Goal: Task Accomplishment & Management: Manage account settings

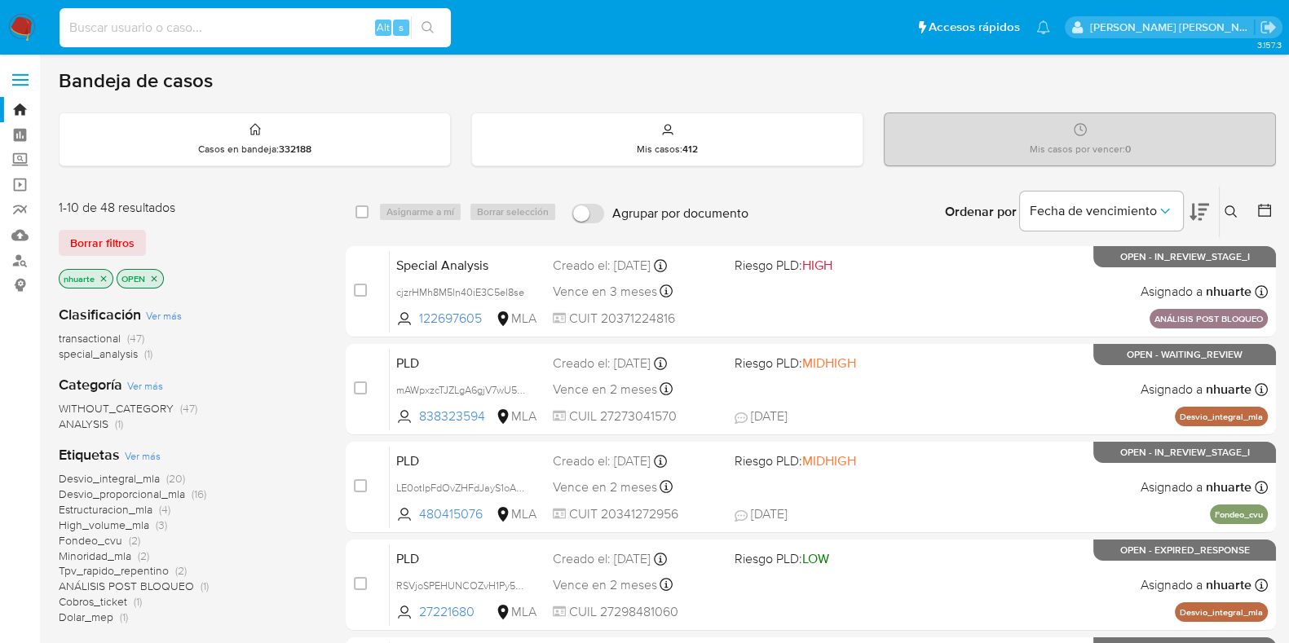
click at [100, 25] on input at bounding box center [255, 27] width 391 height 21
paste input "476331432"
type input "476331432"
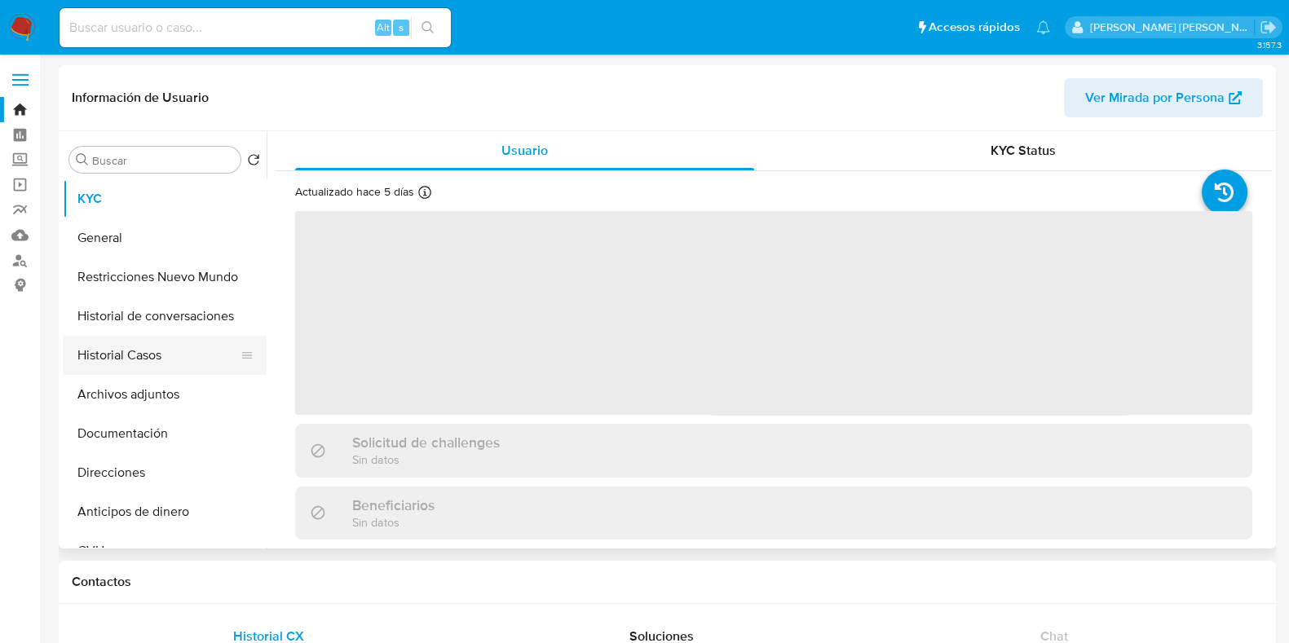
click at [192, 361] on button "Historial Casos" at bounding box center [158, 355] width 191 height 39
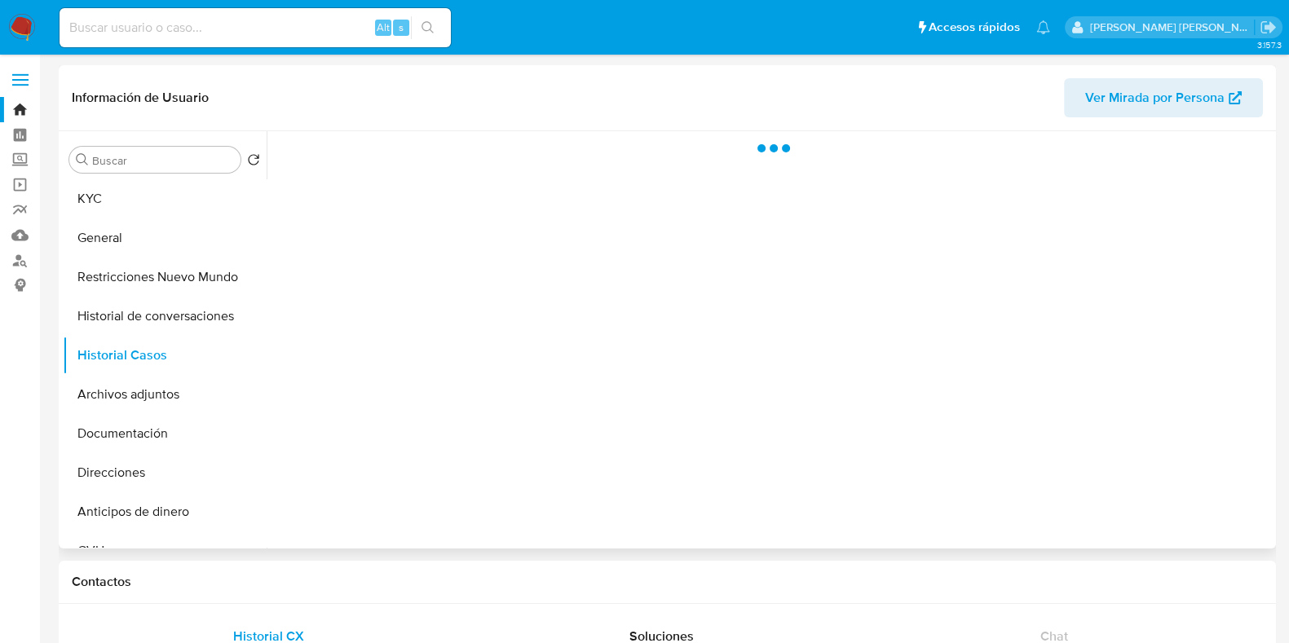
select select "10"
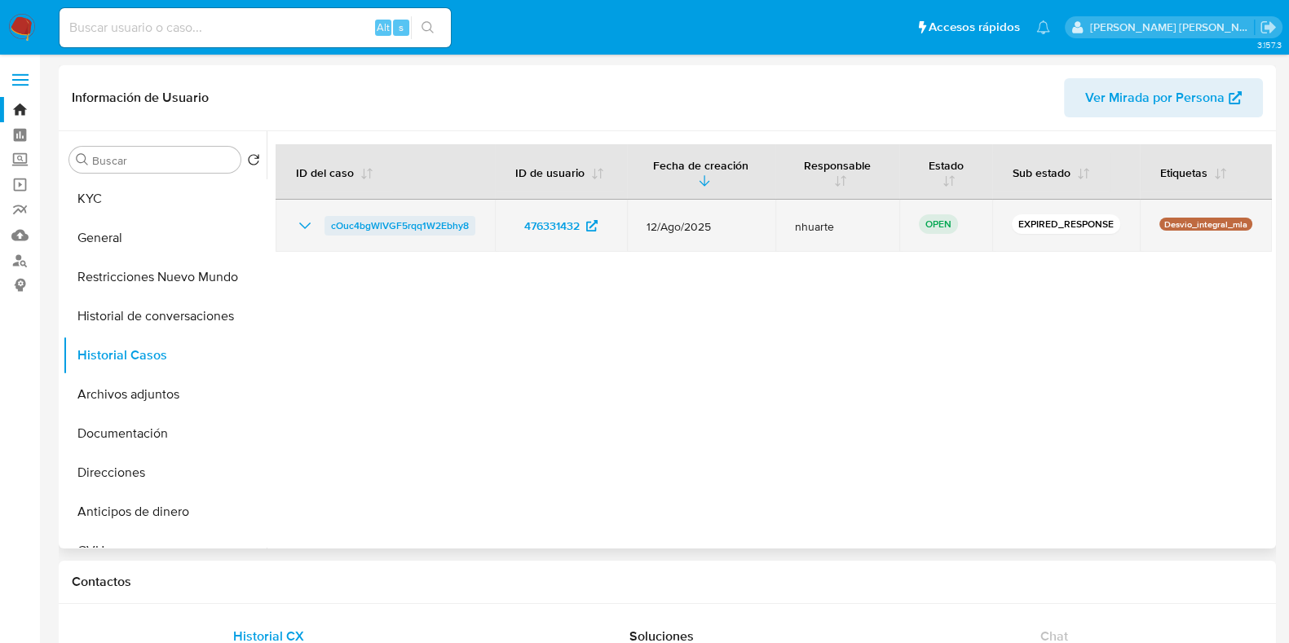
click at [456, 223] on span "cOuc4bgWlVGF5rqq1W2Ebhy8" at bounding box center [400, 226] width 138 height 20
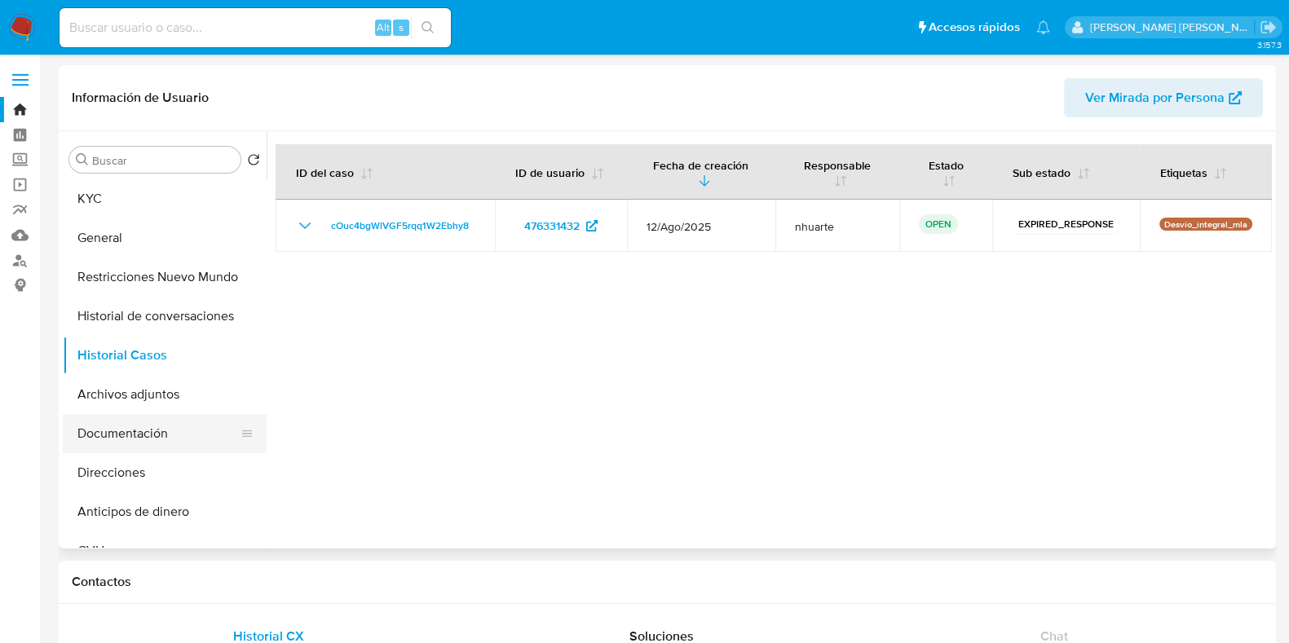
click at [139, 422] on button "Documentación" at bounding box center [158, 433] width 191 height 39
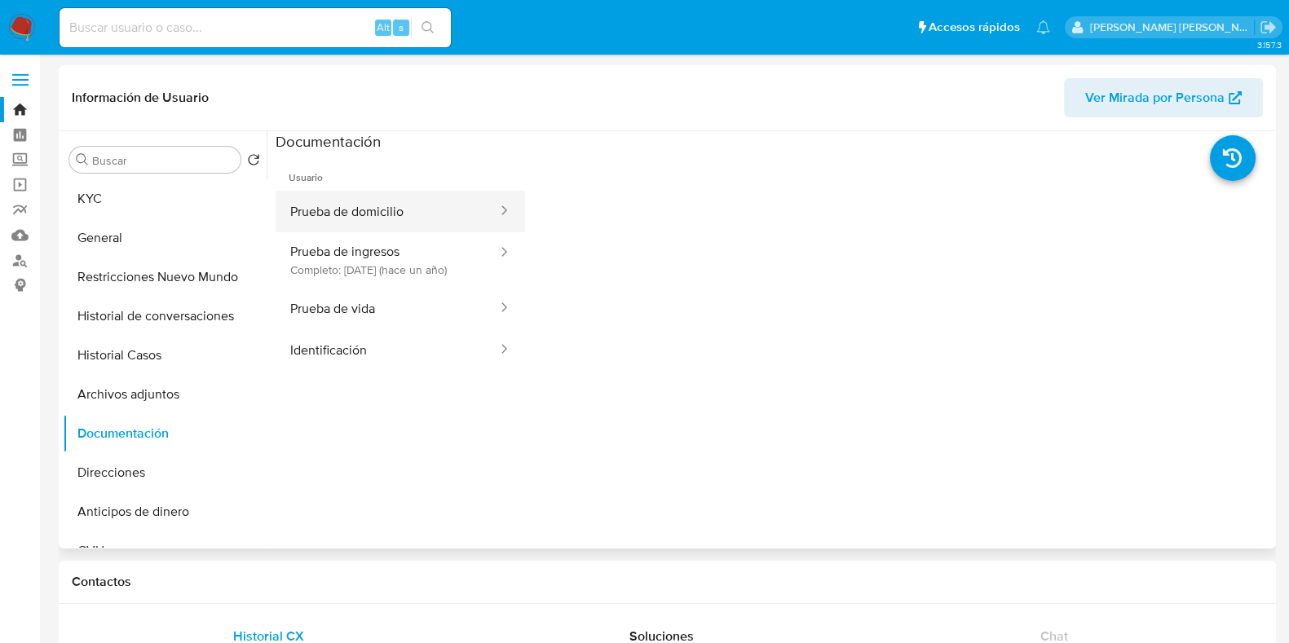
click at [365, 222] on button "Prueba de domicilio" at bounding box center [387, 212] width 223 height 42
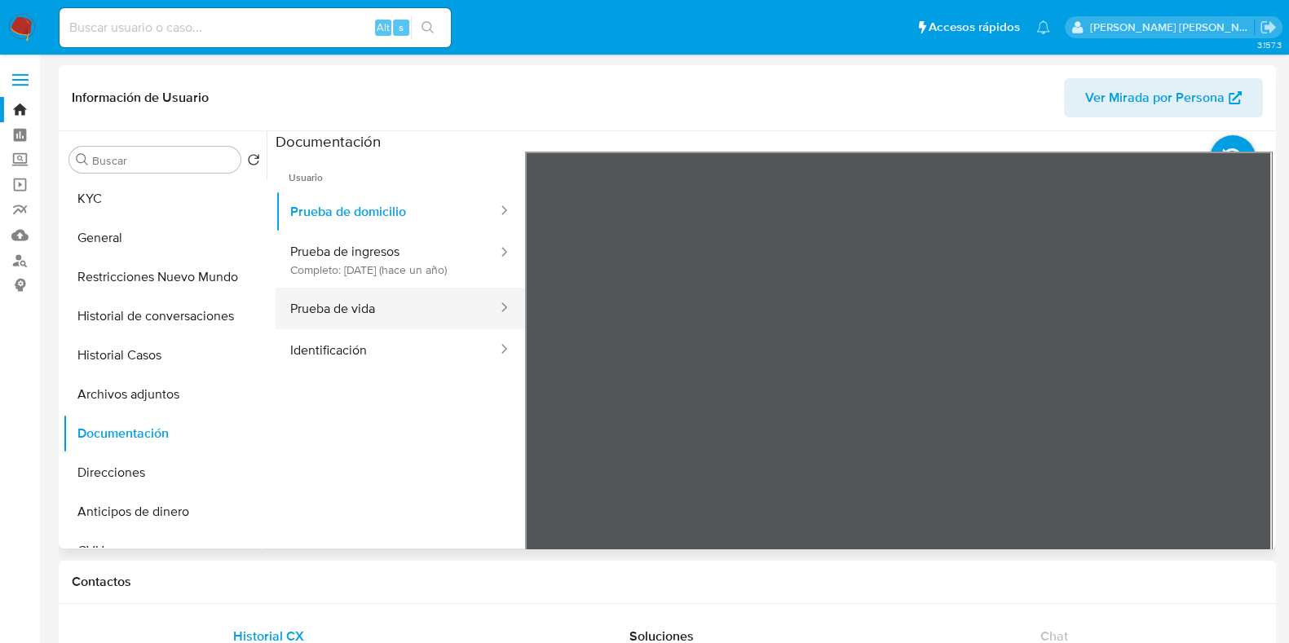
click at [363, 327] on button "Prueba de vida" at bounding box center [387, 309] width 223 height 42
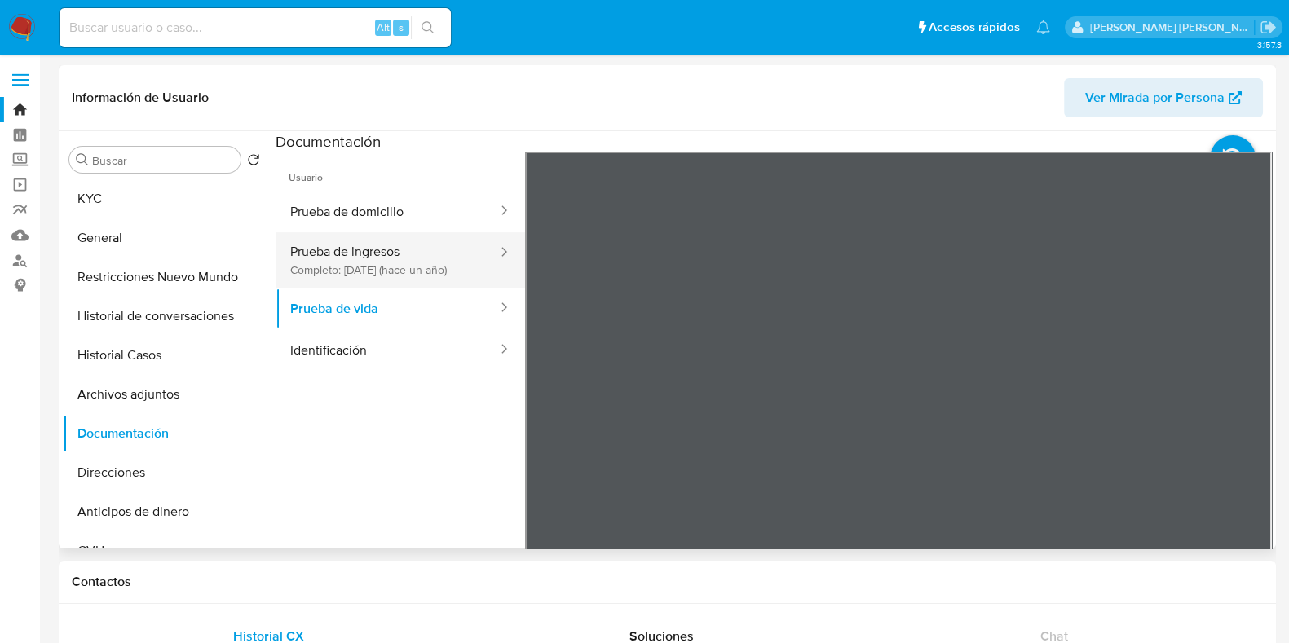
click at [325, 253] on button "Prueba de ingresos Completo: 20/03/2024 (hace un año)" at bounding box center [387, 259] width 223 height 55
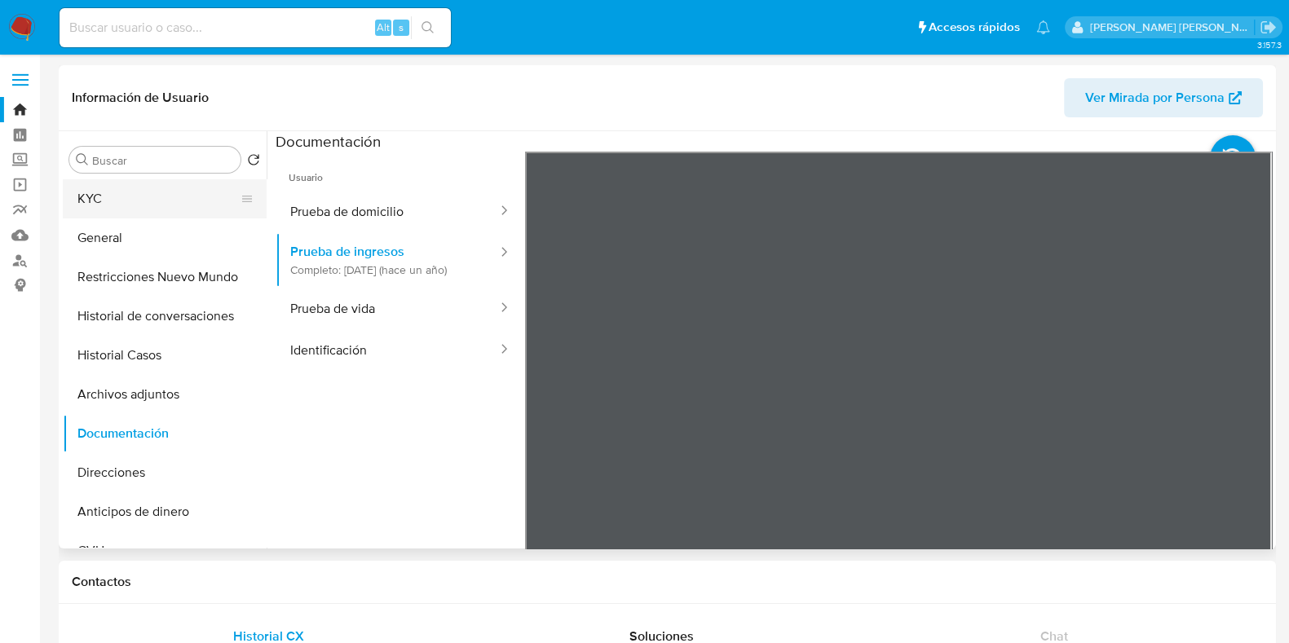
click at [148, 211] on button "KYC" at bounding box center [158, 198] width 191 height 39
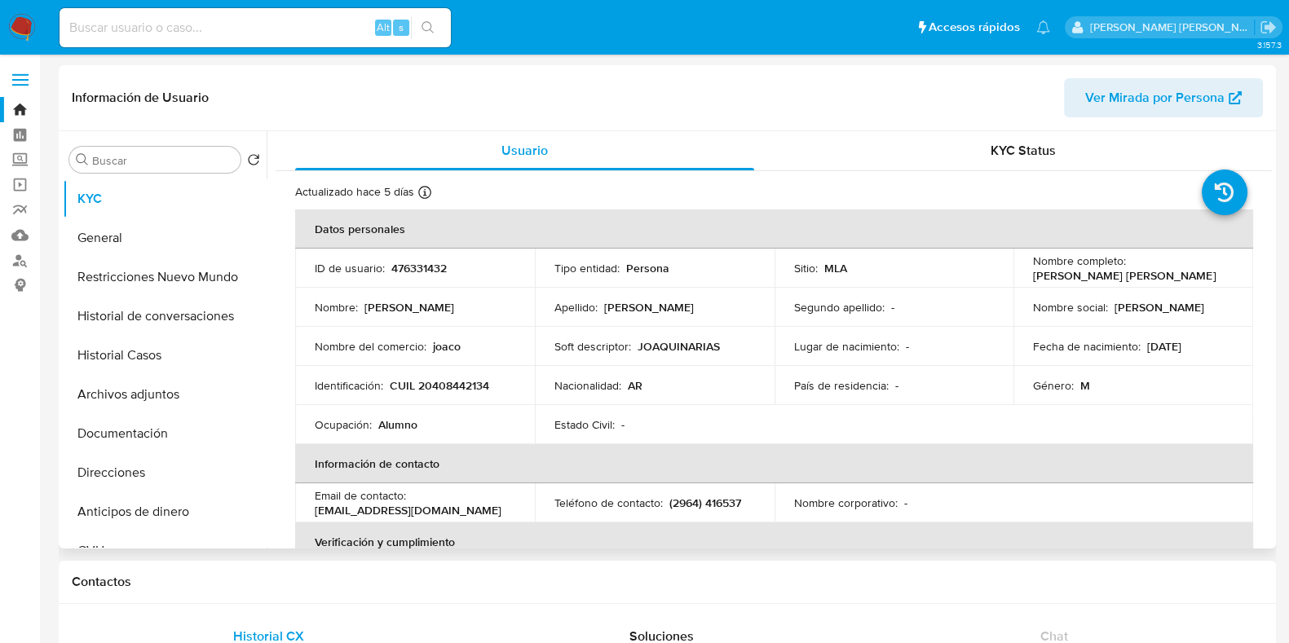
click at [458, 385] on p "CUIL 20408442134" at bounding box center [439, 385] width 99 height 15
copy p "20408442134"
click at [153, 476] on button "Direcciones" at bounding box center [158, 472] width 191 height 39
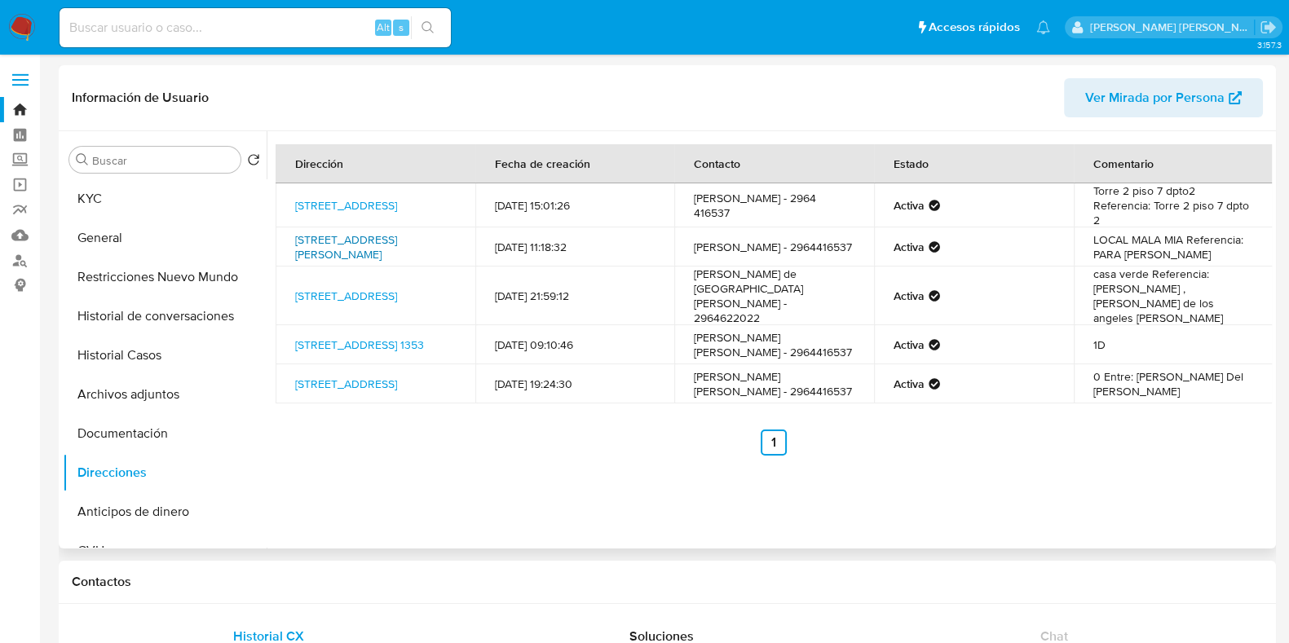
click at [390, 250] on link "25 De Mayo 178, Córdoba, Córdoba, 5013, Argentina 178" at bounding box center [346, 247] width 102 height 31
drag, startPoint x: 1084, startPoint y: 246, endPoint x: 1204, endPoint y: 250, distance: 120.0
click at [1204, 250] on td "LOCAL MALA MIA Referencia: PARA JOAQUÍN ARIAS" at bounding box center [1174, 247] width 200 height 39
copy td "LOCAL MALA MIA Referencia: PARA JOAQUÍN ARIAS"
drag, startPoint x: 290, startPoint y: 237, endPoint x: 446, endPoint y: 249, distance: 157.1
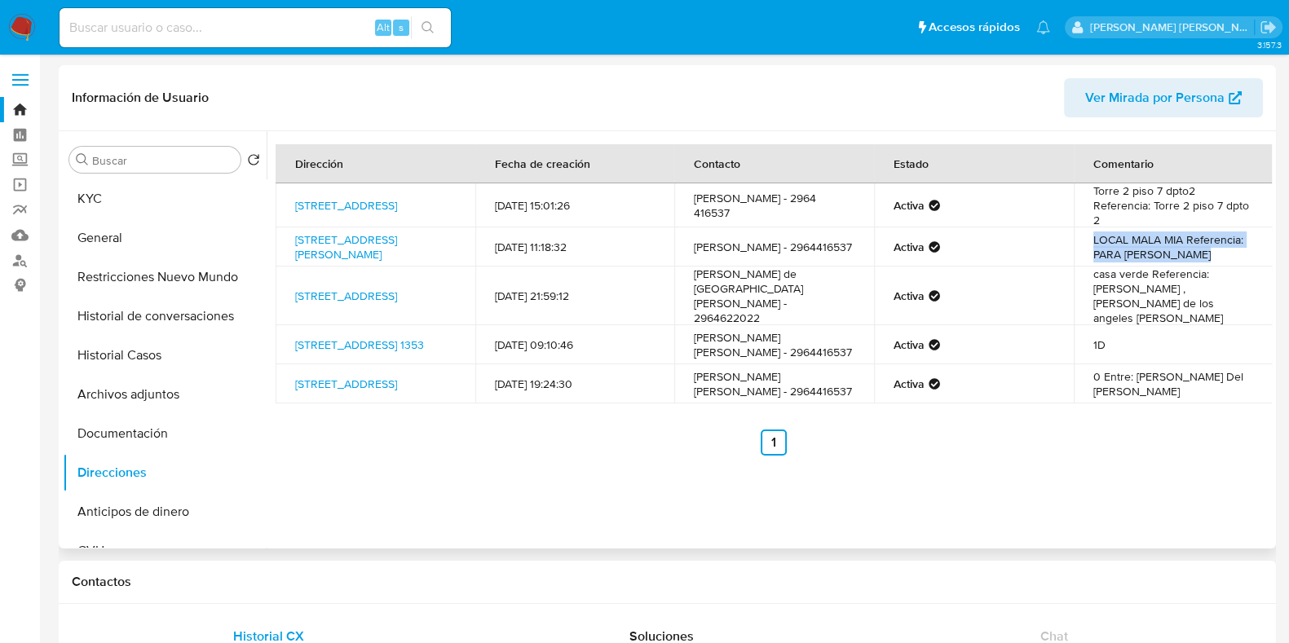
click at [446, 249] on td "25 De Mayo 178, Córdoba, Córdoba, 5013, Argentina 178" at bounding box center [376, 247] width 200 height 39
copy link "25 De Mayo 178, Córdoba, Córdoba, 5013, Argentina 178"
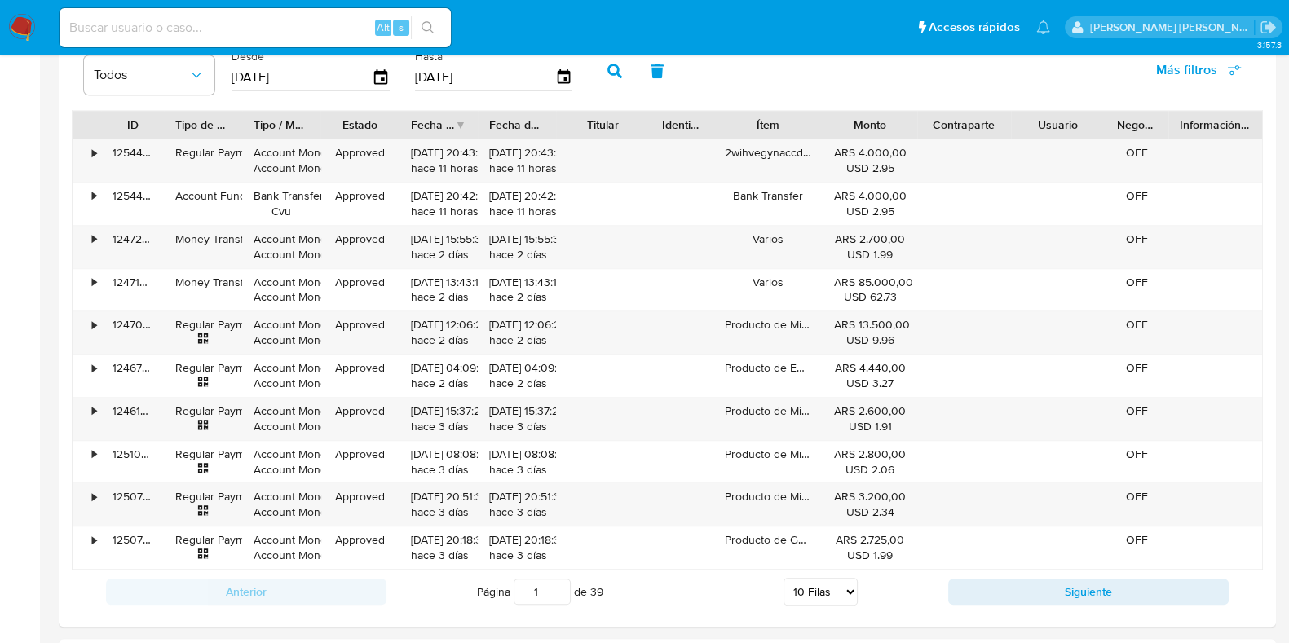
scroll to position [1630, 0]
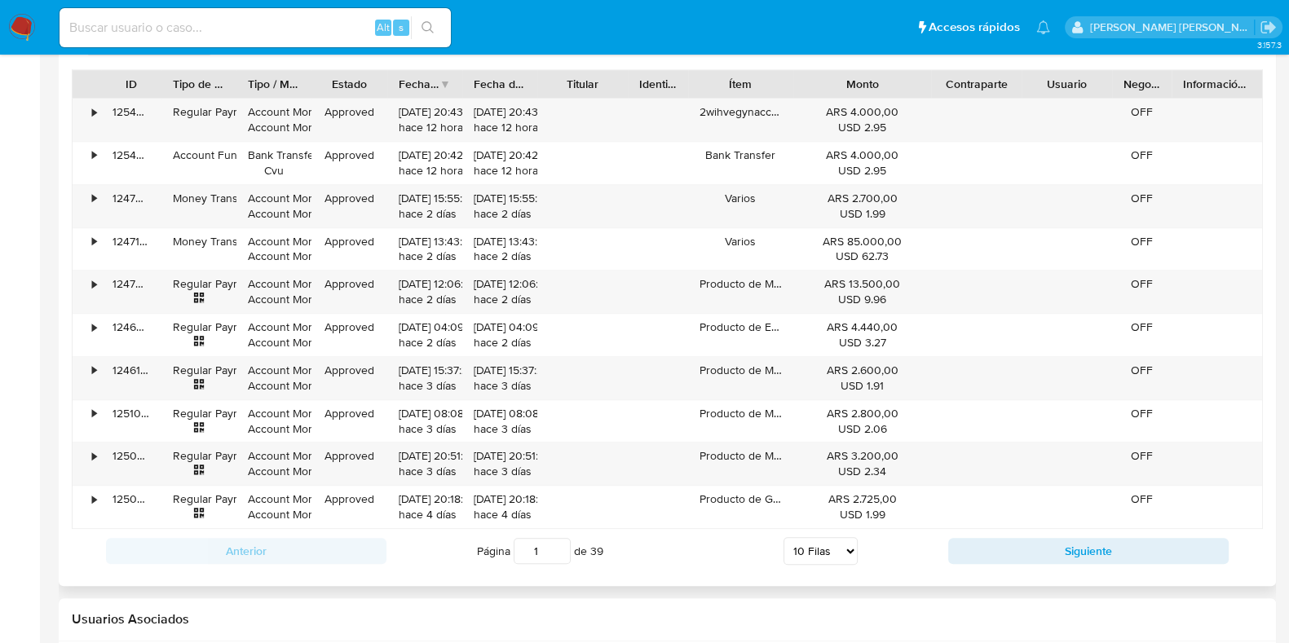
drag, startPoint x: 904, startPoint y: 86, endPoint x: 948, endPoint y: 86, distance: 44.0
click at [948, 86] on div "ID Tipo de operación Tipo / Método Estado Fecha de creación Fecha de aprobación…" at bounding box center [668, 84] width 1190 height 28
click at [1017, 545] on button "Siguiente" at bounding box center [1088, 551] width 281 height 26
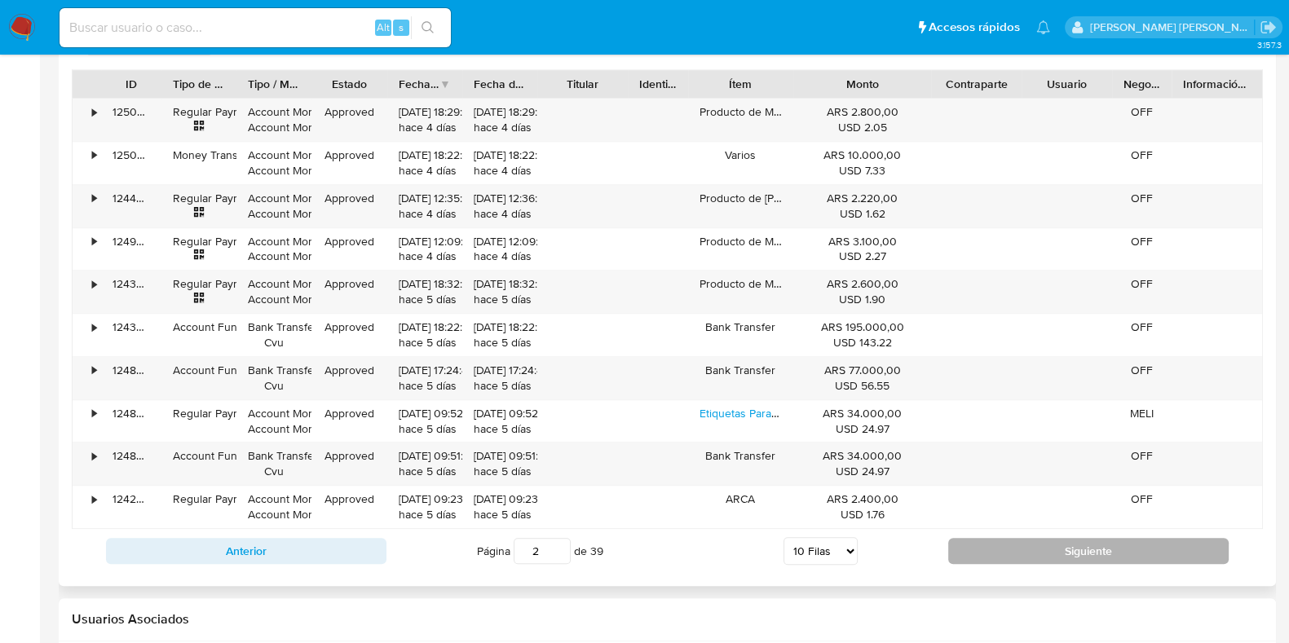
click at [1024, 548] on button "Siguiente" at bounding box center [1088, 551] width 281 height 26
click at [990, 544] on button "Siguiente" at bounding box center [1088, 551] width 281 height 26
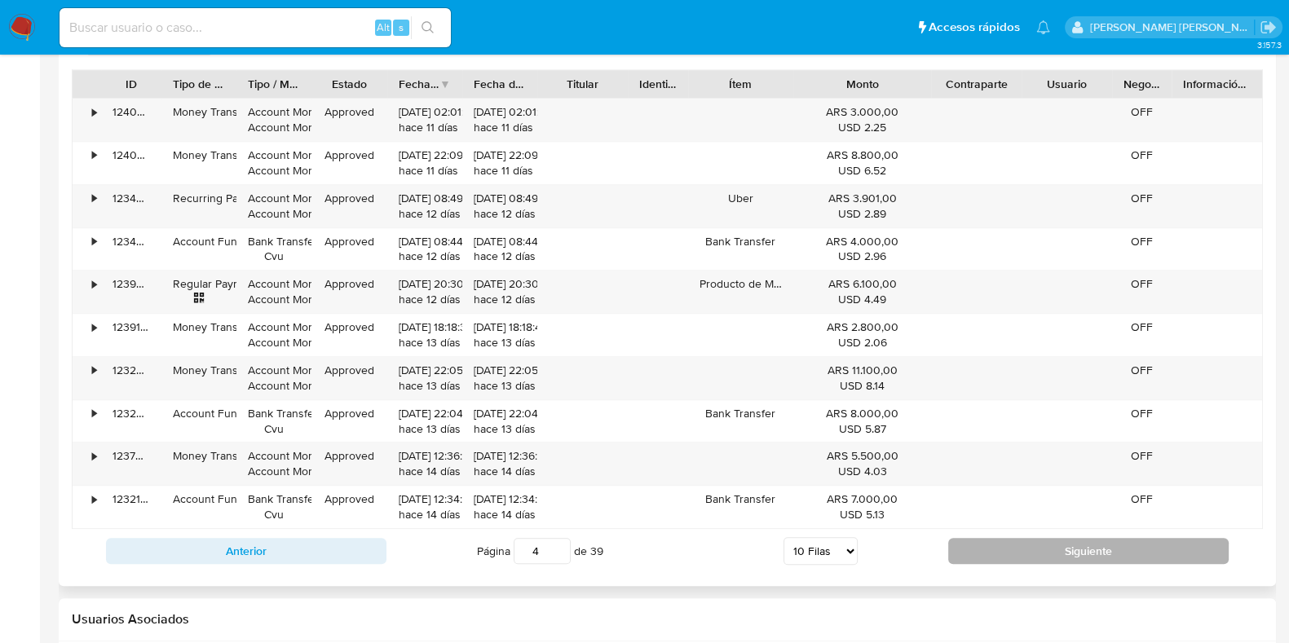
click at [990, 544] on button "Siguiente" at bounding box center [1088, 551] width 281 height 26
type input "5"
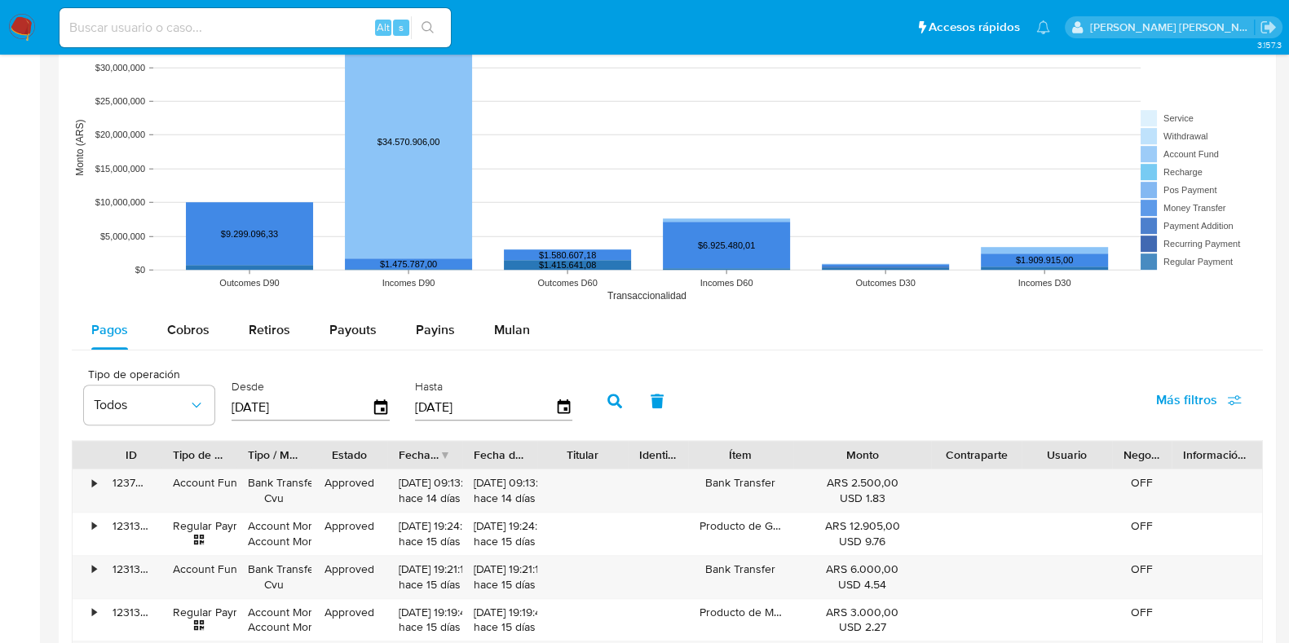
scroll to position [1223, 0]
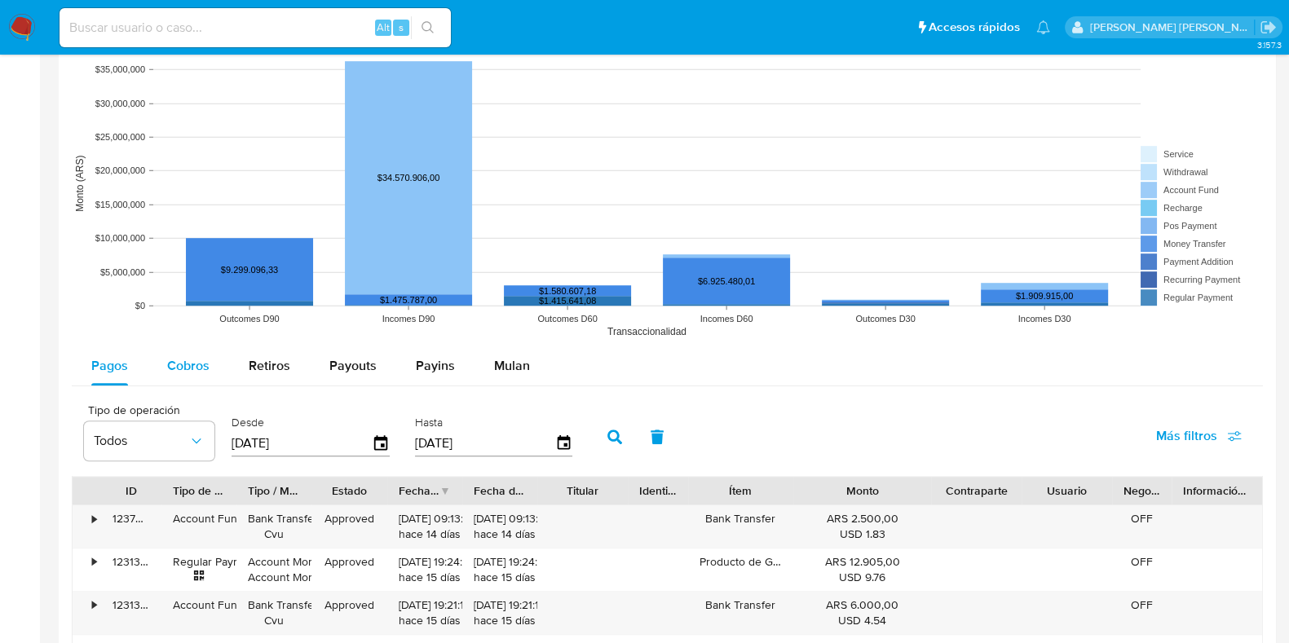
click at [180, 360] on span "Cobros" at bounding box center [188, 365] width 42 height 19
select select "10"
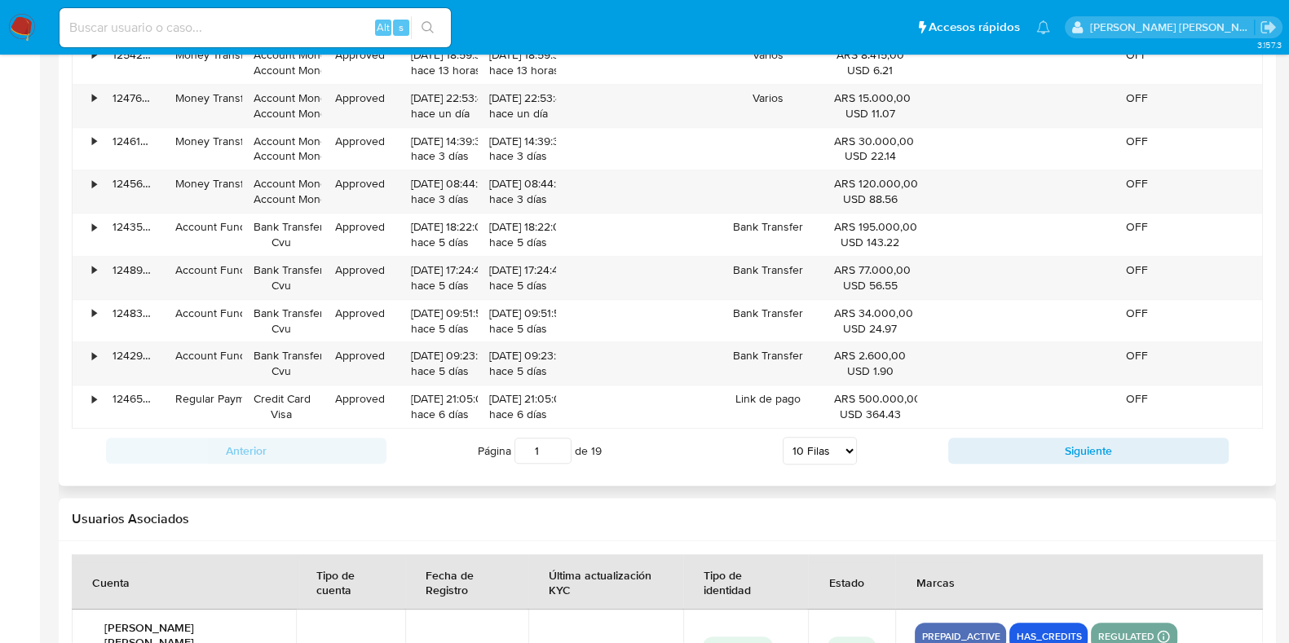
scroll to position [1733, 0]
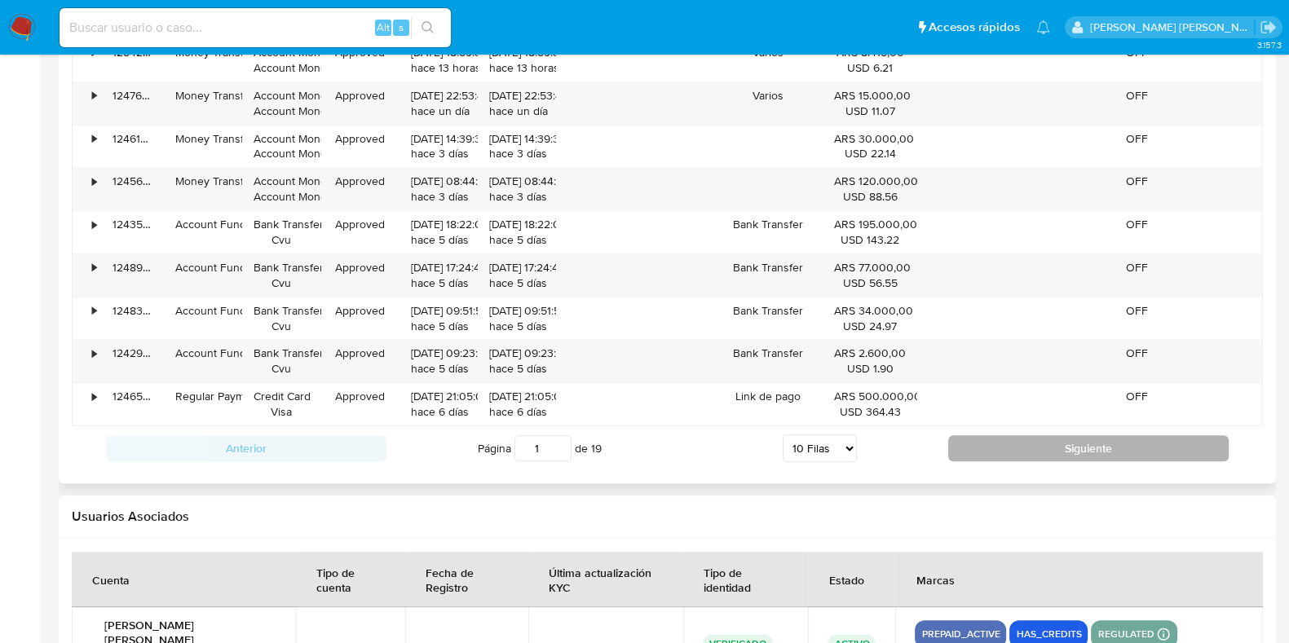
click at [1008, 442] on button "Siguiente" at bounding box center [1088, 449] width 281 height 26
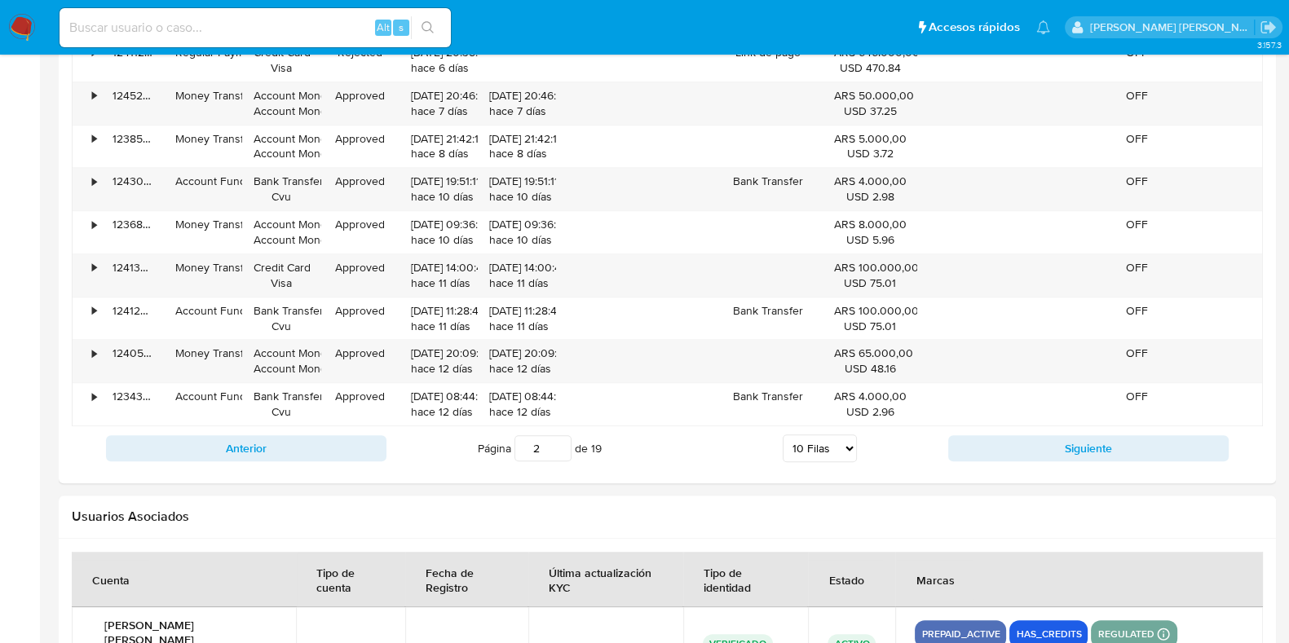
scroll to position [1630, 0]
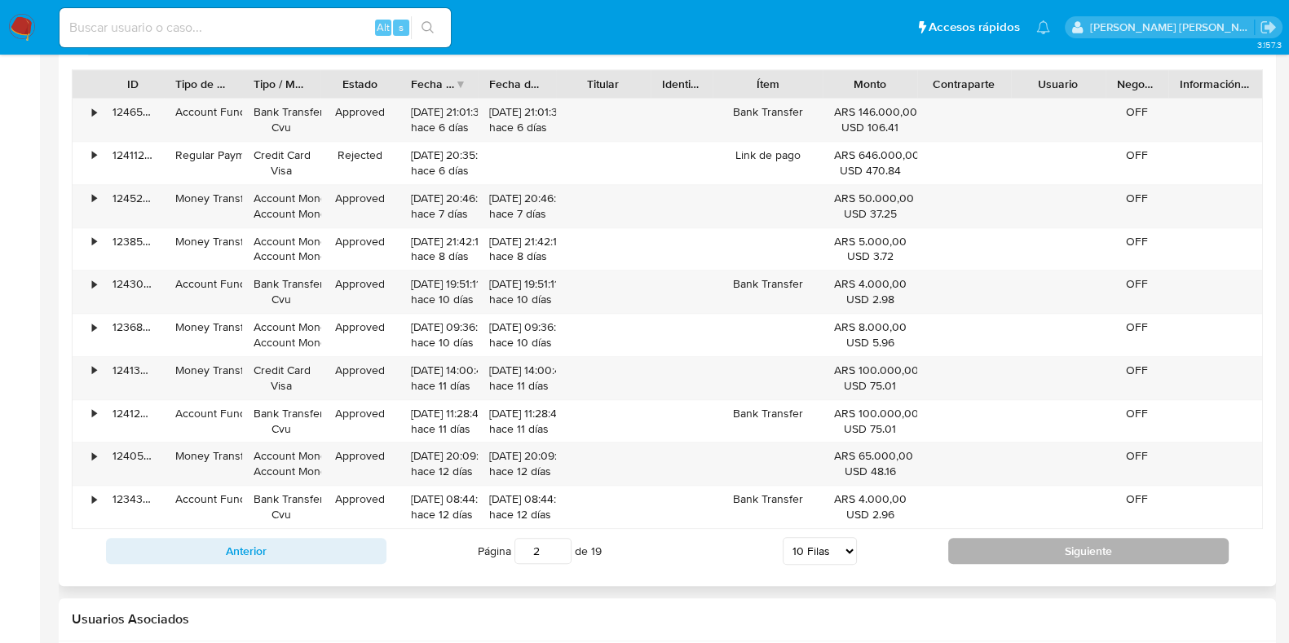
click at [1030, 540] on button "Siguiente" at bounding box center [1088, 551] width 281 height 26
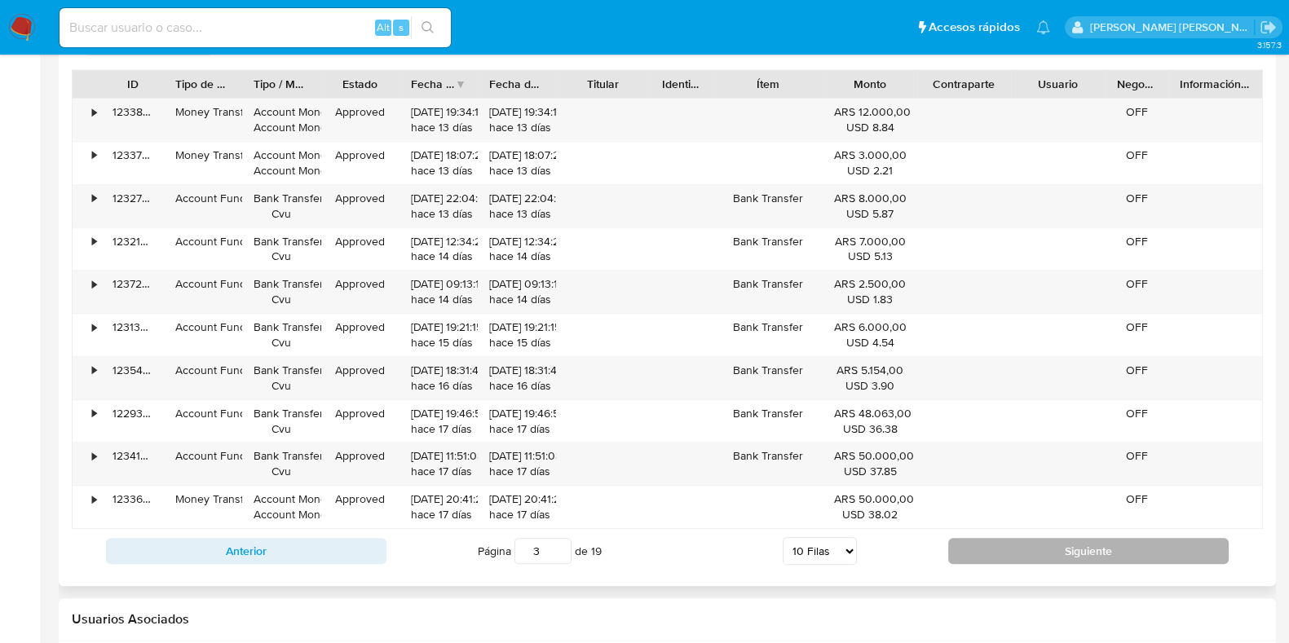
click at [1028, 540] on button "Siguiente" at bounding box center [1088, 551] width 281 height 26
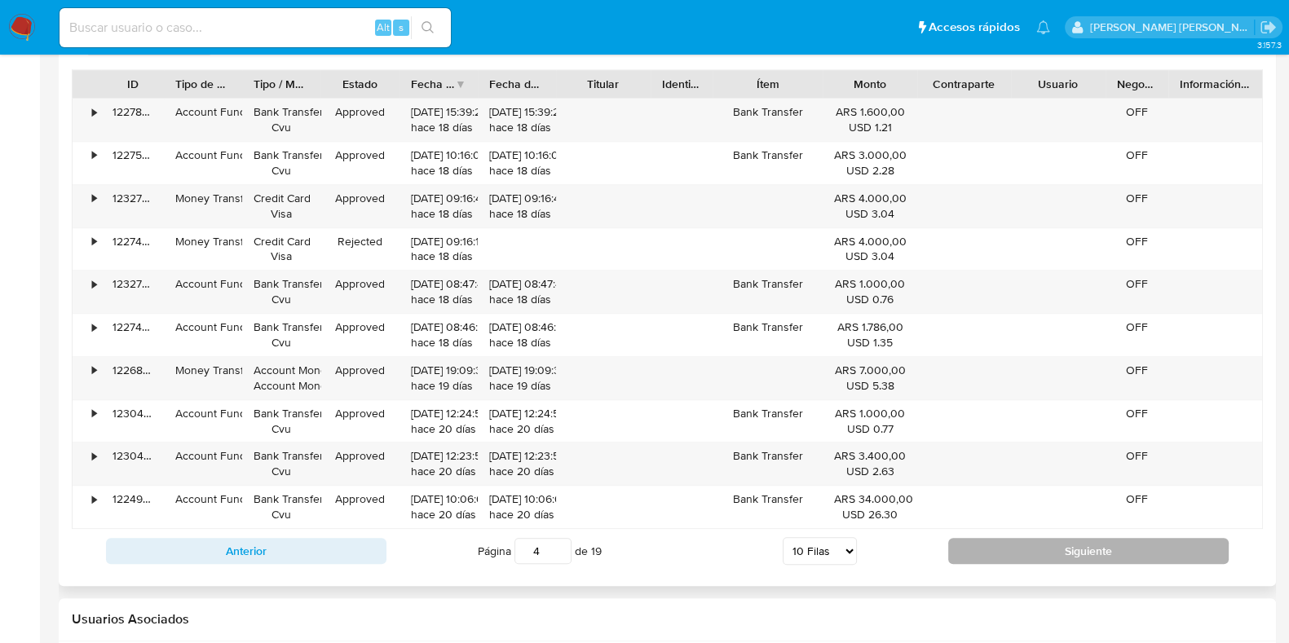
click at [1028, 540] on button "Siguiente" at bounding box center [1088, 551] width 281 height 26
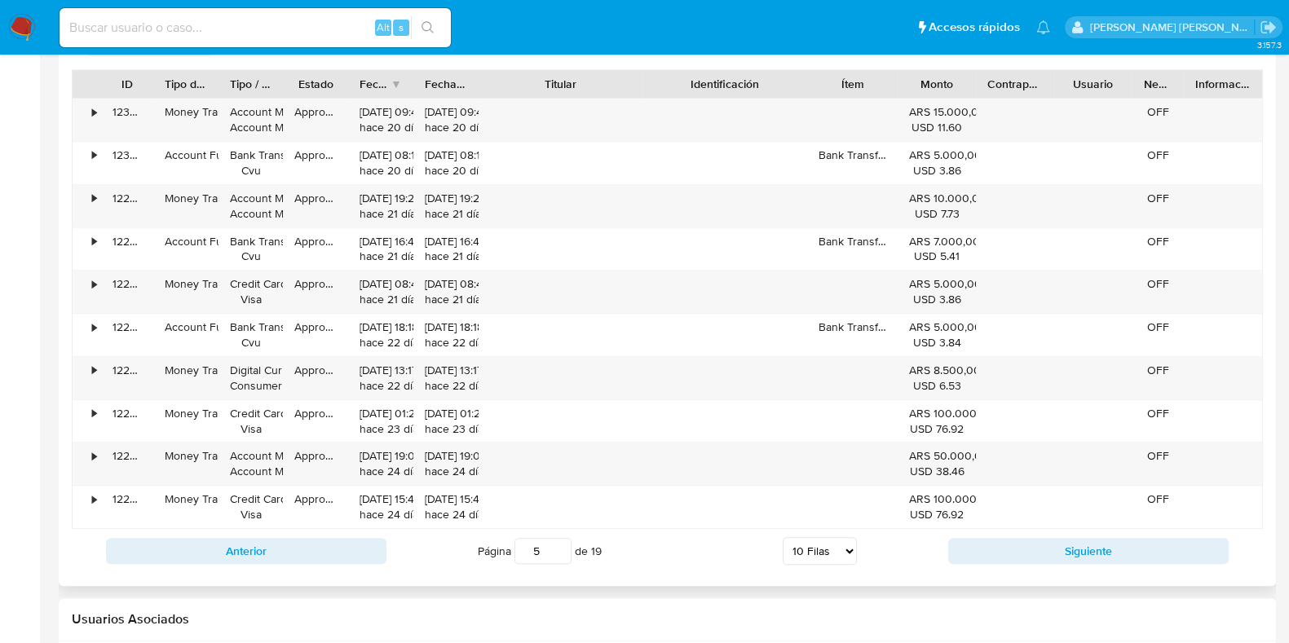
drag, startPoint x: 639, startPoint y: 81, endPoint x: 709, endPoint y: 83, distance: 70.2
click at [709, 83] on div "ID Tipo de operación Tipo / Método Estado Fecha de creación Fecha de aprobación…" at bounding box center [668, 84] width 1190 height 28
click at [1093, 548] on button "Siguiente" at bounding box center [1088, 551] width 281 height 26
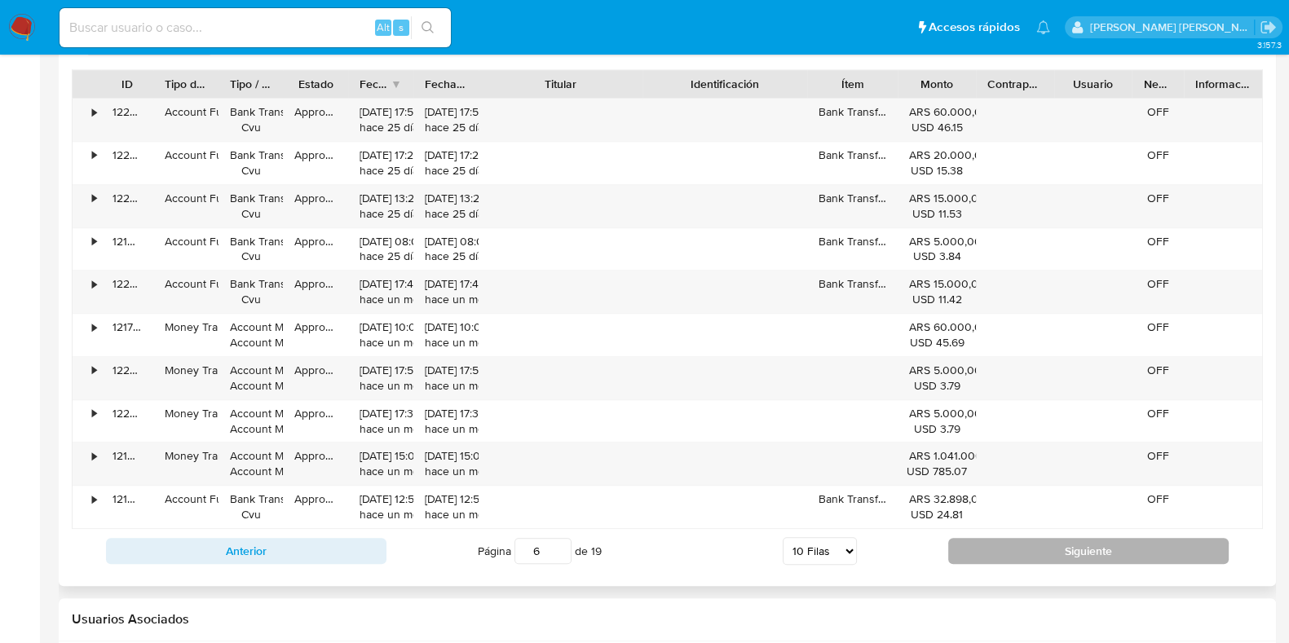
click at [1093, 548] on button "Siguiente" at bounding box center [1088, 551] width 281 height 26
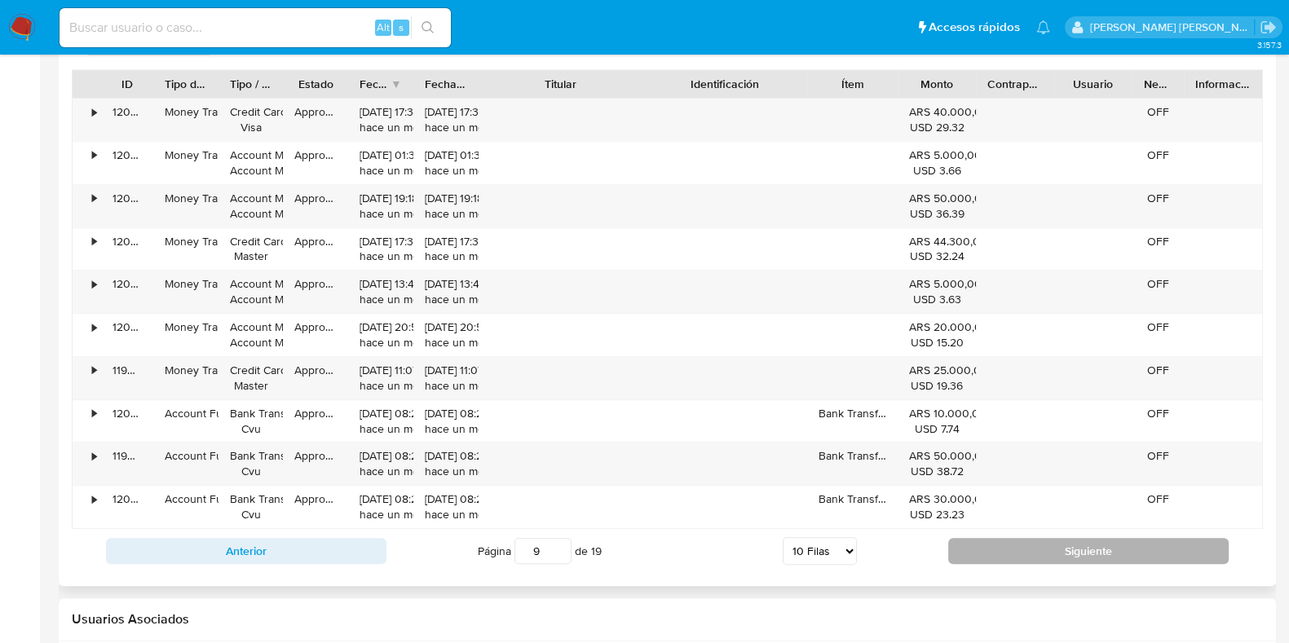
click at [1093, 548] on button "Siguiente" at bounding box center [1088, 551] width 281 height 26
type input "10"
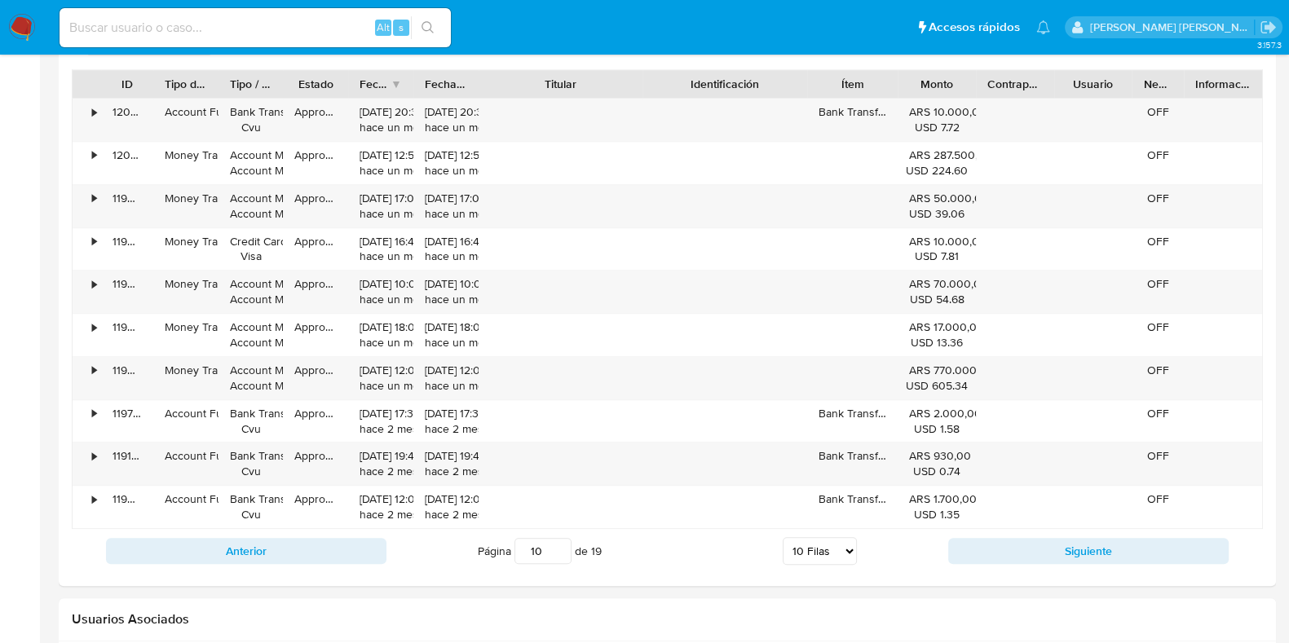
click at [122, 17] on input at bounding box center [255, 27] width 391 height 21
paste input "685003459"
type input "685003459"
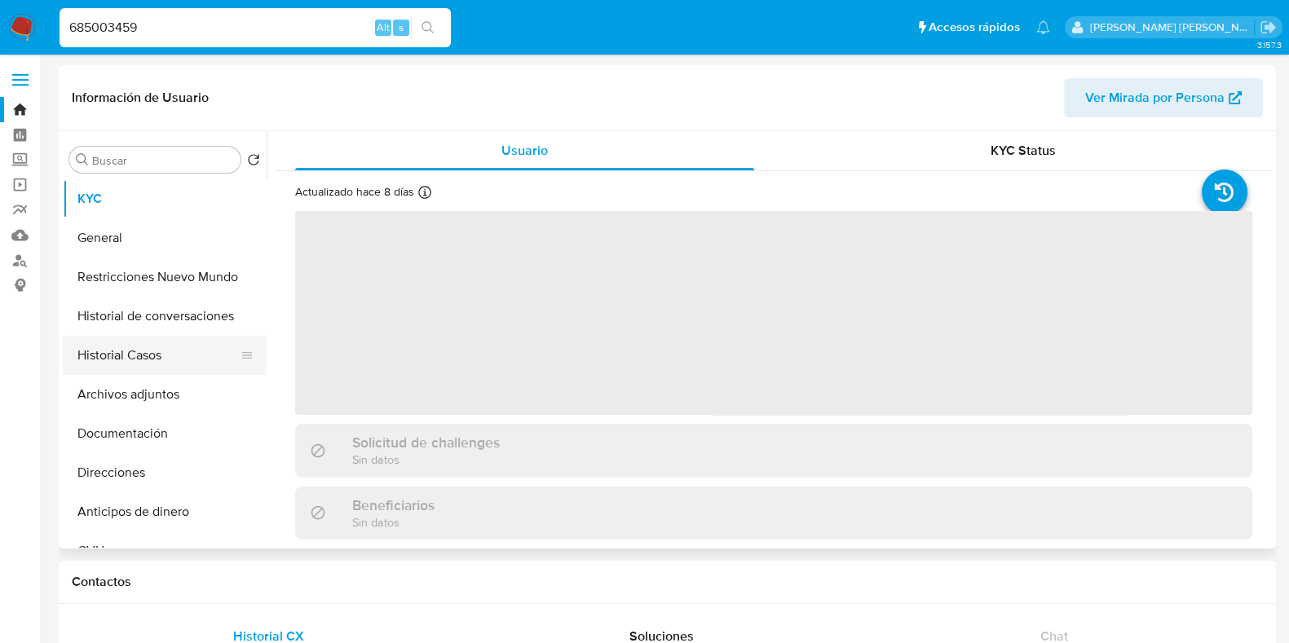
click at [171, 361] on button "Historial Casos" at bounding box center [158, 355] width 191 height 39
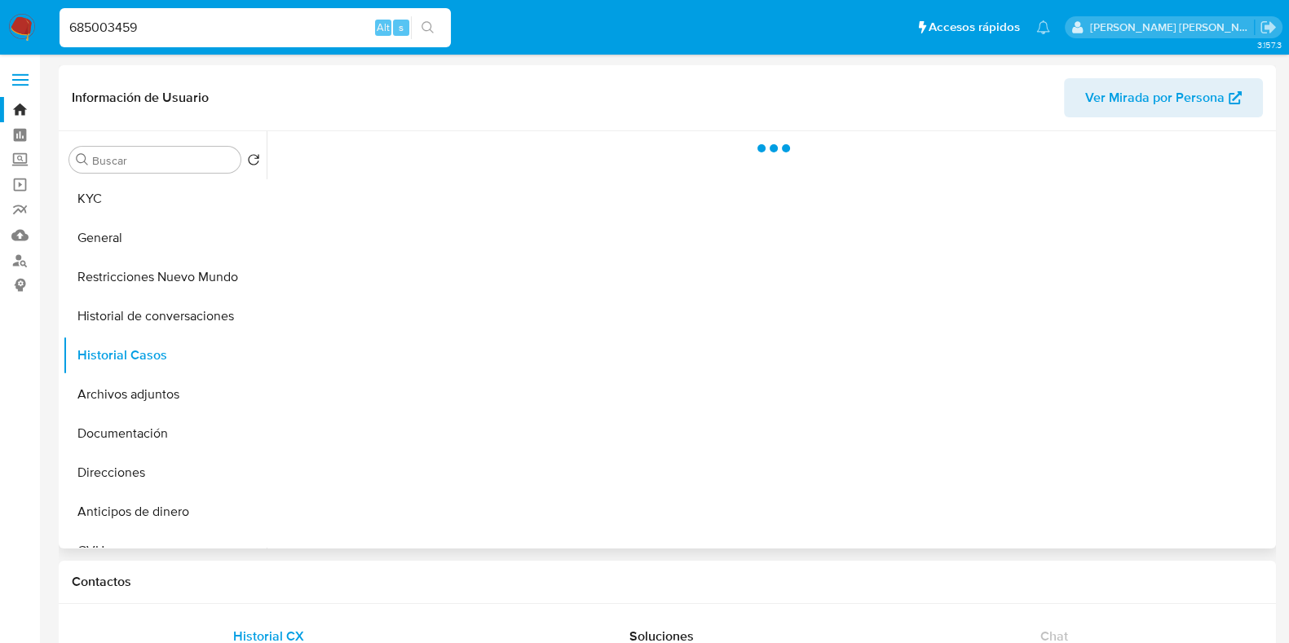
select select "10"
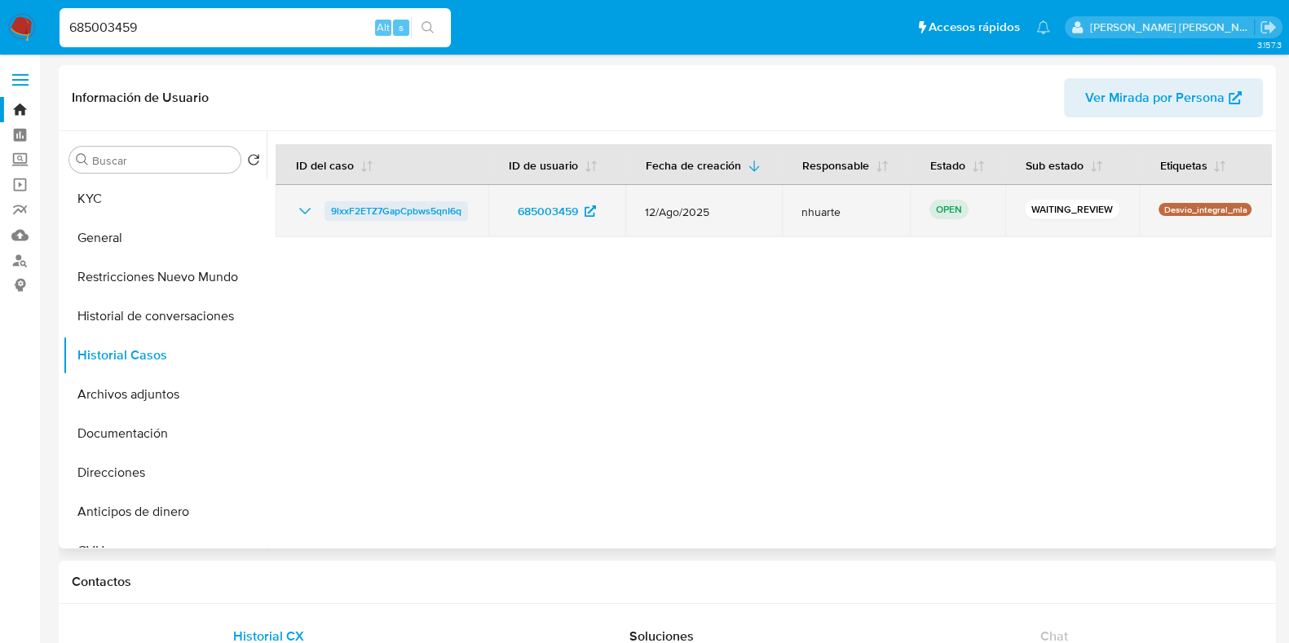
click at [441, 211] on span "9lxxF2ETZ7GapCpbws5qnI6q" at bounding box center [396, 211] width 130 height 20
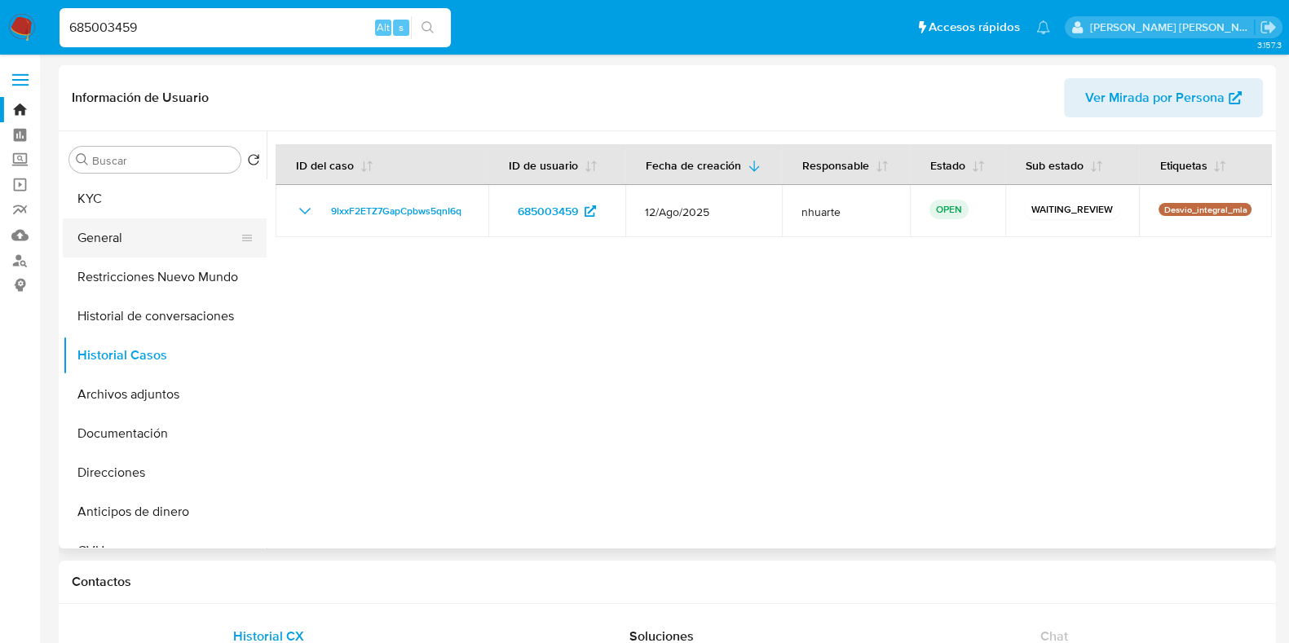
click at [169, 249] on button "General" at bounding box center [158, 238] width 191 height 39
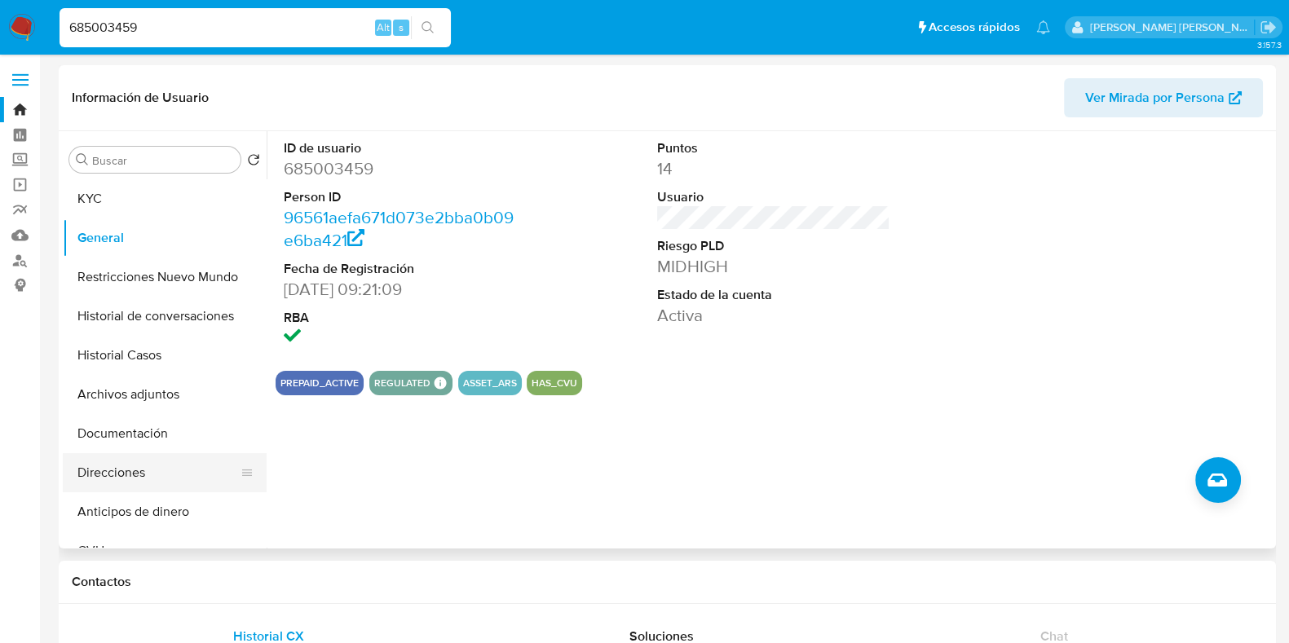
click at [166, 462] on button "Direcciones" at bounding box center [158, 472] width 191 height 39
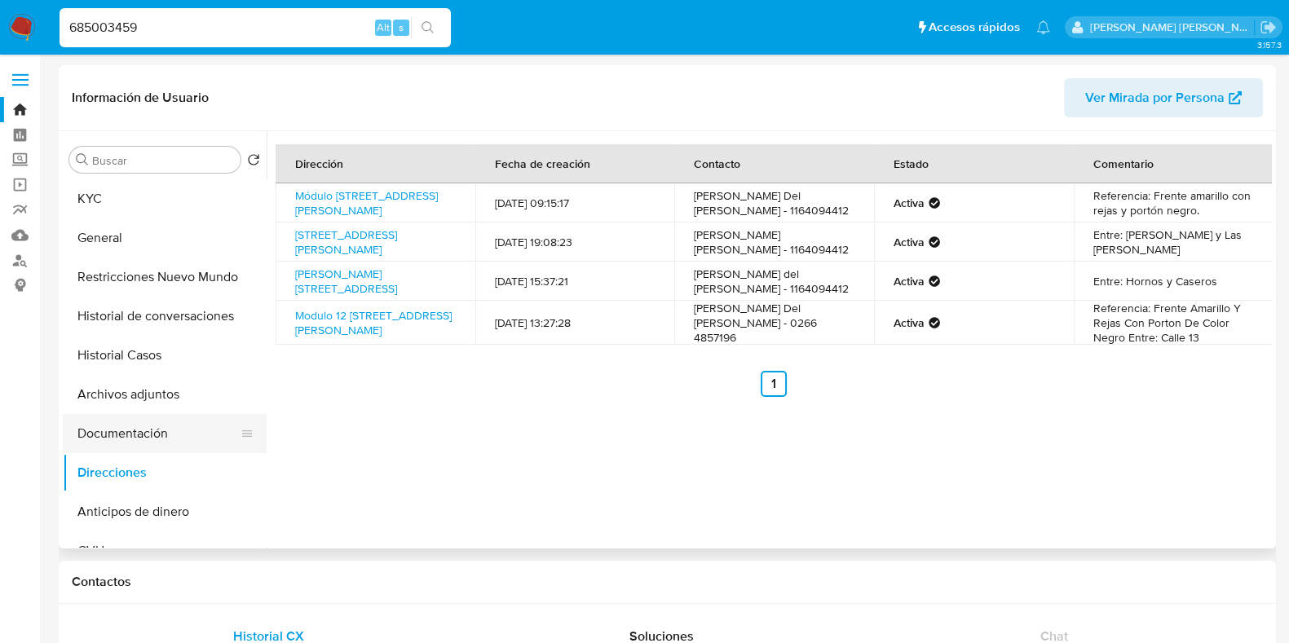
click at [181, 430] on button "Documentación" at bounding box center [158, 433] width 191 height 39
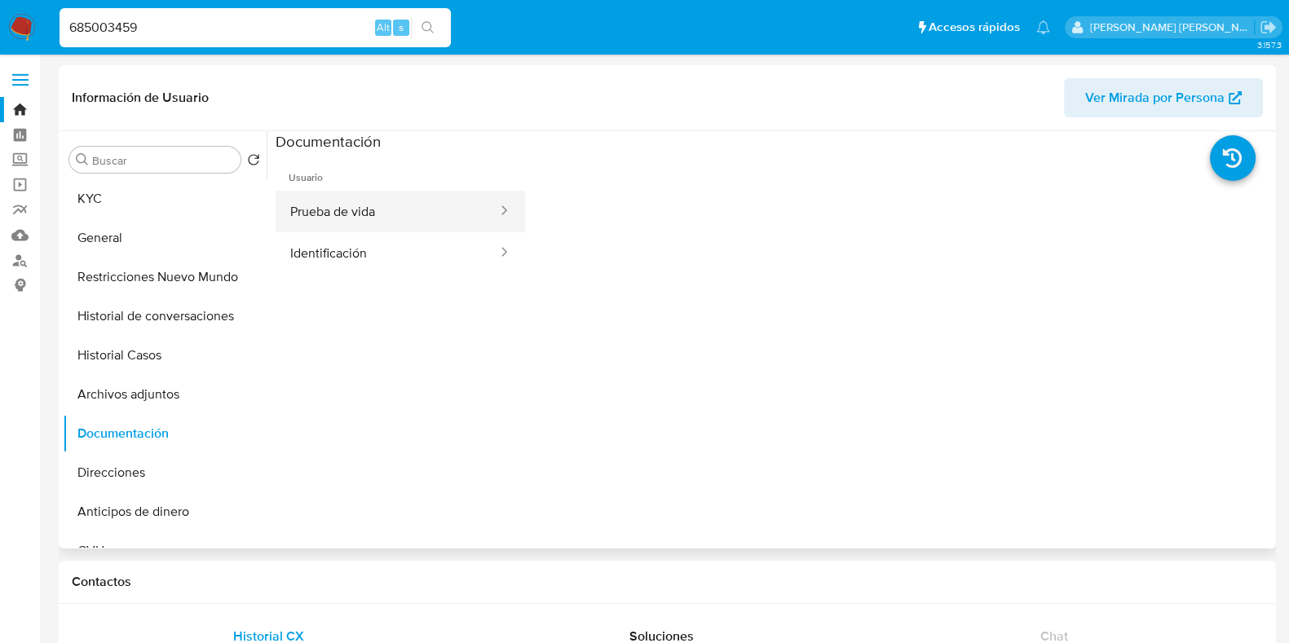
click at [319, 214] on button "Prueba de vida" at bounding box center [387, 212] width 223 height 42
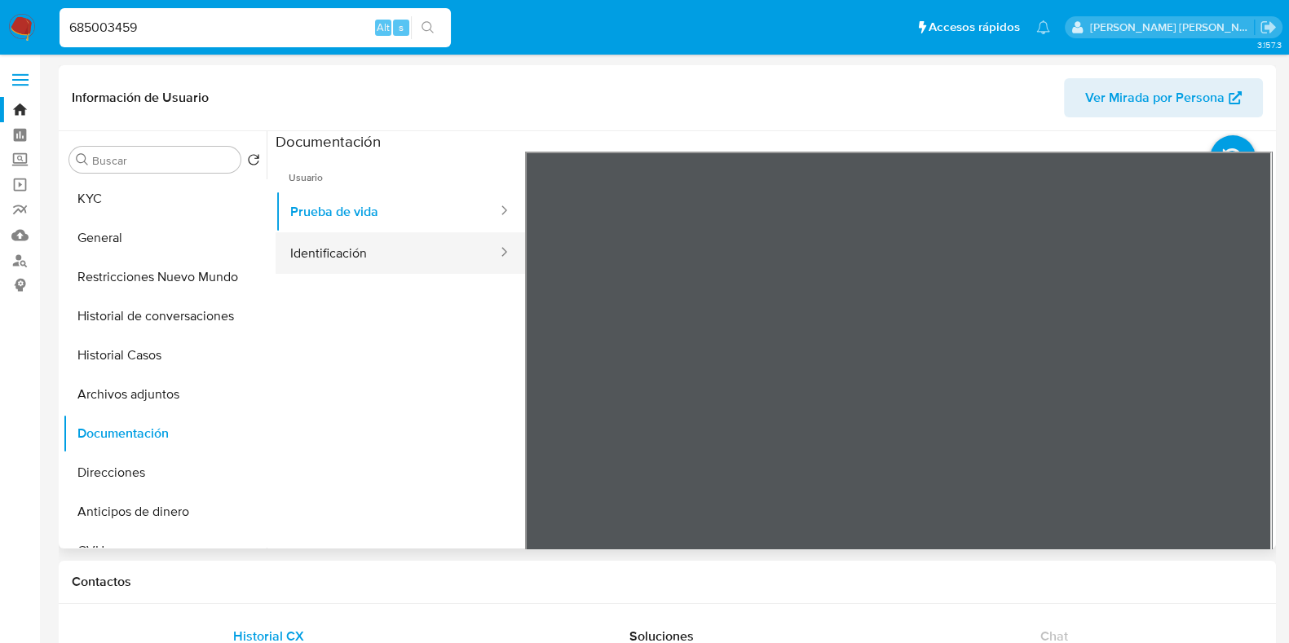
click at [343, 250] on button "Identificación" at bounding box center [387, 253] width 223 height 42
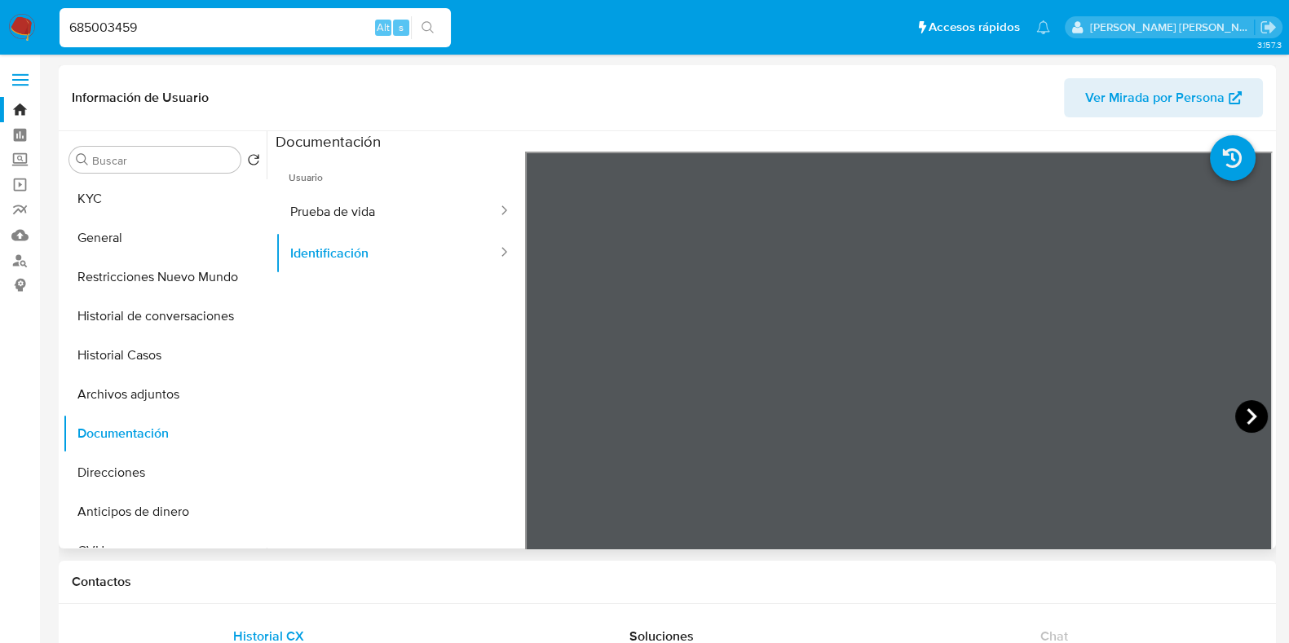
click at [1236, 421] on icon at bounding box center [1252, 416] width 33 height 33
drag, startPoint x: 154, startPoint y: 26, endPoint x: 46, endPoint y: 26, distance: 107.7
click at [46, 26] on nav "Pausado Ver notificaciones 685003459 Alt s Accesos rápidos Presiona las siguien…" at bounding box center [644, 27] width 1289 height 55
paste input "27221680"
type input "27221680"
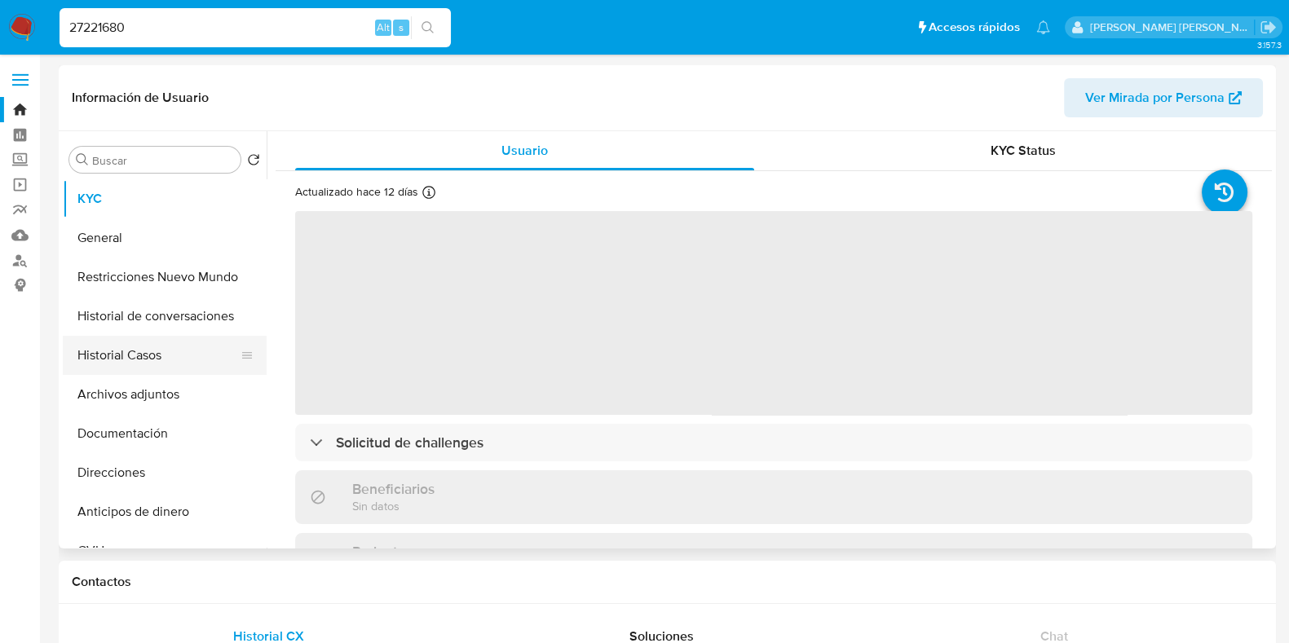
click at [98, 362] on button "Historial Casos" at bounding box center [158, 355] width 191 height 39
select select "10"
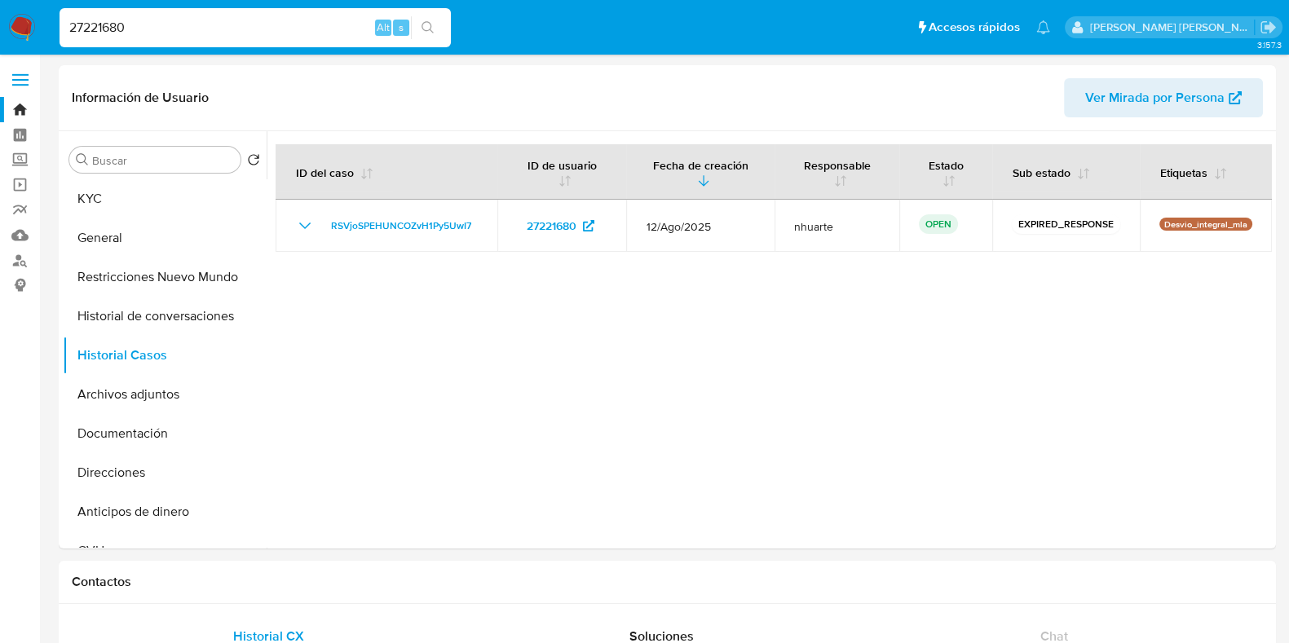
drag, startPoint x: 147, startPoint y: 32, endPoint x: 0, endPoint y: 30, distance: 146.8
click at [0, 30] on nav "Pausado Ver notificaciones 27221680 Alt s Accesos rápidos Presiona las siguient…" at bounding box center [644, 27] width 1289 height 55
paste input "529079577"
type input "2529079577"
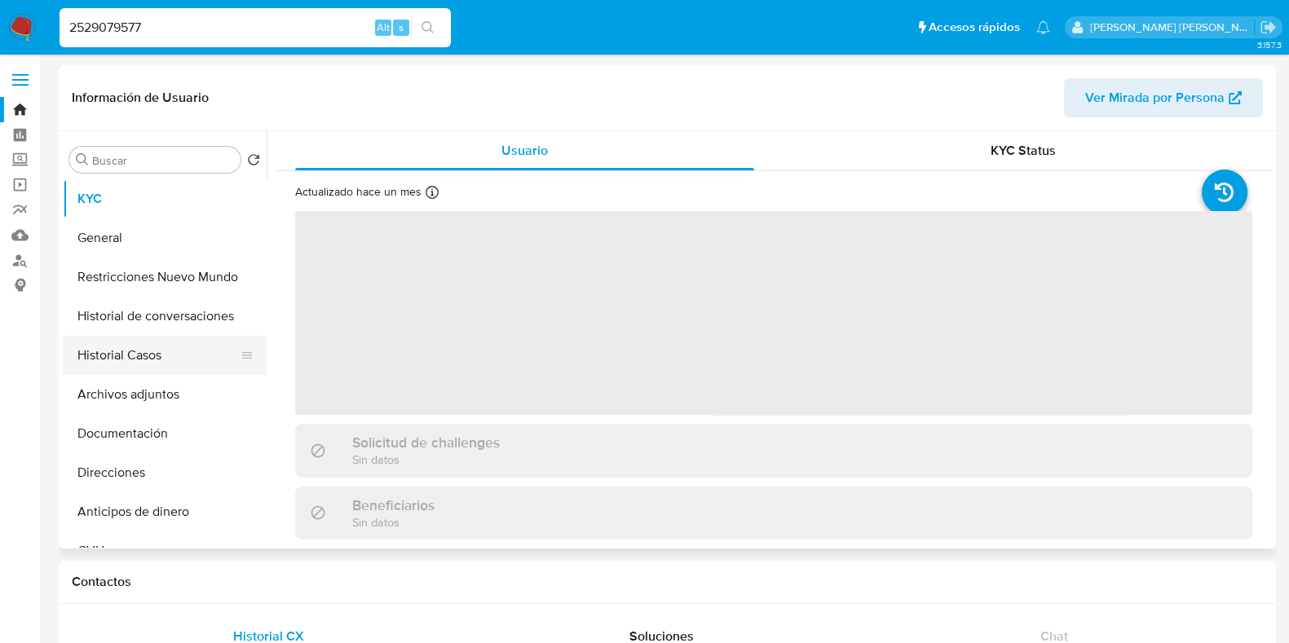
click at [183, 356] on button "Historial Casos" at bounding box center [158, 355] width 191 height 39
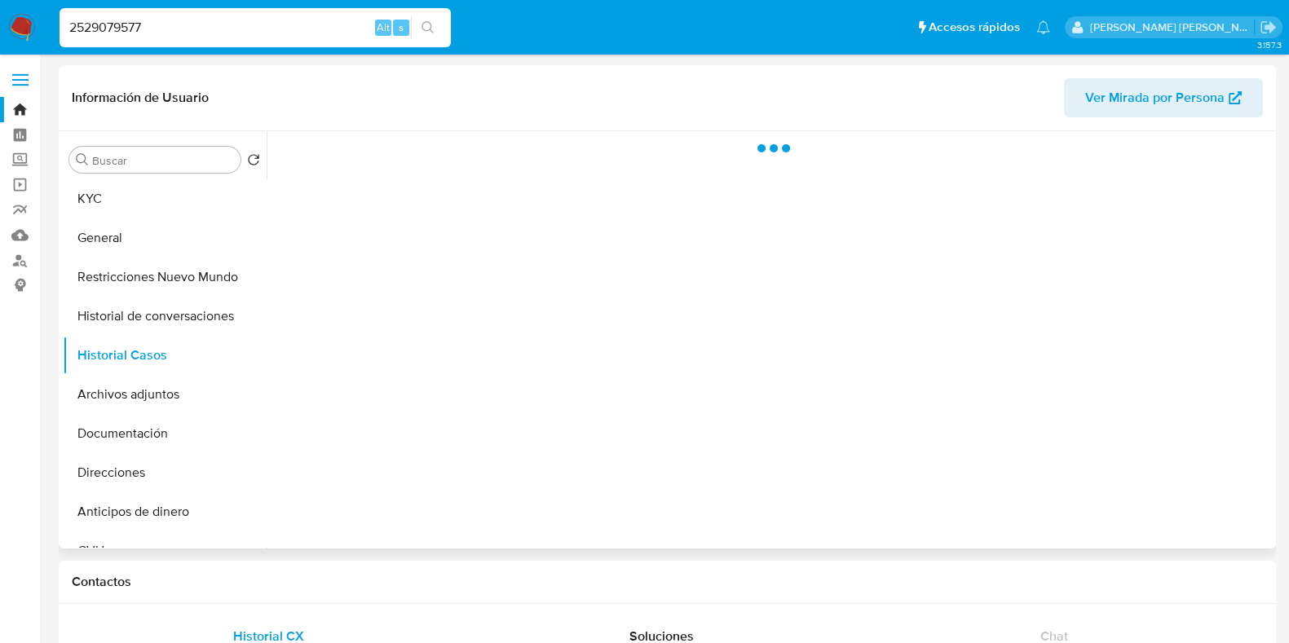
select select "10"
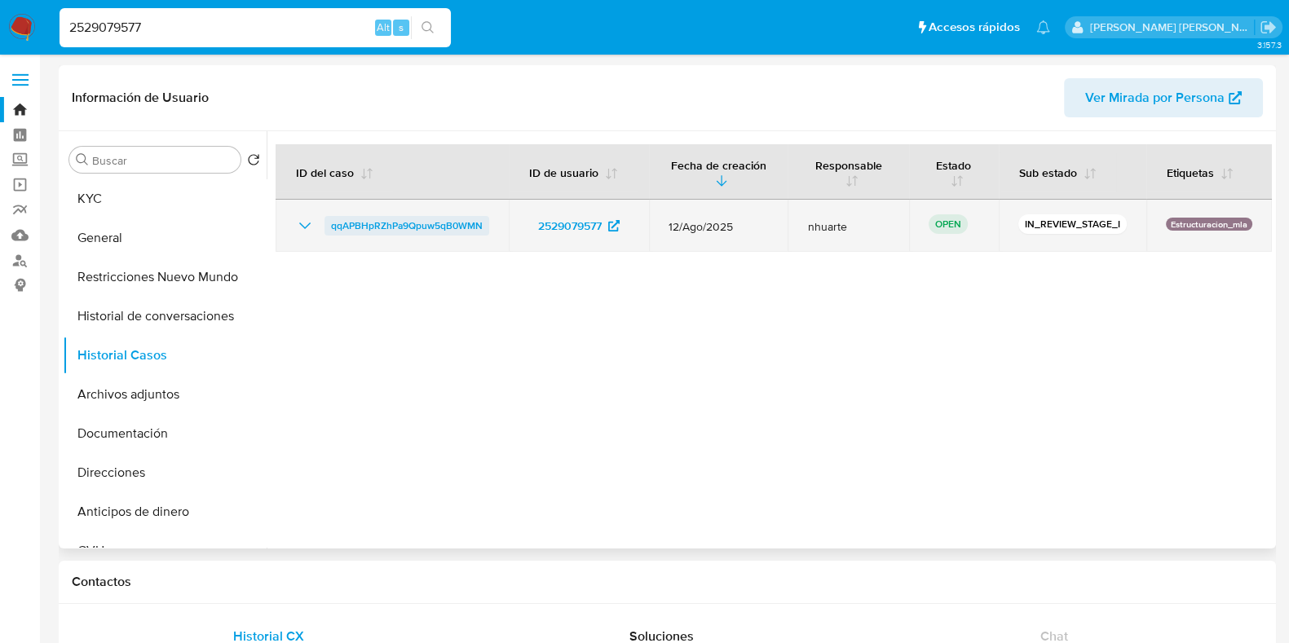
click at [418, 226] on span "qqAPBHpRZhPa9Qpuw5qB0WMN" at bounding box center [407, 226] width 152 height 20
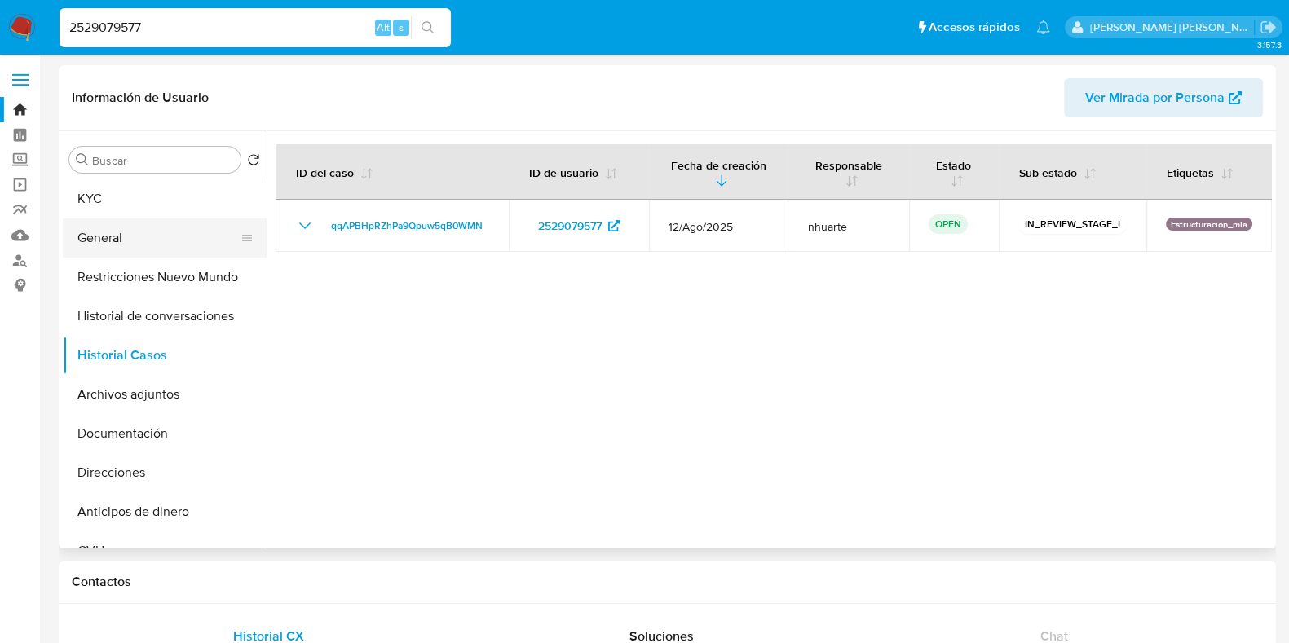
click at [161, 236] on button "General" at bounding box center [158, 238] width 191 height 39
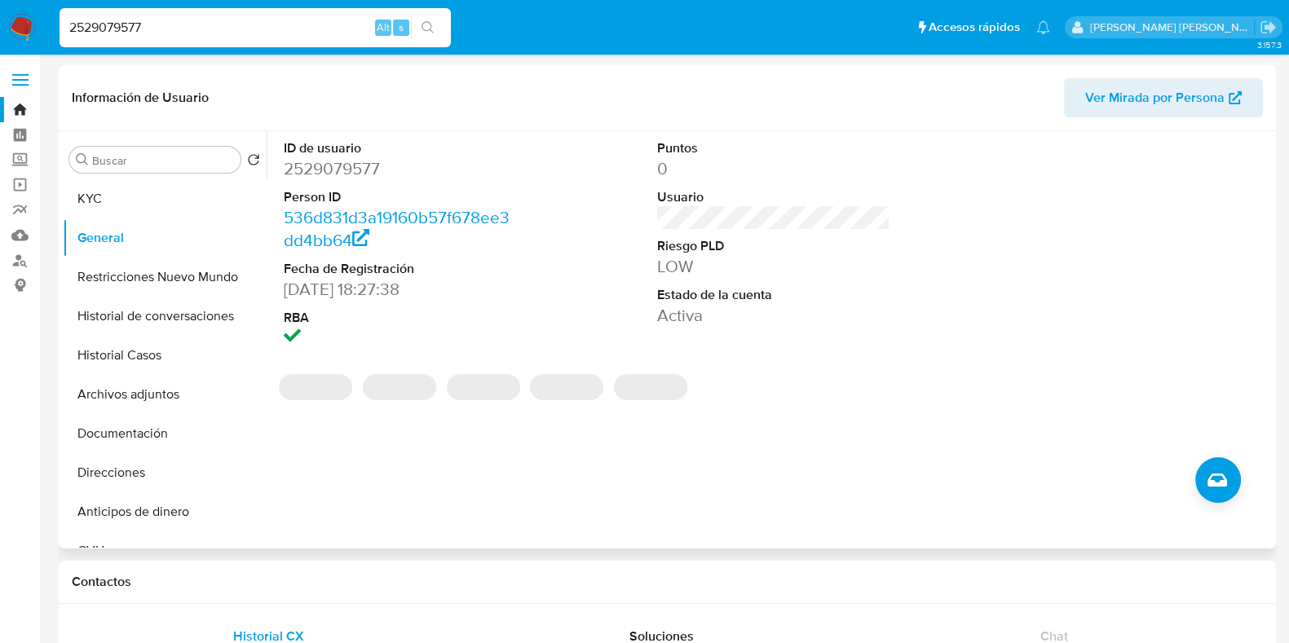
click at [333, 161] on dd "2529079577" at bounding box center [400, 168] width 233 height 23
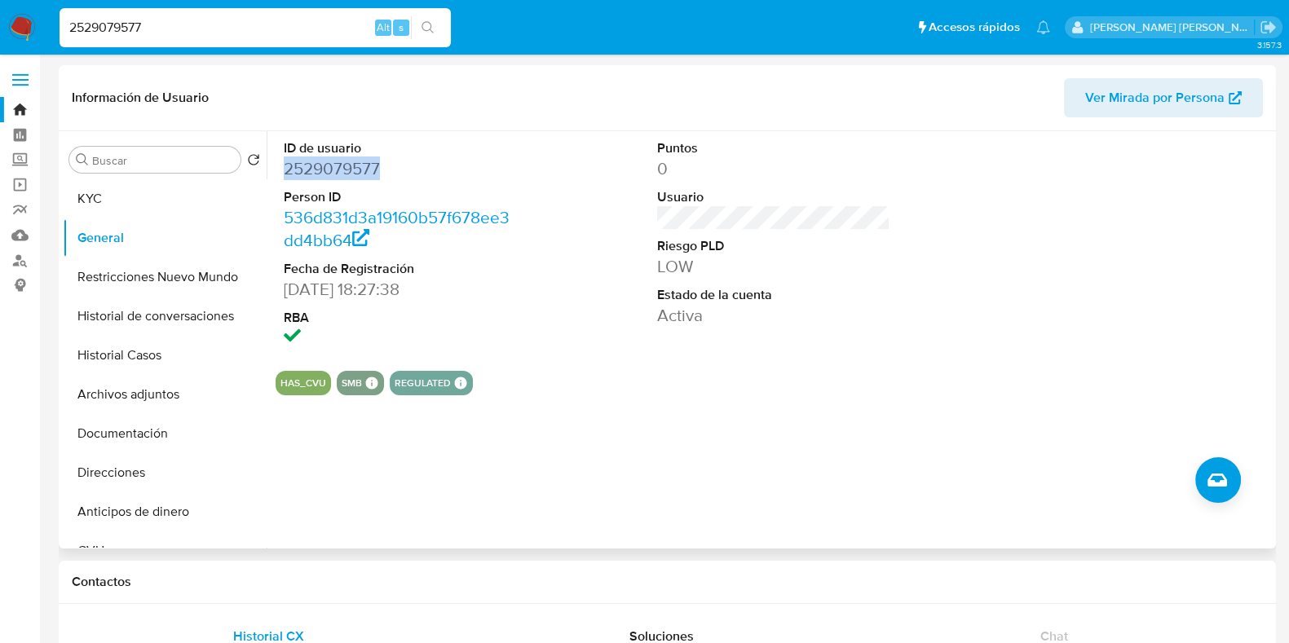
copy dd "2529079577"
click at [122, 201] on button "KYC" at bounding box center [158, 198] width 191 height 39
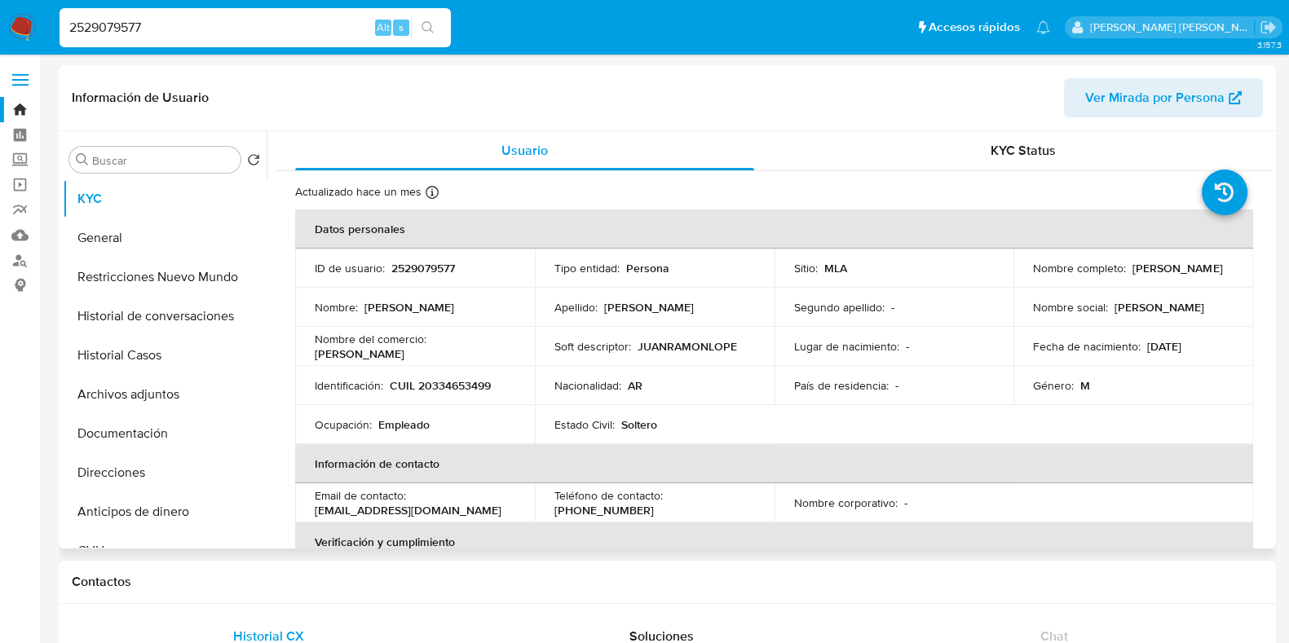
click at [430, 387] on p "CUIL 20334653499" at bounding box center [440, 385] width 101 height 15
copy p "20334653499"
drag, startPoint x: 112, startPoint y: 470, endPoint x: 147, endPoint y: 446, distance: 42.3
click at [113, 471] on button "Direcciones" at bounding box center [165, 472] width 204 height 39
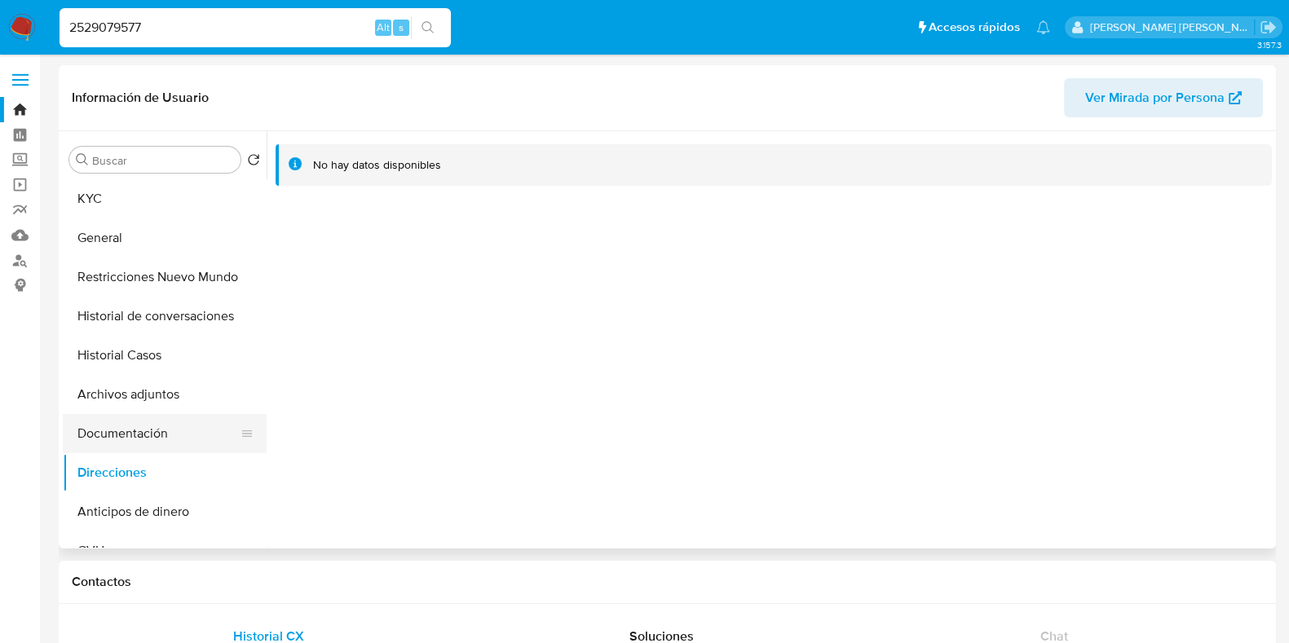
click at [139, 427] on button "Documentación" at bounding box center [158, 433] width 191 height 39
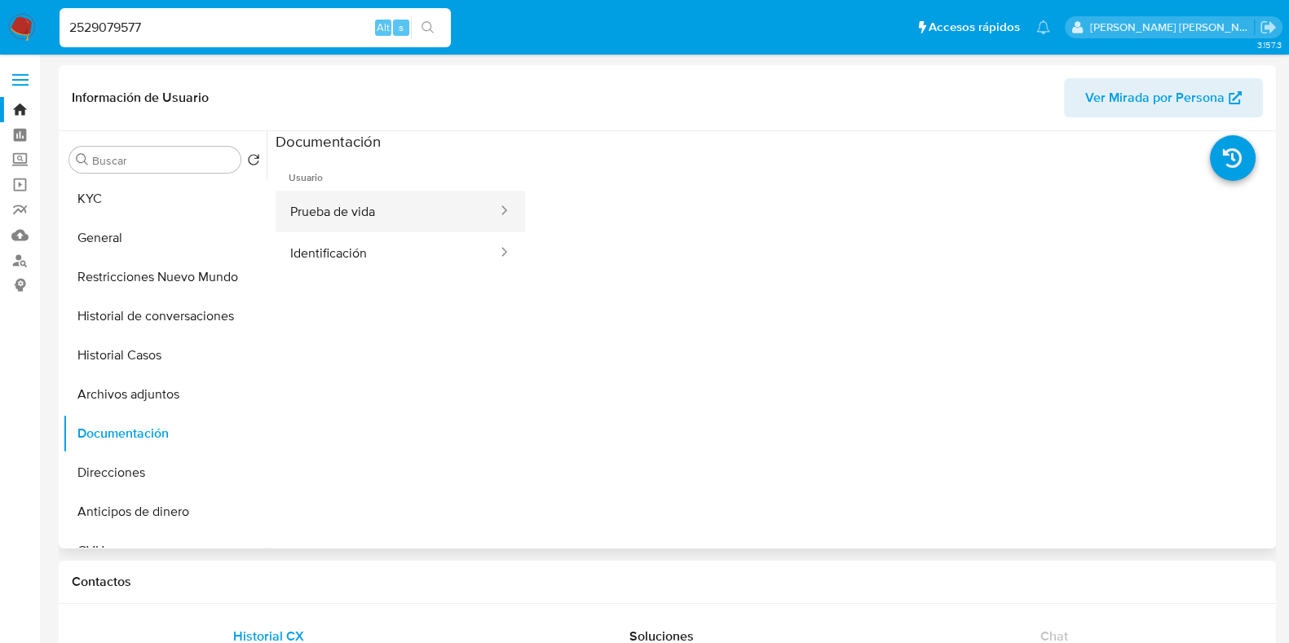
click at [341, 203] on button "Prueba de vida" at bounding box center [387, 212] width 223 height 42
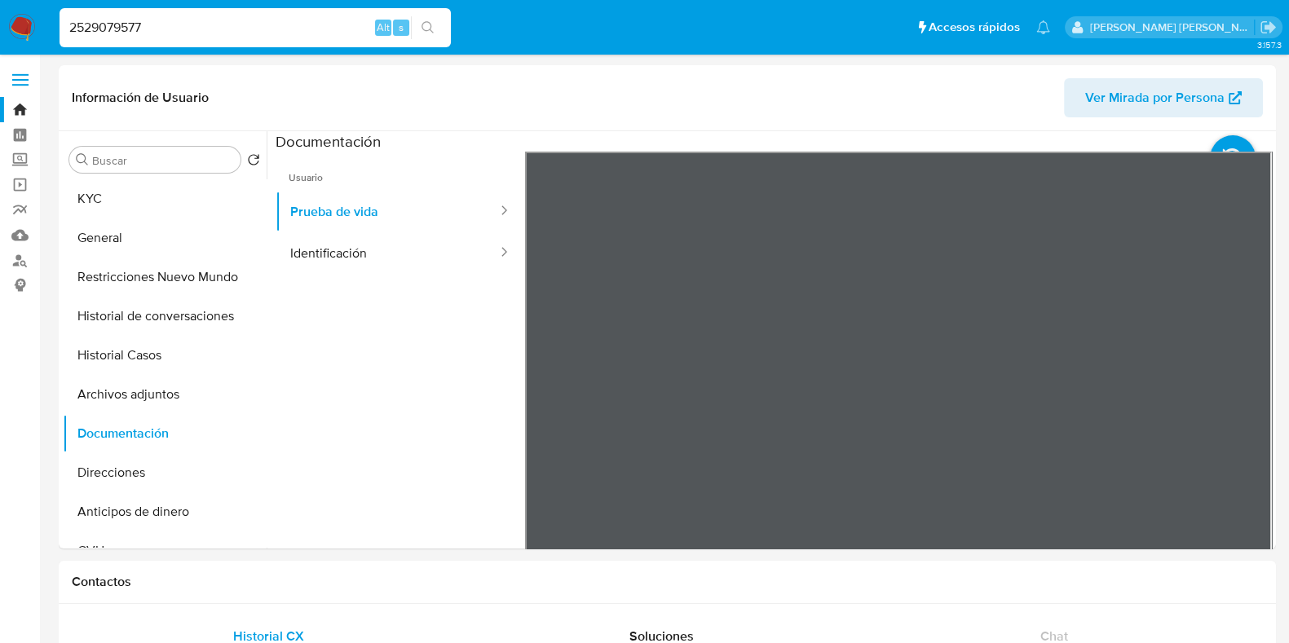
click at [56, 17] on li "2529079577 Alt s" at bounding box center [255, 27] width 400 height 41
paste input "409962835"
type input "409962835"
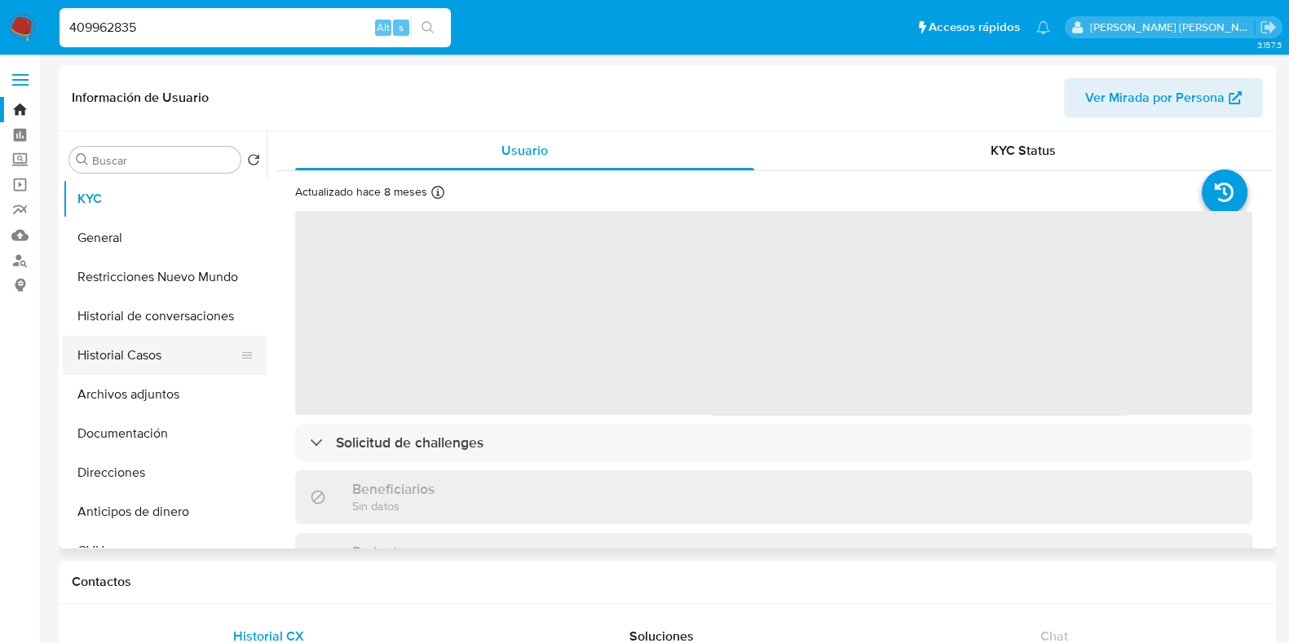
click at [179, 369] on button "Historial Casos" at bounding box center [158, 355] width 191 height 39
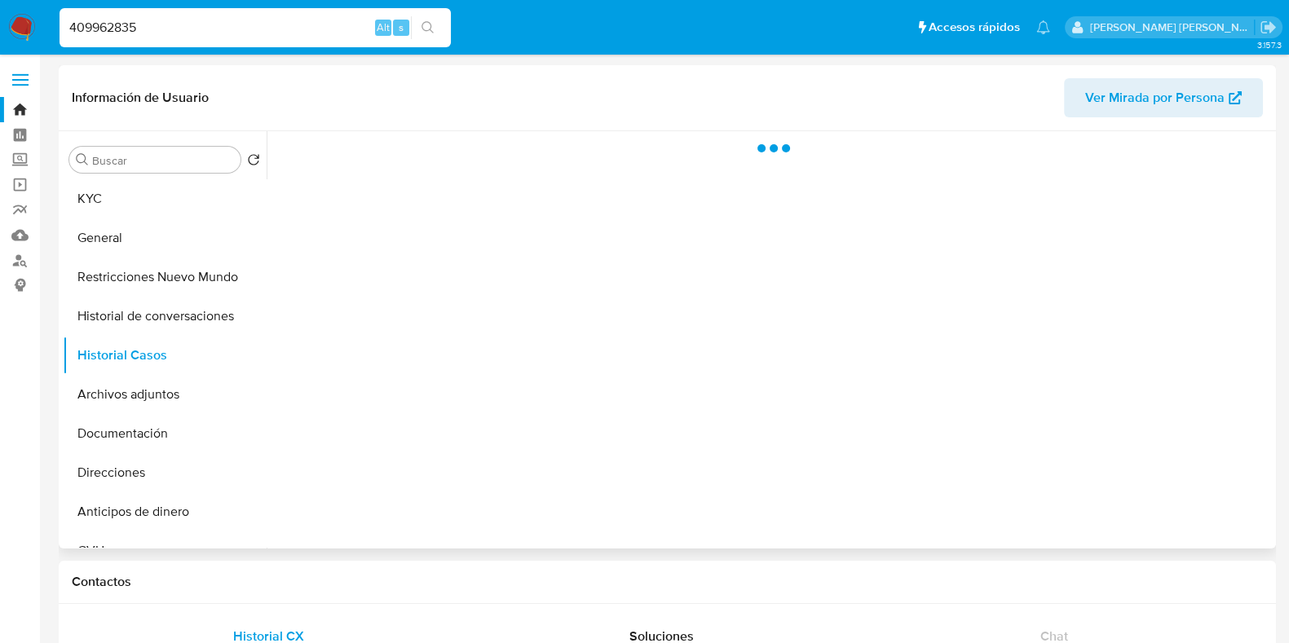
select select "10"
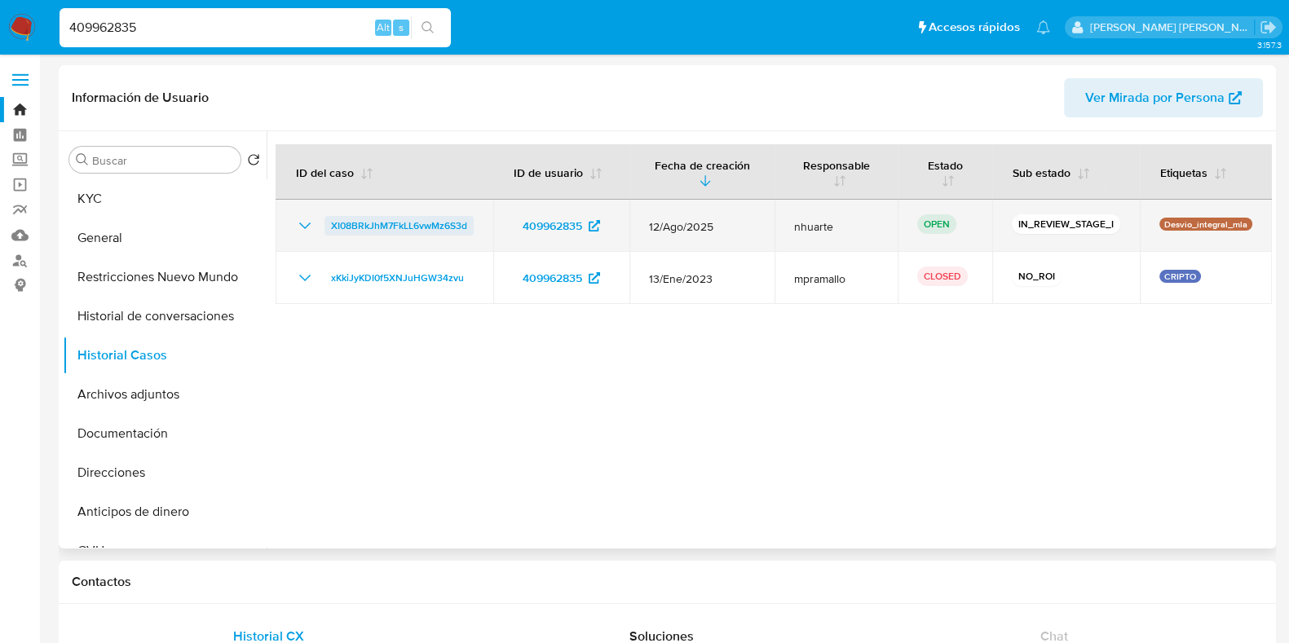
click at [382, 225] on span "XI08BRkJhM7FkLL6vwMz6S3d" at bounding box center [399, 226] width 136 height 20
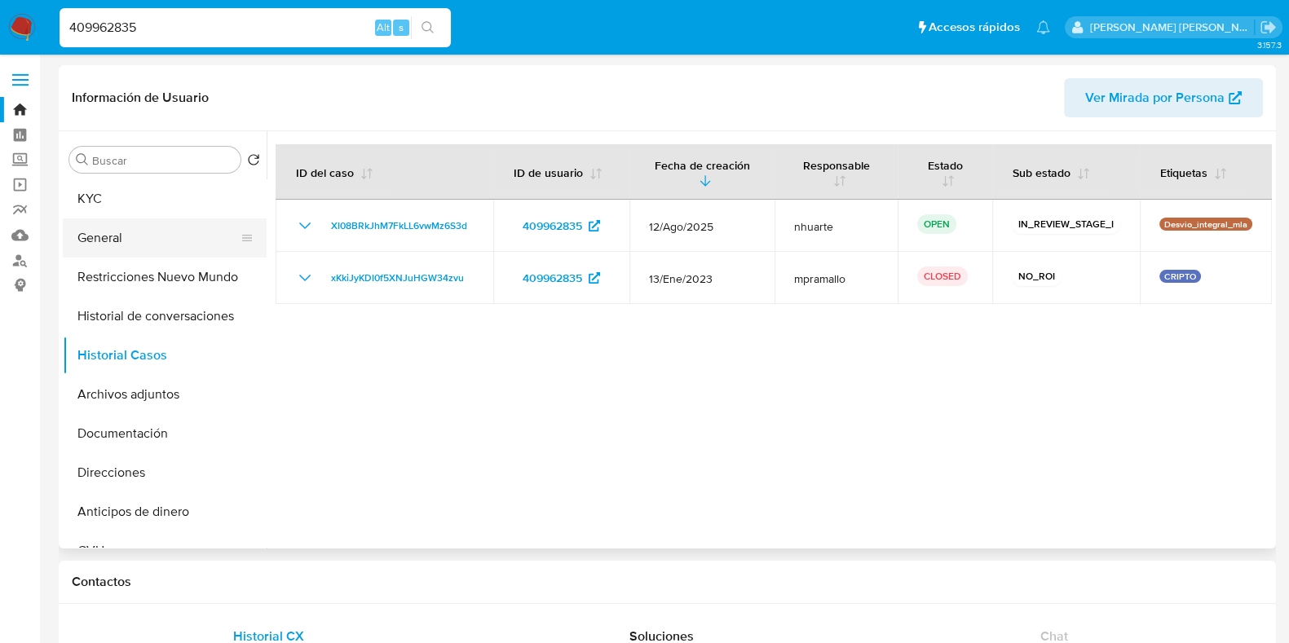
click at [163, 232] on button "General" at bounding box center [158, 238] width 191 height 39
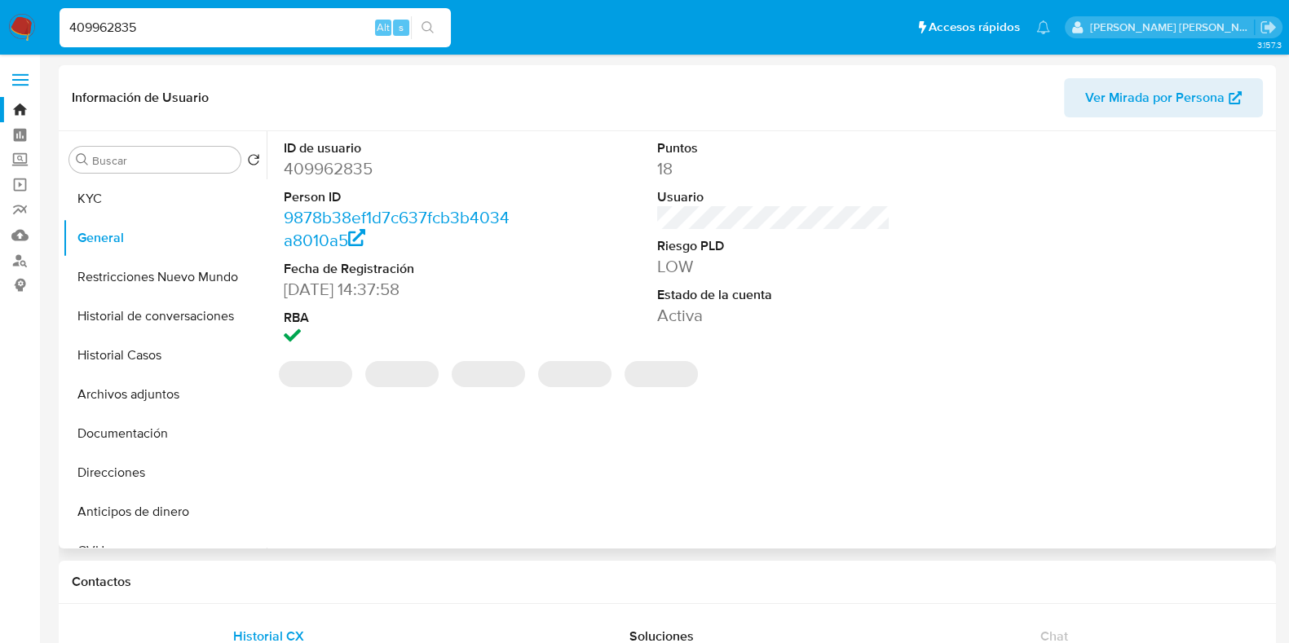
click at [343, 172] on dd "409962835" at bounding box center [400, 168] width 233 height 23
copy dd "409962835"
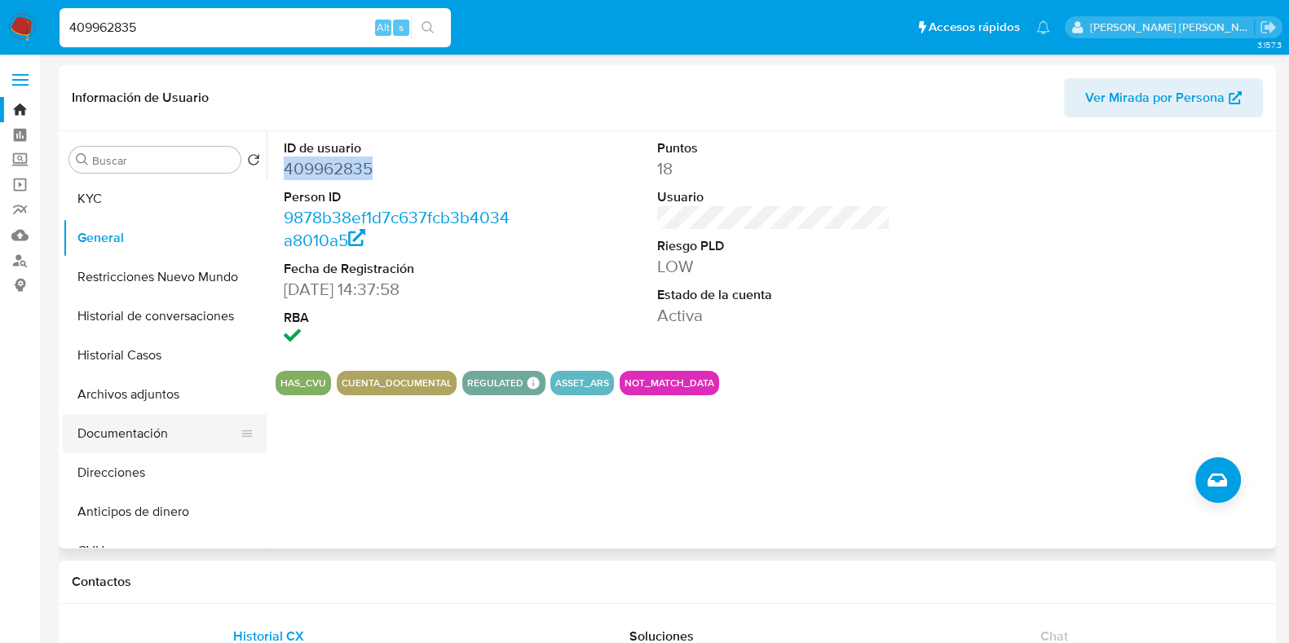
click at [158, 430] on button "Documentación" at bounding box center [158, 433] width 191 height 39
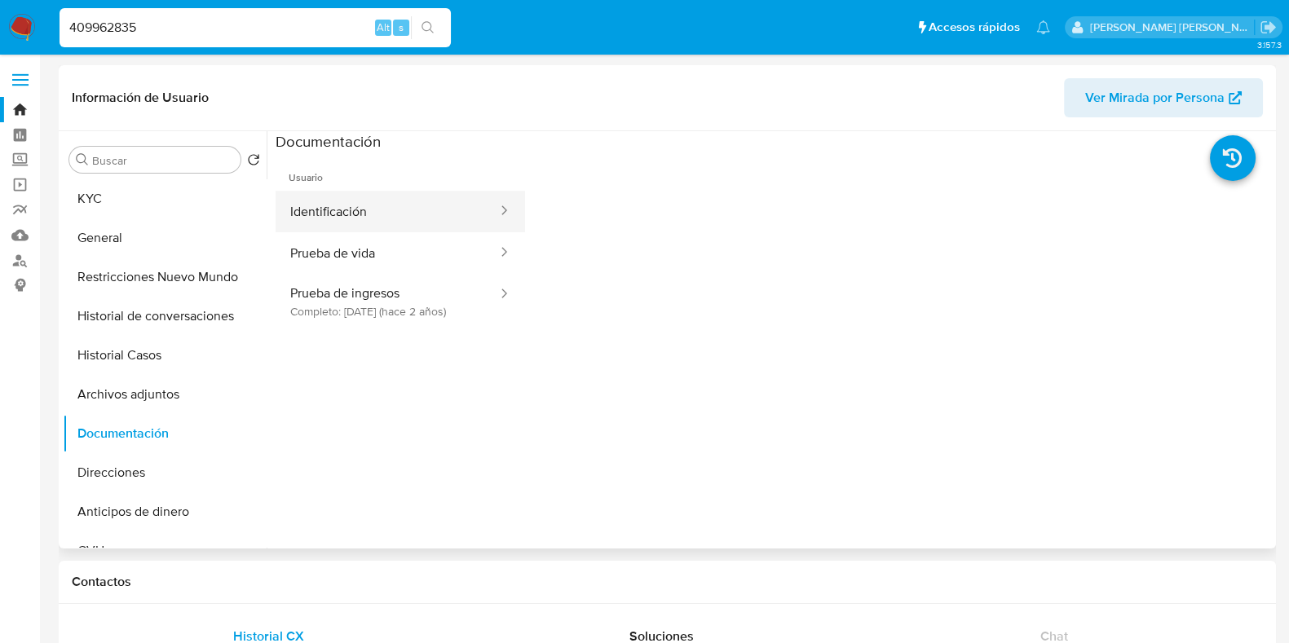
click at [338, 197] on button "Identificación" at bounding box center [387, 212] width 223 height 42
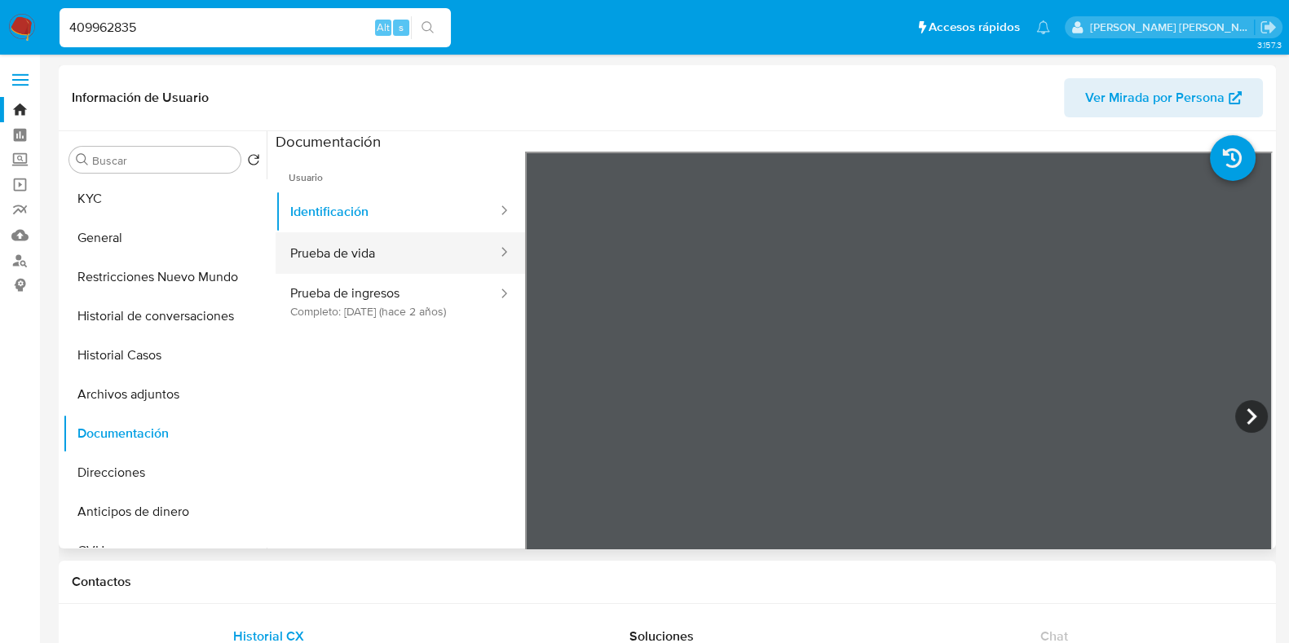
click at [395, 244] on button "Prueba de vida" at bounding box center [387, 253] width 223 height 42
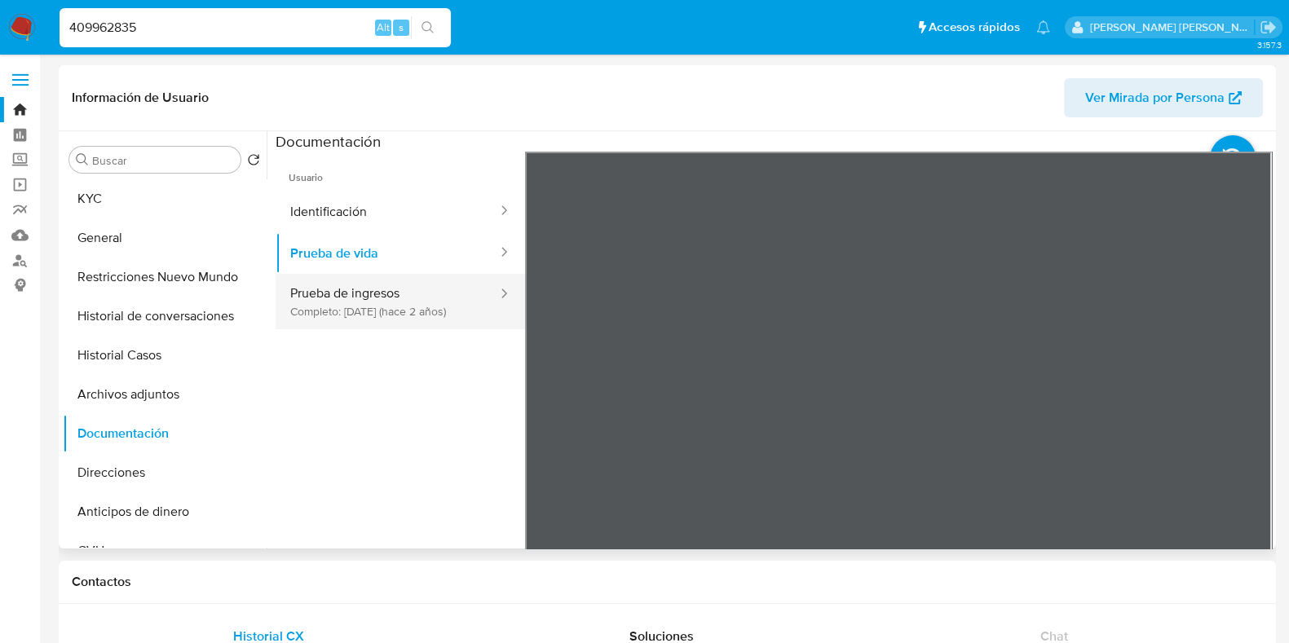
click at [346, 297] on button "Prueba de ingresos Completo: 29/03/2023 (hace 2 años)" at bounding box center [387, 301] width 223 height 55
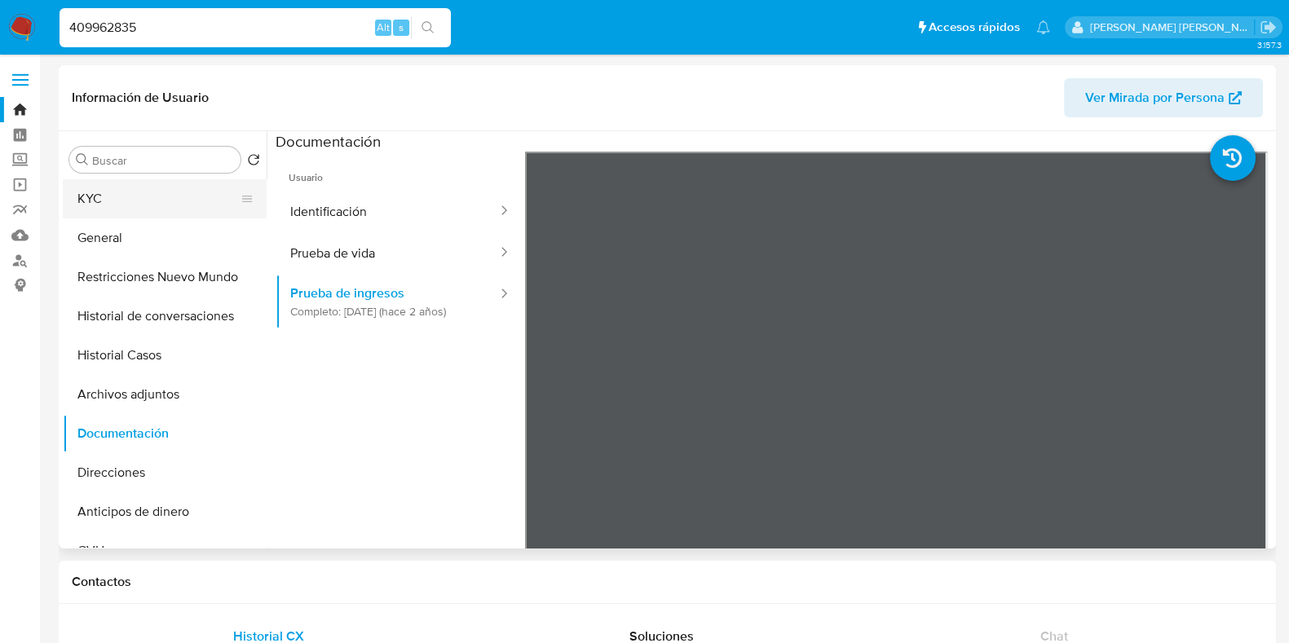
click at [148, 178] on div "Buscar Volver al orden por defecto KYC General Restricciones Nuevo Mundo Histor…" at bounding box center [165, 341] width 204 height 415
click at [104, 226] on button "General" at bounding box center [158, 238] width 191 height 39
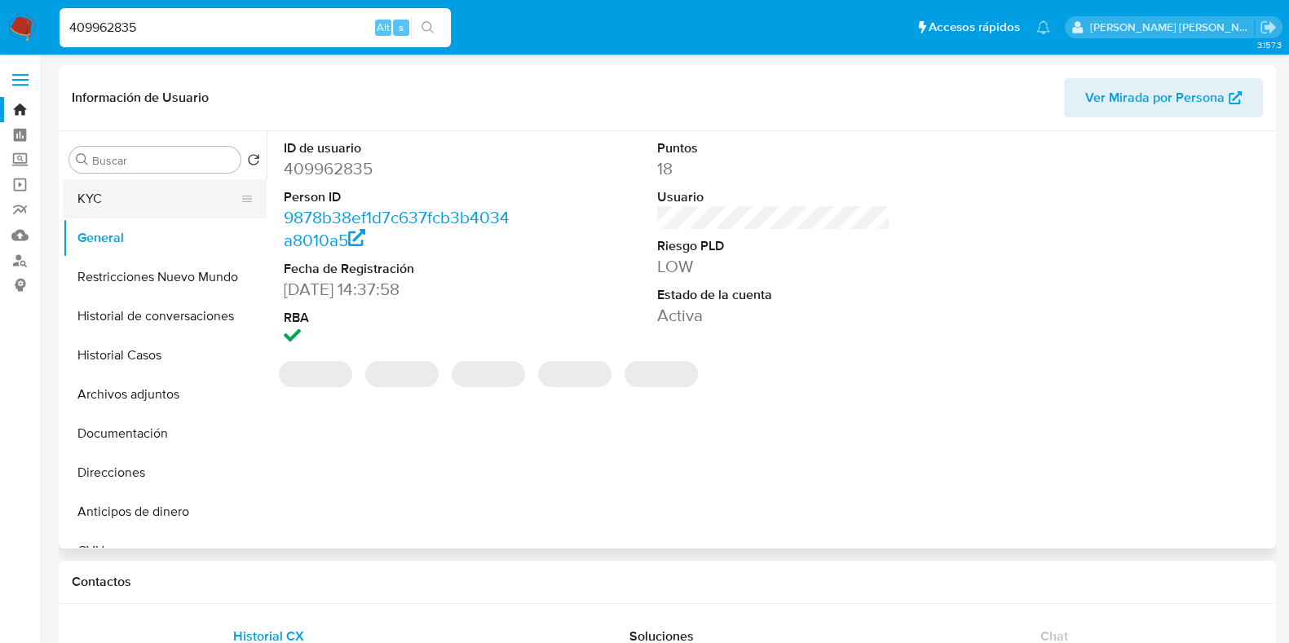
click at [152, 190] on button "KYC" at bounding box center [158, 198] width 191 height 39
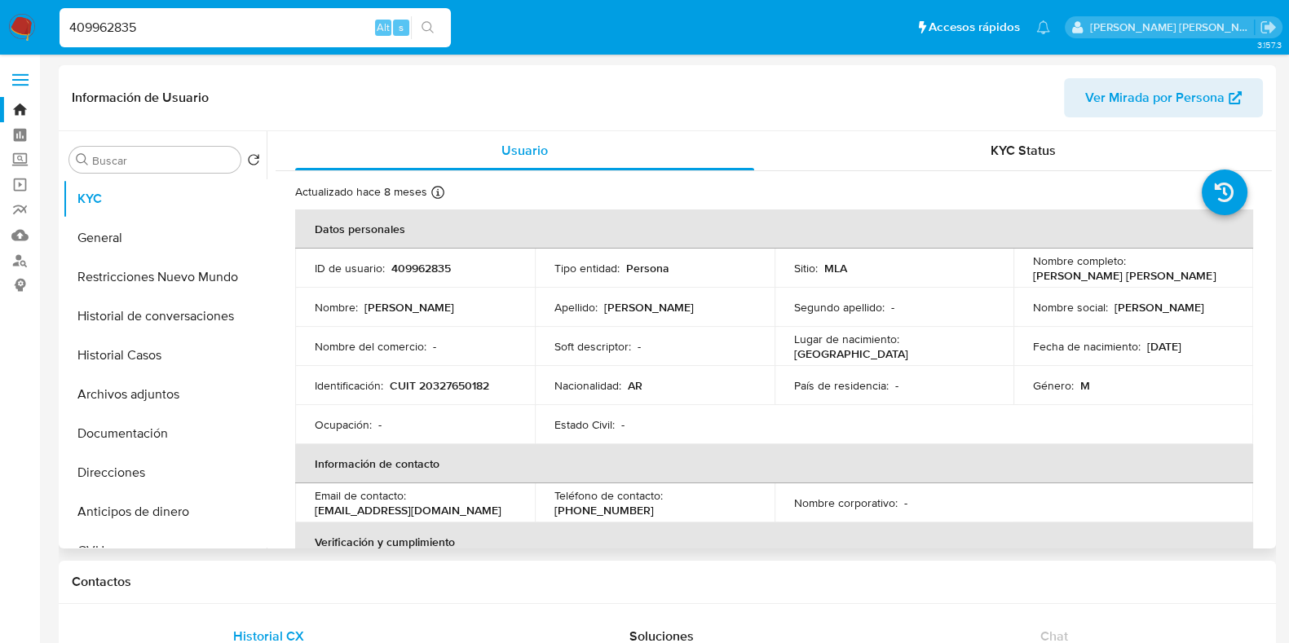
click at [475, 388] on p "CUIT 20327650182" at bounding box center [439, 385] width 99 height 15
copy p "20327650182"
click at [169, 368] on button "Historial Casos" at bounding box center [158, 355] width 191 height 39
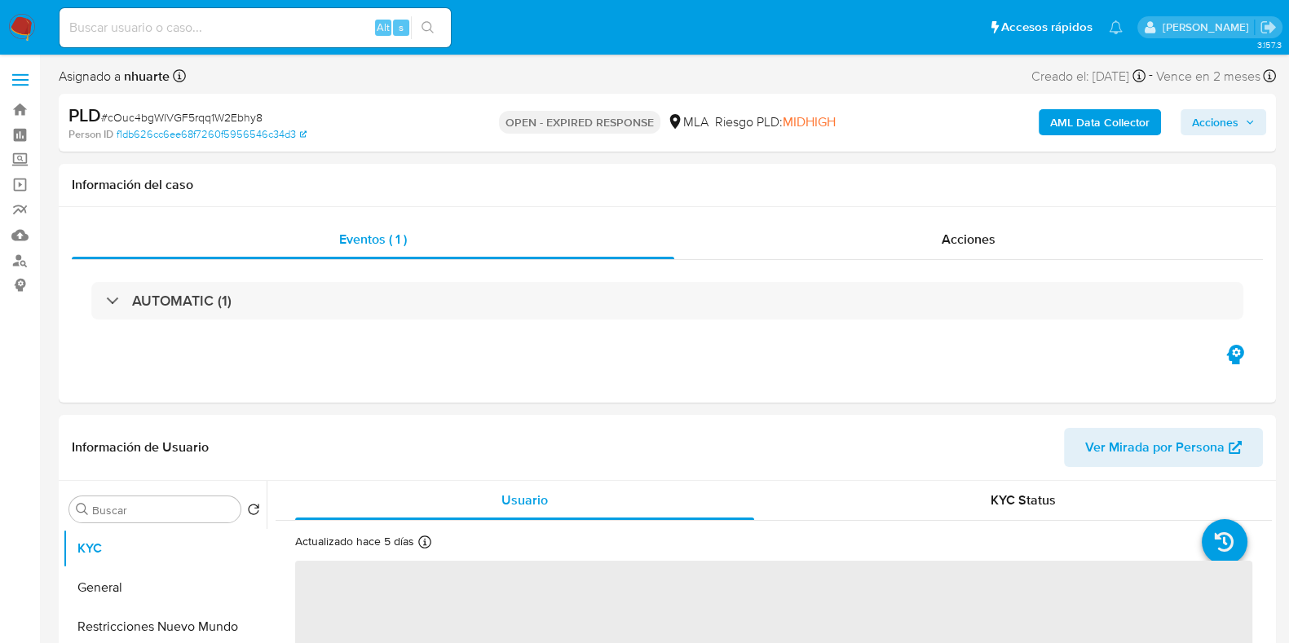
select select "10"
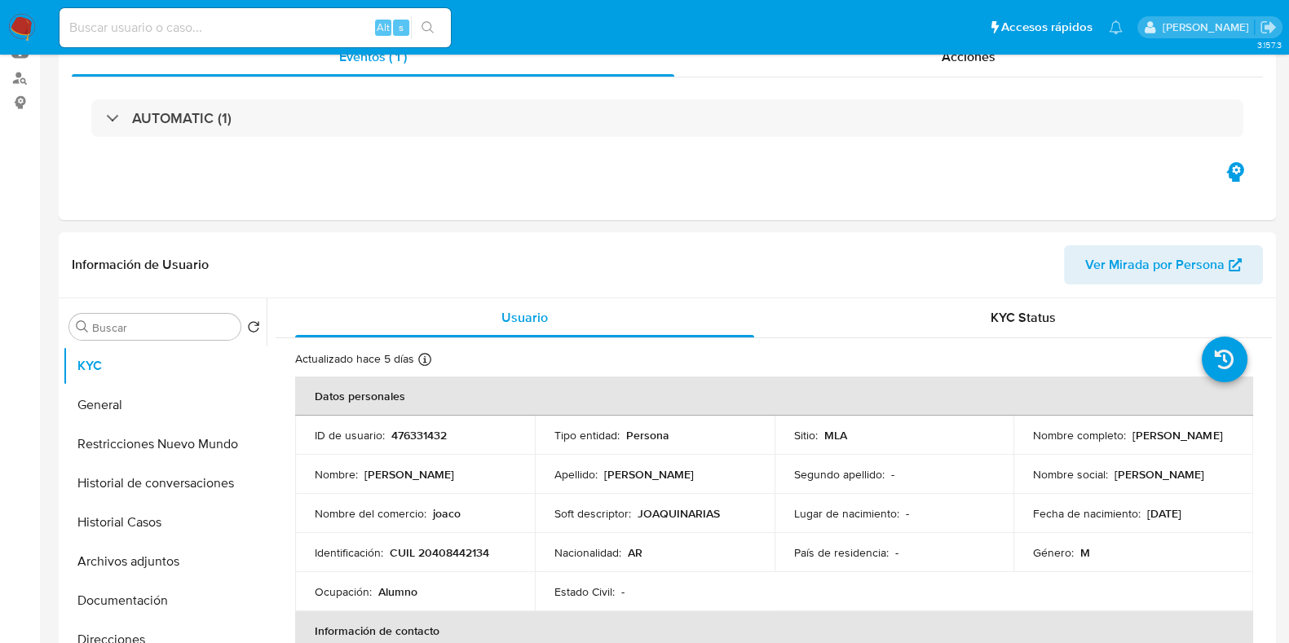
scroll to position [510, 0]
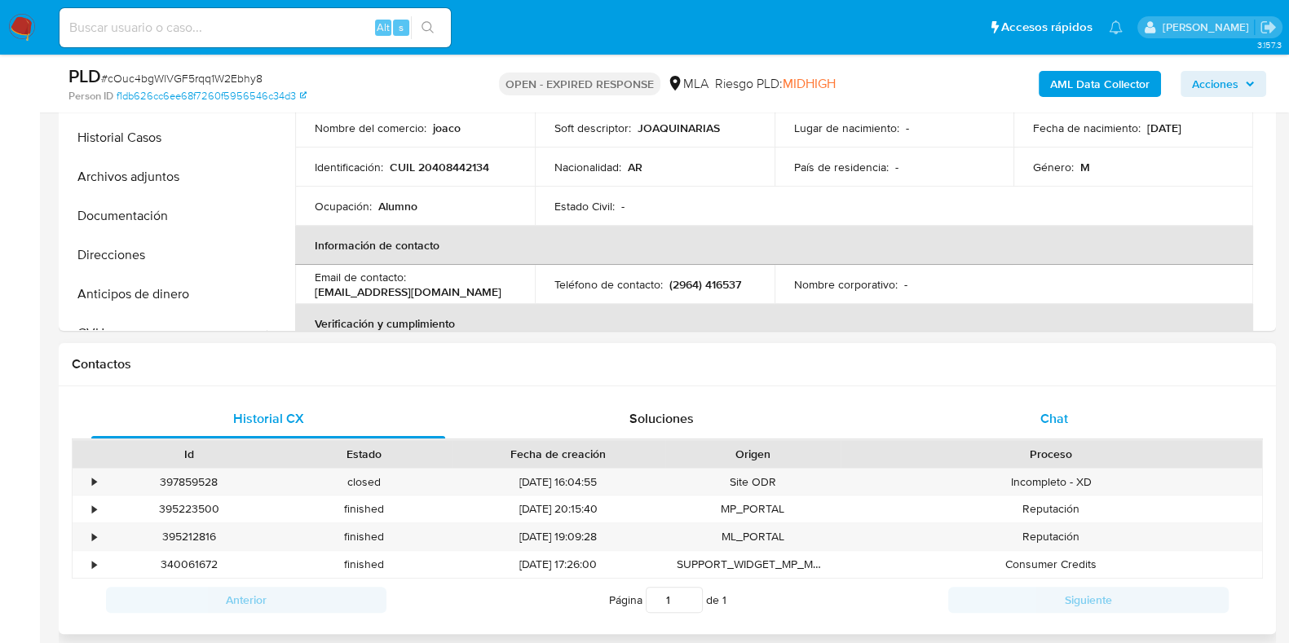
click at [1050, 405] on div "Chat" at bounding box center [1055, 419] width 354 height 39
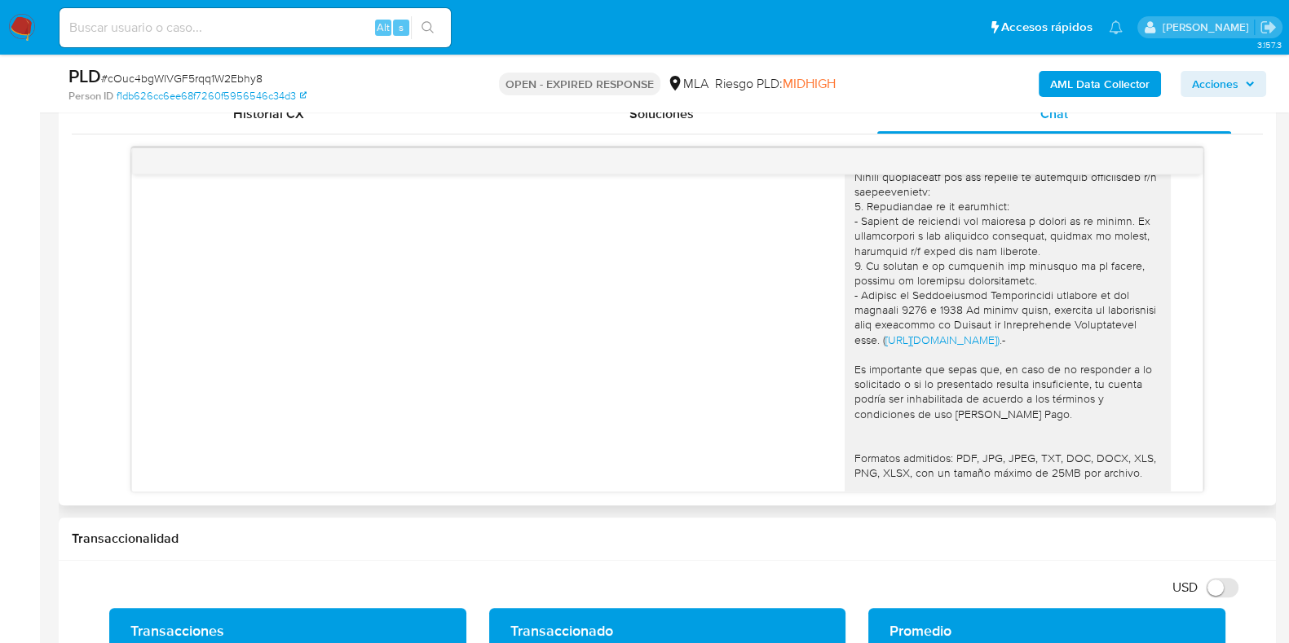
scroll to position [1303, 0]
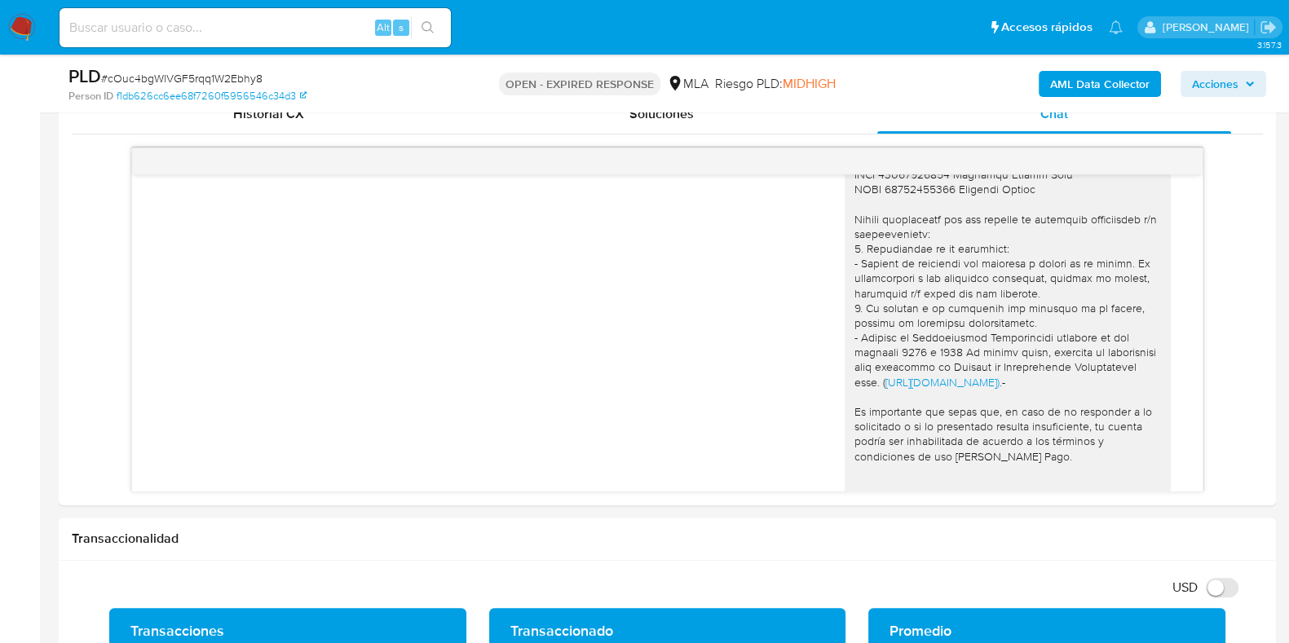
click at [239, 75] on span "# cOuc4bgWlVGF5rqq1W2Ebhy8" at bounding box center [181, 78] width 161 height 16
copy span "cOuc4bgWlVGF5rqq1W2Ebhy8"
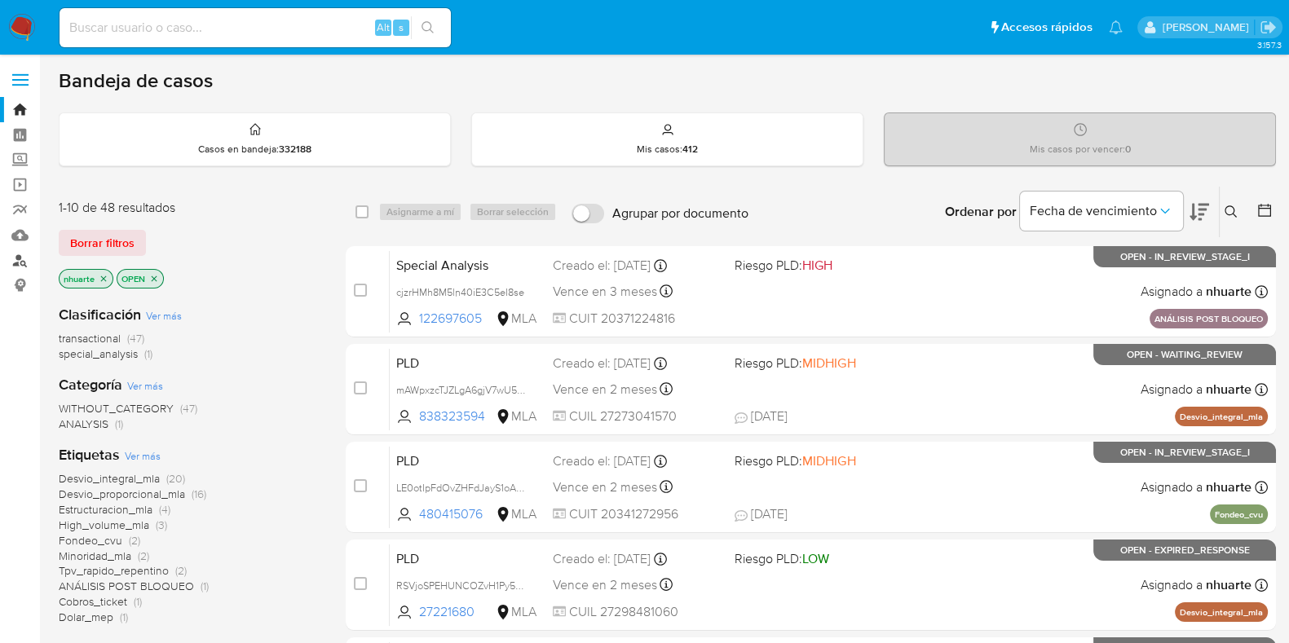
click at [16, 261] on link "Buscador de personas" at bounding box center [97, 260] width 194 height 25
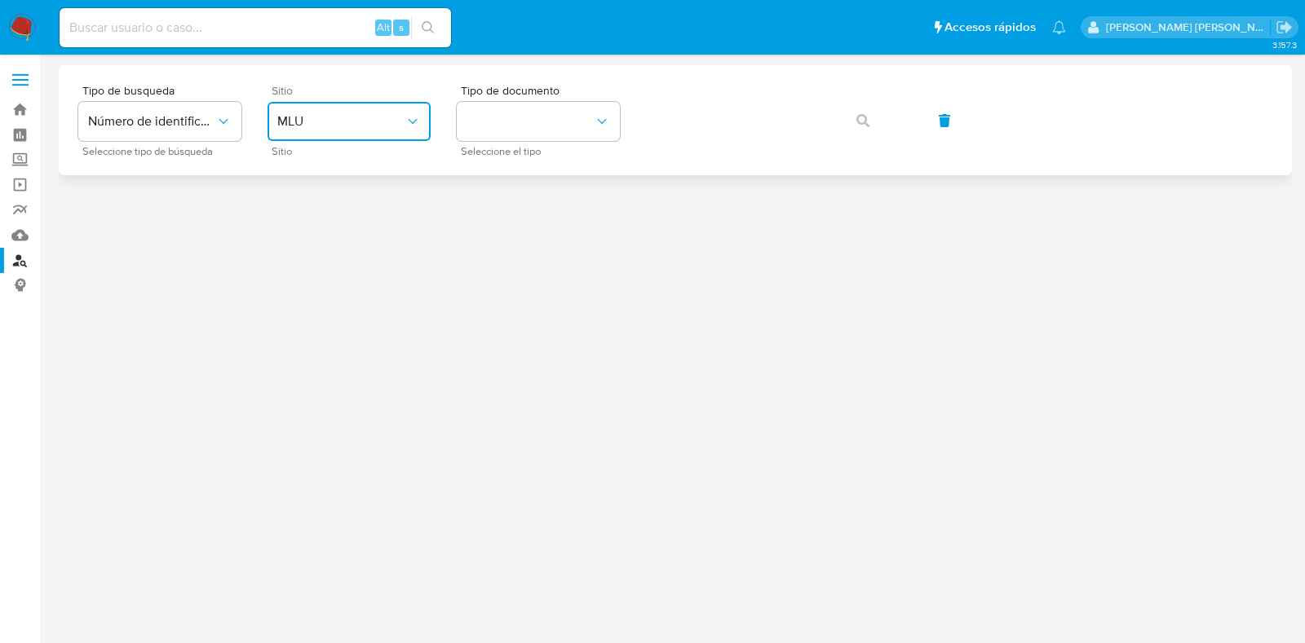
click at [314, 122] on span "MLU" at bounding box center [340, 121] width 127 height 16
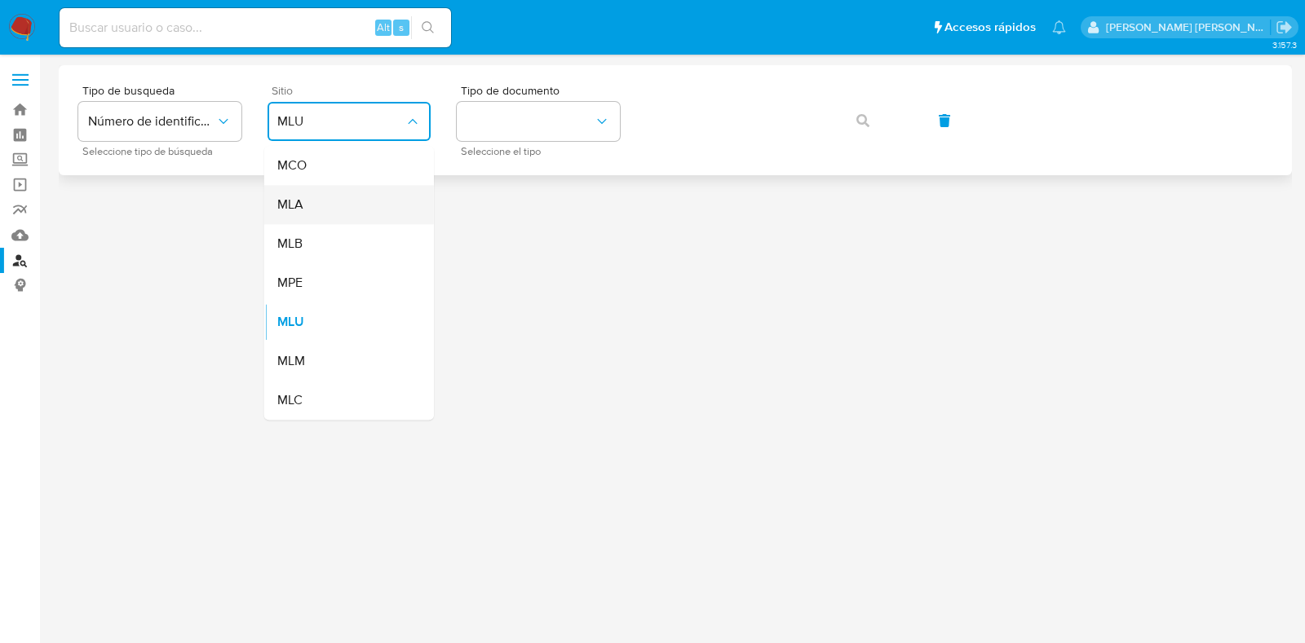
click at [329, 201] on div "MLA" at bounding box center [344, 204] width 134 height 39
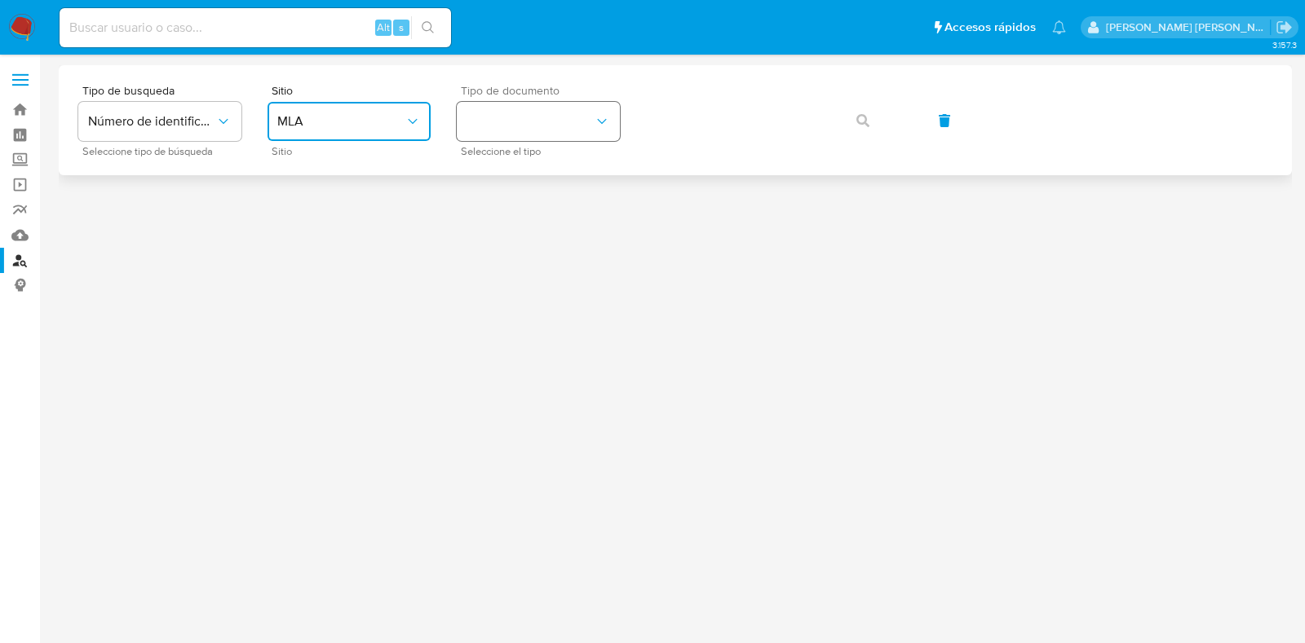
click at [568, 116] on button "identificationType" at bounding box center [538, 121] width 163 height 39
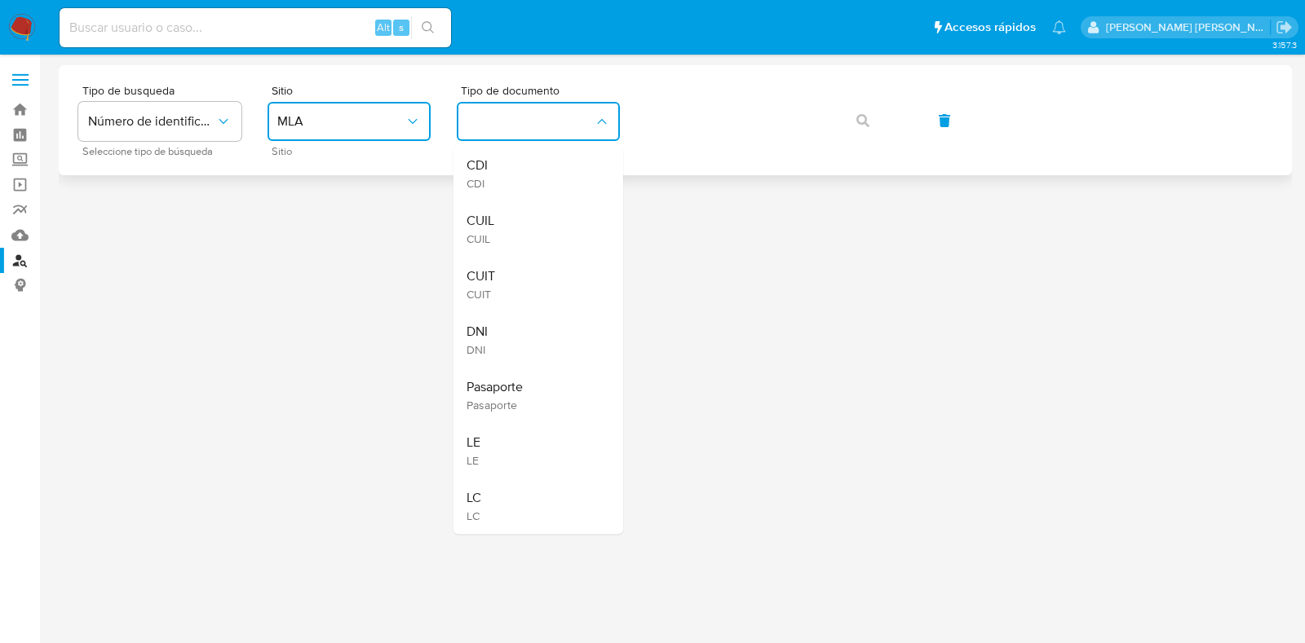
drag, startPoint x: 534, startPoint y: 228, endPoint x: 678, endPoint y: 165, distance: 156.7
click at [535, 228] on div "CUIL CUIL" at bounding box center [534, 228] width 134 height 55
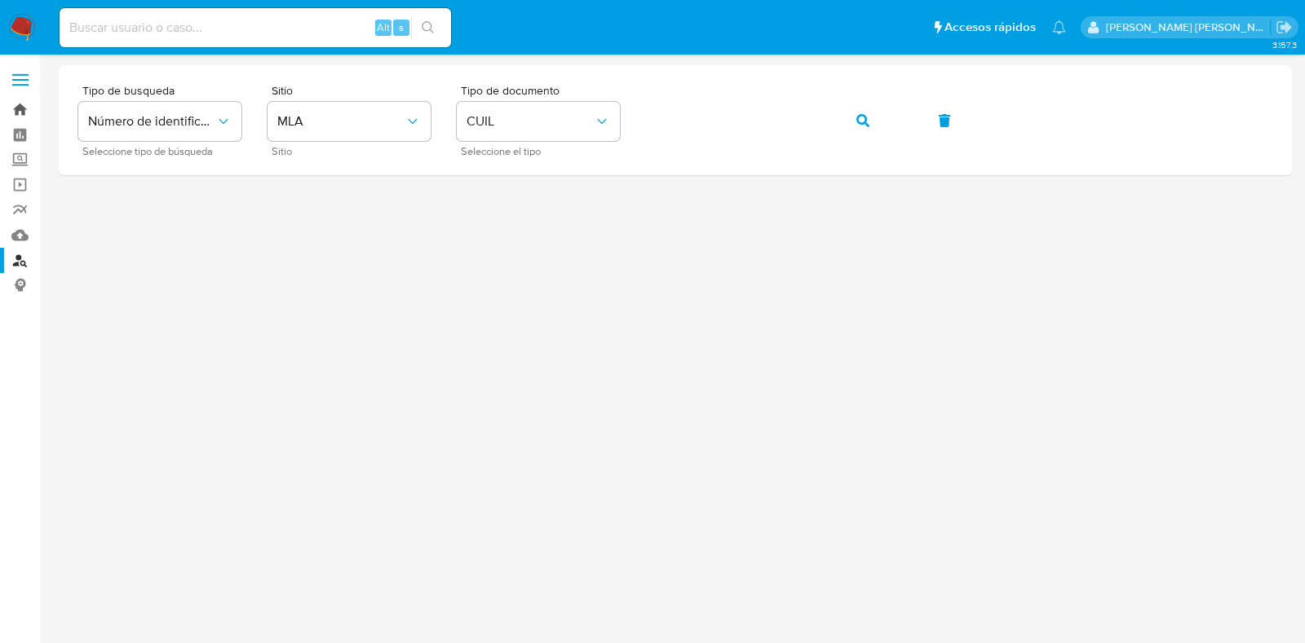
click at [15, 111] on link "Bandeja" at bounding box center [97, 109] width 194 height 25
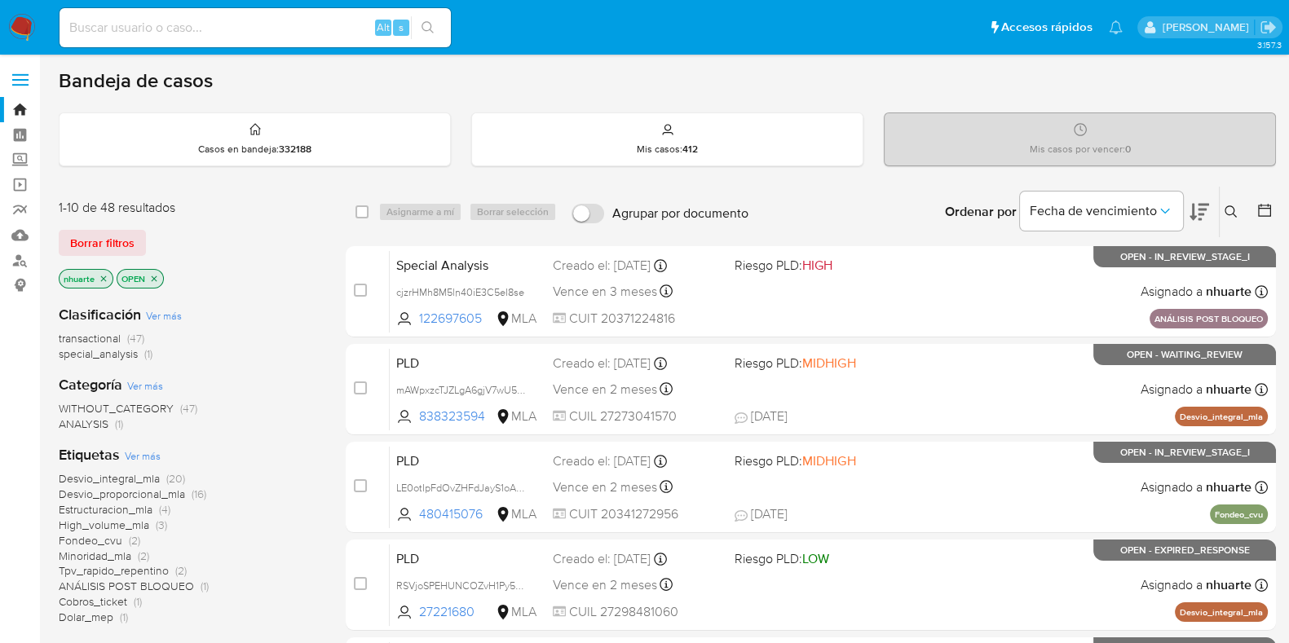
click at [1227, 206] on icon at bounding box center [1231, 212] width 12 height 12
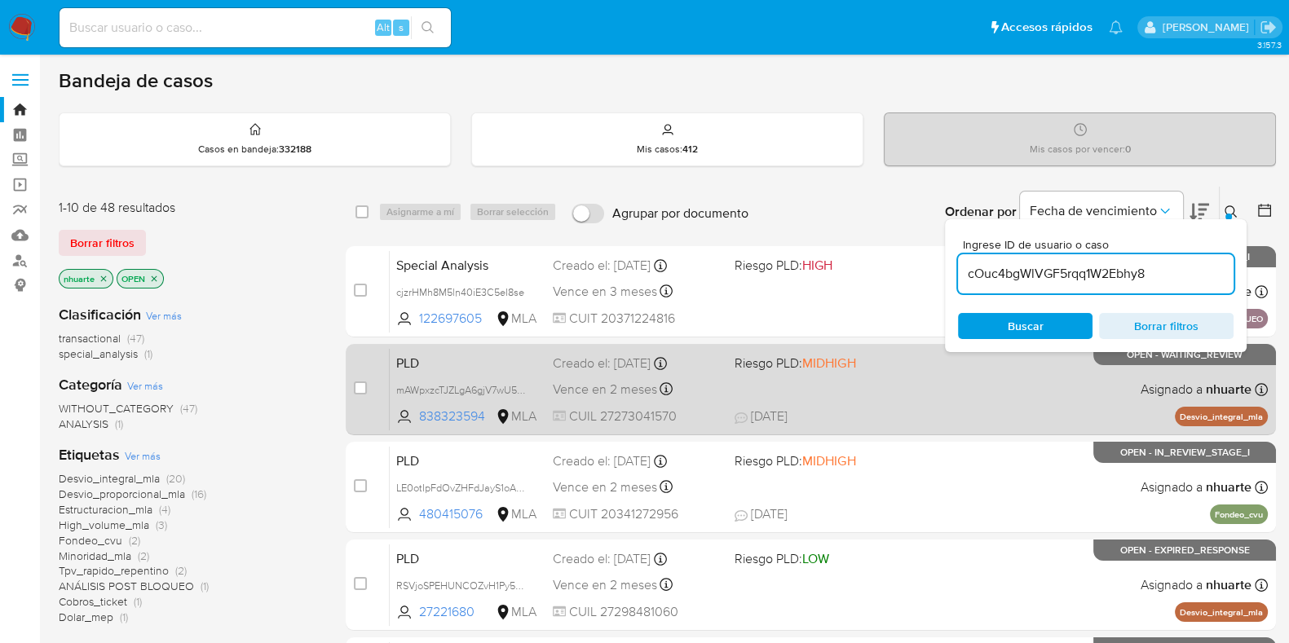
type input "cOuc4bgWlVGF5rqq1W2Ebhy8"
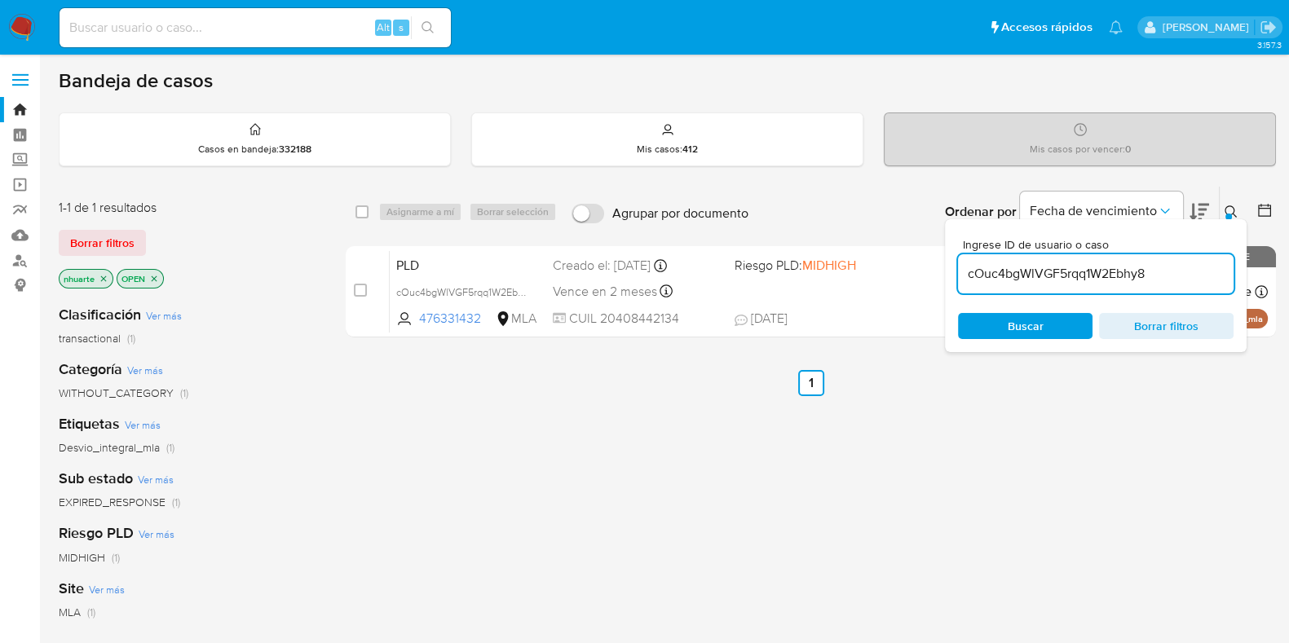
drag, startPoint x: 358, startPoint y: 290, endPoint x: 414, endPoint y: 231, distance: 81.3
click at [358, 289] on input "checkbox" at bounding box center [360, 290] width 13 height 13
checkbox input "true"
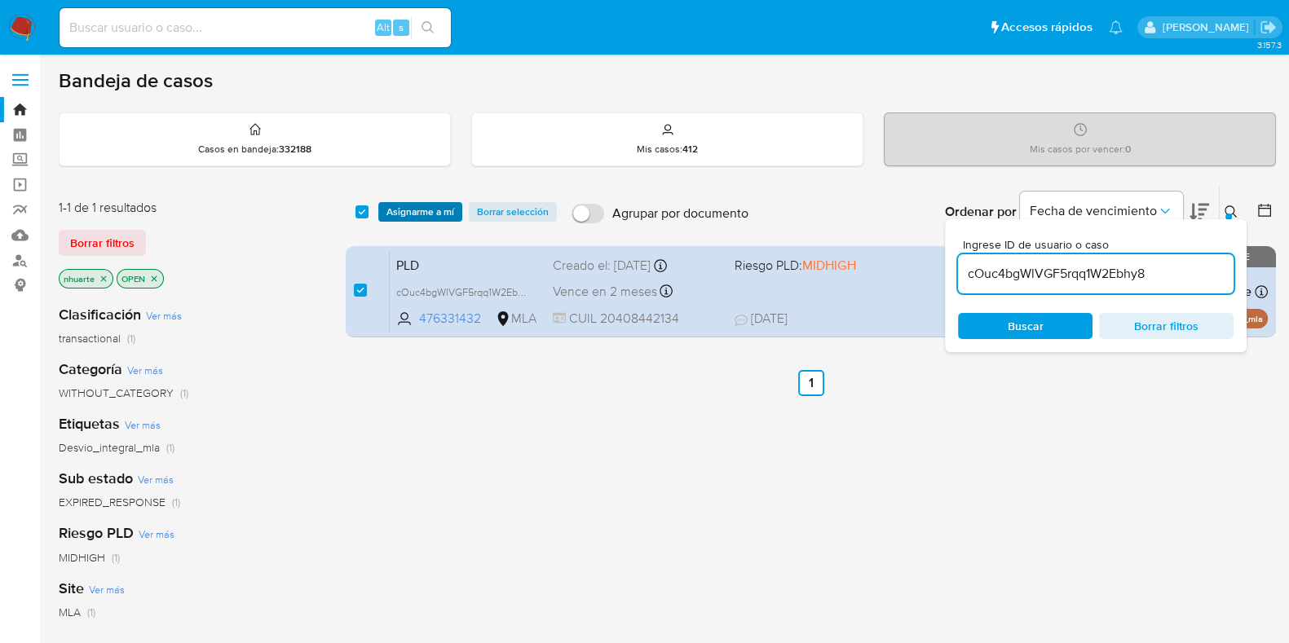
click at [422, 206] on span "Asignarme a mí" at bounding box center [421, 212] width 68 height 16
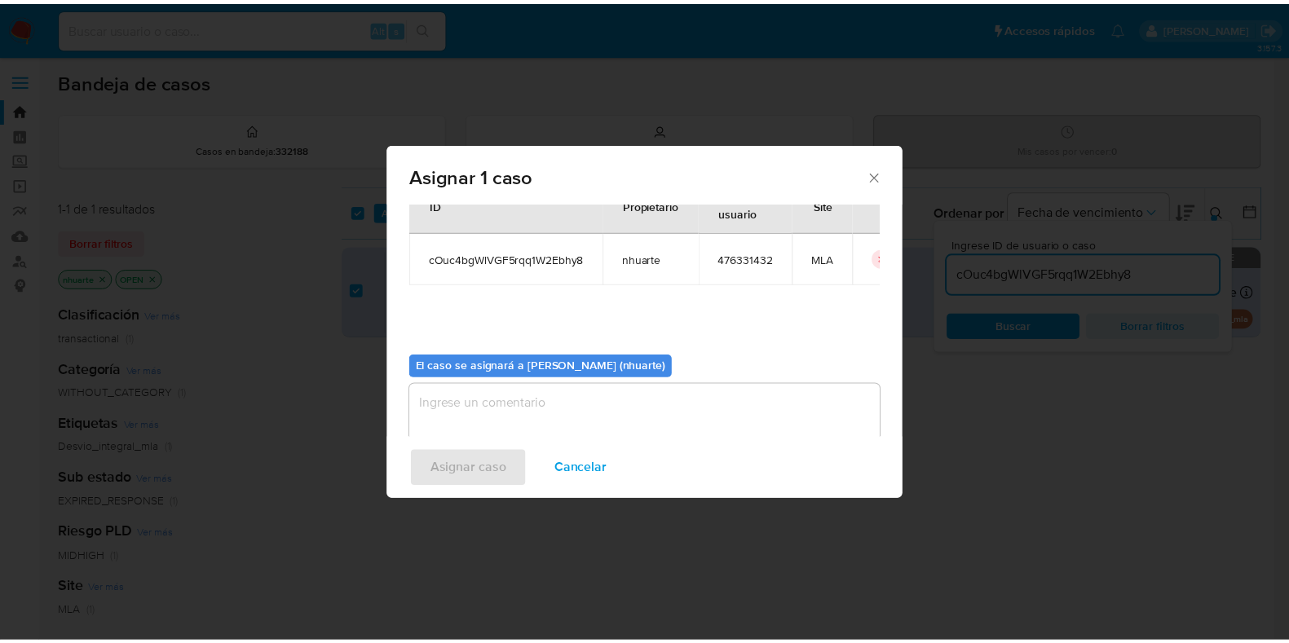
scroll to position [84, 0]
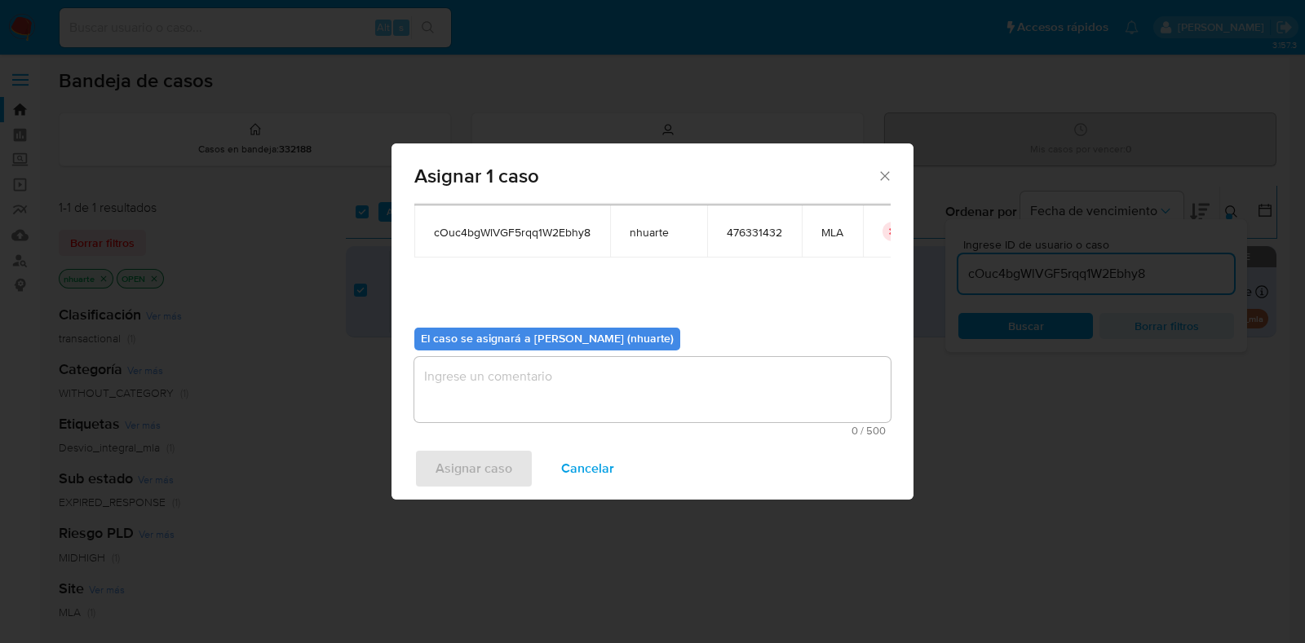
click at [592, 374] on textarea "assign-modal" at bounding box center [652, 389] width 476 height 65
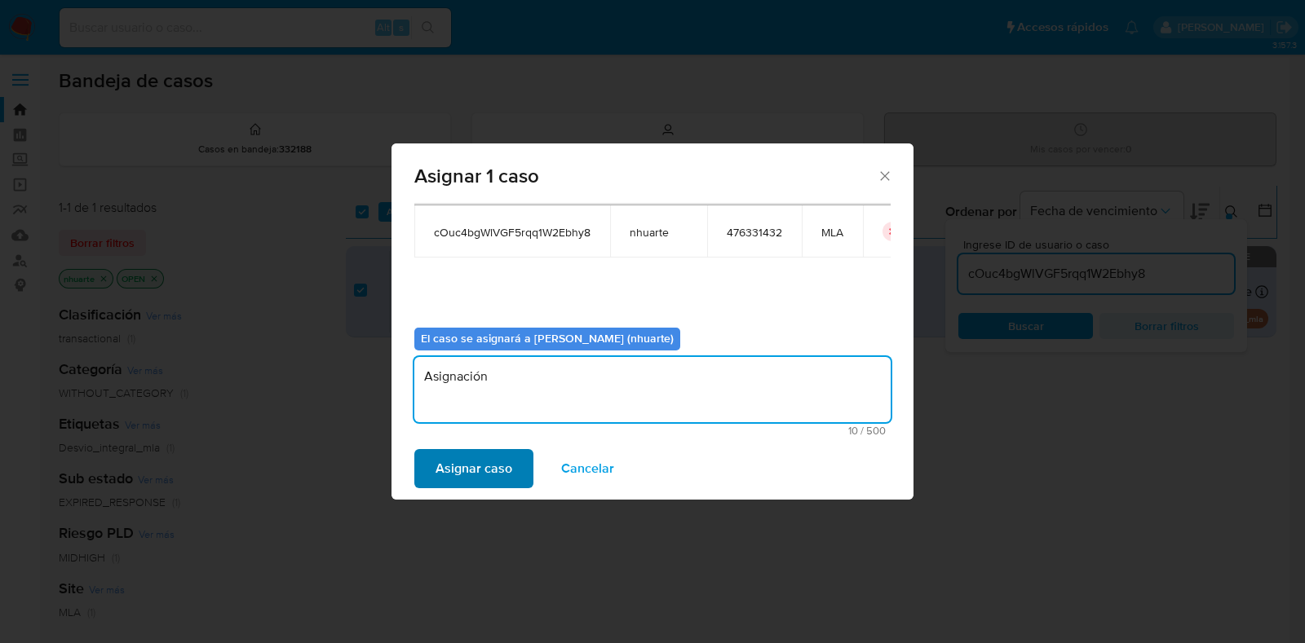
type textarea "Asignación"
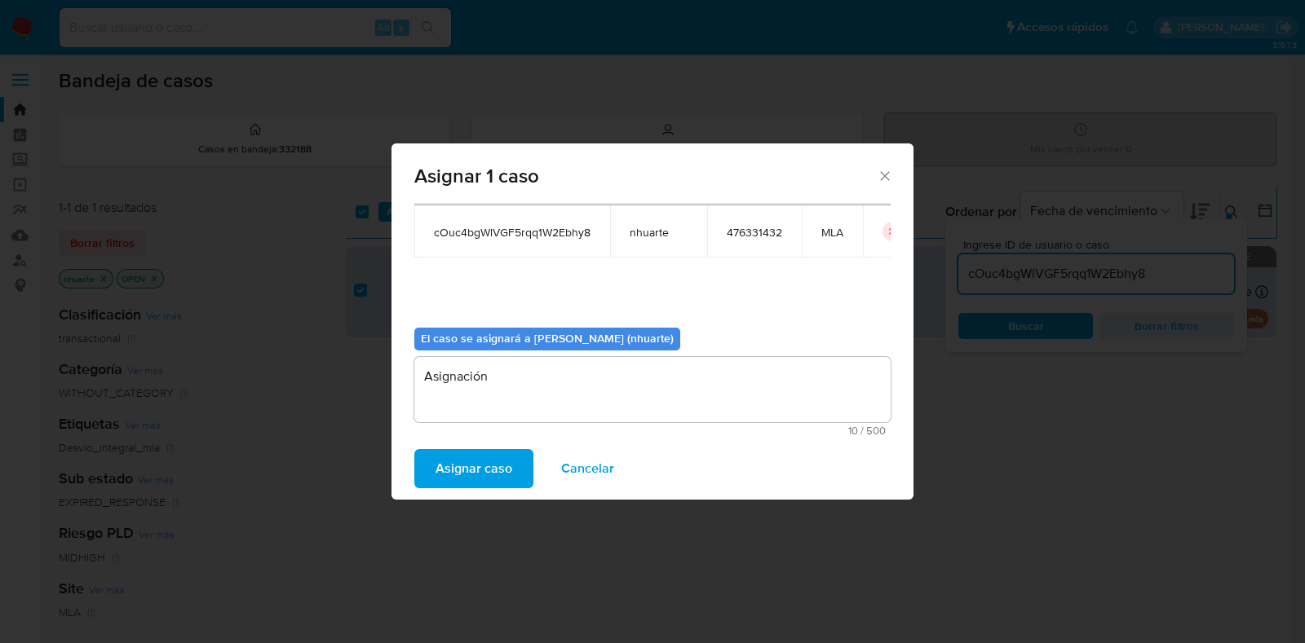
click at [507, 473] on span "Asignar caso" at bounding box center [474, 469] width 77 height 36
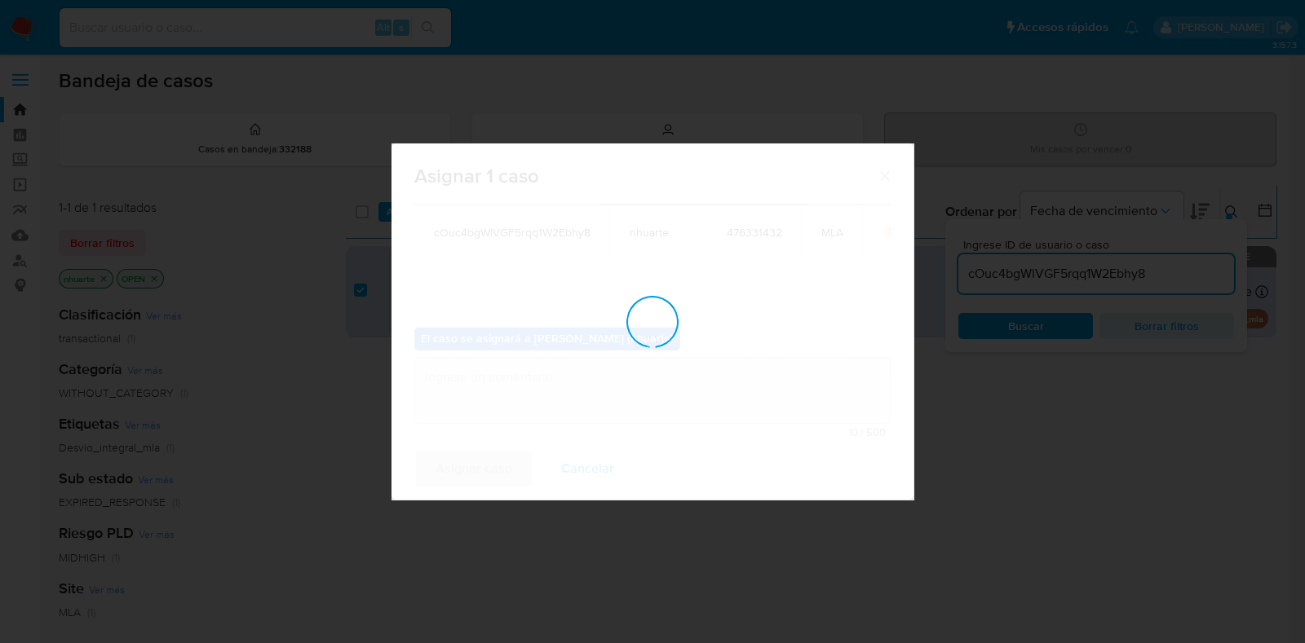
checkbox input "false"
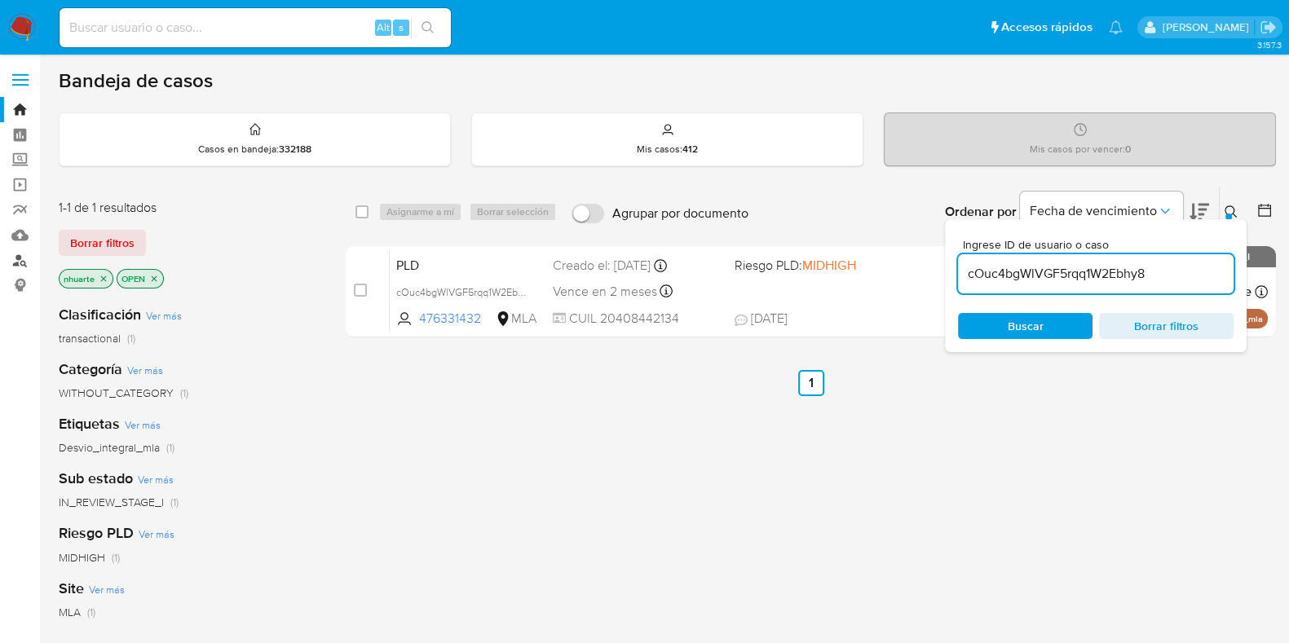
click at [23, 263] on link "Buscador de personas" at bounding box center [97, 260] width 194 height 25
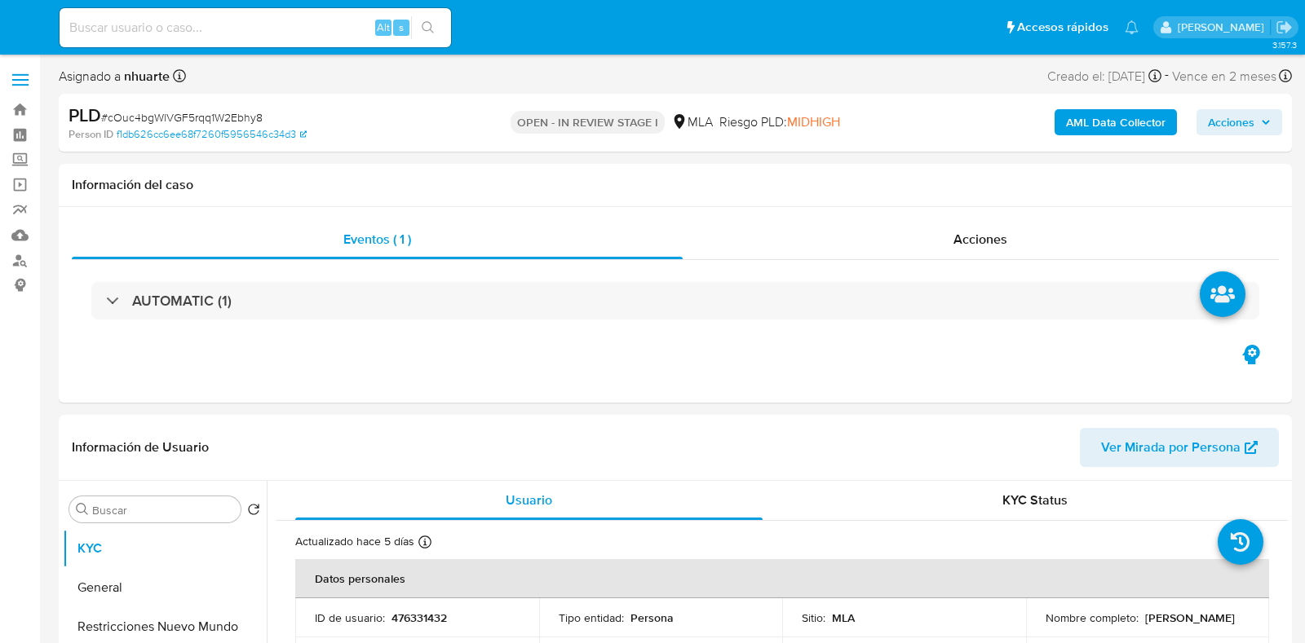
select select "10"
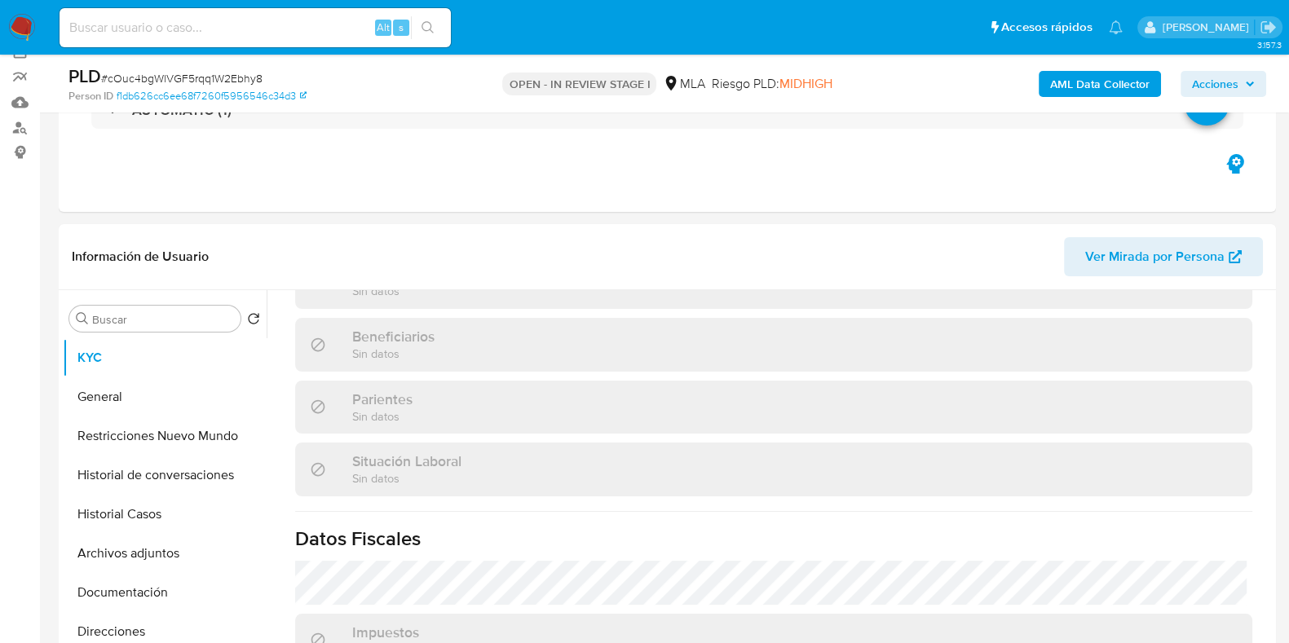
scroll to position [101, 0]
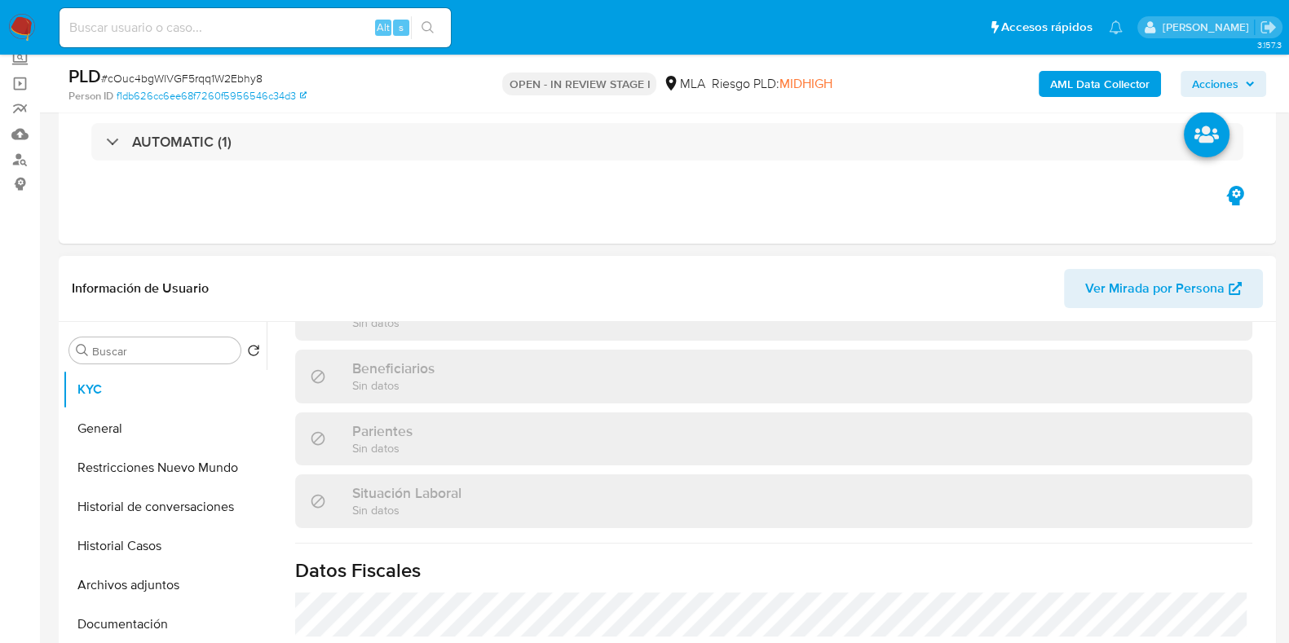
click at [1158, 276] on span "Ver Mirada por Persona" at bounding box center [1155, 288] width 139 height 39
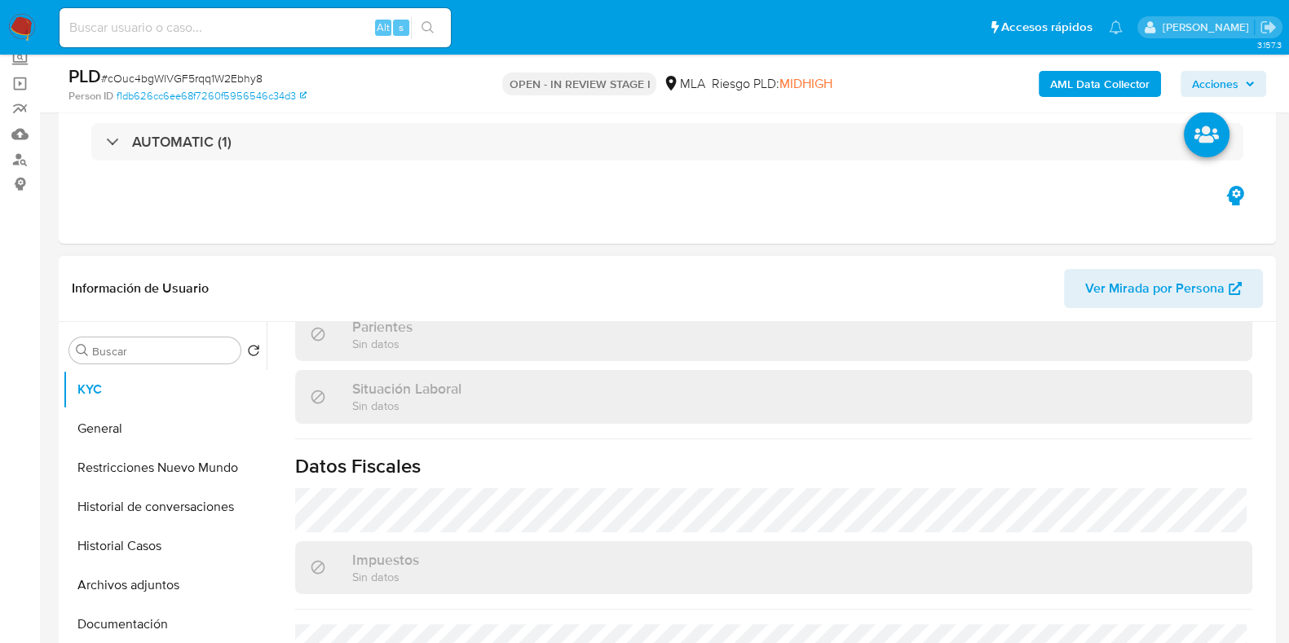
scroll to position [873, 0]
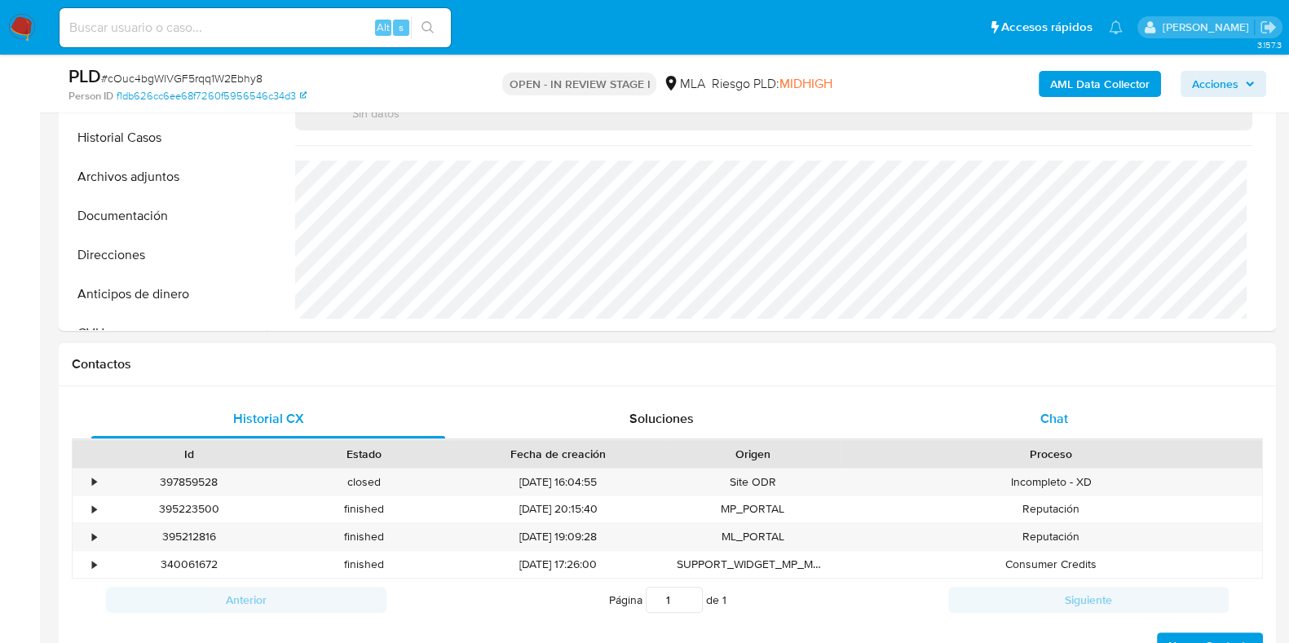
click at [1031, 419] on div "Chat" at bounding box center [1055, 419] width 354 height 39
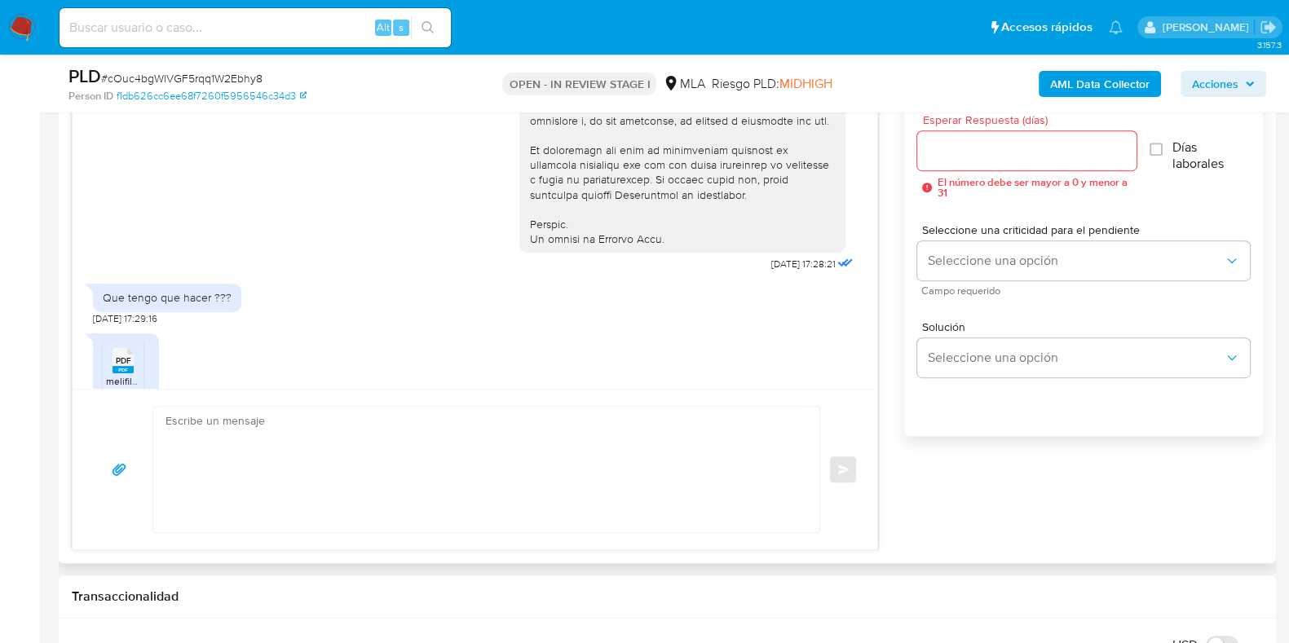
scroll to position [815, 0]
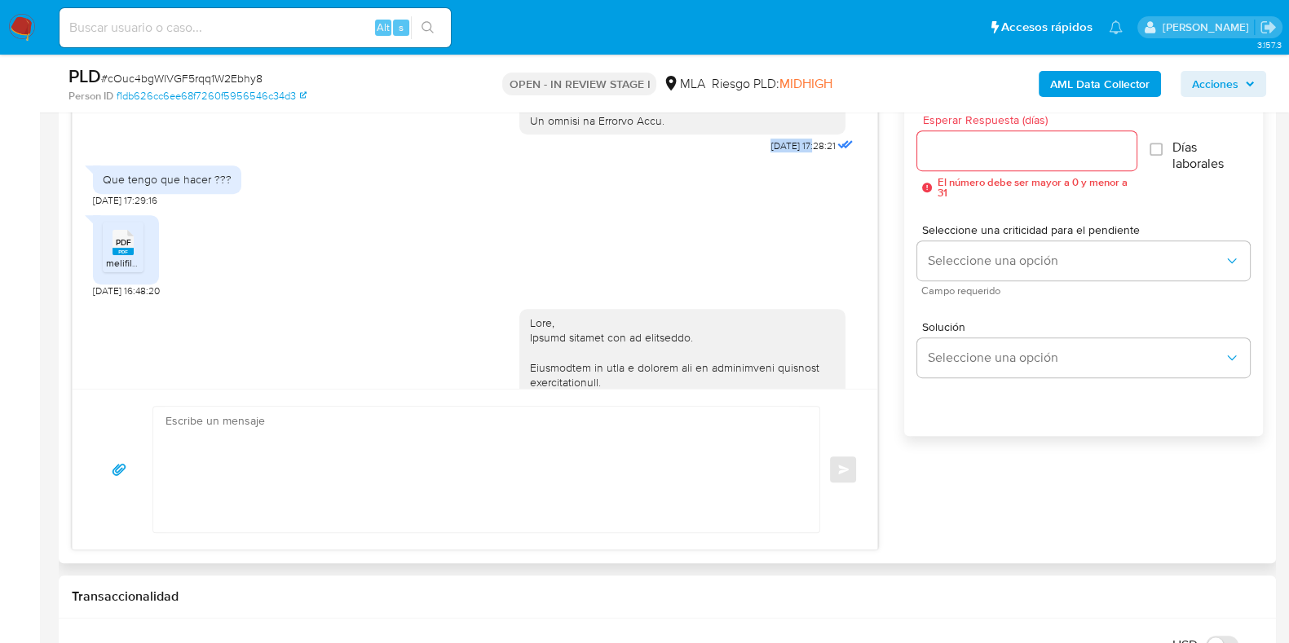
drag, startPoint x: 732, startPoint y: 173, endPoint x: 784, endPoint y: 177, distance: 52.4
click at [133, 255] on icon at bounding box center [123, 242] width 21 height 25
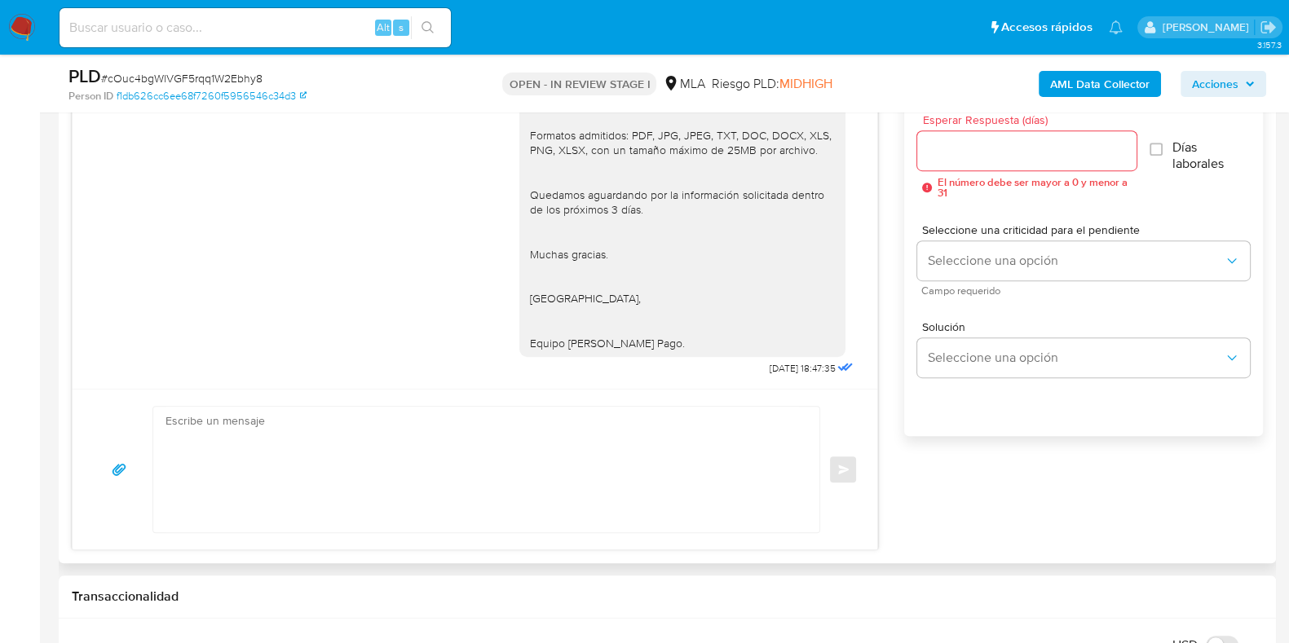
scroll to position [1609, 0]
drag, startPoint x: 725, startPoint y: 365, endPoint x: 782, endPoint y: 369, distance: 57.2
copy span "29/08/2025"
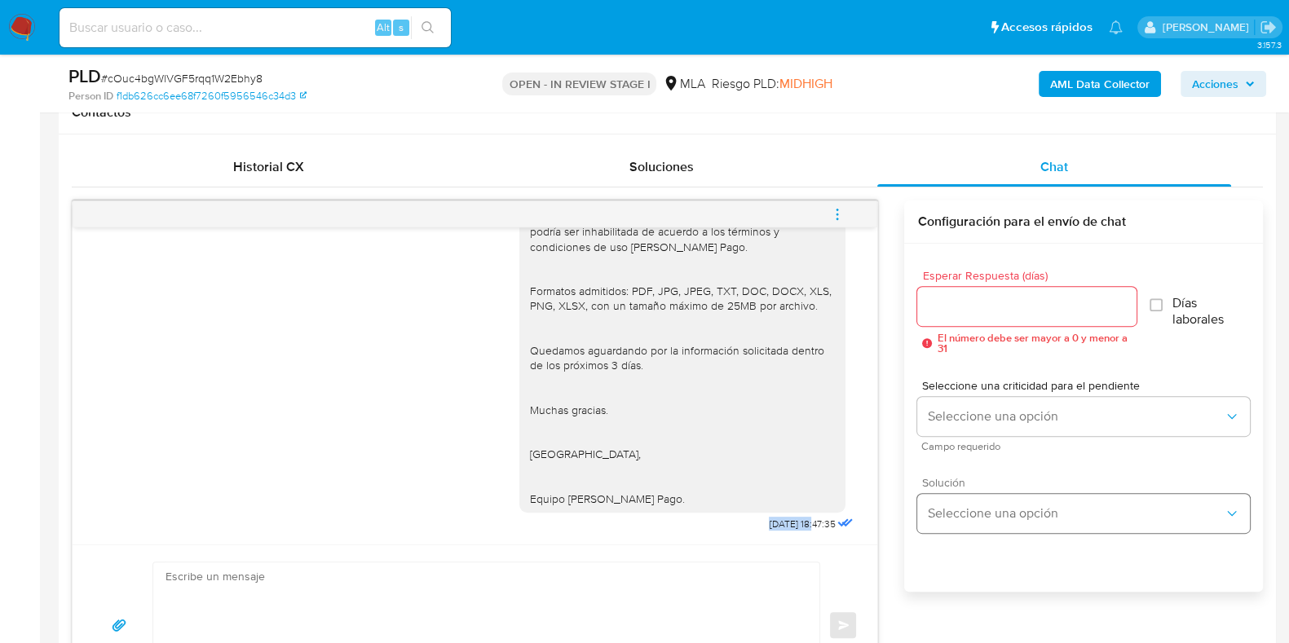
scroll to position [510, 0]
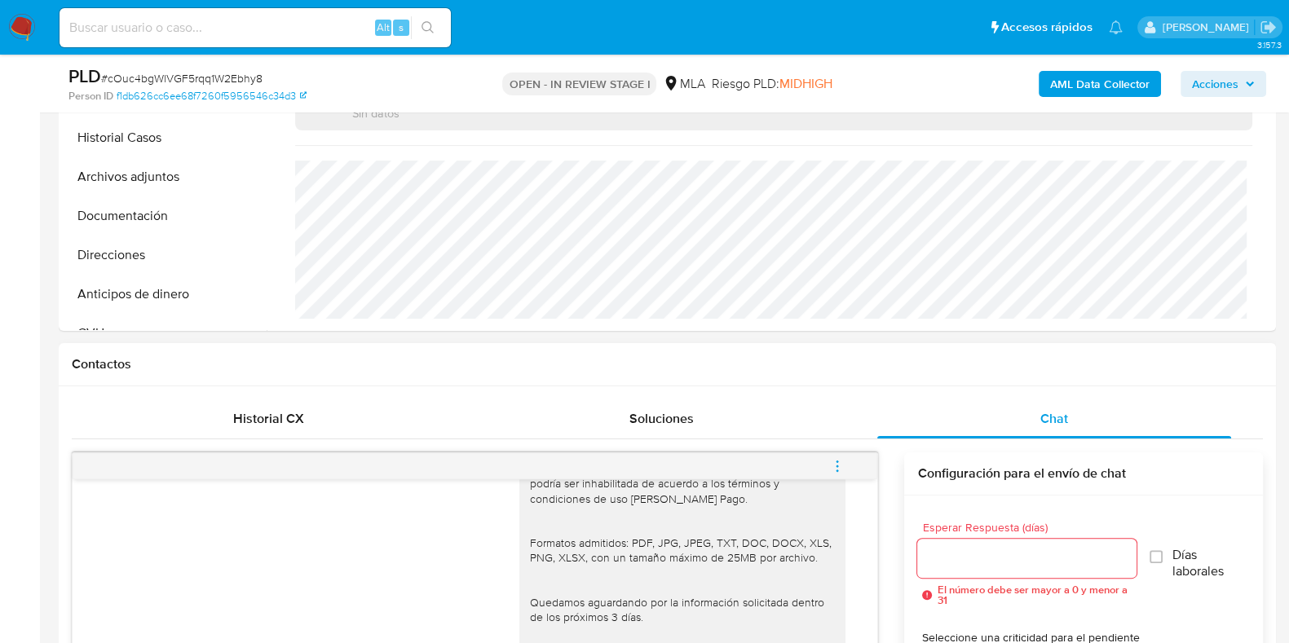
click at [832, 467] on icon "menu-action" at bounding box center [837, 466] width 15 height 15
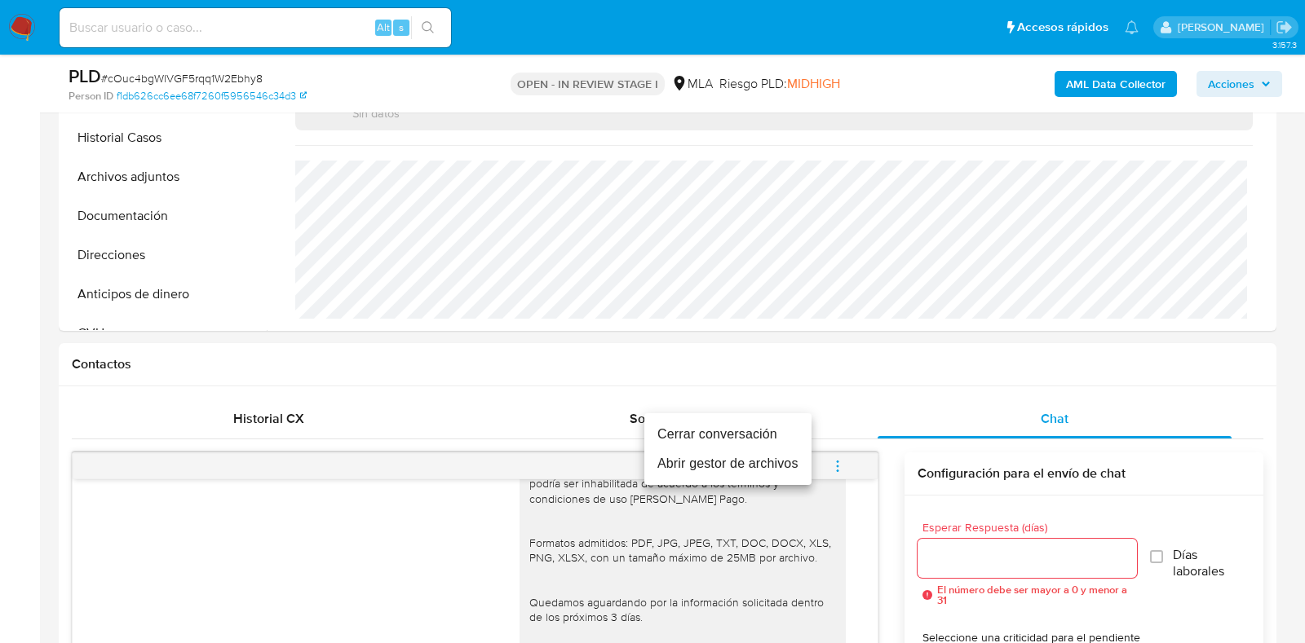
click at [758, 428] on li "Cerrar conversación" at bounding box center [727, 434] width 167 height 29
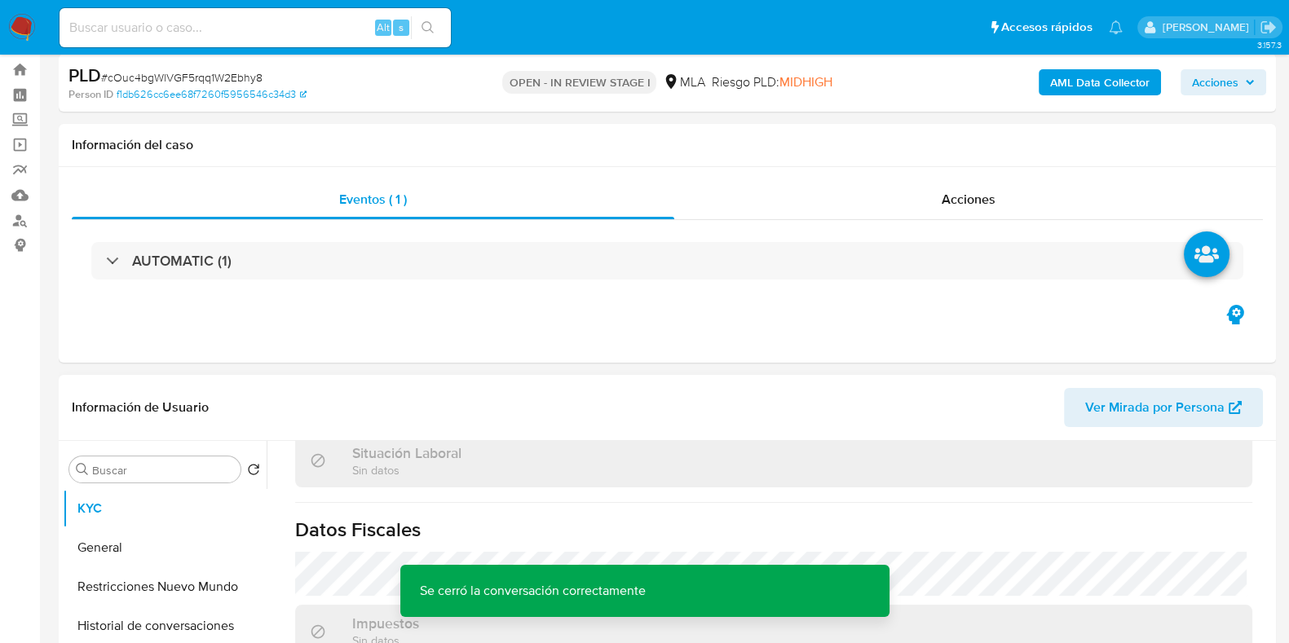
scroll to position [0, 0]
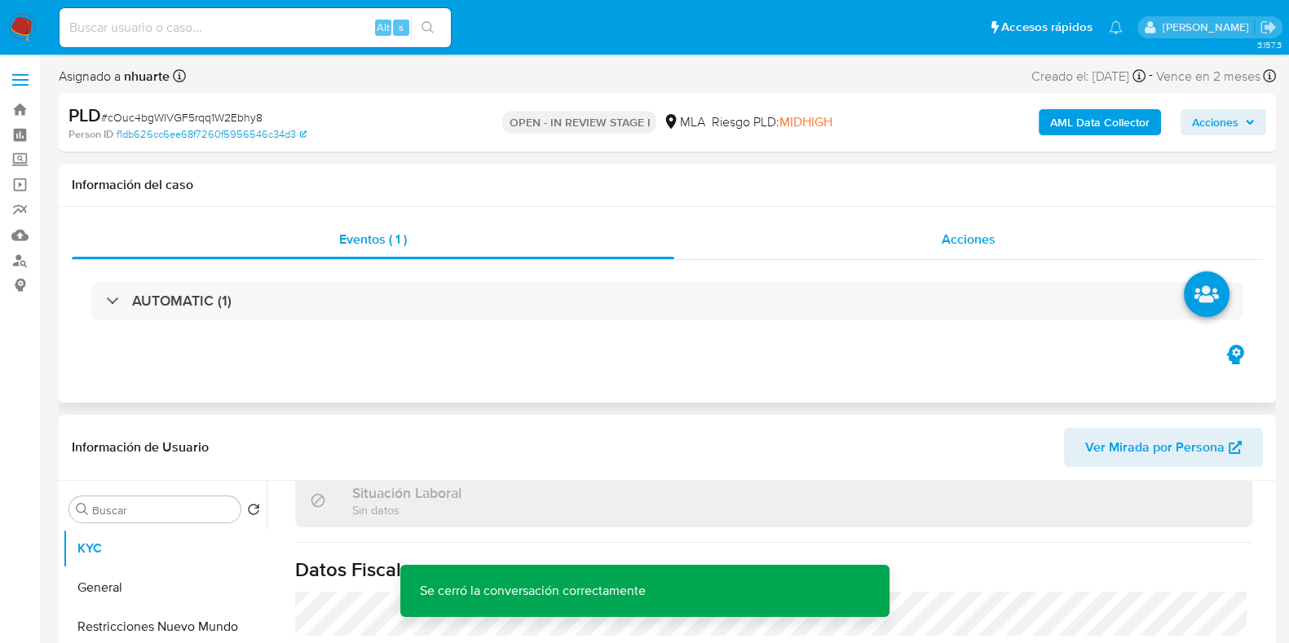
click at [975, 228] on div "Acciones" at bounding box center [968, 239] width 589 height 39
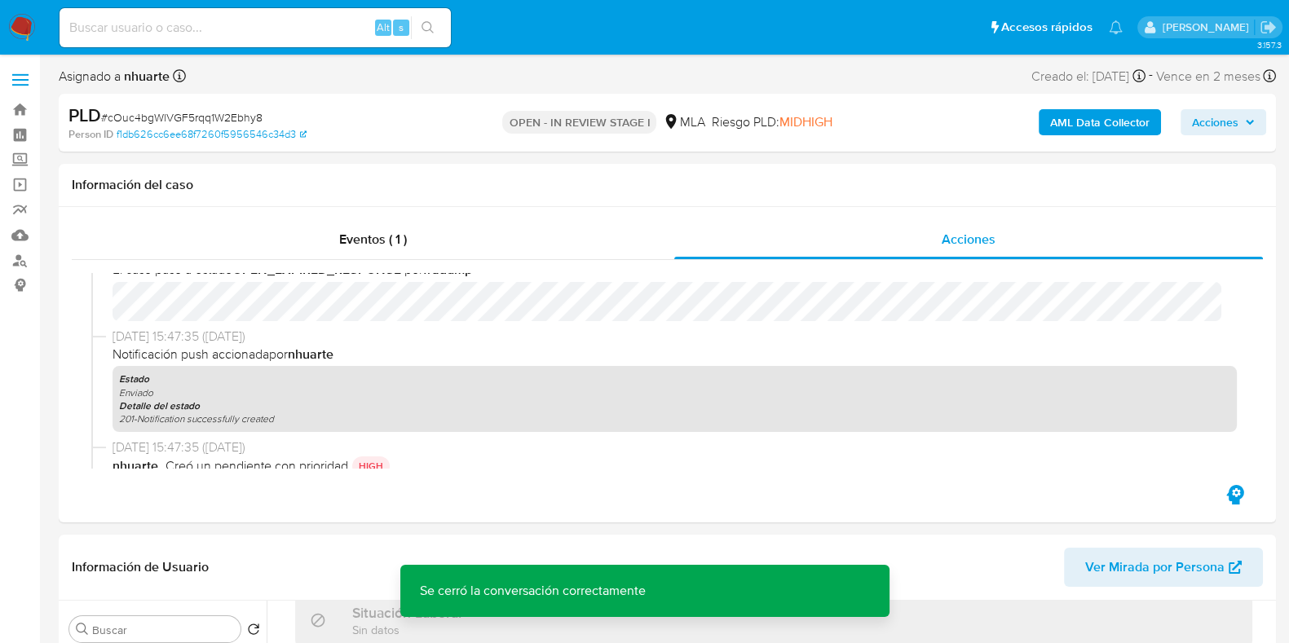
scroll to position [203, 0]
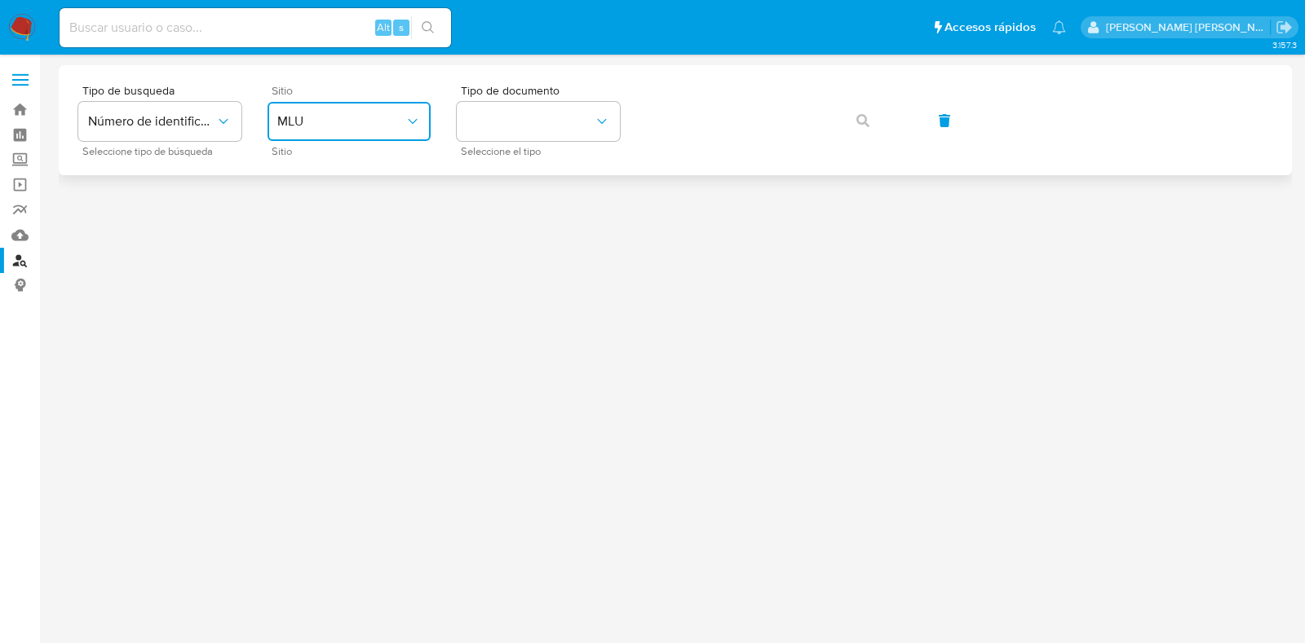
click at [367, 117] on span "MLU" at bounding box center [340, 121] width 127 height 16
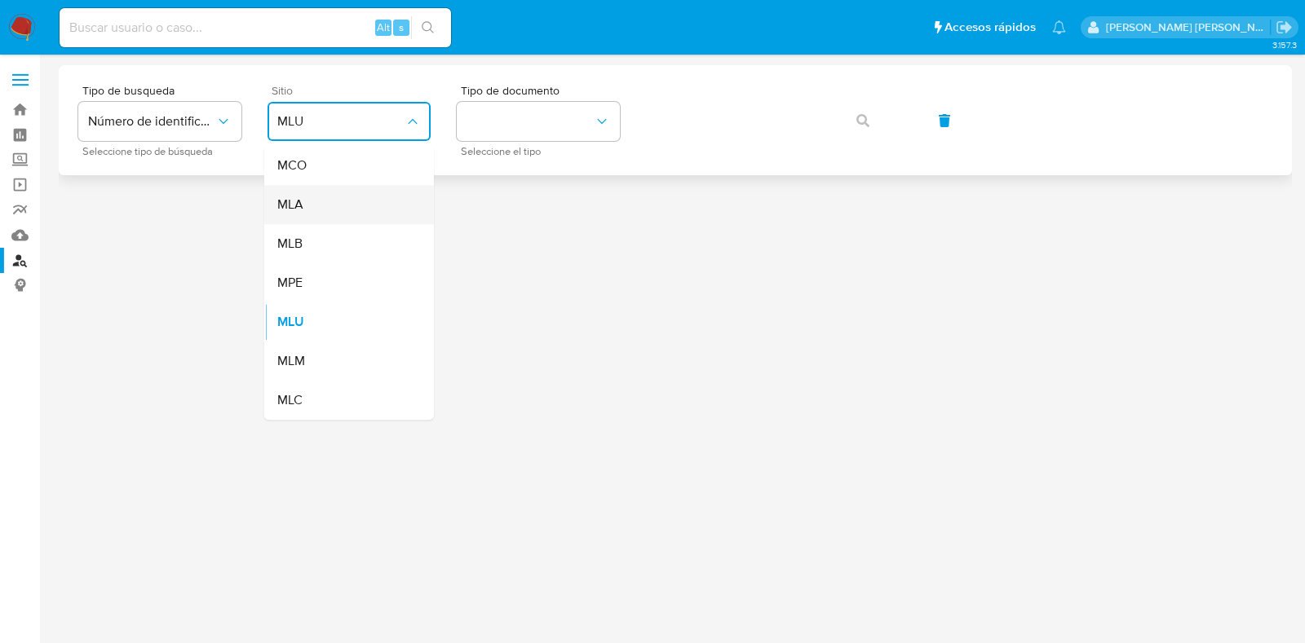
click at [360, 191] on div "MLA" at bounding box center [344, 204] width 134 height 39
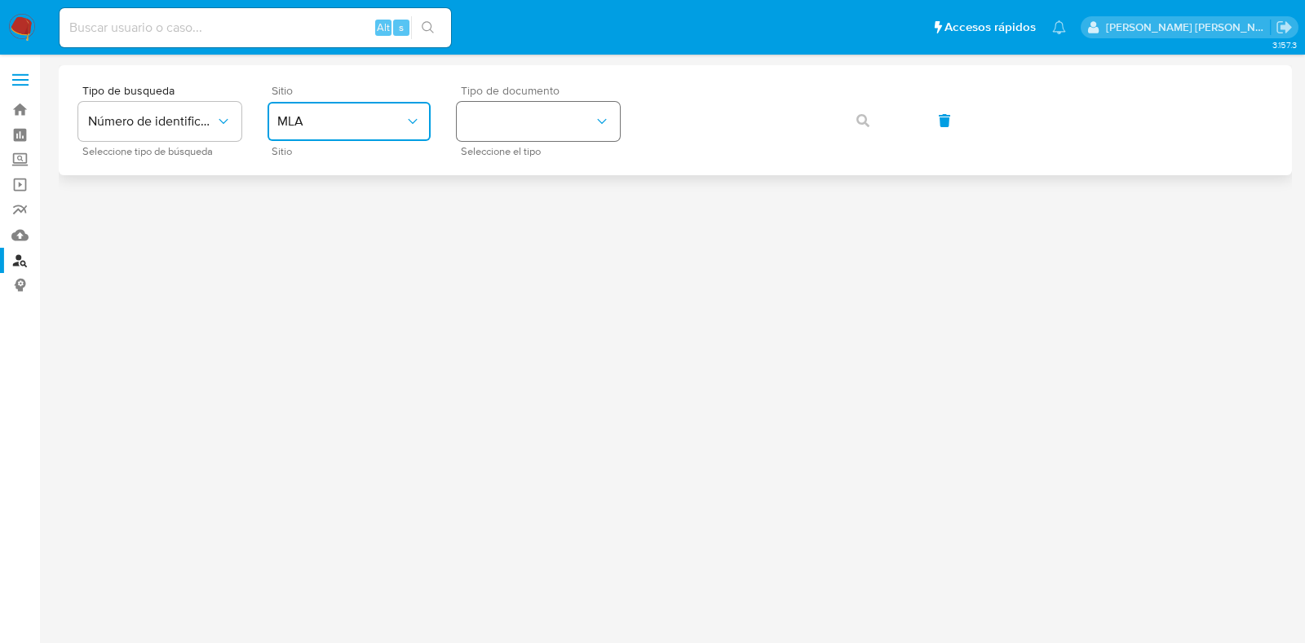
click at [521, 125] on button "identificationType" at bounding box center [538, 121] width 163 height 39
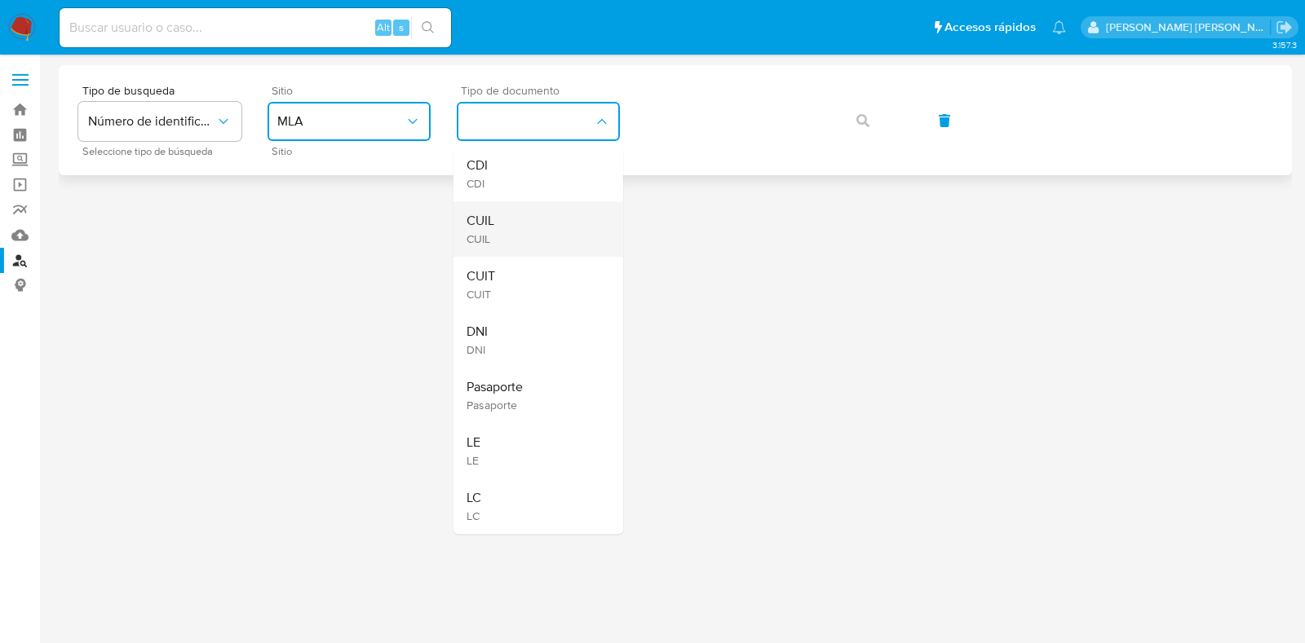
click at [506, 219] on div "CUIL CUIL" at bounding box center [534, 228] width 134 height 55
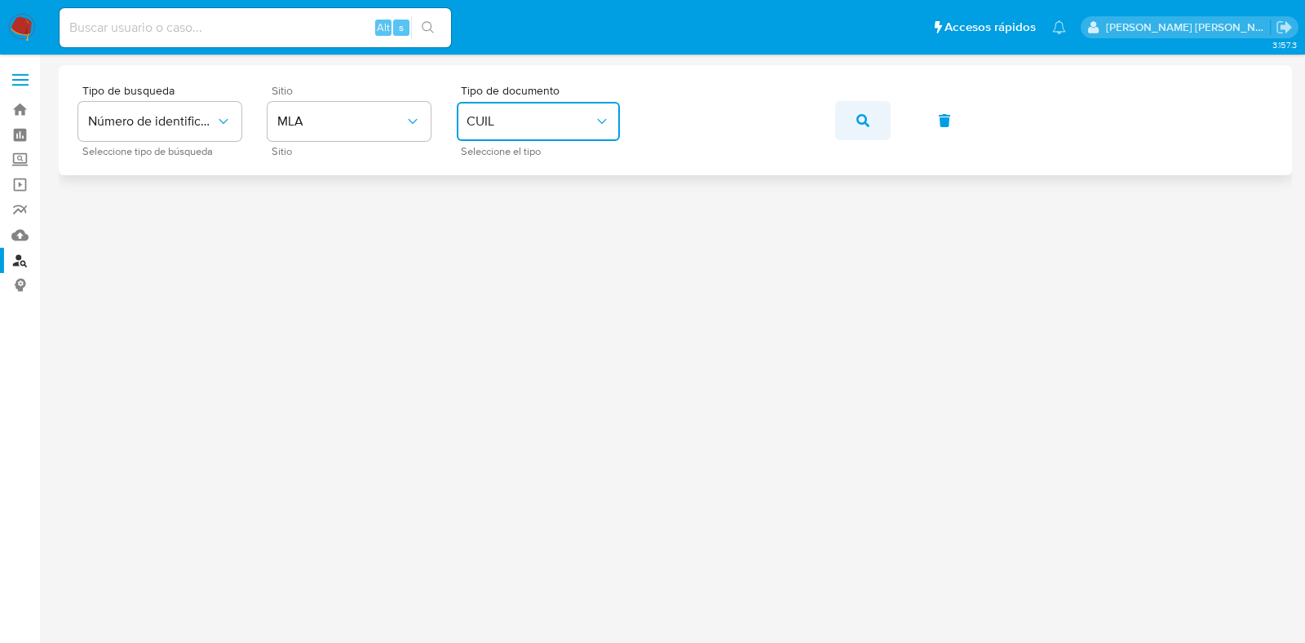
click at [860, 116] on icon "button" at bounding box center [862, 120] width 13 height 13
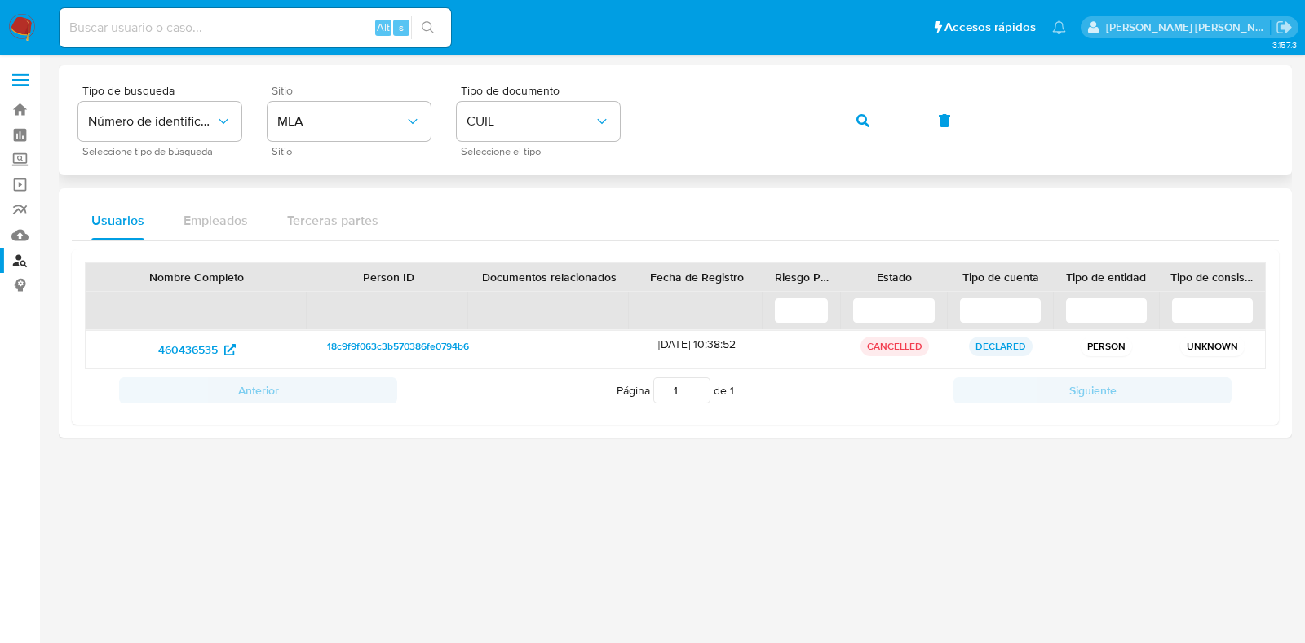
click at [636, 119] on div "Tipo de busqueda Número de identificación Seleccione tipo de búsqueda Sitio MLA…" at bounding box center [675, 120] width 1194 height 71
click at [873, 120] on button "button" at bounding box center [862, 120] width 55 height 39
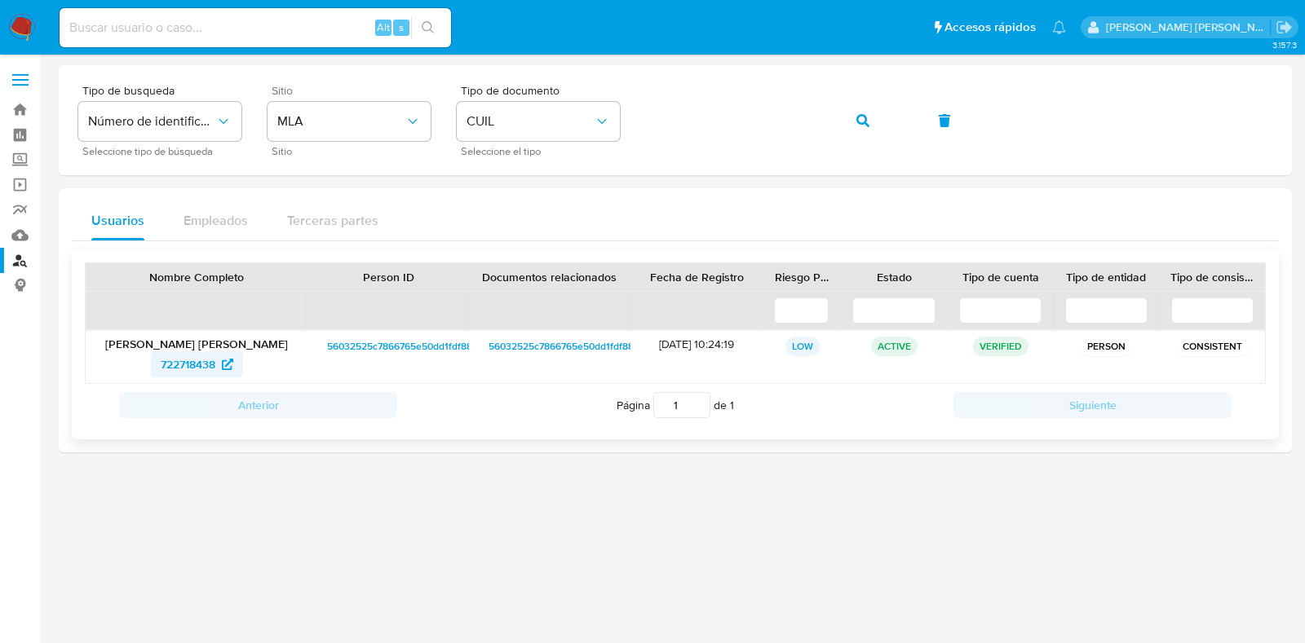
click at [198, 365] on span "722718438" at bounding box center [188, 365] width 55 height 26
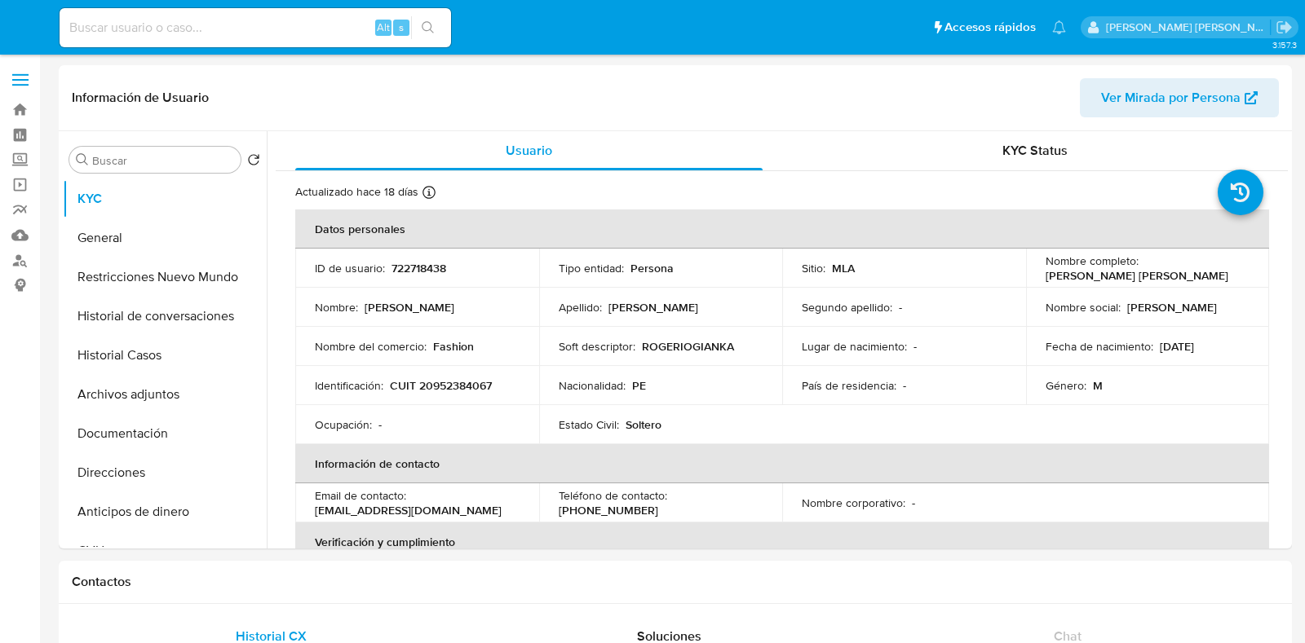
select select "10"
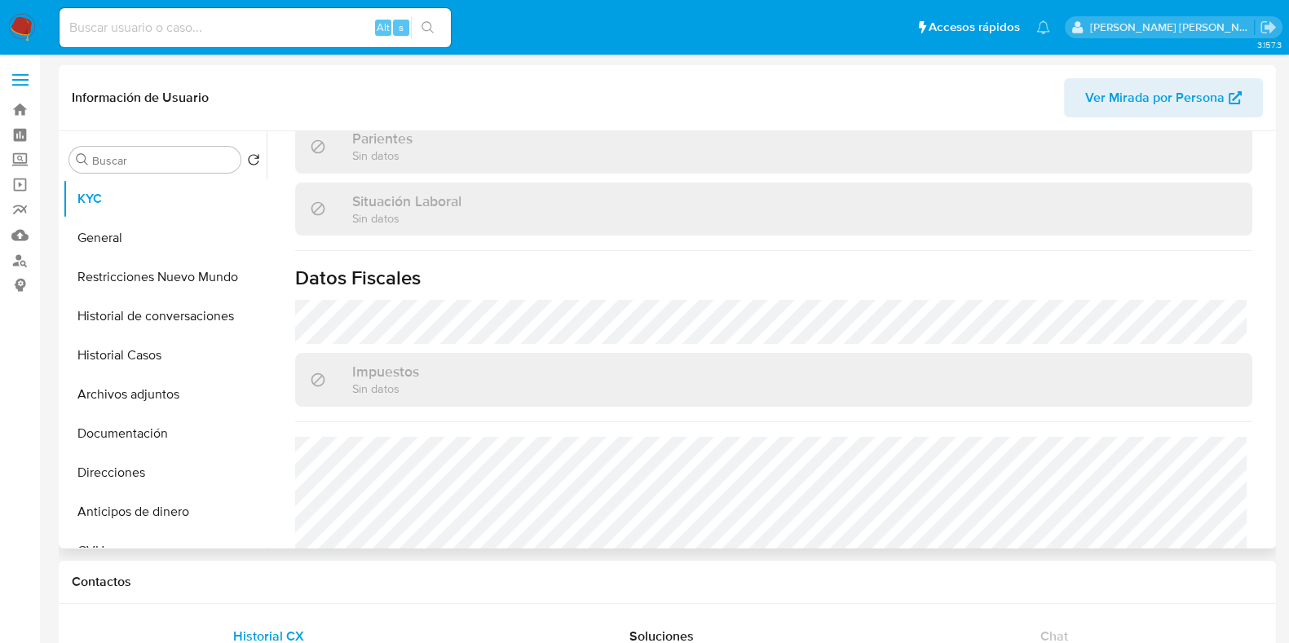
scroll to position [878, 0]
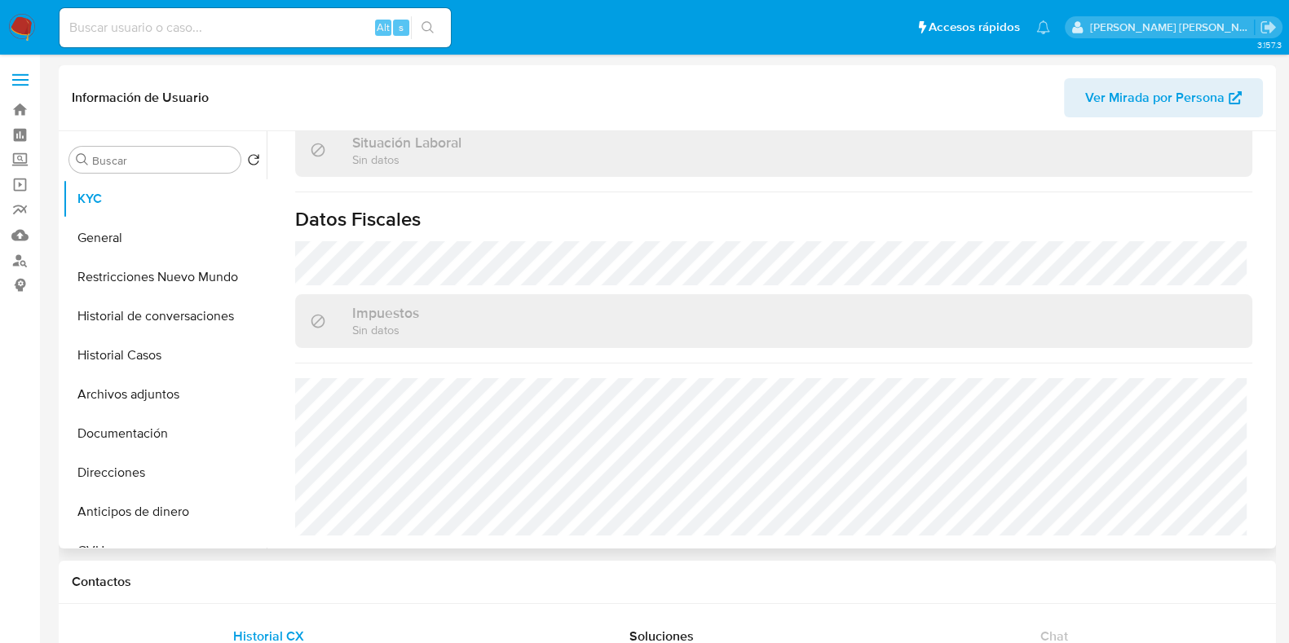
click at [122, 467] on button "Direcciones" at bounding box center [165, 472] width 204 height 39
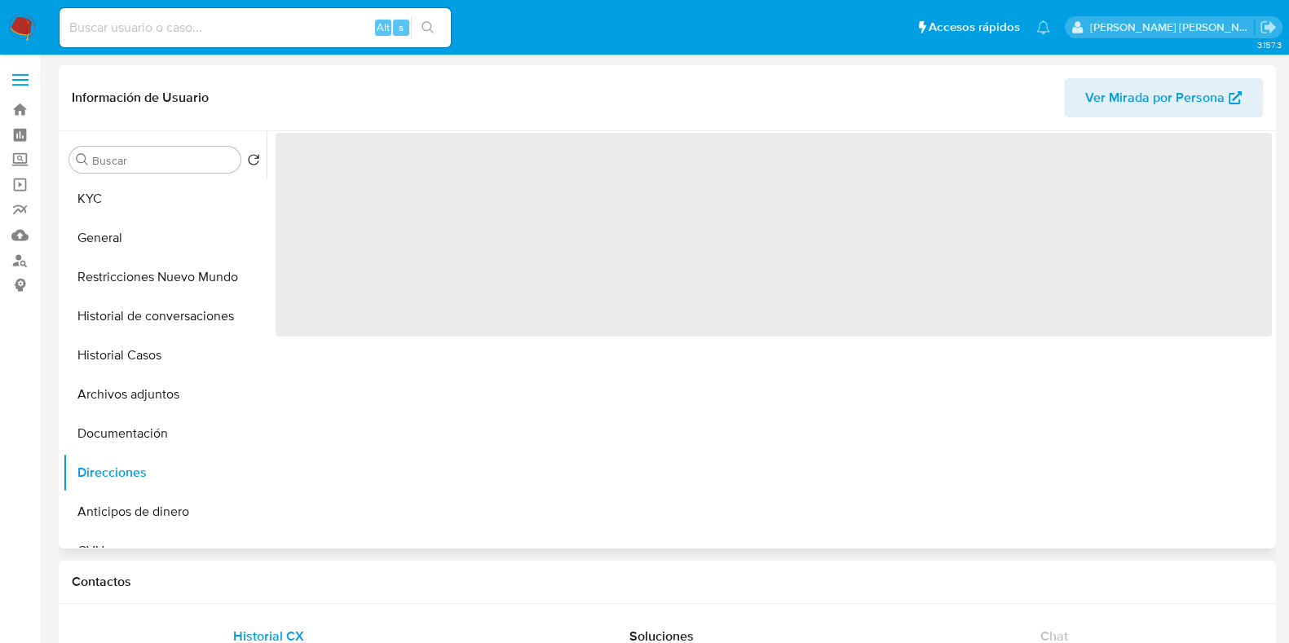
scroll to position [0, 0]
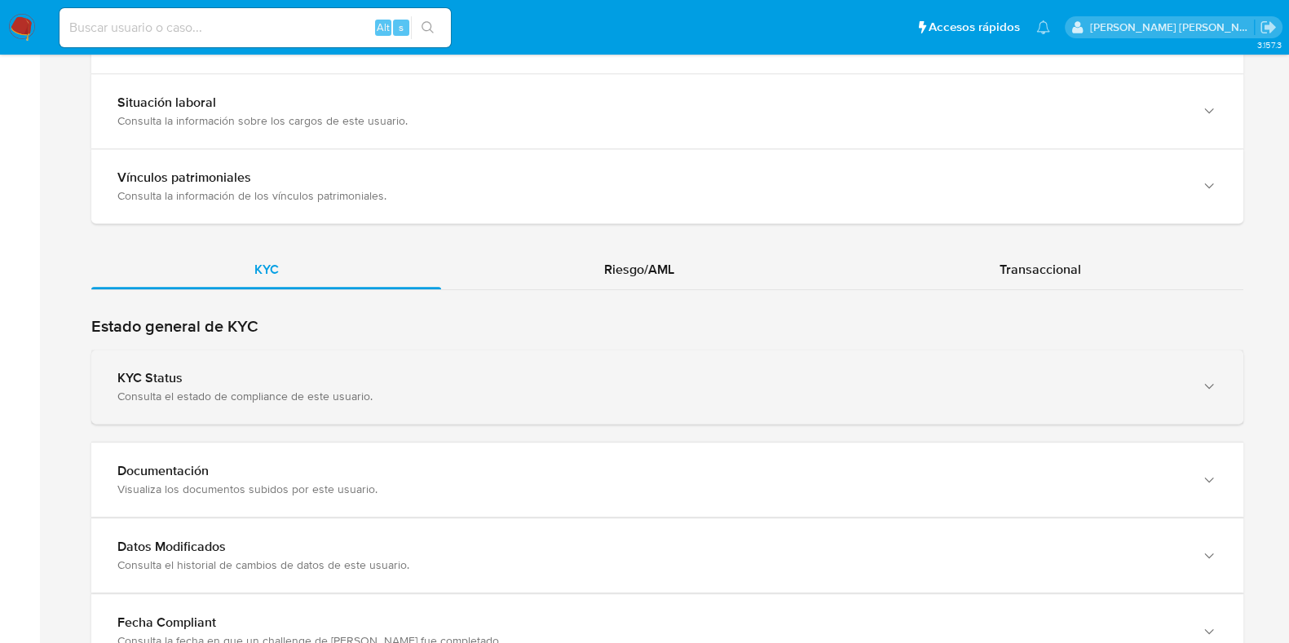
scroll to position [1324, 0]
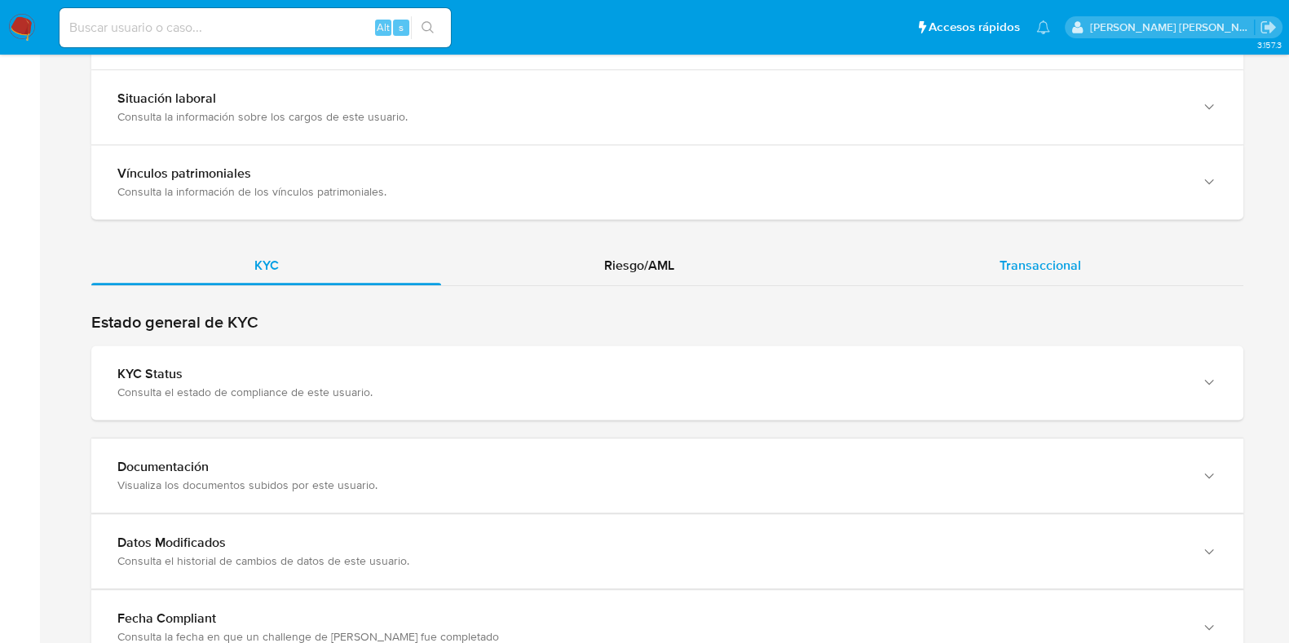
click at [1025, 271] on span "Transaccional" at bounding box center [1041, 265] width 82 height 19
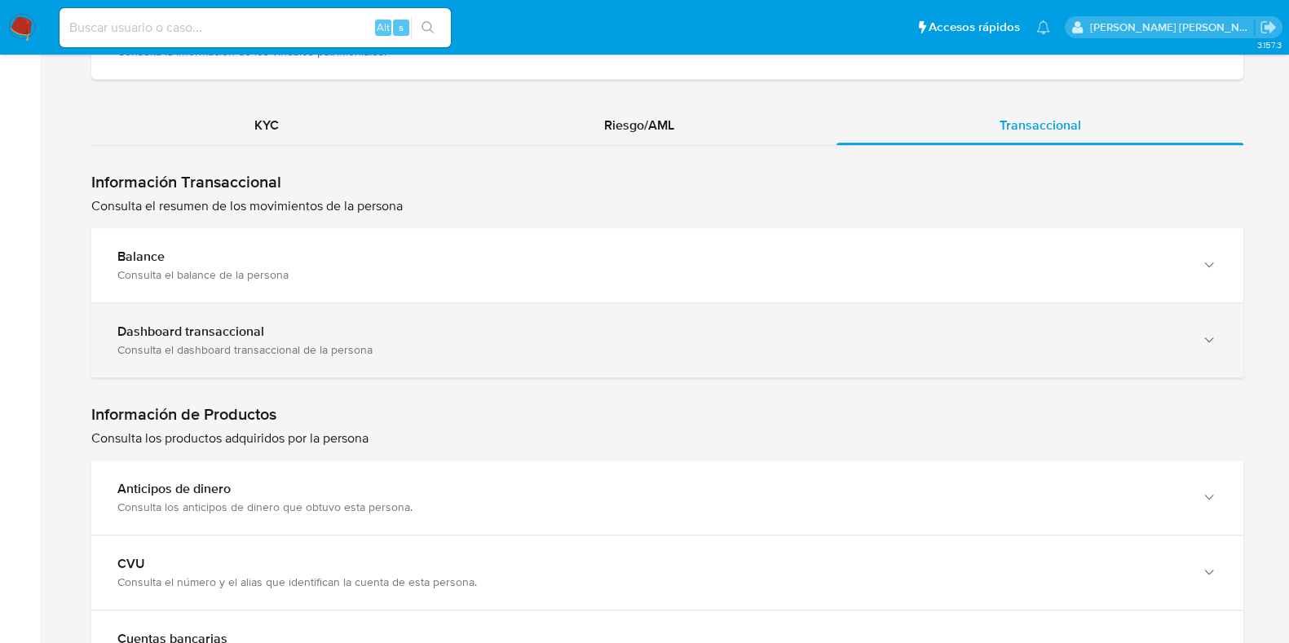
scroll to position [1528, 0]
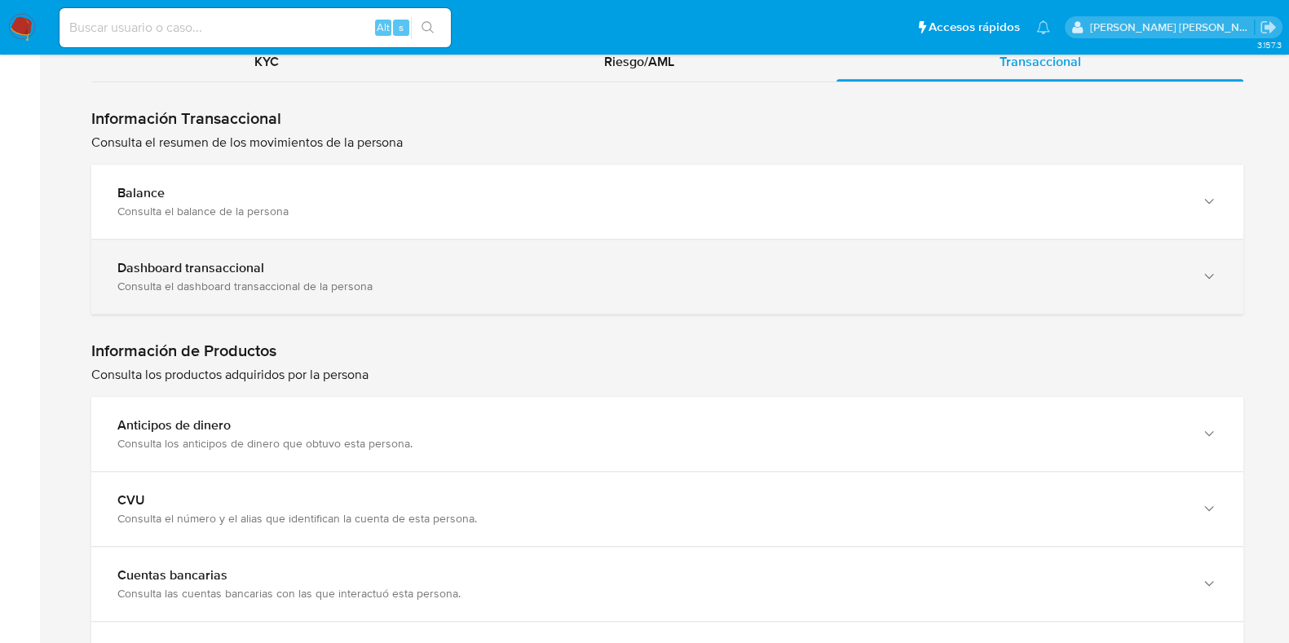
click at [285, 262] on div "Dashboard transaccional" at bounding box center [651, 268] width 1068 height 16
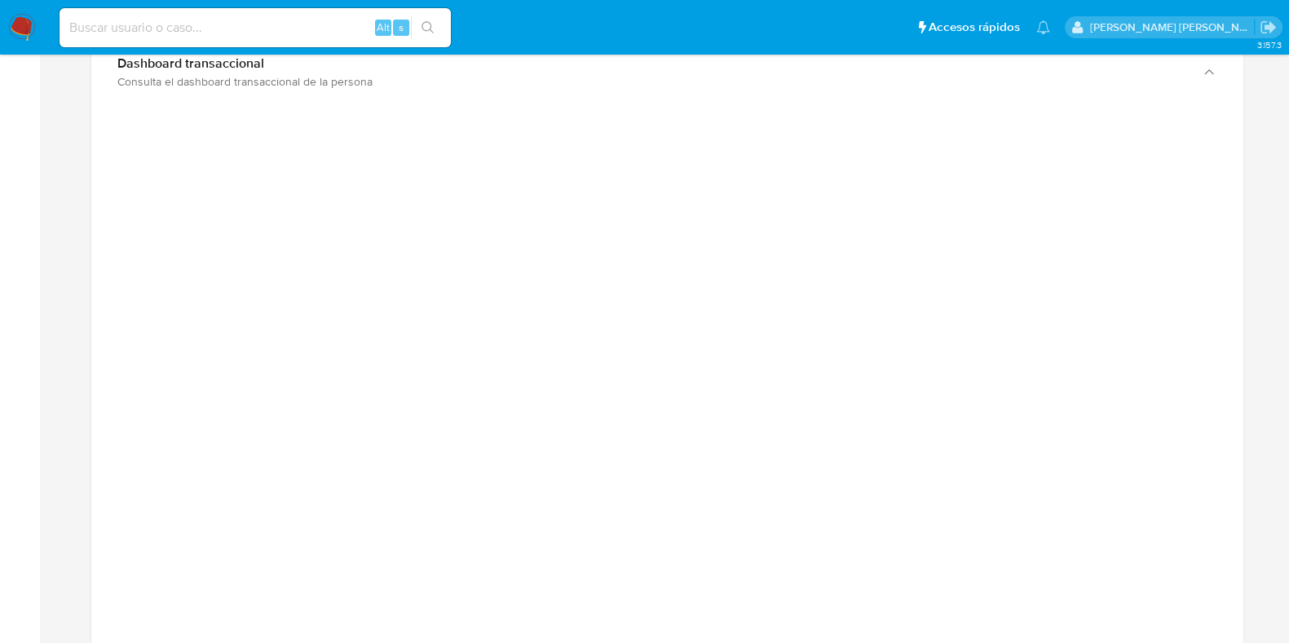
scroll to position [1835, 0]
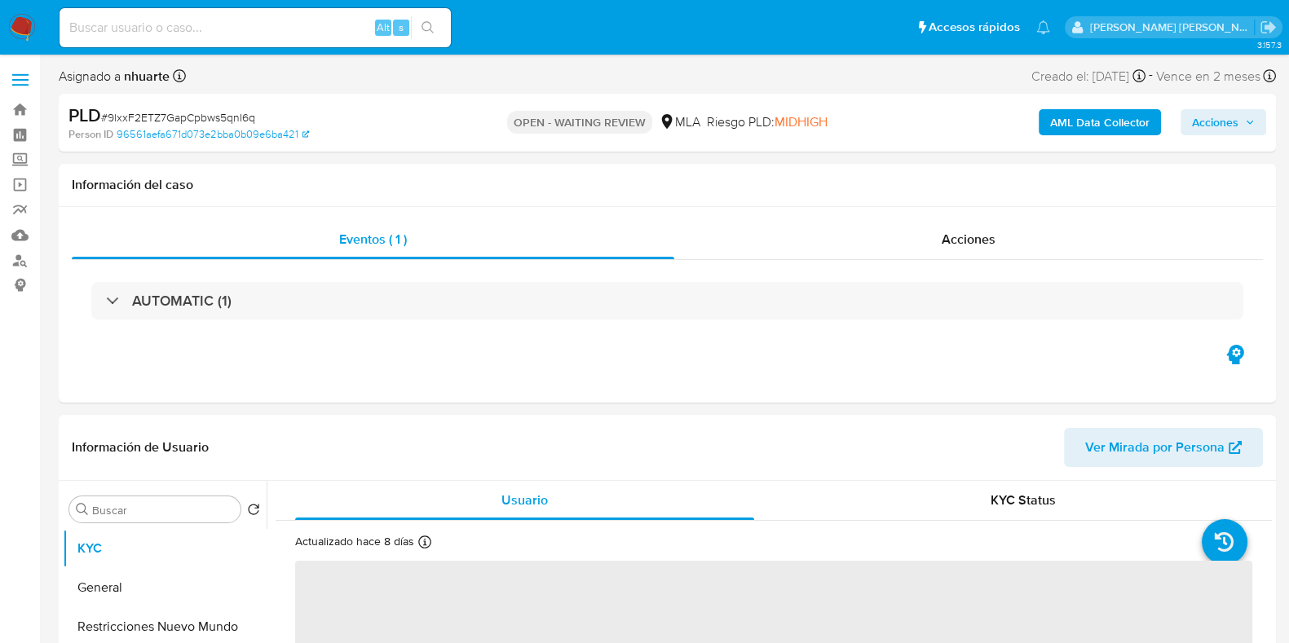
select select "10"
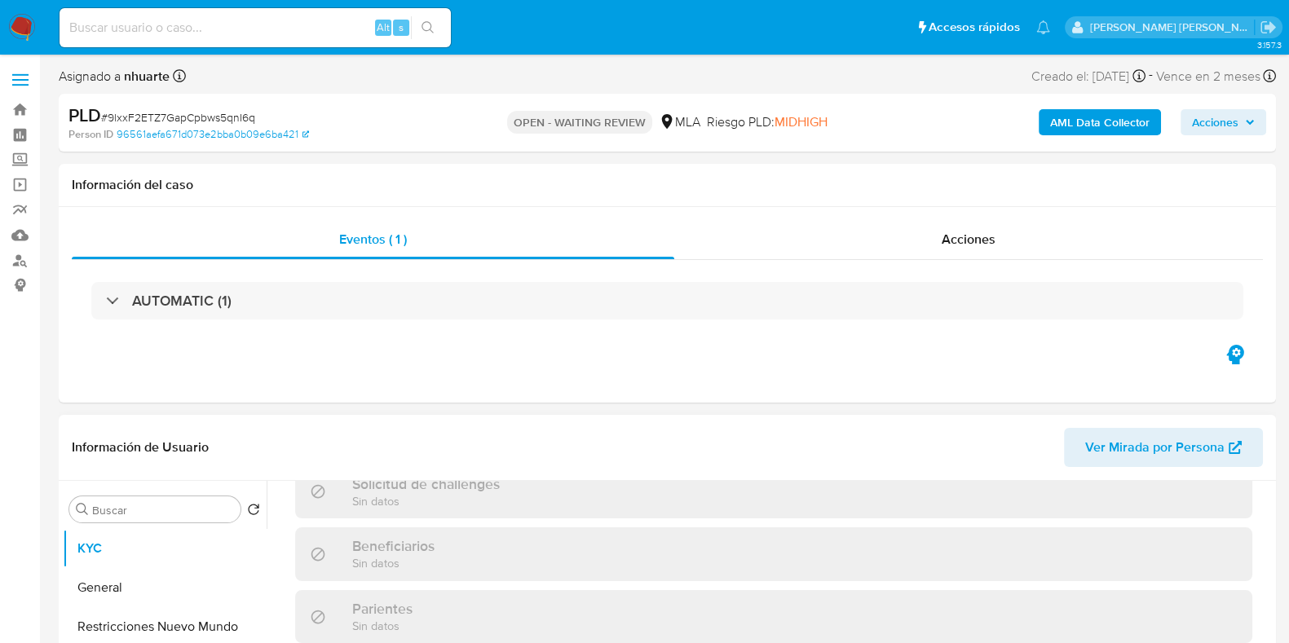
scroll to position [900, 0]
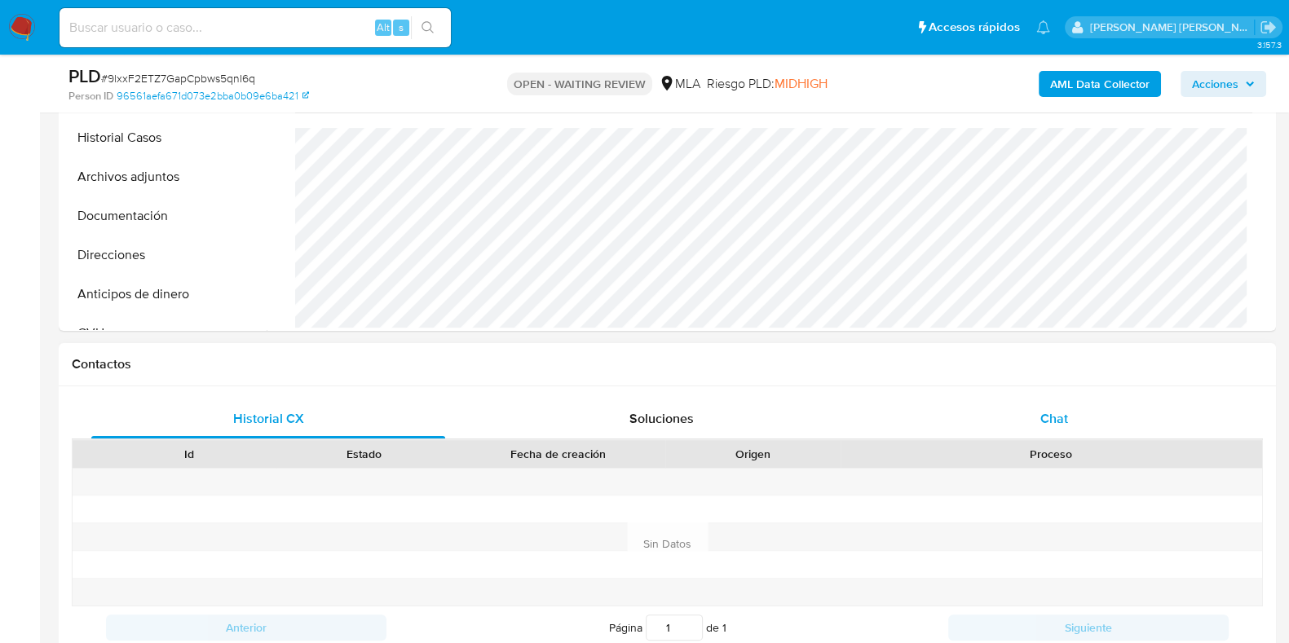
click at [1060, 418] on span "Chat" at bounding box center [1055, 418] width 28 height 19
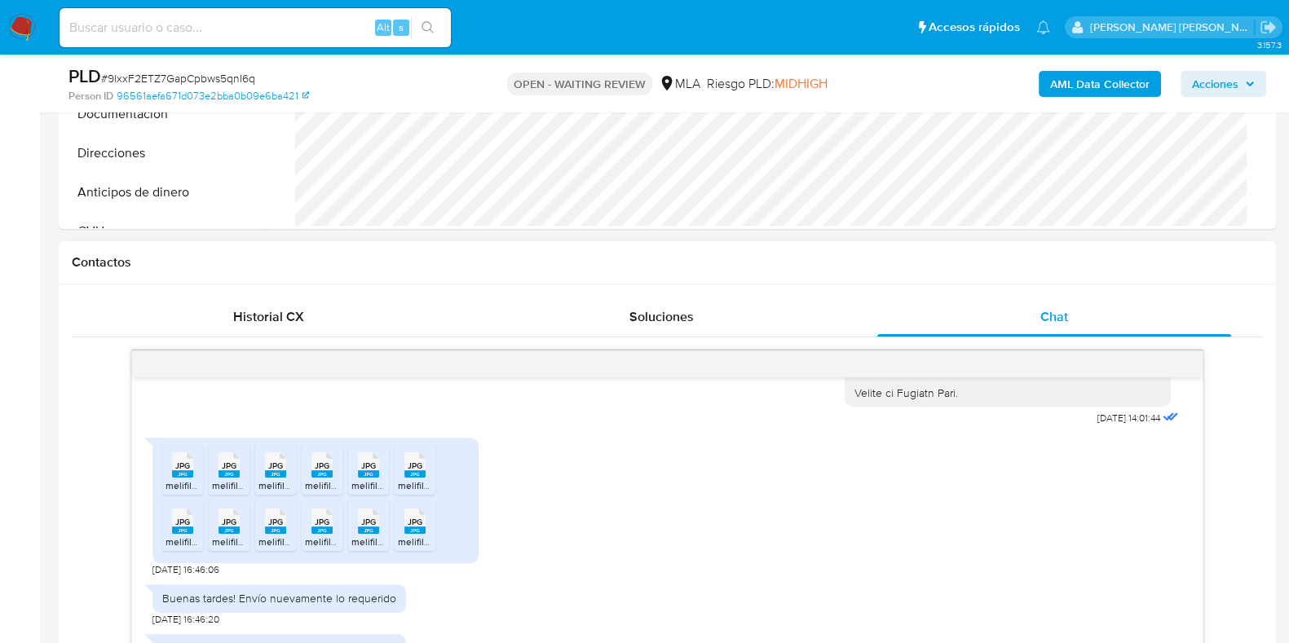
scroll to position [1019, 0]
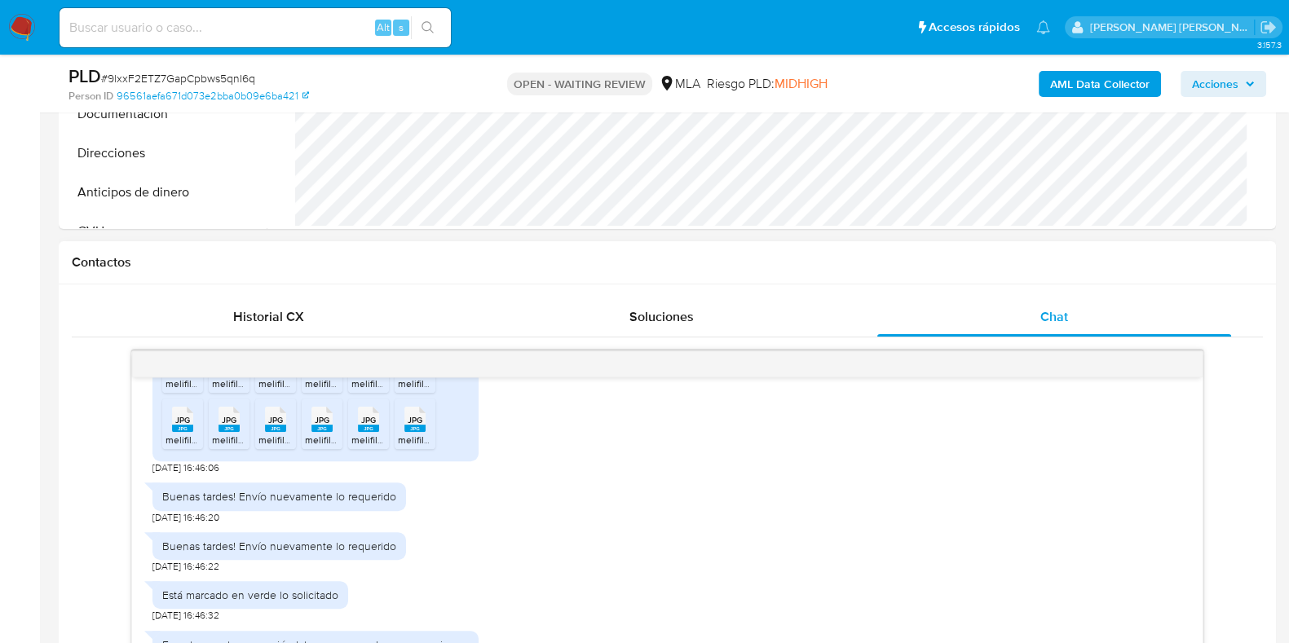
click at [1244, 439] on div "Buenas tardes! Cómo están? 19/08/2025 19:39:21 Adjunto lo solicitado 19/08/2025…" at bounding box center [668, 523] width 1192 height 345
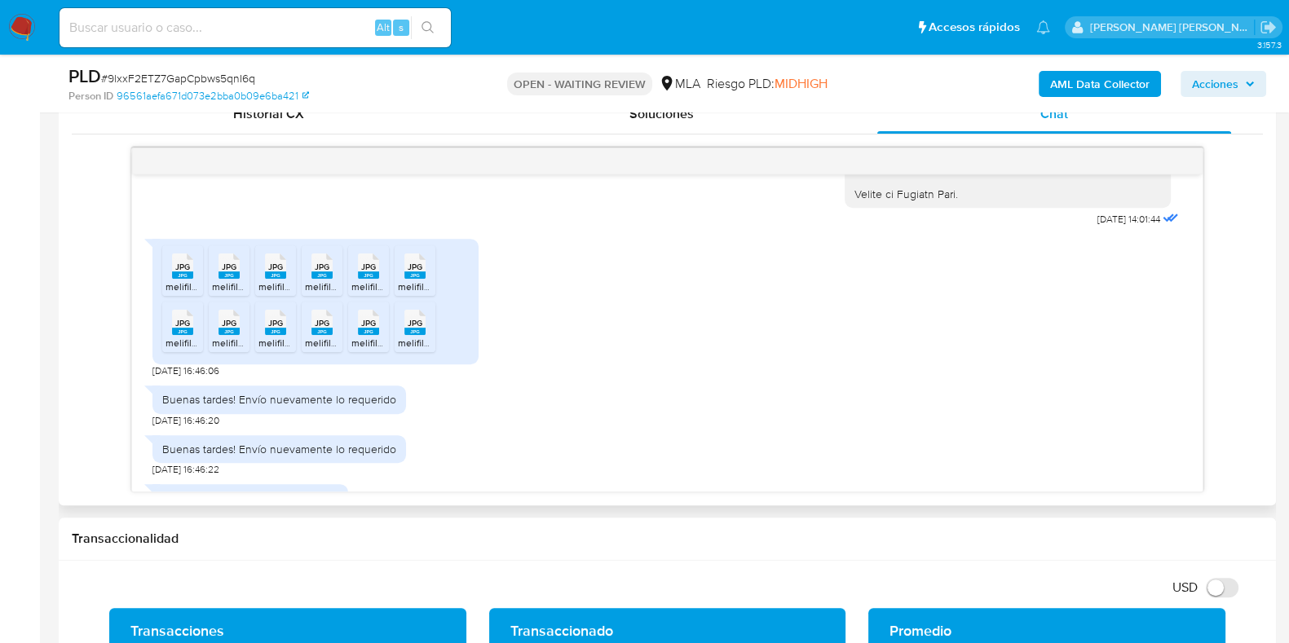
scroll to position [815, 0]
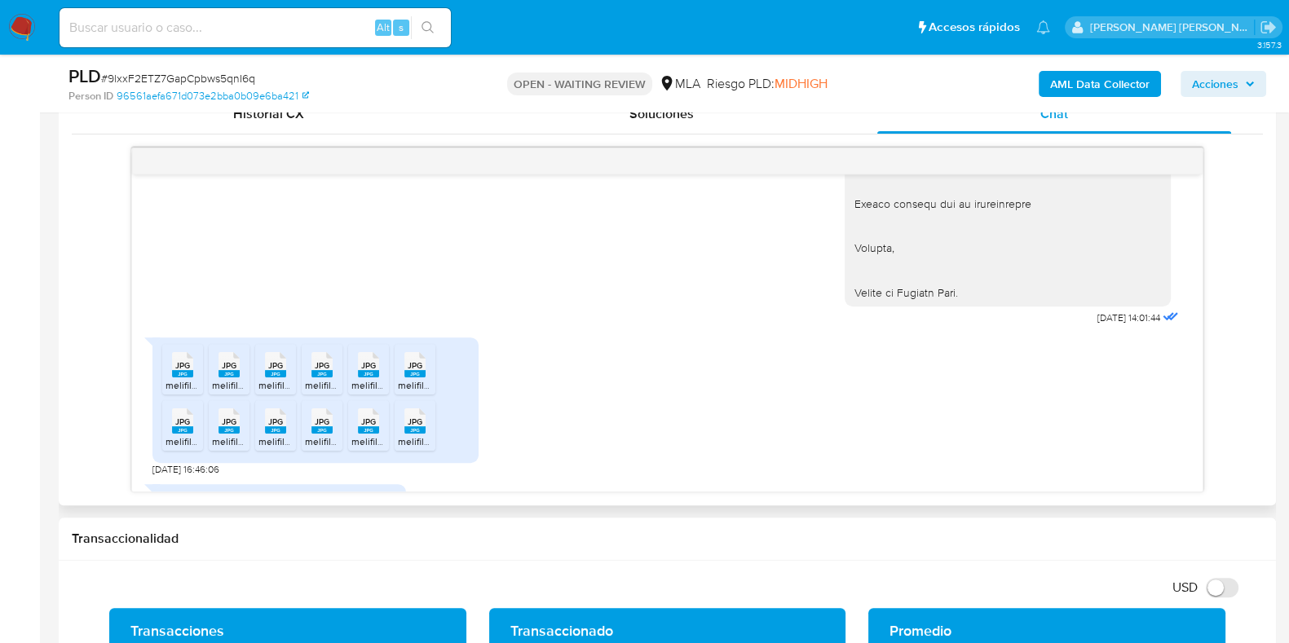
click at [179, 365] on span "JPG" at bounding box center [182, 365] width 15 height 11
click at [228, 360] on span "JPG" at bounding box center [229, 365] width 15 height 11
click at [272, 366] on span "JPG" at bounding box center [275, 365] width 15 height 11
click at [321, 372] on rect at bounding box center [322, 373] width 21 height 7
drag, startPoint x: 366, startPoint y: 367, endPoint x: 389, endPoint y: 369, distance: 22.9
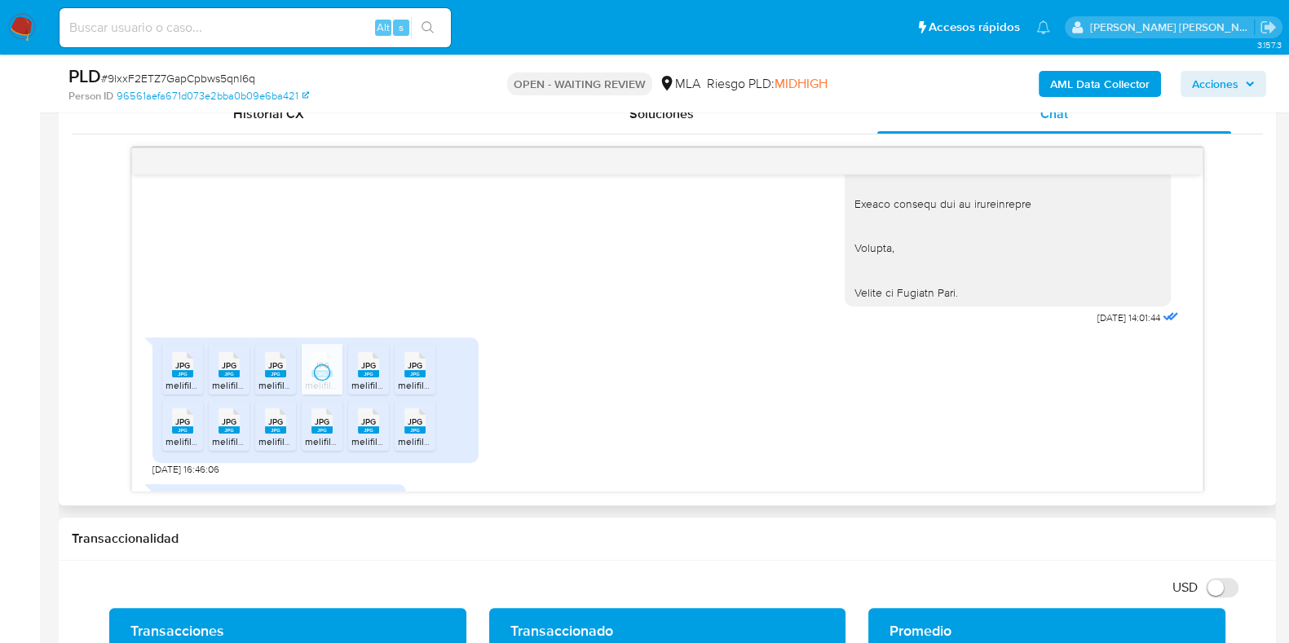
click at [366, 367] on span "JPG" at bounding box center [368, 365] width 15 height 11
click at [410, 362] on span "JPG" at bounding box center [415, 365] width 15 height 11
drag, startPoint x: 411, startPoint y: 417, endPoint x: 363, endPoint y: 425, distance: 48.8
click at [405, 421] on div "JPG JPG" at bounding box center [415, 420] width 34 height 32
drag, startPoint x: 357, startPoint y: 426, endPoint x: 343, endPoint y: 426, distance: 13.9
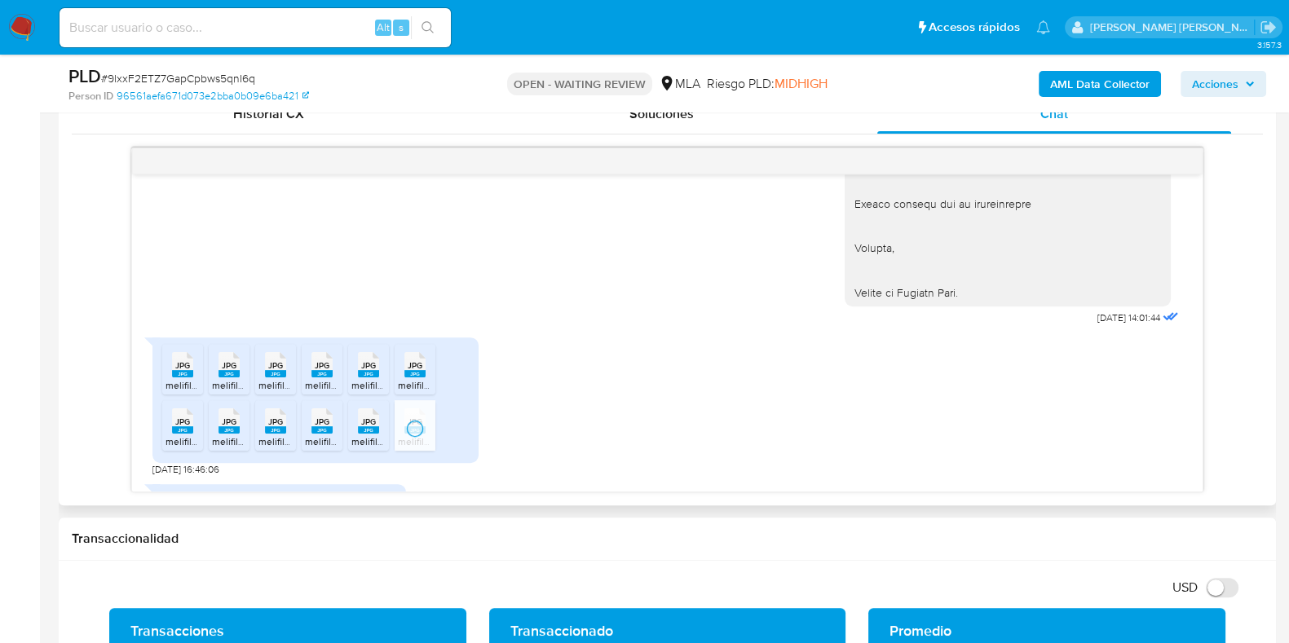
click at [358, 426] on icon "JPG" at bounding box center [368, 421] width 21 height 29
click at [324, 423] on span "JPG" at bounding box center [322, 422] width 15 height 11
drag, startPoint x: 281, startPoint y: 423, endPoint x: 253, endPoint y: 422, distance: 28.6
click at [281, 423] on span "JPG" at bounding box center [275, 422] width 15 height 11
click at [220, 419] on icon at bounding box center [229, 421] width 21 height 25
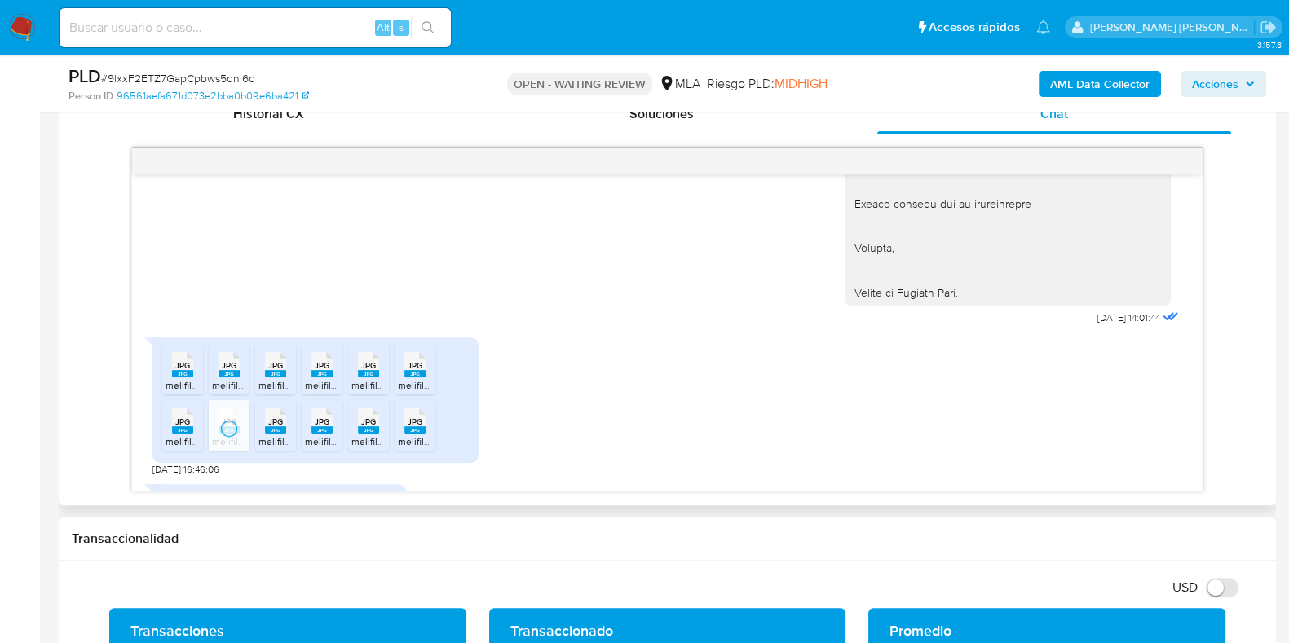
click at [184, 420] on span "JPG" at bounding box center [182, 422] width 15 height 11
click at [224, 73] on span "# 9lxxF2ETZ7GapCpbws5qnI6q" at bounding box center [178, 78] width 154 height 16
copy span "9lxxF2ETZ7GapCpbws5qnI6q"
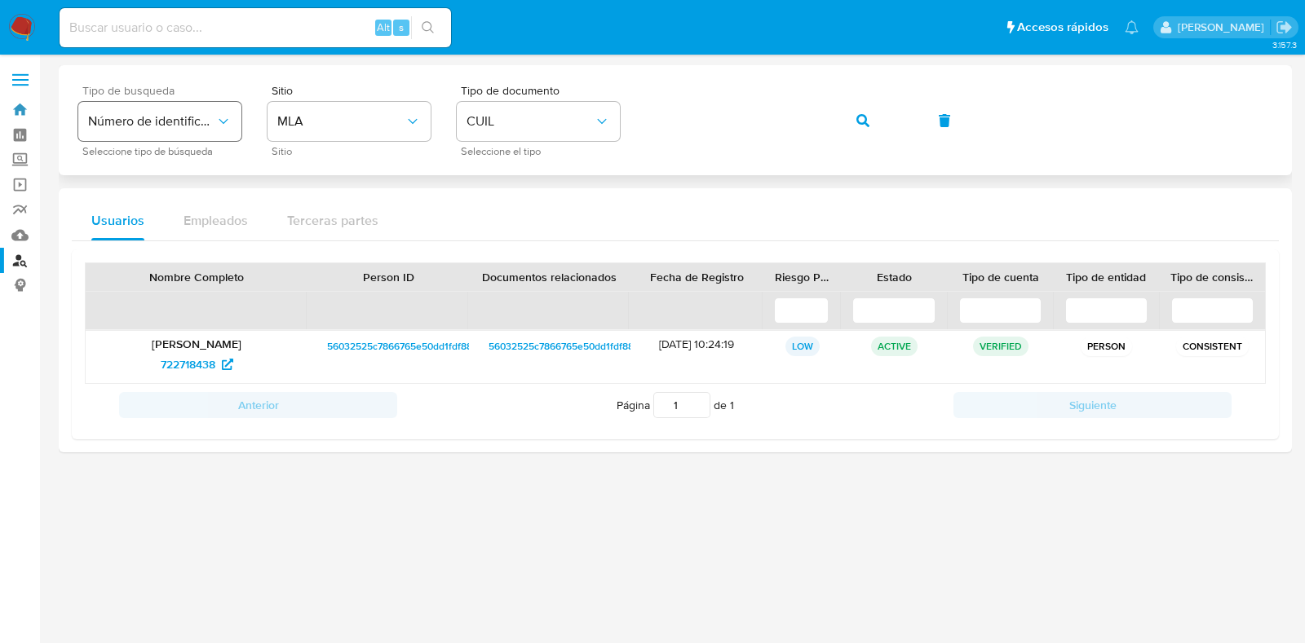
drag, startPoint x: 20, startPoint y: 113, endPoint x: 125, endPoint y: 117, distance: 104.4
click at [20, 113] on link "Bandeja" at bounding box center [97, 109] width 194 height 25
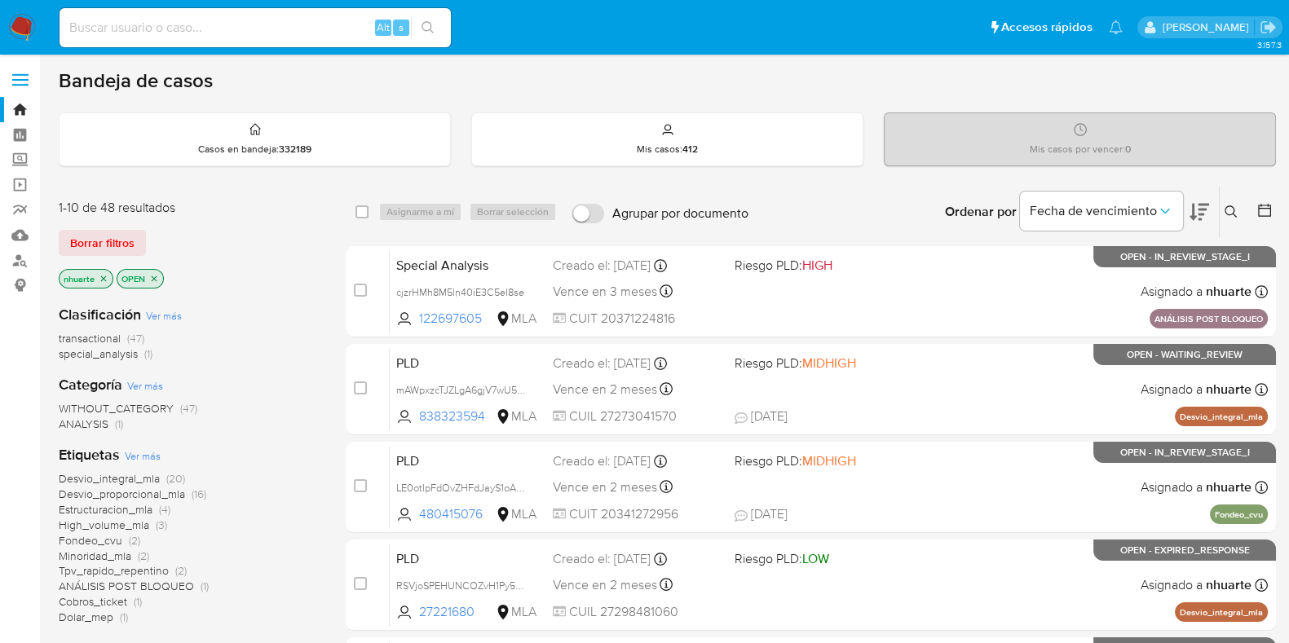
click at [1226, 206] on icon at bounding box center [1231, 212] width 13 height 13
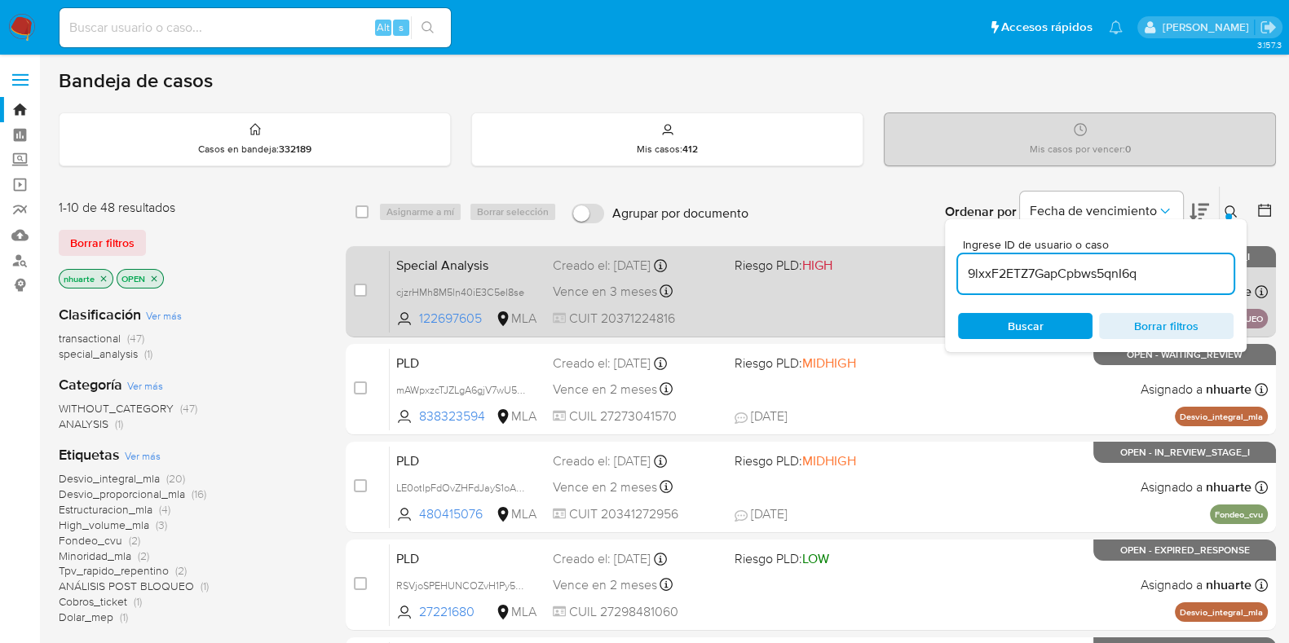
type input "9lxxF2ETZ7GapCpbws5qnI6q"
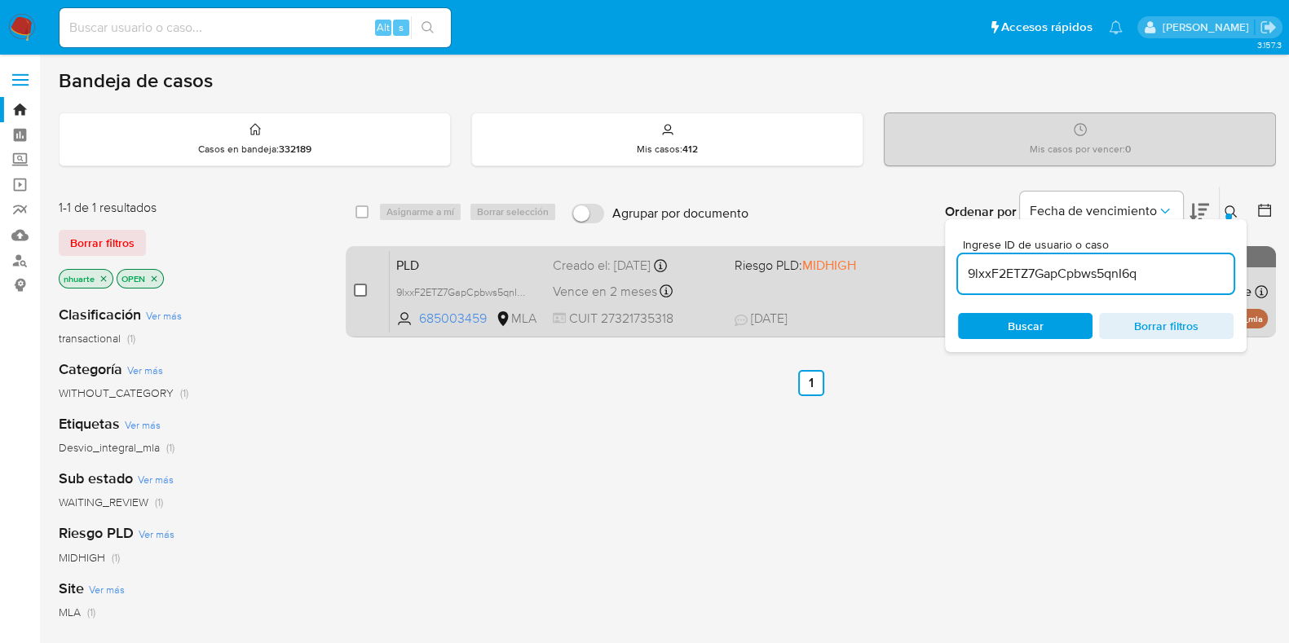
click at [363, 295] on input "checkbox" at bounding box center [360, 290] width 13 height 13
checkbox input "true"
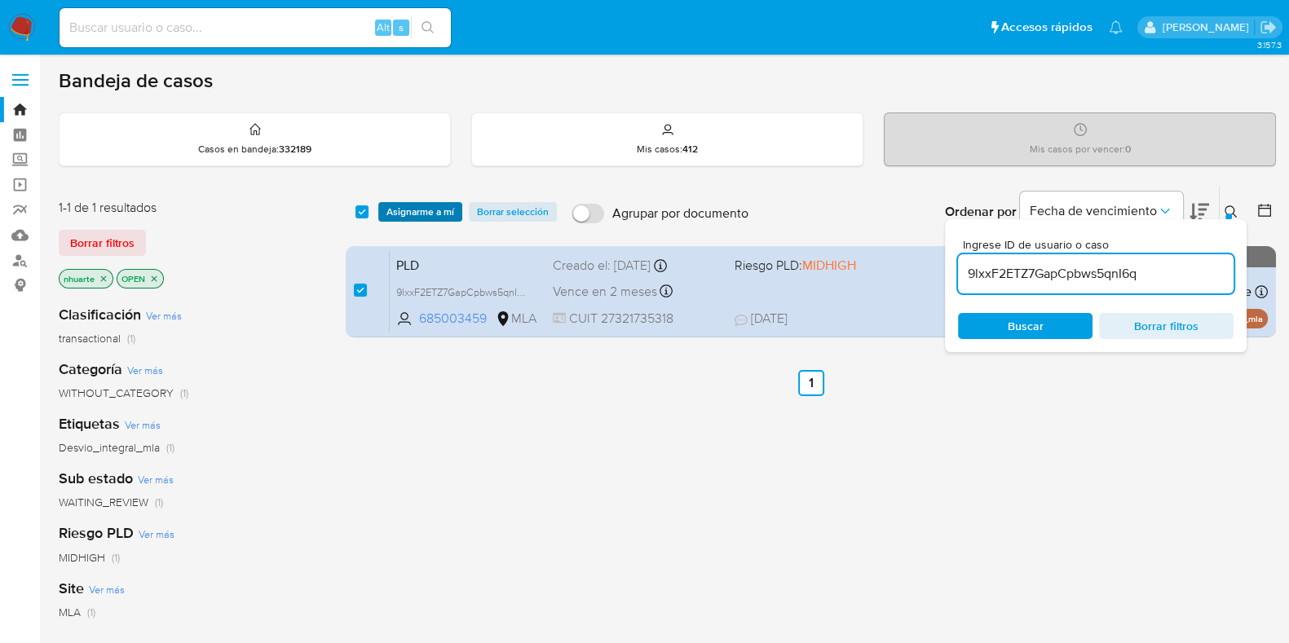
click at [436, 213] on span "Asignarme a mí" at bounding box center [421, 212] width 68 height 16
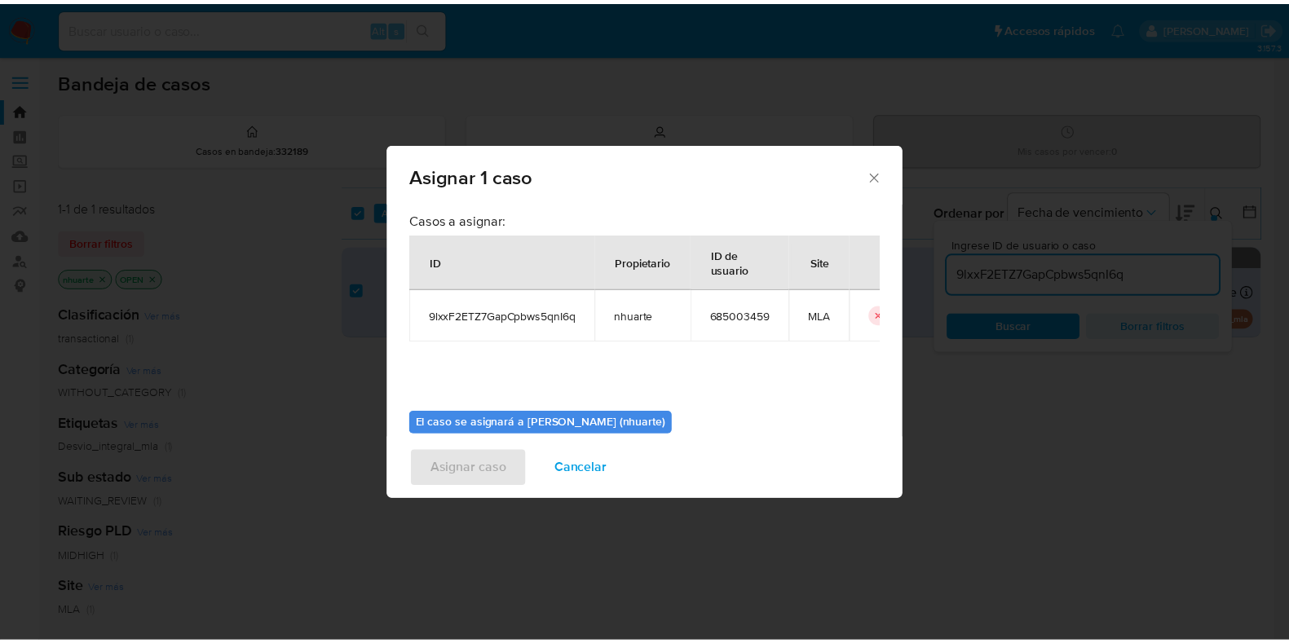
scroll to position [84, 0]
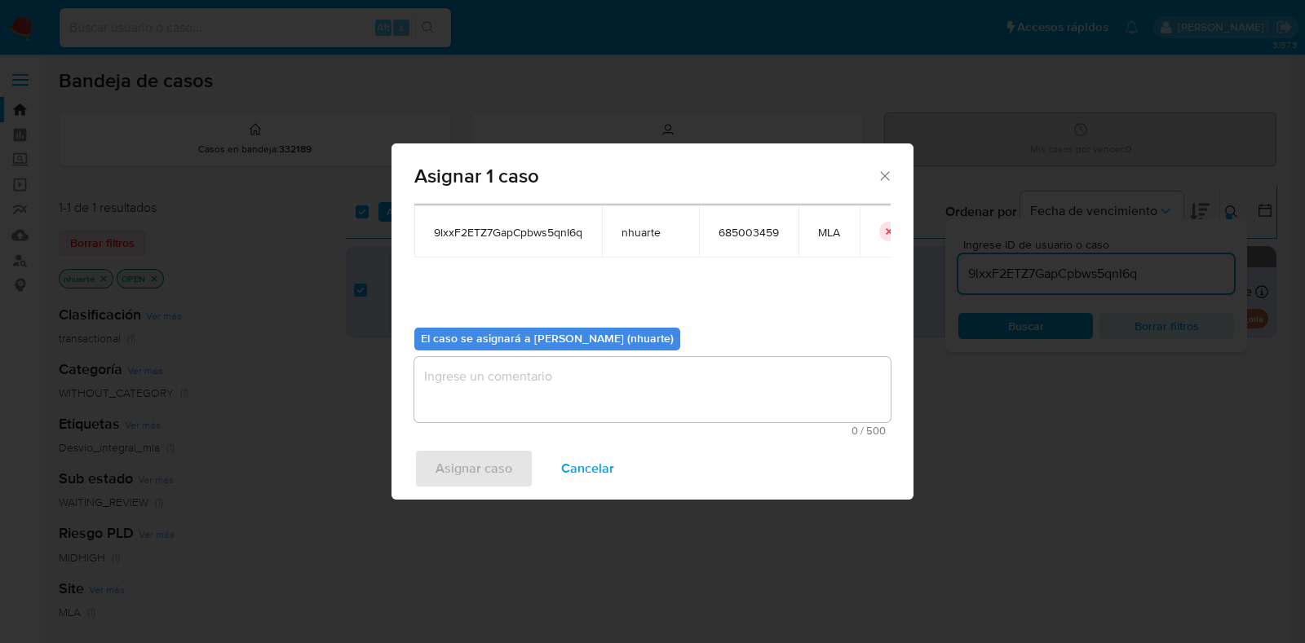
click at [586, 412] on textarea "assign-modal" at bounding box center [652, 389] width 476 height 65
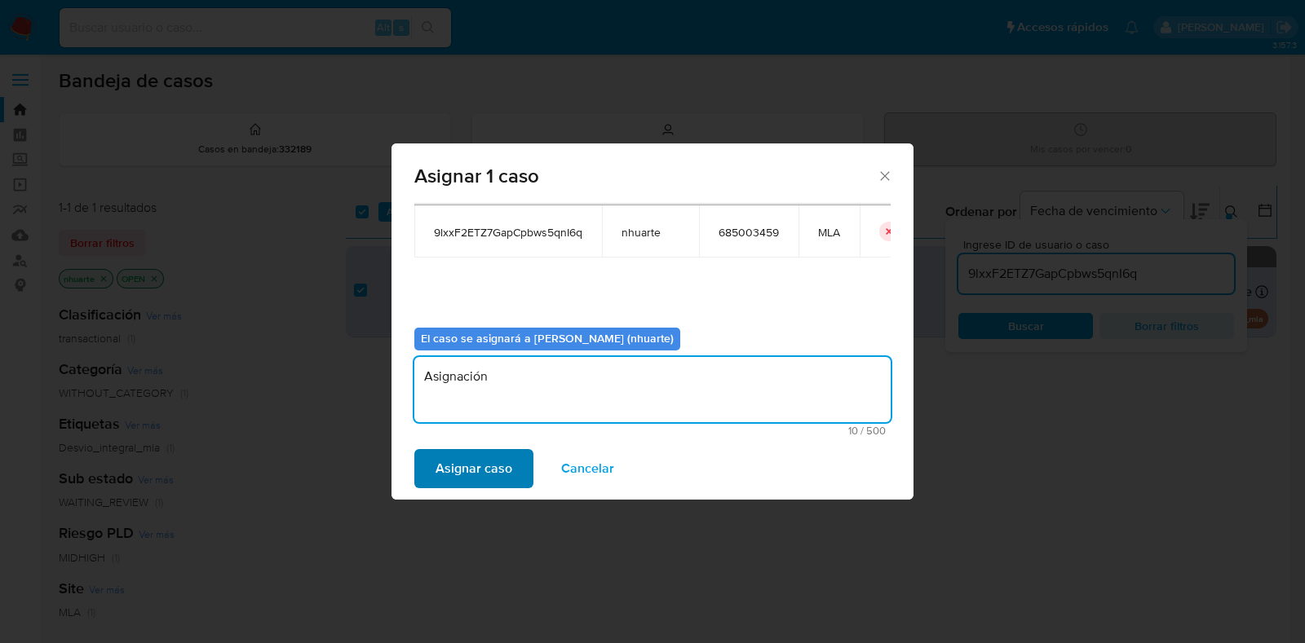
type textarea "Asignación"
click at [487, 468] on span "Asignar caso" at bounding box center [474, 469] width 77 height 36
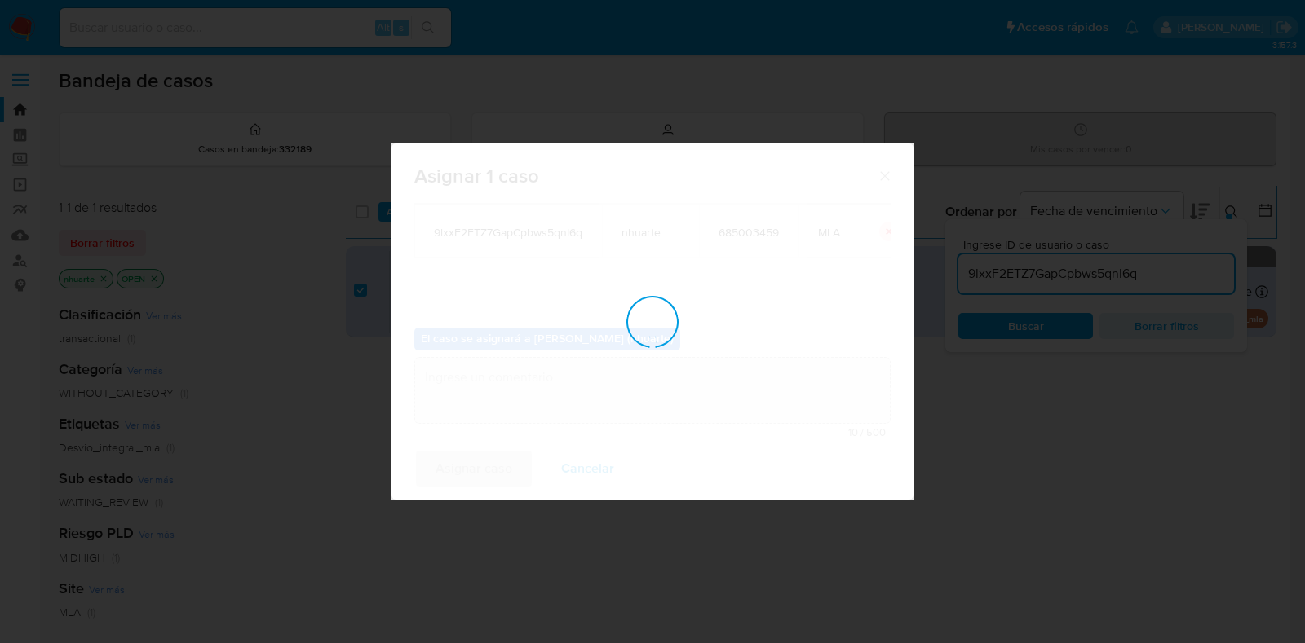
checkbox input "false"
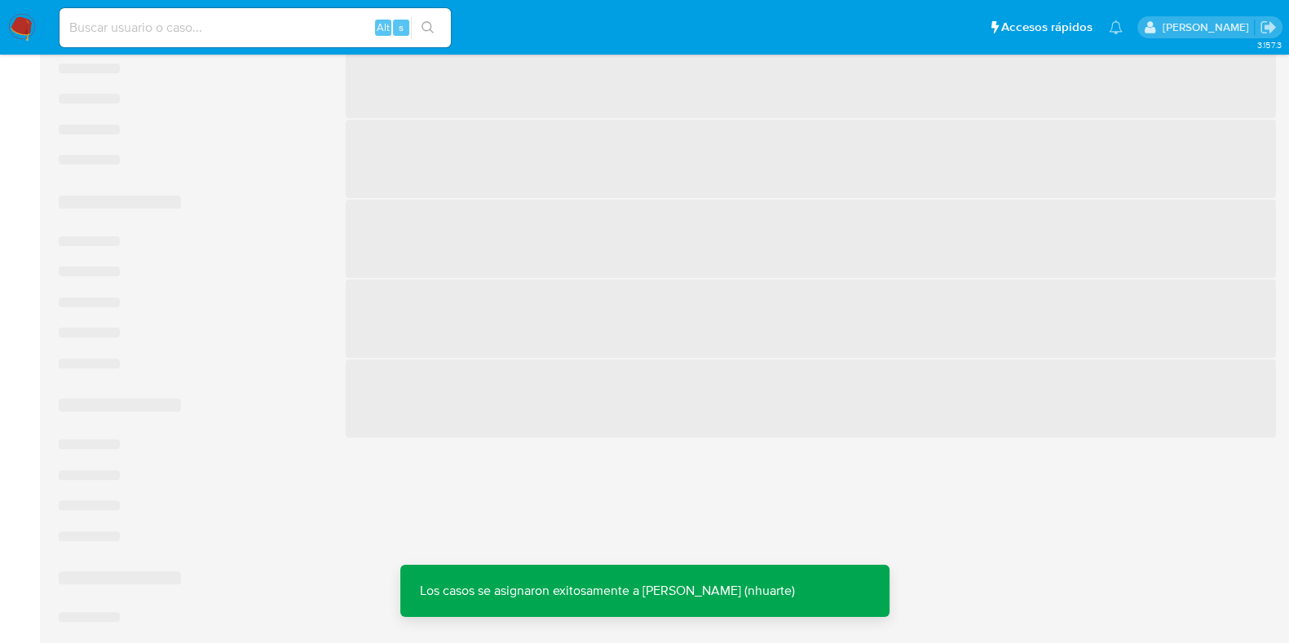
scroll to position [612, 0]
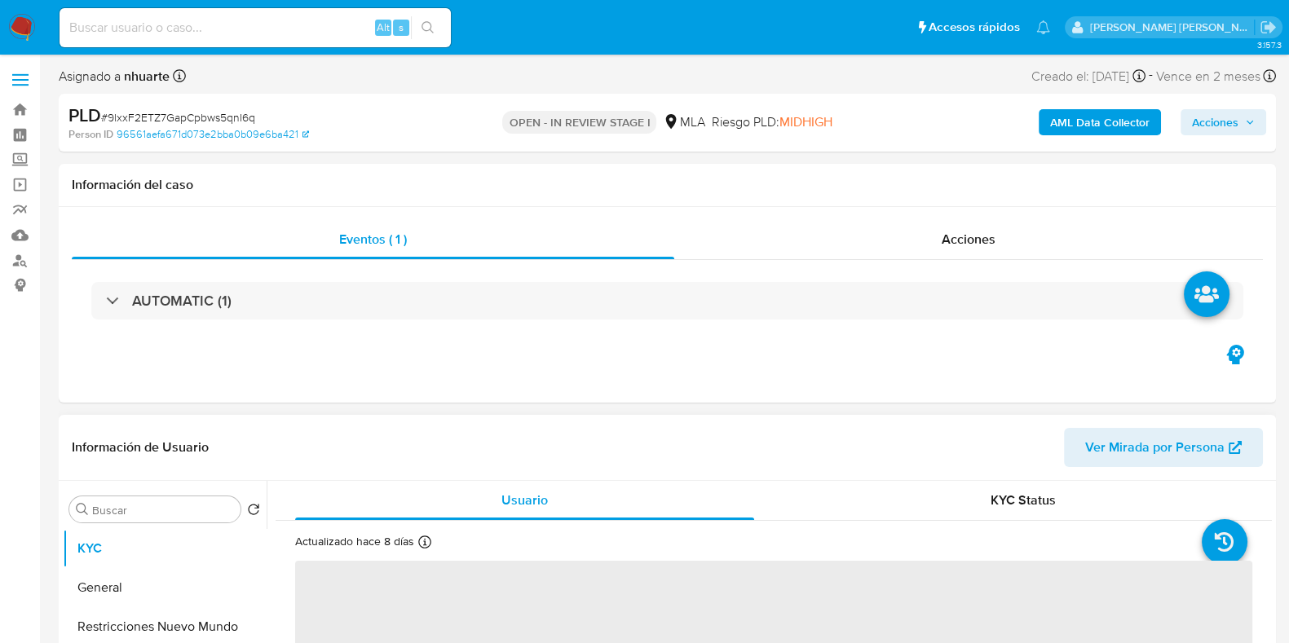
click at [1175, 450] on span "Ver Mirada por Persona" at bounding box center [1155, 447] width 139 height 39
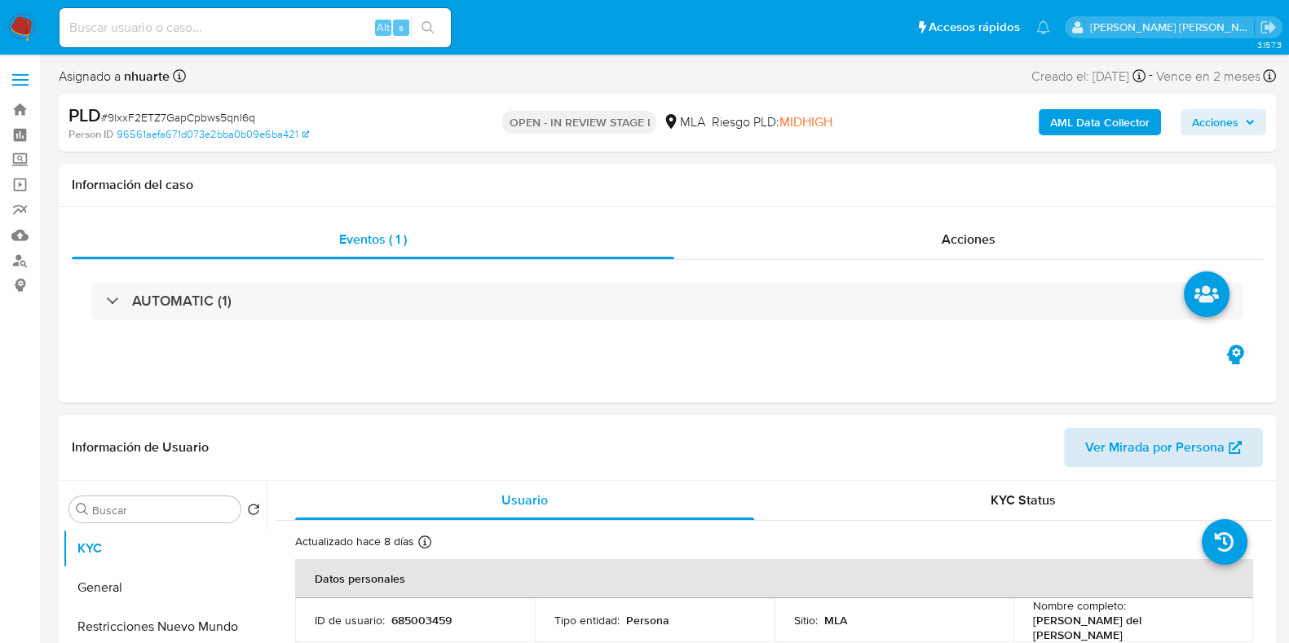
select select "10"
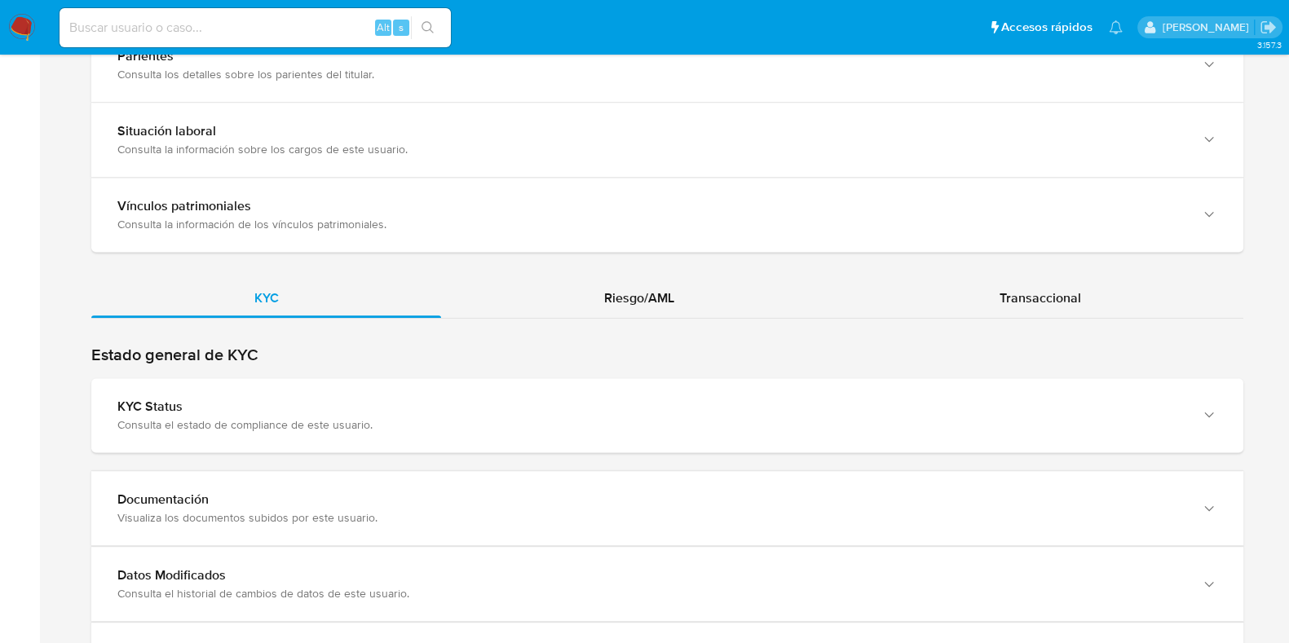
scroll to position [1426, 0]
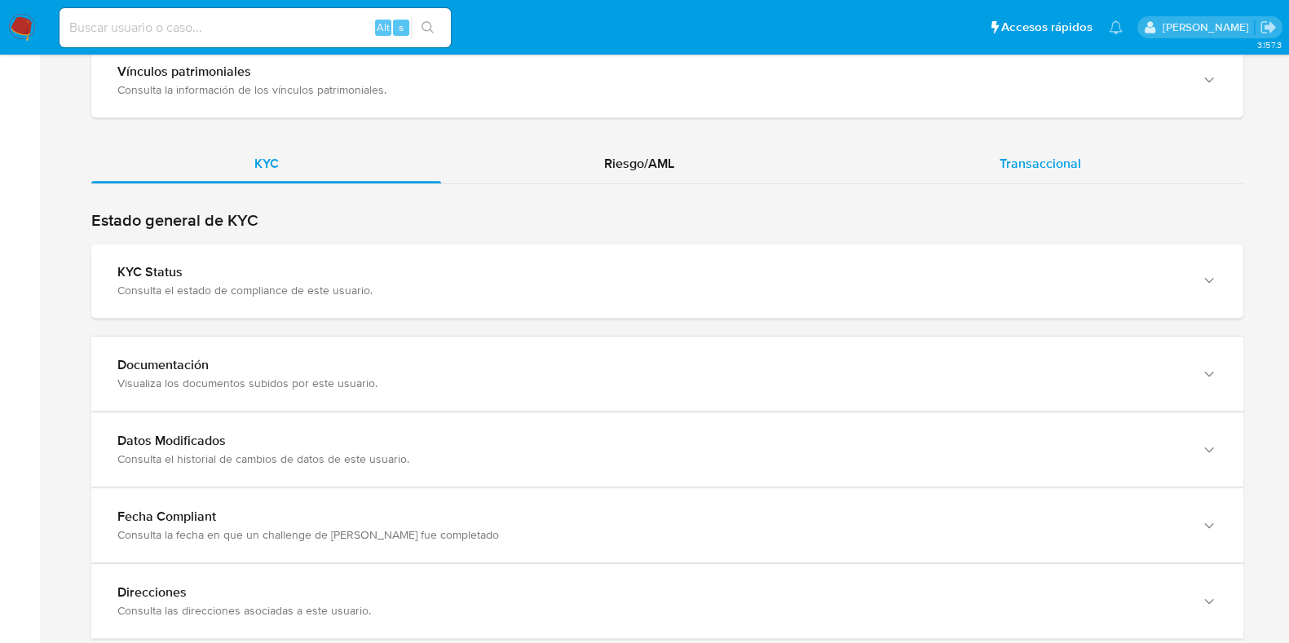
click at [1044, 154] on span "Transaccional" at bounding box center [1041, 163] width 82 height 19
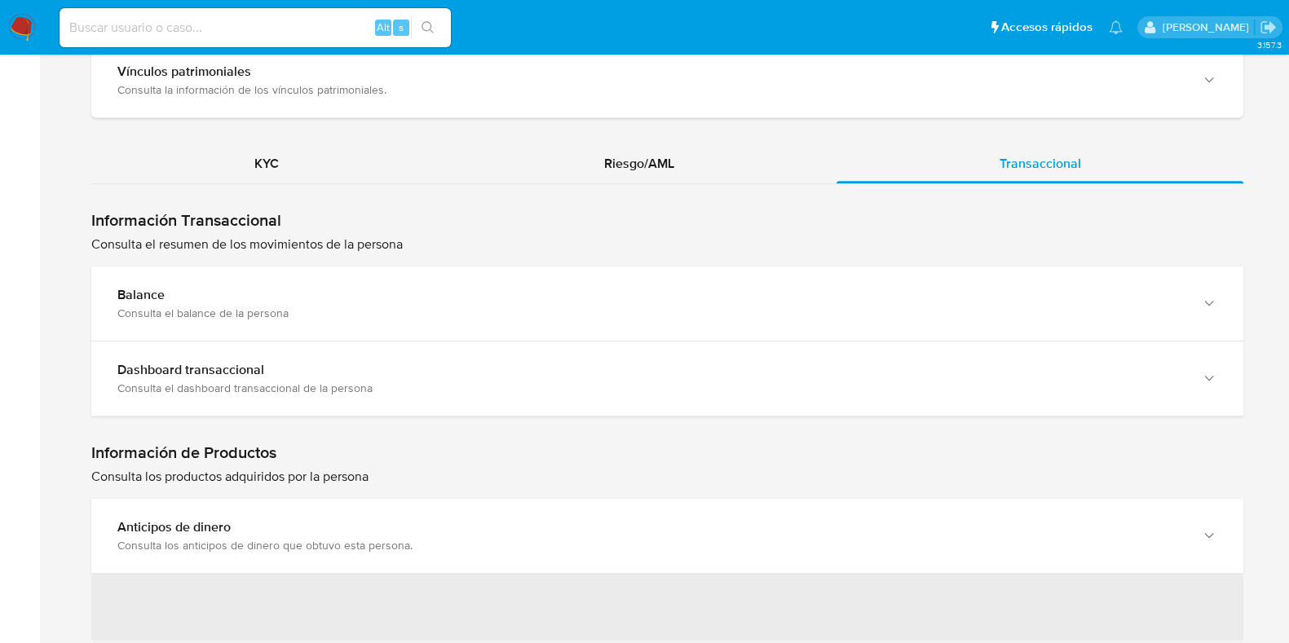
click at [314, 381] on div "Consulta el dashboard transaccional de la persona" at bounding box center [651, 388] width 1068 height 15
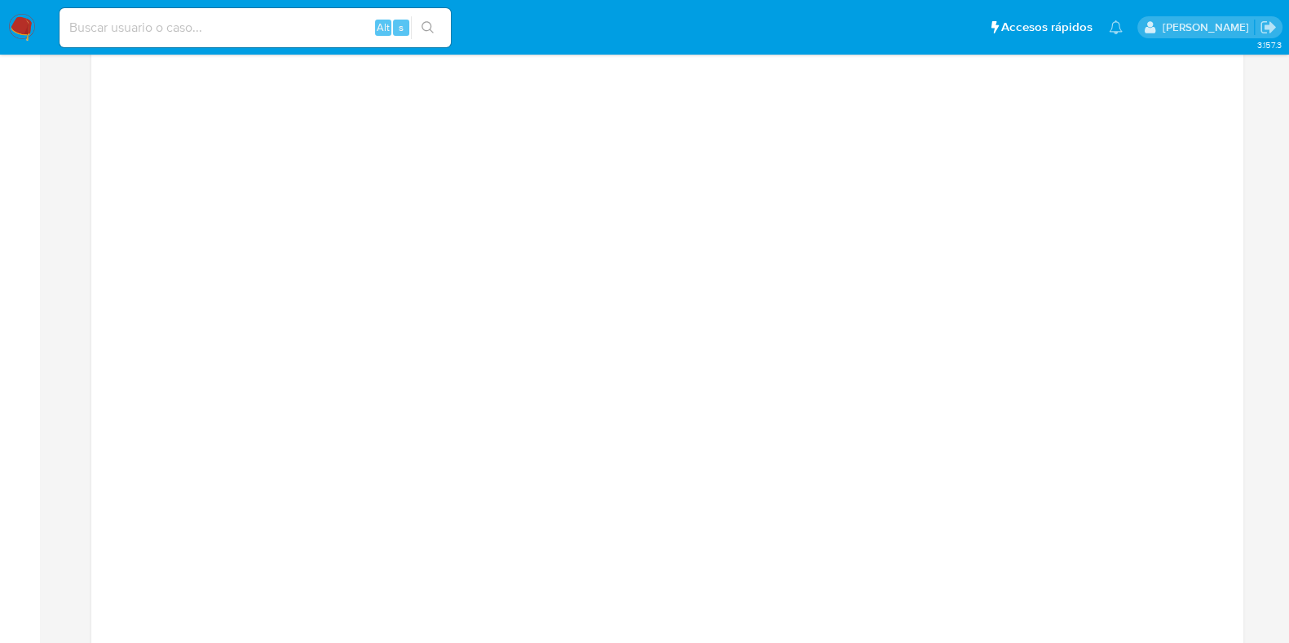
scroll to position [1733, 0]
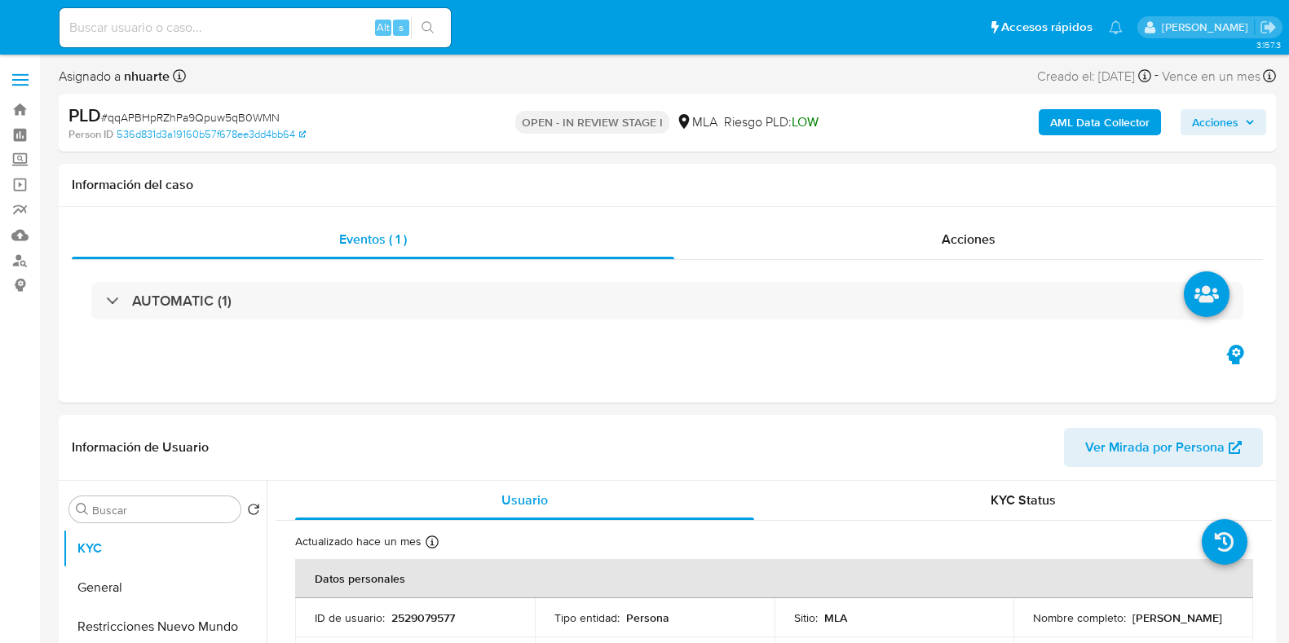
select select "10"
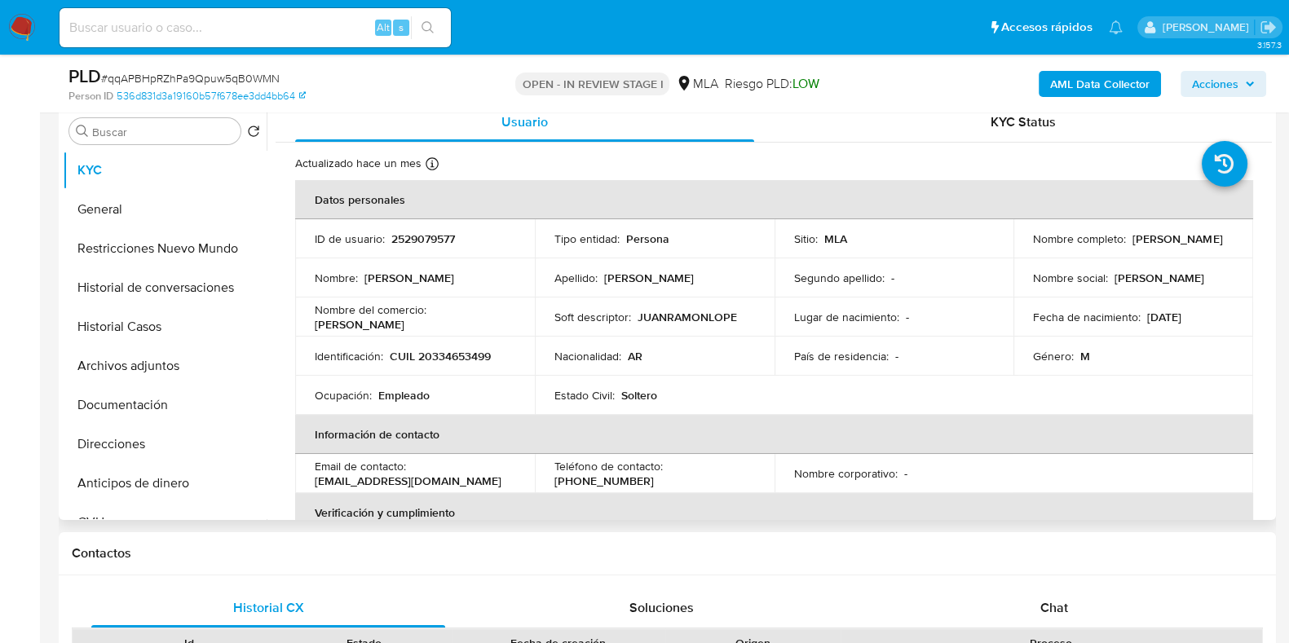
scroll to position [510, 0]
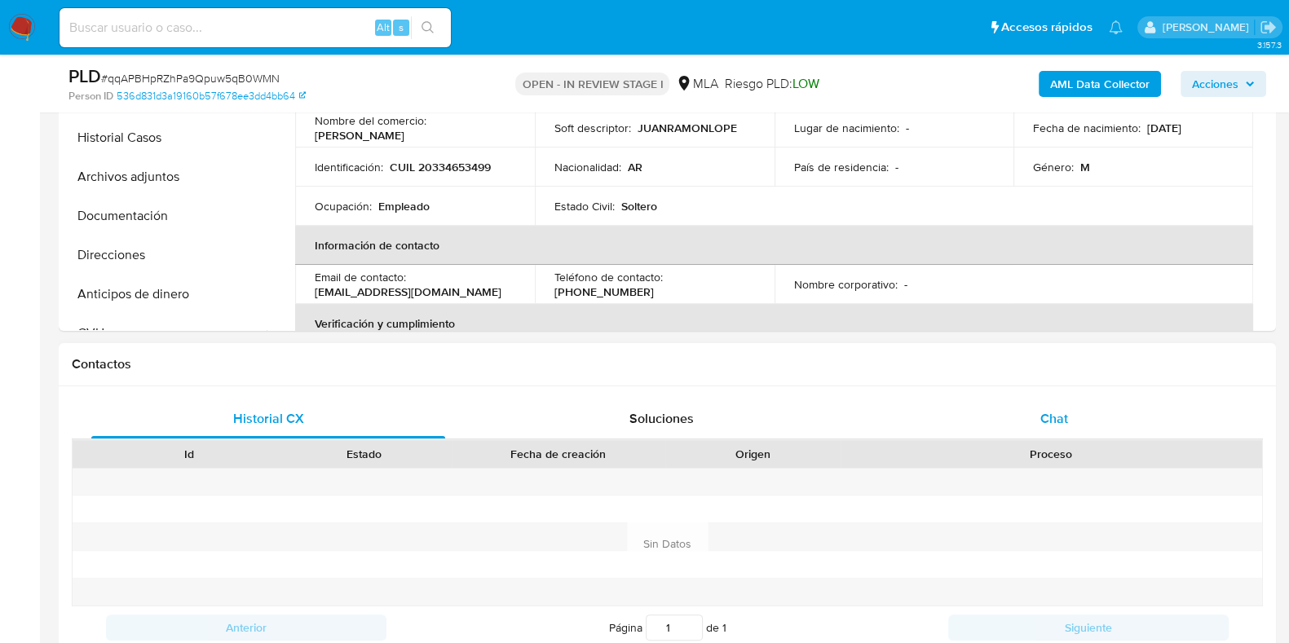
click at [1051, 427] on span "Chat" at bounding box center [1055, 418] width 28 height 19
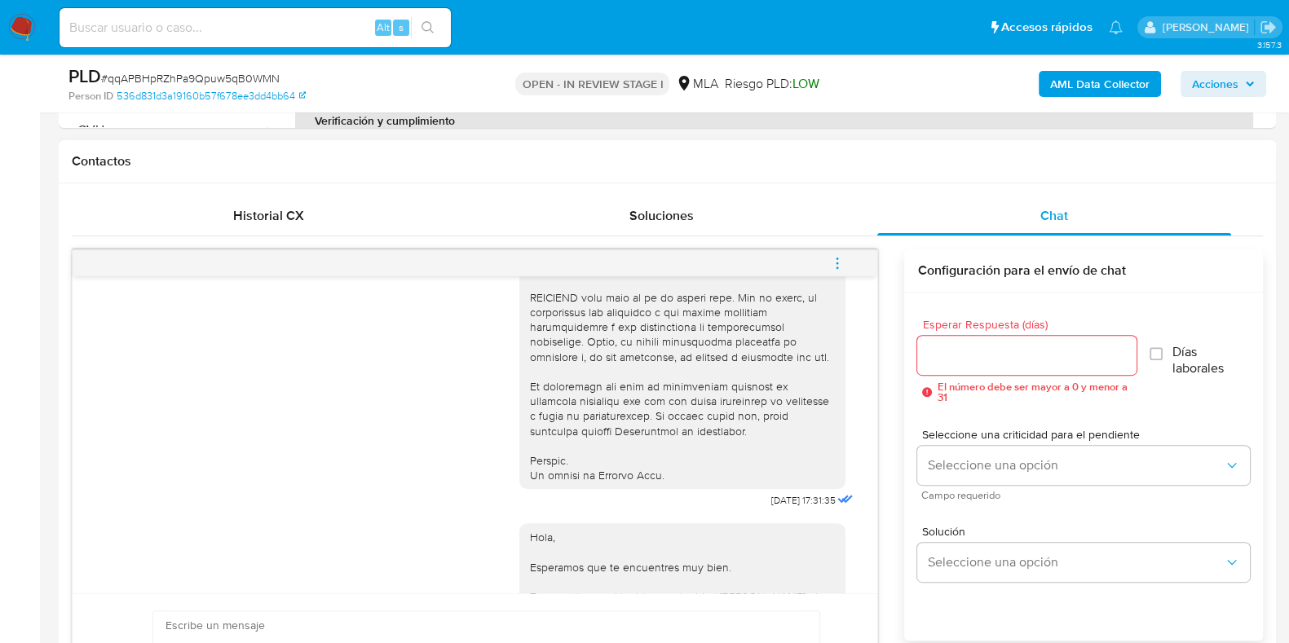
scroll to position [659, 0]
click at [838, 262] on icon "menu-action" at bounding box center [838, 263] width 2 height 2
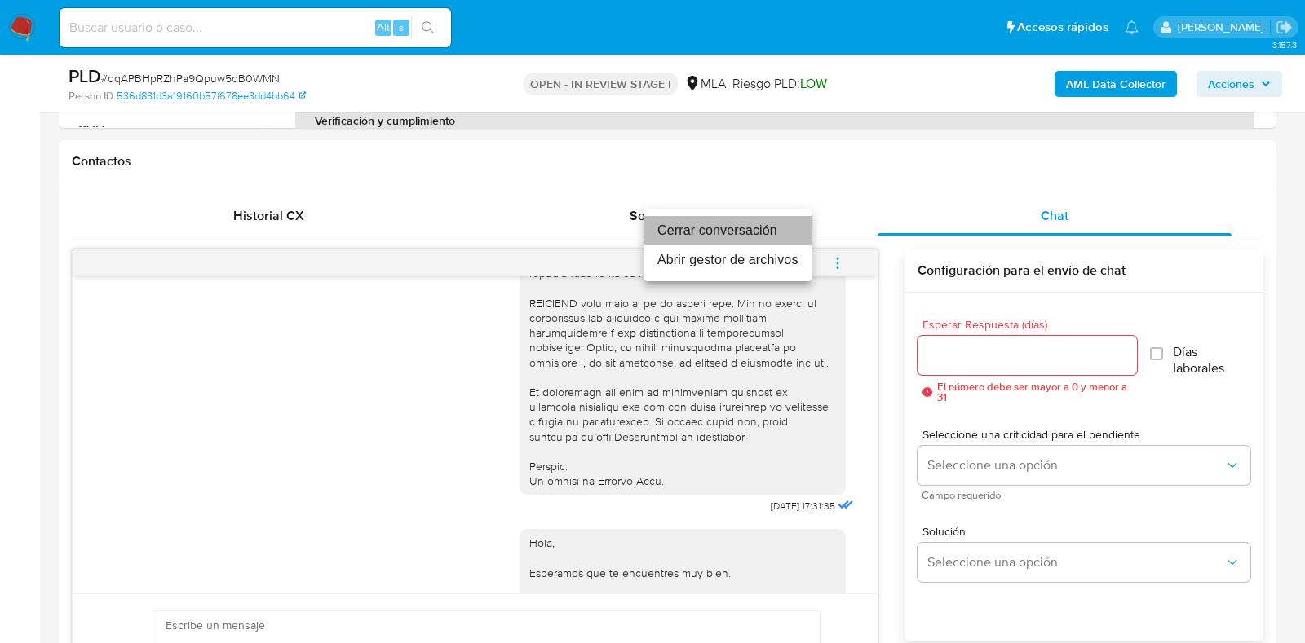
click at [707, 220] on li "Cerrar conversación" at bounding box center [727, 230] width 167 height 29
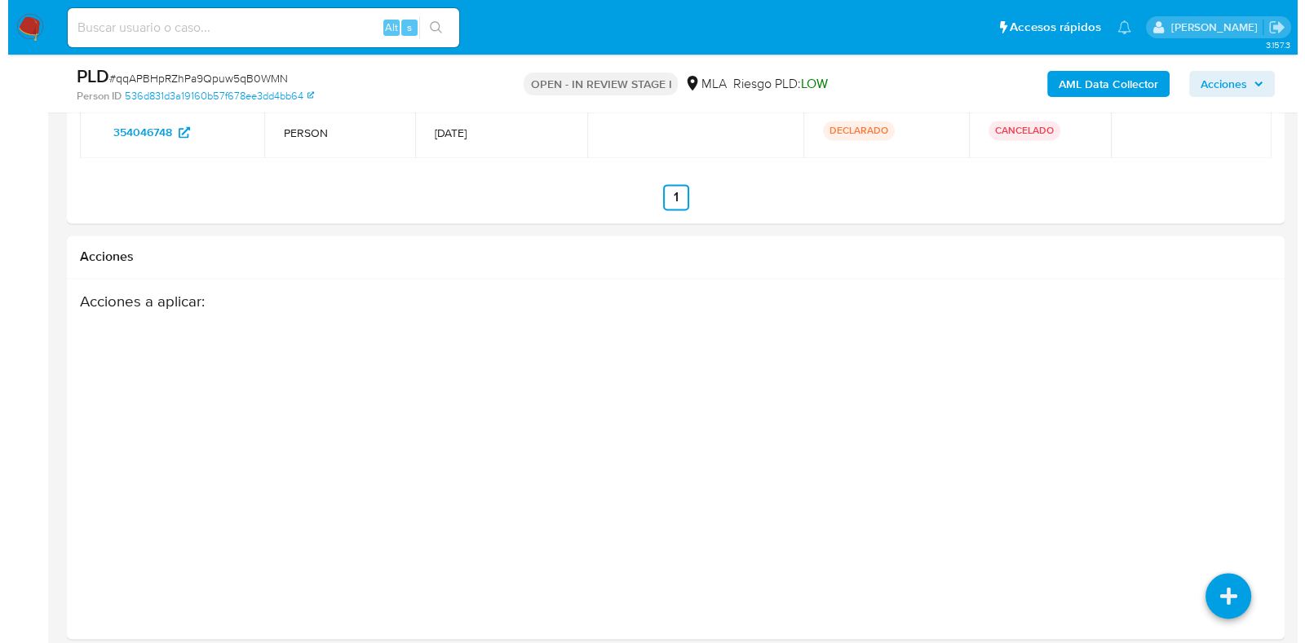
scroll to position [2970, 0]
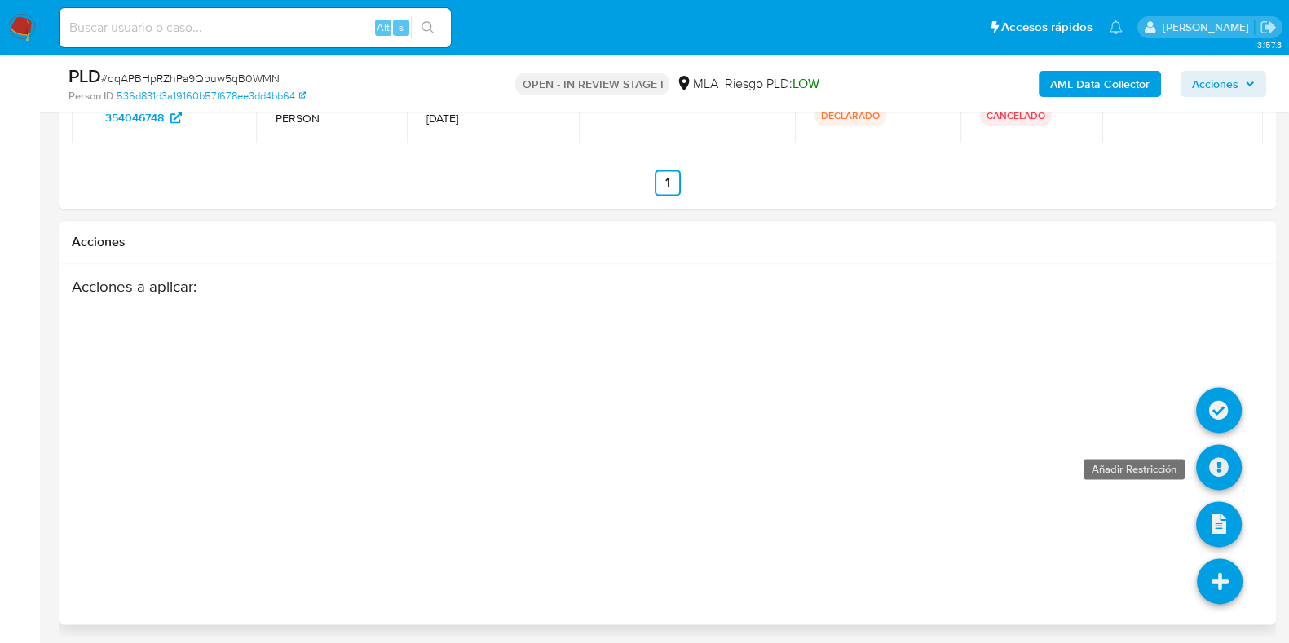
click at [1217, 466] on icon at bounding box center [1219, 467] width 46 height 46
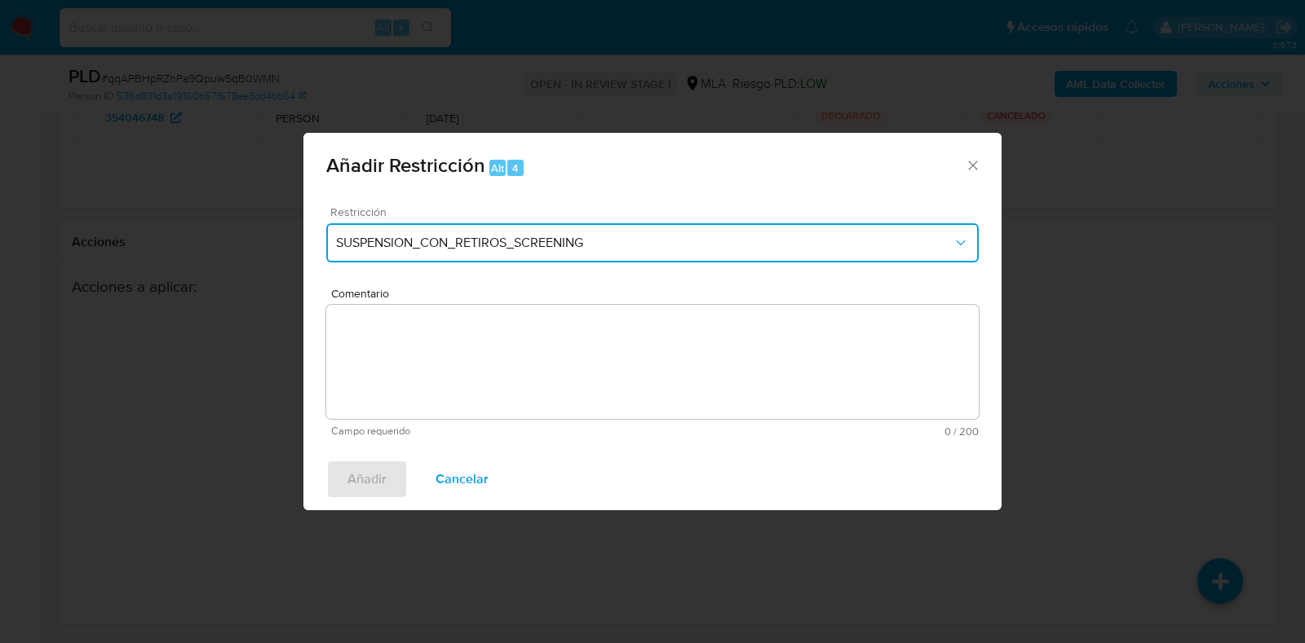
click at [417, 235] on span "SUSPENSION_CON_RETIROS_SCREENING" at bounding box center [644, 243] width 617 height 16
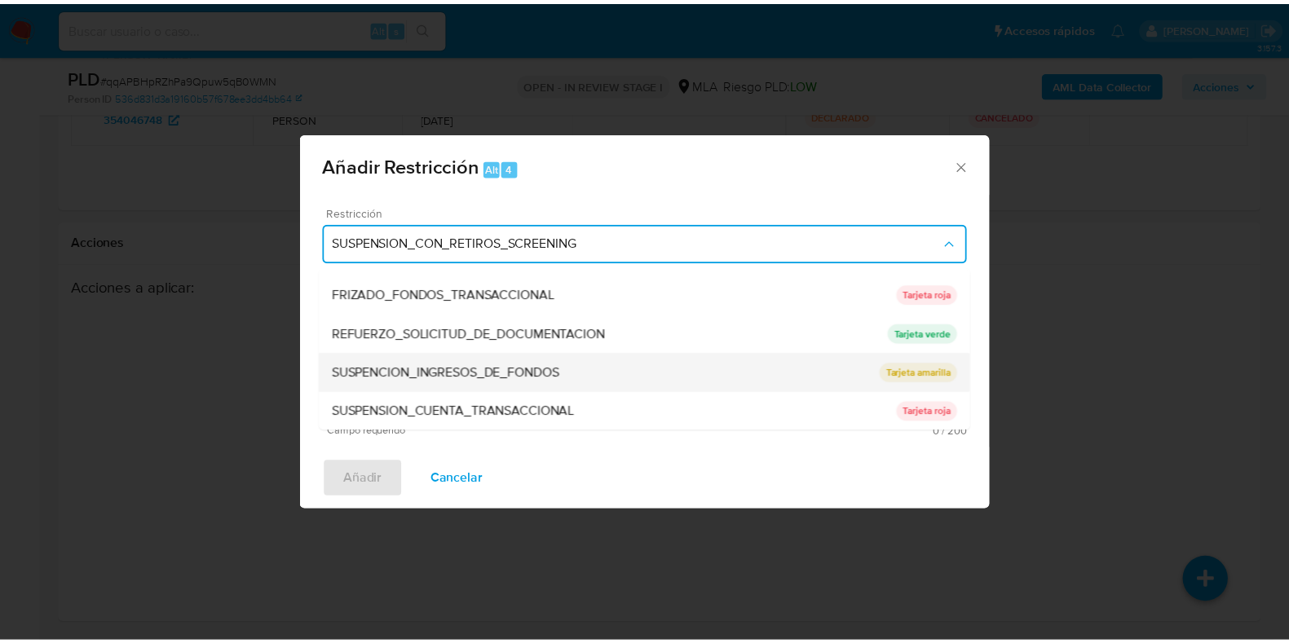
scroll to position [346, 0]
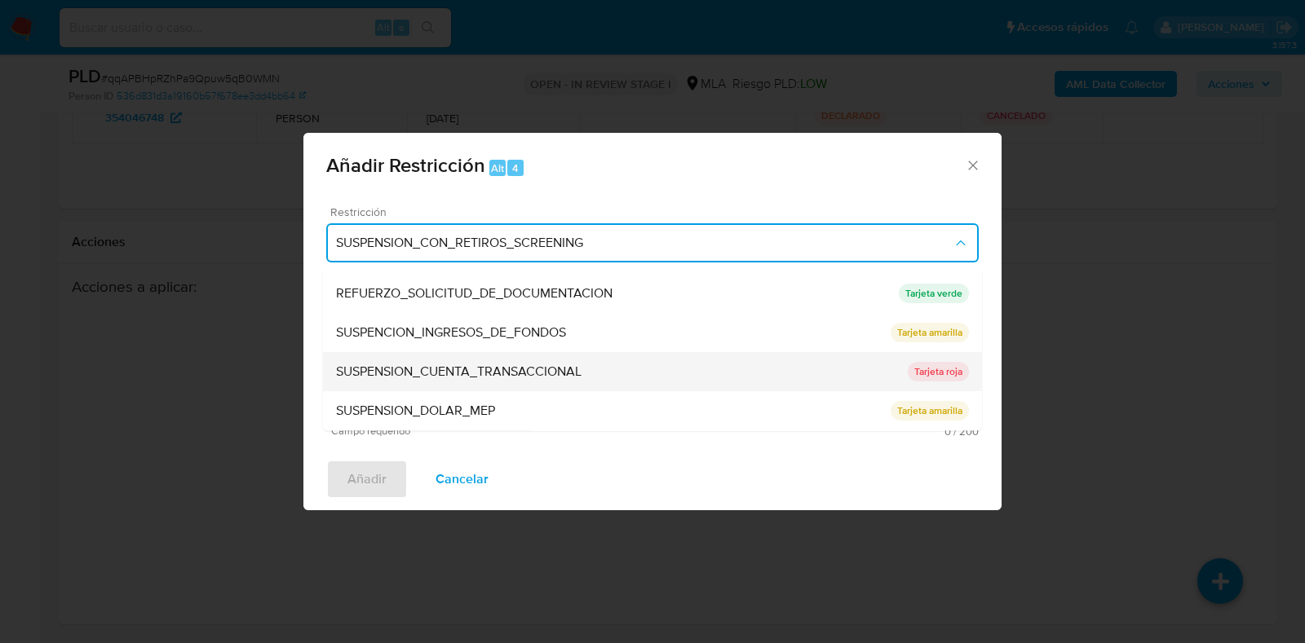
click at [468, 378] on span "SUSPENSION_CUENTA_TRANSACCIONAL" at bounding box center [458, 373] width 245 height 16
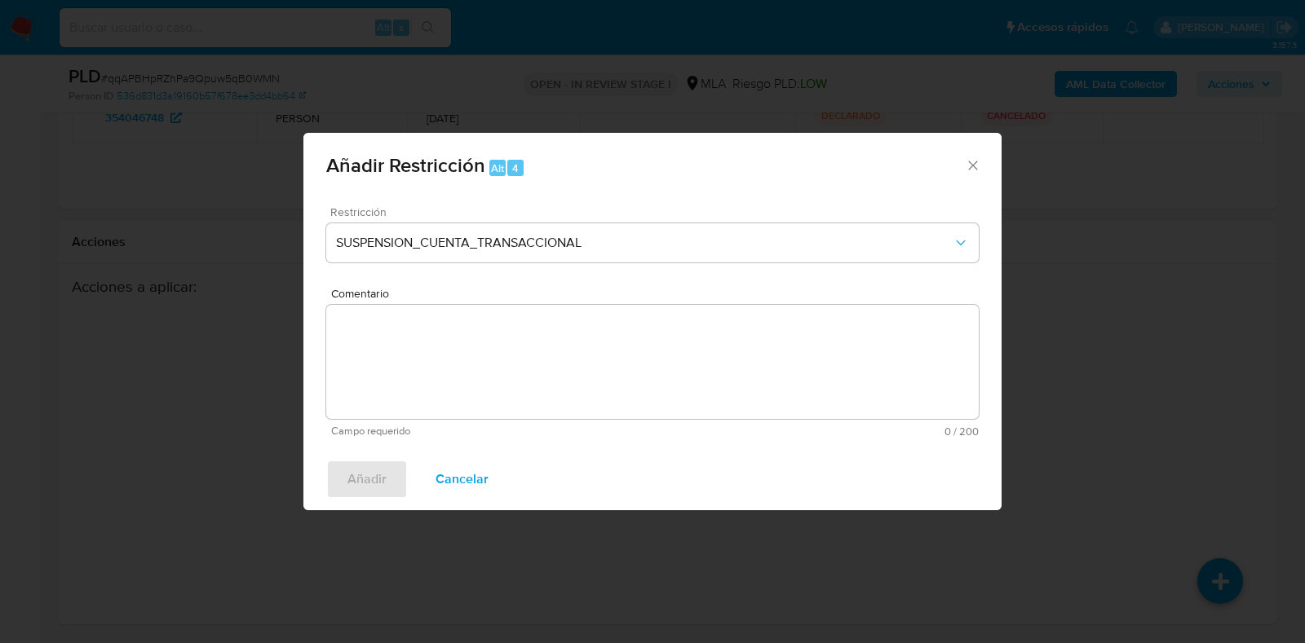
click at [468, 378] on textarea "Comentario" at bounding box center [652, 362] width 652 height 114
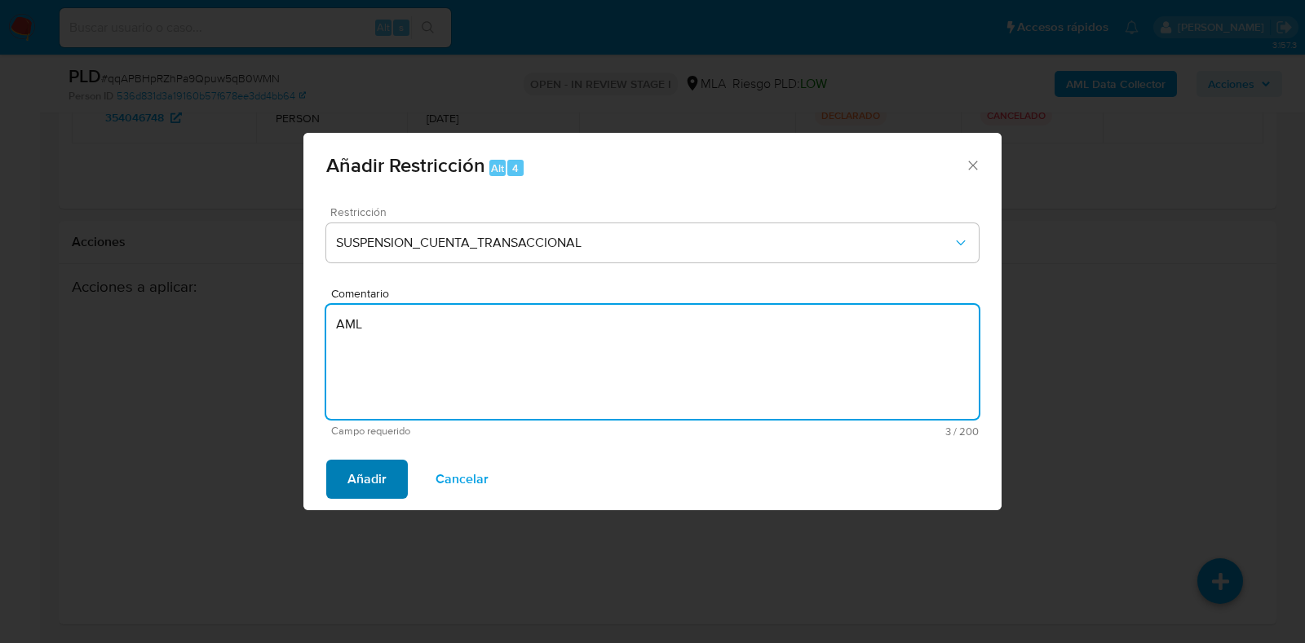
type textarea "AML"
click at [382, 481] on span "Añadir" at bounding box center [366, 480] width 39 height 36
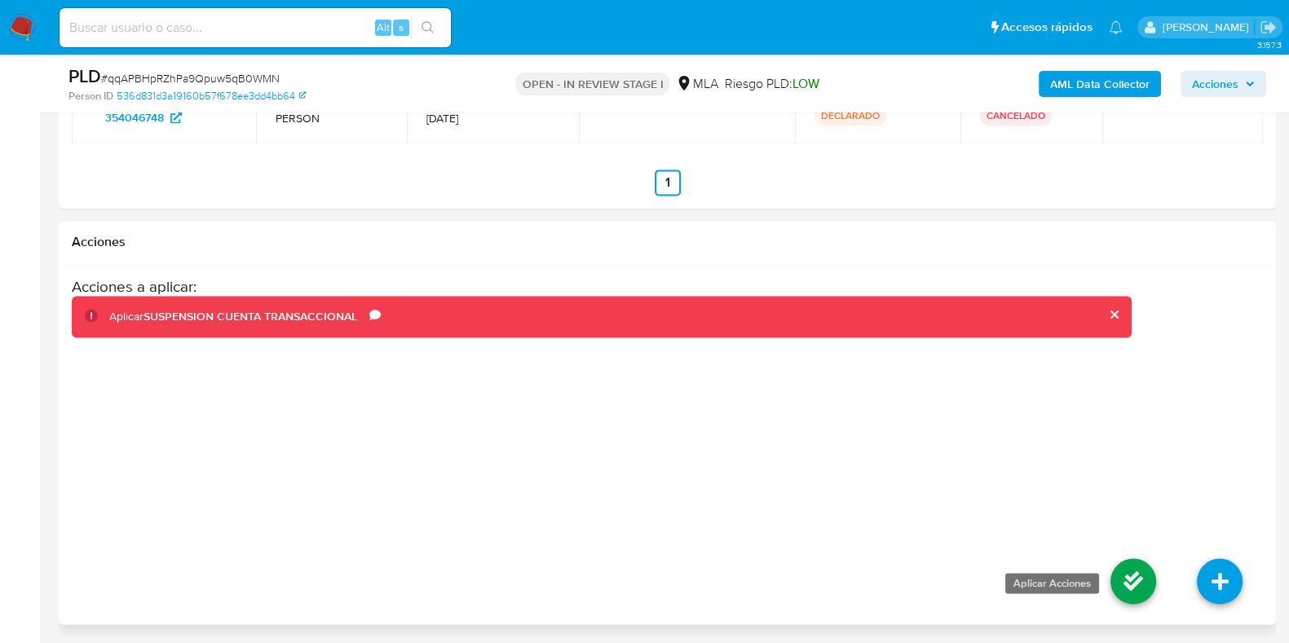
click at [1127, 574] on icon at bounding box center [1134, 582] width 46 height 46
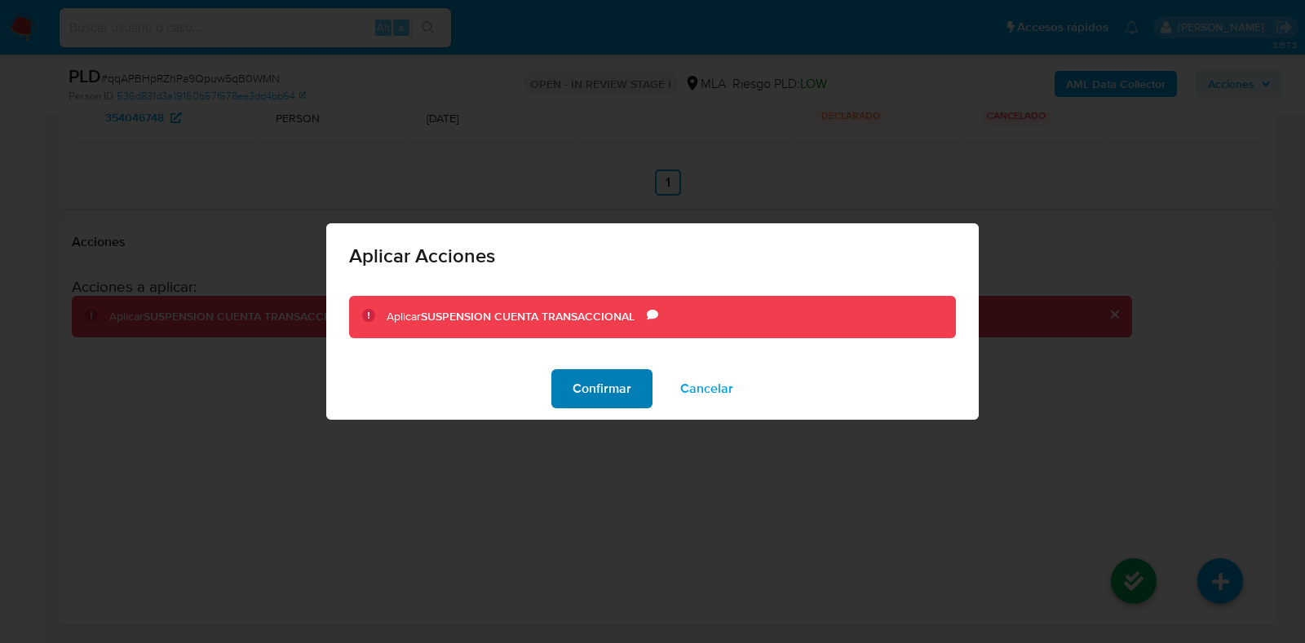
click at [617, 394] on span "Confirmar" at bounding box center [602, 389] width 59 height 36
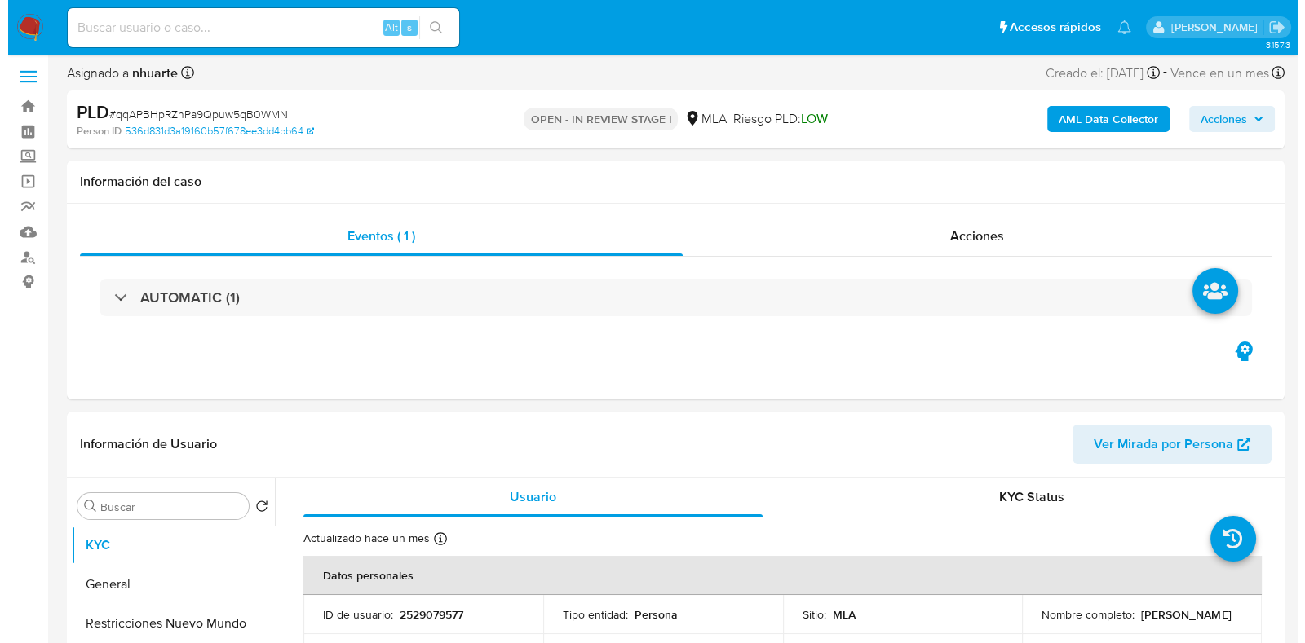
scroll to position [0, 0]
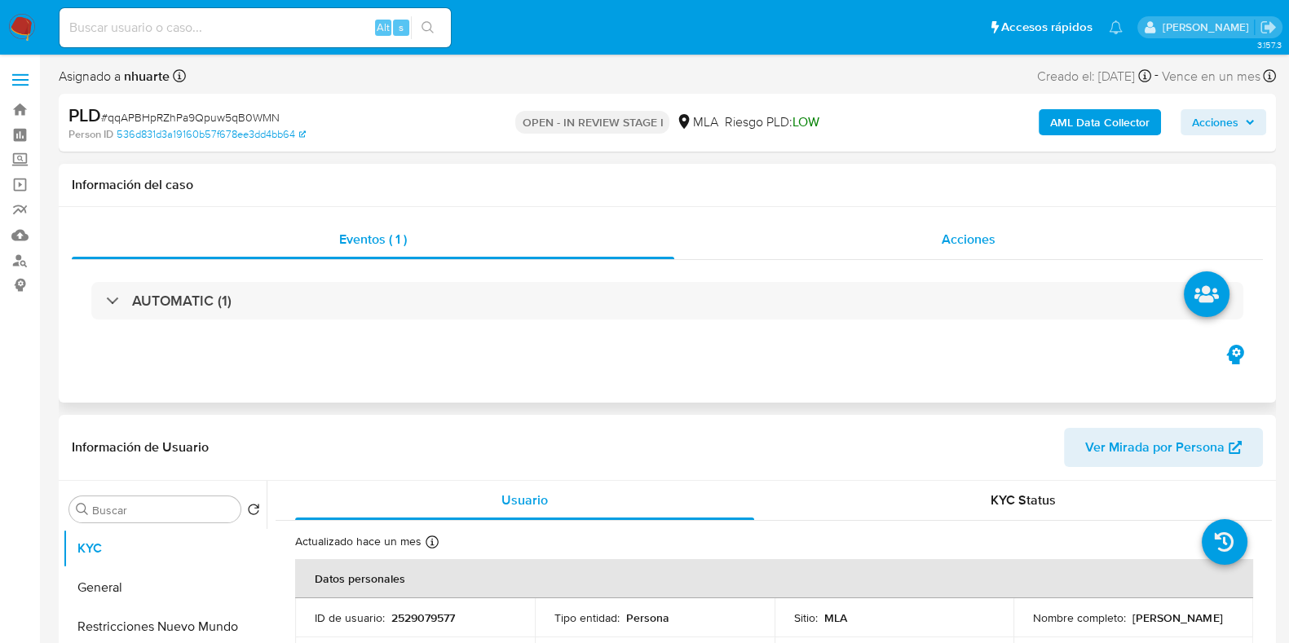
click at [985, 254] on div "Acciones" at bounding box center [968, 239] width 589 height 39
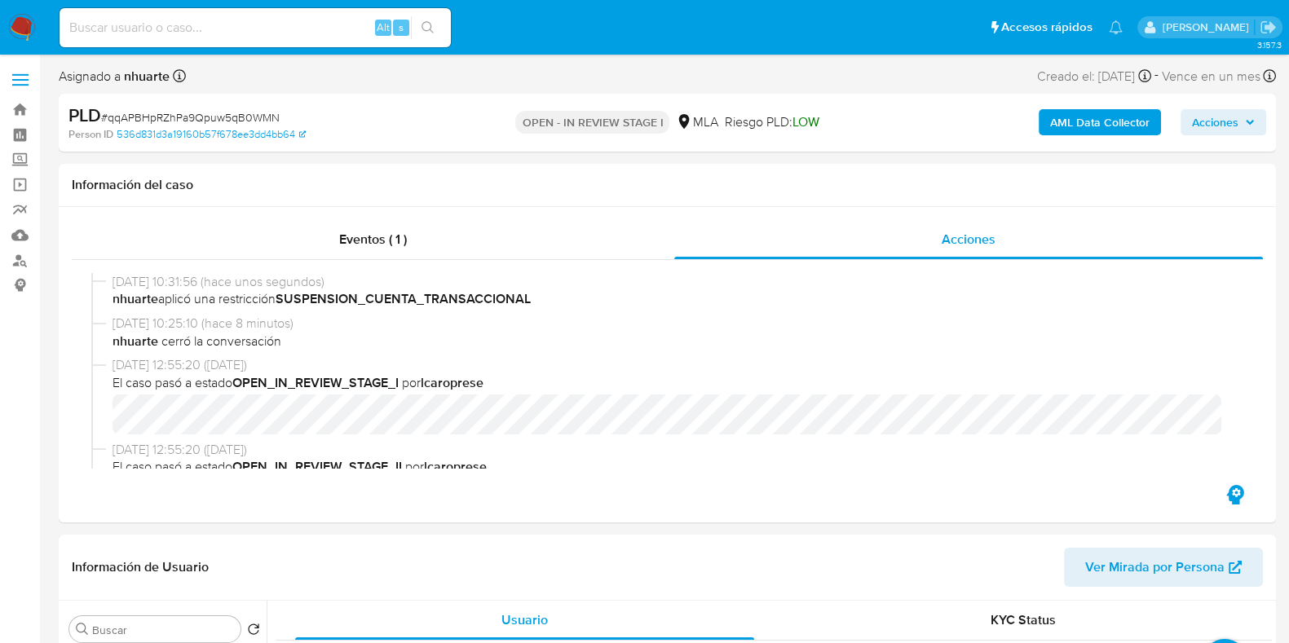
click at [1097, 121] on b "AML Data Collector" at bounding box center [1099, 122] width 99 height 26
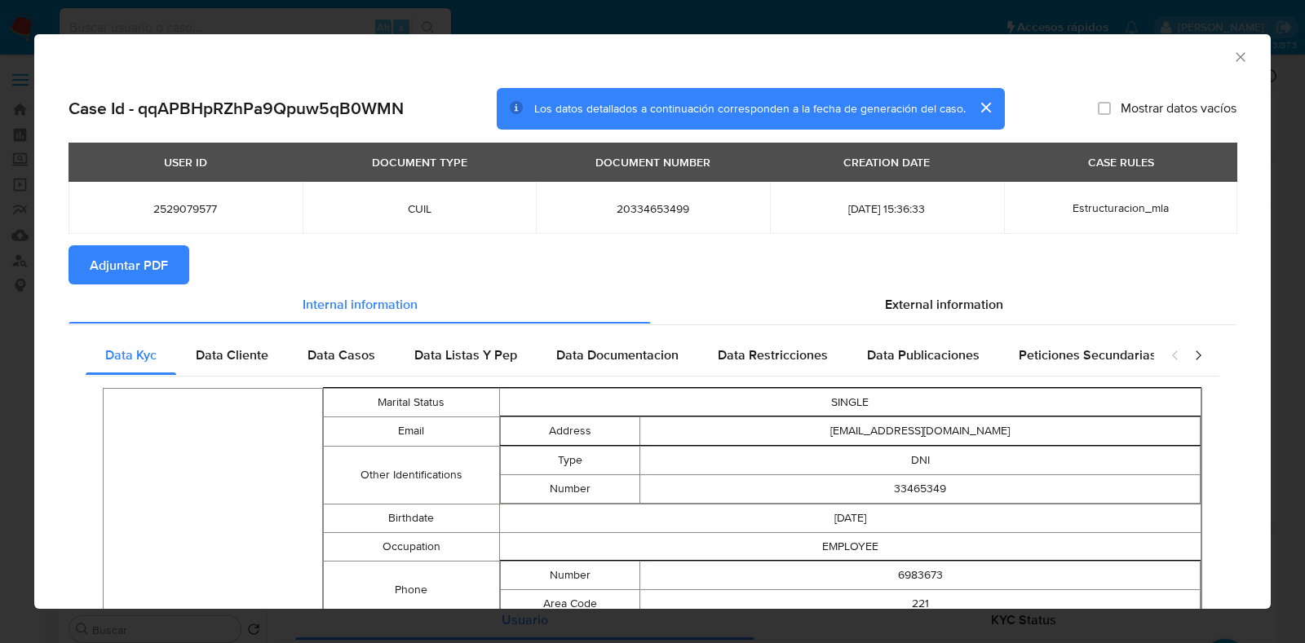
click at [131, 270] on span "Adjuntar PDF" at bounding box center [129, 265] width 78 height 36
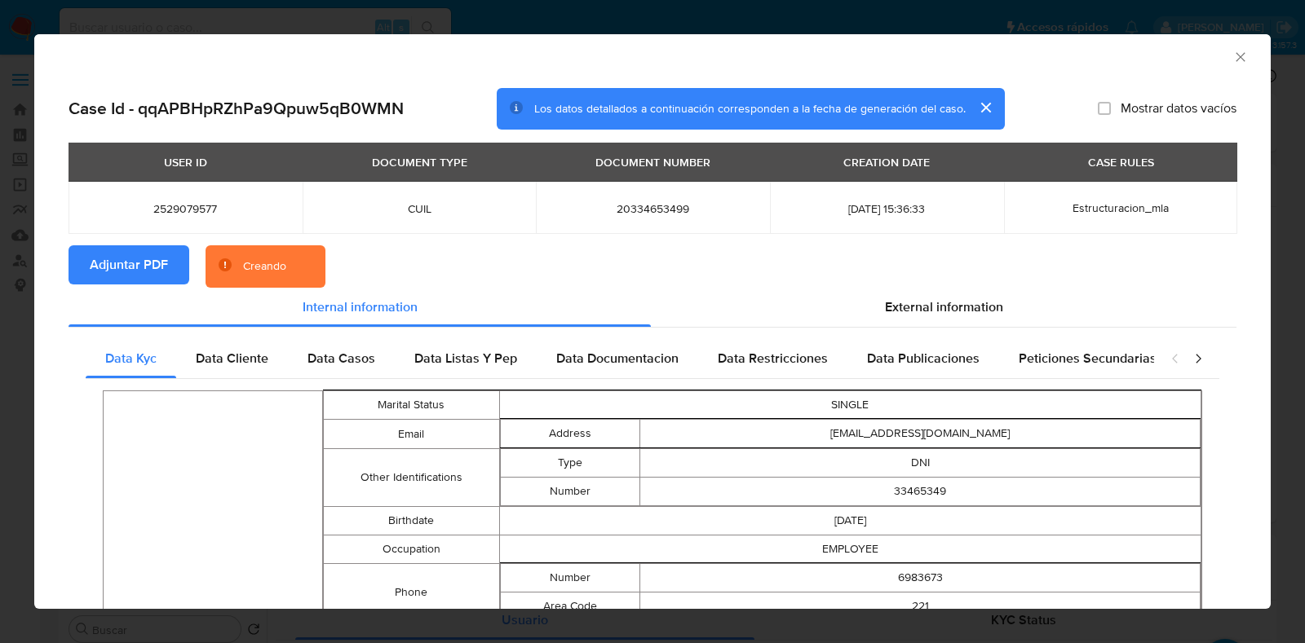
click at [1196, 356] on icon "closure-recommendation-modal" at bounding box center [1198, 358] width 5 height 9
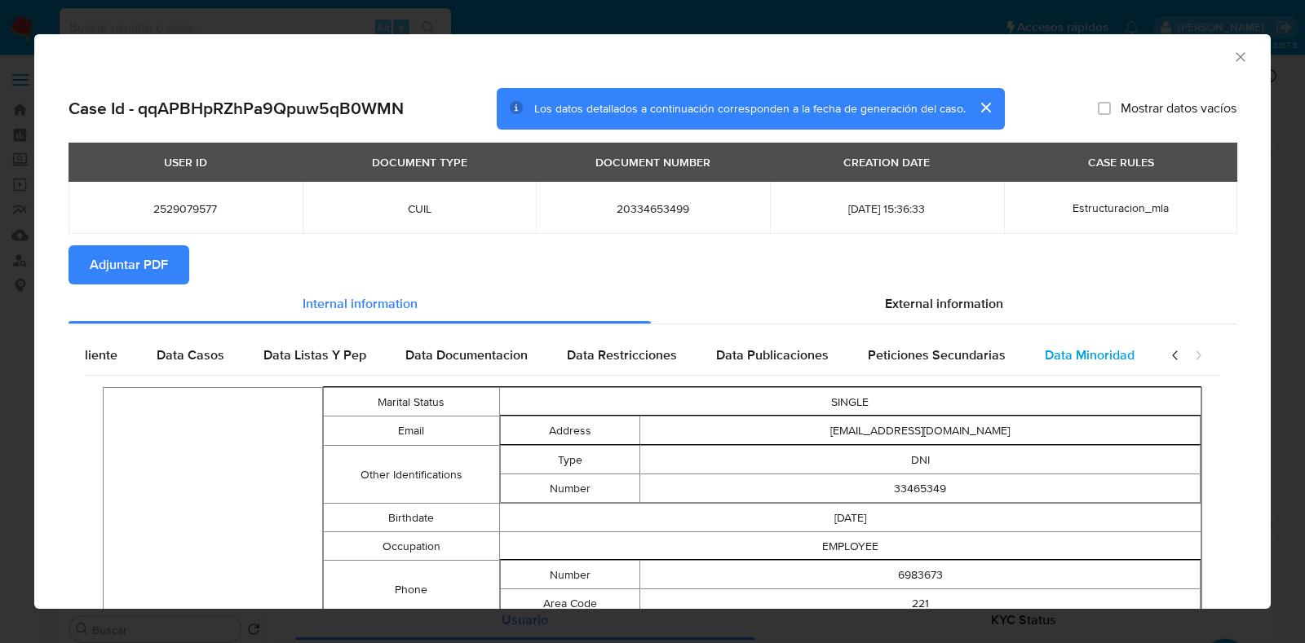
click at [1088, 348] on span "Data Minoridad" at bounding box center [1090, 355] width 90 height 19
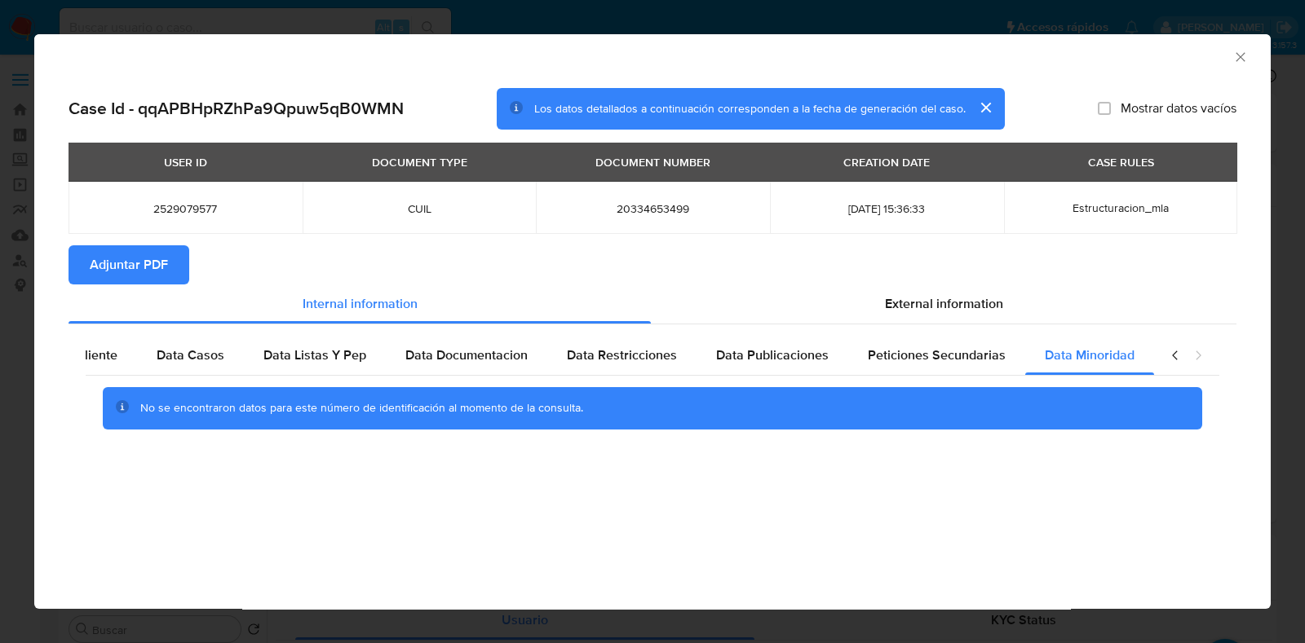
scroll to position [0, 143]
click at [924, 281] on section "Adjuntar PDF" at bounding box center [653, 264] width 1168 height 39
click at [931, 307] on span "External information" at bounding box center [944, 303] width 118 height 19
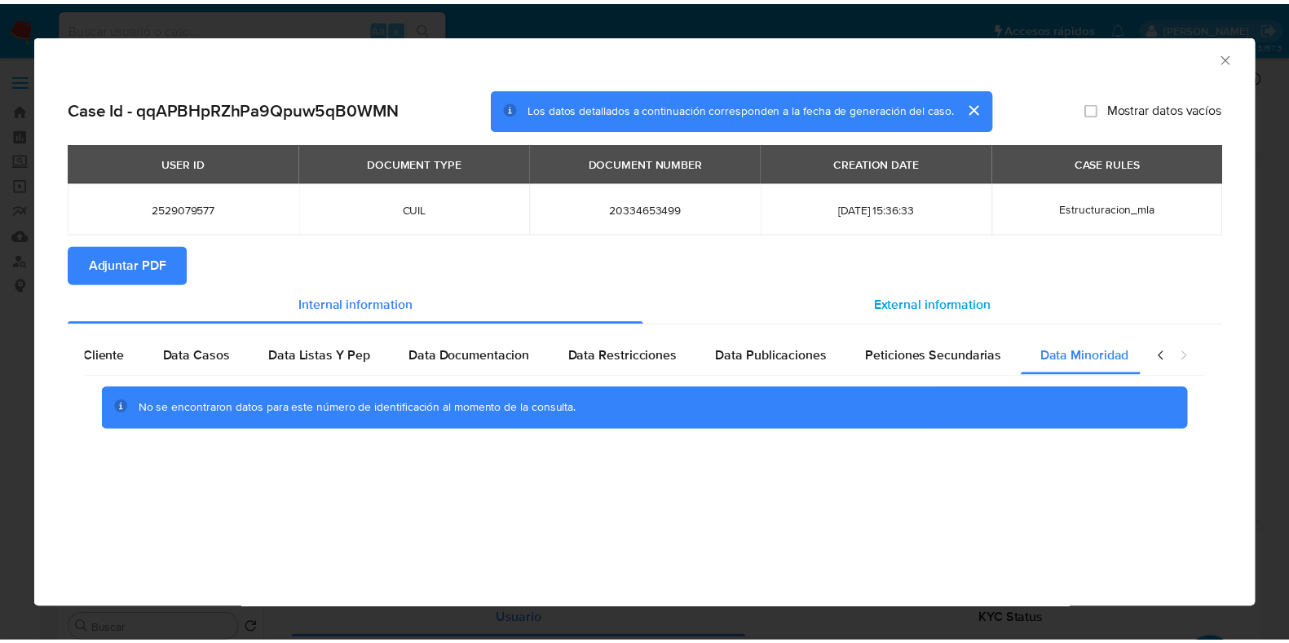
scroll to position [0, 0]
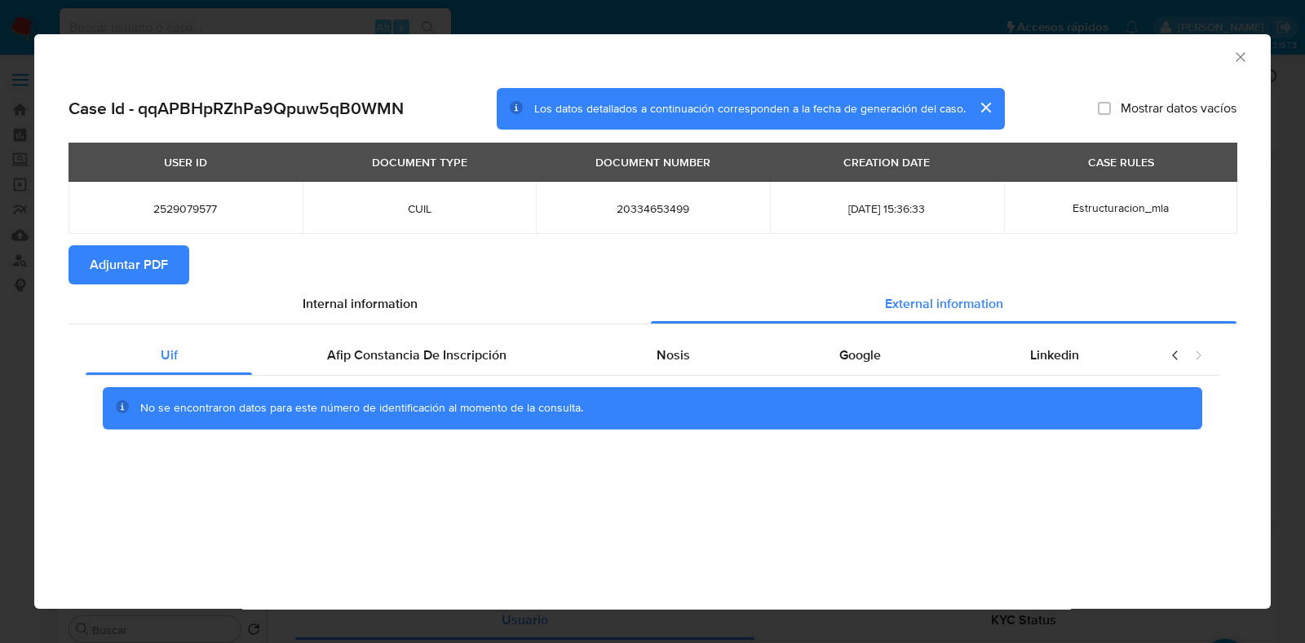
click at [1247, 56] on icon "Cerrar ventana" at bounding box center [1240, 57] width 16 height 16
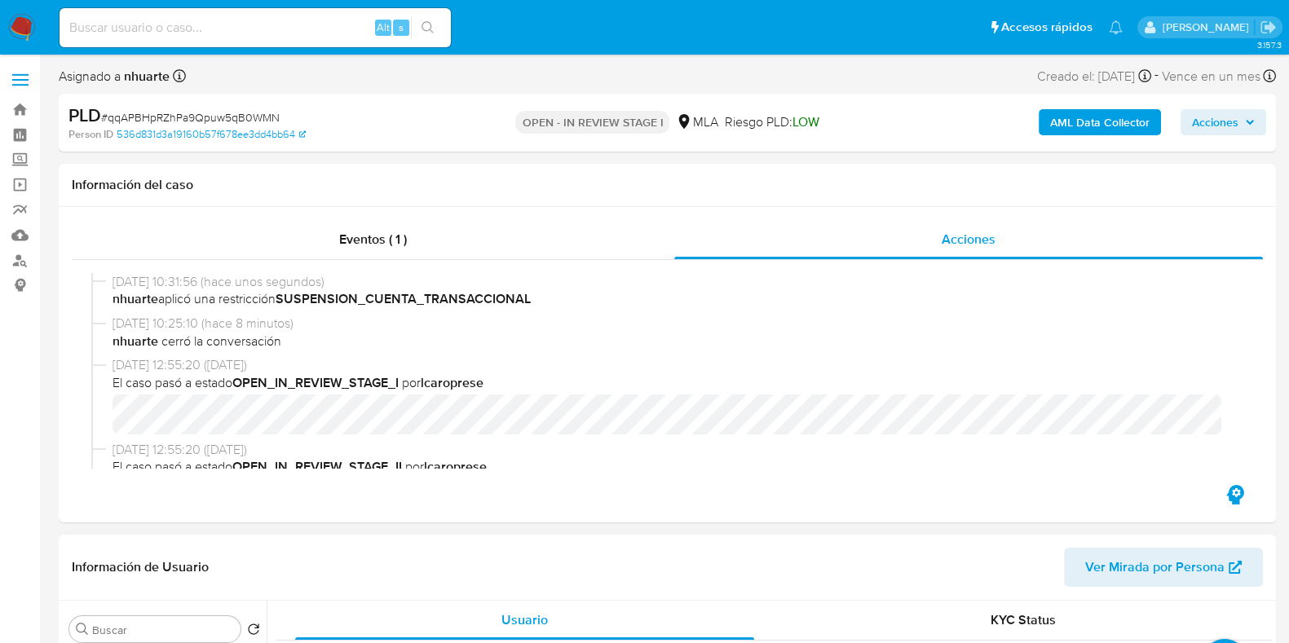
click at [1125, 564] on span "Ver Mirada por Persona" at bounding box center [1155, 567] width 139 height 39
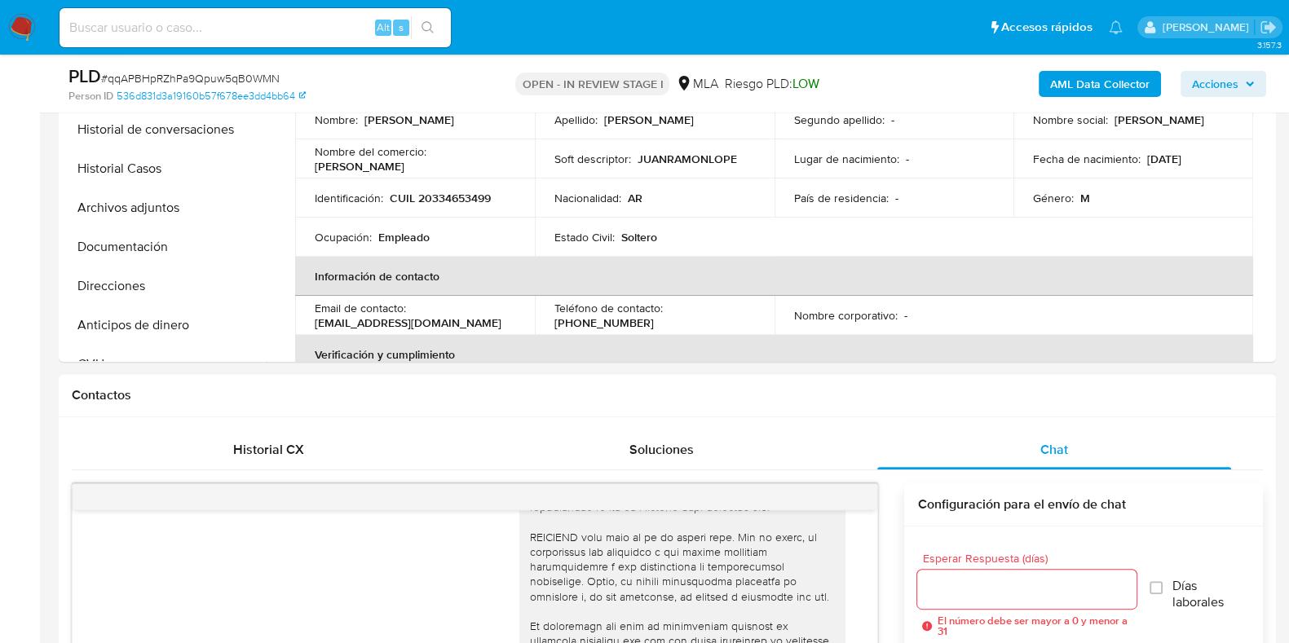
scroll to position [815, 0]
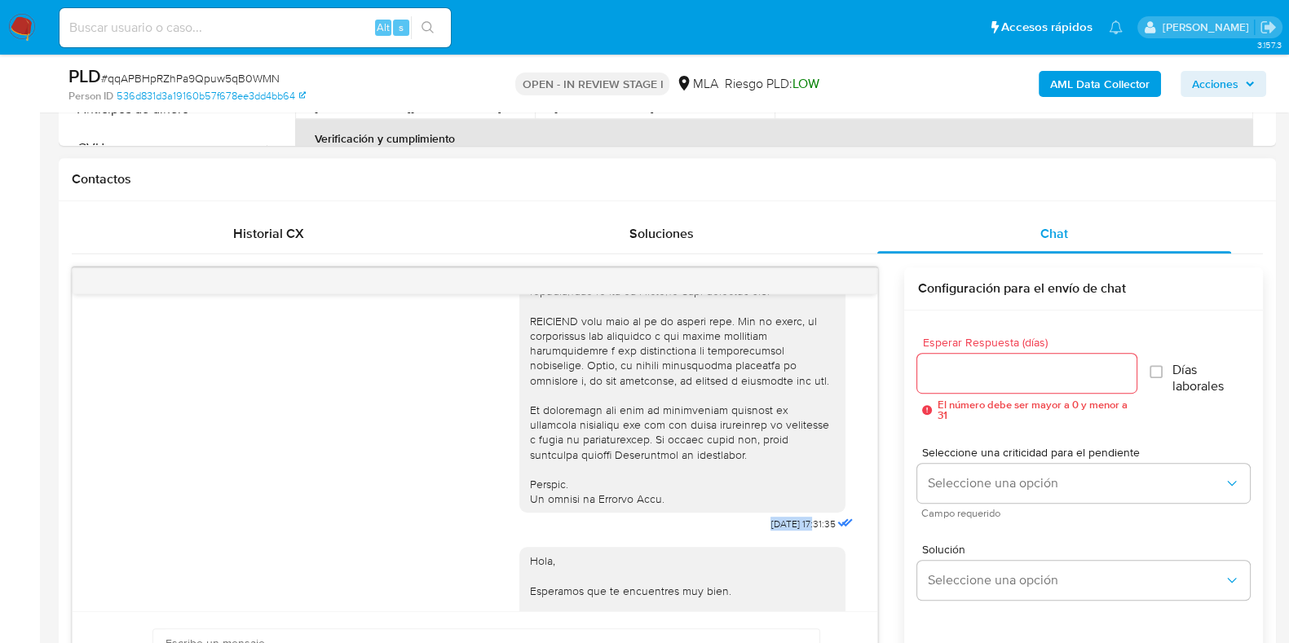
drag, startPoint x: 734, startPoint y: 551, endPoint x: 785, endPoint y: 551, distance: 51.4
click at [785, 537] on div "18/08/2025 17:31:35" at bounding box center [689, 90] width 338 height 893
copy span "18/08/2025"
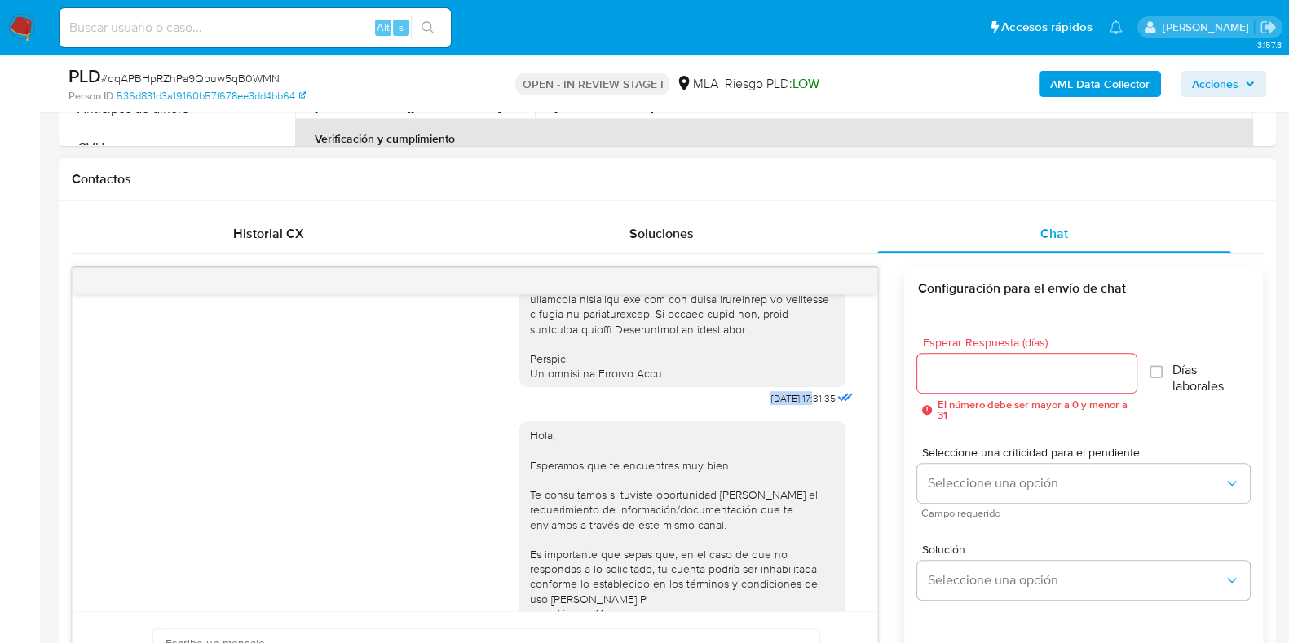
scroll to position [965, 0]
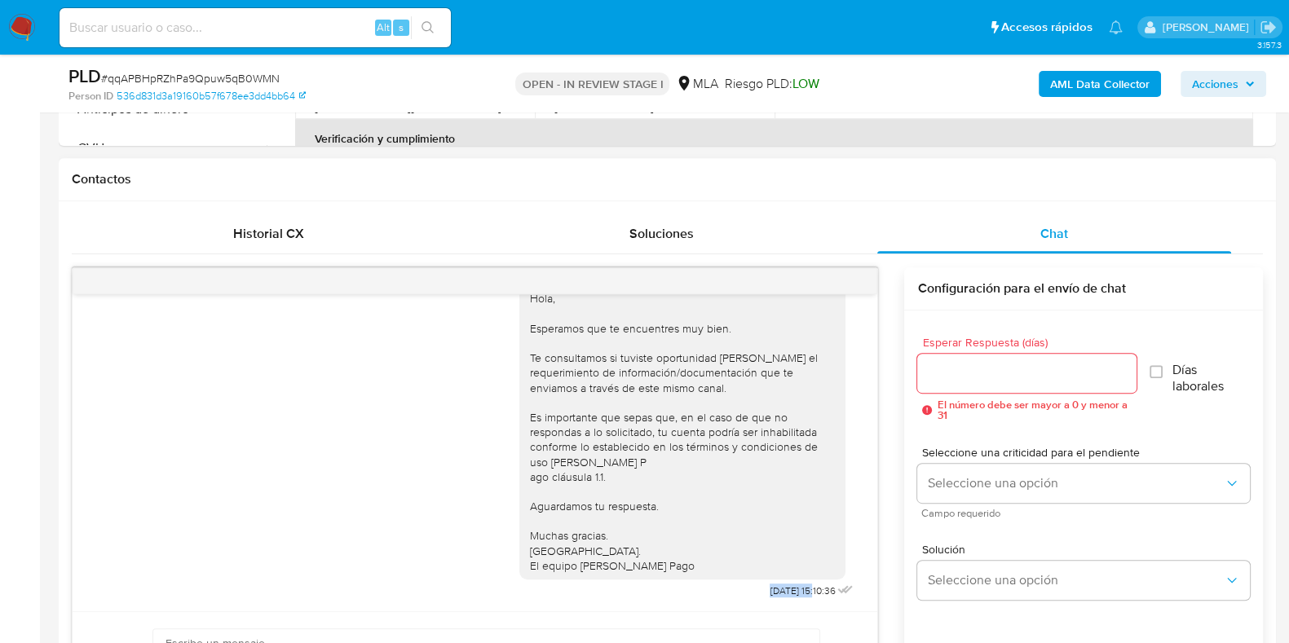
drag, startPoint x: 732, startPoint y: 586, endPoint x: 783, endPoint y: 587, distance: 50.6
click at [783, 587] on div "Hola, Esperamos que te encuentres muy bien. Te consultamos si tuviste oportunid…" at bounding box center [689, 437] width 338 height 329
copy span "22/08/2025"
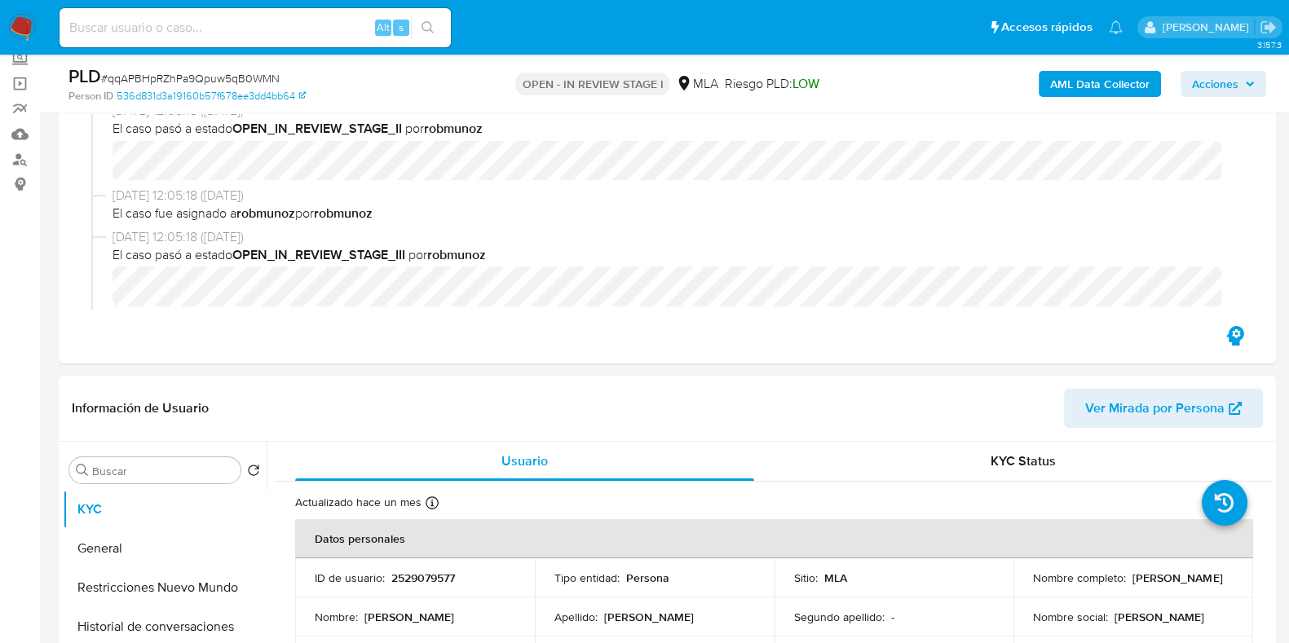
scroll to position [0, 0]
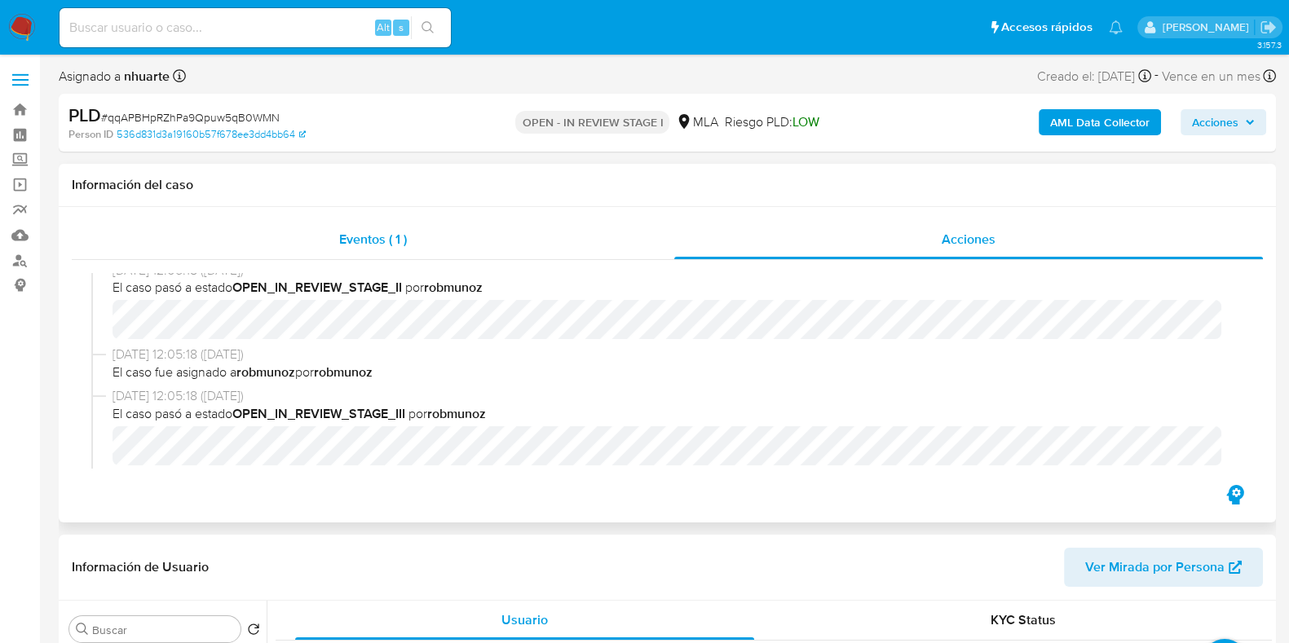
click at [374, 225] on div "Eventos ( 1 )" at bounding box center [373, 239] width 603 height 39
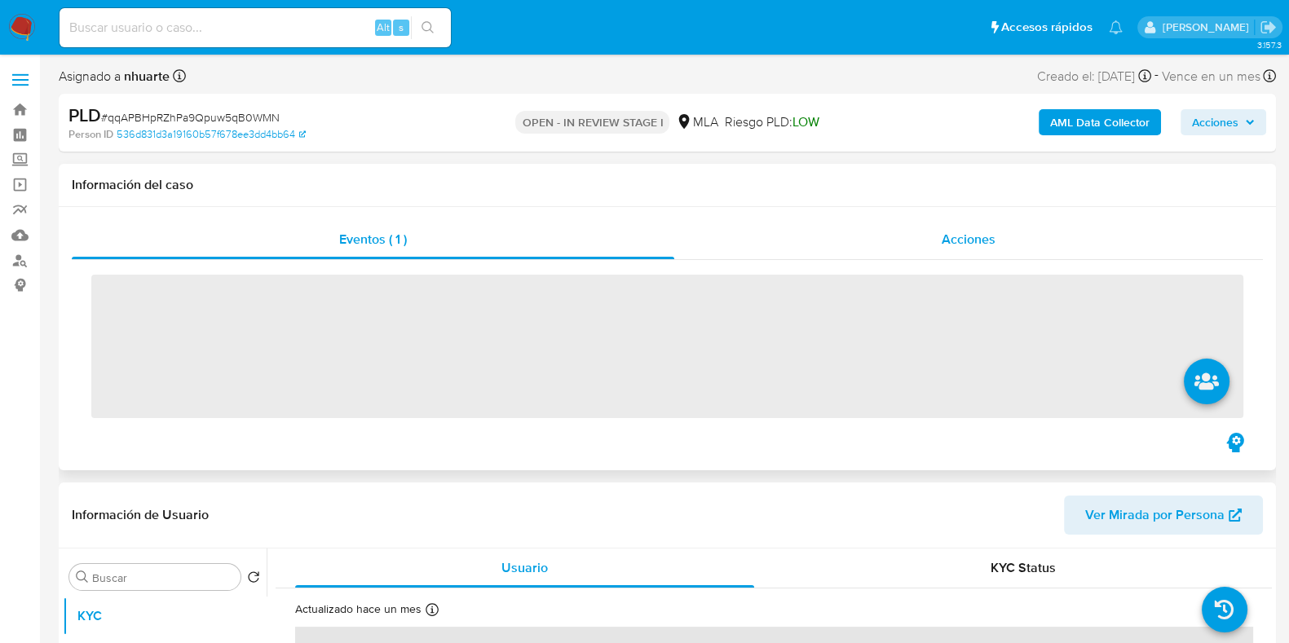
click at [957, 230] on span "Acciones" at bounding box center [969, 239] width 54 height 19
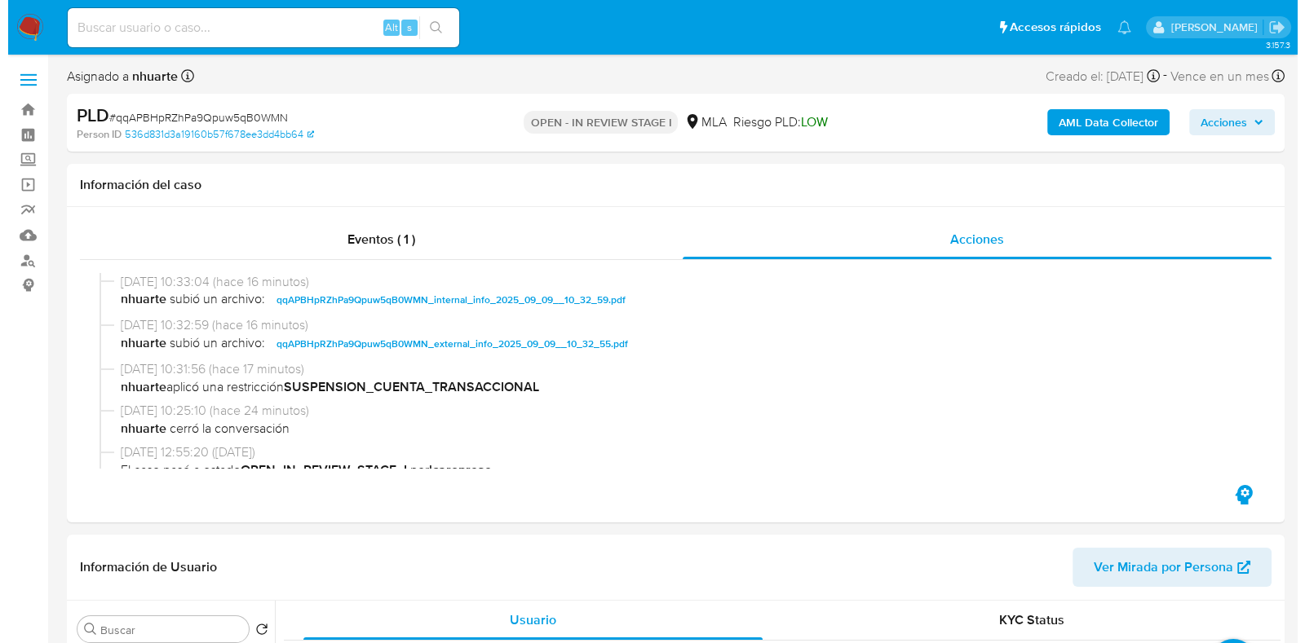
scroll to position [407, 0]
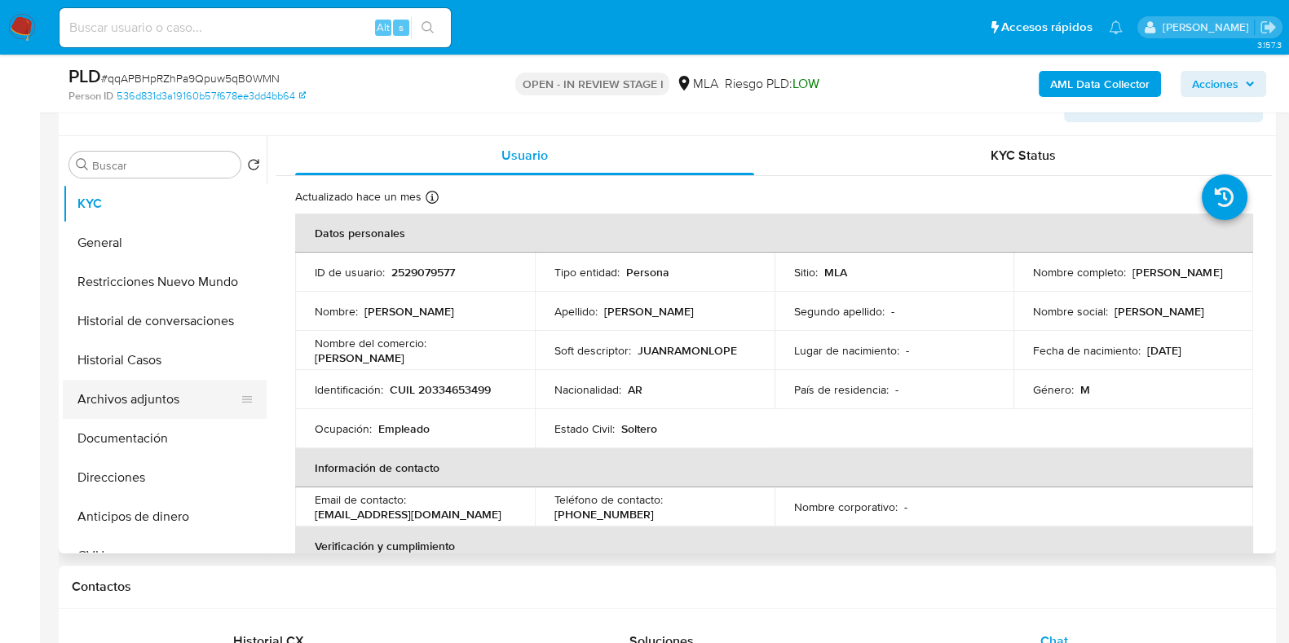
click at [151, 409] on button "Archivos adjuntos" at bounding box center [158, 399] width 191 height 39
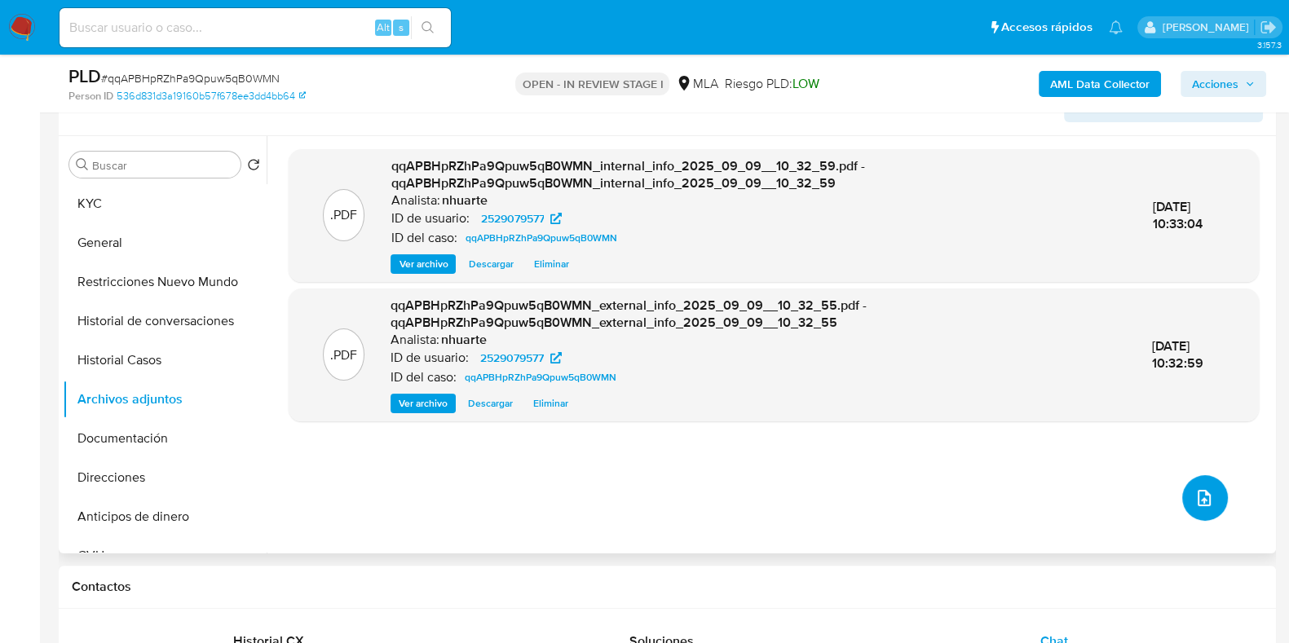
click at [1195, 497] on icon "upload-file" at bounding box center [1205, 499] width 20 height 20
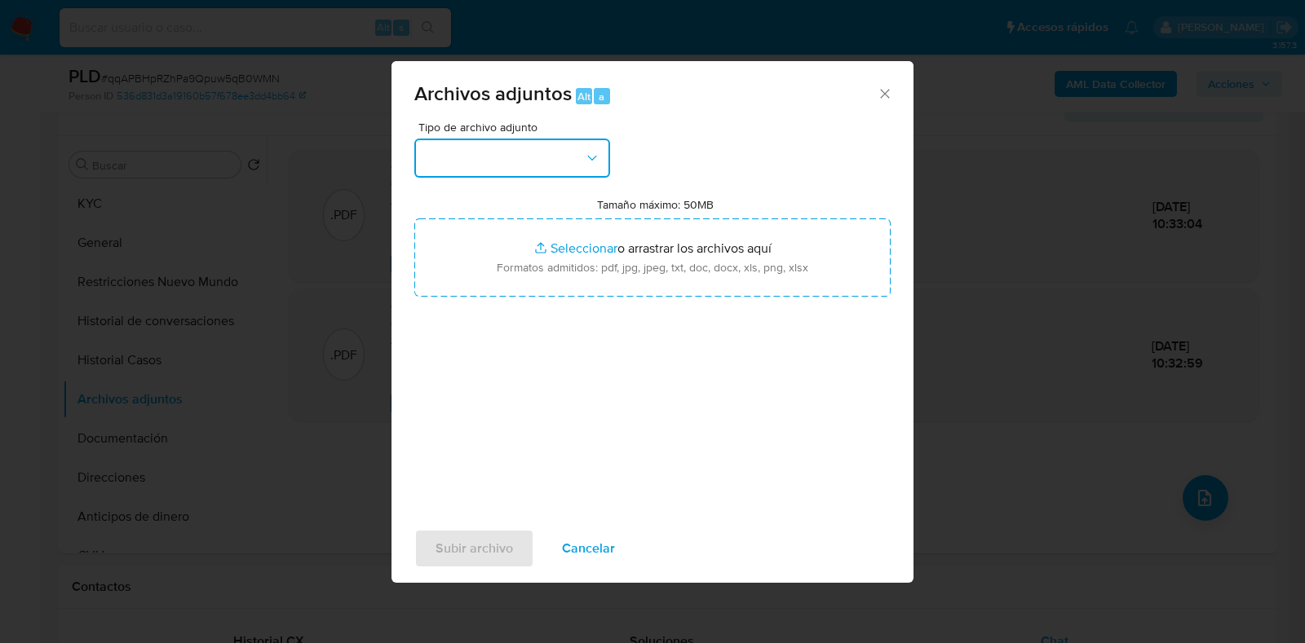
click at [596, 158] on icon "button" at bounding box center [592, 158] width 16 height 16
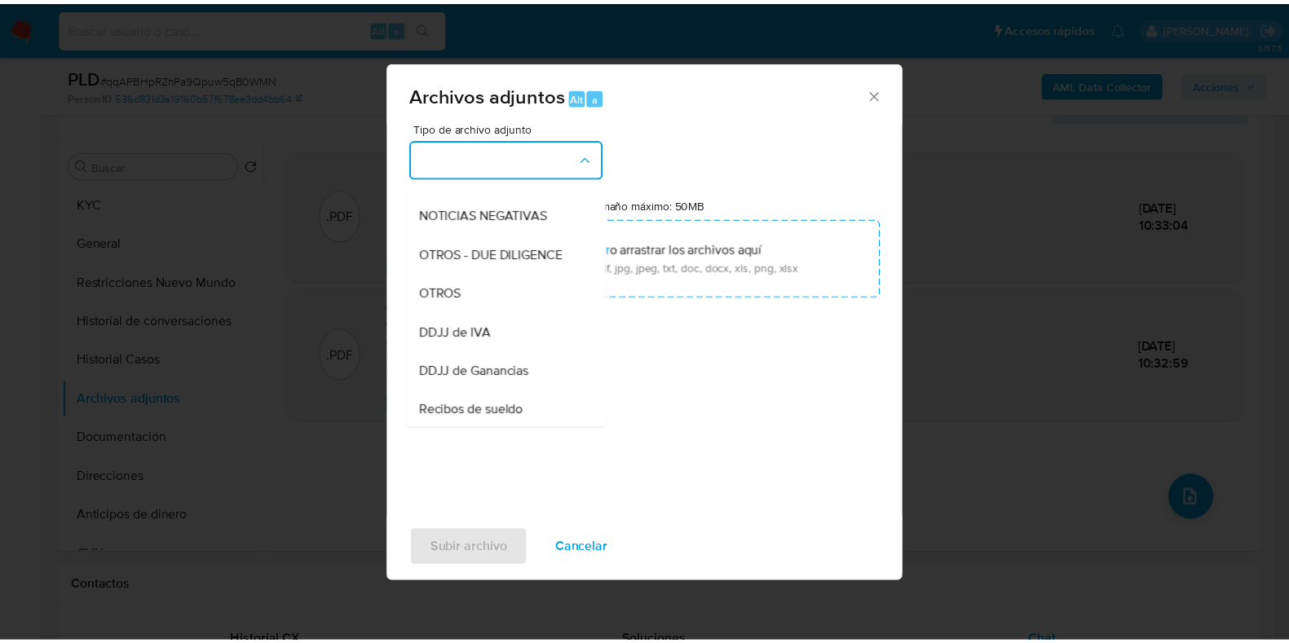
scroll to position [281, 0]
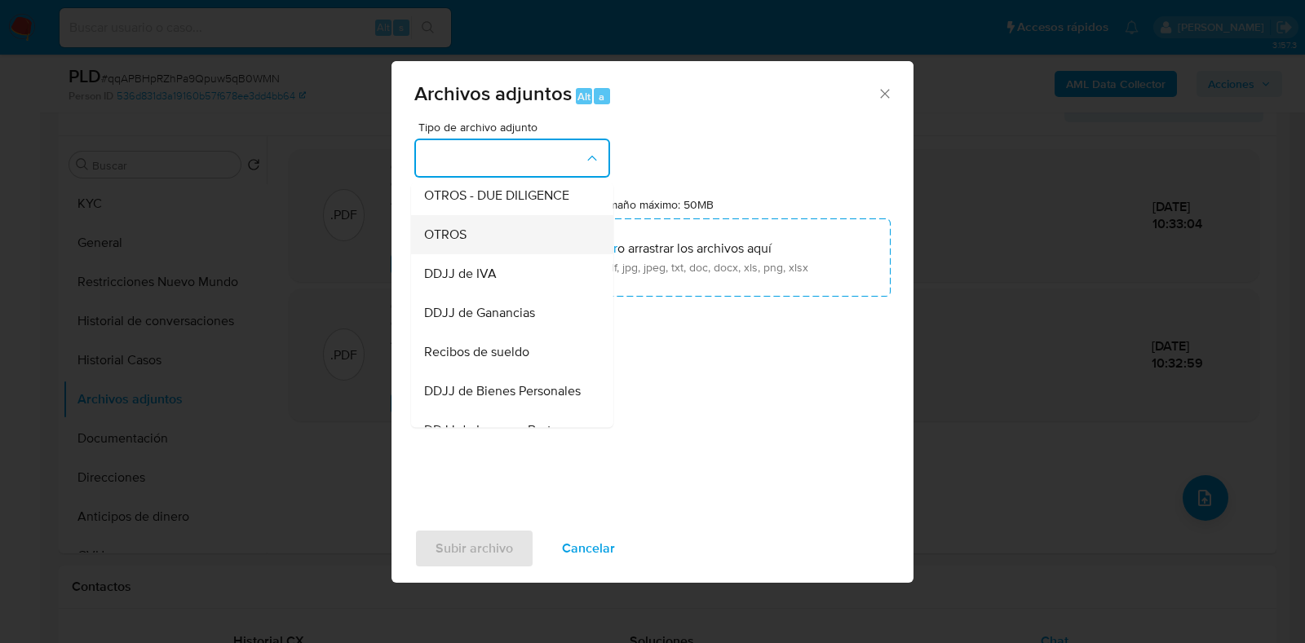
click at [528, 246] on div "OTROS" at bounding box center [507, 234] width 166 height 39
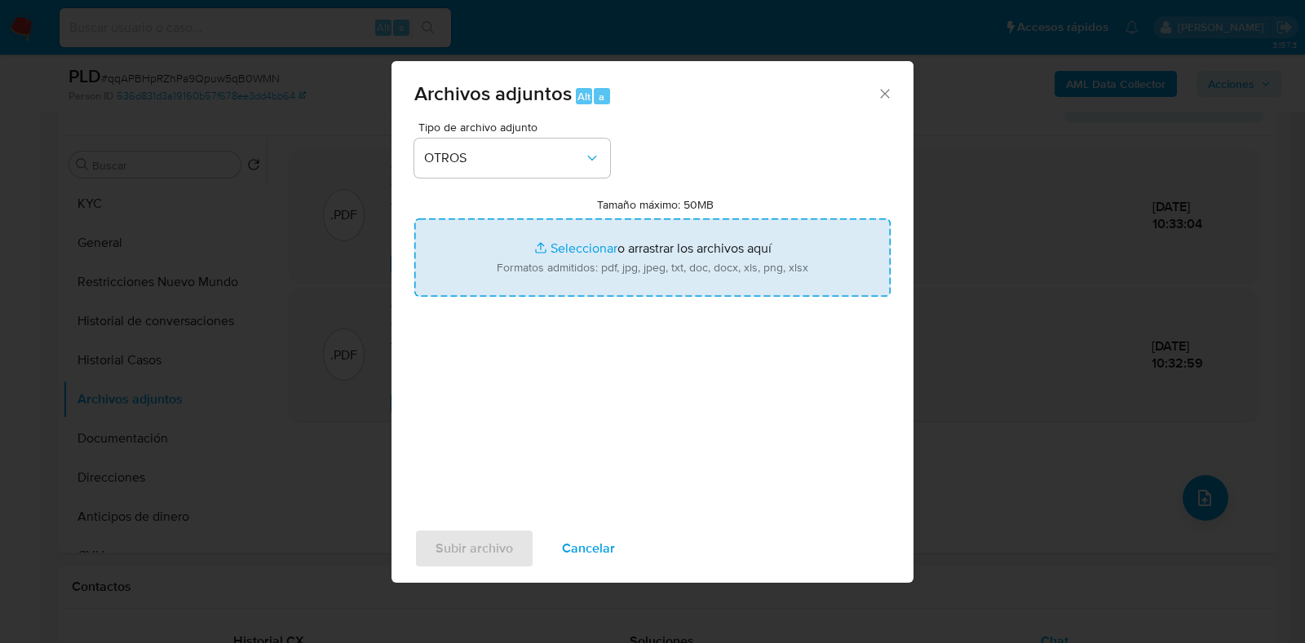
type input "C:\fakepath\Caselog qqAPBHpRZhPa9Qpuw5qB0WMN_2025_08_19_04_28_13.docx"
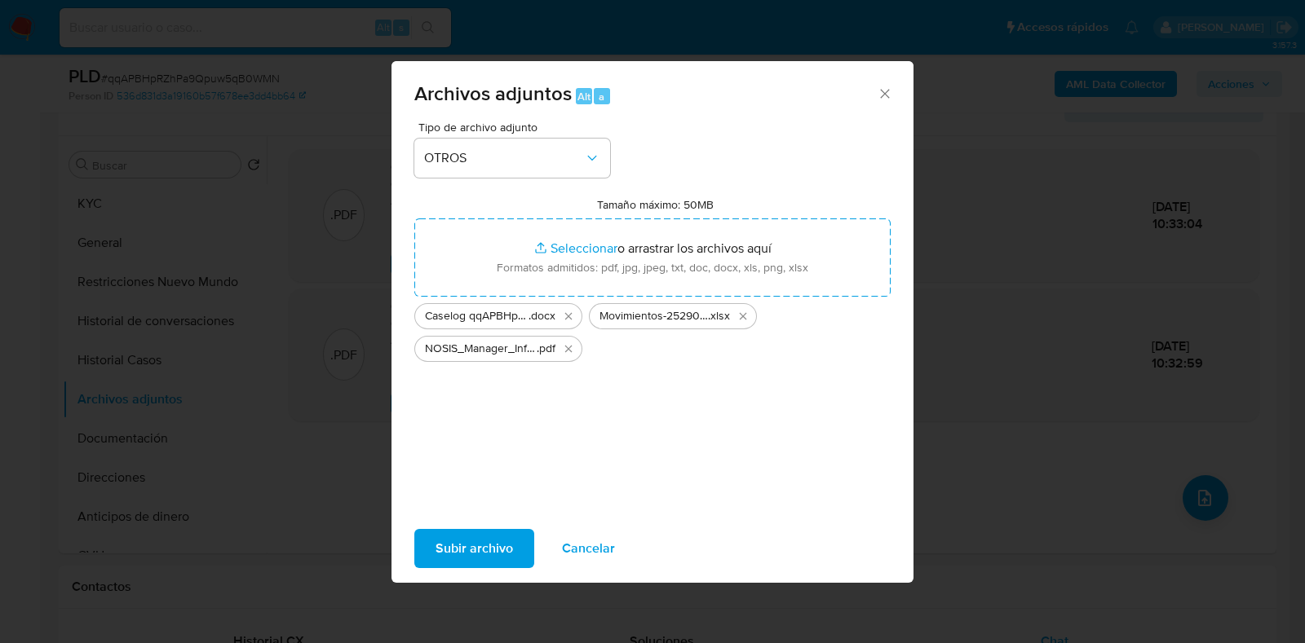
click at [467, 542] on span "Subir archivo" at bounding box center [474, 549] width 77 height 36
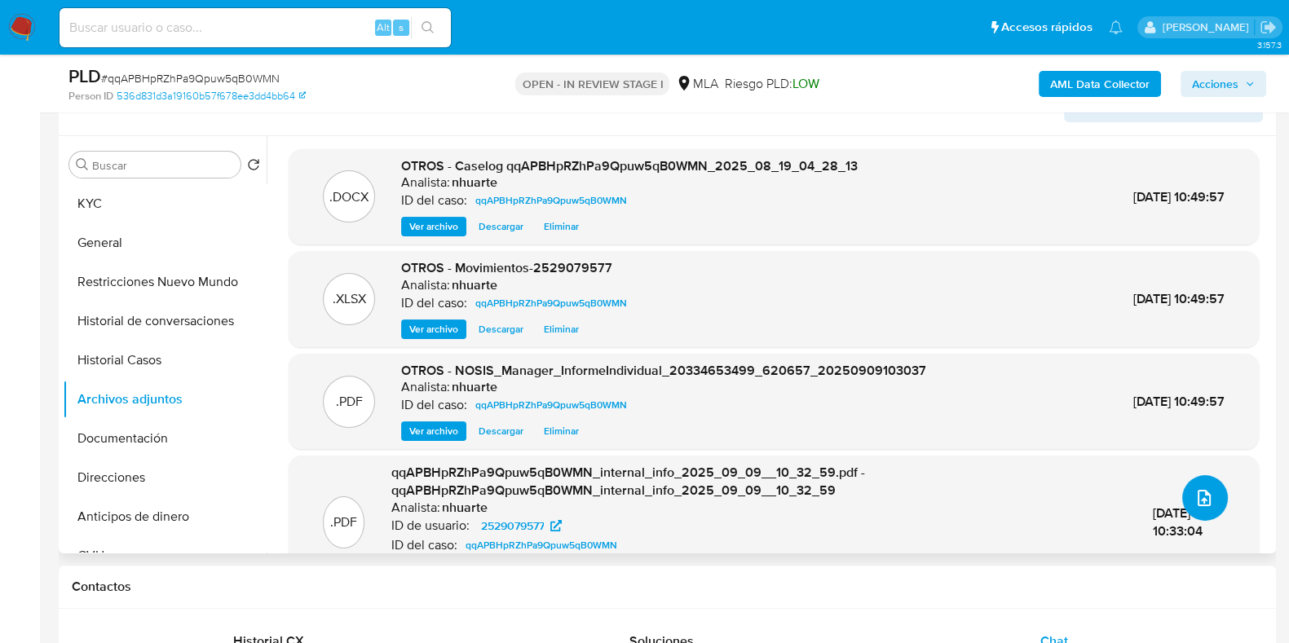
scroll to position [0, 0]
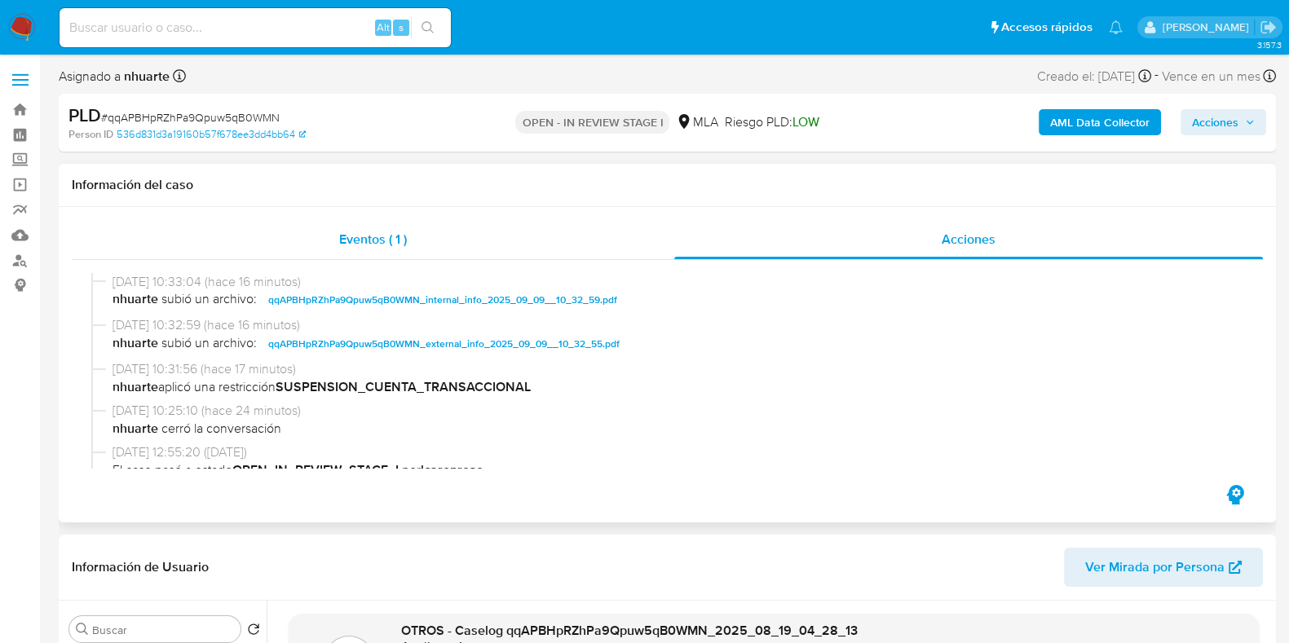
click at [373, 245] on span "Eventos ( 1 )" at bounding box center [373, 239] width 68 height 19
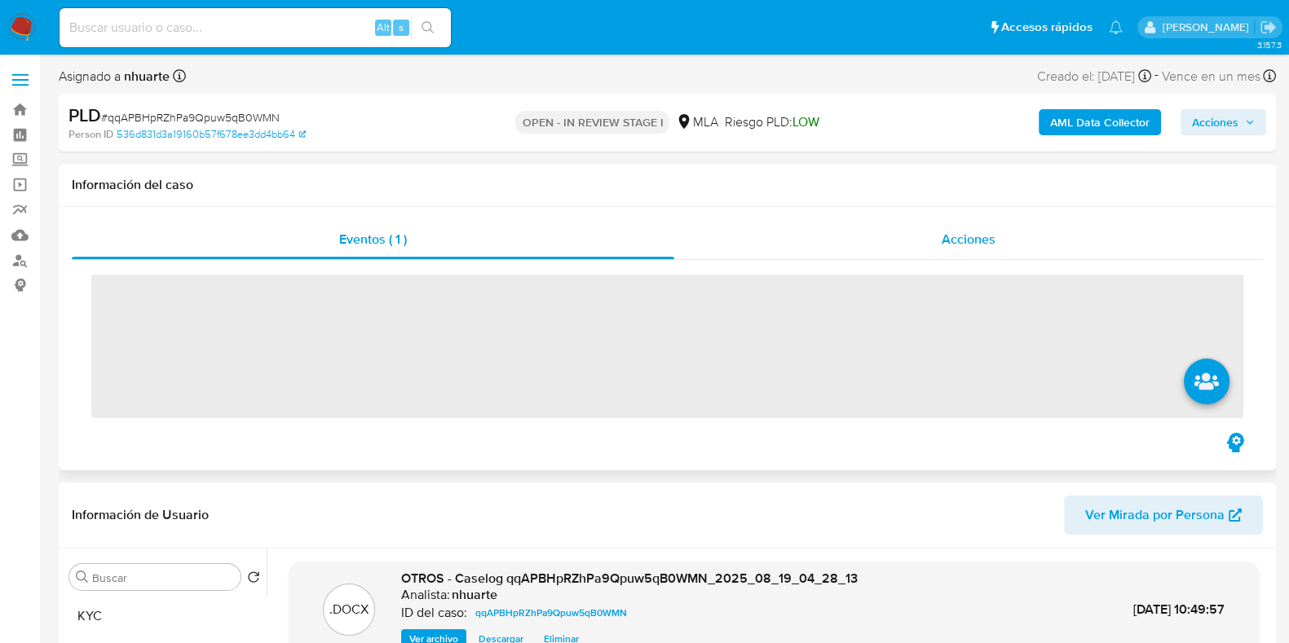
click at [961, 238] on span "Acciones" at bounding box center [969, 239] width 54 height 19
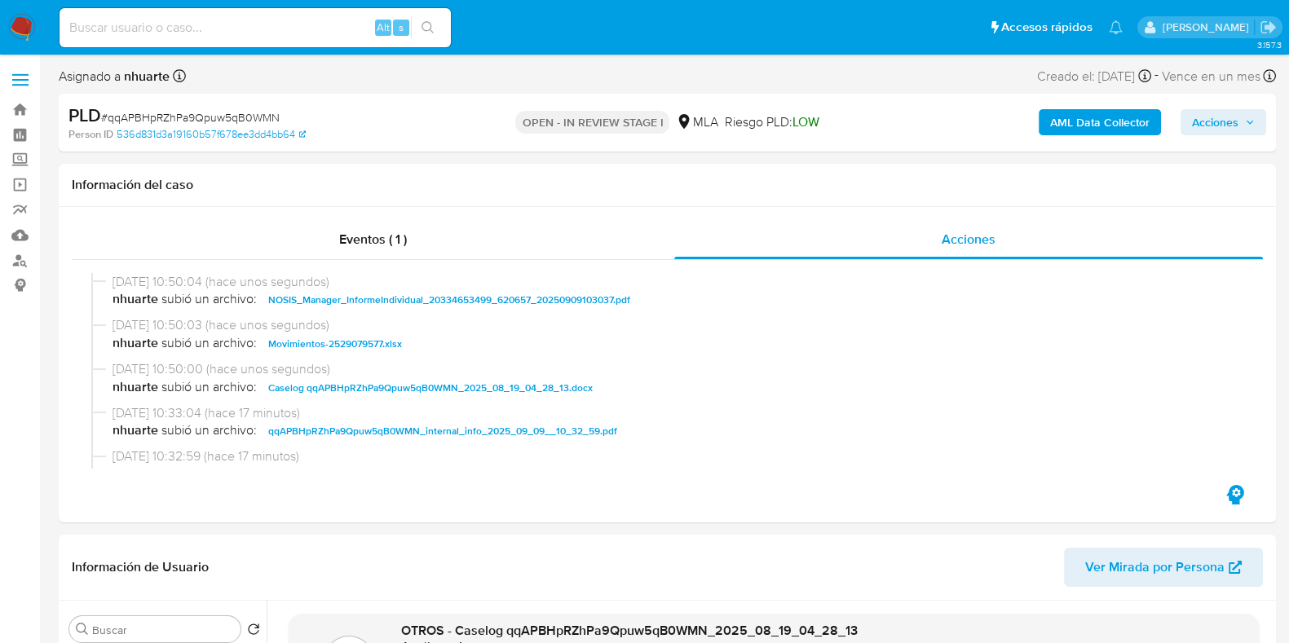
scroll to position [101, 0]
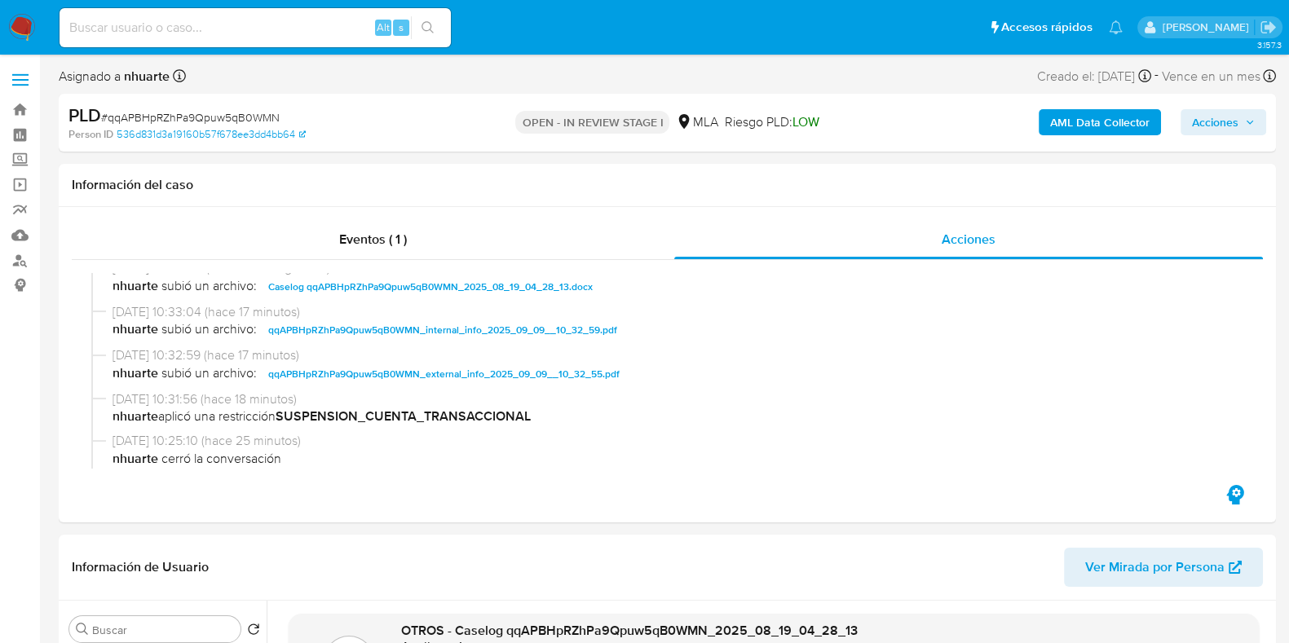
click at [1238, 112] on span "Acciones" at bounding box center [1215, 122] width 46 height 26
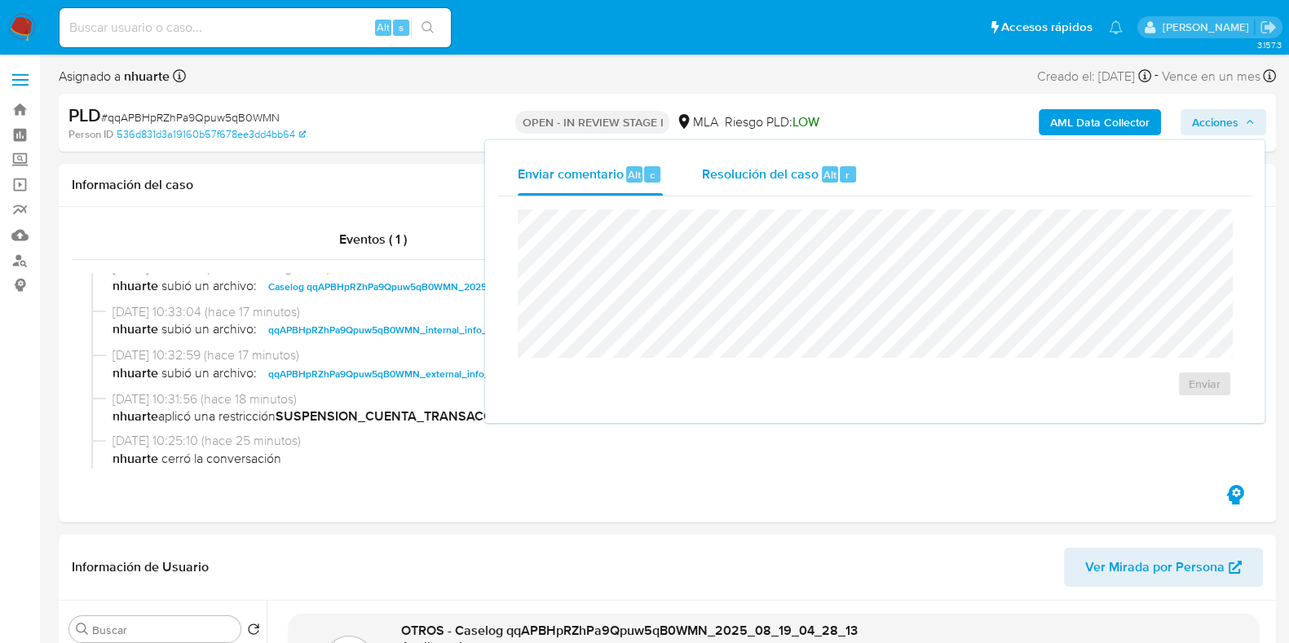
click at [762, 178] on span "Resolución del caso" at bounding box center [760, 174] width 117 height 19
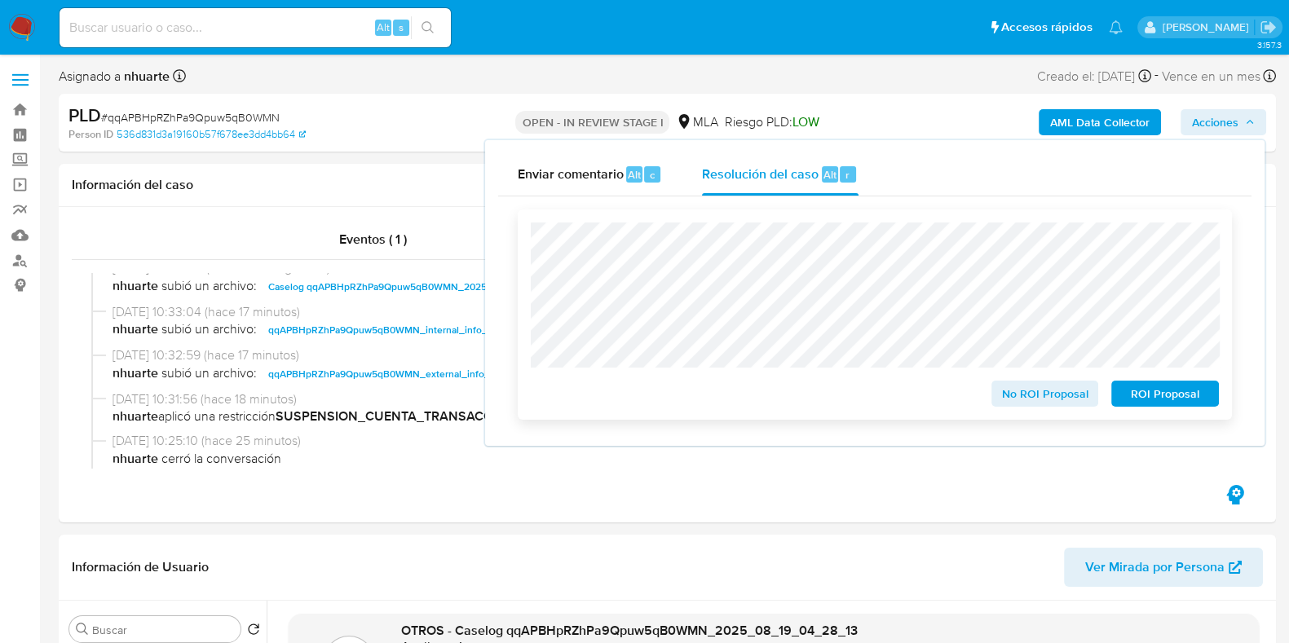
click at [1152, 400] on span "ROI Proposal" at bounding box center [1165, 393] width 85 height 23
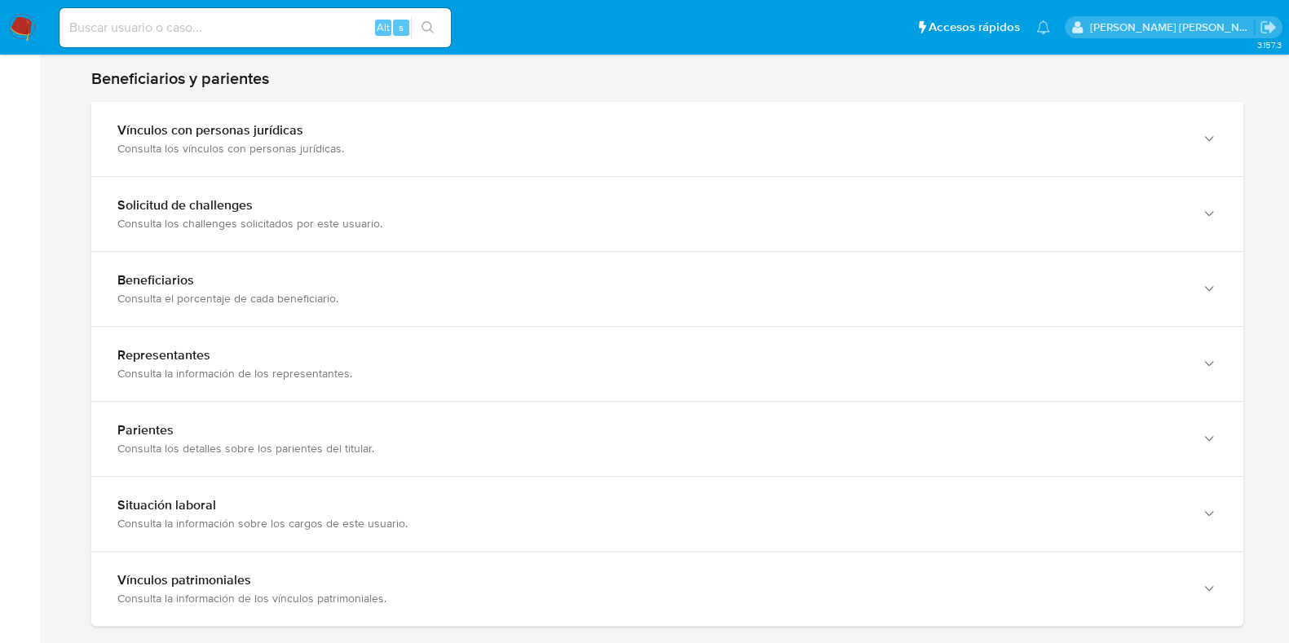
scroll to position [612, 0]
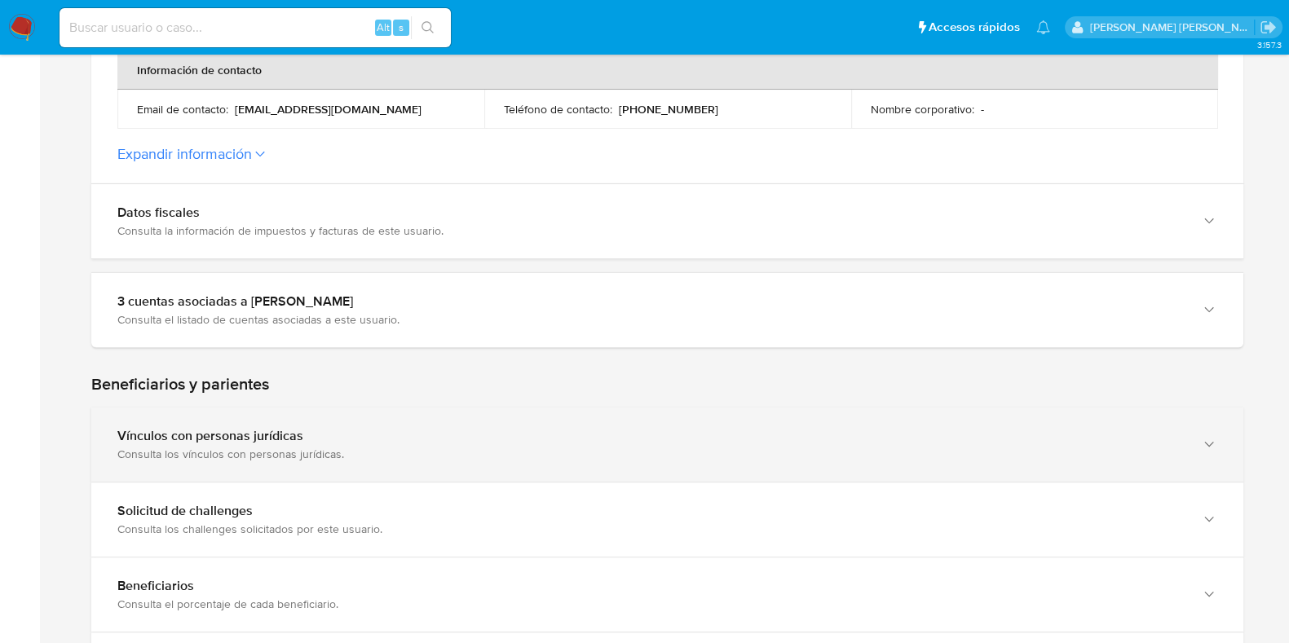
click at [345, 426] on div "Vínculos con personas jurídicas Consulta los vínculos con personas jurídicas." at bounding box center [667, 445] width 1152 height 74
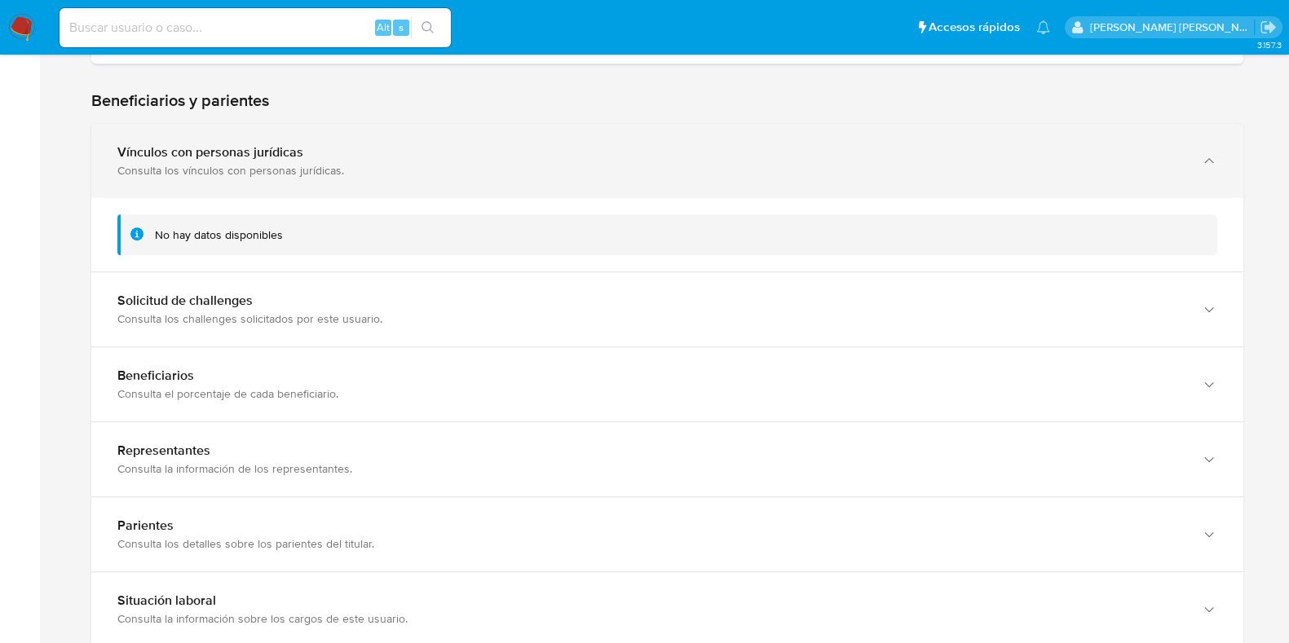
scroll to position [918, 0]
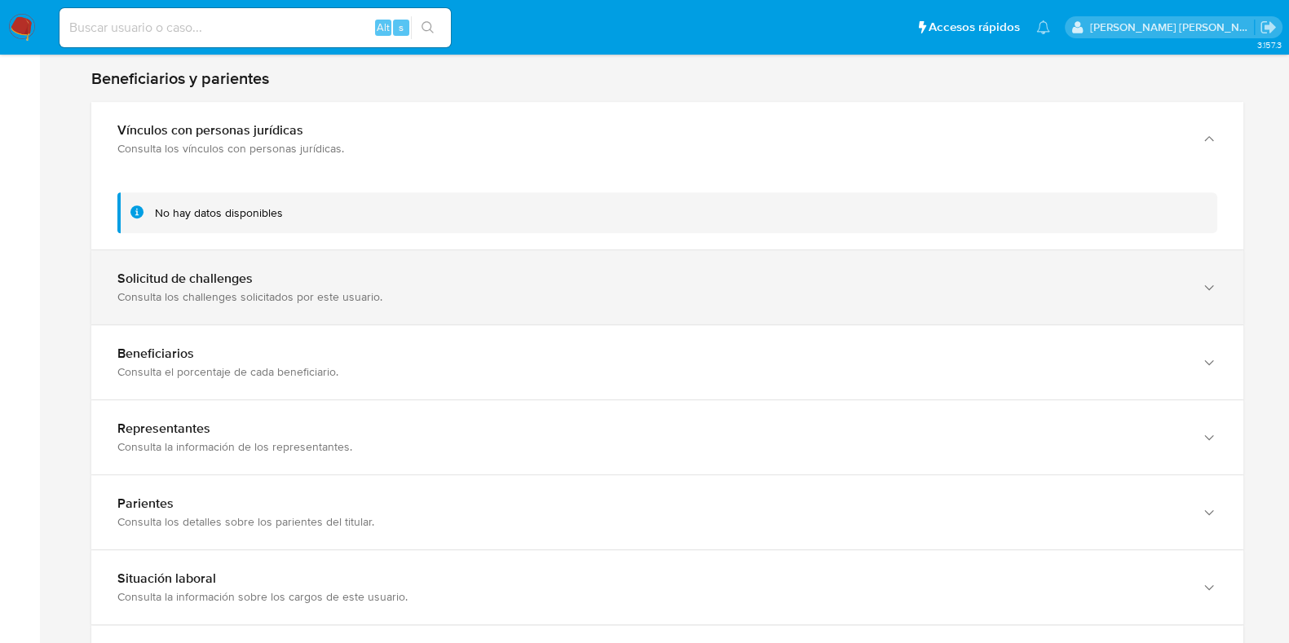
click at [321, 291] on div "Consulta los challenges solicitados por este usuario." at bounding box center [651, 297] width 1068 height 15
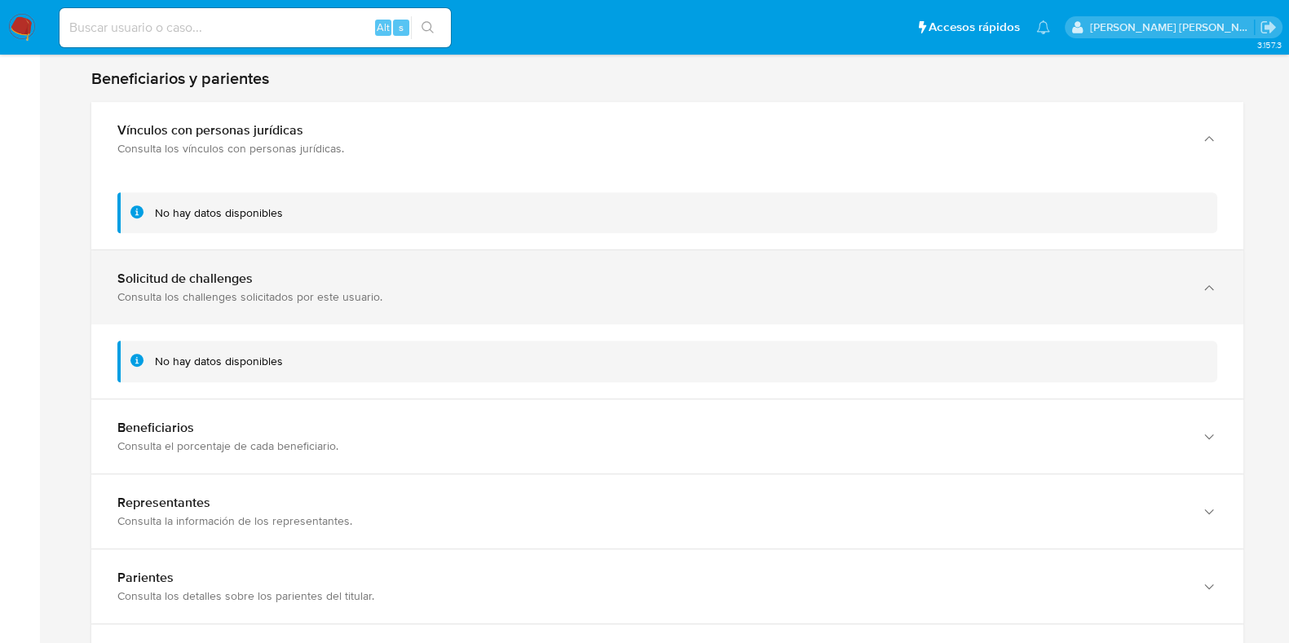
click at [321, 291] on div "Consulta los challenges solicitados por este usuario." at bounding box center [651, 297] width 1068 height 15
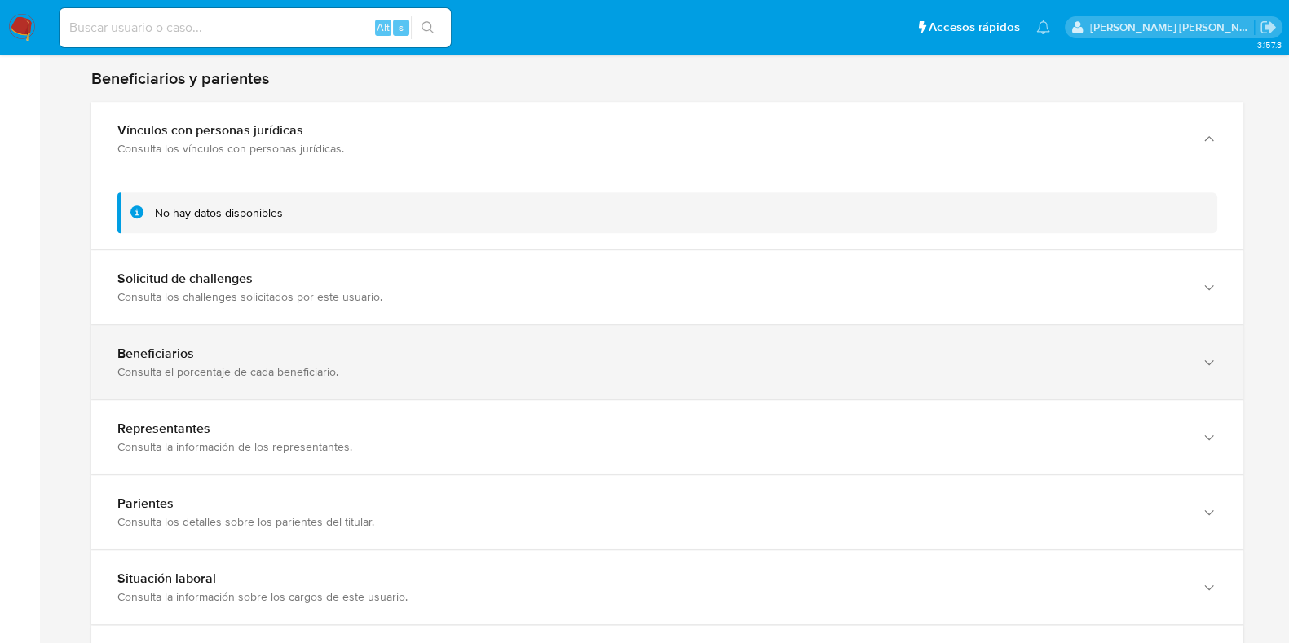
scroll to position [815, 0]
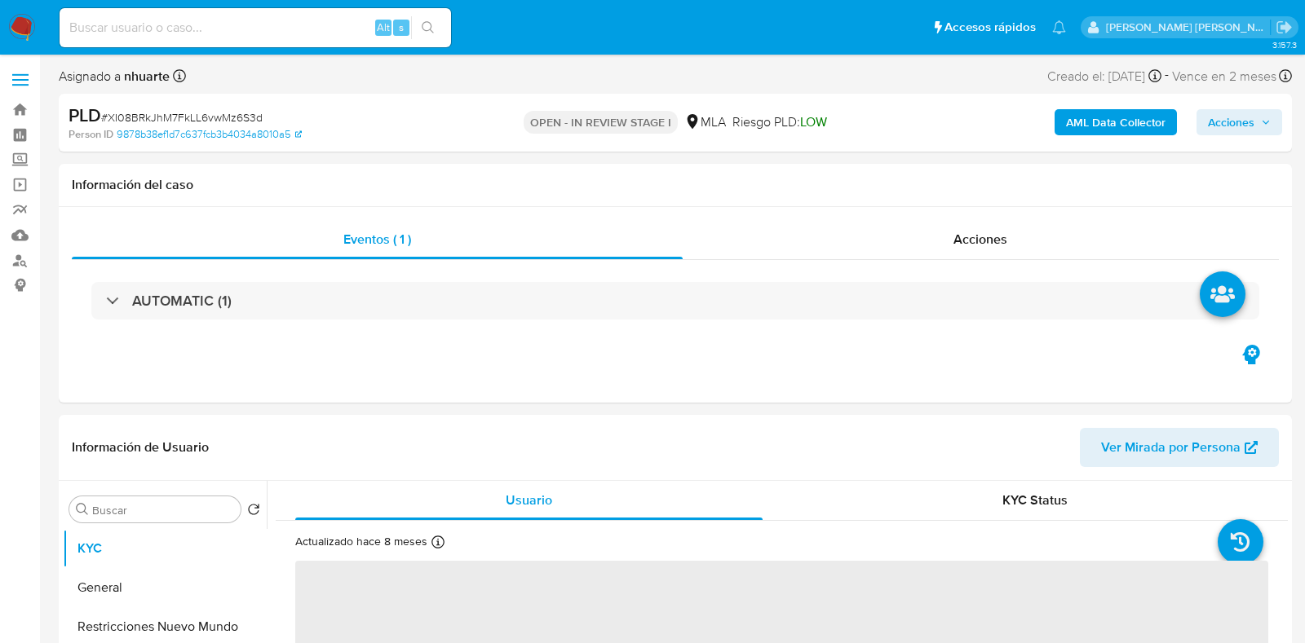
select select "10"
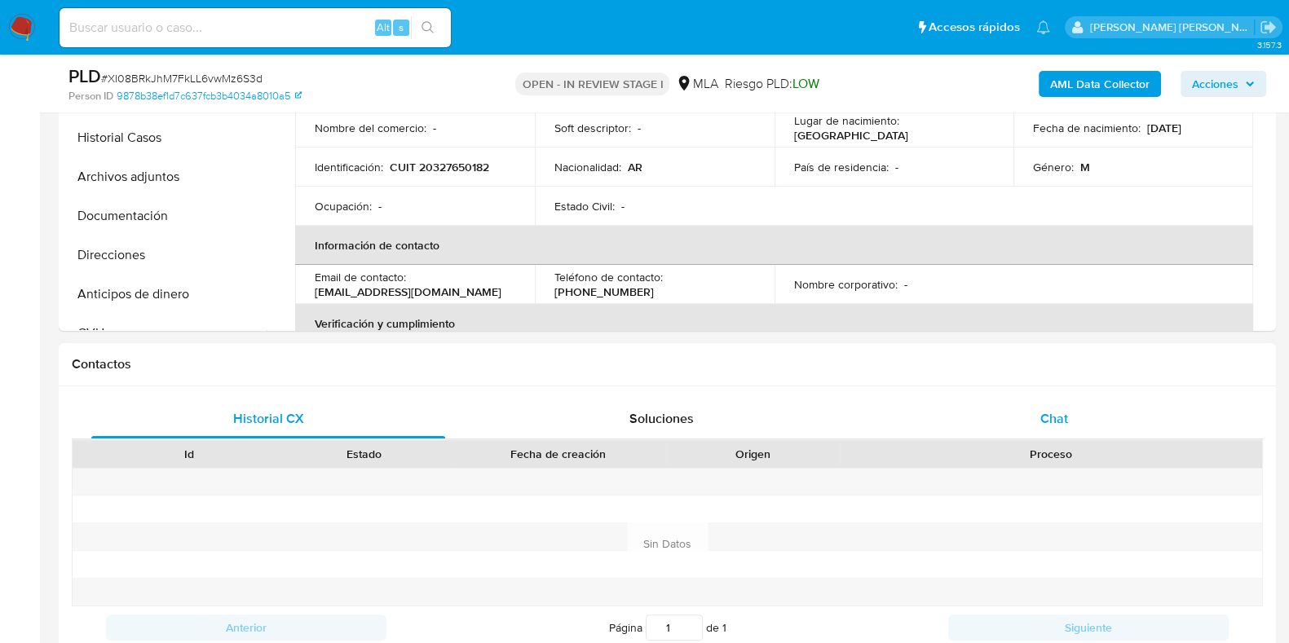
drag, startPoint x: 1050, startPoint y: 408, endPoint x: 953, endPoint y: 422, distance: 98.0
click at [1050, 409] on span "Chat" at bounding box center [1055, 418] width 28 height 19
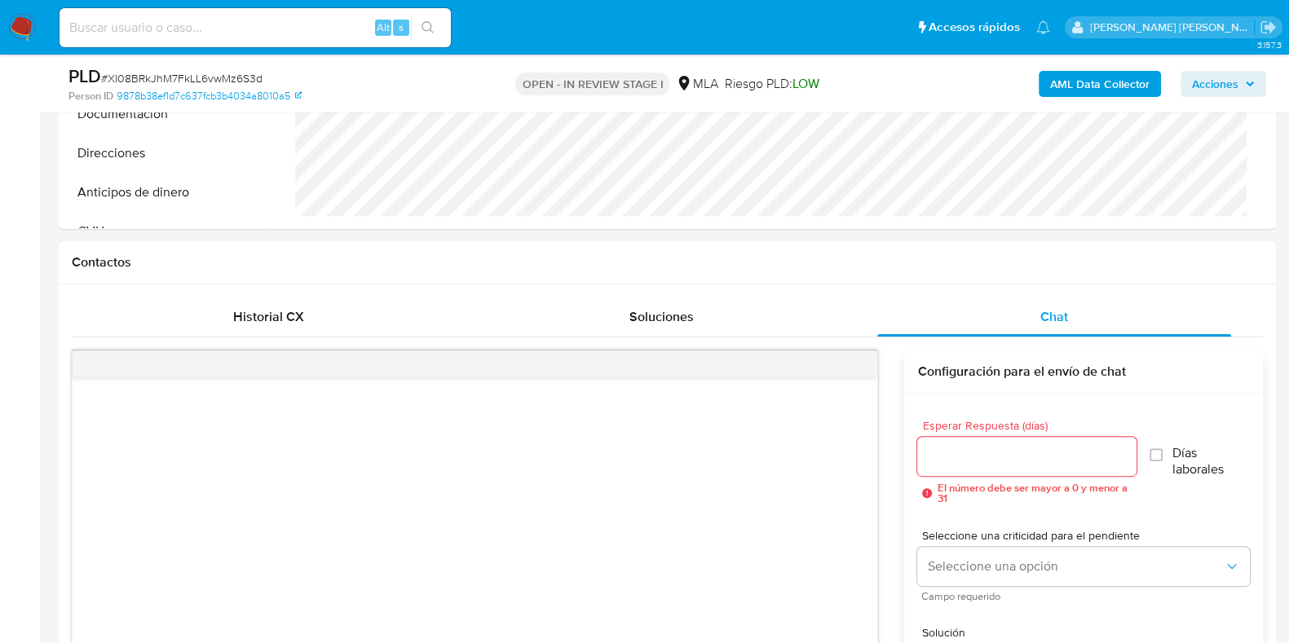
scroll to position [918, 0]
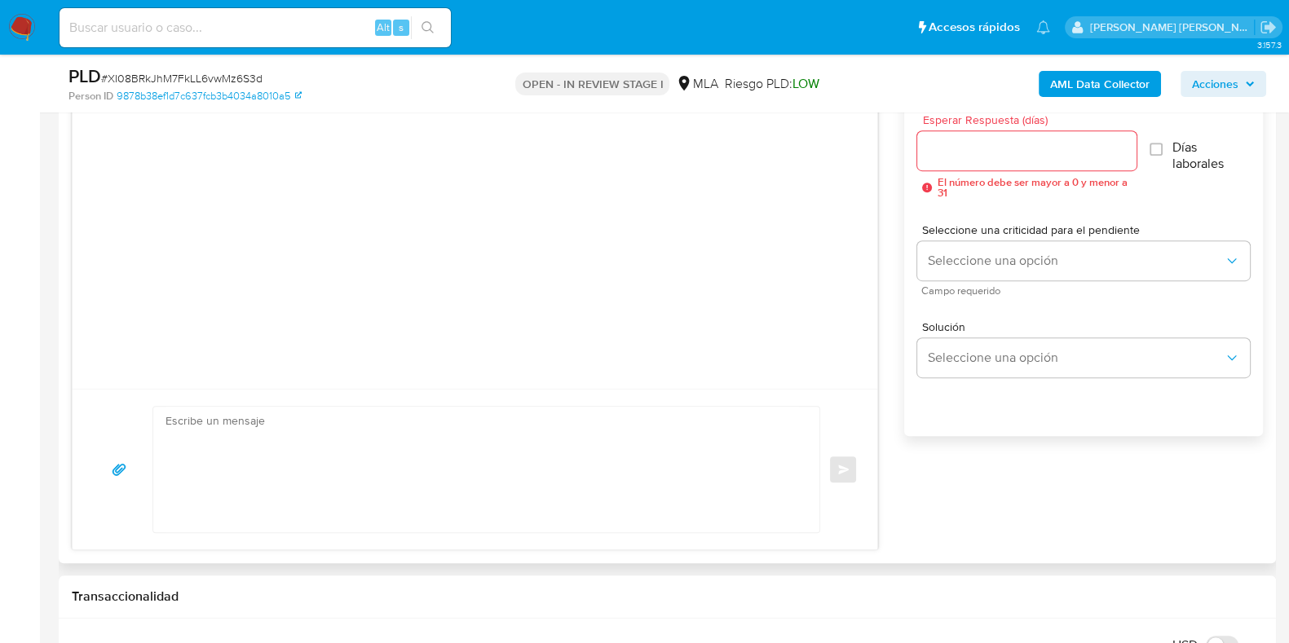
click at [560, 448] on textarea at bounding box center [483, 470] width 634 height 126
click at [708, 484] on textarea at bounding box center [483, 470] width 634 height 126
paste textarea "Hola , En función de las operaciones registradas en tu cuenta de Mercado Pago, …"
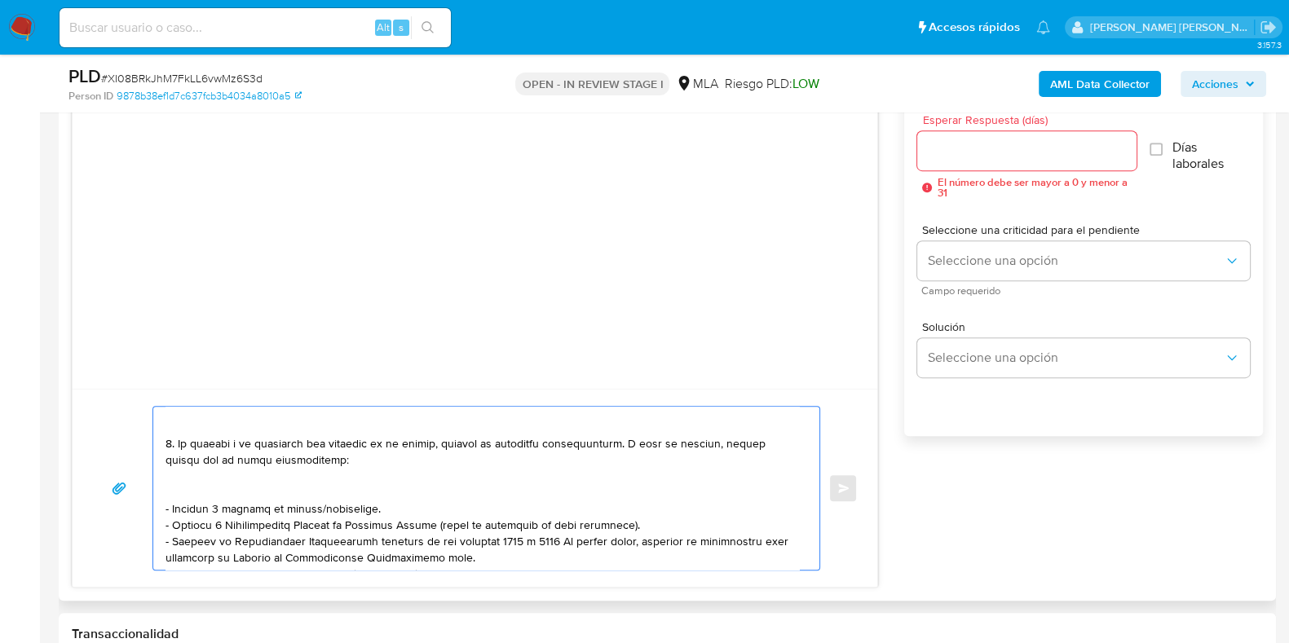
scroll to position [203, 0]
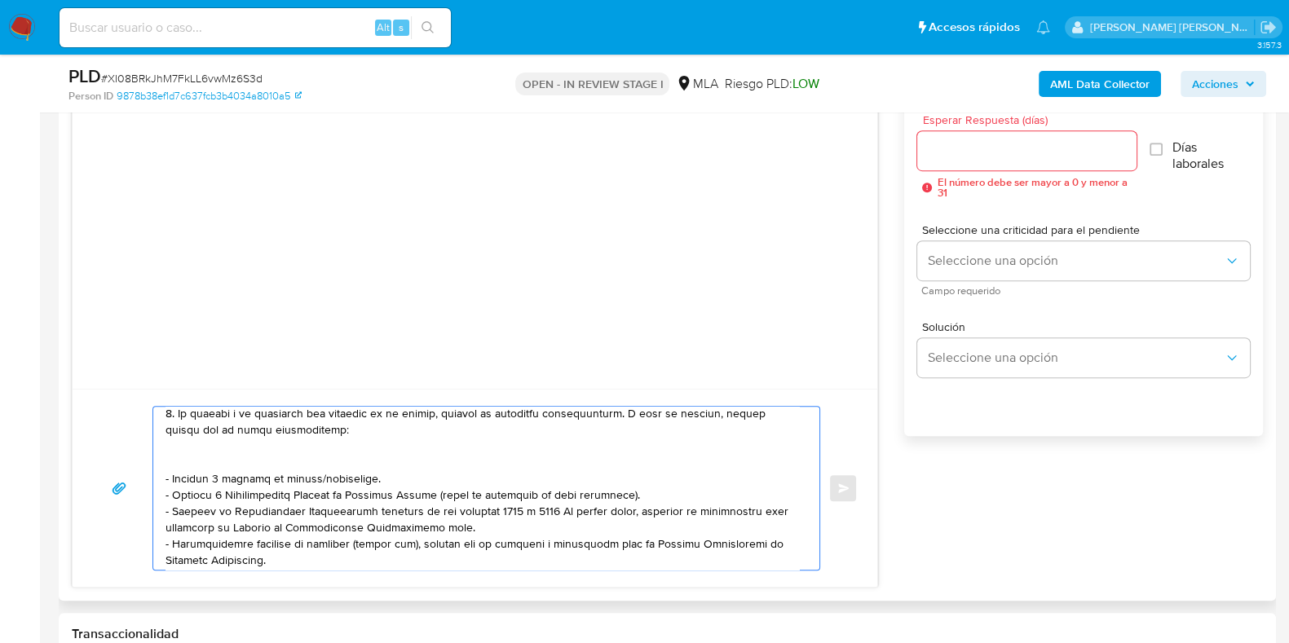
drag, startPoint x: 167, startPoint y: 495, endPoint x: 286, endPoint y: 554, distance: 132.8
click at [286, 554] on textarea at bounding box center [483, 488] width 634 height 163
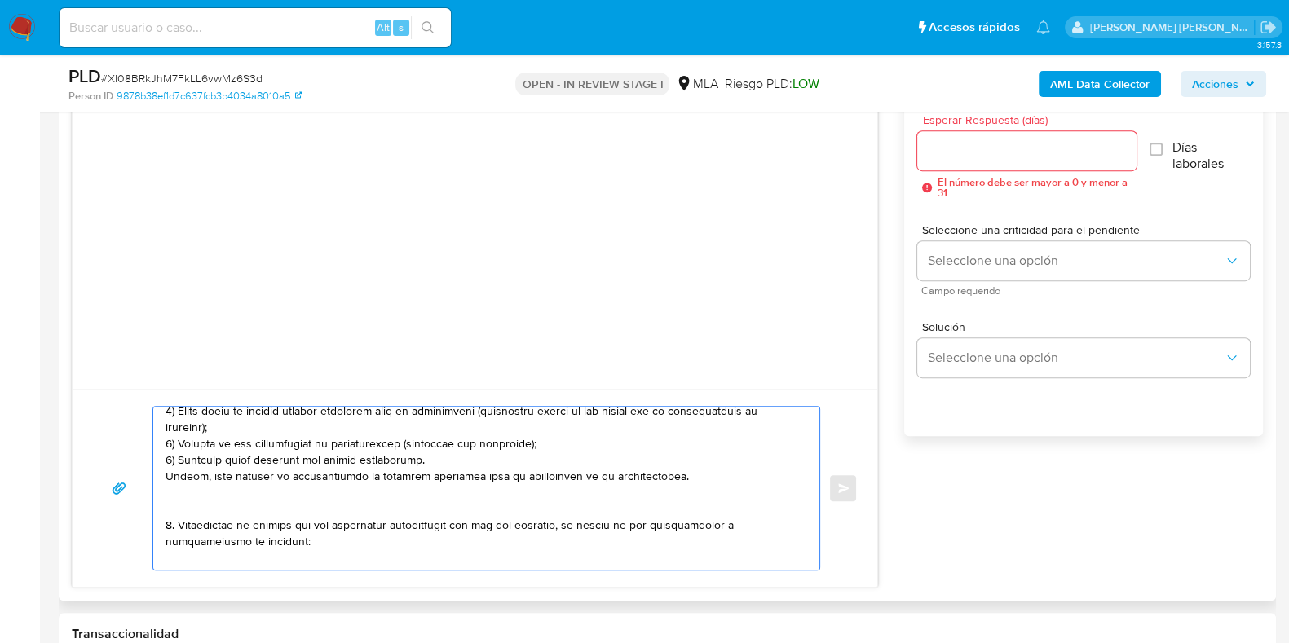
scroll to position [329, 0]
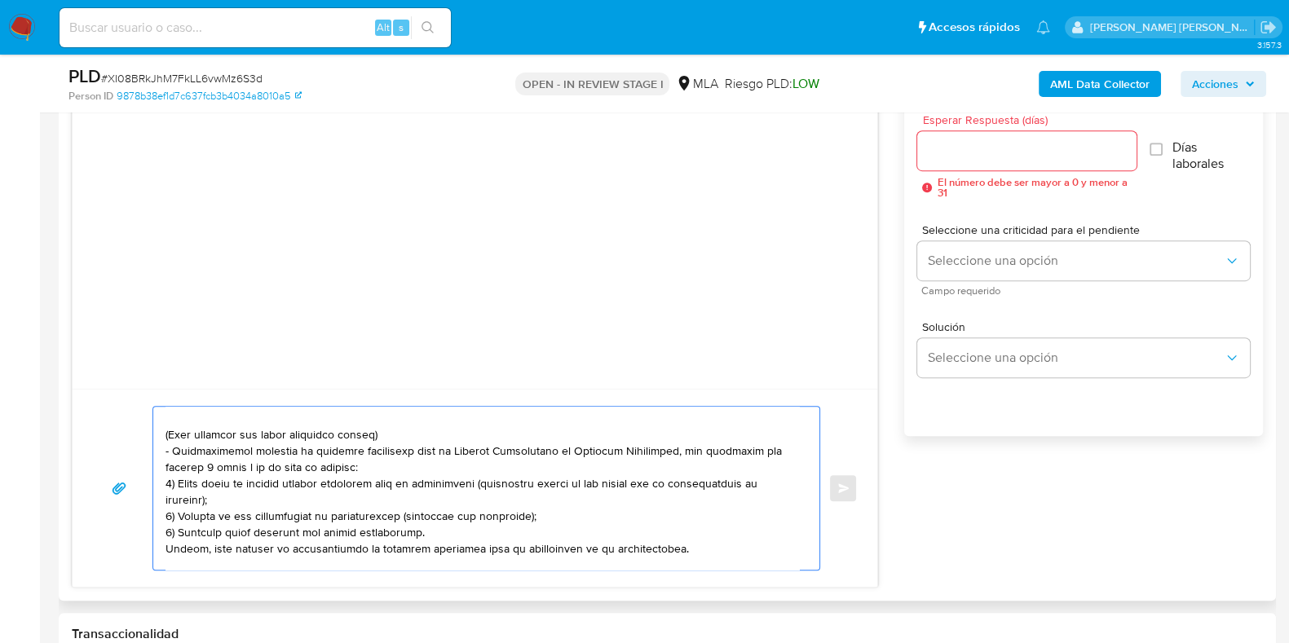
drag, startPoint x: 165, startPoint y: 458, endPoint x: 676, endPoint y: 551, distance: 519.7
click at [676, 551] on textarea at bounding box center [483, 488] width 634 height 163
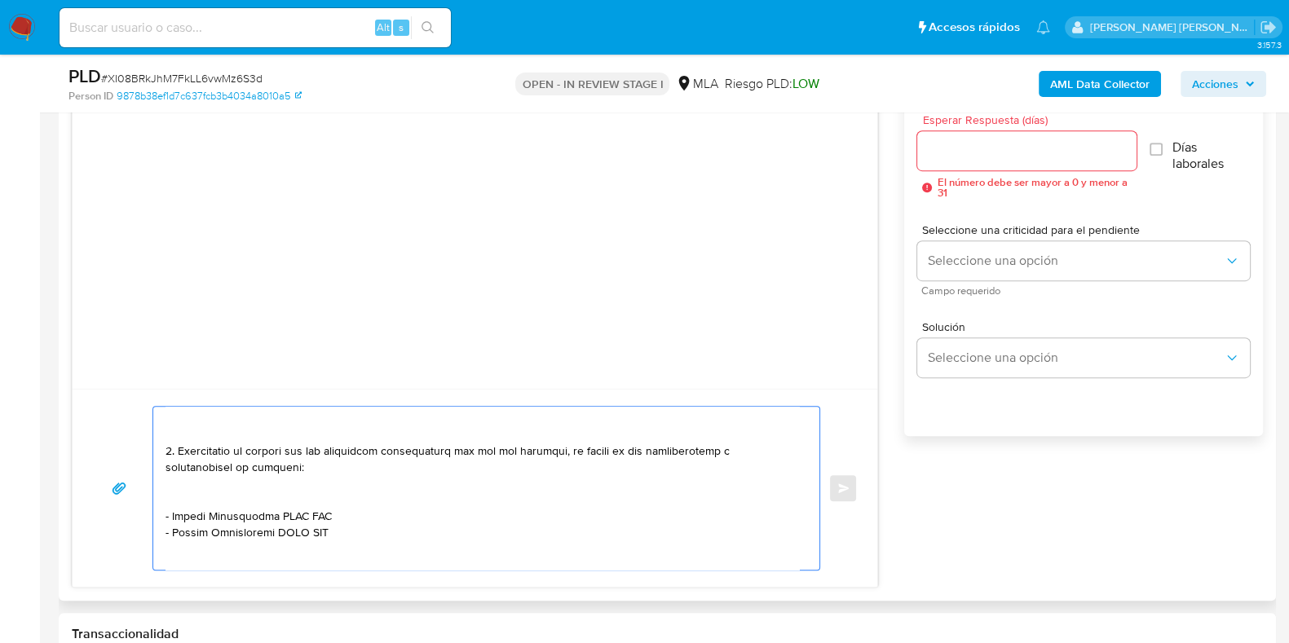
drag, startPoint x: 174, startPoint y: 512, endPoint x: 329, endPoint y: 528, distance: 156.5
click at [329, 528] on textarea at bounding box center [483, 488] width 634 height 163
paste textarea "27327001855 Rocio Pamela Lorenzo"
click at [314, 519] on textarea at bounding box center [483, 488] width 634 height 163
click at [171, 515] on textarea at bounding box center [483, 488] width 634 height 163
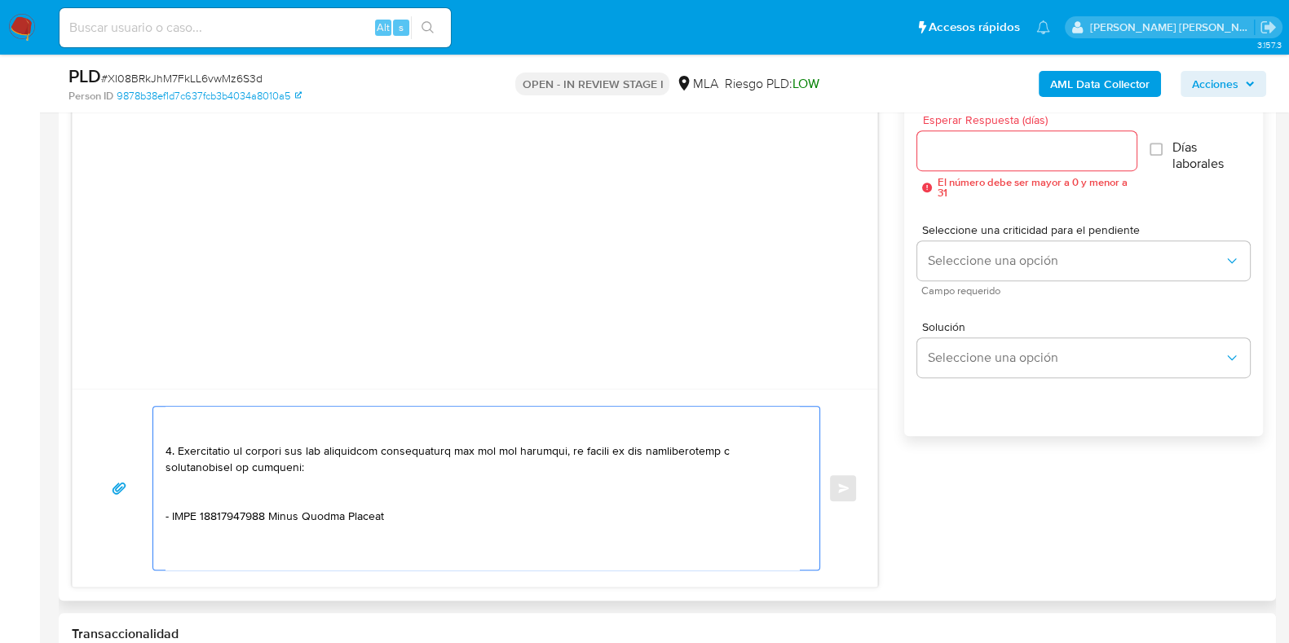
click at [392, 511] on textarea at bounding box center [483, 488] width 634 height 163
paste textarea "27451201773 name: Lourdes Milagros SANCHEZ || alias: 20435951407 name: Lisandro…"
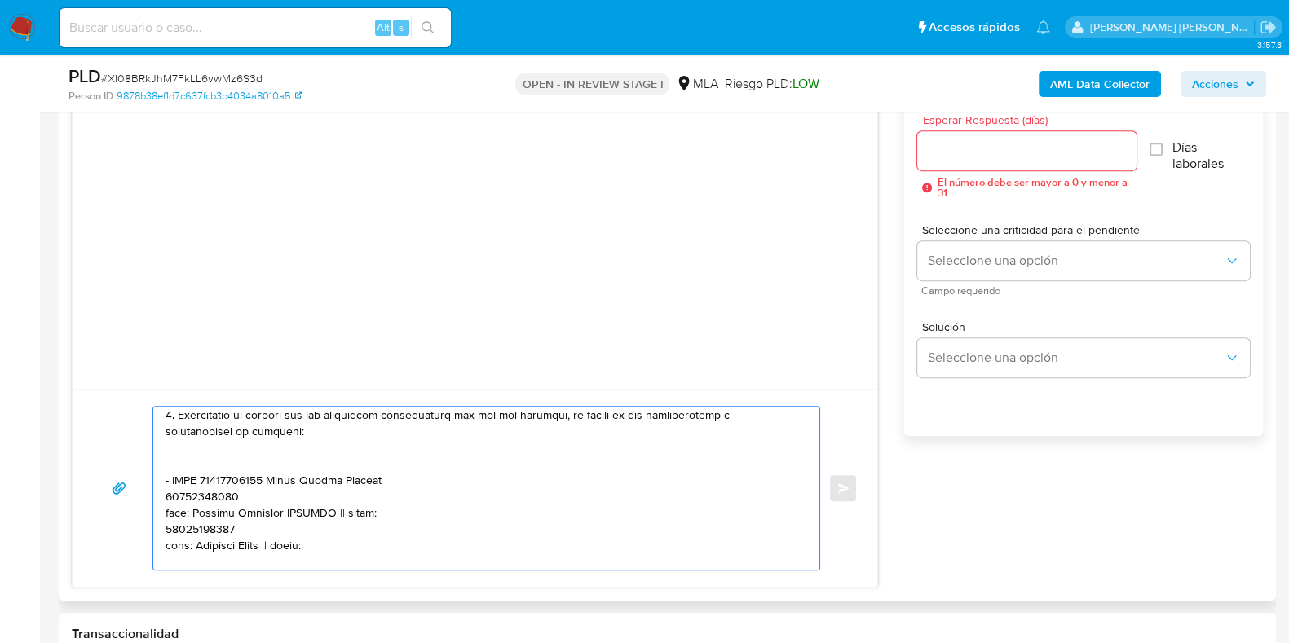
click at [285, 502] on textarea at bounding box center [483, 488] width 634 height 163
click at [263, 493] on textarea at bounding box center [483, 488] width 634 height 163
click at [269, 507] on textarea at bounding box center [483, 488] width 634 height 163
drag, startPoint x: 166, startPoint y: 488, endPoint x: 192, endPoint y: 528, distance: 48.2
click at [166, 488] on textarea at bounding box center [483, 488] width 634 height 163
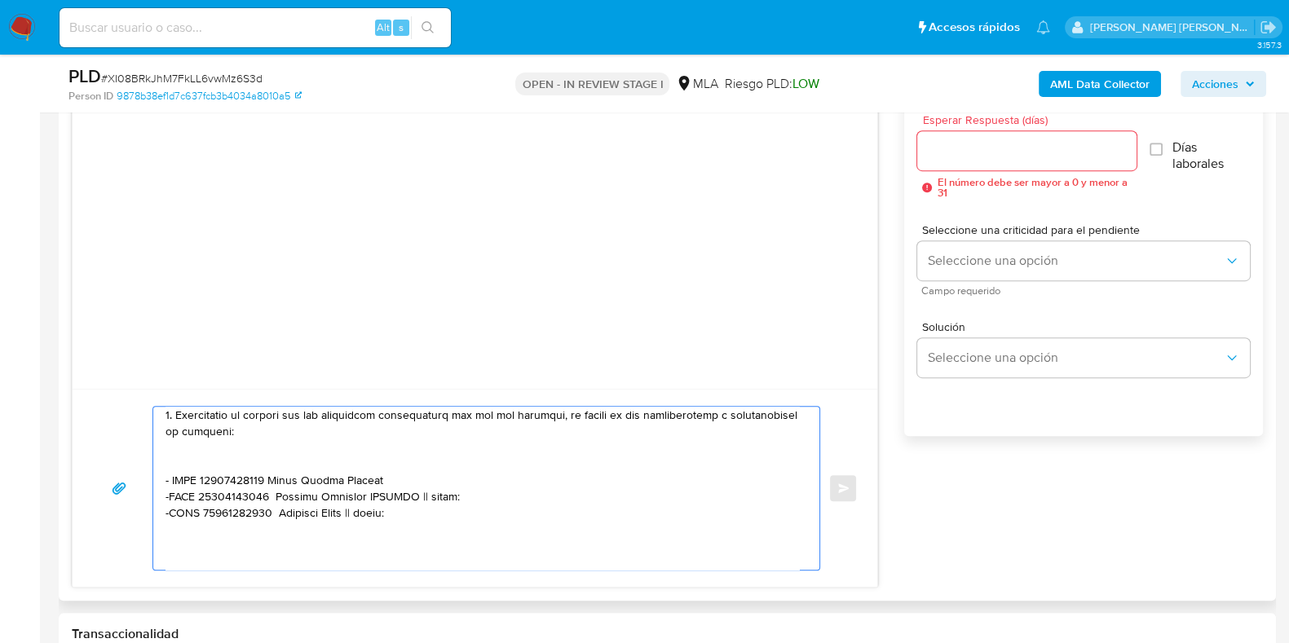
drag, startPoint x: 448, startPoint y: 495, endPoint x: 436, endPoint y: 515, distance: 23.1
click at [448, 496] on textarea at bounding box center [483, 488] width 634 height 163
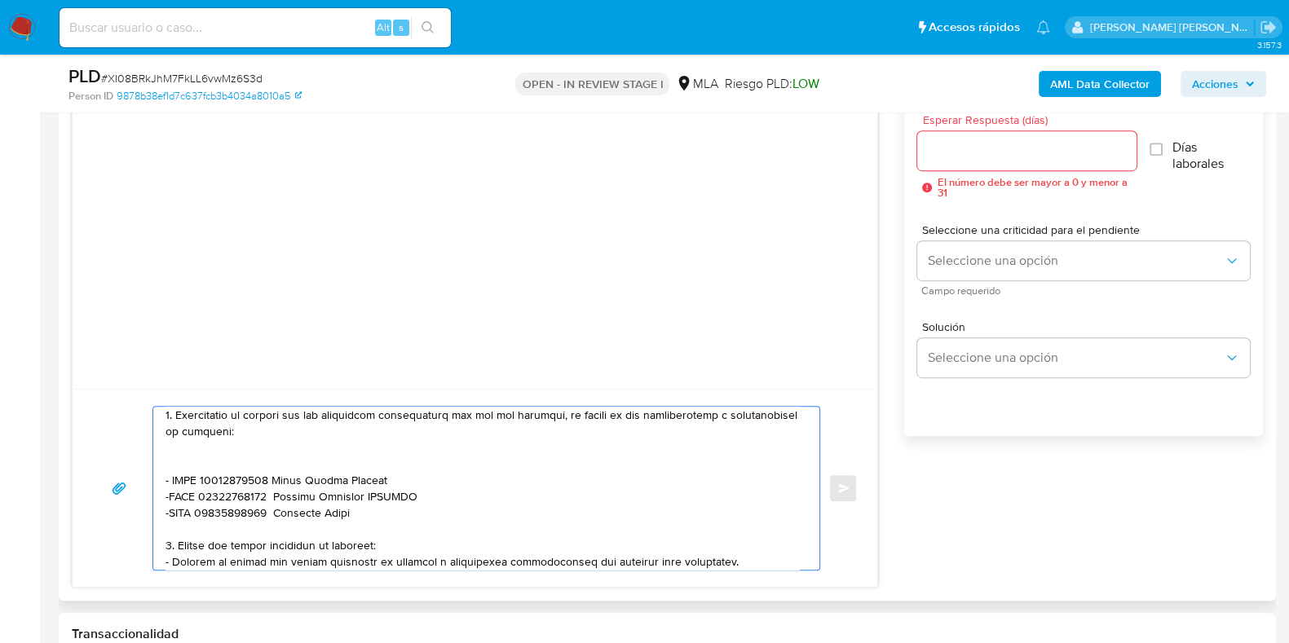
scroll to position [467, 0]
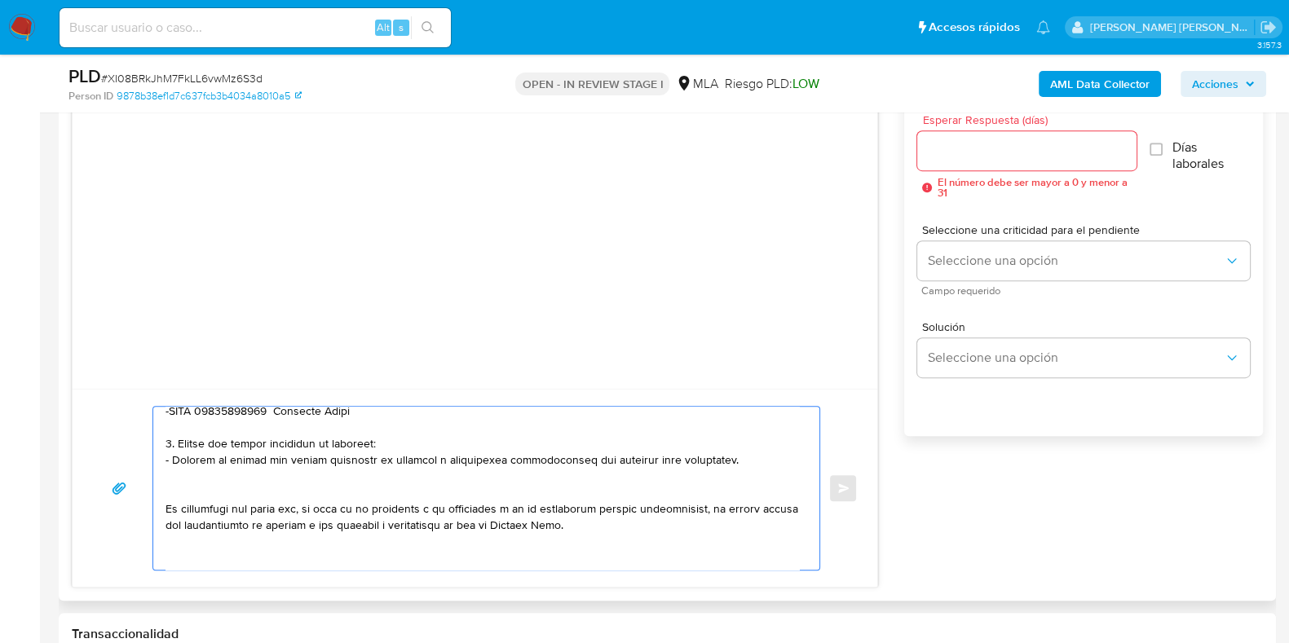
drag, startPoint x: 166, startPoint y: 440, endPoint x: 734, endPoint y: 457, distance: 567.9
click at [734, 457] on textarea at bounding box center [483, 488] width 634 height 163
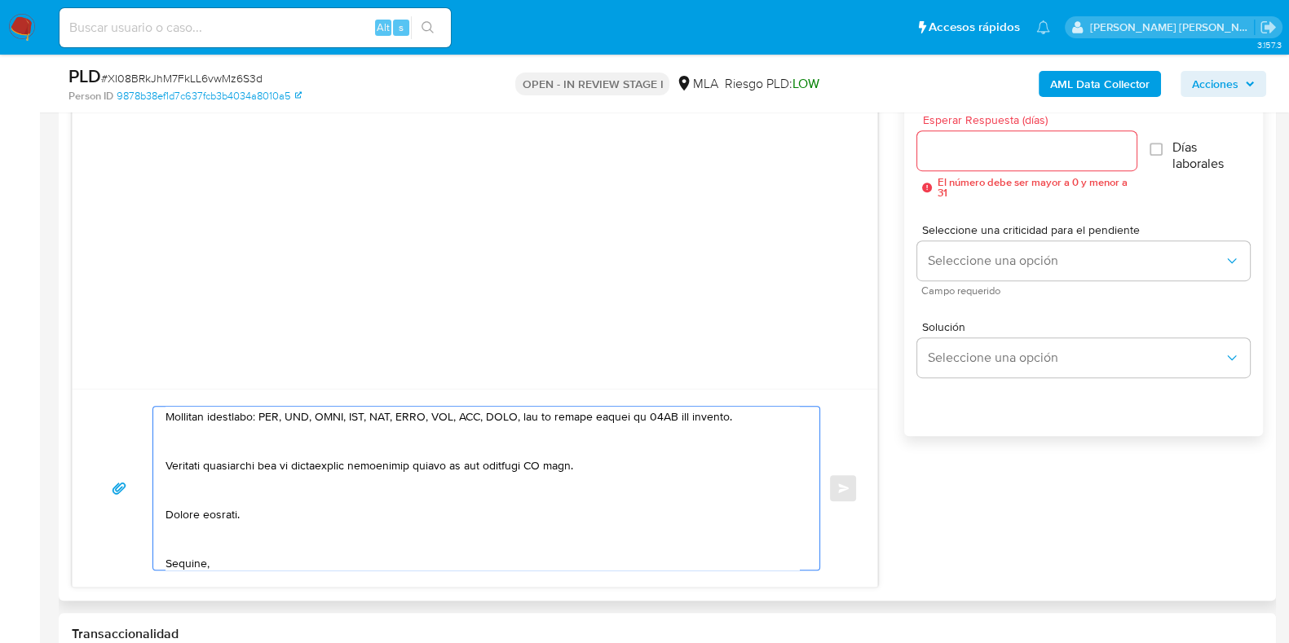
scroll to position [546, 0]
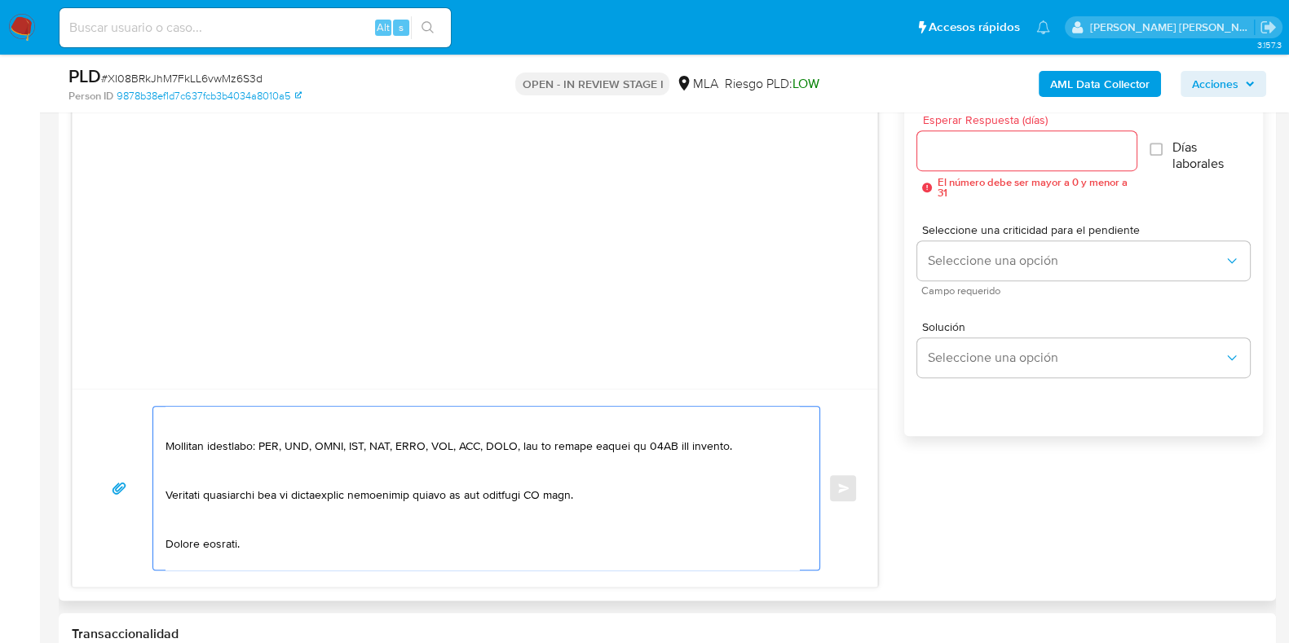
click at [558, 498] on textarea at bounding box center [483, 488] width 634 height 163
type textarea "Hola , En función de las operaciones registradas en tu cuenta de Mercado Pago, …"
click at [974, 136] on div at bounding box center [1027, 150] width 219 height 39
click at [973, 142] on input "Esperar Respuesta (días)" at bounding box center [1027, 150] width 219 height 21
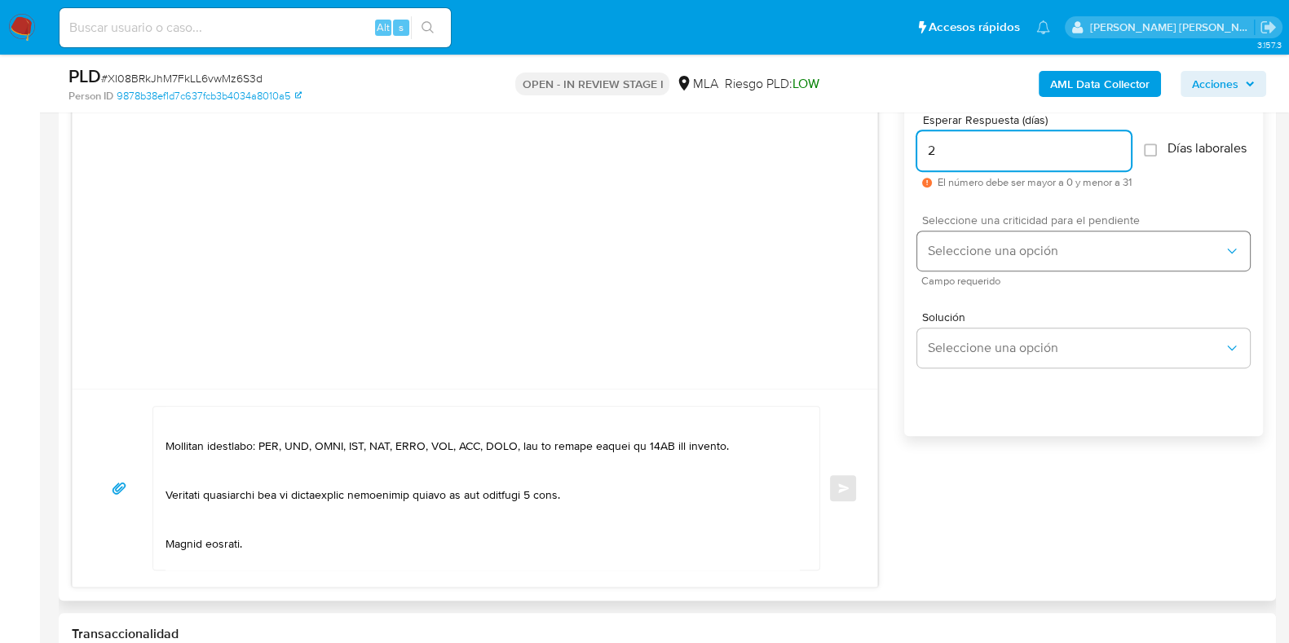
type input "2"
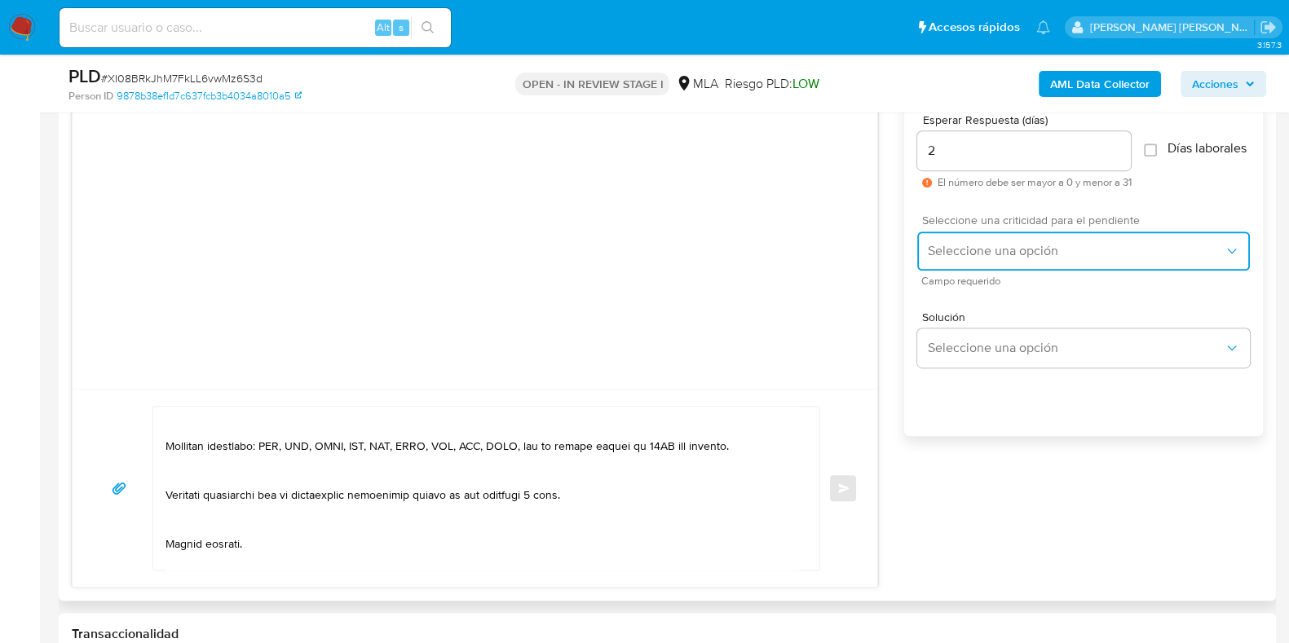
click at [988, 253] on span "Seleccione una opción" at bounding box center [1075, 251] width 297 height 16
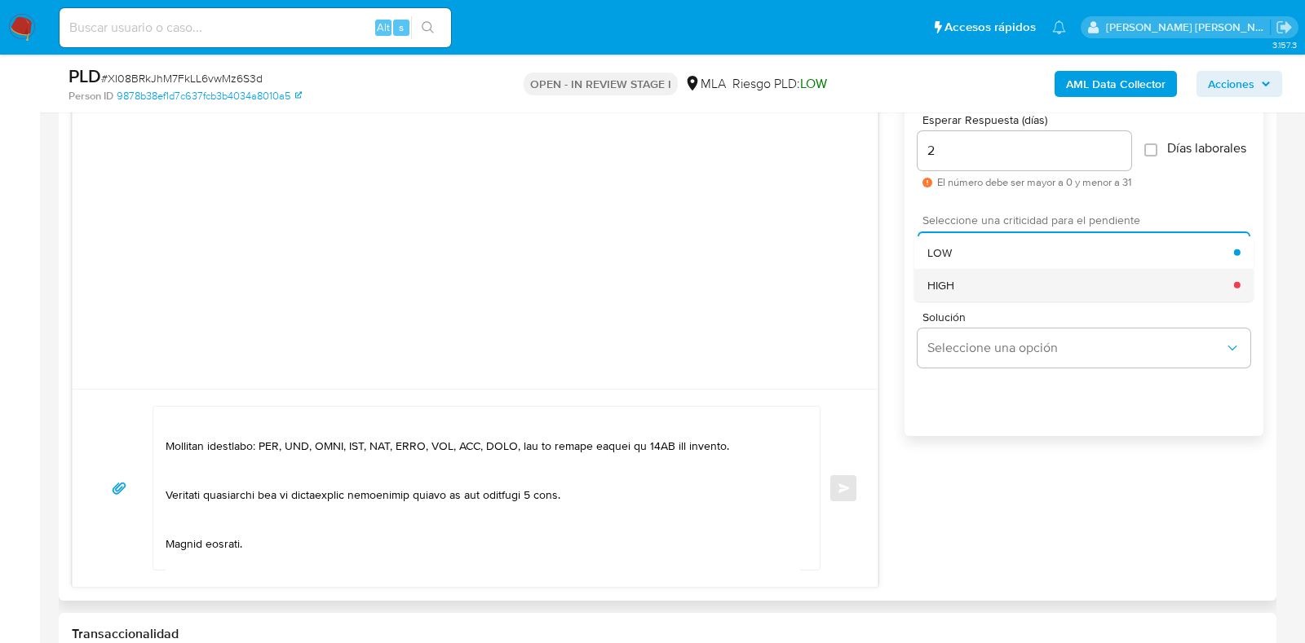
click at [984, 291] on div "HIGH" at bounding box center [1080, 284] width 307 height 33
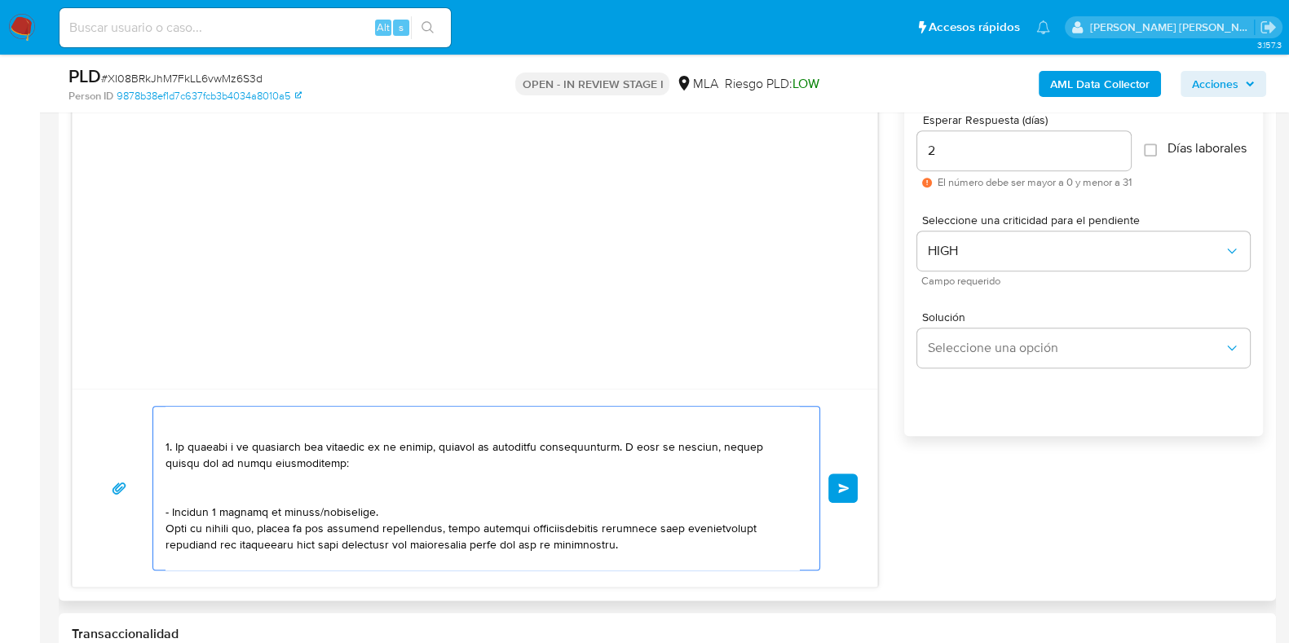
scroll to position [195, 0]
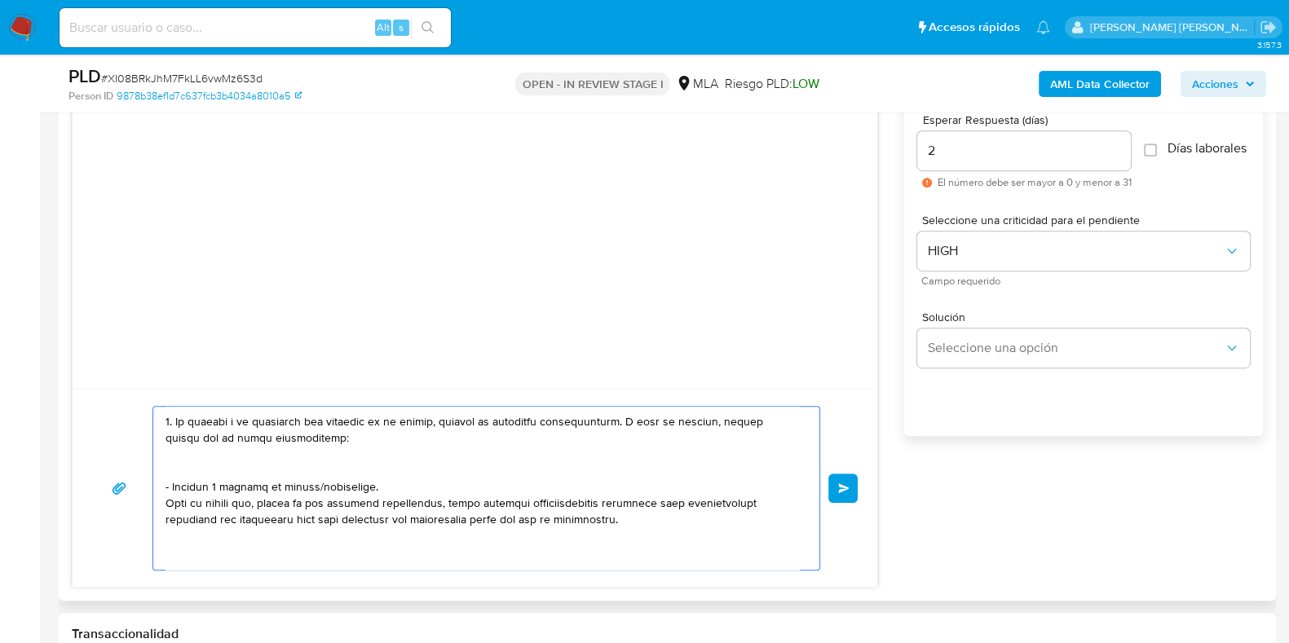
click at [164, 483] on div at bounding box center [482, 488] width 658 height 163
click at [166, 486] on textarea at bounding box center [483, 488] width 634 height 163
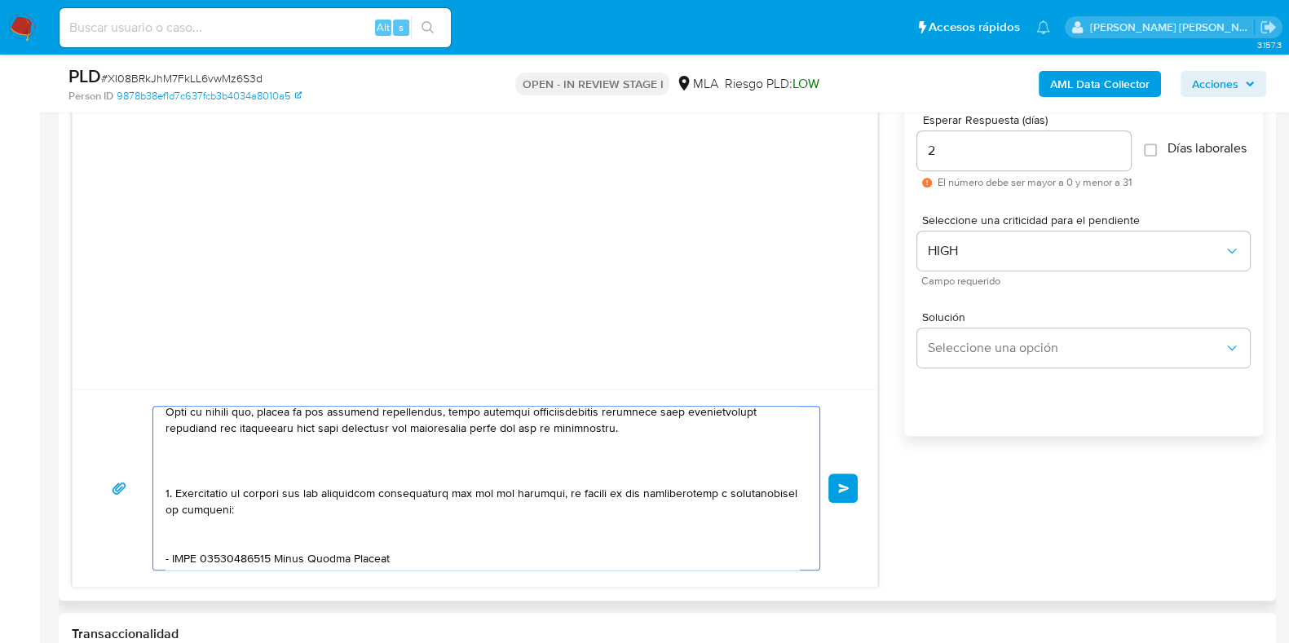
scroll to position [298, 0]
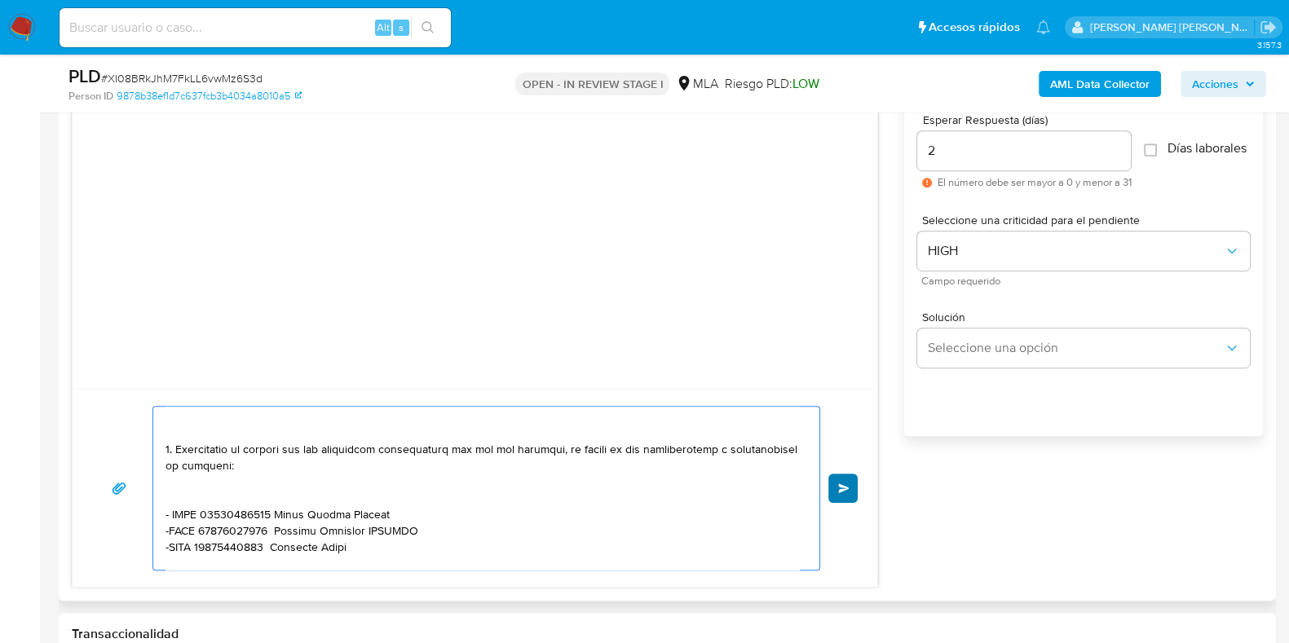
type textarea "Hola , En función de las operaciones registradas en tu cuenta de Mercado Pago, …"
click at [839, 480] on button "Enviar" at bounding box center [843, 488] width 29 height 29
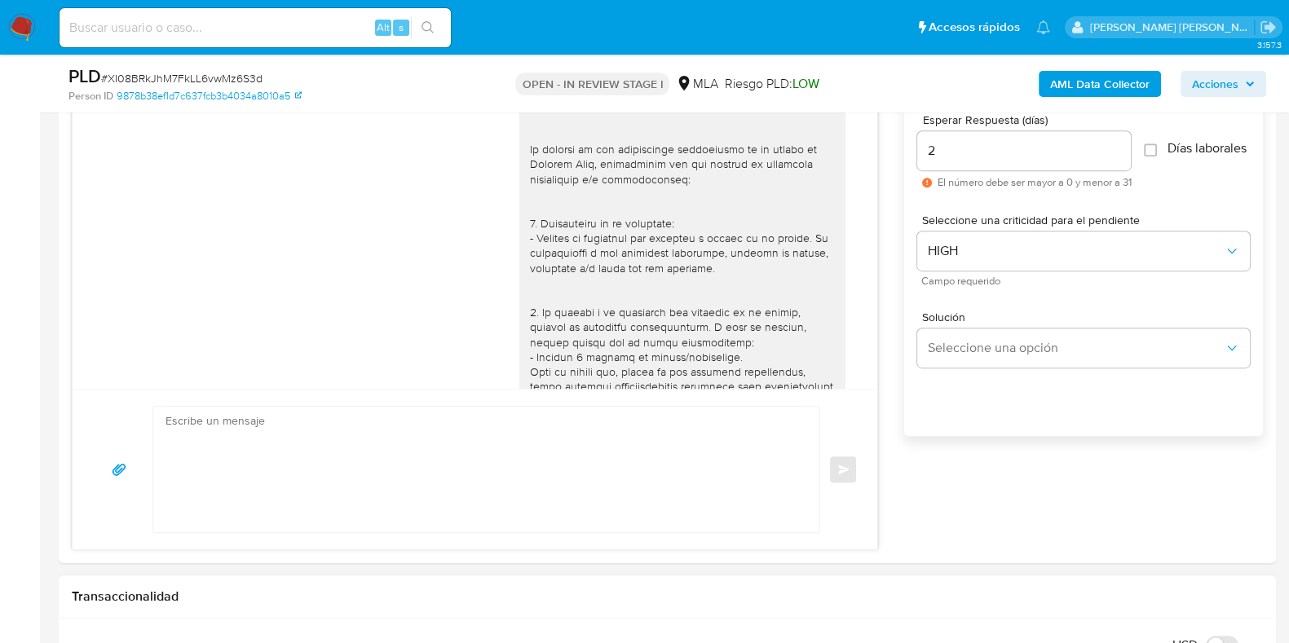
scroll to position [577, 0]
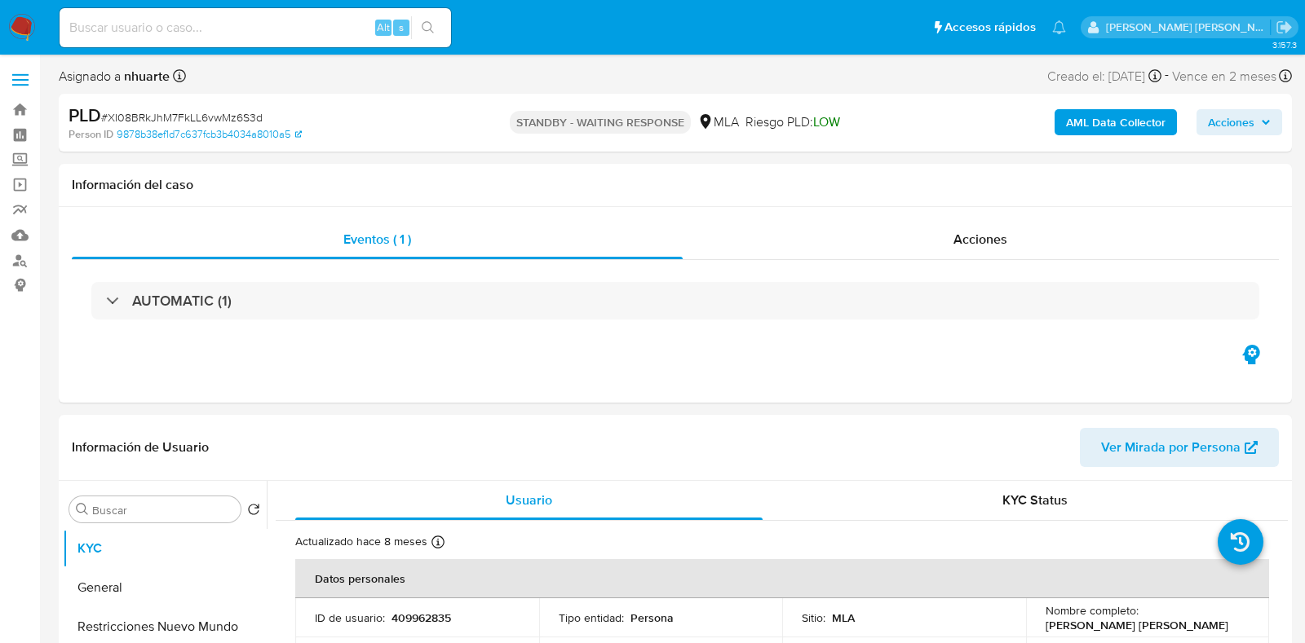
select select "10"
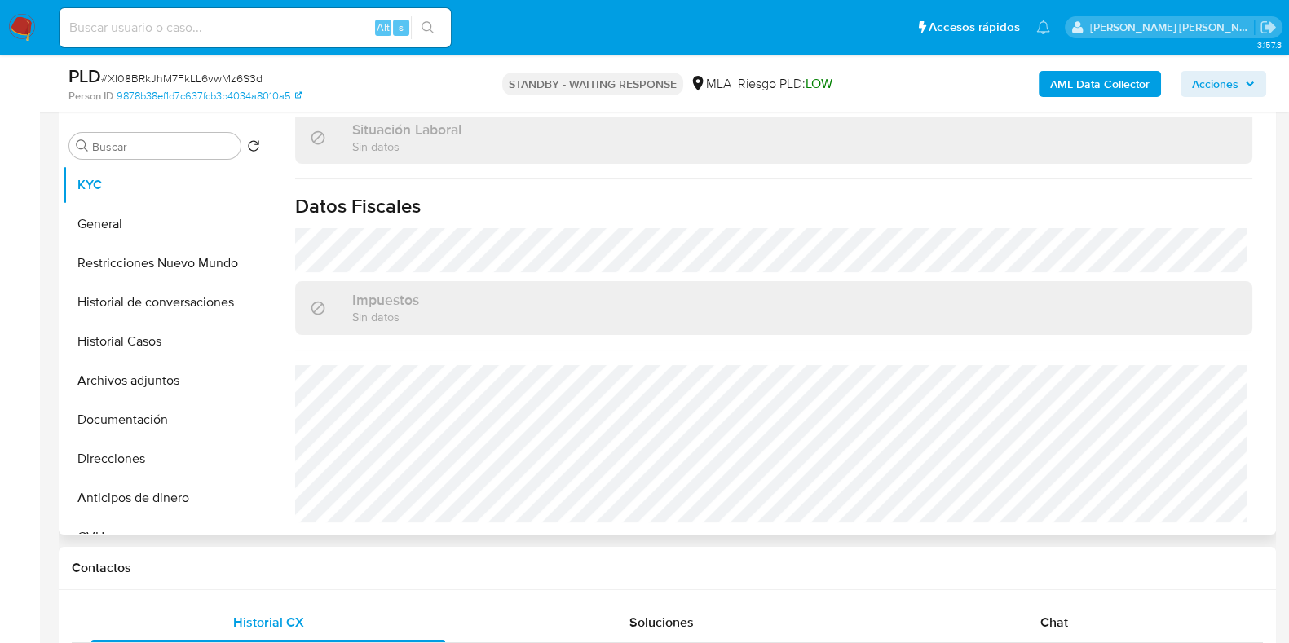
scroll to position [857, 0]
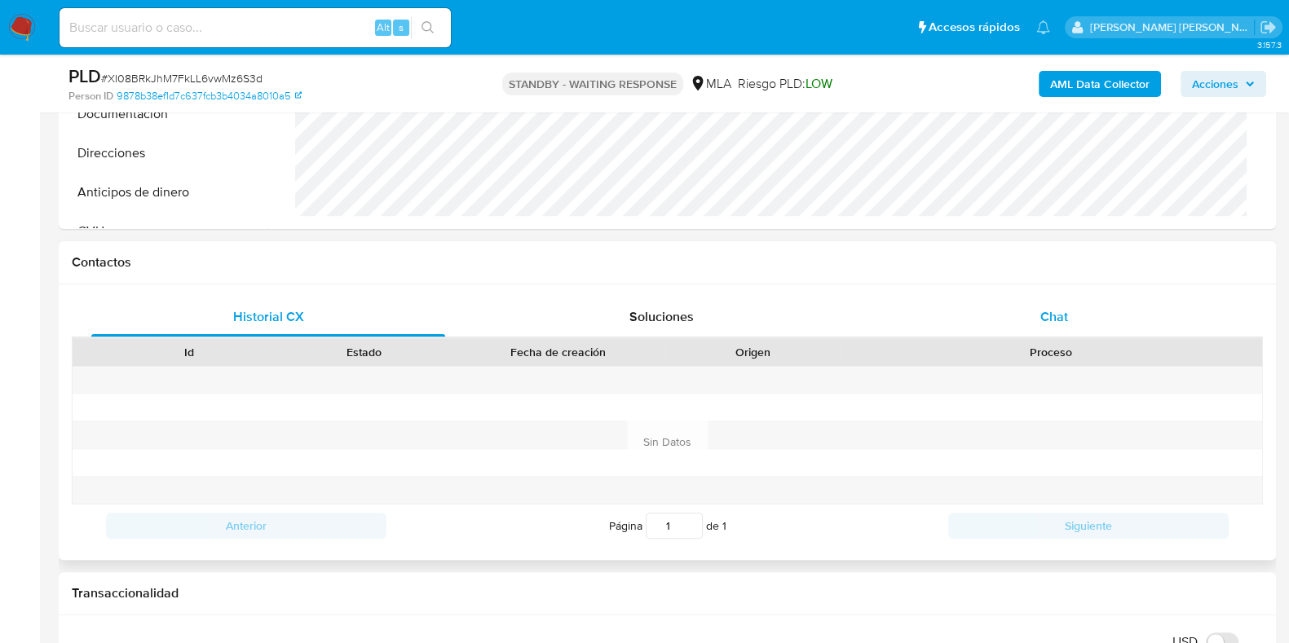
click at [1057, 307] on span "Chat" at bounding box center [1055, 316] width 28 height 19
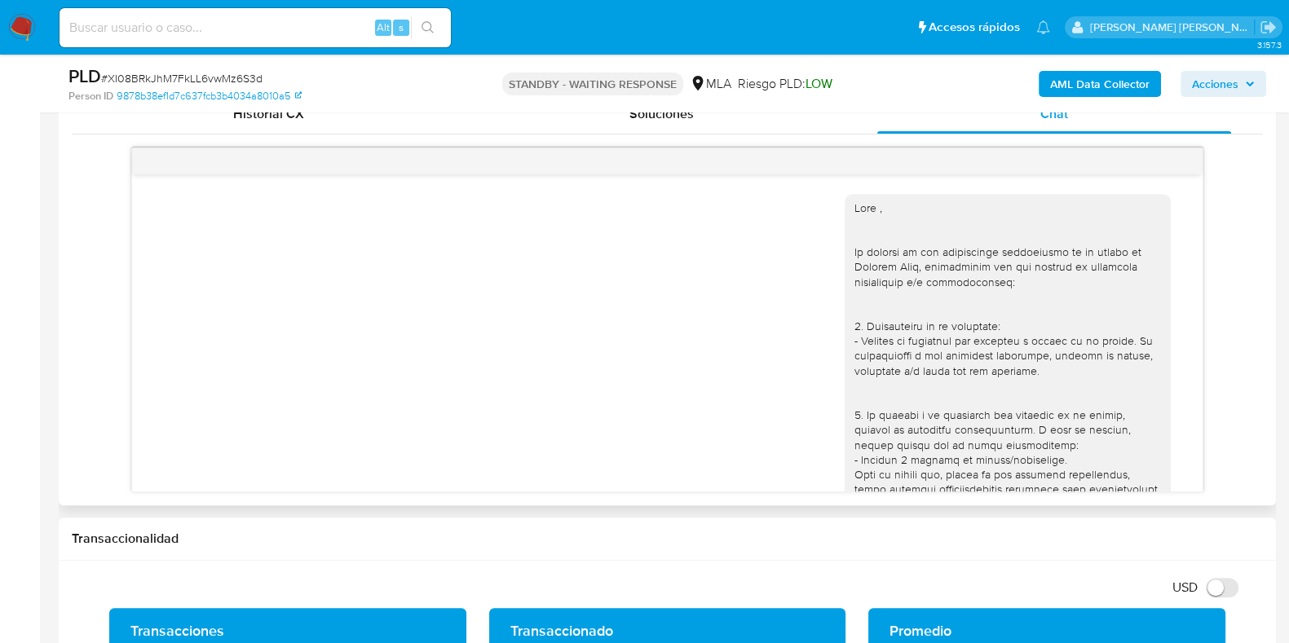
scroll to position [0, 0]
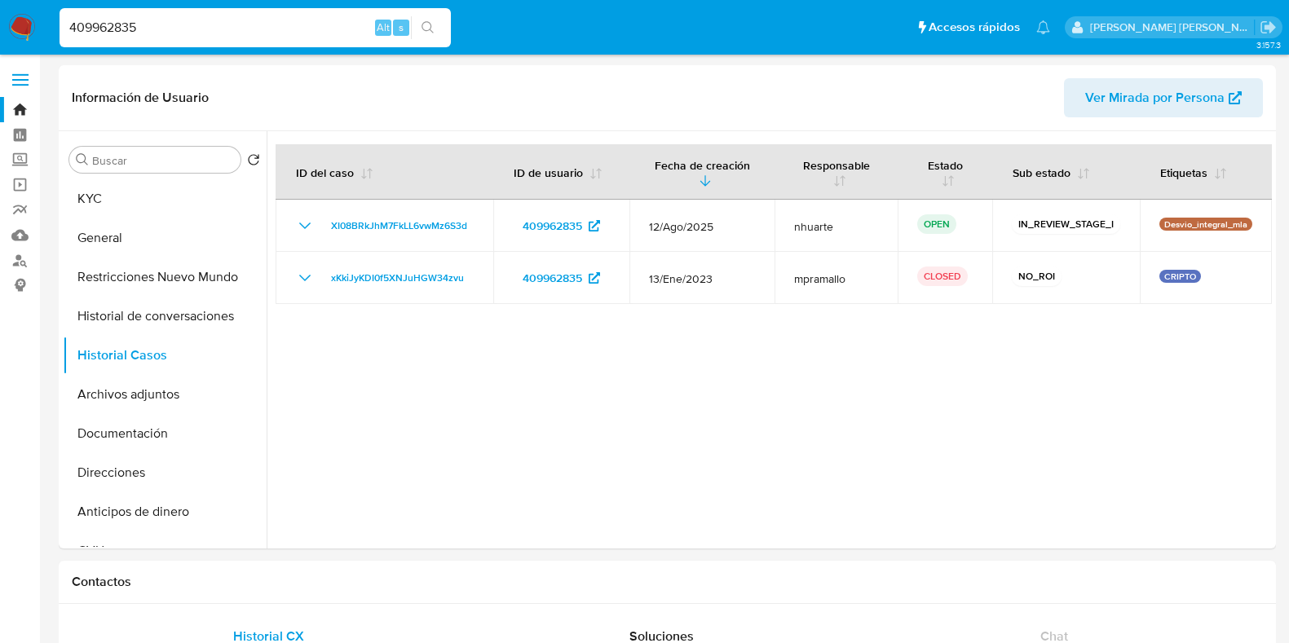
select select "10"
drag, startPoint x: 157, startPoint y: 33, endPoint x: 35, endPoint y: 39, distance: 121.7
click at [35, 39] on nav "Pausado Ver notificaciones 409962835 Alt s Accesos rápidos Presiona las siguien…" at bounding box center [644, 27] width 1289 height 55
paste input "85540571"
type input "485540571"
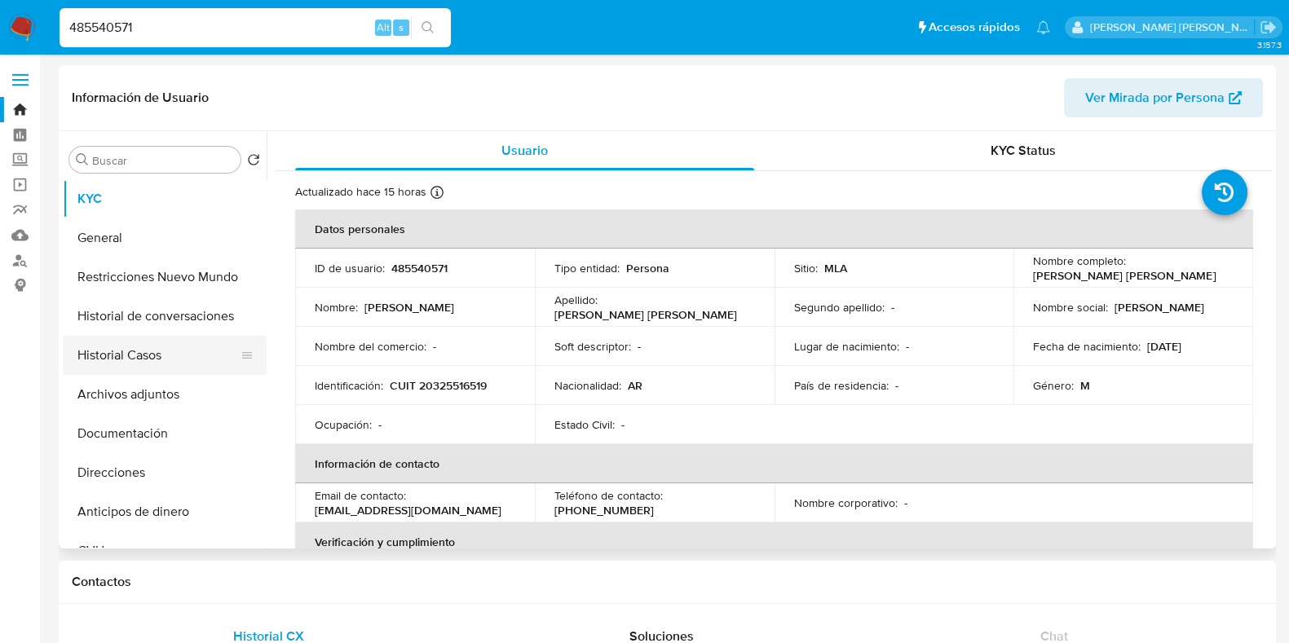
select select "10"
click at [171, 356] on button "Historial Casos" at bounding box center [158, 355] width 191 height 39
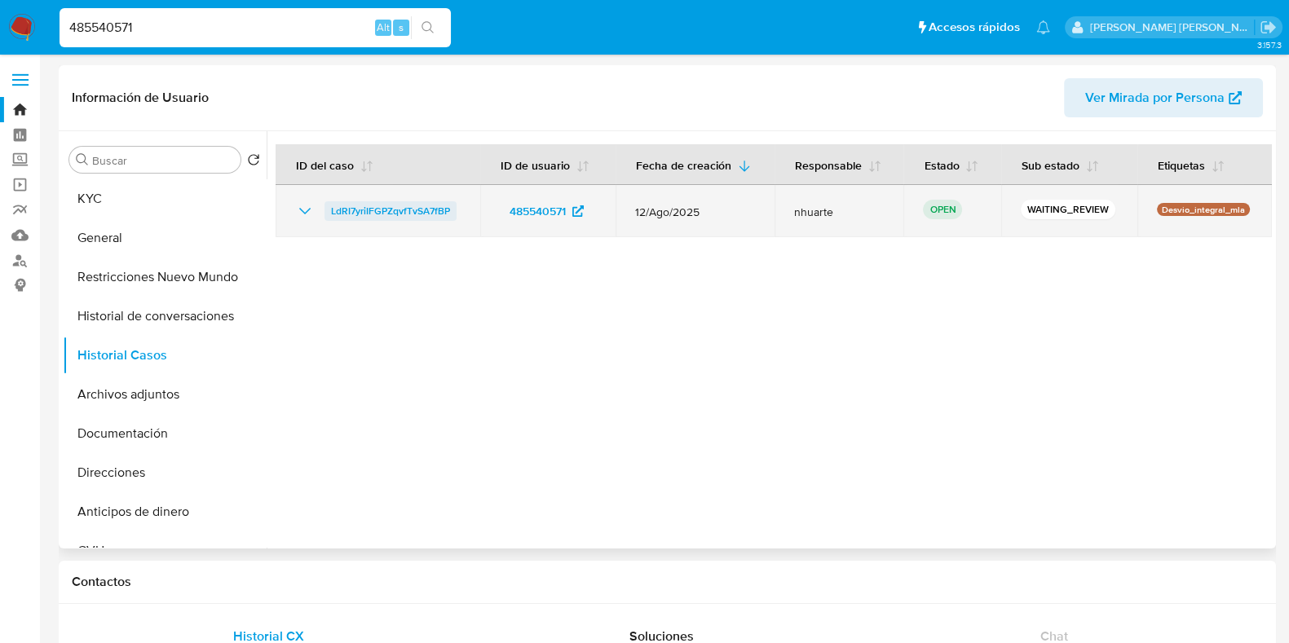
click at [427, 206] on span "LdRI7yriIFGPZqvfTvSA7fBP" at bounding box center [390, 211] width 119 height 20
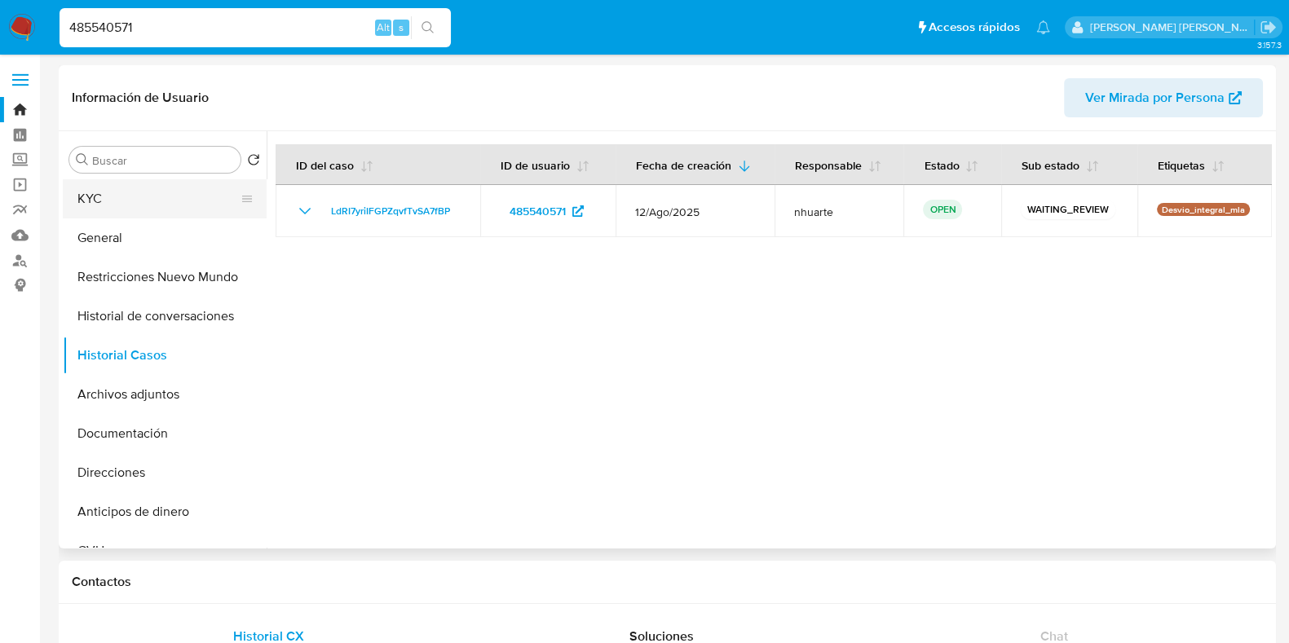
click at [180, 206] on button "KYC" at bounding box center [158, 198] width 191 height 39
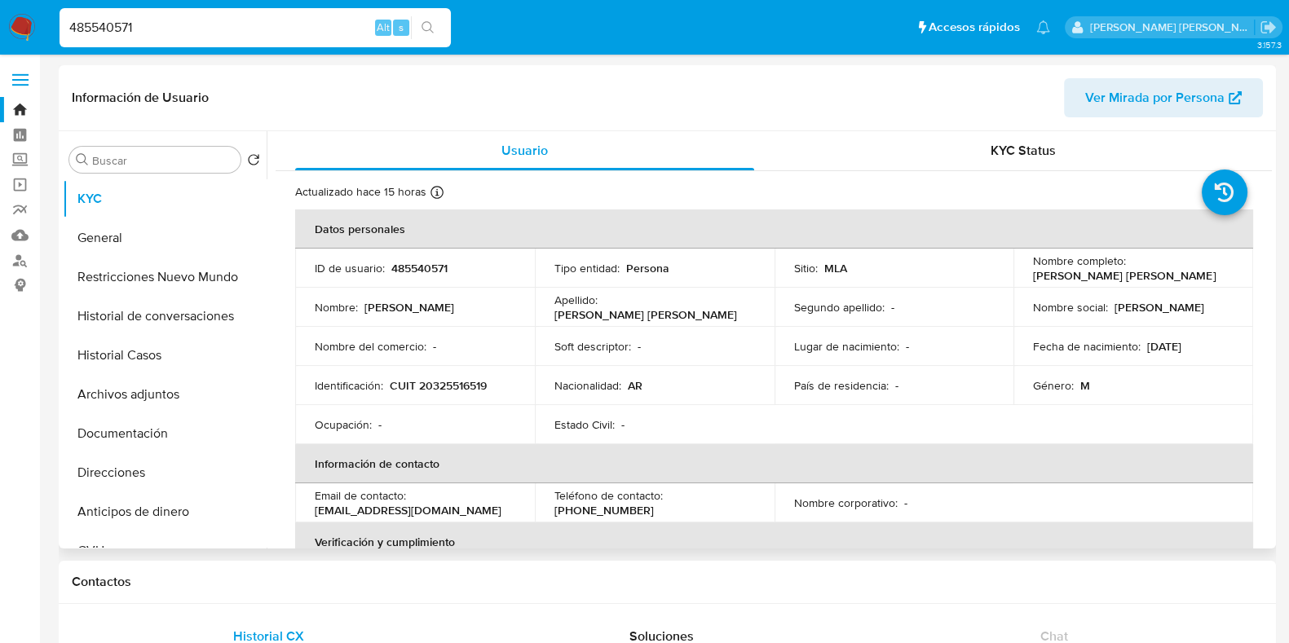
click at [449, 374] on td "Identificación : CUIT 20325516519" at bounding box center [415, 385] width 240 height 39
click at [447, 379] on p "CUIT 20325516519" at bounding box center [438, 385] width 97 height 15
copy p "20325516519"
click at [420, 264] on p "485540571" at bounding box center [419, 268] width 56 height 15
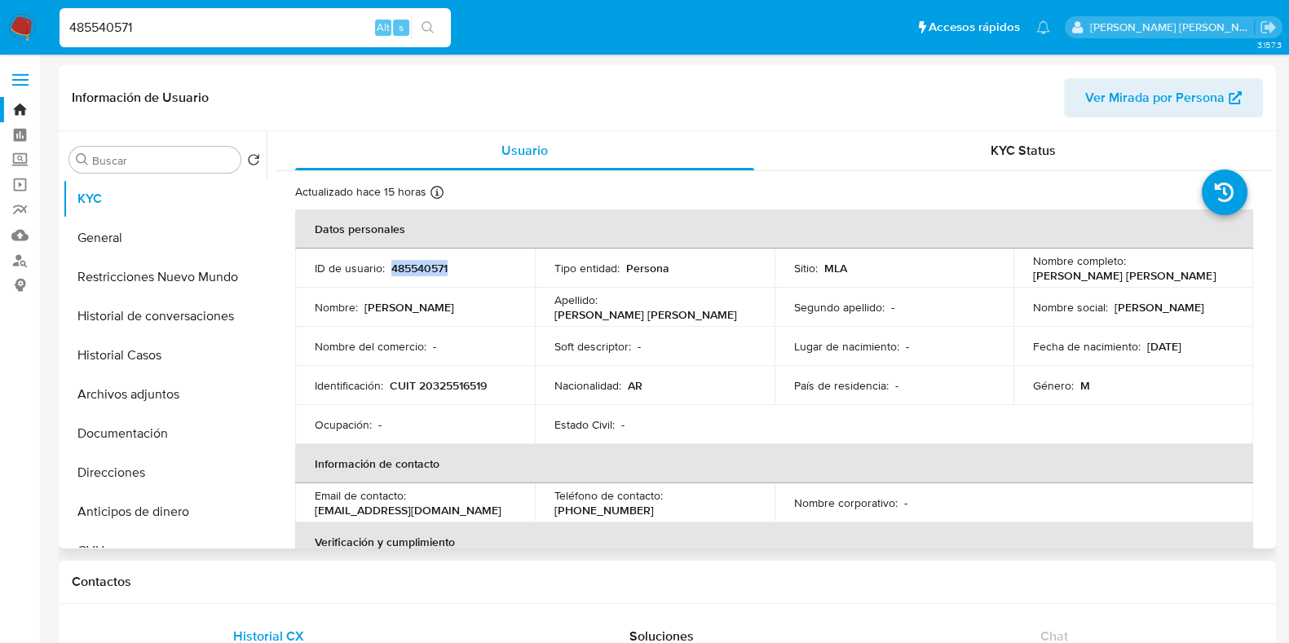
click at [420, 264] on p "485540571" at bounding box center [419, 268] width 56 height 15
copy p "485540571"
click at [436, 381] on p "CUIT 20325516519" at bounding box center [438, 385] width 97 height 15
copy p "20325516519"
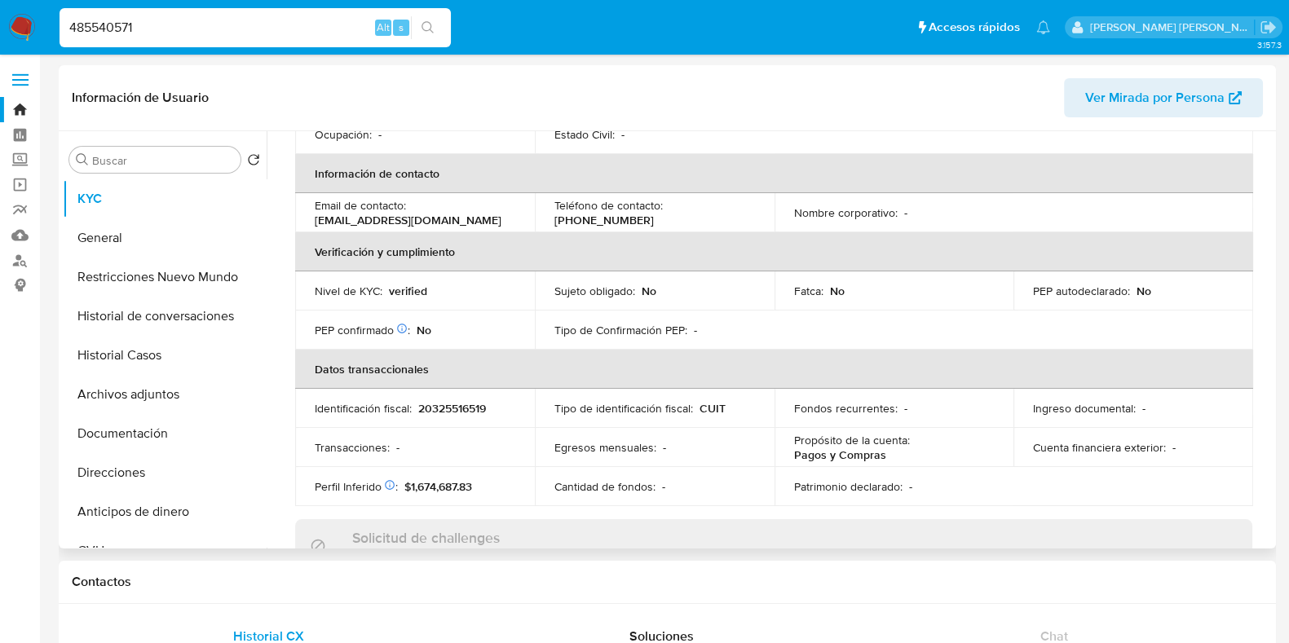
scroll to position [306, 0]
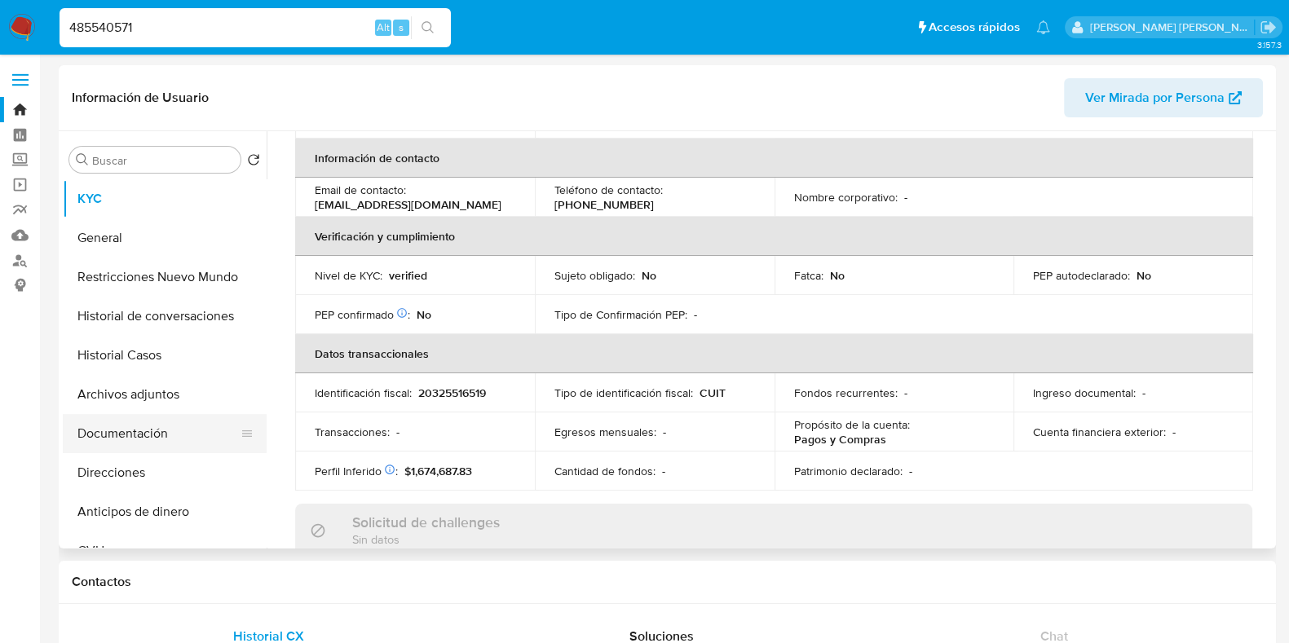
click at [139, 422] on button "Documentación" at bounding box center [158, 433] width 191 height 39
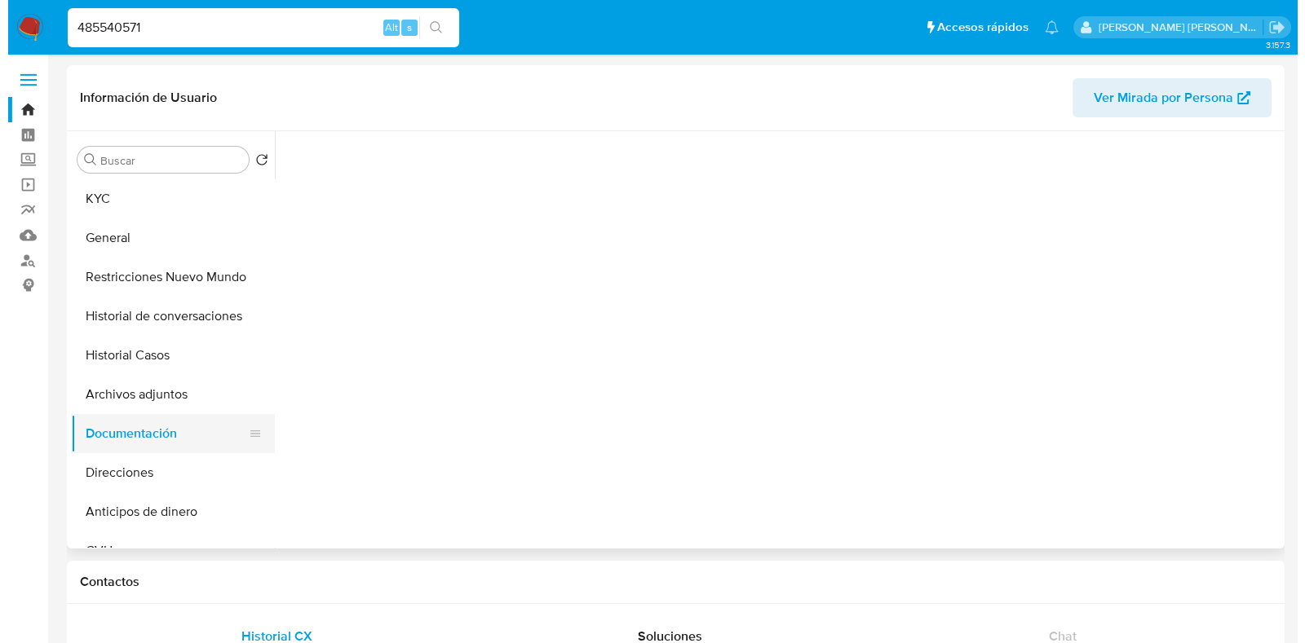
scroll to position [0, 0]
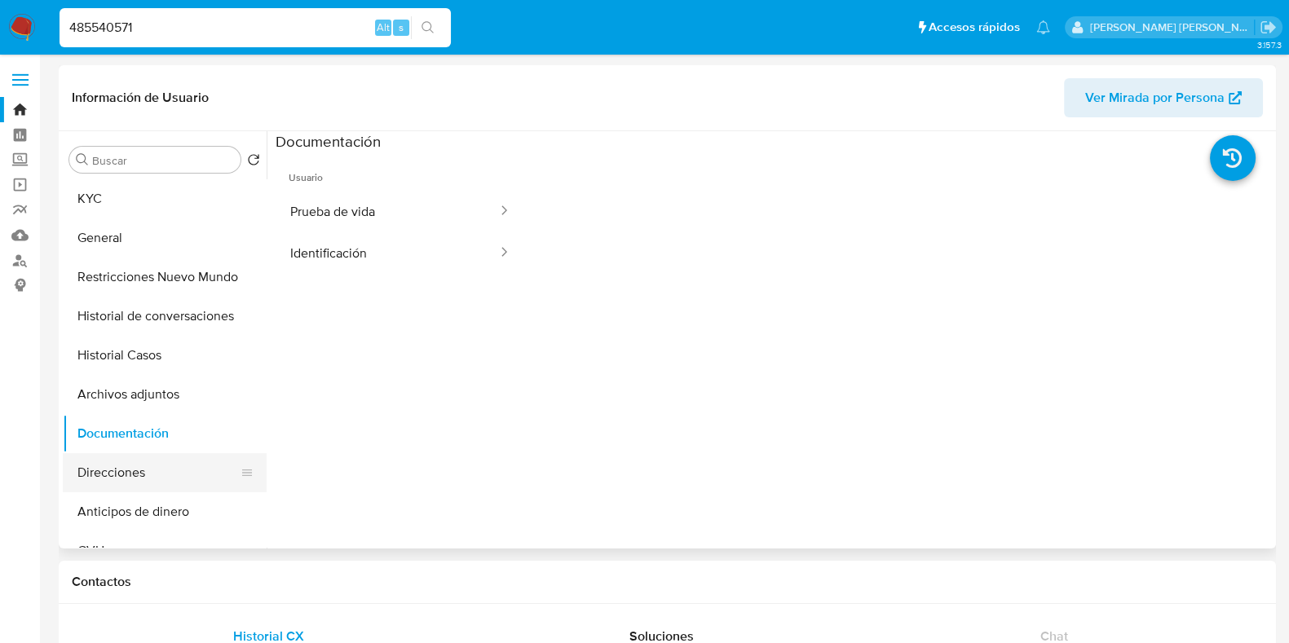
click at [139, 458] on button "Direcciones" at bounding box center [158, 472] width 191 height 39
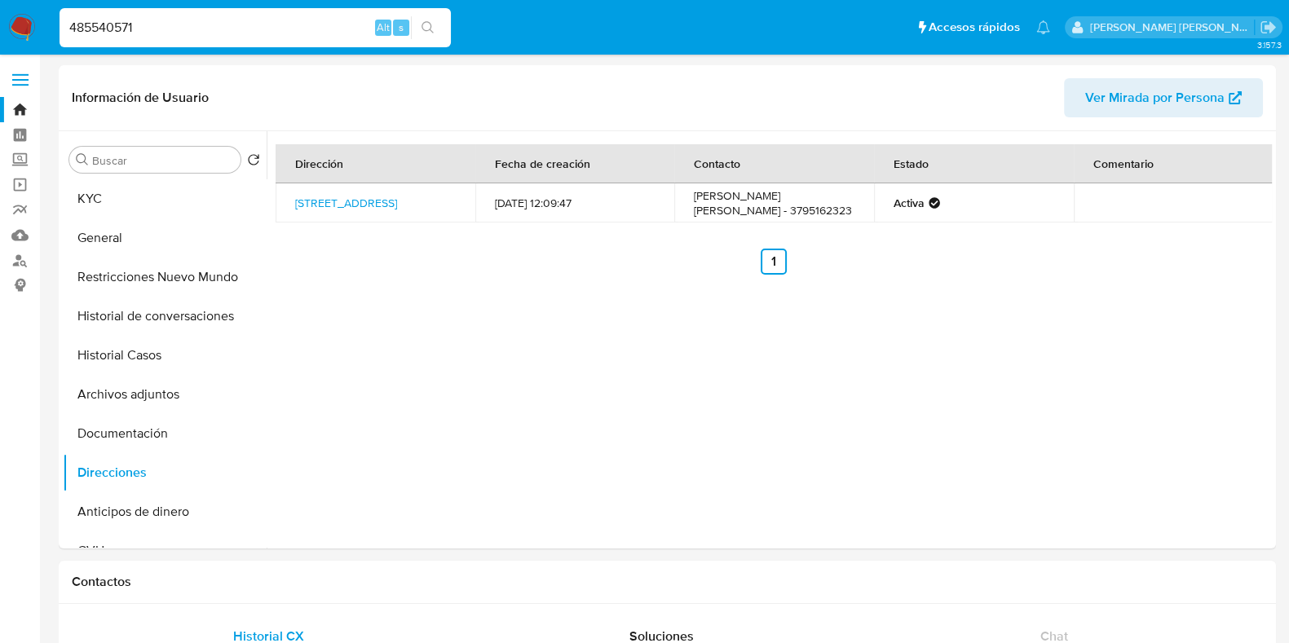
drag, startPoint x: 152, startPoint y: 29, endPoint x: 47, endPoint y: 27, distance: 104.4
click at [47, 27] on nav "Pausado Ver notificaciones 485540571 Alt s Accesos rápidos Presiona las siguien…" at bounding box center [644, 27] width 1289 height 55
paste input "618183978"
type input "618183978"
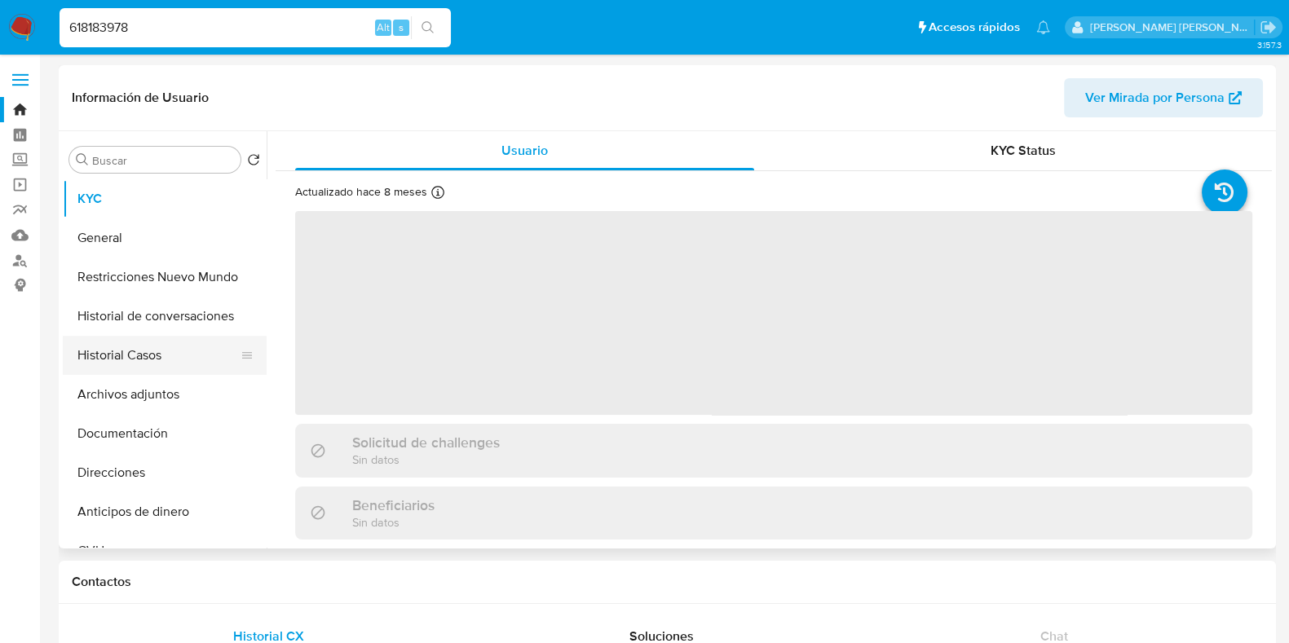
click at [174, 368] on button "Historial Casos" at bounding box center [158, 355] width 191 height 39
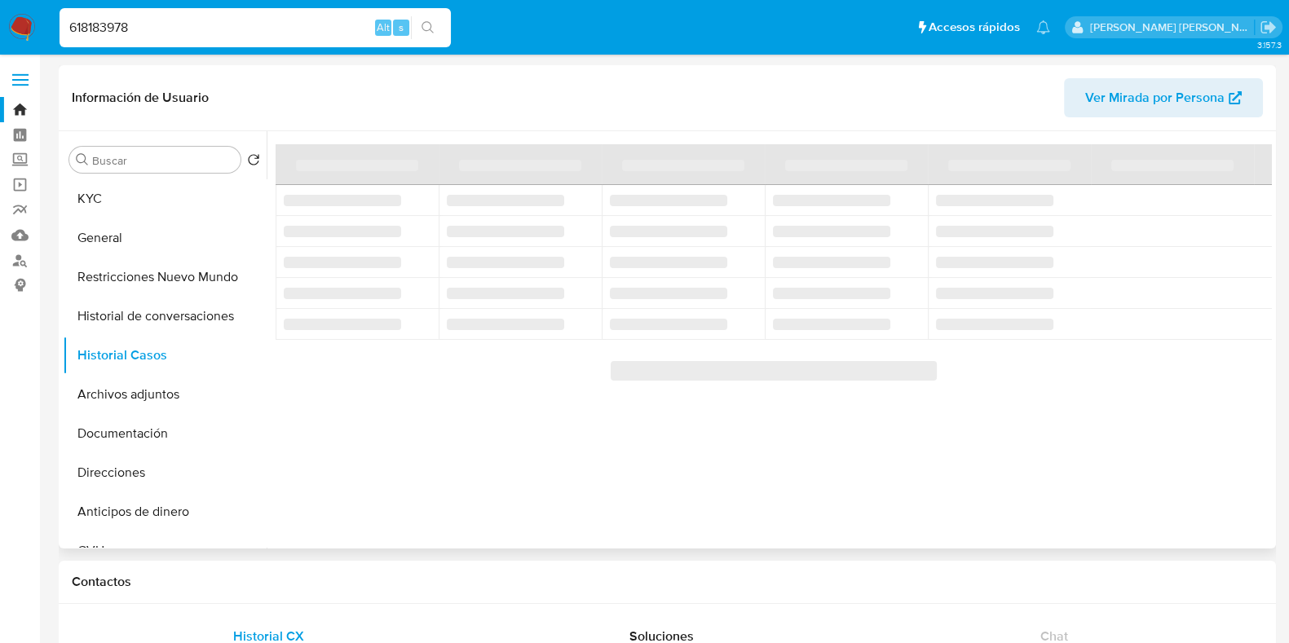
select select "10"
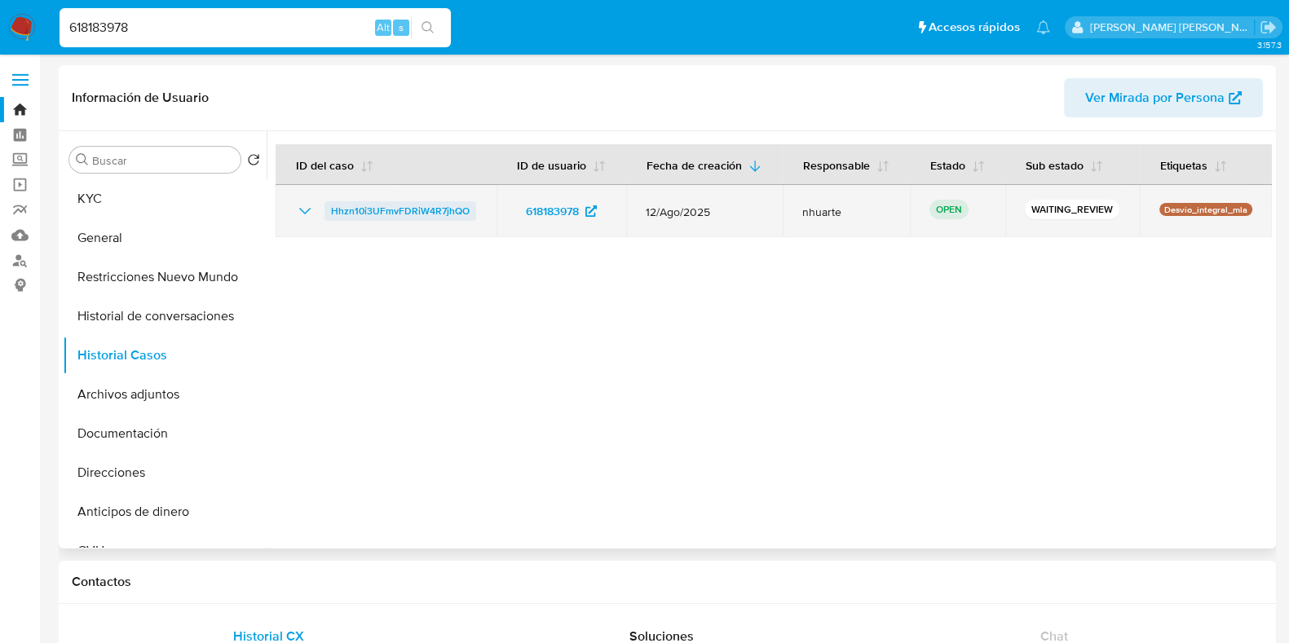
click at [448, 204] on span "Hhzn10i3UFmvFDRiW4R7jhQO" at bounding box center [400, 211] width 139 height 20
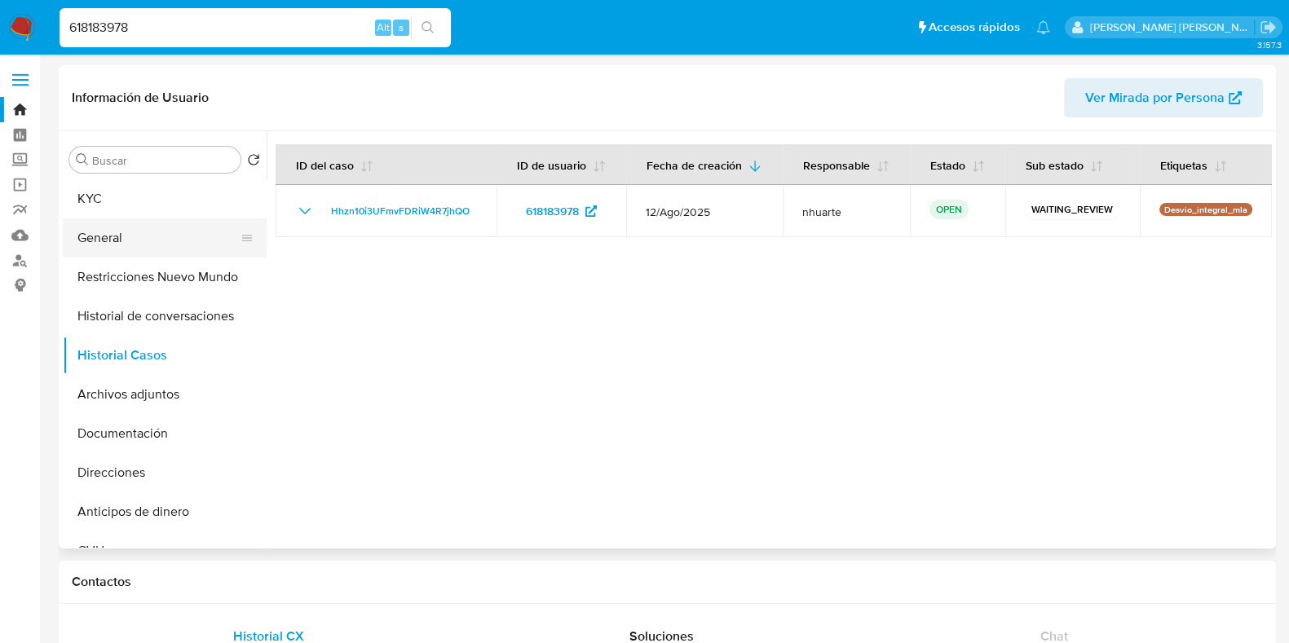
click at [179, 235] on button "General" at bounding box center [158, 238] width 191 height 39
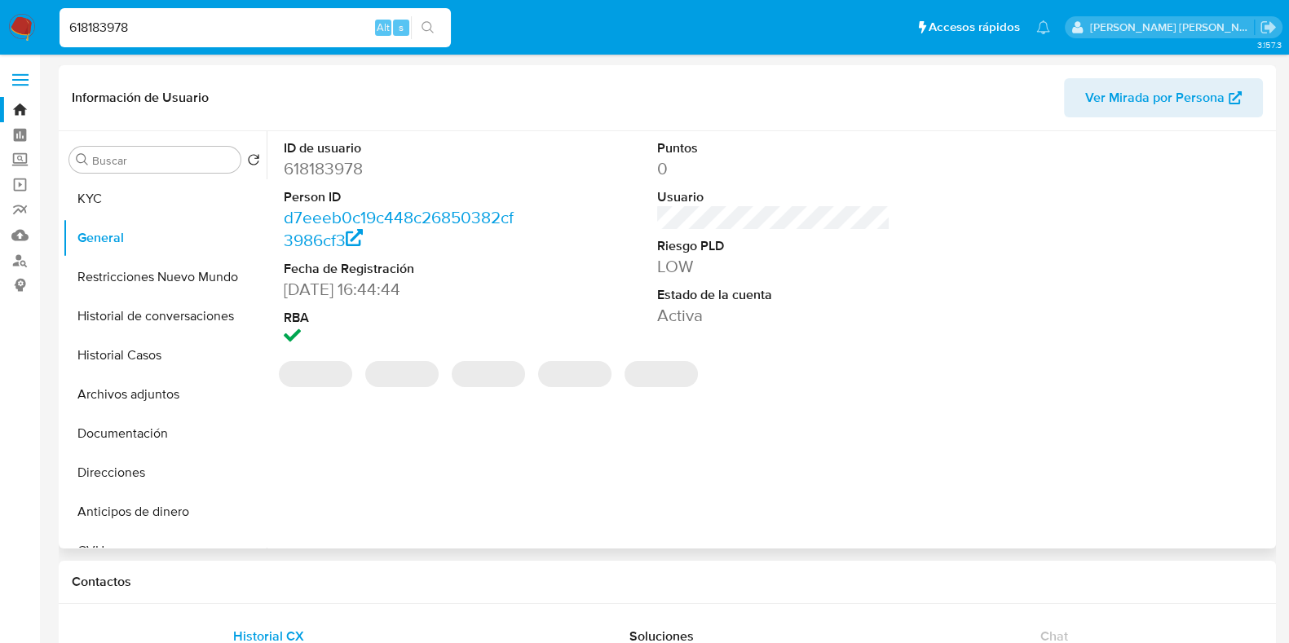
click at [334, 170] on dd "618183978" at bounding box center [400, 168] width 233 height 23
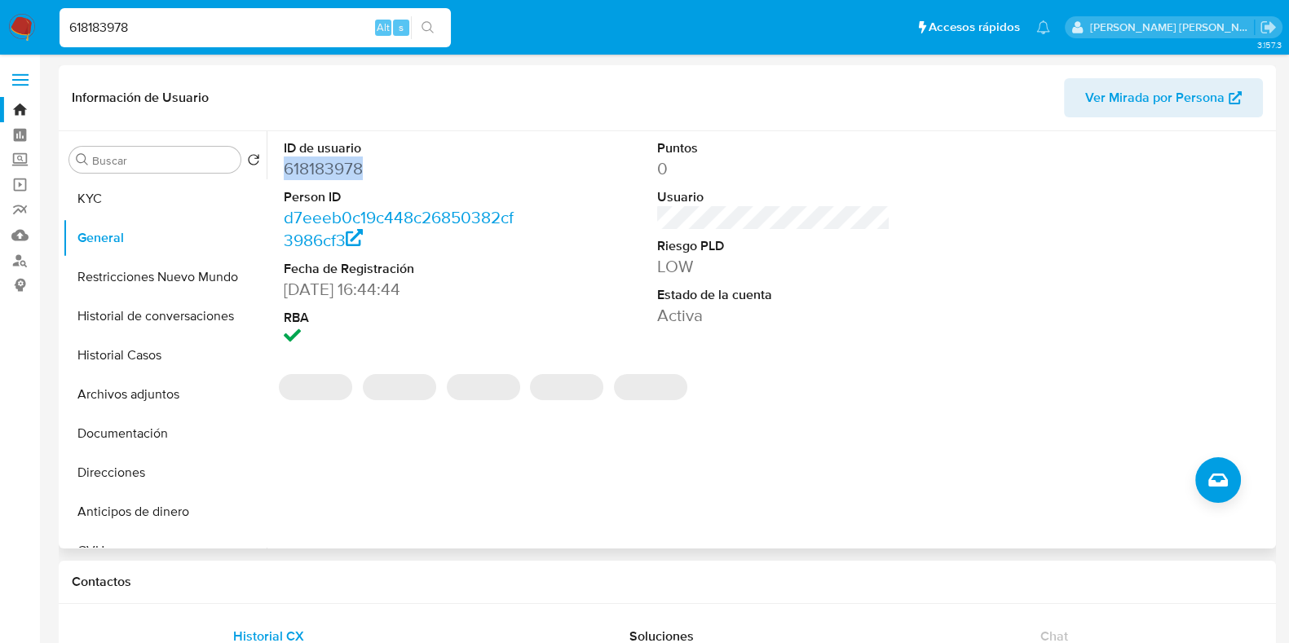
copy dd "618183978"
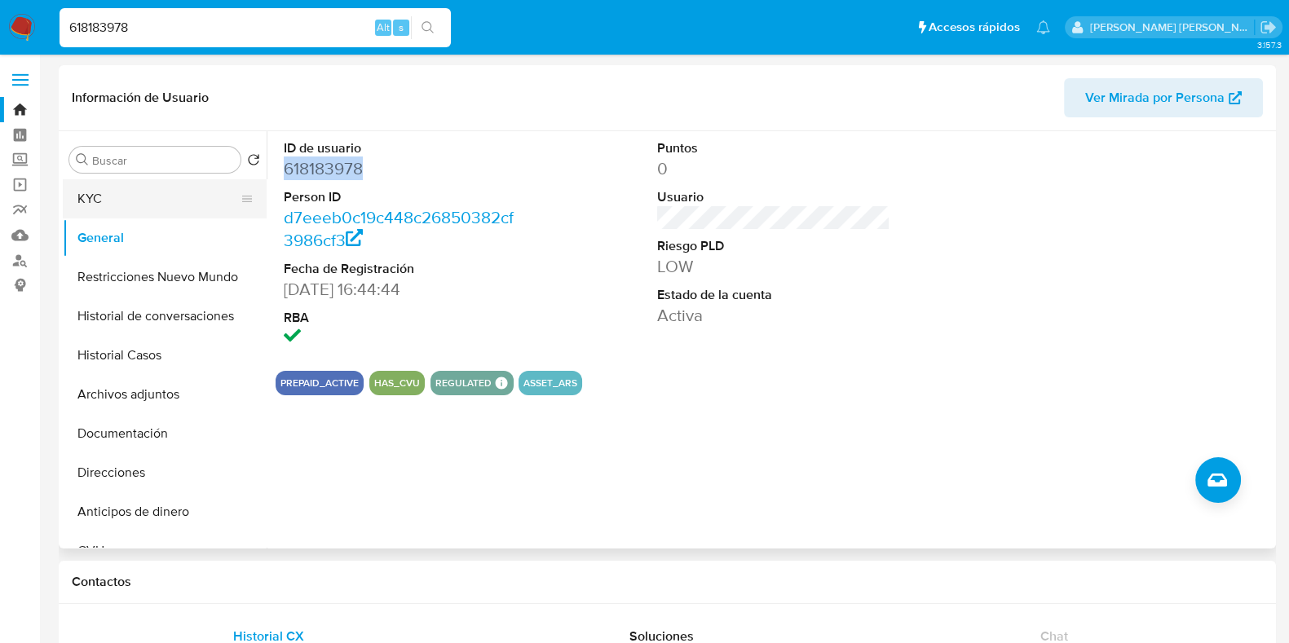
click at [166, 206] on button "KYC" at bounding box center [158, 198] width 191 height 39
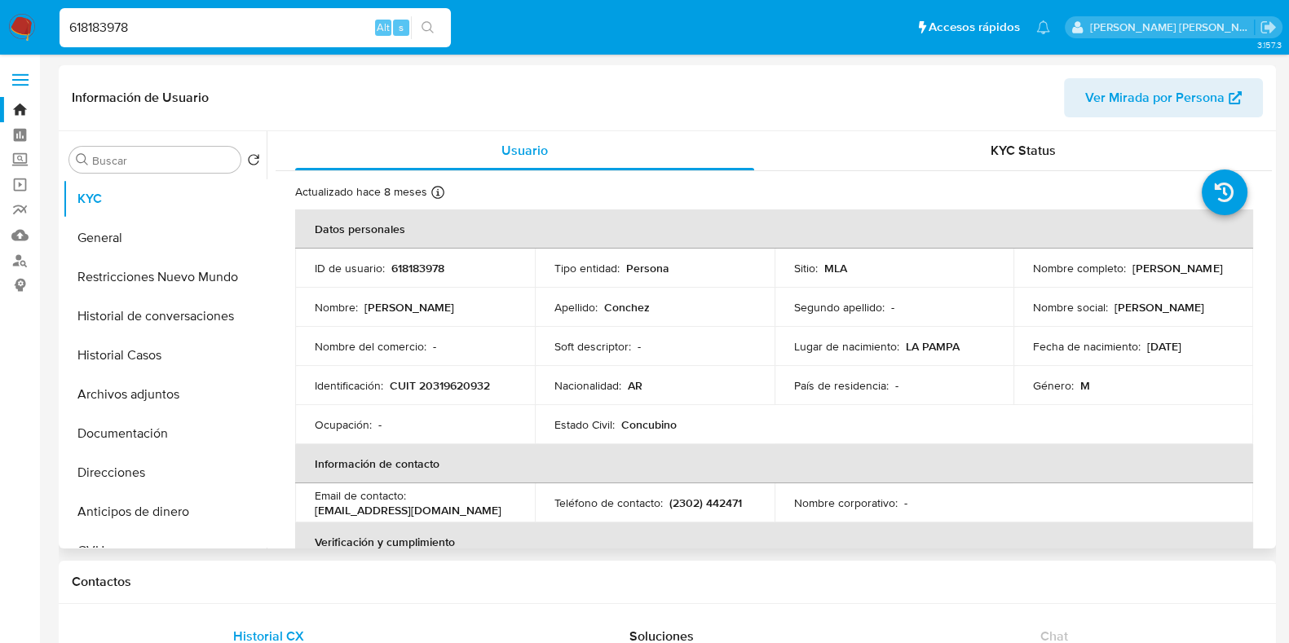
click at [444, 382] on p "CUIT 20319620932" at bounding box center [440, 385] width 100 height 15
copy p "20319620932"
click at [411, 263] on p "618183978" at bounding box center [417, 268] width 53 height 15
click at [124, 422] on button "Documentación" at bounding box center [158, 433] width 191 height 39
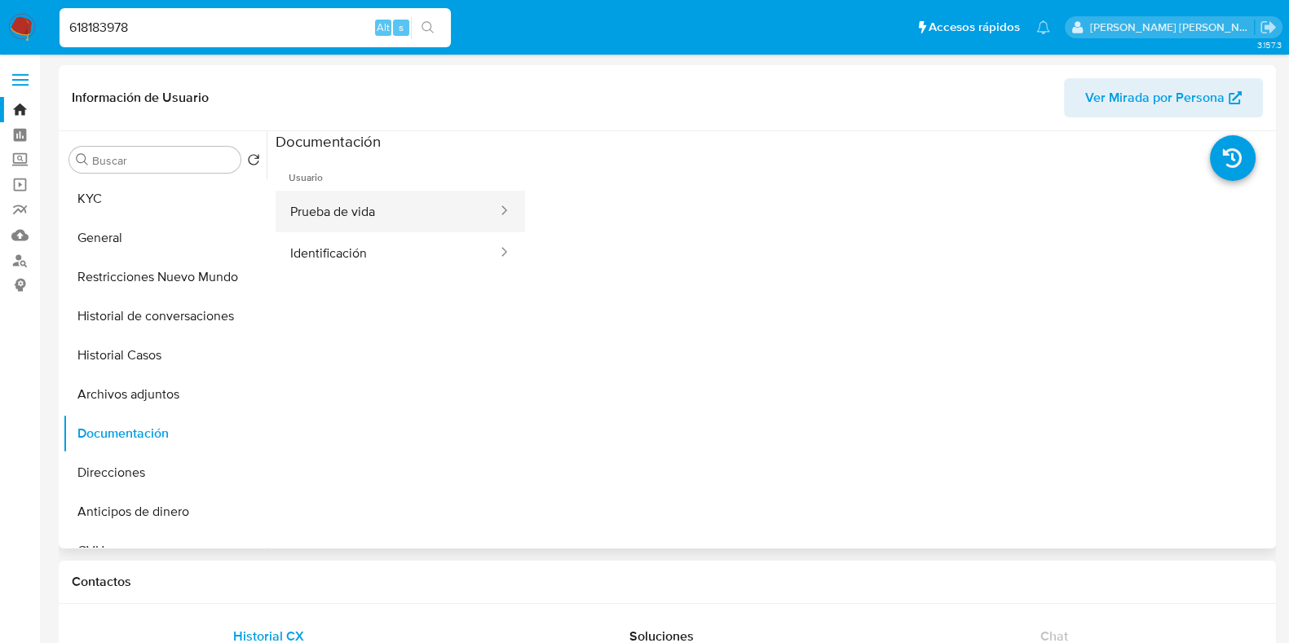
click at [387, 210] on button "Prueba de vida" at bounding box center [387, 212] width 223 height 42
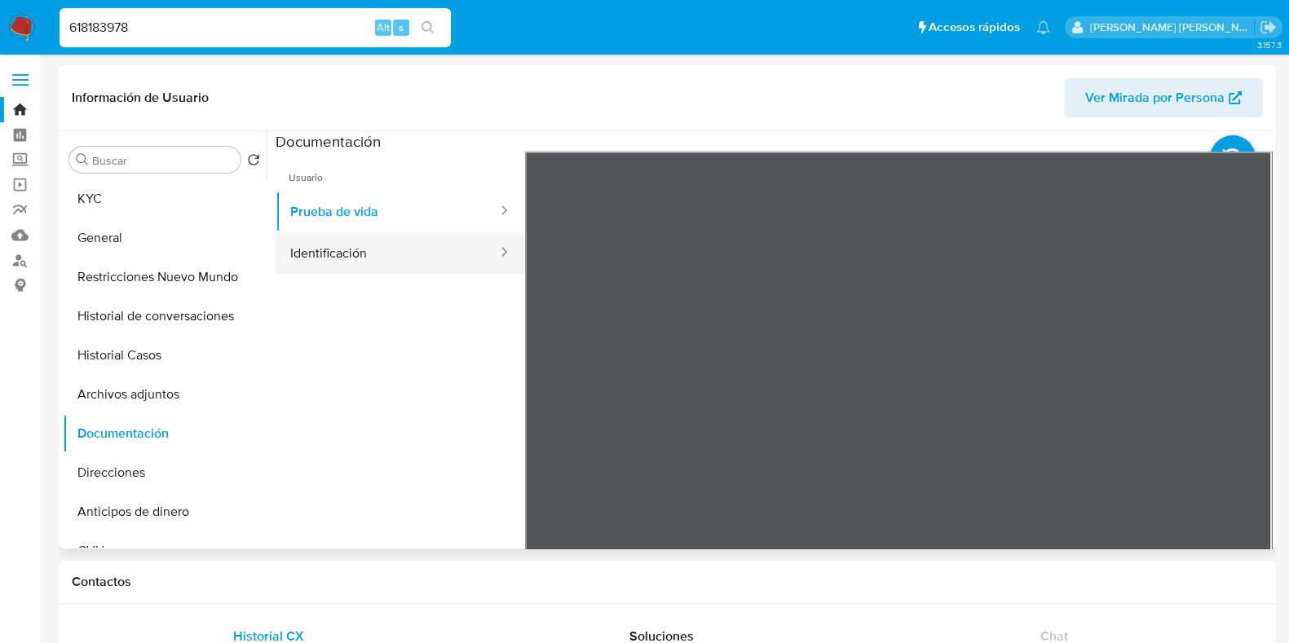
click at [351, 254] on button "Identificación" at bounding box center [387, 253] width 223 height 42
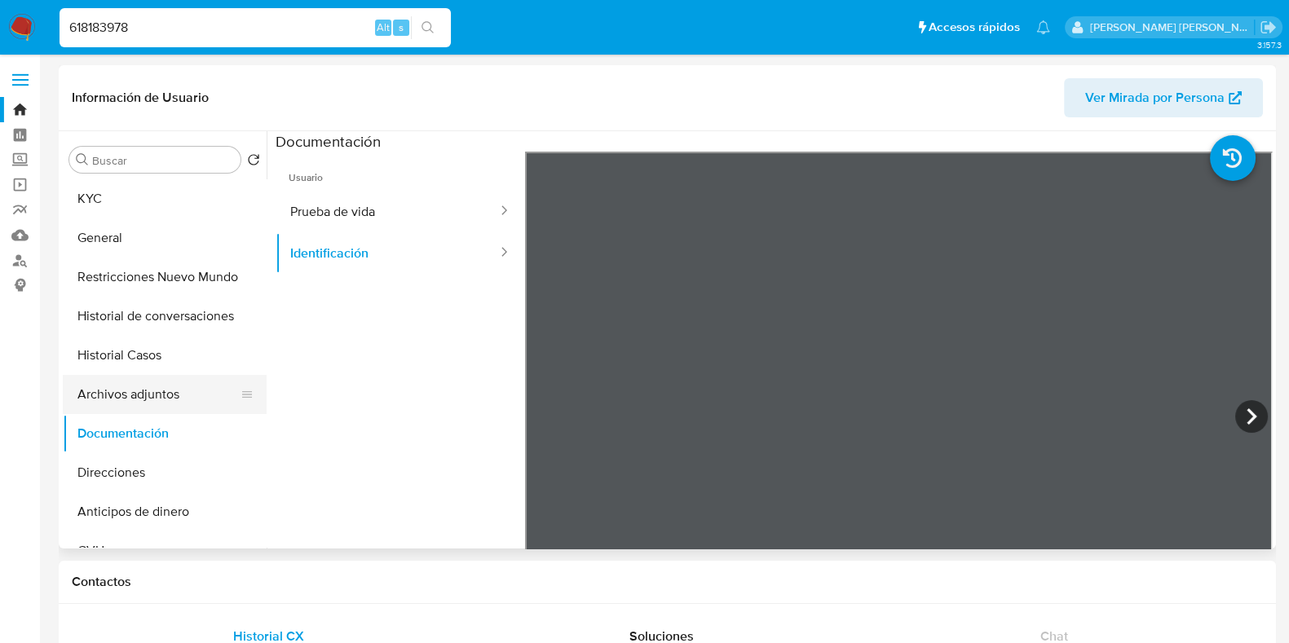
click at [117, 402] on button "Archivos adjuntos" at bounding box center [158, 394] width 191 height 39
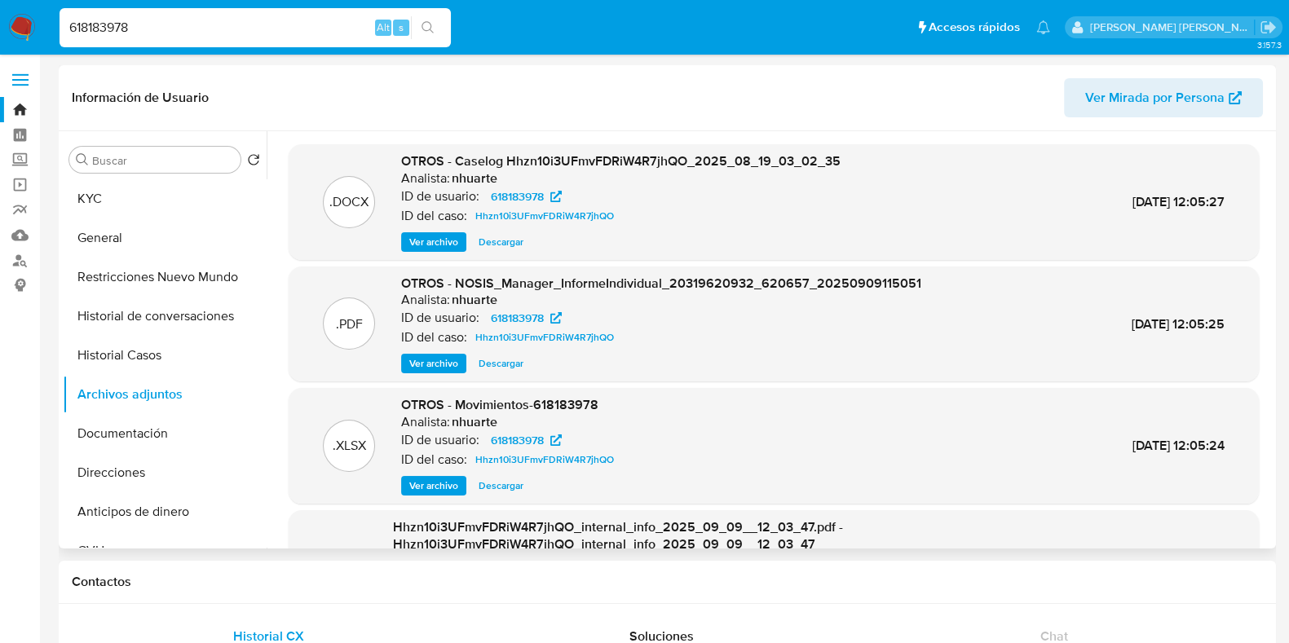
click at [448, 241] on span "Ver archivo" at bounding box center [433, 242] width 49 height 16
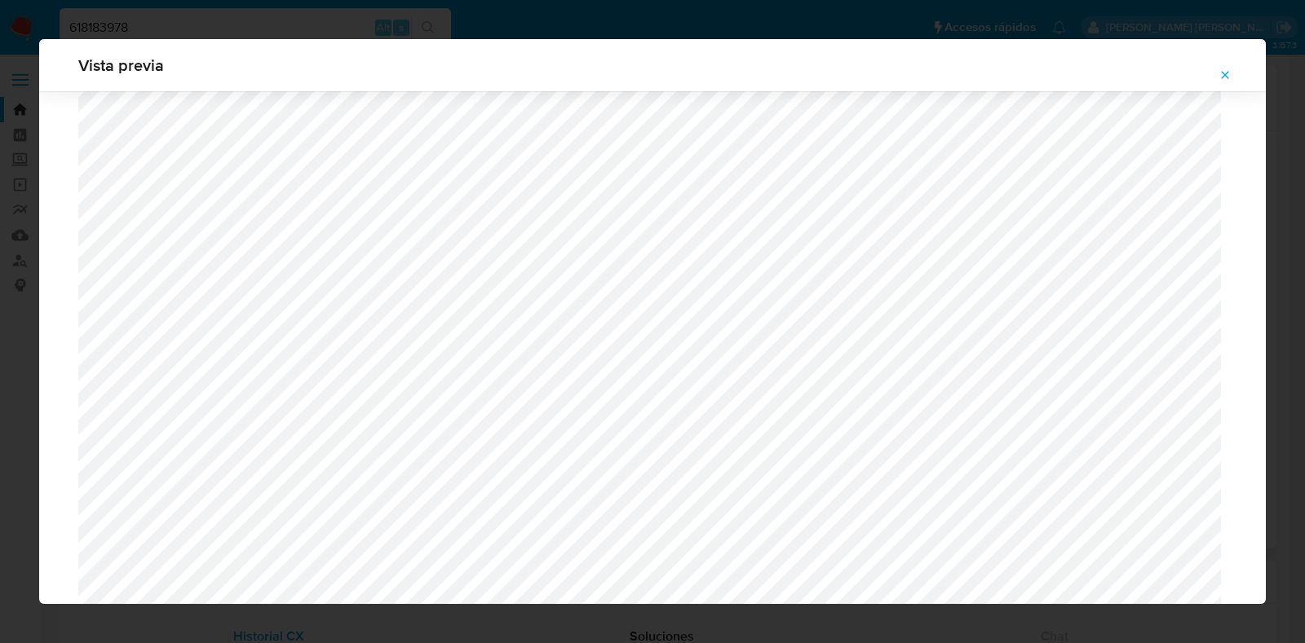
scroll to position [1394, 0]
click at [1223, 70] on icon "Attachment preview" at bounding box center [1224, 75] width 13 height 13
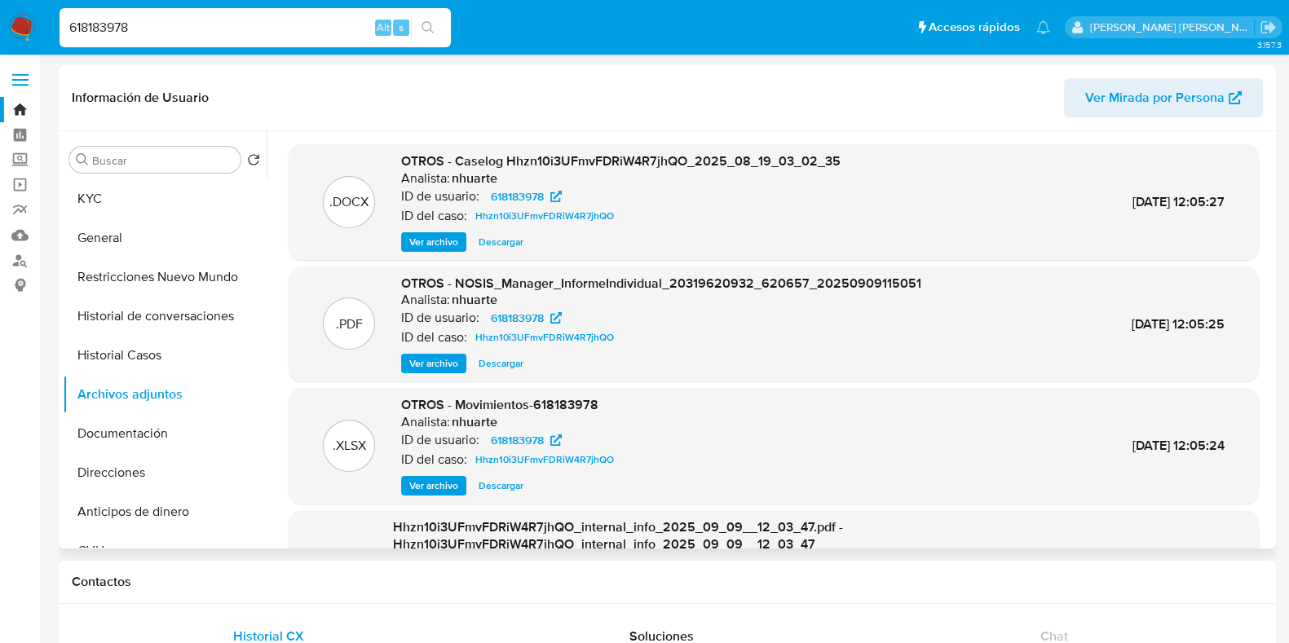
scroll to position [0, 0]
drag, startPoint x: 152, startPoint y: 23, endPoint x: 8, endPoint y: 15, distance: 143.7
click at [8, 15] on nav "Pausado Ver notificaciones 618183978 Alt s Accesos rápidos Presiona las siguien…" at bounding box center [644, 27] width 1289 height 55
paste input "200224212"
type input "200224212"
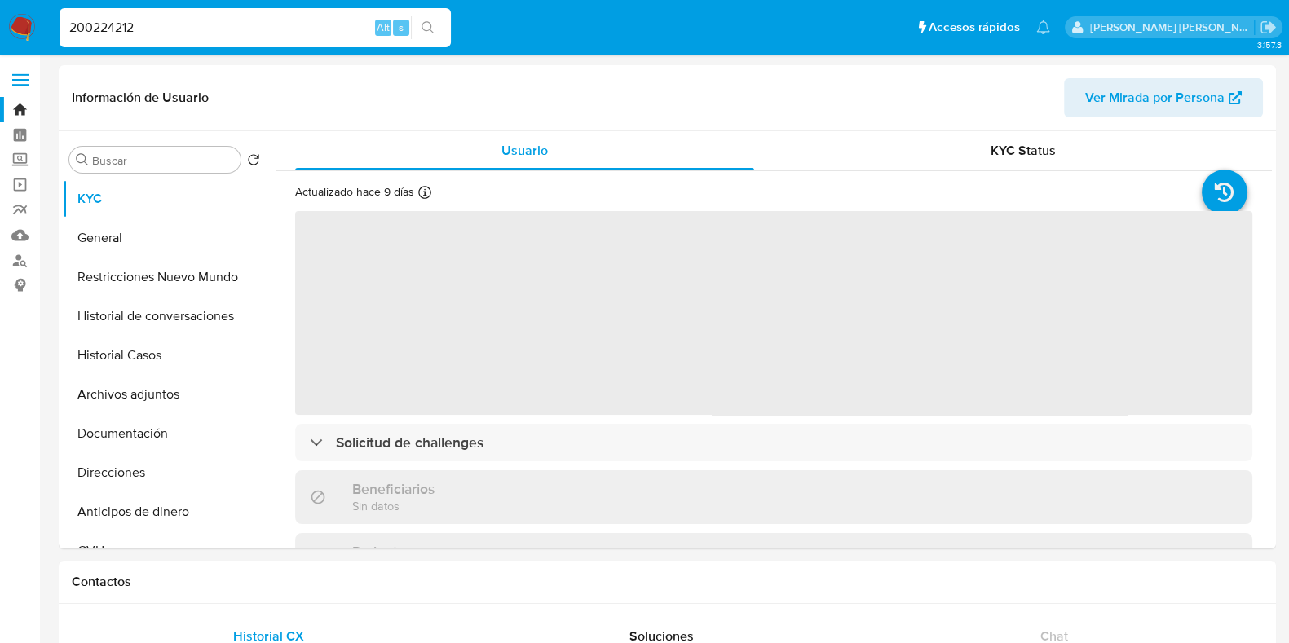
select select "10"
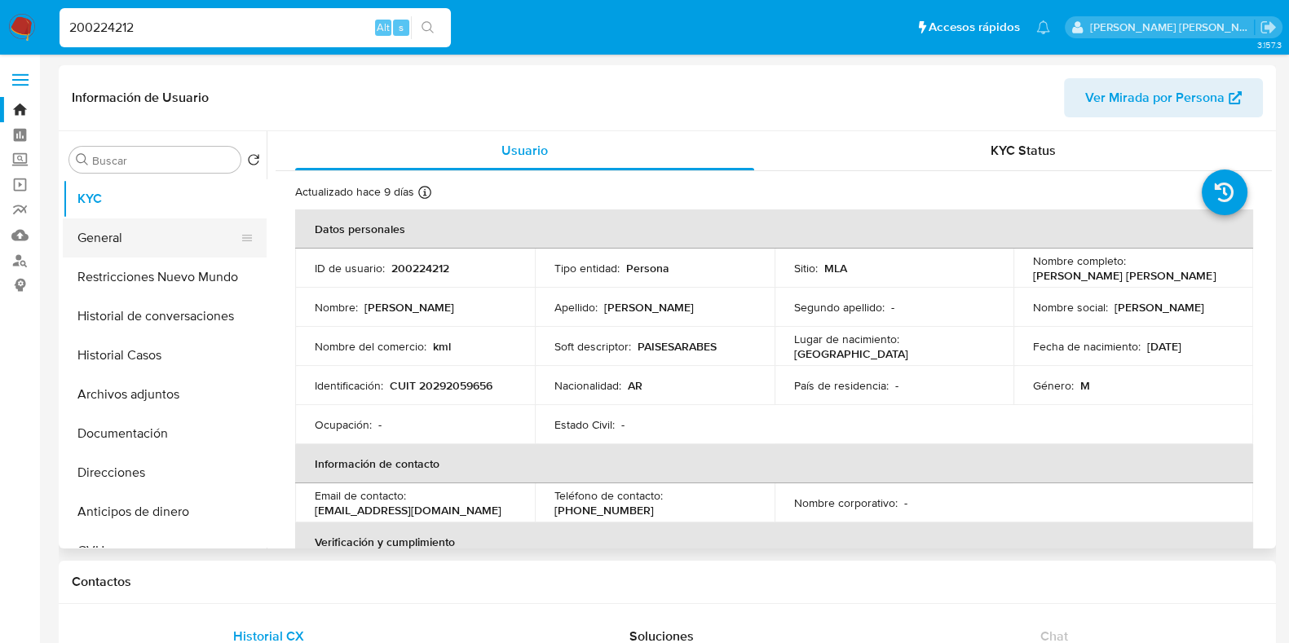
click at [110, 238] on button "General" at bounding box center [158, 238] width 191 height 39
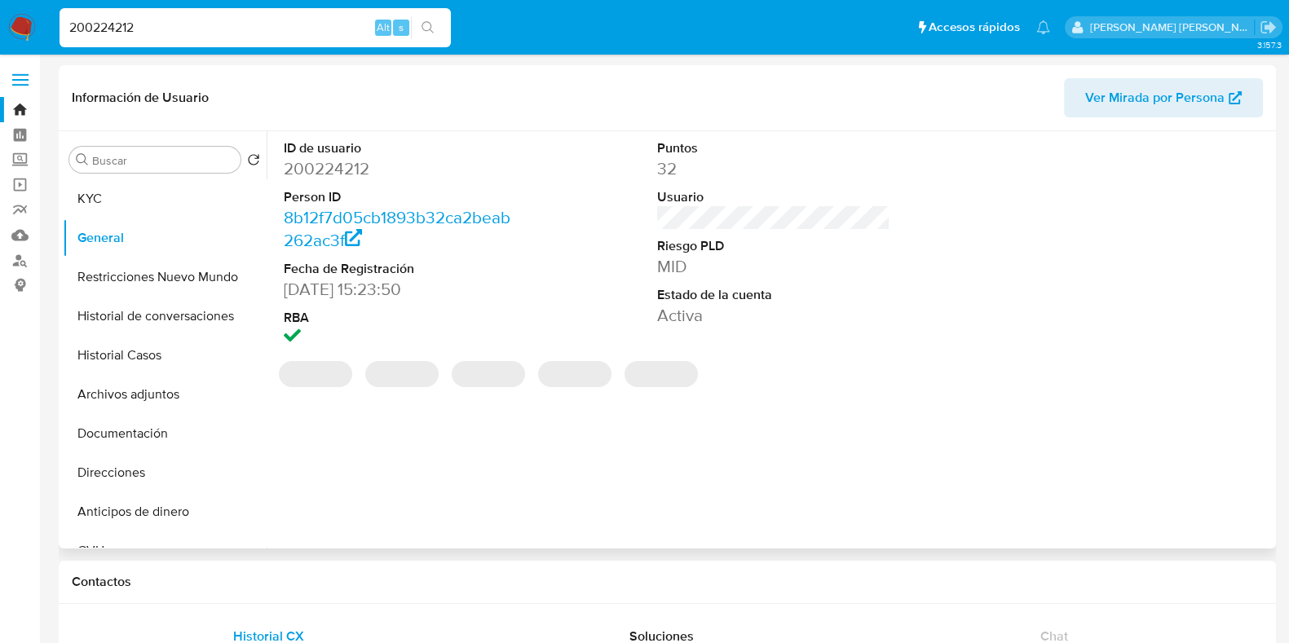
click at [343, 165] on dd "200224212" at bounding box center [400, 168] width 233 height 23
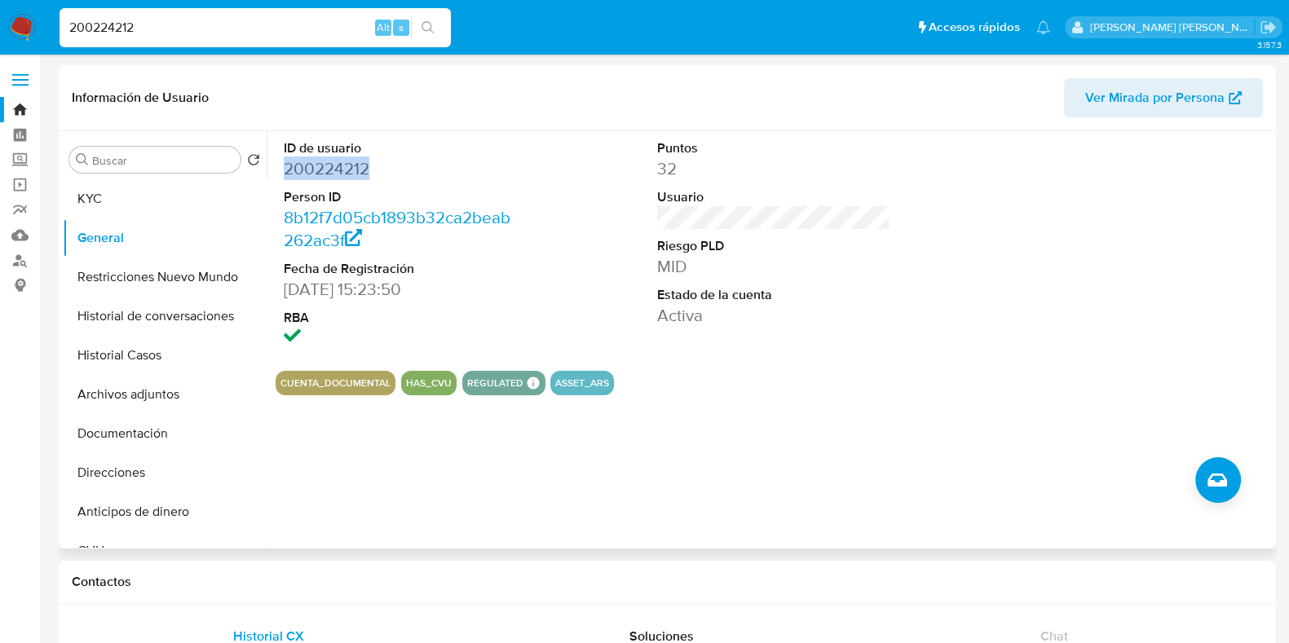
copy dd "200224212"
click at [151, 352] on button "Historial Casos" at bounding box center [158, 355] width 191 height 39
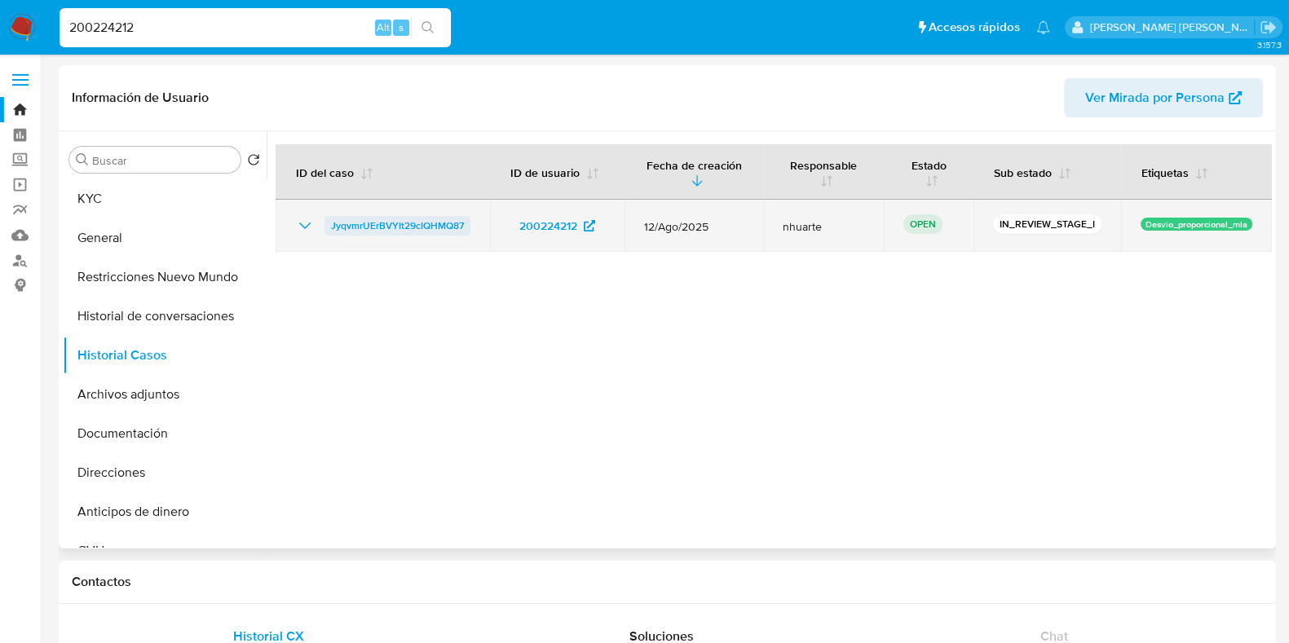
click at [413, 226] on span "JyqvmrUErBVYIt29cIQHMQ87" at bounding box center [397, 226] width 133 height 20
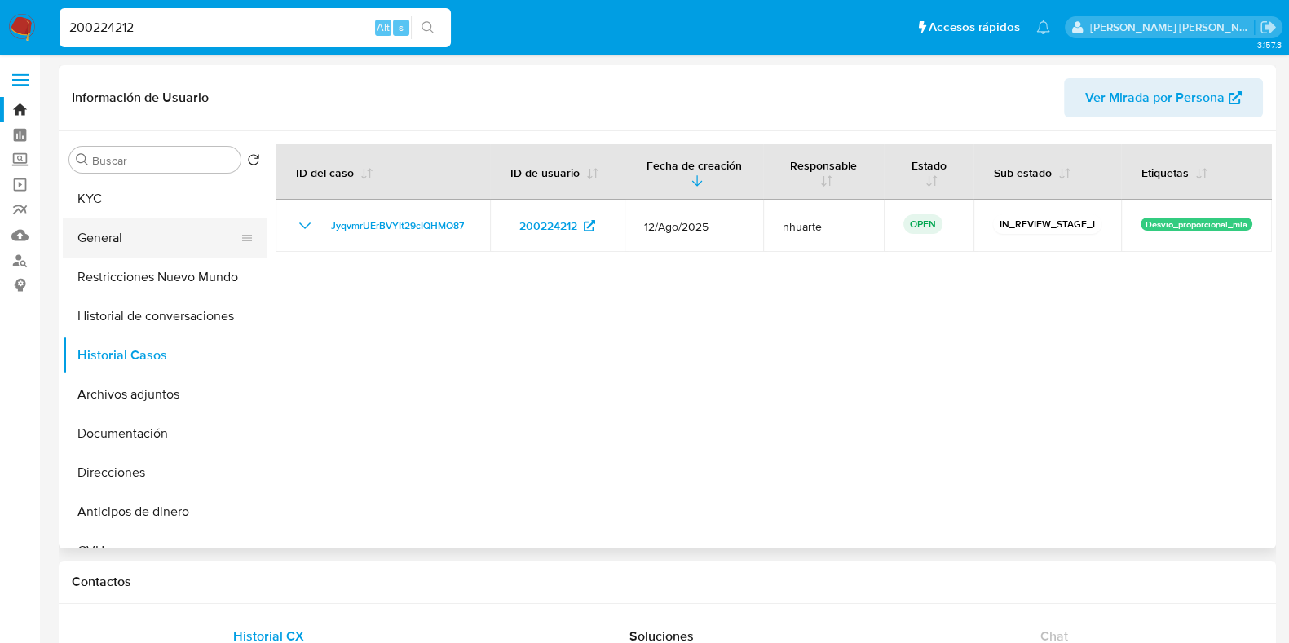
click at [164, 235] on button "General" at bounding box center [158, 238] width 191 height 39
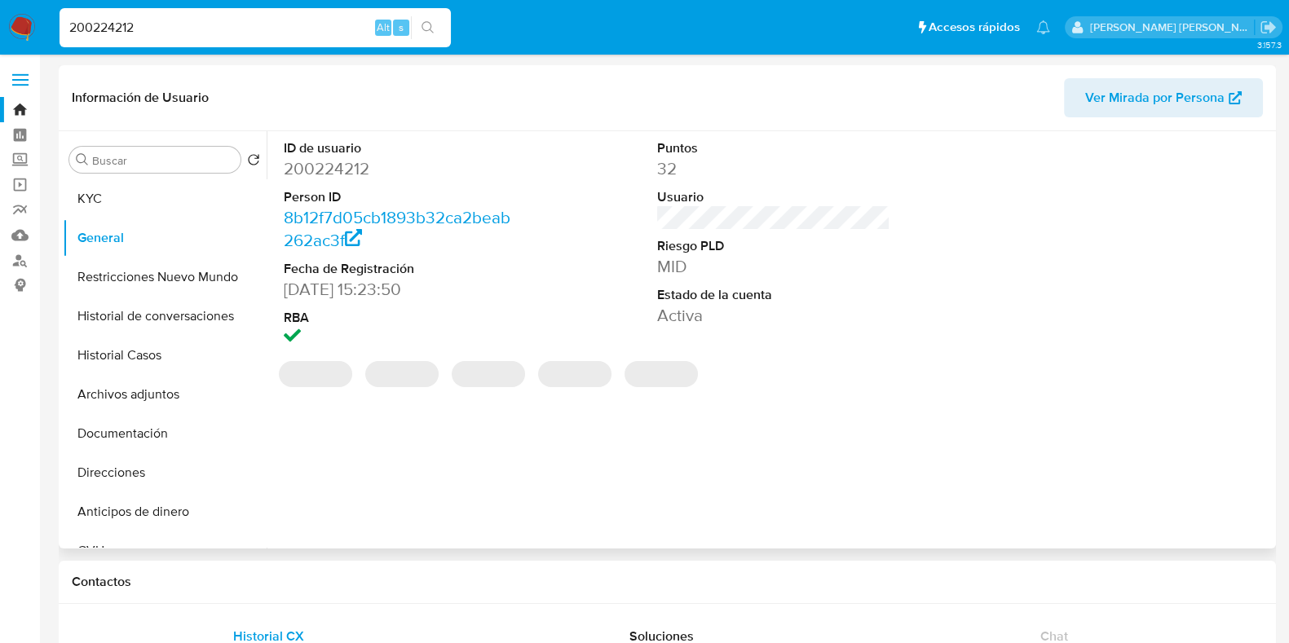
click at [335, 169] on dd "200224212" at bounding box center [400, 168] width 233 height 23
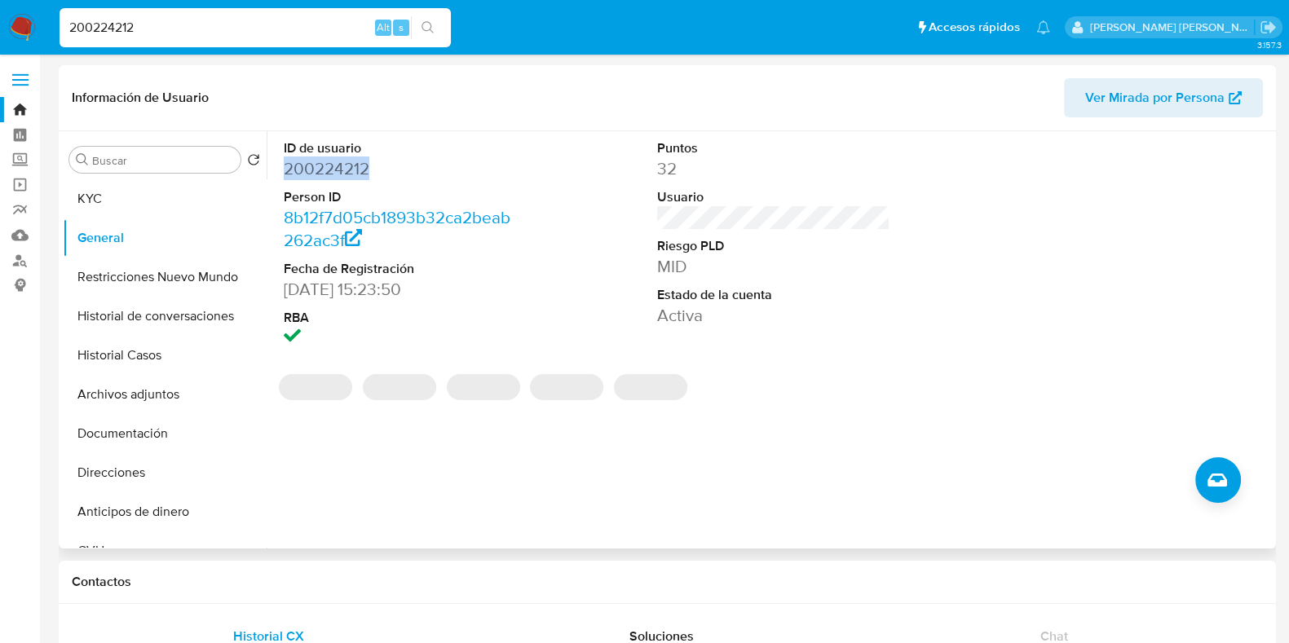
copy dd "200224212"
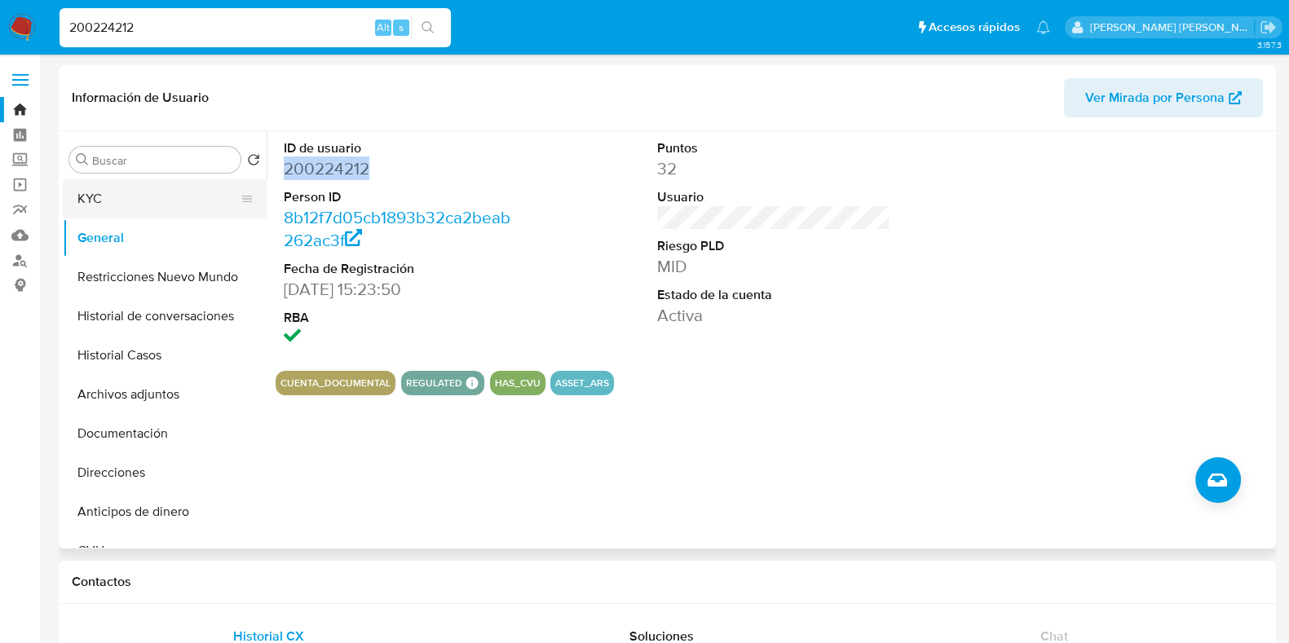
click at [163, 195] on button "KYC" at bounding box center [158, 198] width 191 height 39
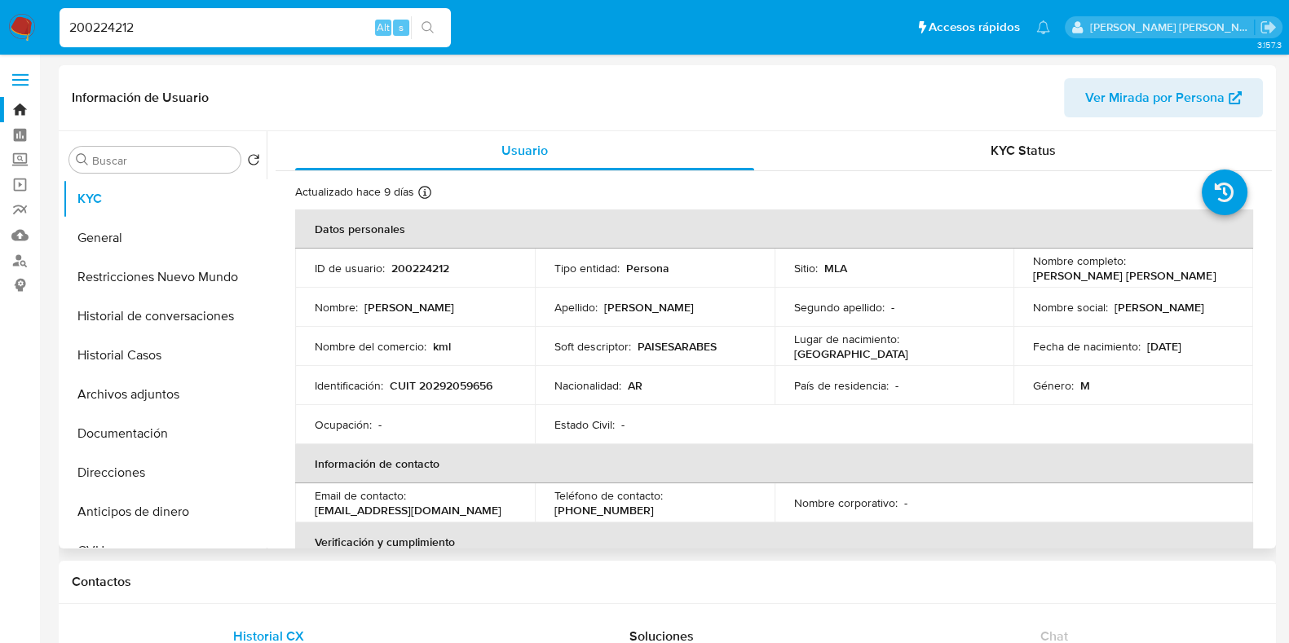
click at [468, 382] on p "CUIT 20292059656" at bounding box center [441, 385] width 103 height 15
copy p "20292059656"
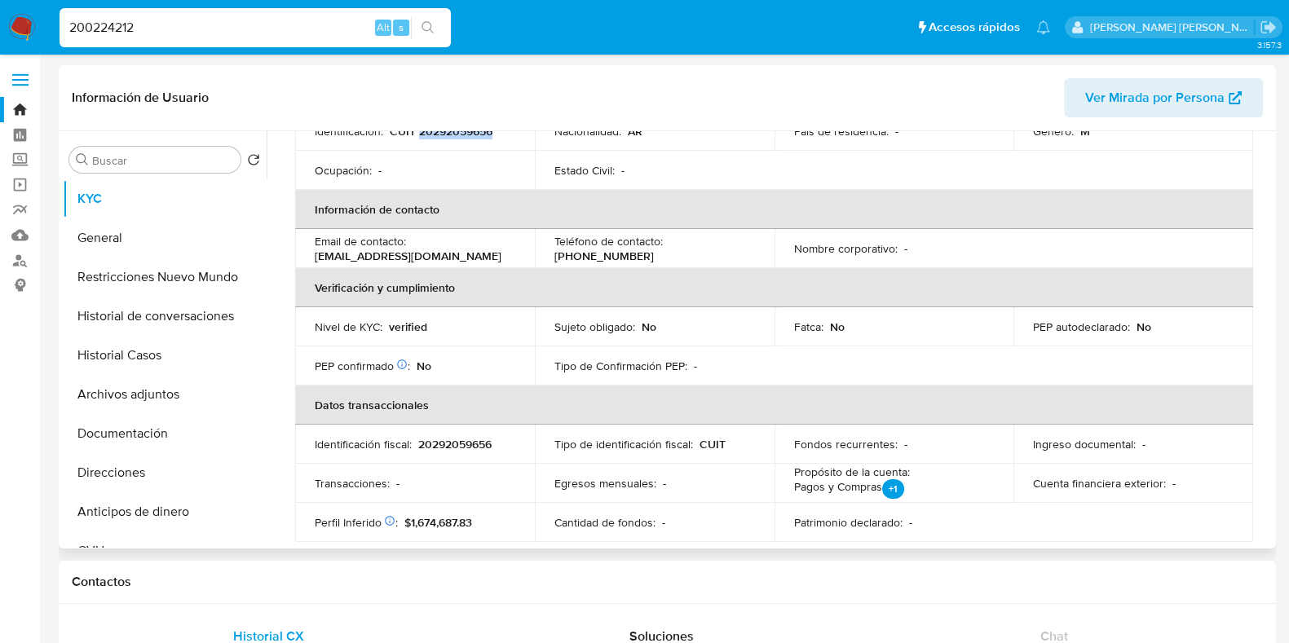
scroll to position [306, 0]
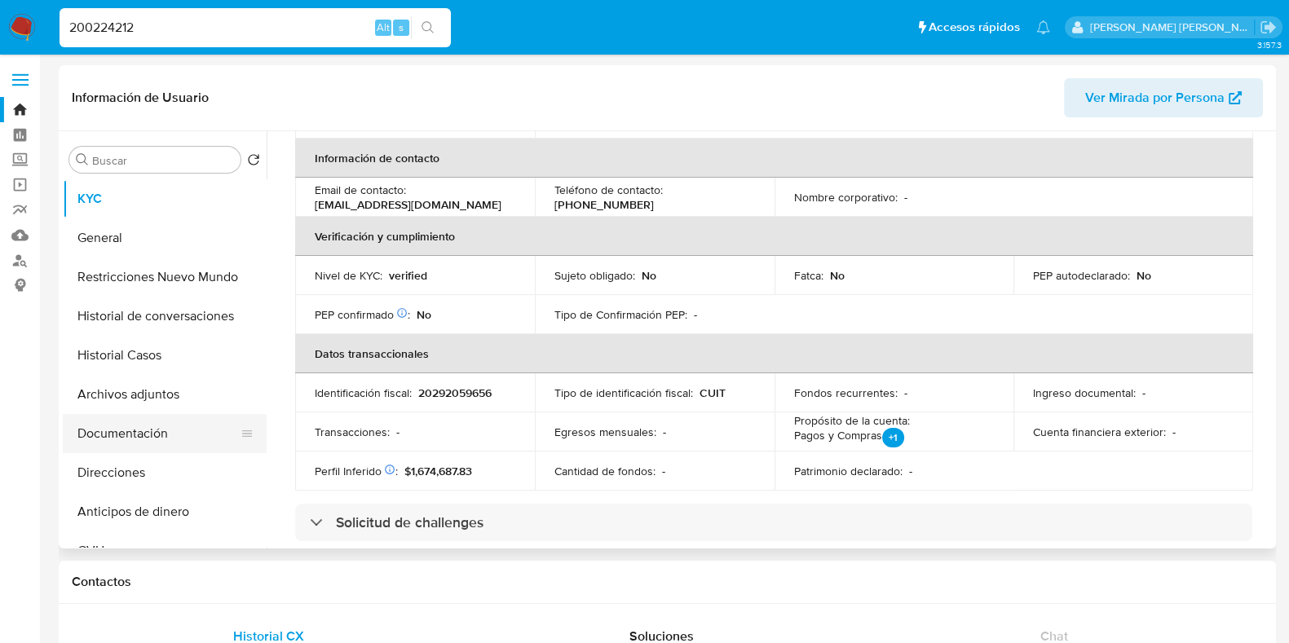
click at [130, 471] on button "Direcciones" at bounding box center [165, 472] width 204 height 39
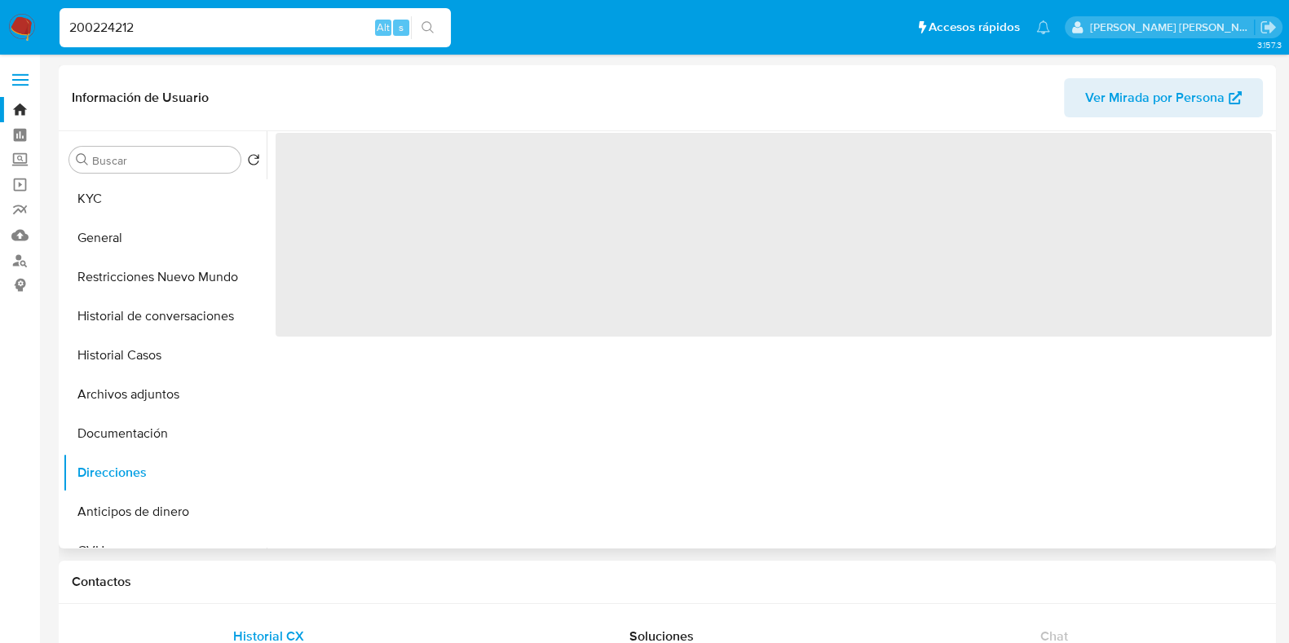
scroll to position [0, 0]
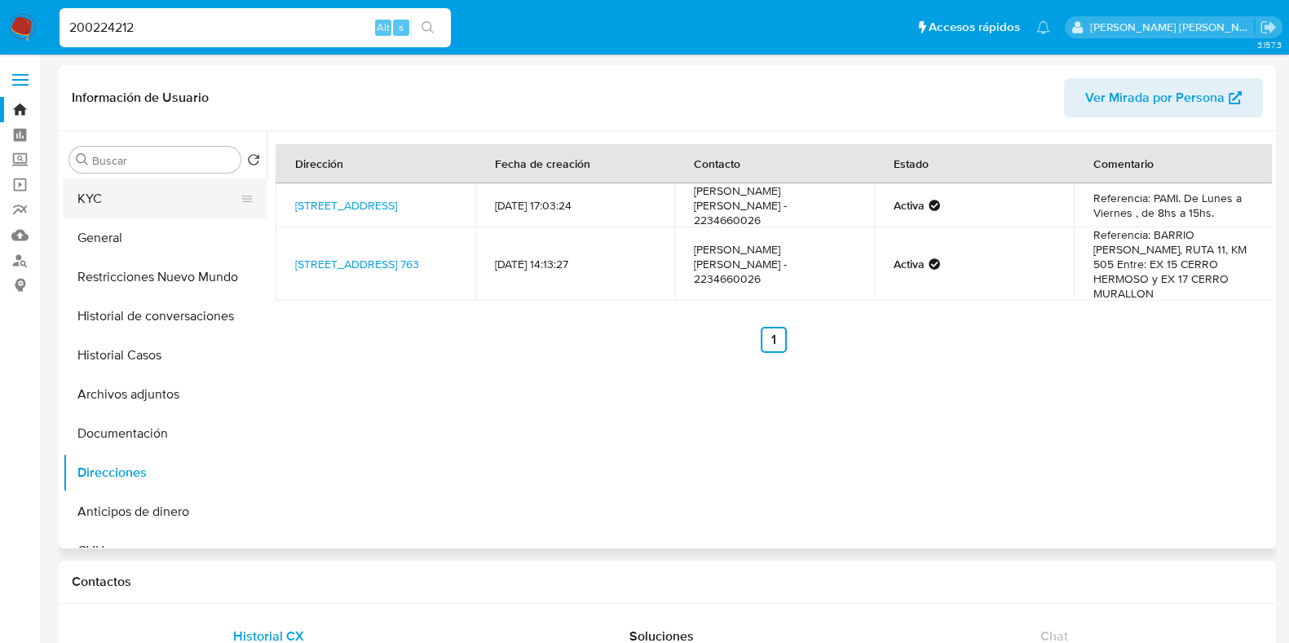
click at [171, 201] on button "KYC" at bounding box center [158, 198] width 191 height 39
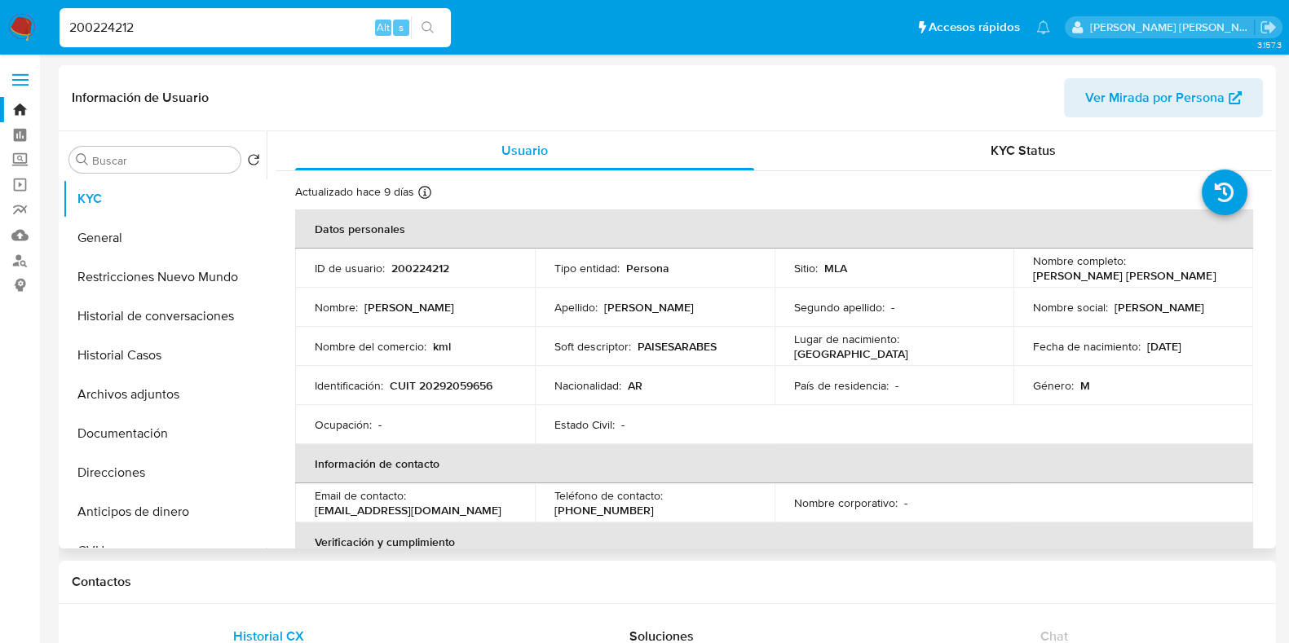
click at [444, 384] on p "CUIT 20292059656" at bounding box center [441, 385] width 103 height 15
copy p "20292059656"
click at [118, 463] on button "Direcciones" at bounding box center [158, 472] width 191 height 39
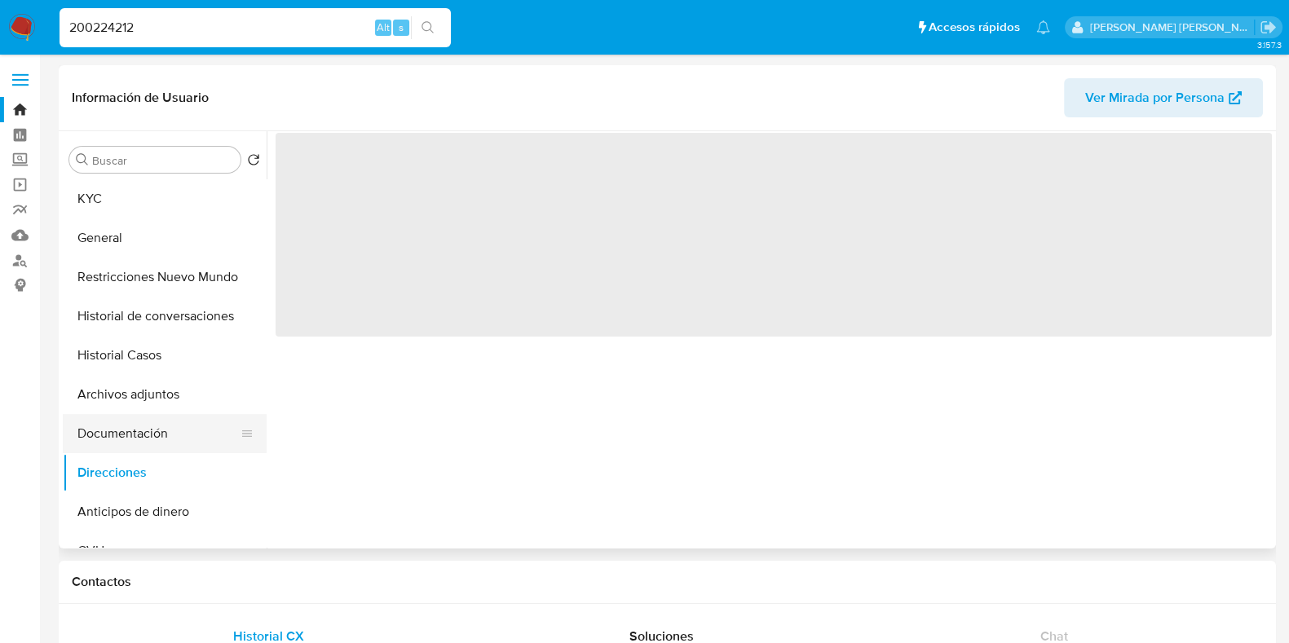
click at [139, 435] on button "Documentación" at bounding box center [158, 433] width 191 height 39
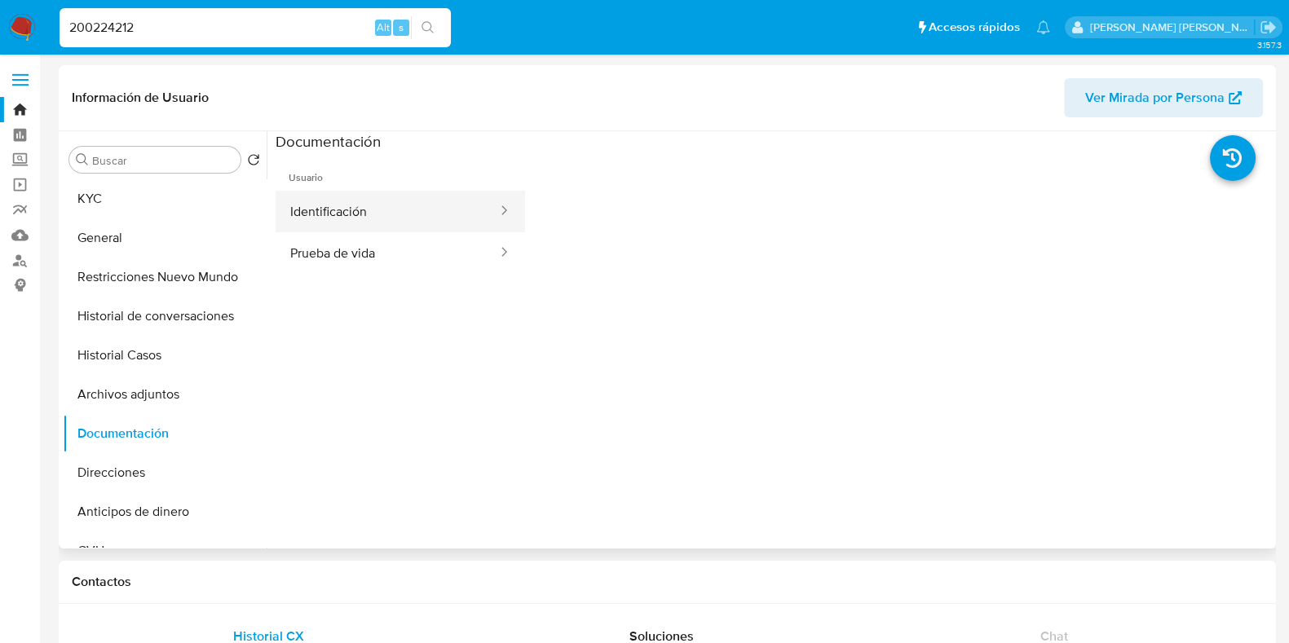
click at [378, 203] on button "Identificación" at bounding box center [387, 212] width 223 height 42
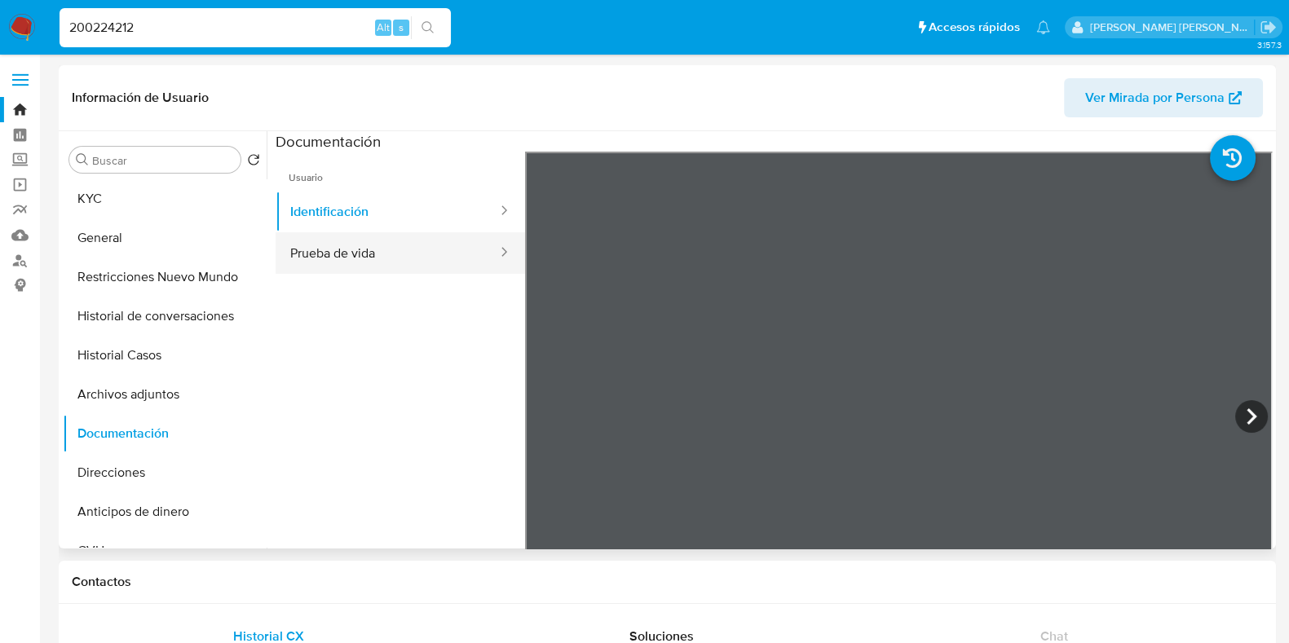
click at [319, 254] on button "Prueba de vida" at bounding box center [387, 253] width 223 height 42
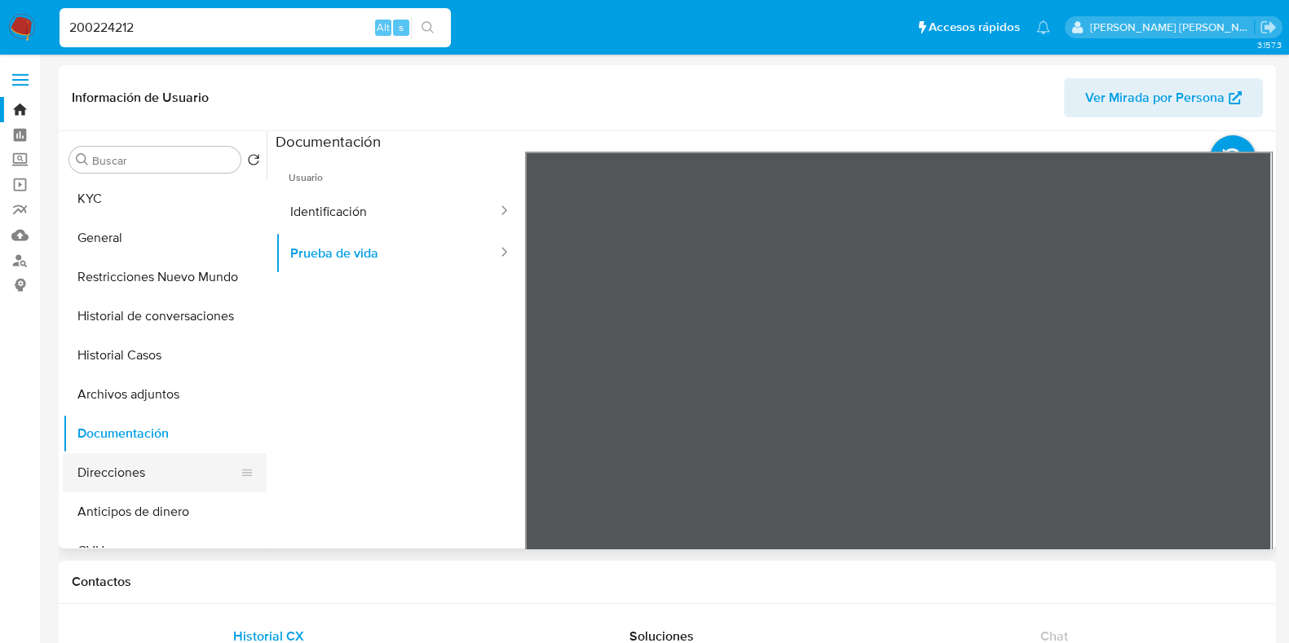
click at [144, 471] on button "Direcciones" at bounding box center [158, 472] width 191 height 39
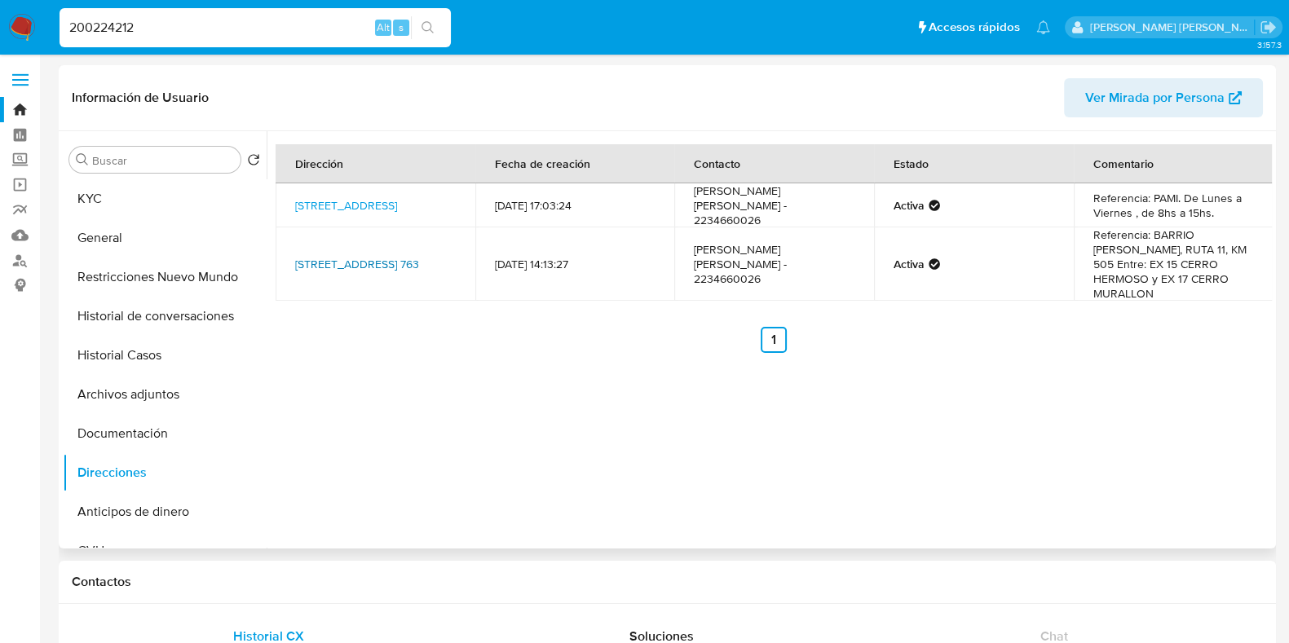
click at [377, 256] on link "Calle Ex 28 Isla Elefante 763, Mar Del Plata, Buenos Aires, 7600, Argentina 763" at bounding box center [357, 264] width 124 height 16
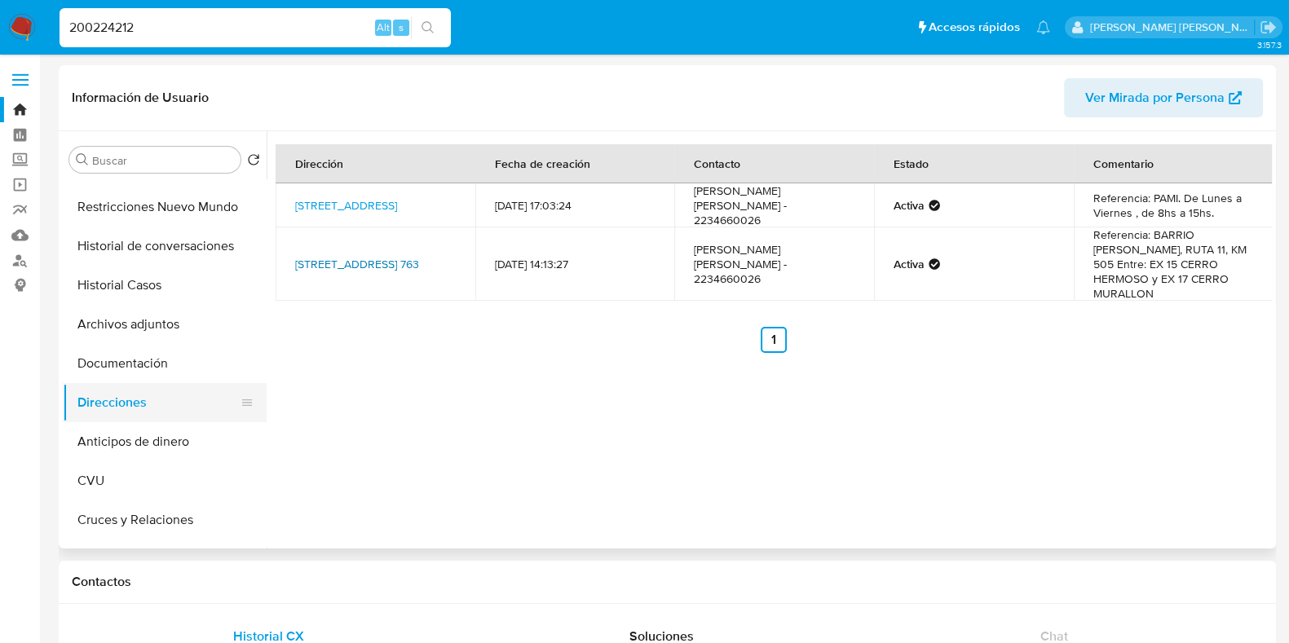
scroll to position [101, 0]
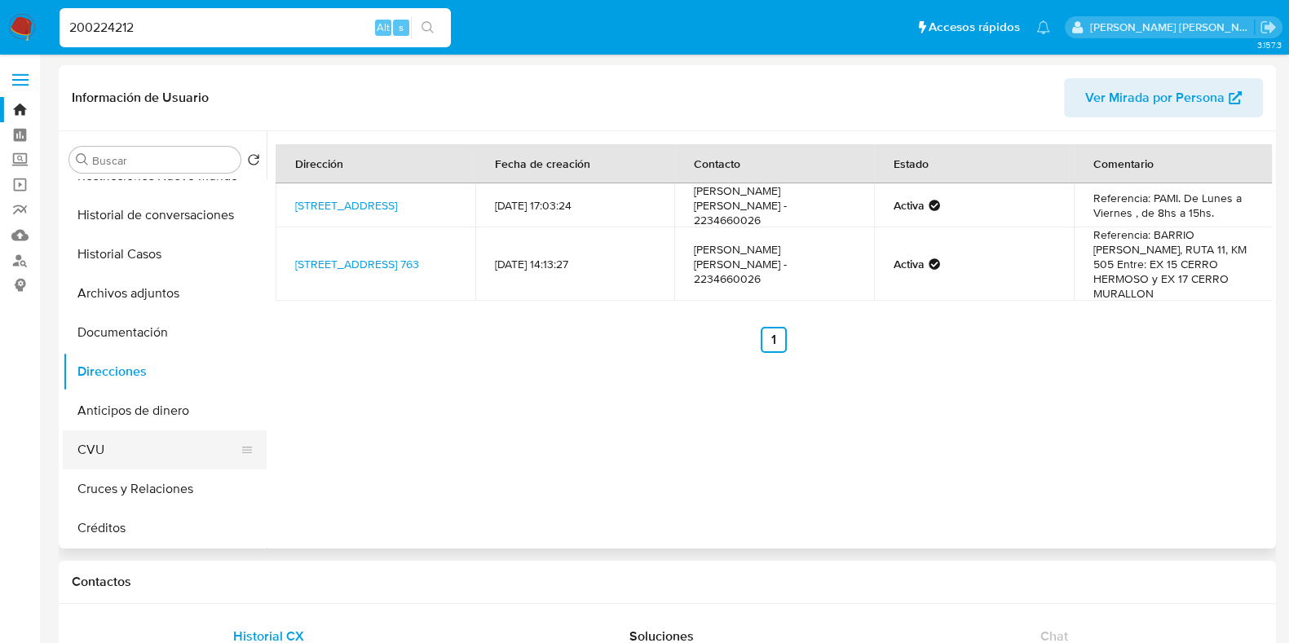
click at [146, 444] on button "CVU" at bounding box center [158, 450] width 191 height 39
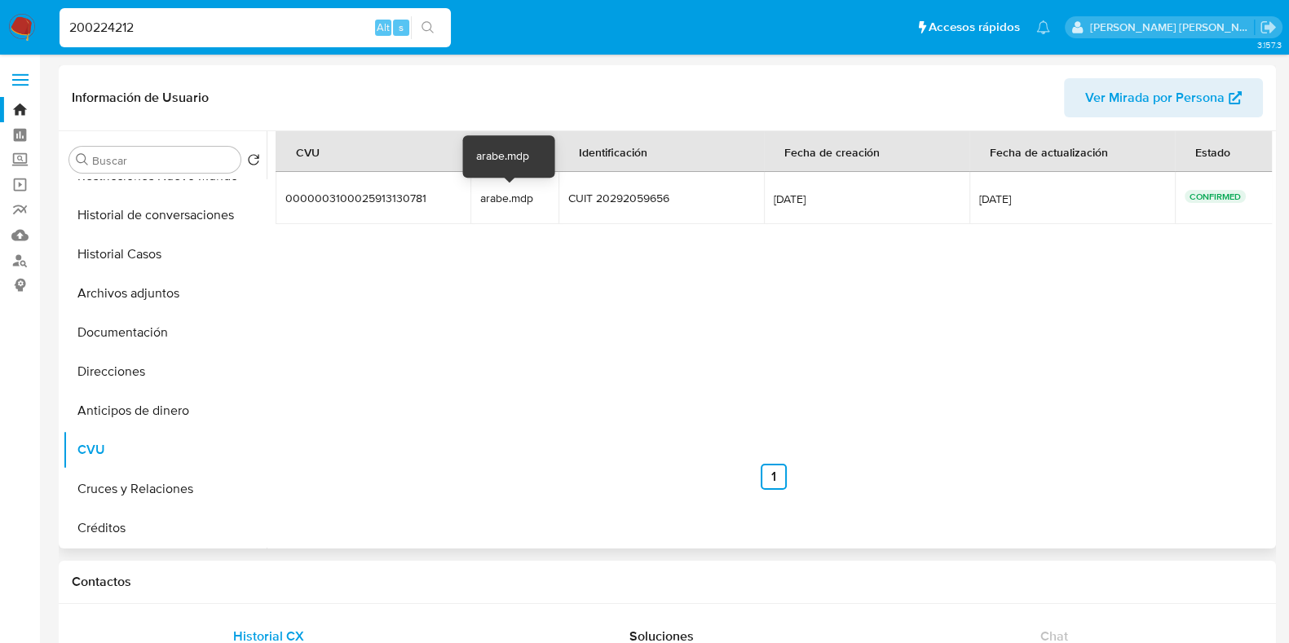
drag, startPoint x: 473, startPoint y: 193, endPoint x: 534, endPoint y: 200, distance: 61.5
click at [534, 200] on td "arabe.mdp arabe.mdp" at bounding box center [515, 198] width 88 height 52
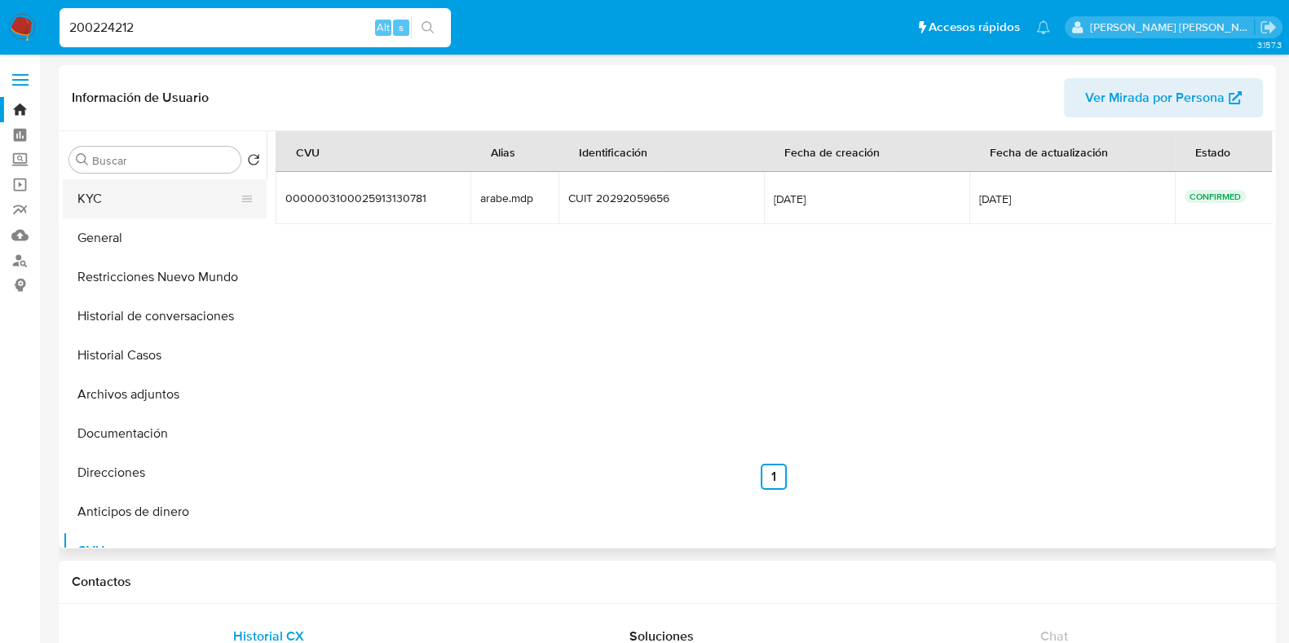
click at [126, 208] on button "KYC" at bounding box center [158, 198] width 191 height 39
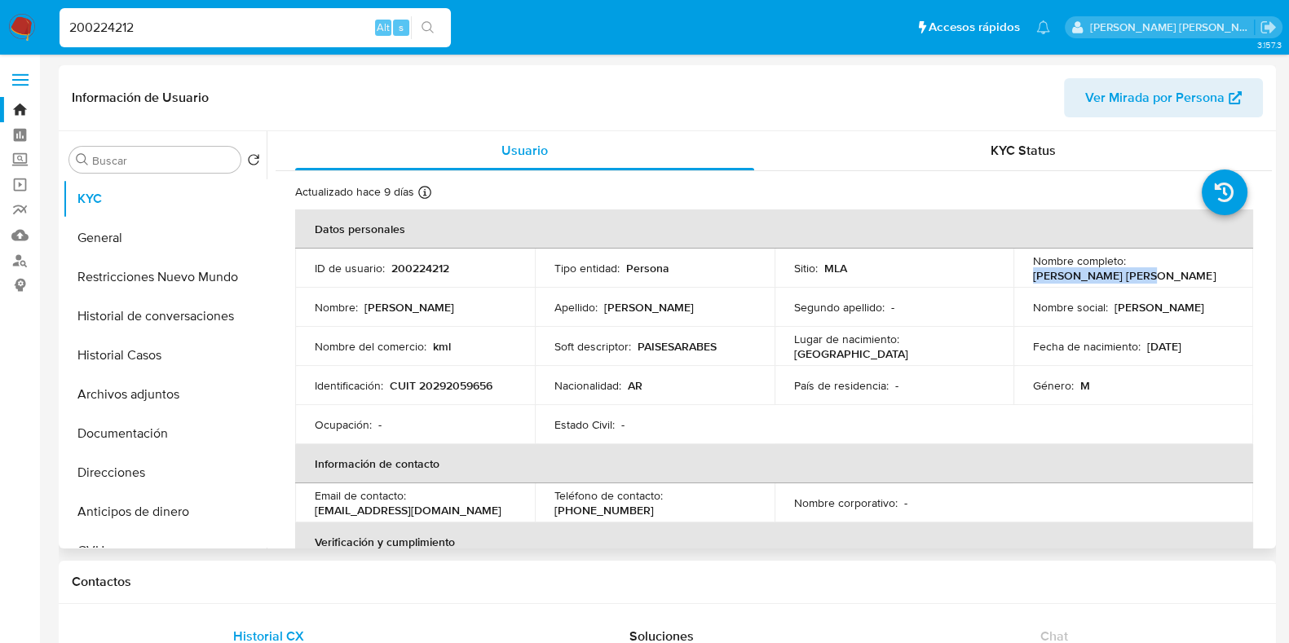
drag, startPoint x: 1031, startPoint y: 275, endPoint x: 1144, endPoint y: 275, distance: 113.4
click at [1155, 274] on div "Nombre completo : Emmanuel Emir Gomez" at bounding box center [1133, 268] width 201 height 29
copy p "Emmanuel Emir Gomez"
drag, startPoint x: 633, startPoint y: 351, endPoint x: 747, endPoint y: 349, distance: 114.2
click at [747, 349] on div "Soft descriptor : PAISESARABES" at bounding box center [655, 346] width 201 height 15
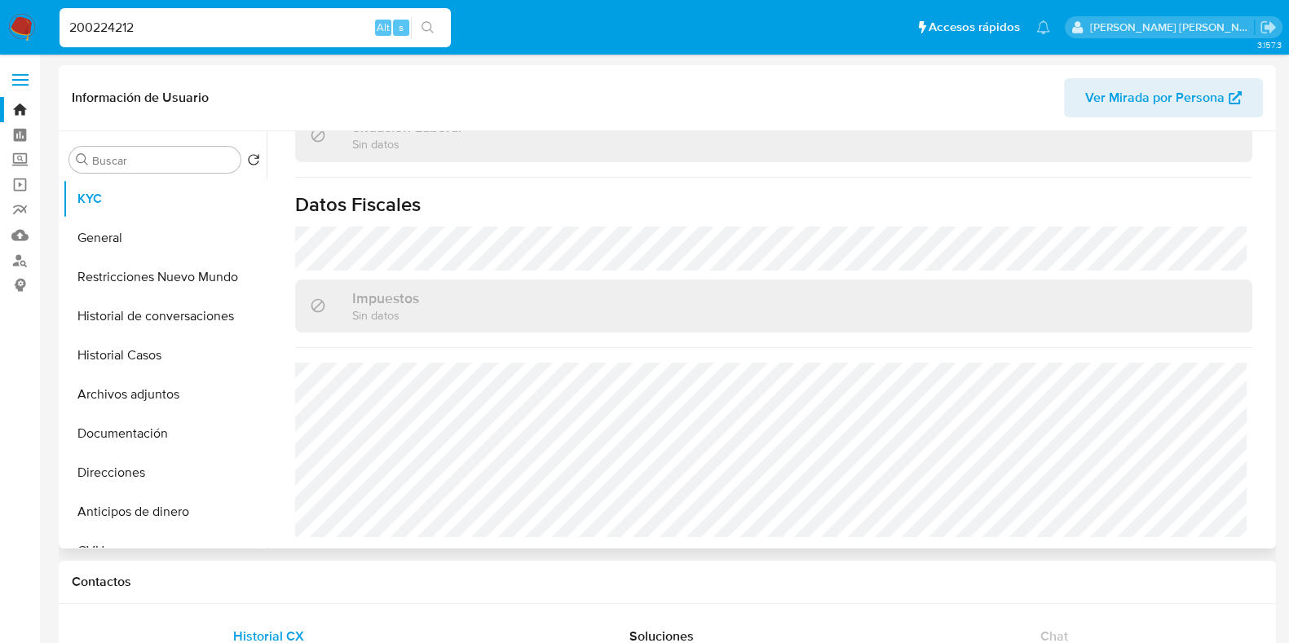
scroll to position [873, 0]
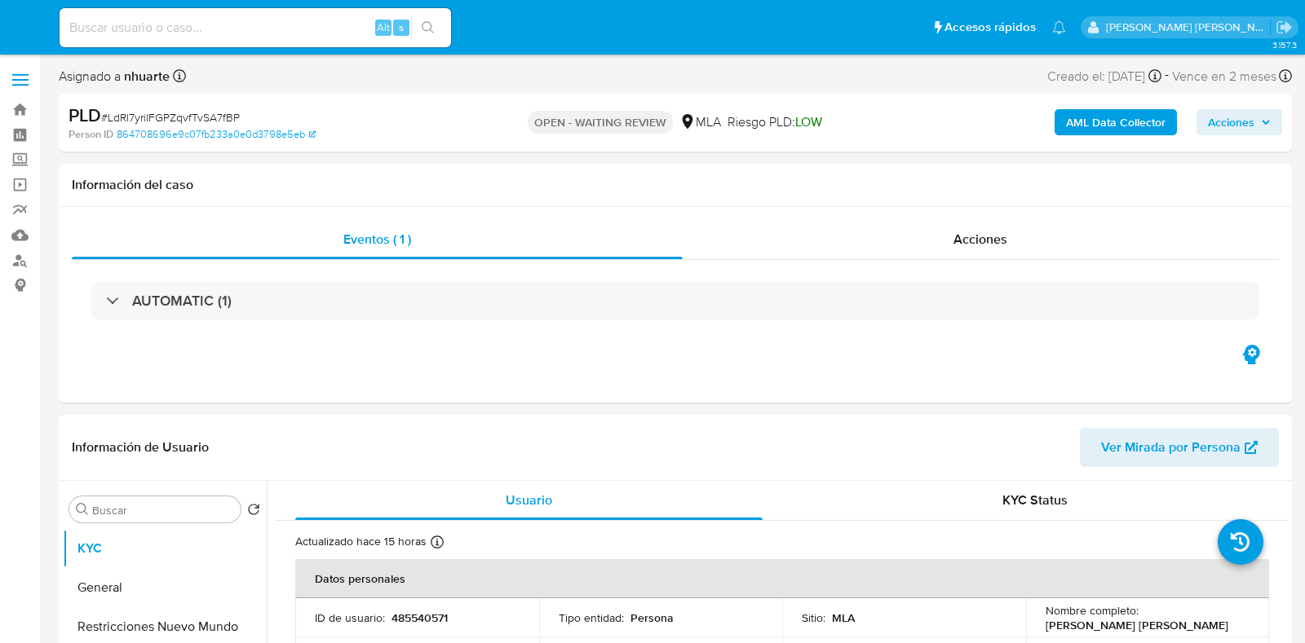
select select "10"
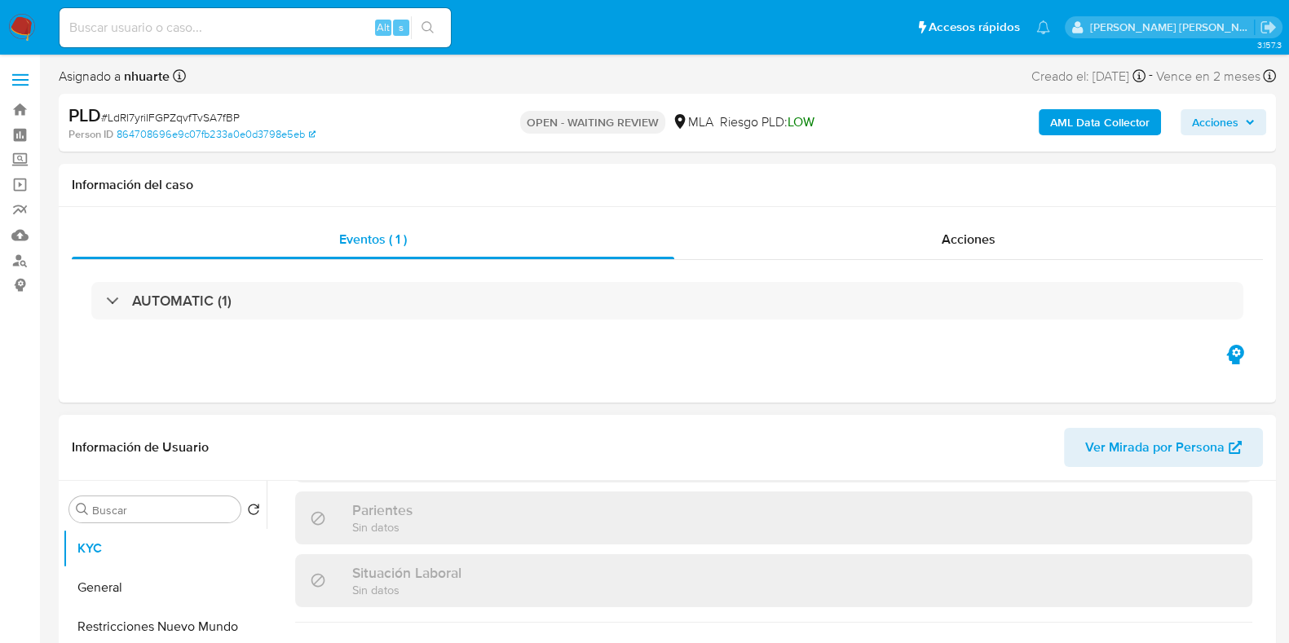
scroll to position [873, 0]
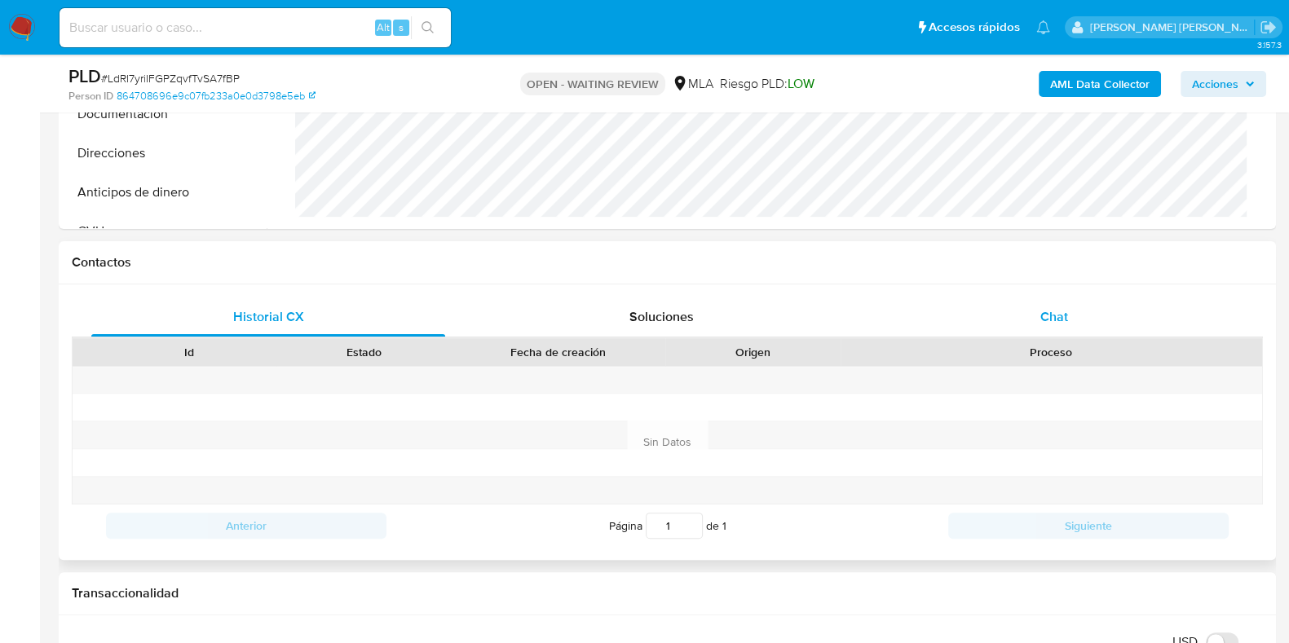
click at [1068, 311] on span "Chat" at bounding box center [1055, 316] width 28 height 19
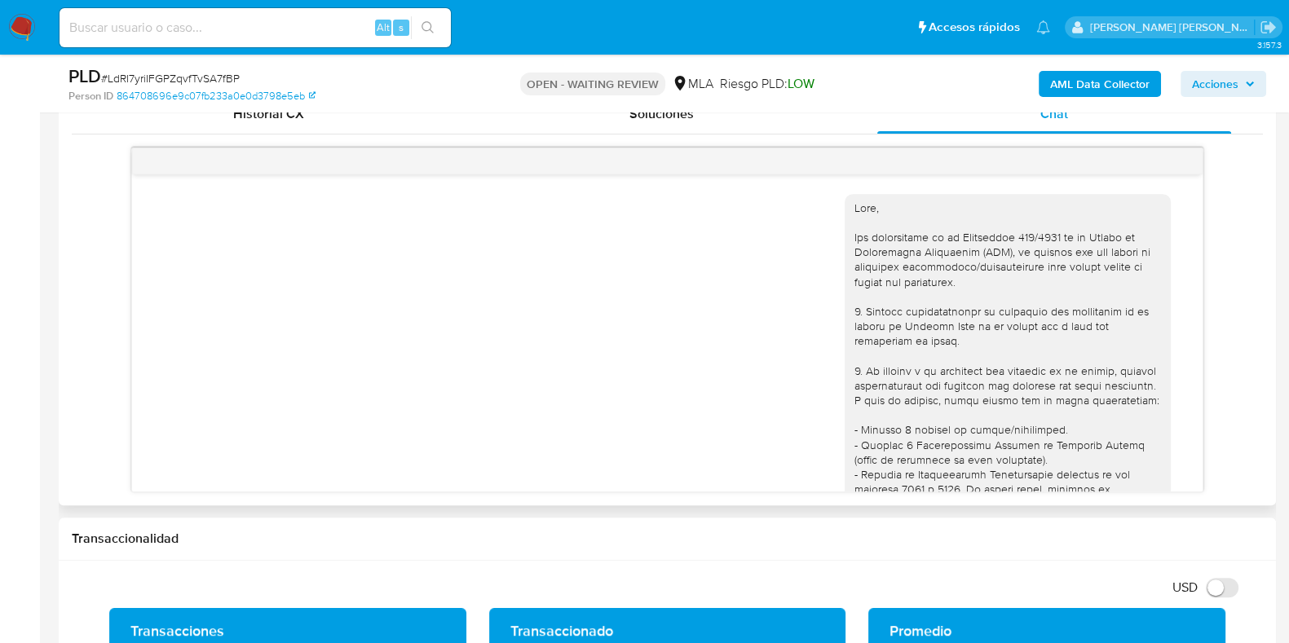
scroll to position [670, 0]
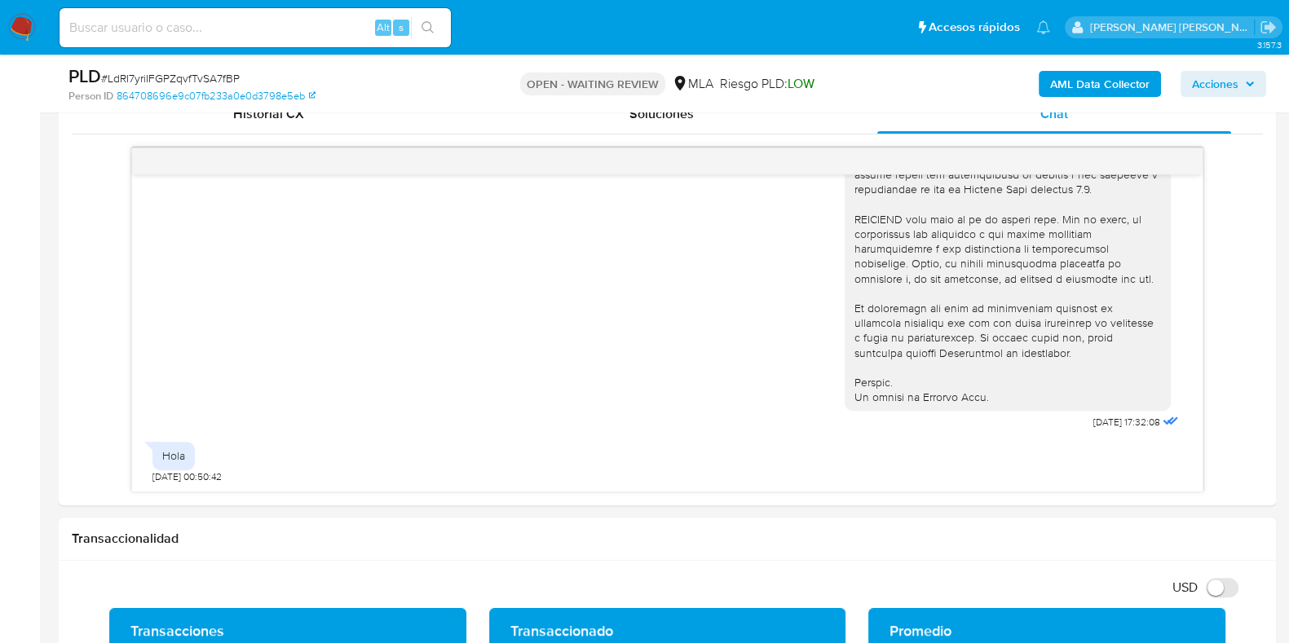
click at [219, 81] on span "# LdRI7yriIFGPZqvfTvSA7fBP" at bounding box center [170, 78] width 139 height 16
copy span "LdRI7yriIFGPZqvfTvSA7fBP"
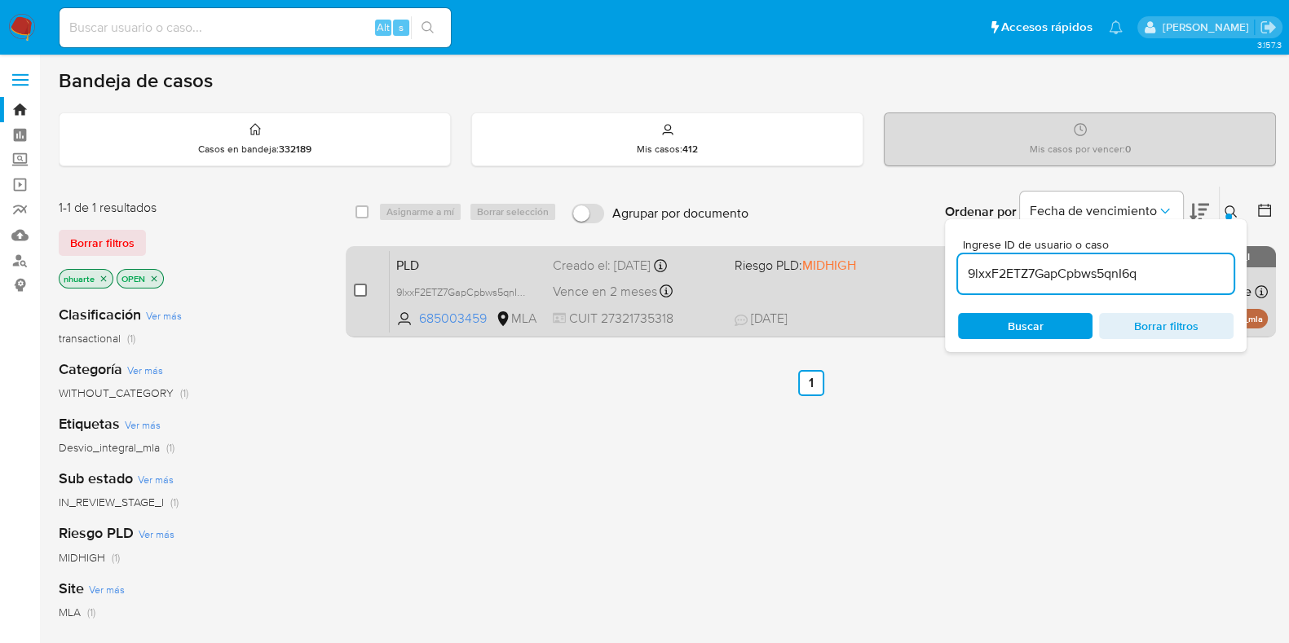
click at [363, 294] on input "checkbox" at bounding box center [360, 290] width 13 height 13
checkbox input "true"
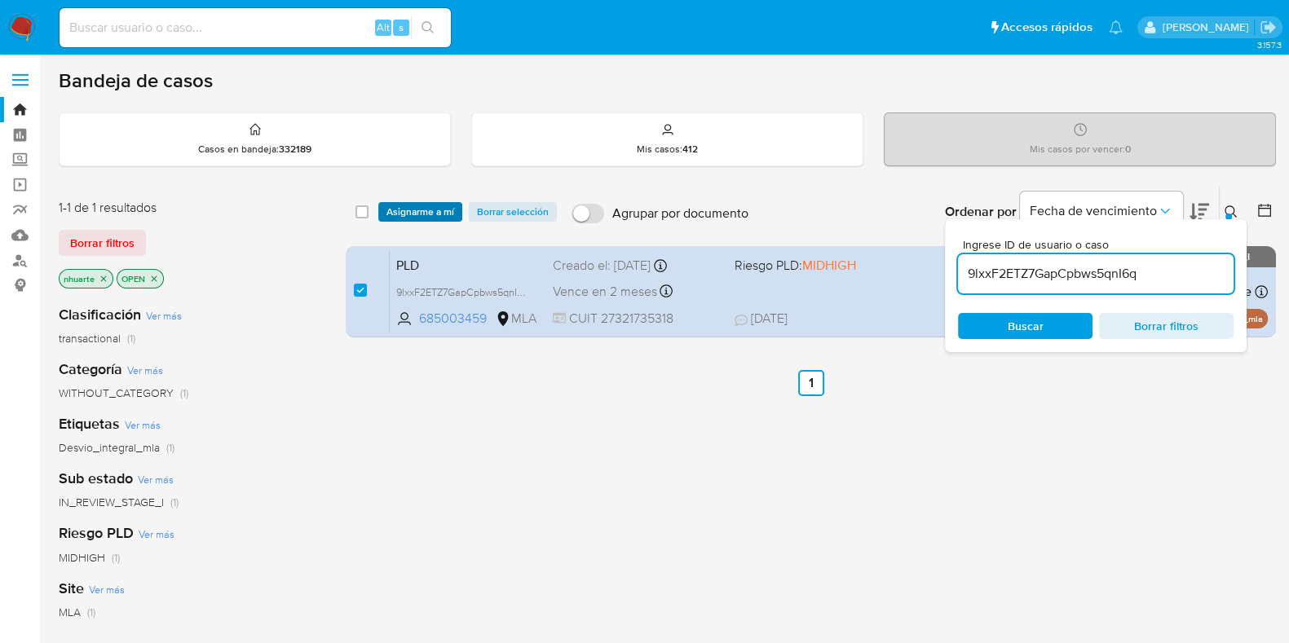
click at [424, 210] on span "Asignarme a mí" at bounding box center [421, 212] width 68 height 16
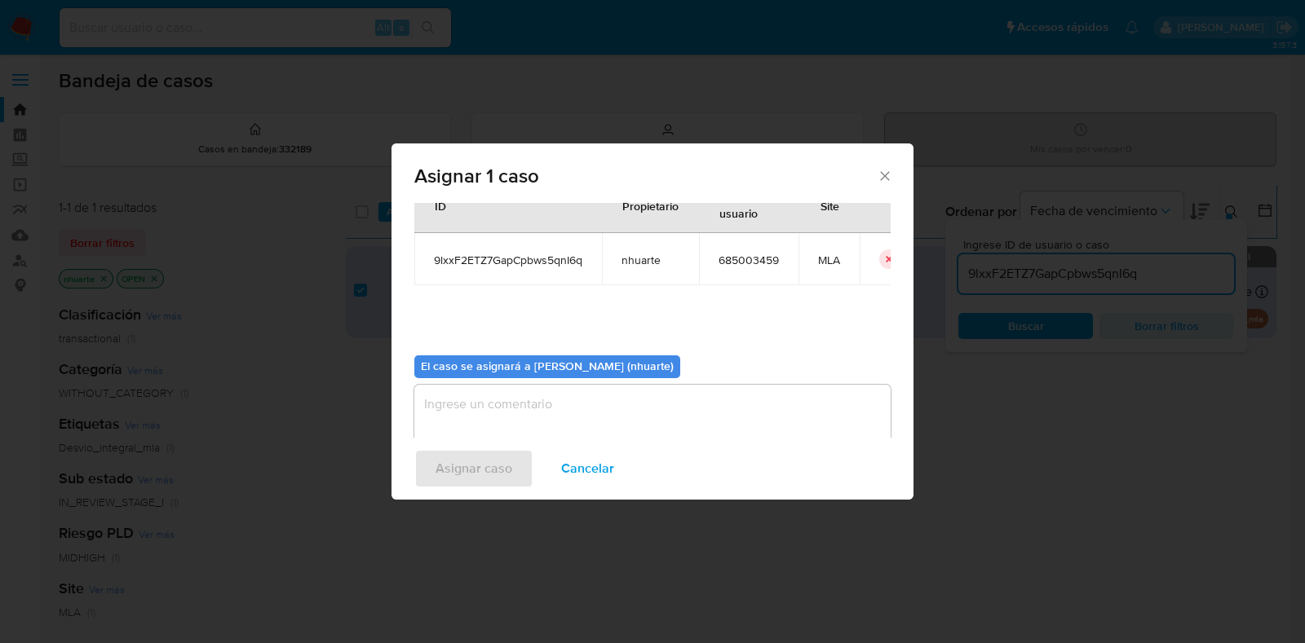
scroll to position [84, 0]
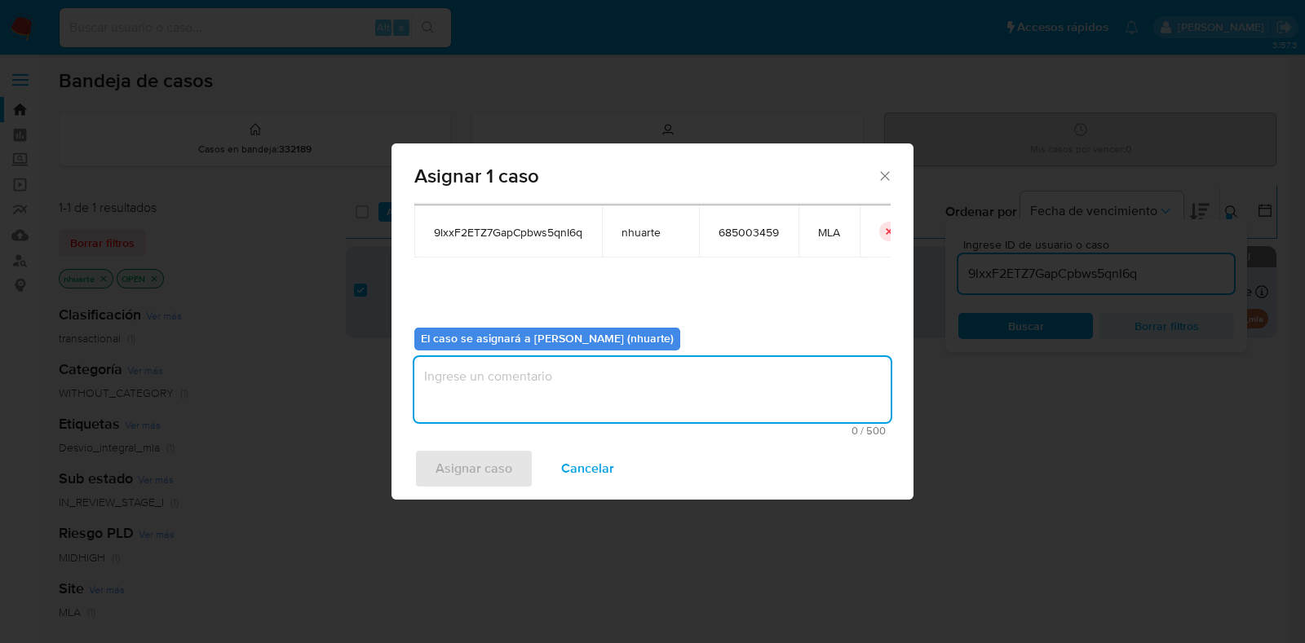
click at [592, 371] on textarea "assign-modal" at bounding box center [652, 389] width 476 height 65
type textarea "Asignación"
click at [491, 466] on span "Asignar caso" at bounding box center [474, 469] width 77 height 36
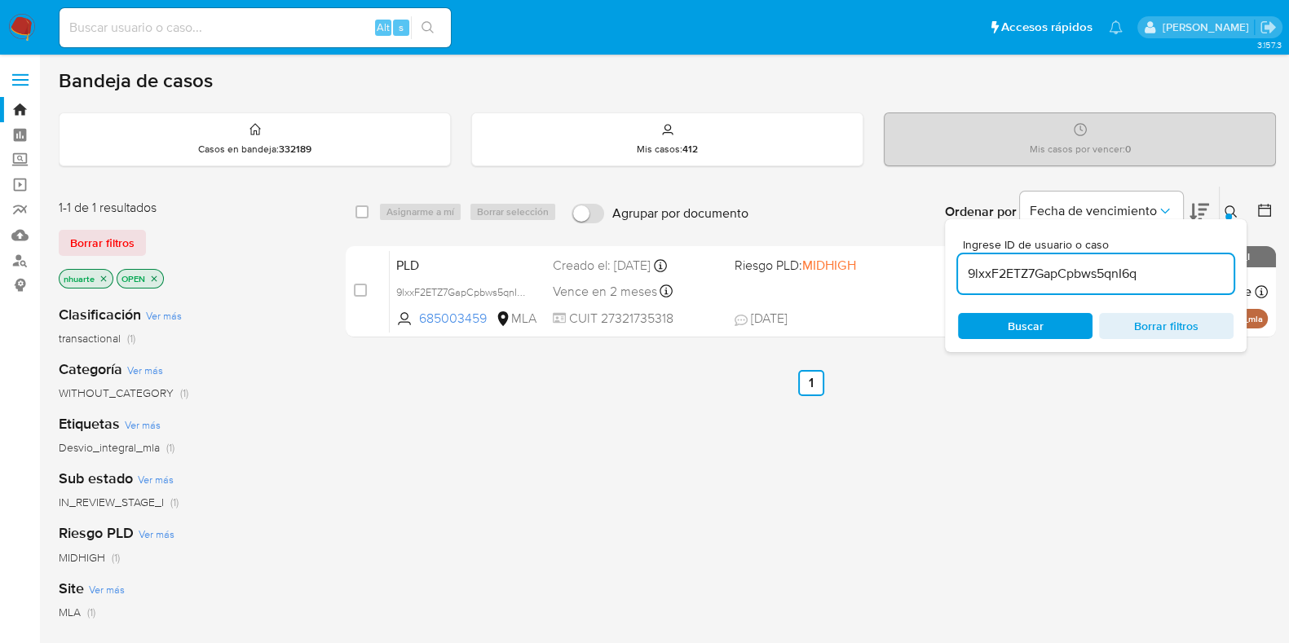
drag, startPoint x: 1093, startPoint y: 270, endPoint x: 954, endPoint y: 270, distance: 138.6
click at [954, 270] on div "Ingrese ID de usuario o caso 9lxxF2ETZ7GapCpbws5qnI6q Buscar Borrar filtros" at bounding box center [1096, 285] width 302 height 133
paste input "LdRI7yriIFGPZqvfTvSA7fBP"
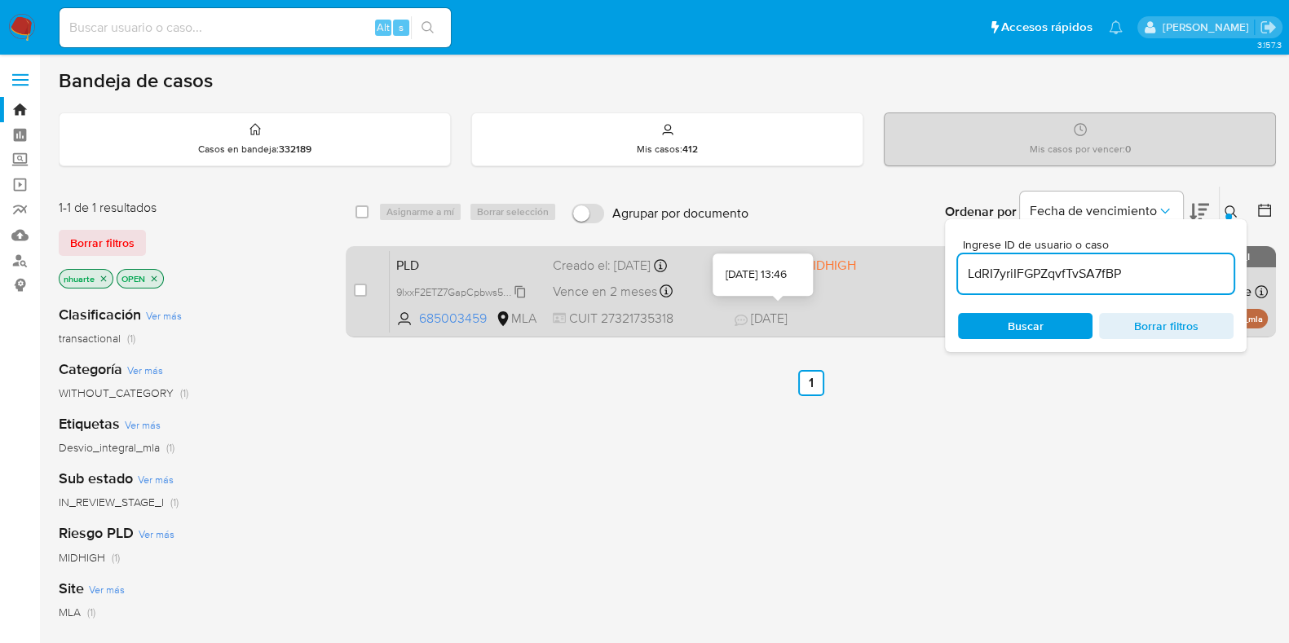
type input "LdRI7yriIFGPZqvfTvSA7fBP"
click at [355, 291] on input "checkbox" at bounding box center [360, 290] width 13 height 13
checkbox input "true"
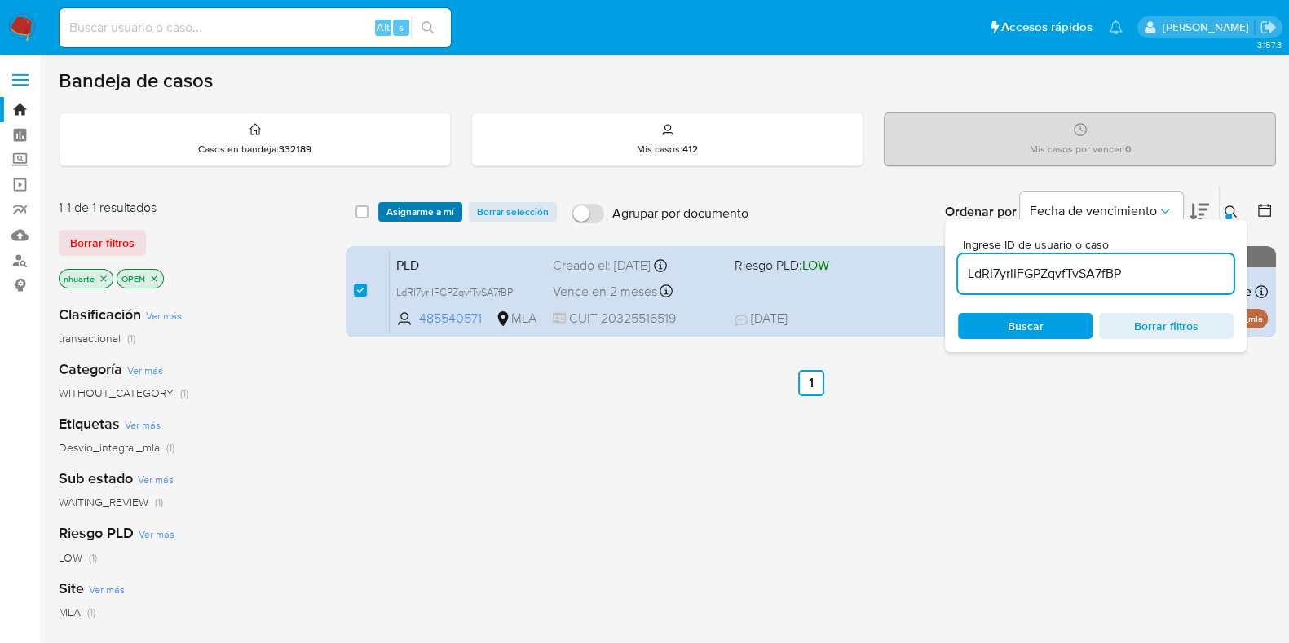
click at [397, 213] on span "Asignarme a mí" at bounding box center [421, 212] width 68 height 16
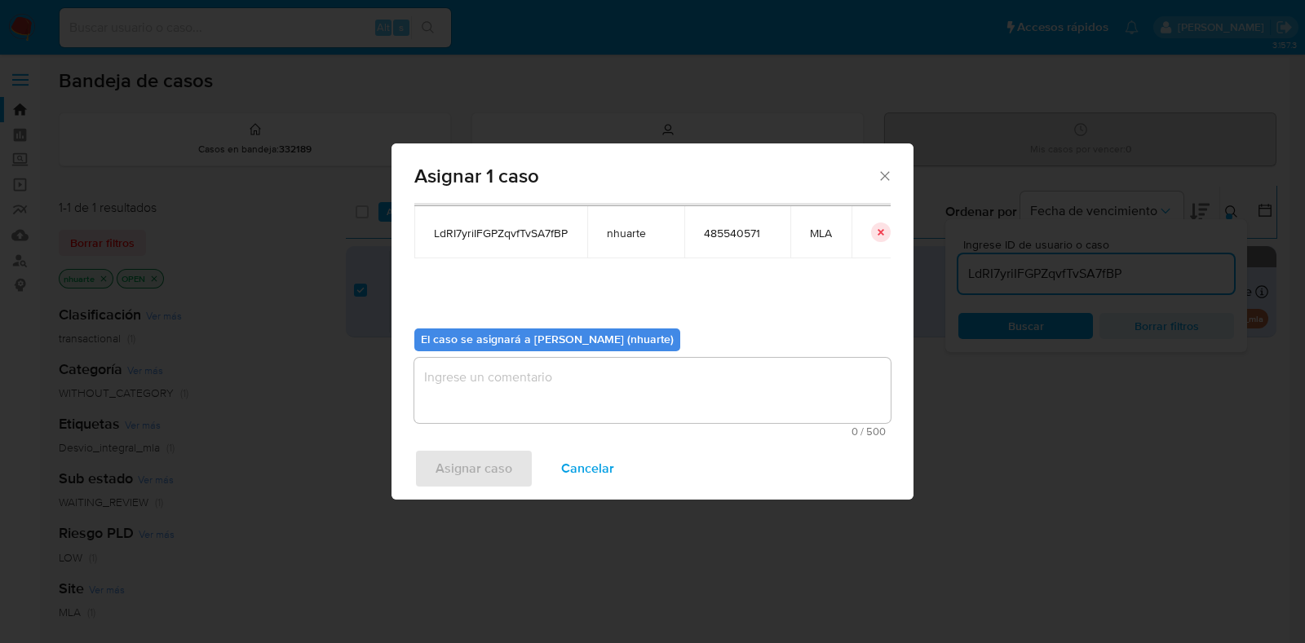
scroll to position [84, 0]
click at [530, 396] on textarea "assign-modal" at bounding box center [652, 389] width 476 height 65
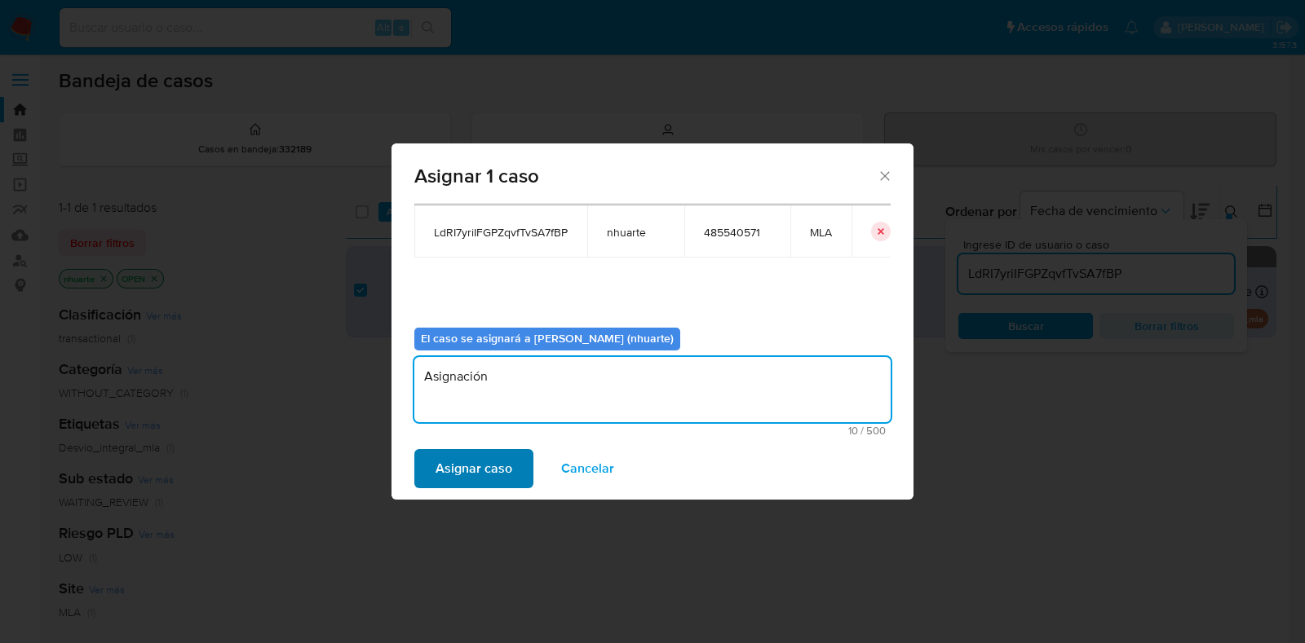
type textarea "Asignación"
click at [497, 470] on span "Asignar caso" at bounding box center [474, 469] width 77 height 36
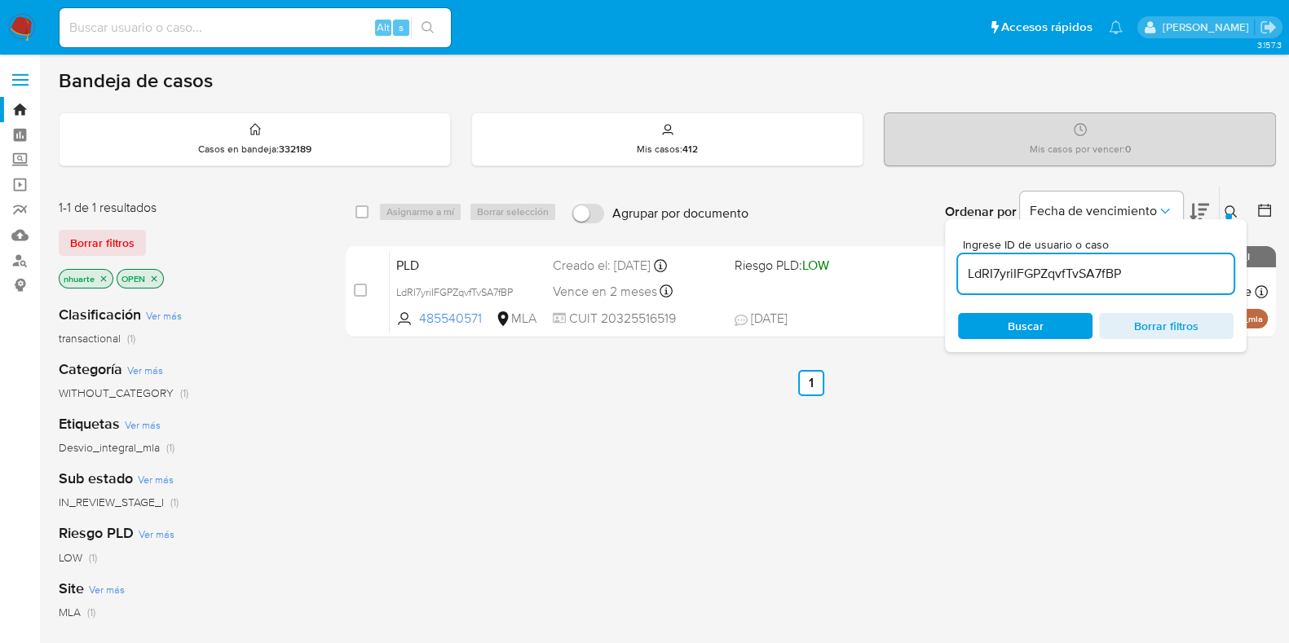
drag, startPoint x: 1153, startPoint y: 276, endPoint x: 966, endPoint y: 261, distance: 188.2
click at [966, 261] on div "LdRI7yriIFGPZqvfTvSA7fBP" at bounding box center [1096, 273] width 276 height 39
paste input "Hhzn10i3UFmvFDRiW4R7jhQO"
type input "Hhzn10i3UFmvFDRiW4R7jhQO"
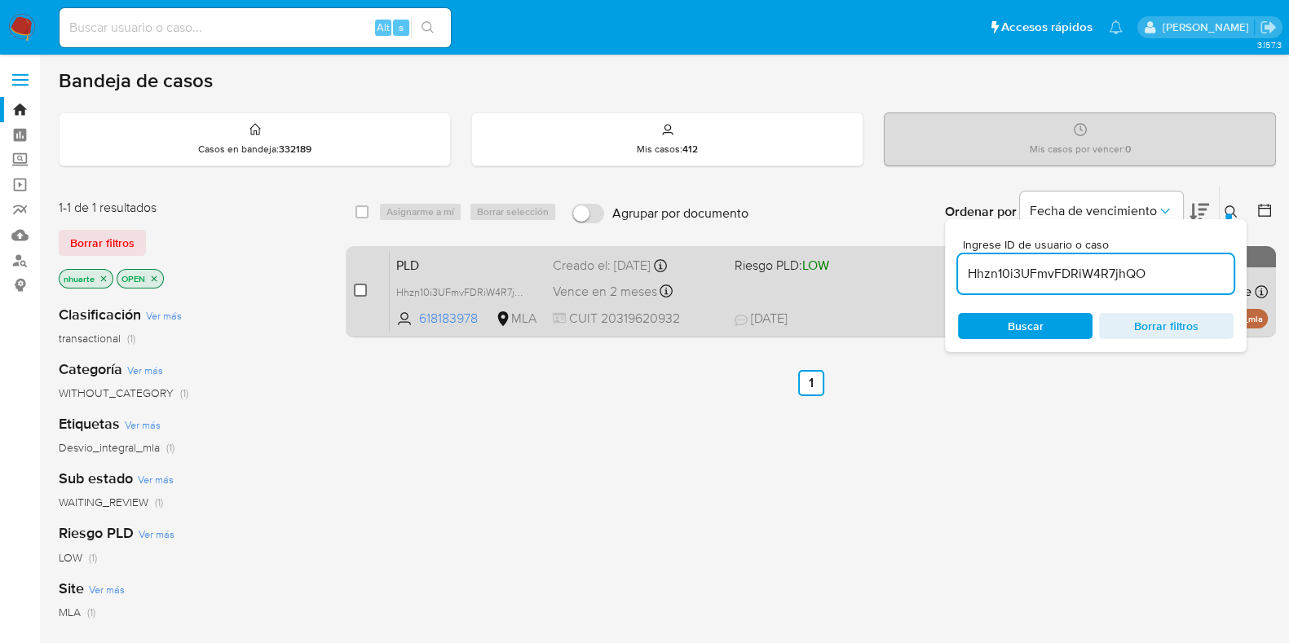
click at [363, 291] on input "checkbox" at bounding box center [360, 290] width 13 height 13
checkbox input "true"
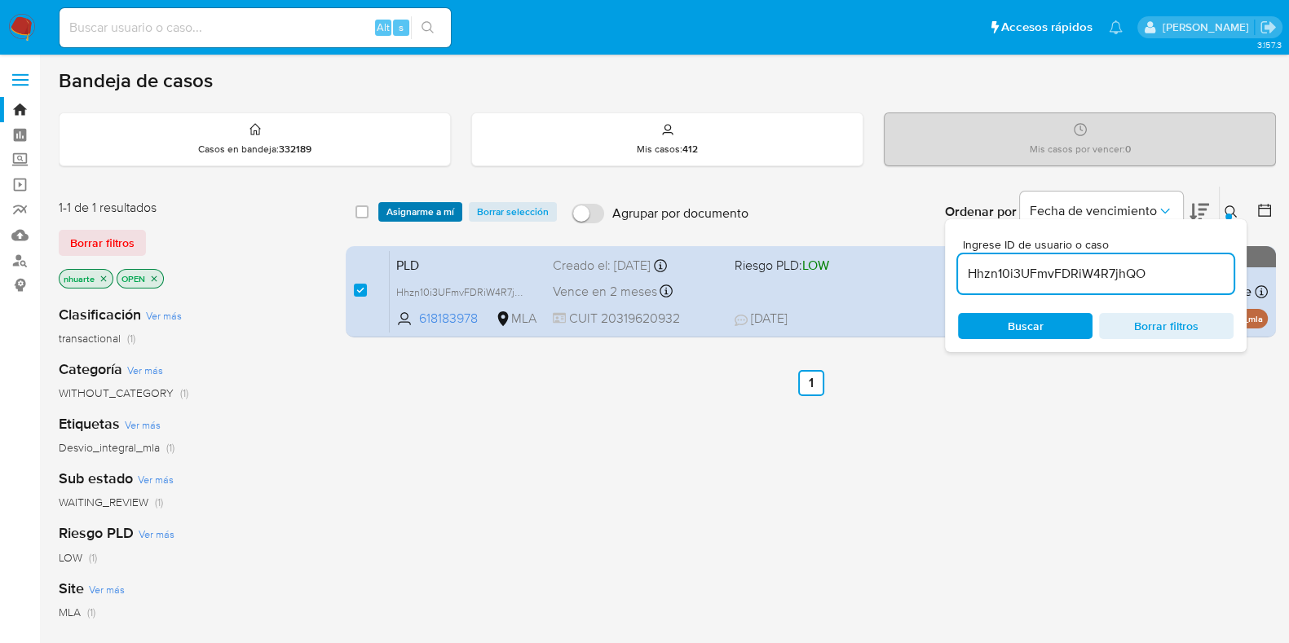
click at [419, 207] on span "Asignarme a mí" at bounding box center [421, 212] width 68 height 16
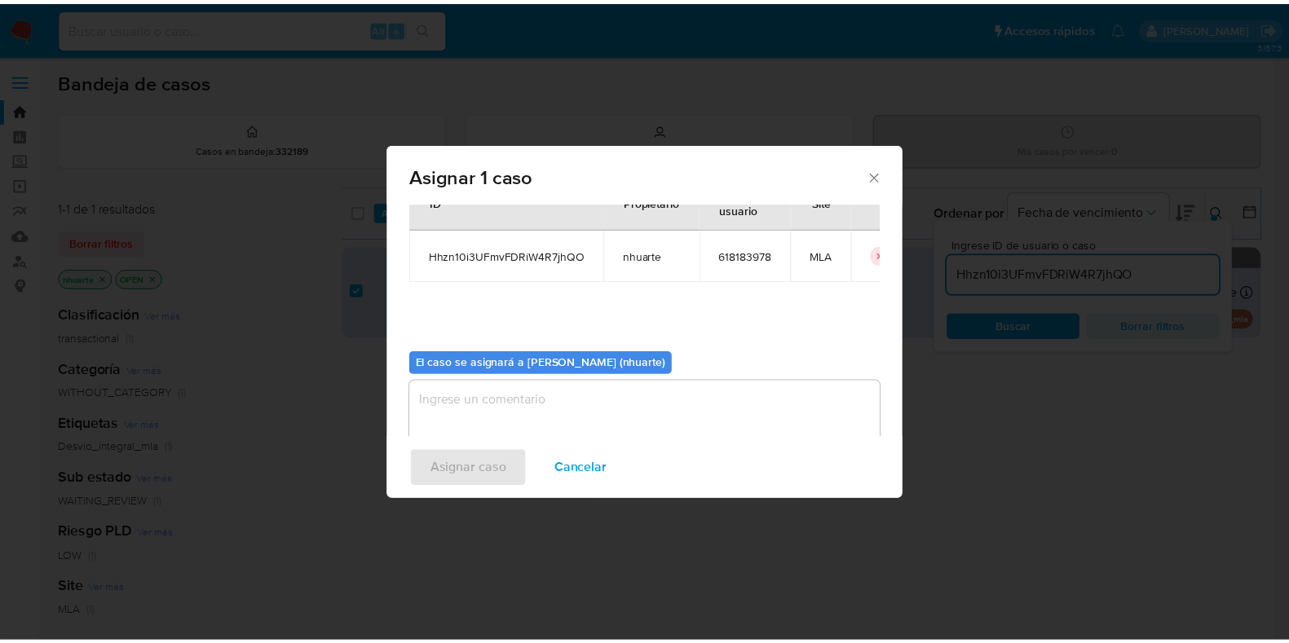
scroll to position [84, 0]
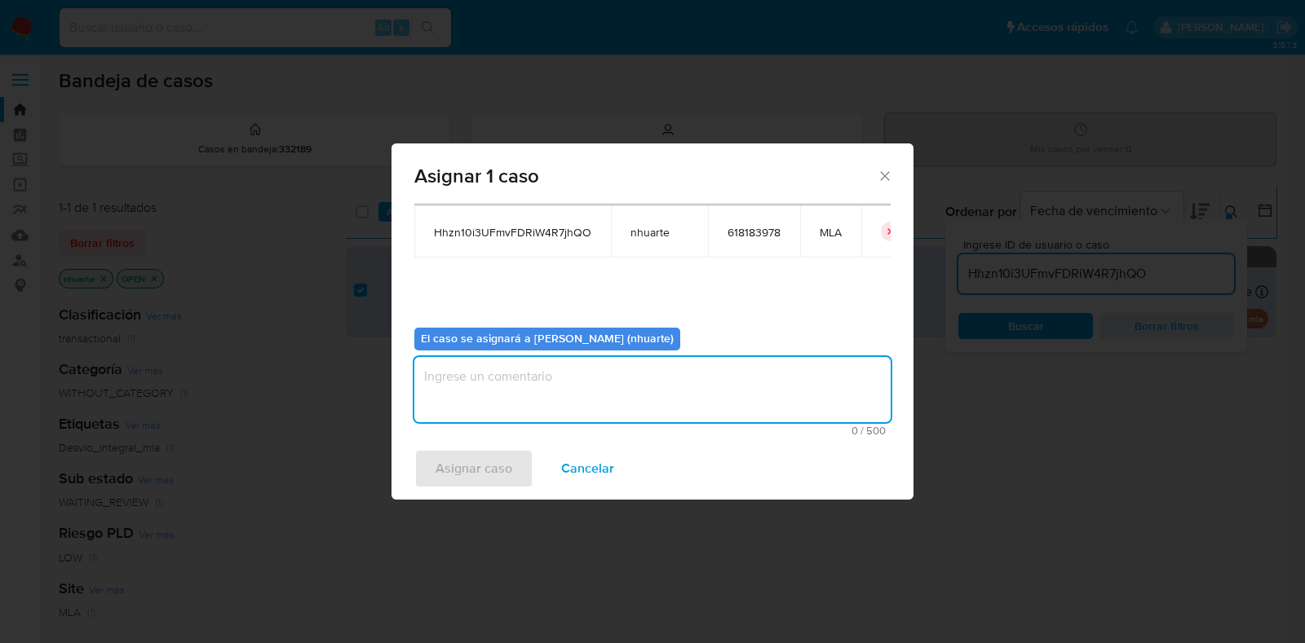
click at [594, 402] on textarea "assign-modal" at bounding box center [652, 389] width 476 height 65
type textarea "Asignación"
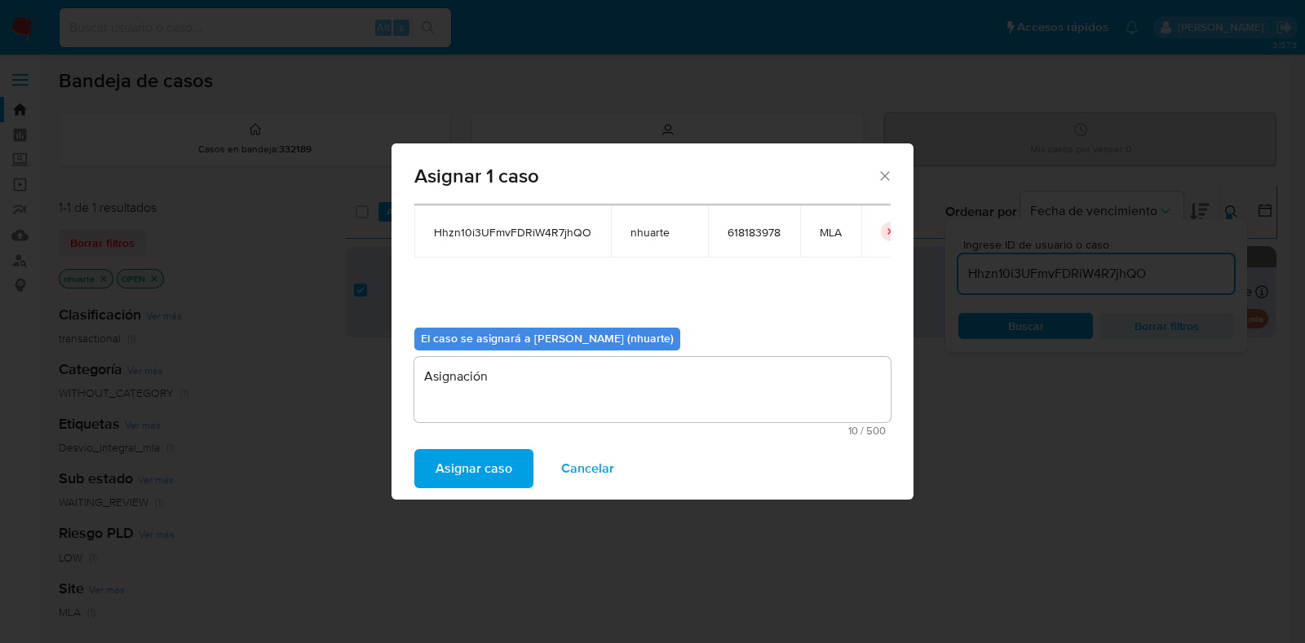
click at [498, 470] on span "Asignar caso" at bounding box center [474, 469] width 77 height 36
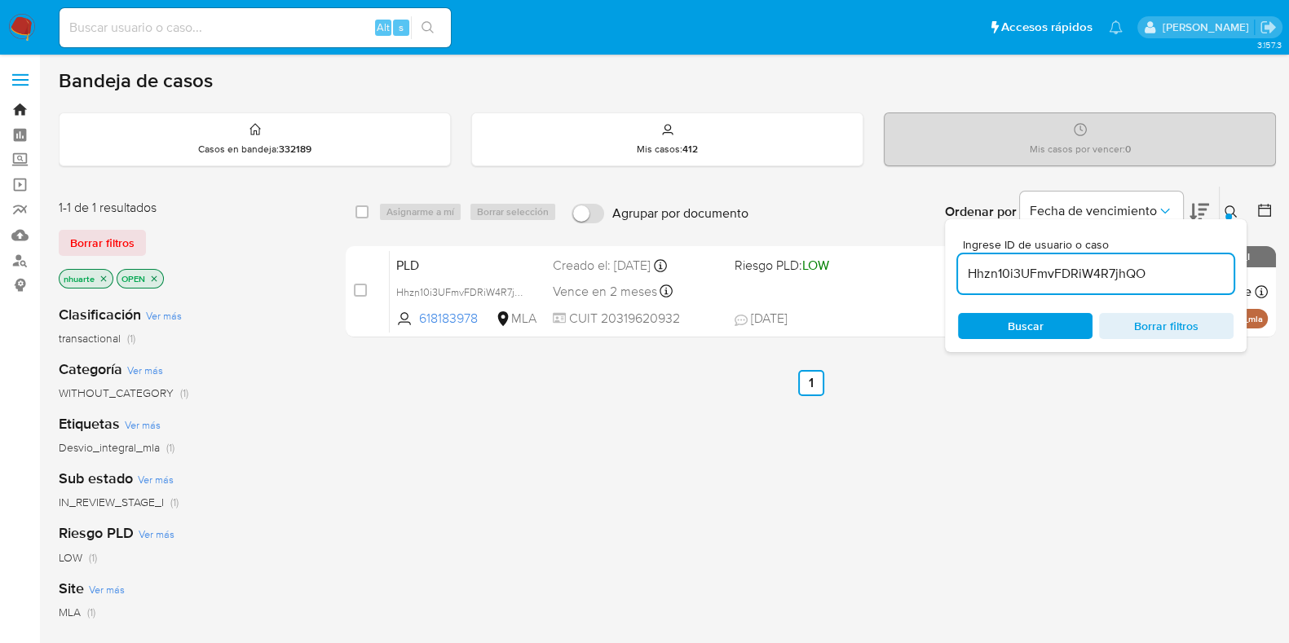
click at [18, 109] on link "Bandeja" at bounding box center [97, 109] width 194 height 25
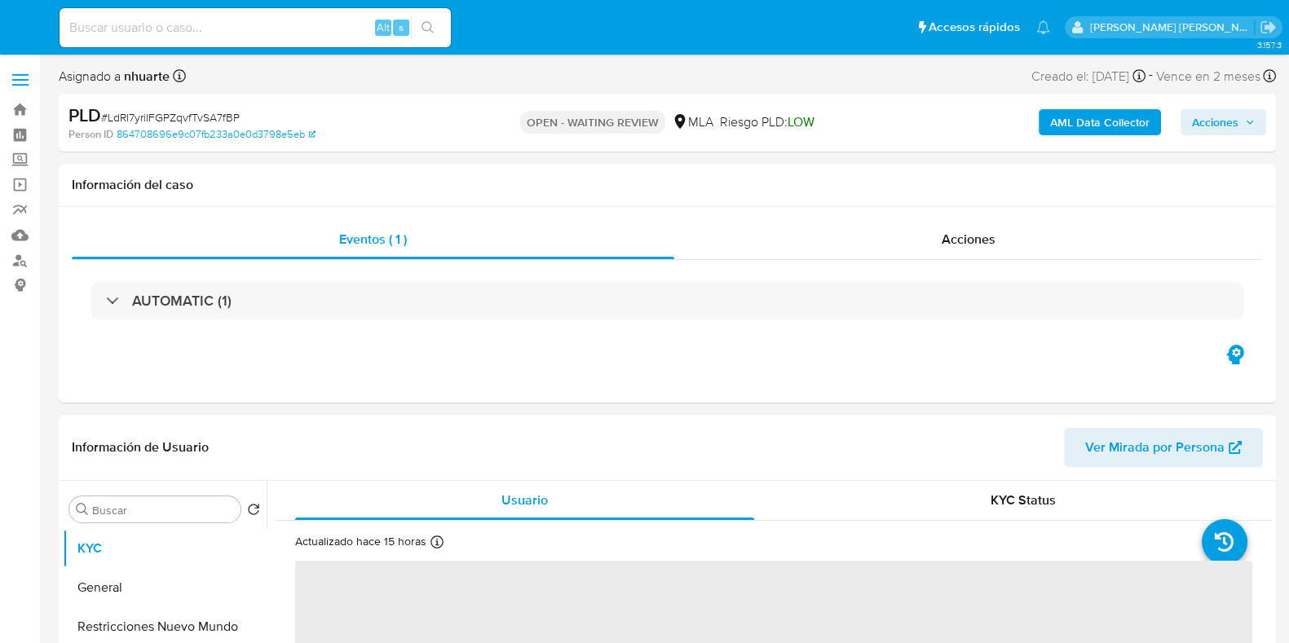
select select "10"
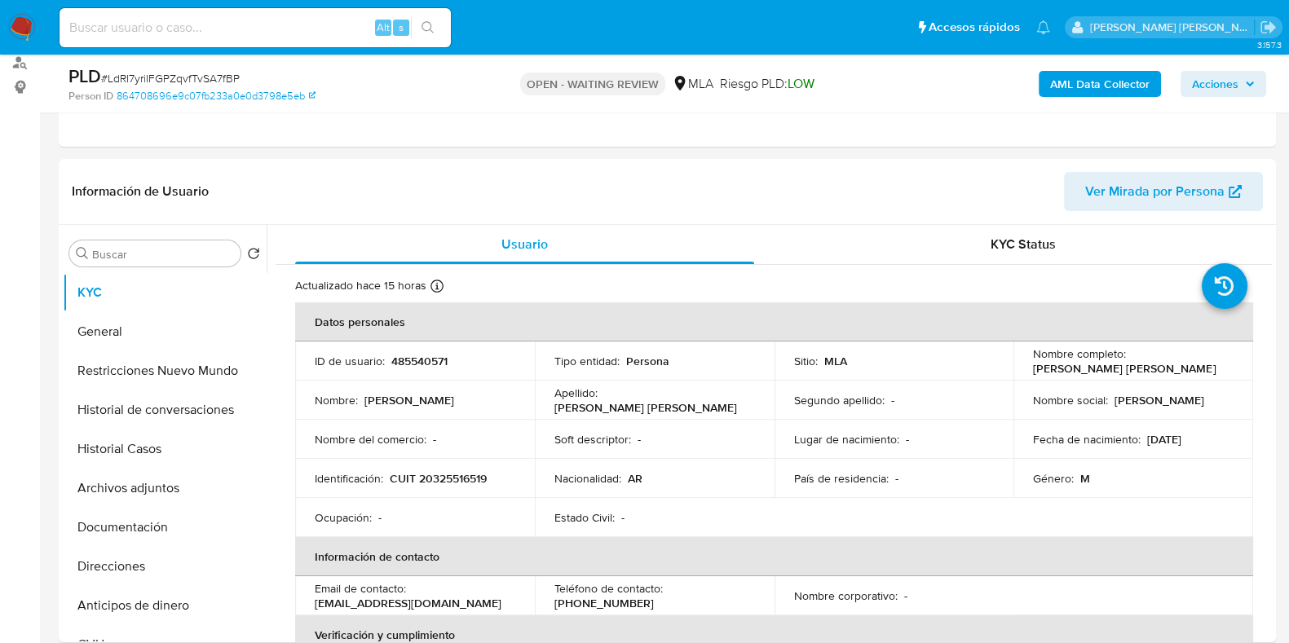
scroll to position [203, 0]
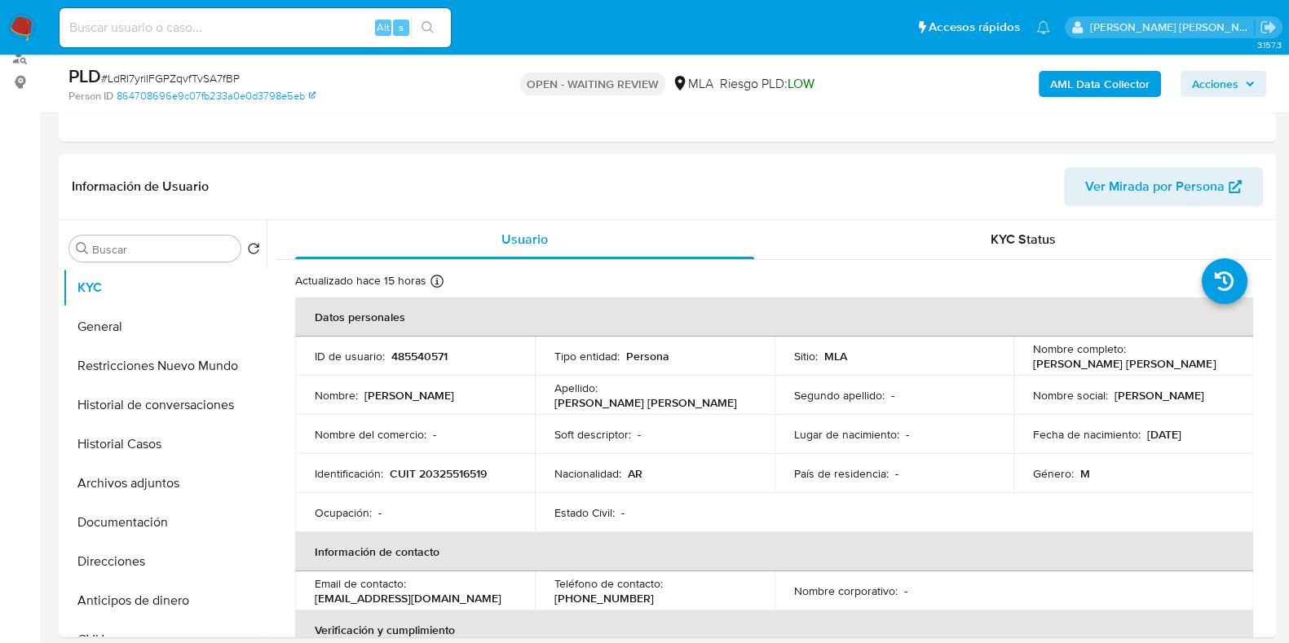
click at [177, 82] on span "# LdRI7yriIFGPZqvfTvSA7fBP" at bounding box center [170, 78] width 139 height 16
copy span "LdRI7yriIFGPZqvfTvSA7fBP"
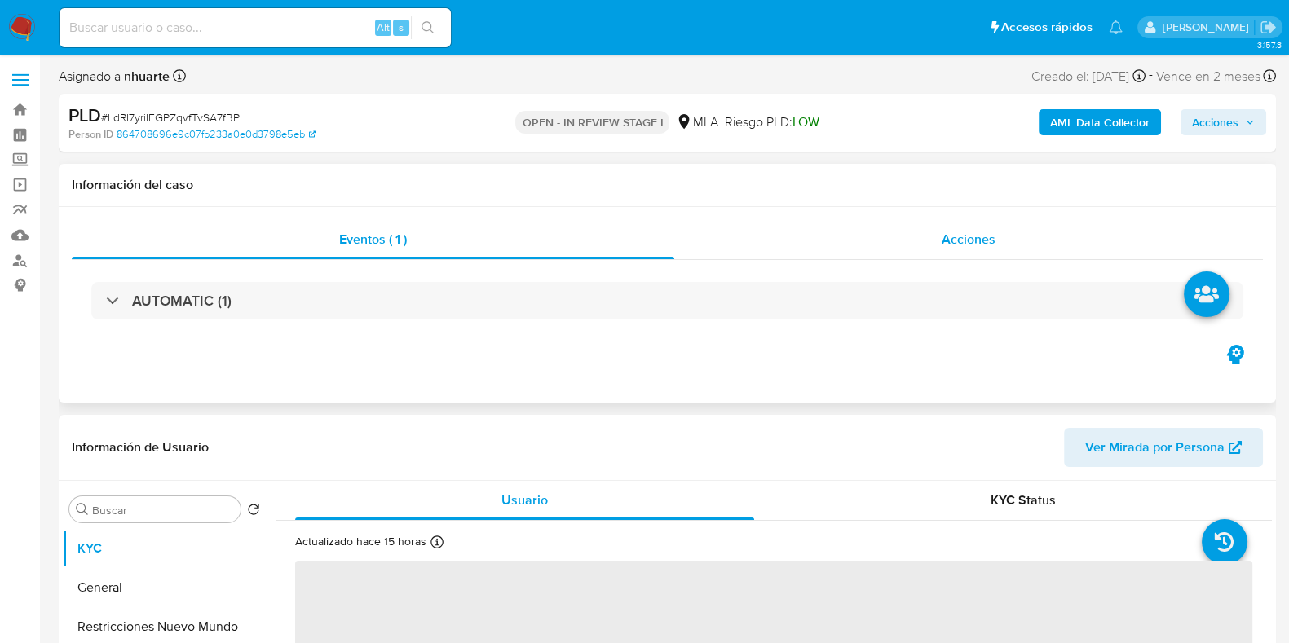
click at [989, 235] on span "Acciones" at bounding box center [969, 239] width 54 height 19
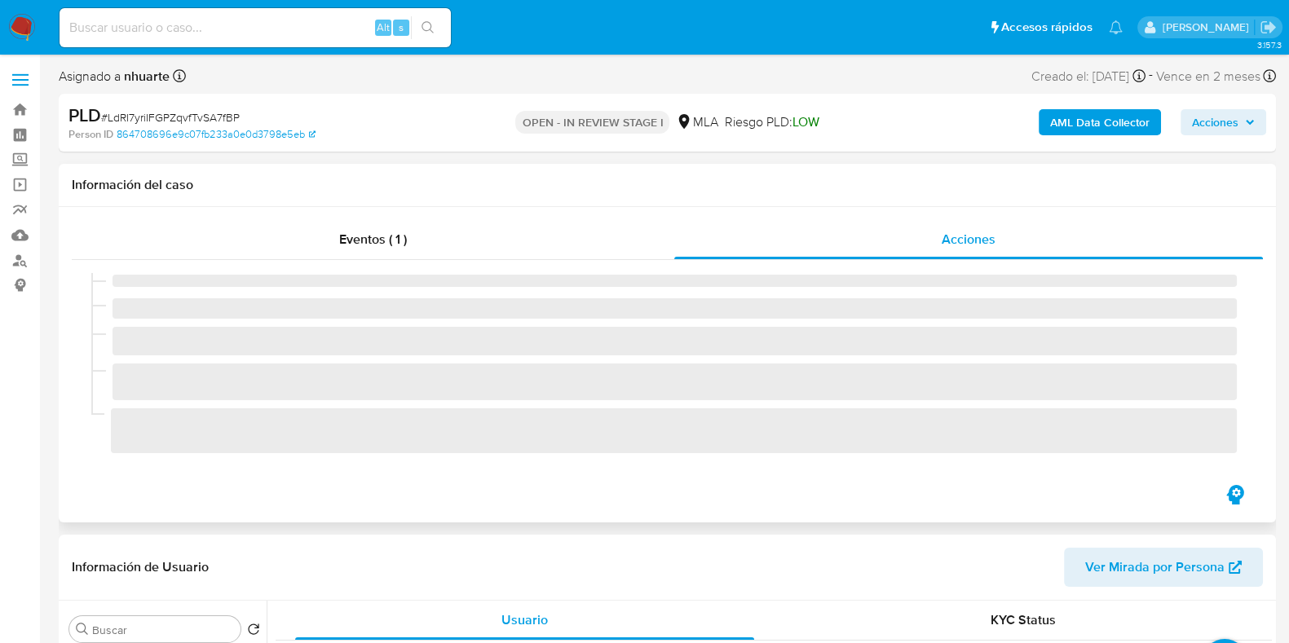
select select "10"
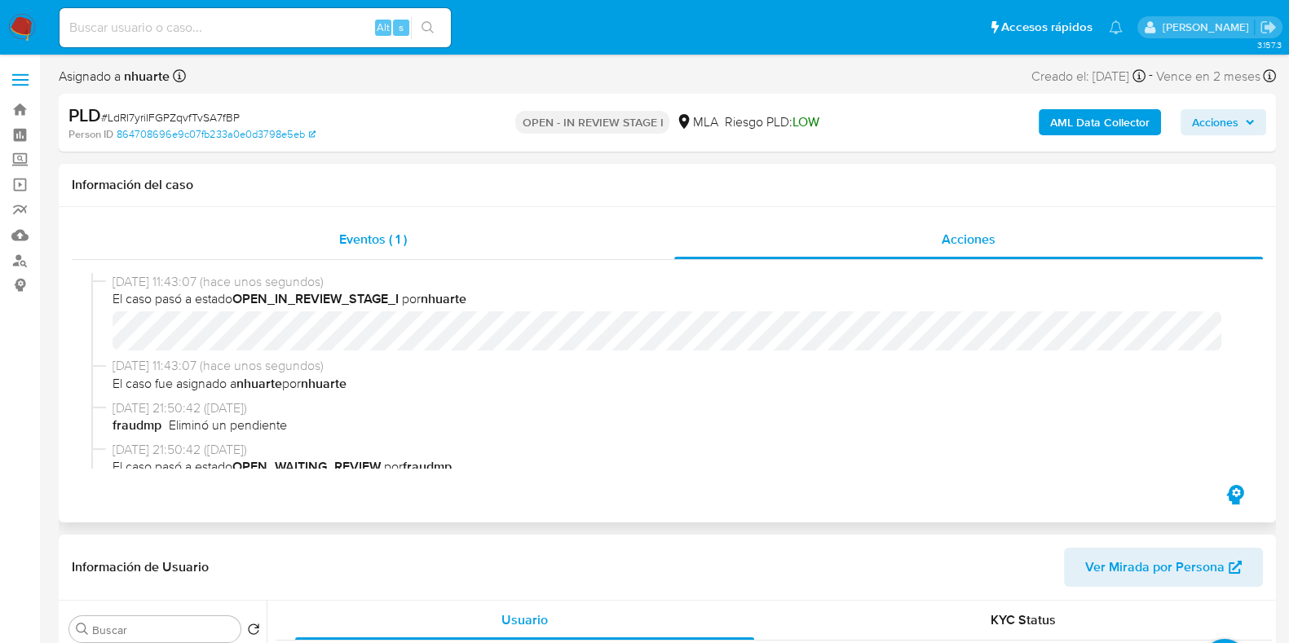
click at [404, 250] on div "Eventos ( 1 )" at bounding box center [373, 239] width 603 height 39
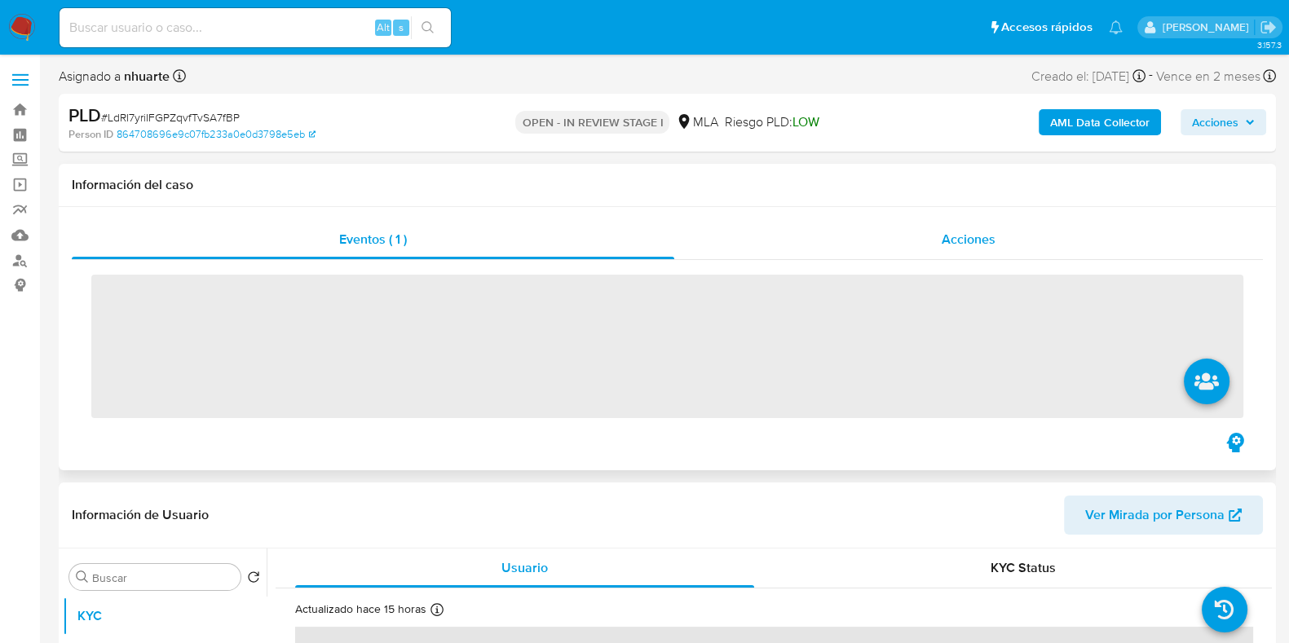
click at [1001, 236] on div "Acciones" at bounding box center [968, 239] width 589 height 39
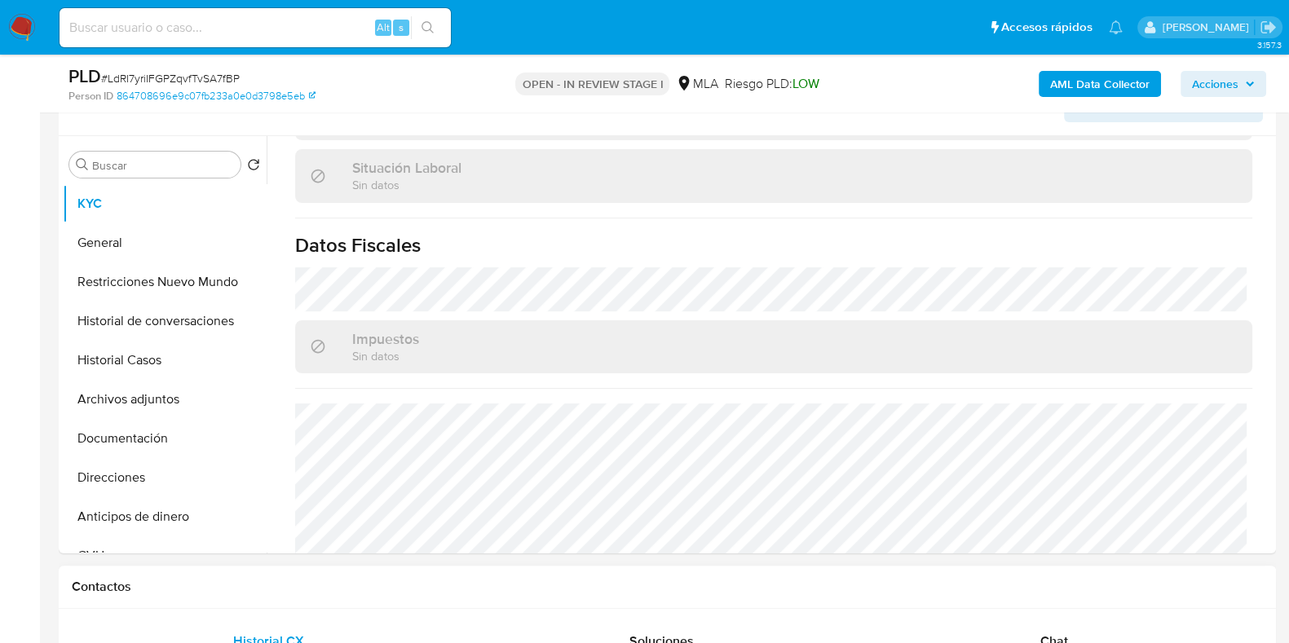
scroll to position [873, 0]
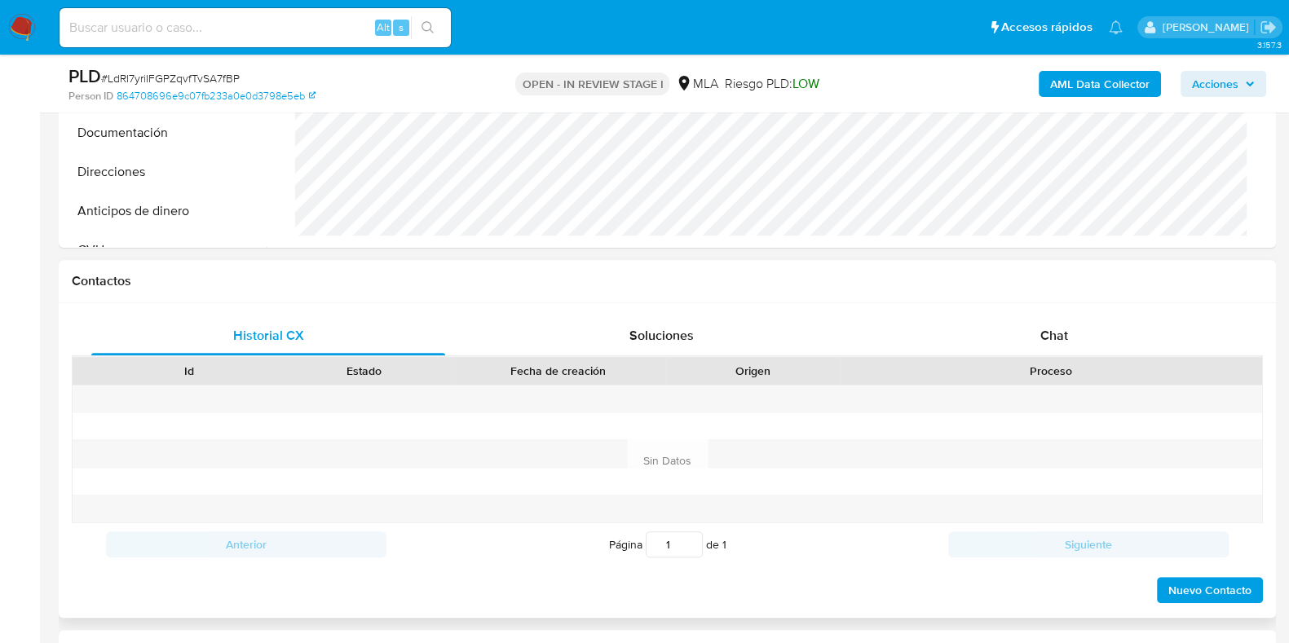
drag, startPoint x: 1032, startPoint y: 340, endPoint x: 995, endPoint y: 356, distance: 39.8
click at [1032, 340] on div "Chat" at bounding box center [1055, 335] width 354 height 39
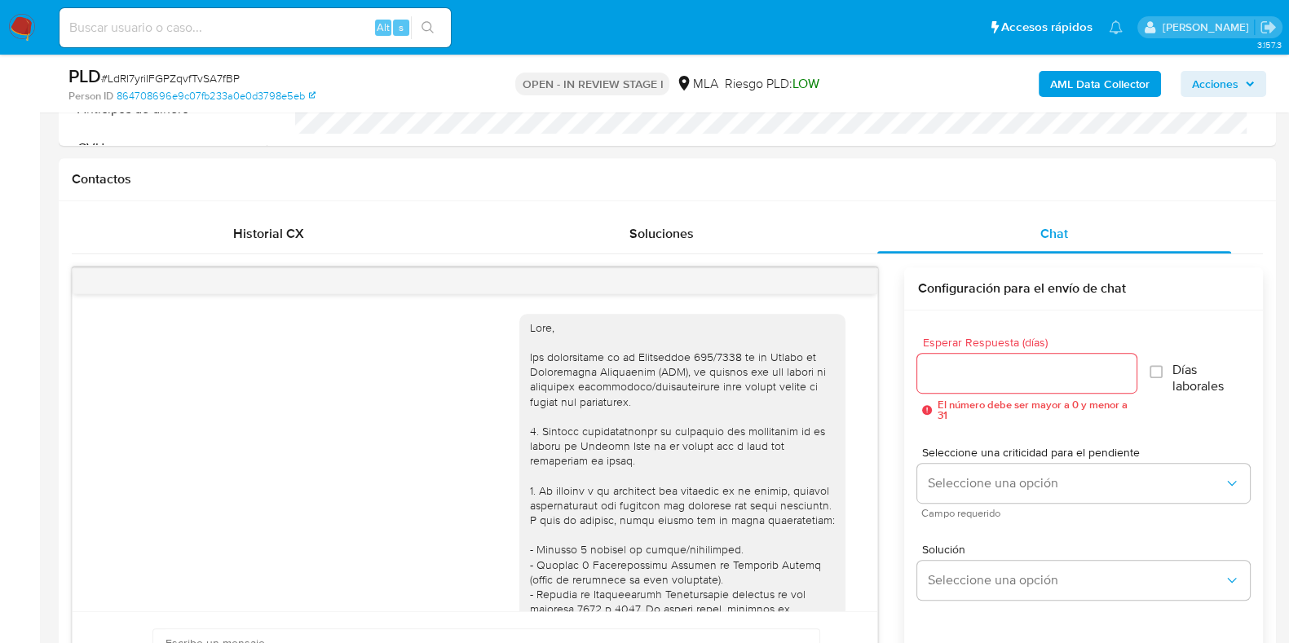
scroll to position [670, 0]
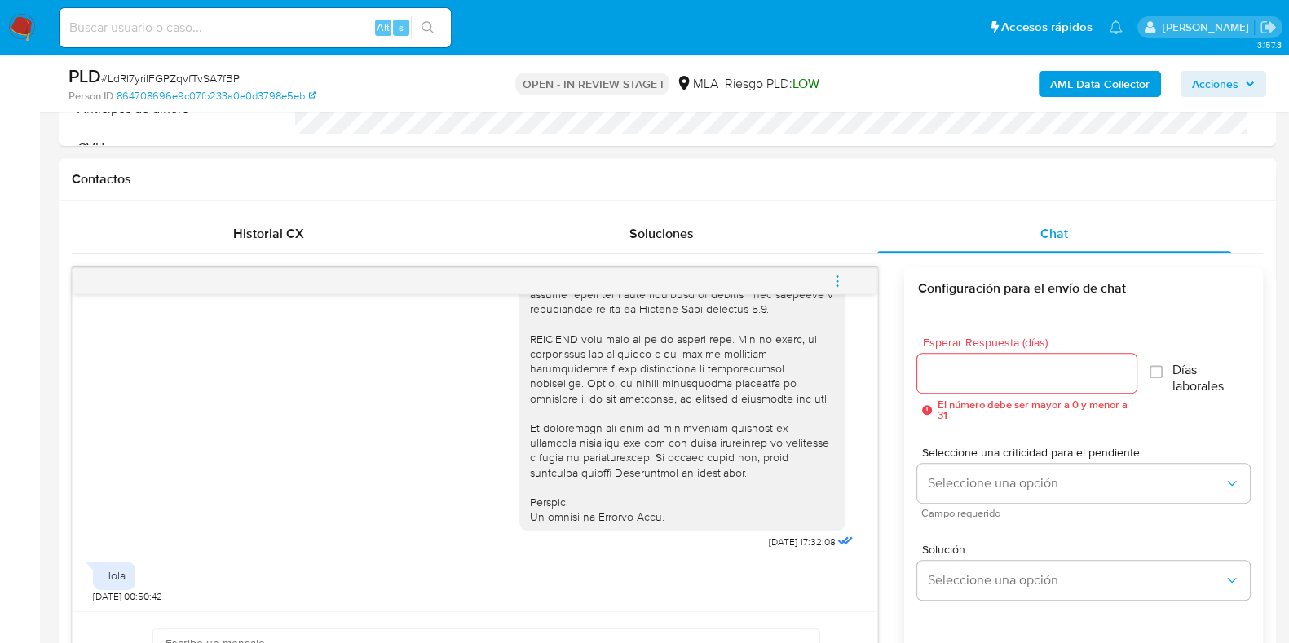
click at [836, 275] on icon "menu-action" at bounding box center [837, 281] width 15 height 15
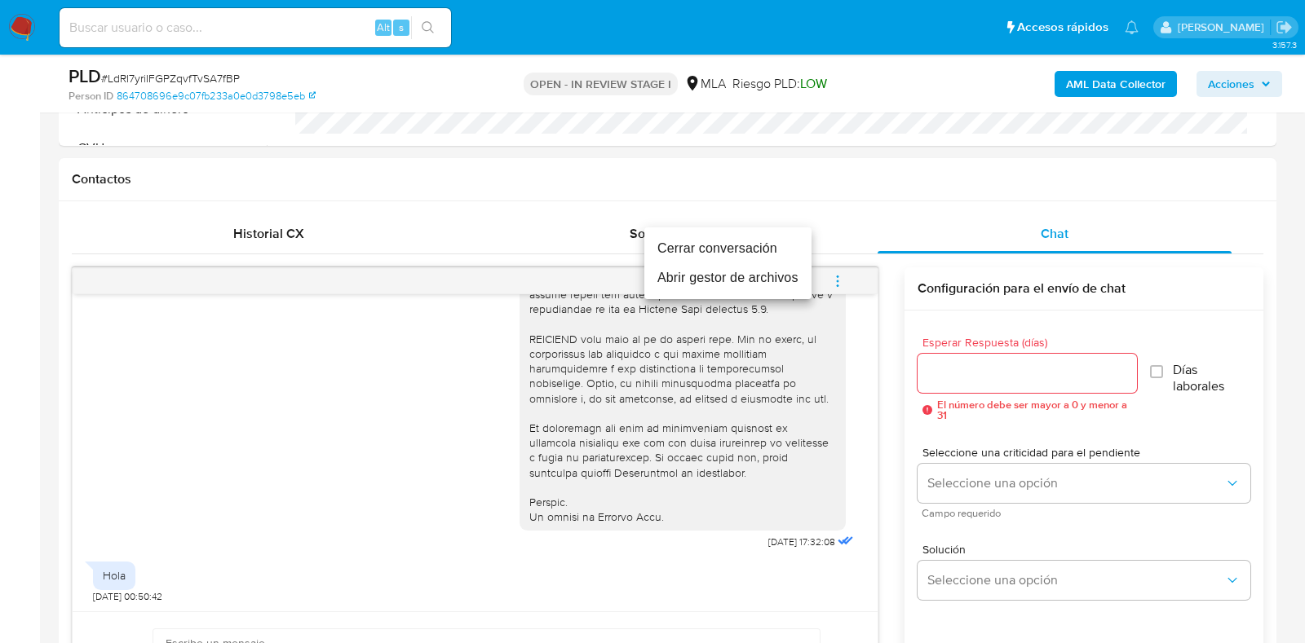
click at [781, 254] on li "Cerrar conversación" at bounding box center [727, 248] width 167 height 29
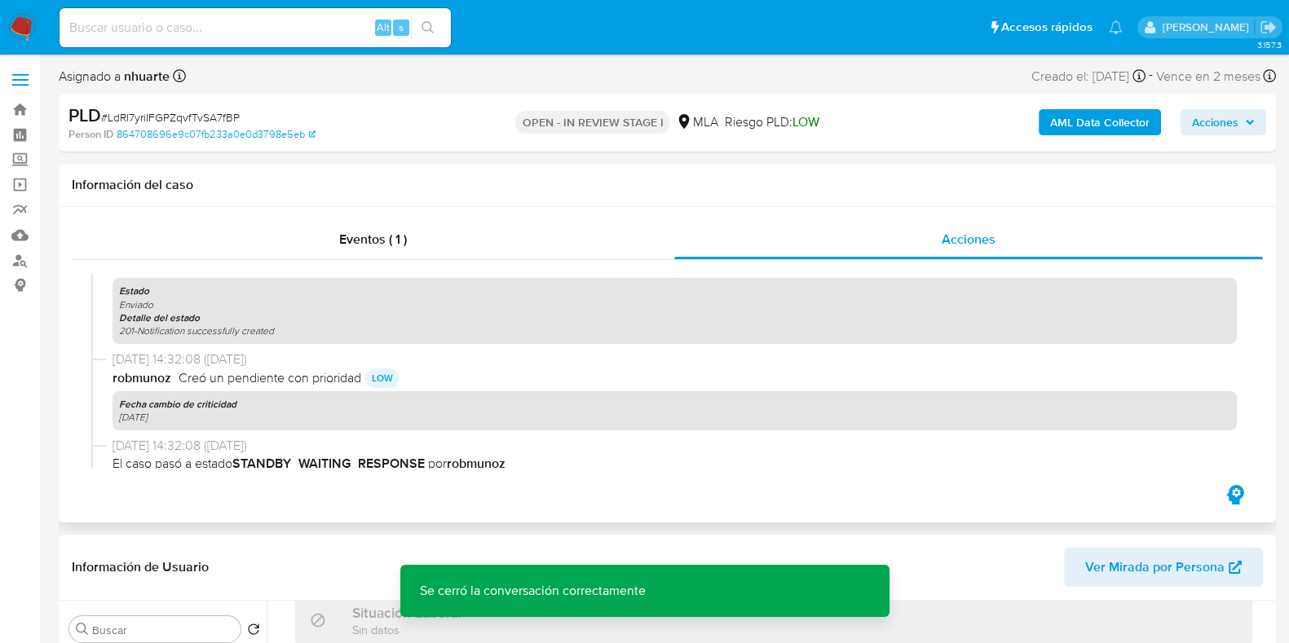
scroll to position [0, 0]
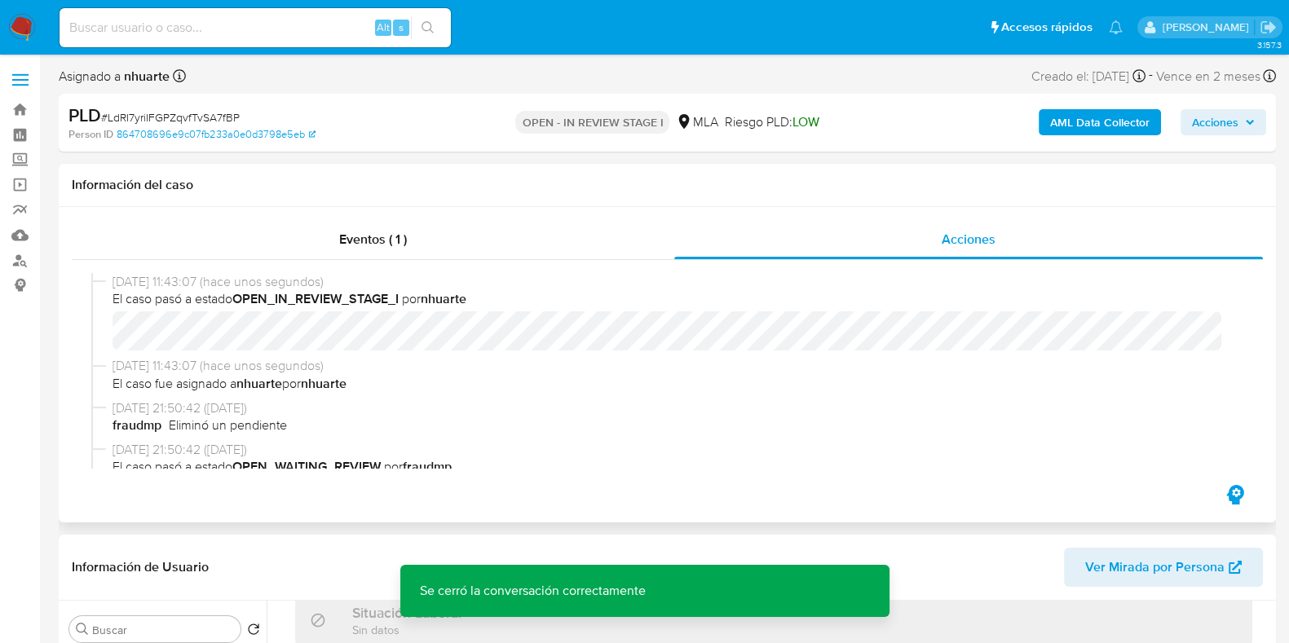
click at [372, 219] on div "Eventos ( 1 ) Acciones 09/09/2025 11:43:07 (hace unos segundos) El caso pasó a …" at bounding box center [668, 365] width 1218 height 316
click at [368, 241] on span "Eventos ( 1 )" at bounding box center [373, 239] width 68 height 19
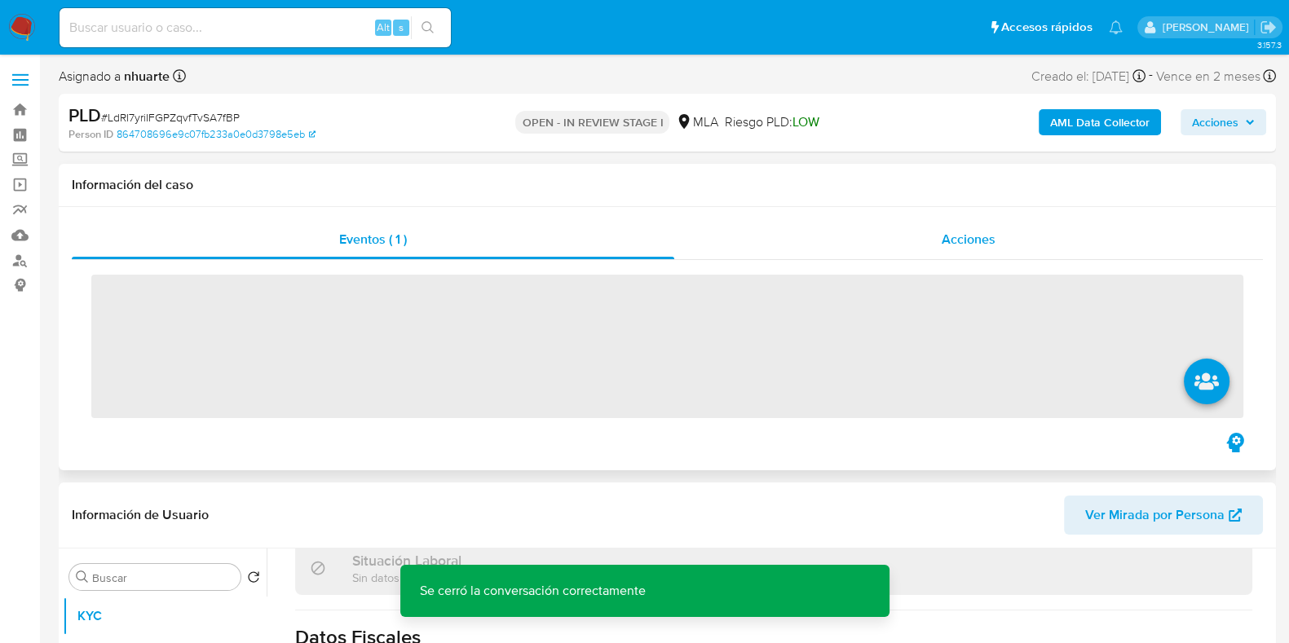
click at [946, 224] on div "Acciones" at bounding box center [968, 239] width 589 height 39
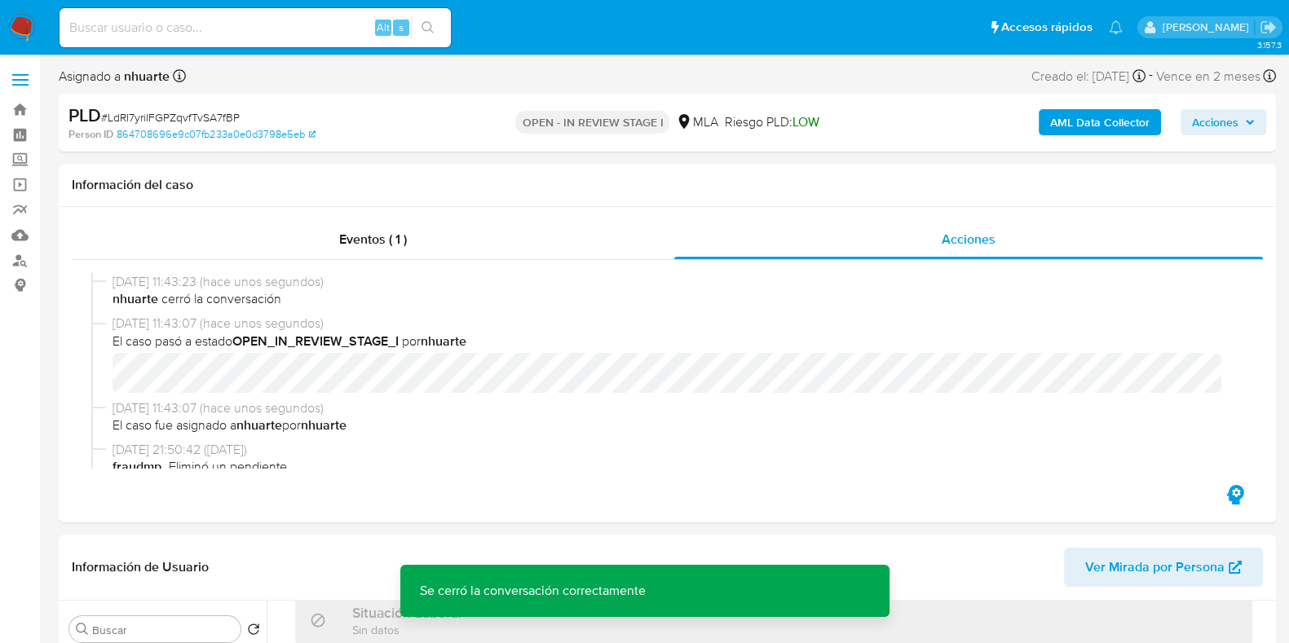
click at [1094, 128] on b "AML Data Collector" at bounding box center [1099, 122] width 99 height 26
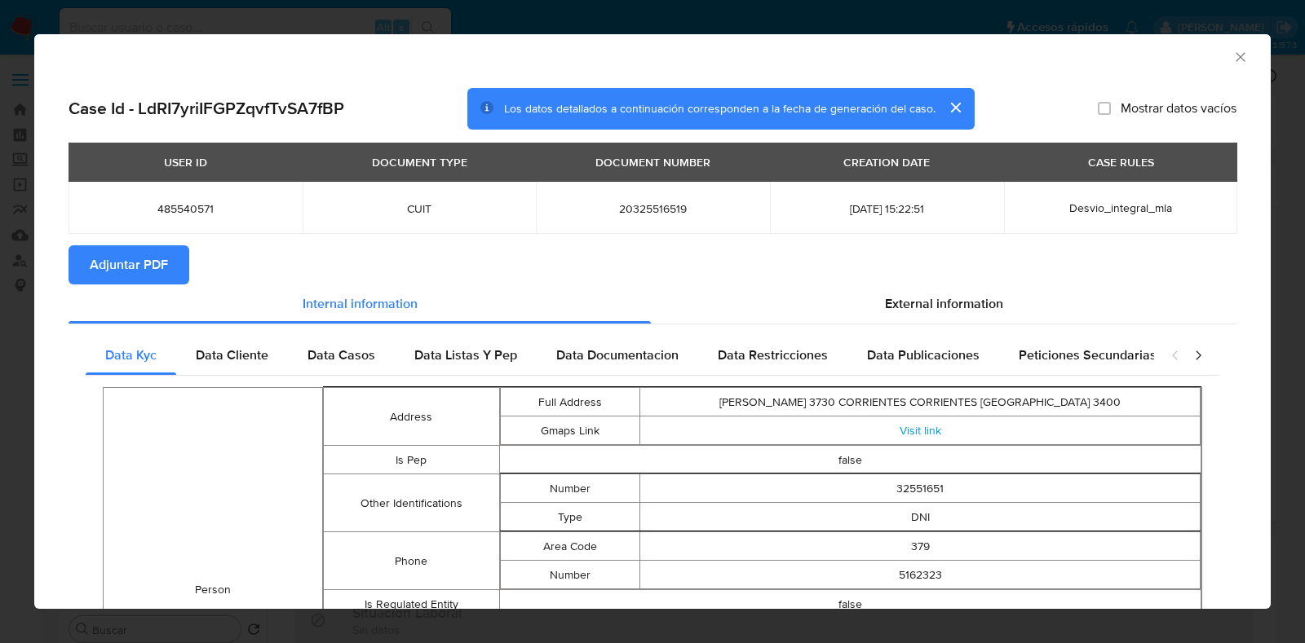
click at [159, 267] on span "Adjuntar PDF" at bounding box center [129, 265] width 78 height 36
click at [1232, 55] on icon "Cerrar ventana" at bounding box center [1240, 57] width 16 height 16
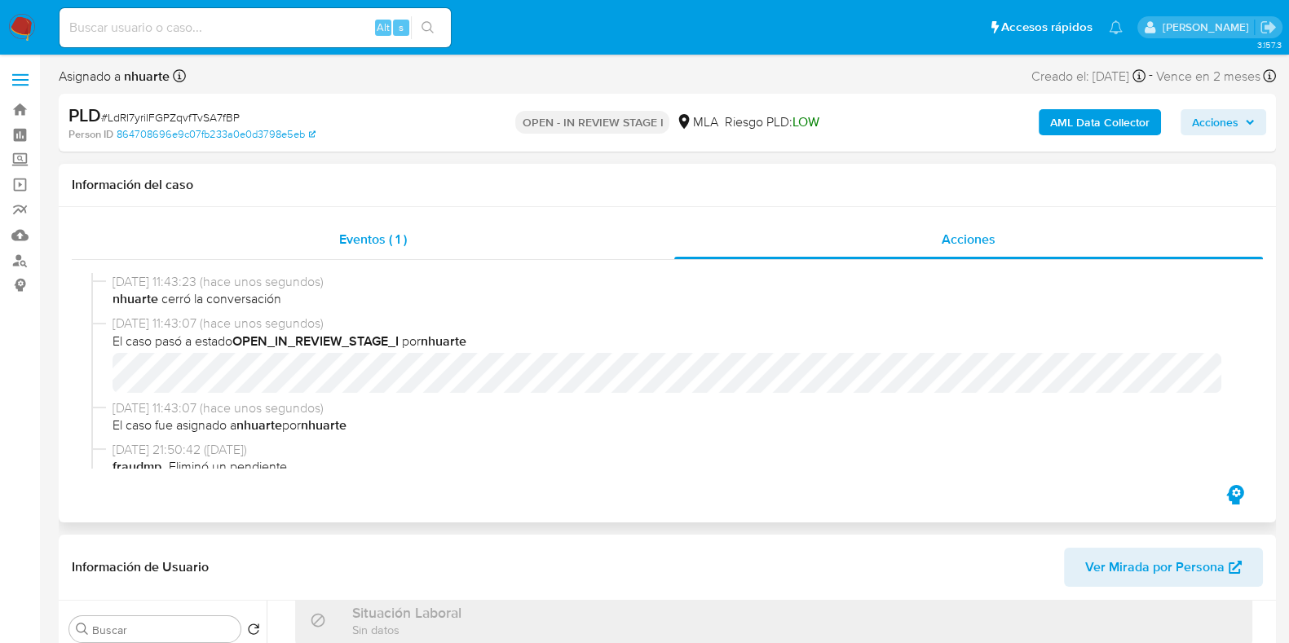
click at [383, 228] on div "Eventos ( 1 )" at bounding box center [373, 239] width 603 height 39
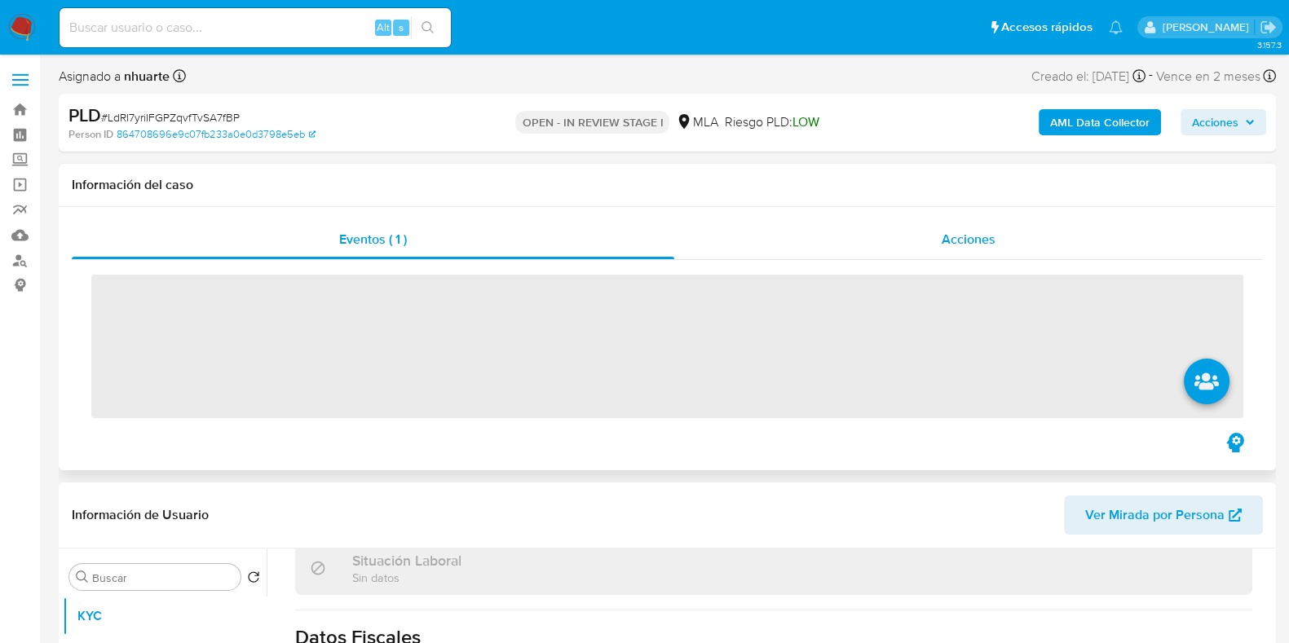
click at [938, 226] on div "Acciones" at bounding box center [968, 239] width 589 height 39
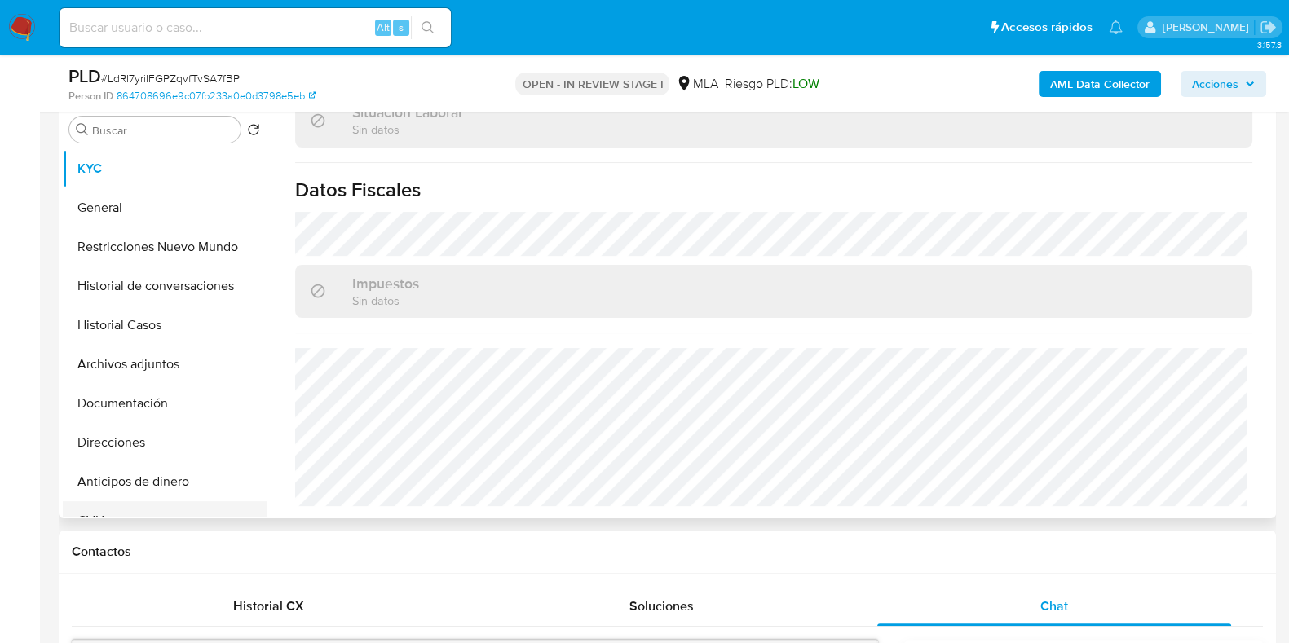
scroll to position [510, 0]
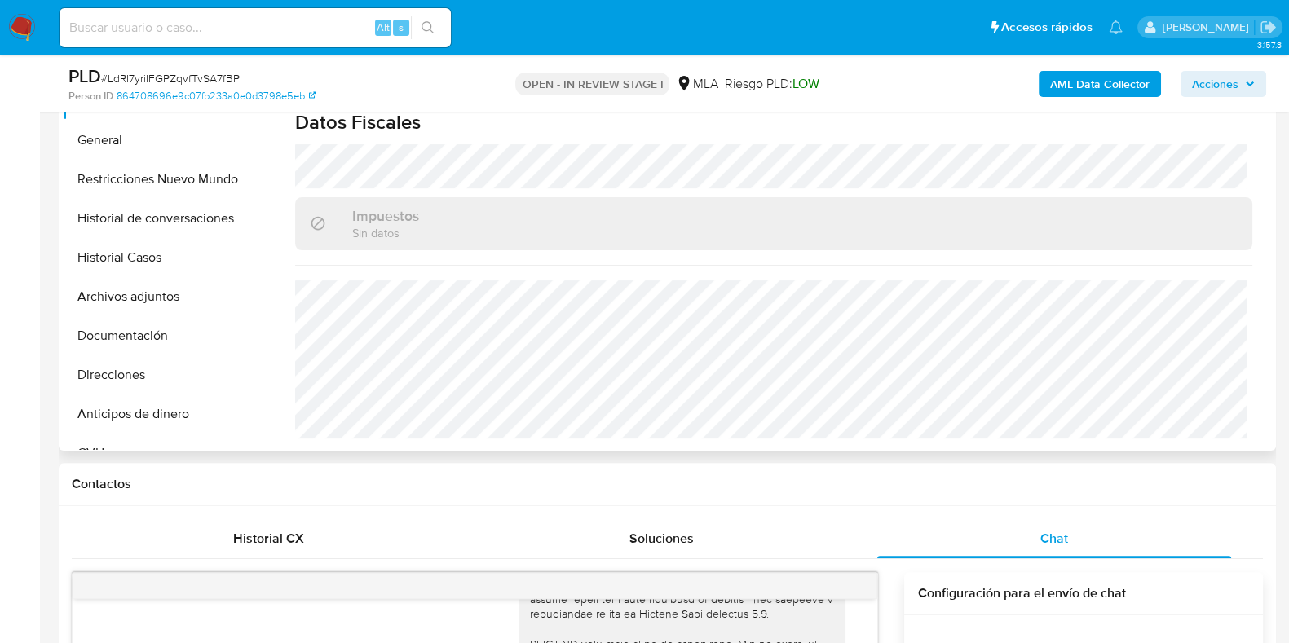
drag, startPoint x: 169, startPoint y: 292, endPoint x: 473, endPoint y: 307, distance: 304.6
click at [169, 292] on button "Archivos adjuntos" at bounding box center [165, 296] width 204 height 39
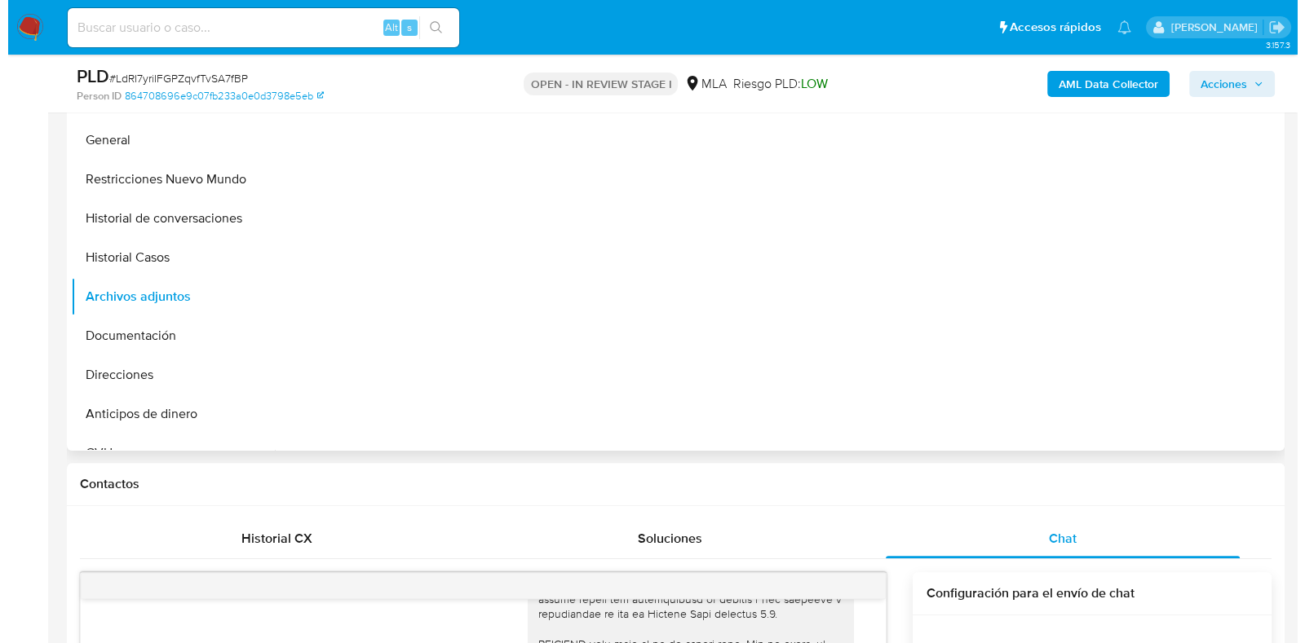
scroll to position [0, 0]
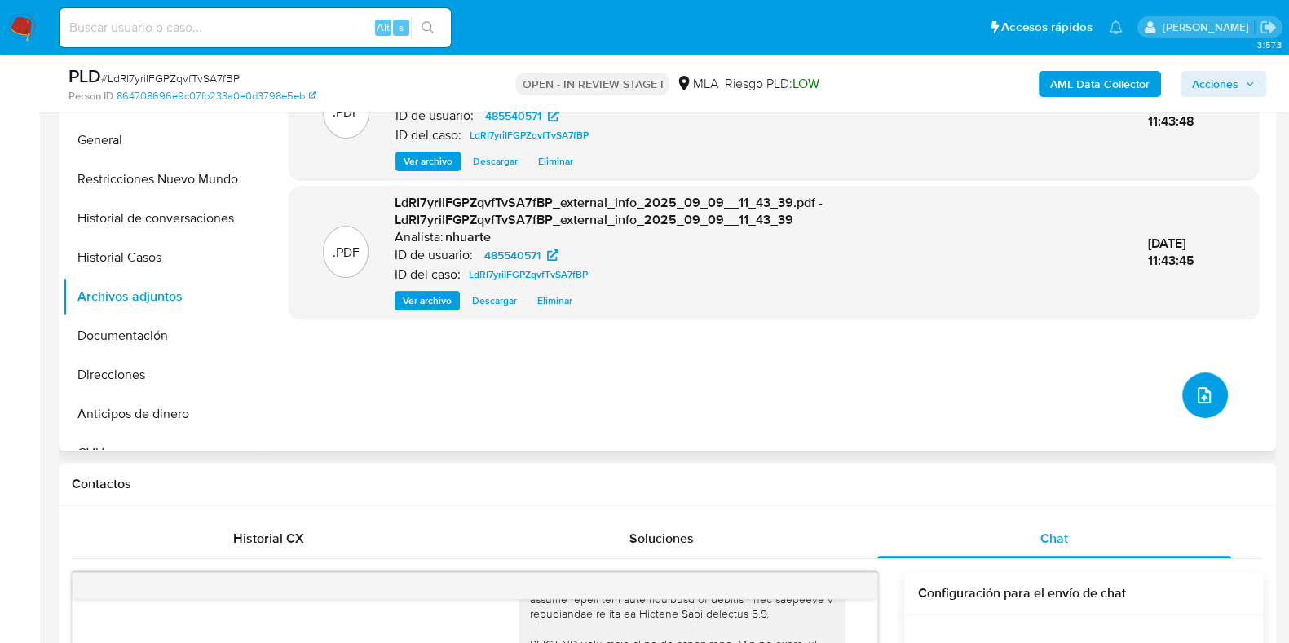
click at [1198, 392] on icon "upload-file" at bounding box center [1204, 395] width 13 height 16
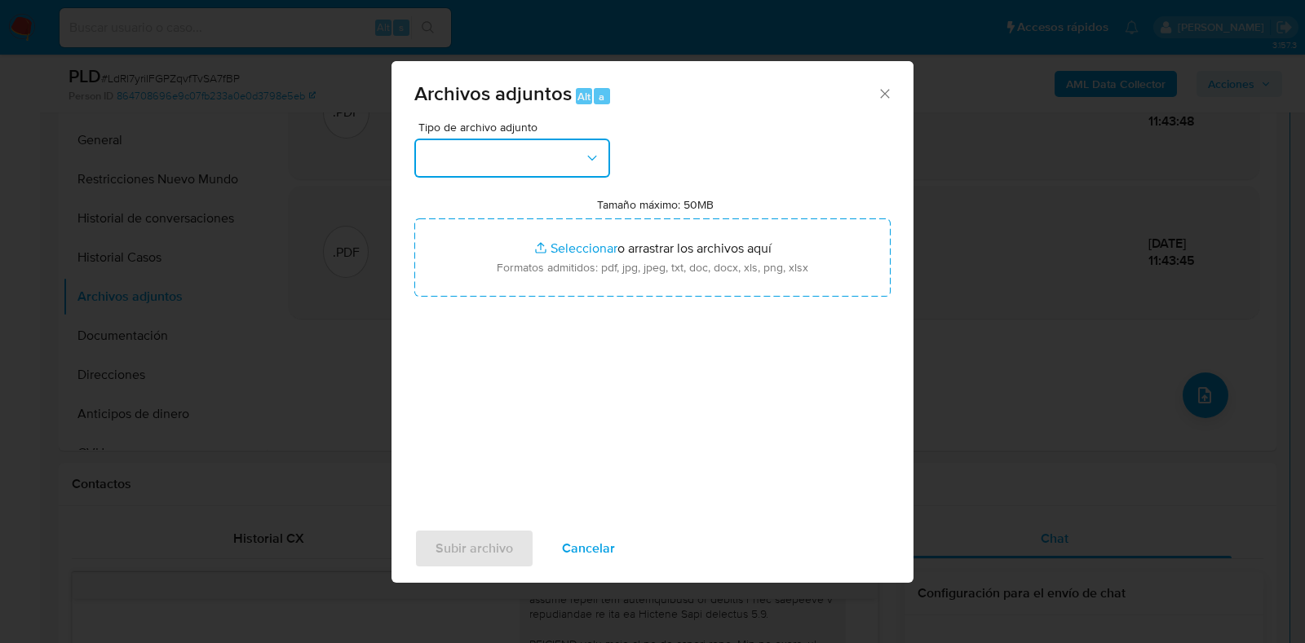
click at [588, 154] on icon "button" at bounding box center [592, 158] width 16 height 16
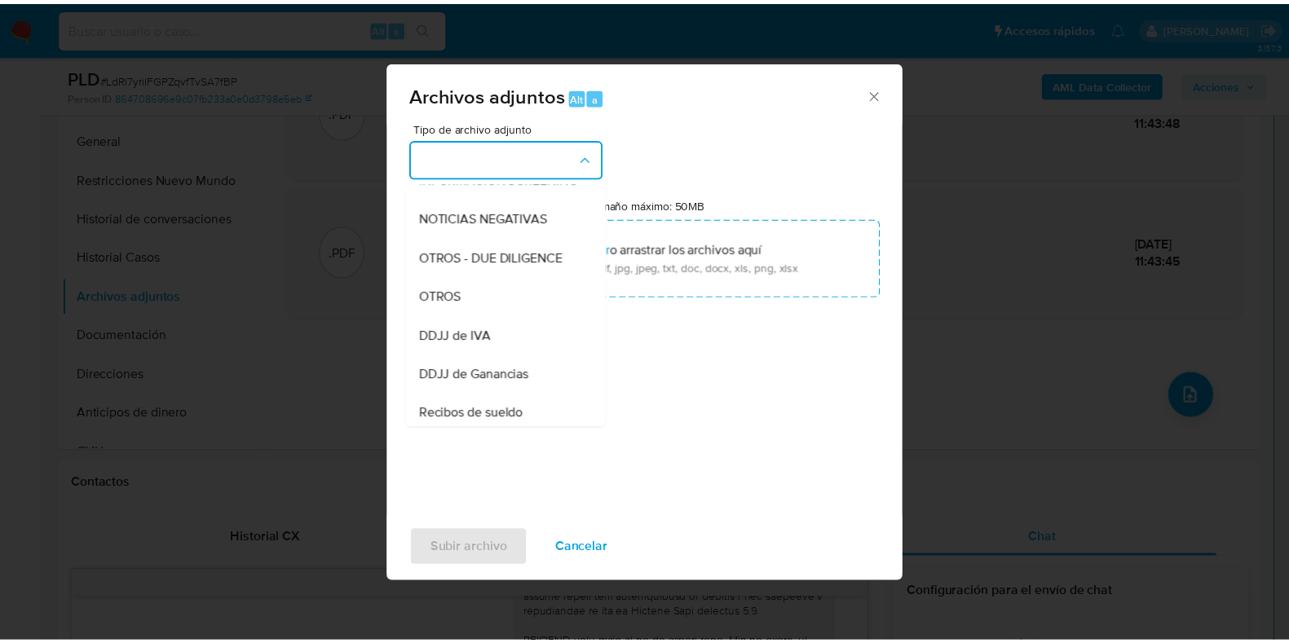
scroll to position [281, 0]
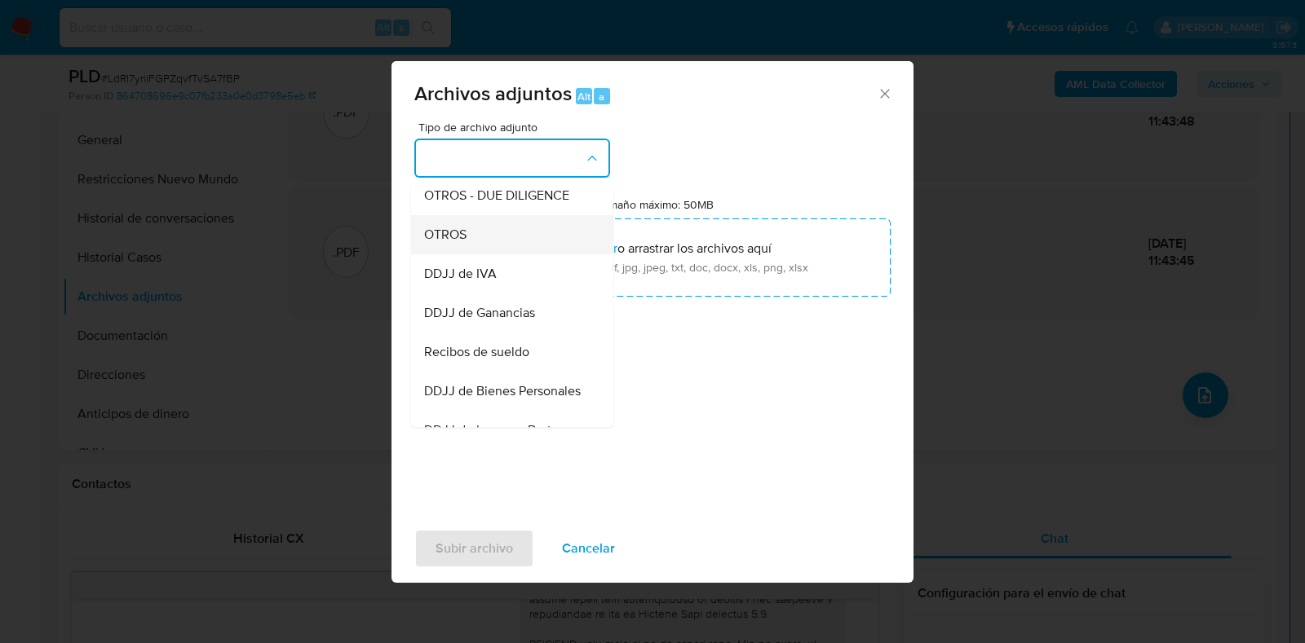
click at [531, 254] on div "OTROS" at bounding box center [507, 234] width 166 height 39
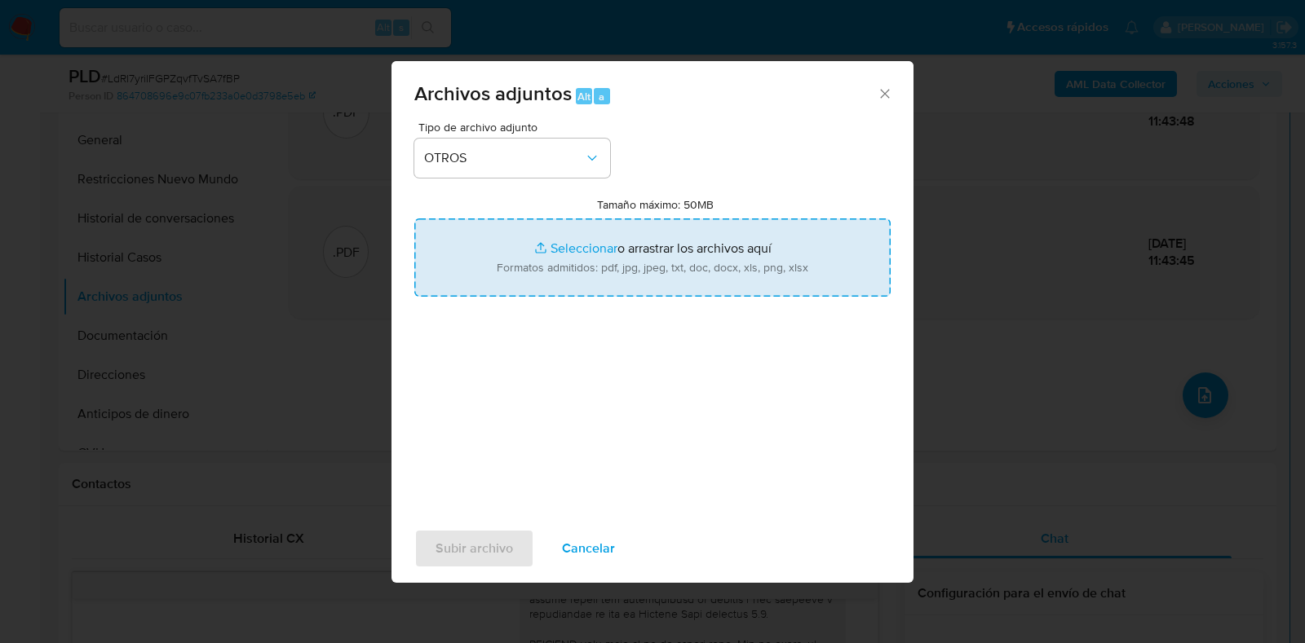
type input "C:\fakepath\Caselog LdRI7yriIFGPZqvfTvSA7fBP_2025_08_19_14_04_25.docx"
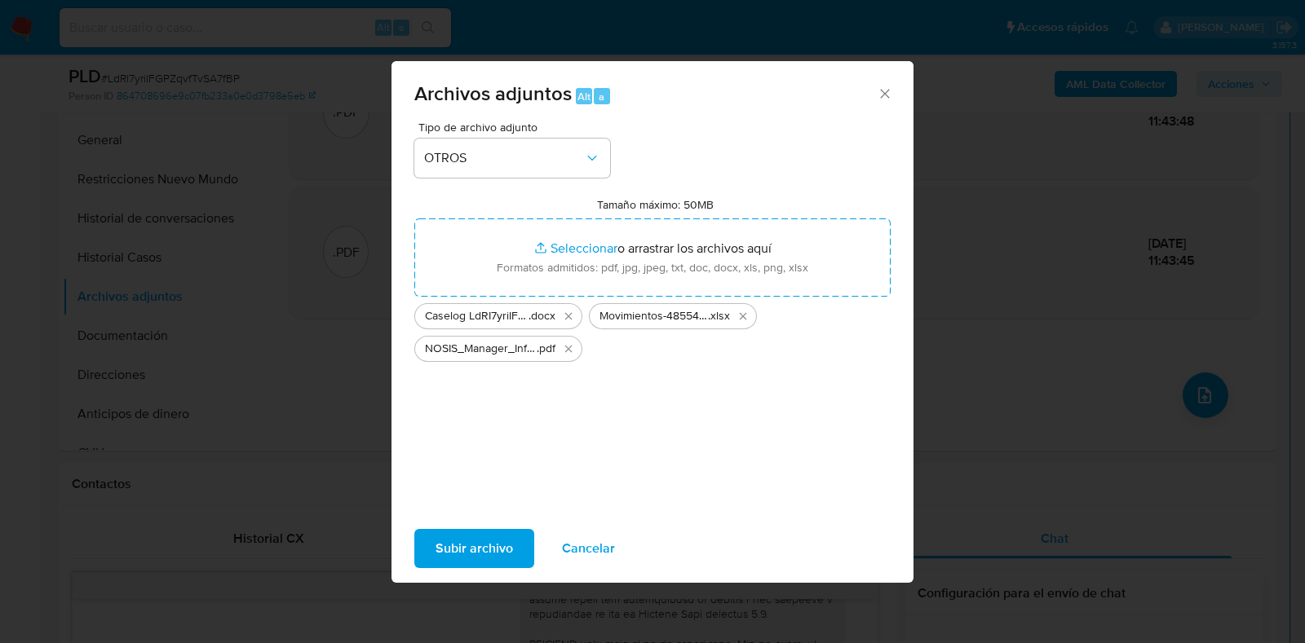
click at [493, 542] on span "Subir archivo" at bounding box center [474, 549] width 77 height 36
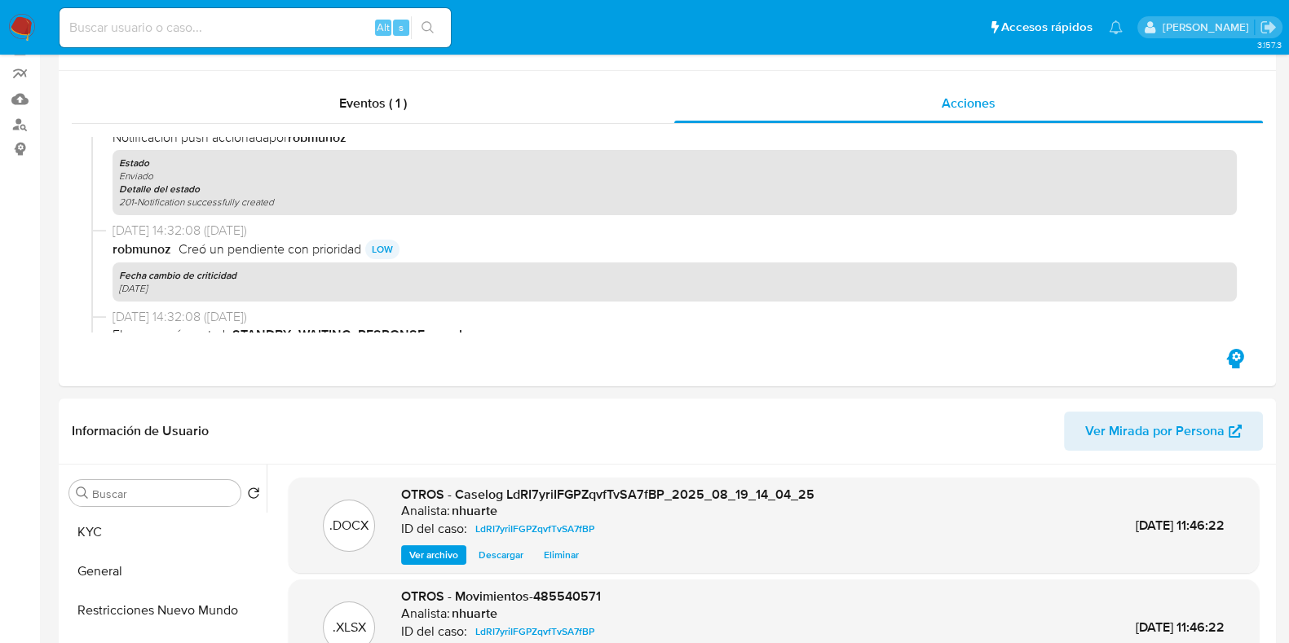
scroll to position [0, 0]
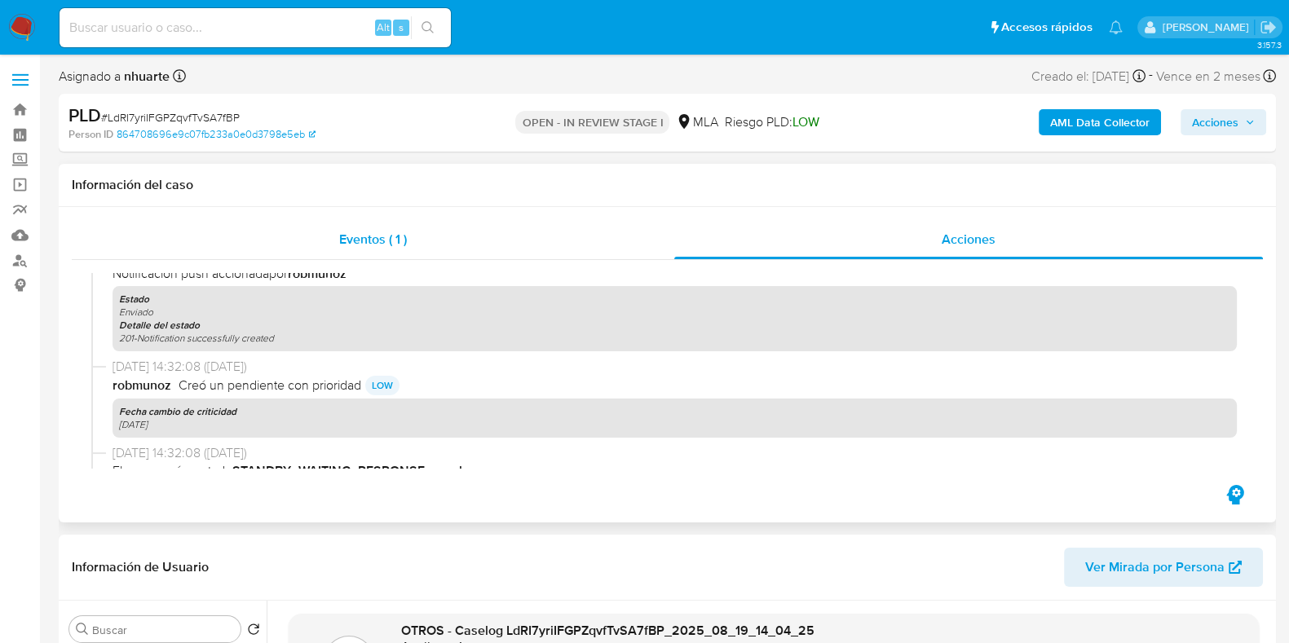
click at [387, 243] on span "Eventos ( 1 )" at bounding box center [373, 239] width 68 height 19
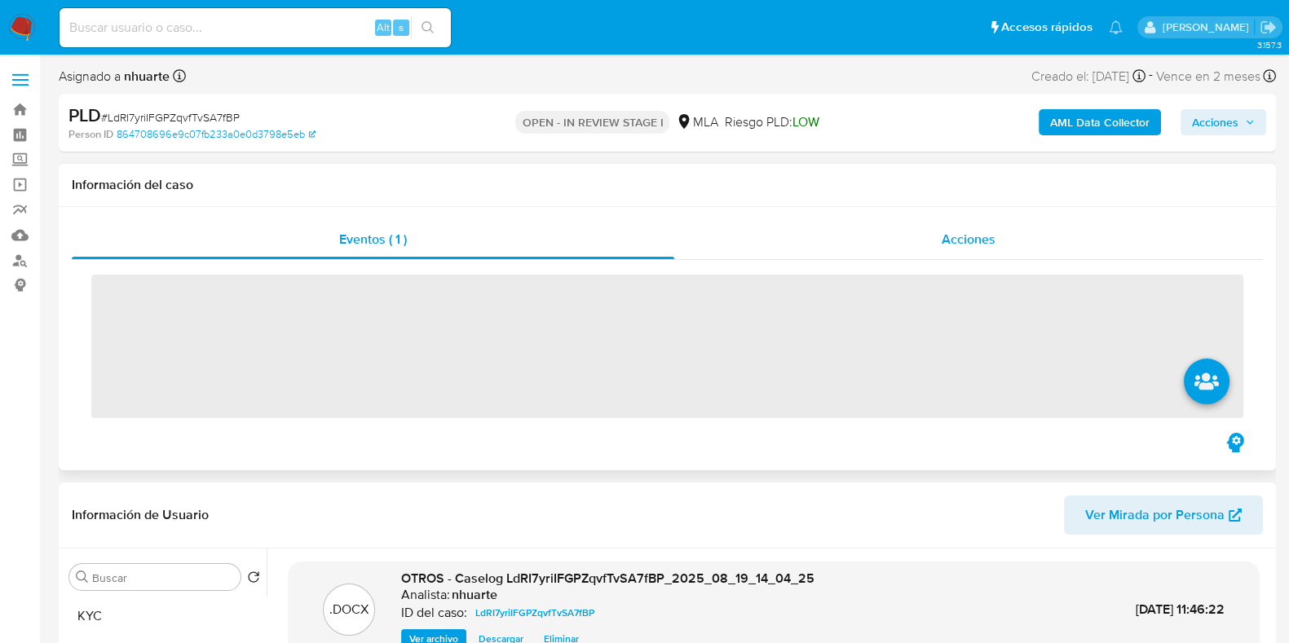
click at [968, 230] on span "Acciones" at bounding box center [969, 239] width 54 height 19
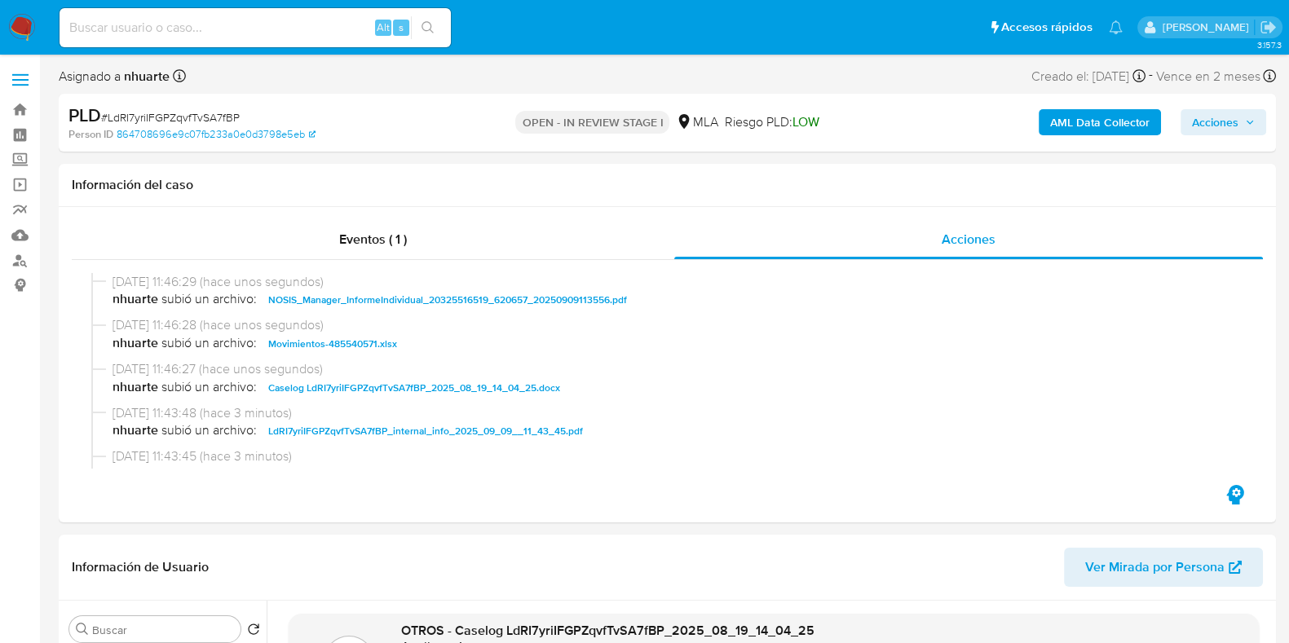
click at [1250, 116] on span "Acciones" at bounding box center [1223, 122] width 63 height 23
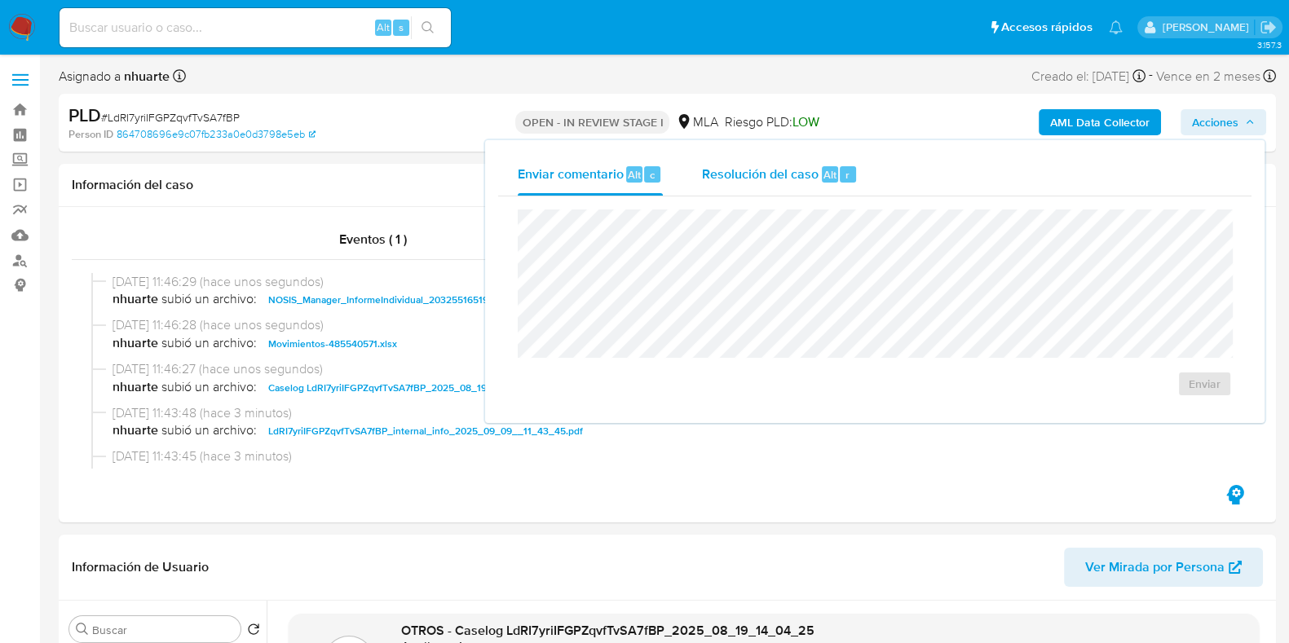
click at [799, 184] on div "Resolución del caso Alt r" at bounding box center [780, 174] width 156 height 42
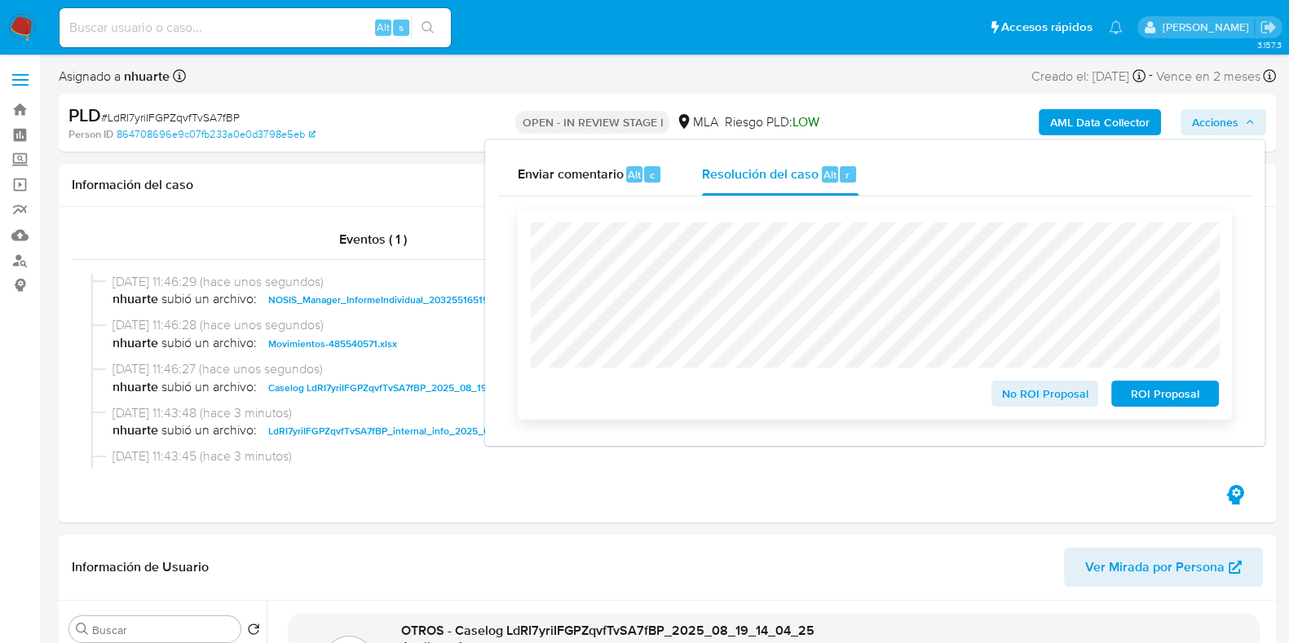
click at [1014, 391] on span "No ROI Proposal" at bounding box center [1045, 393] width 85 height 23
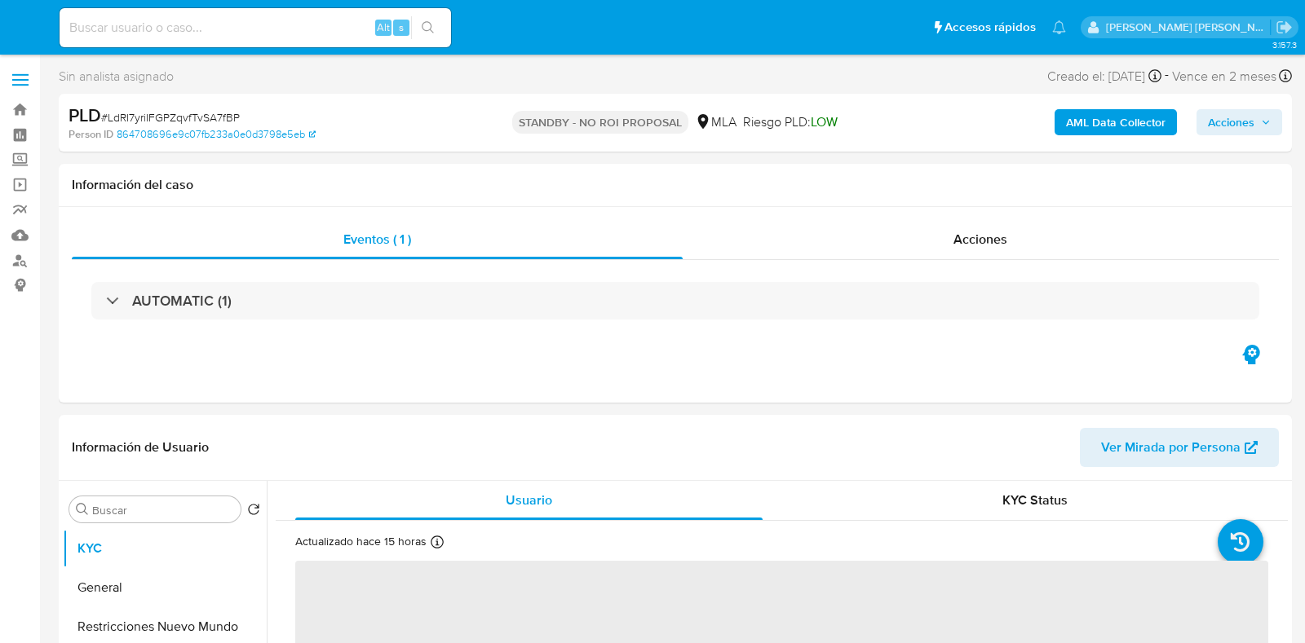
select select "10"
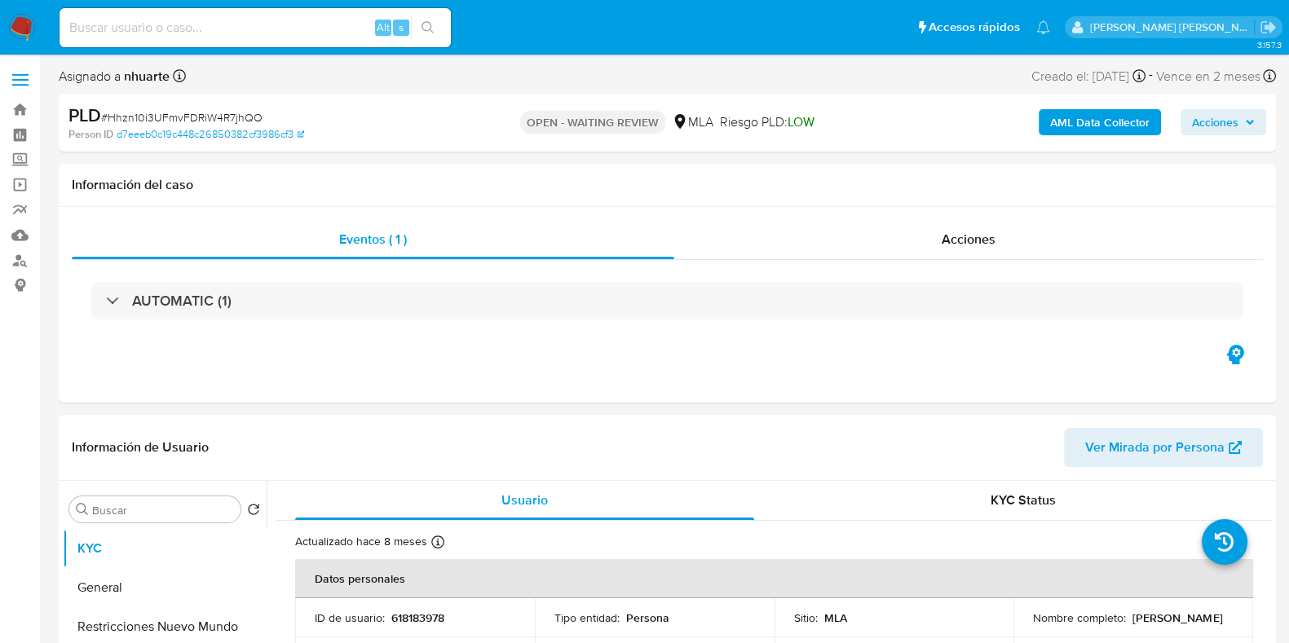
select select "10"
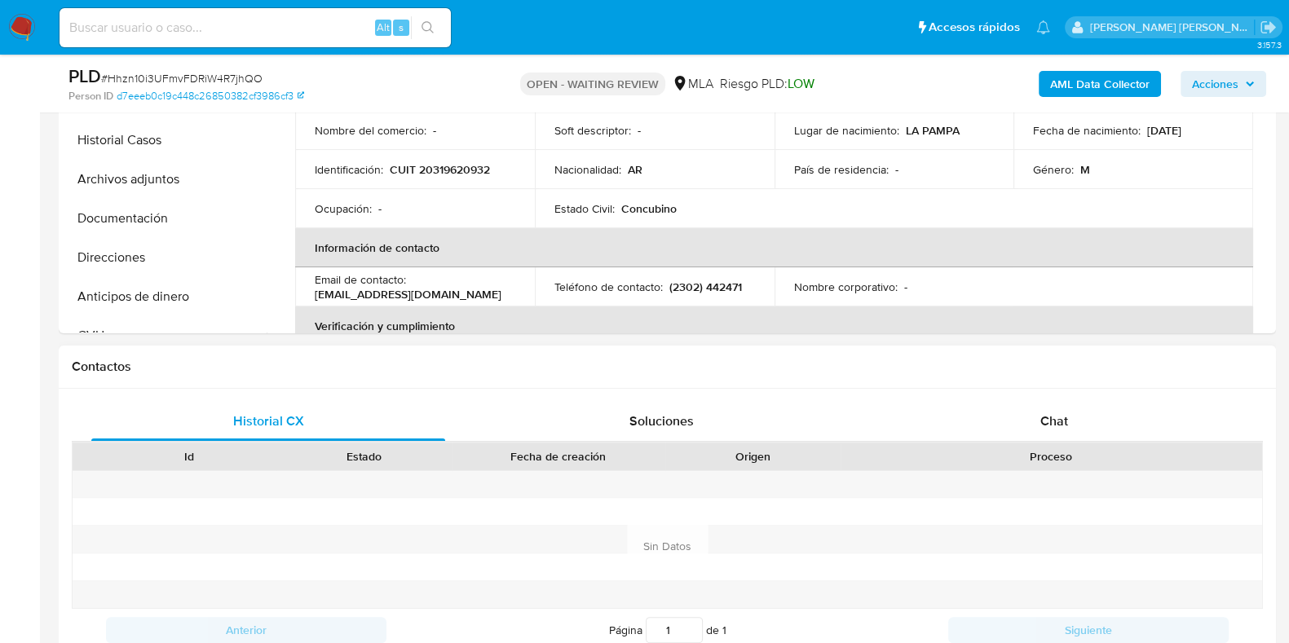
scroll to position [510, 0]
click at [1046, 418] on span "Chat" at bounding box center [1055, 418] width 28 height 19
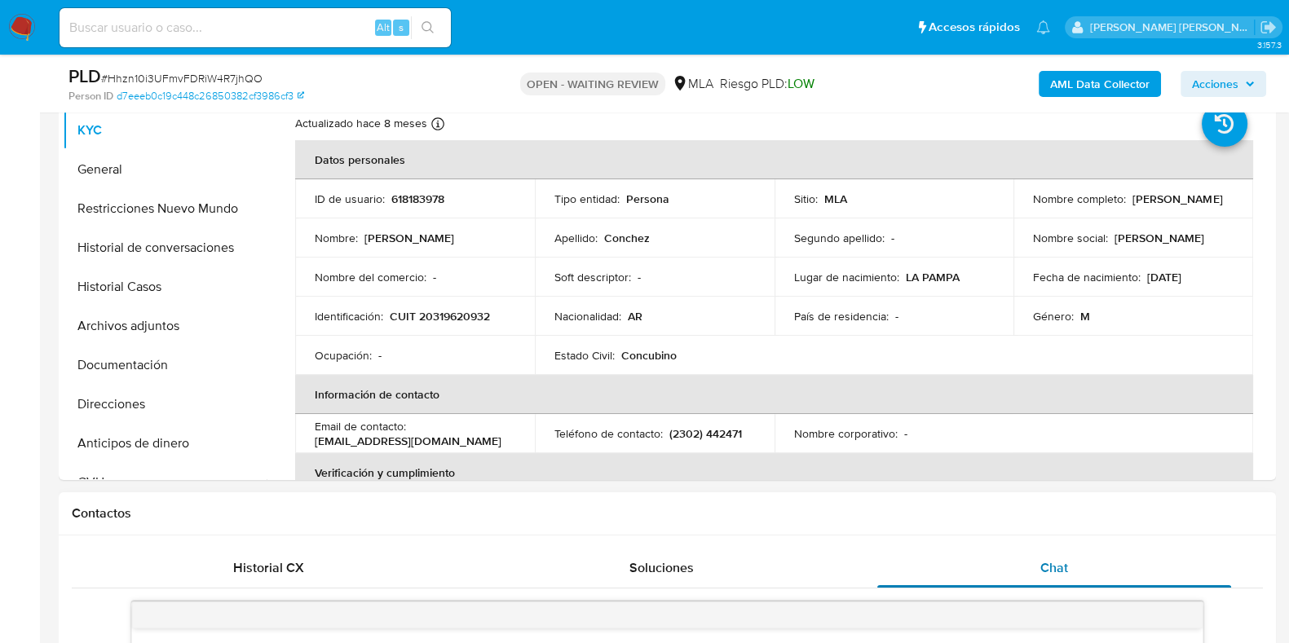
scroll to position [306, 0]
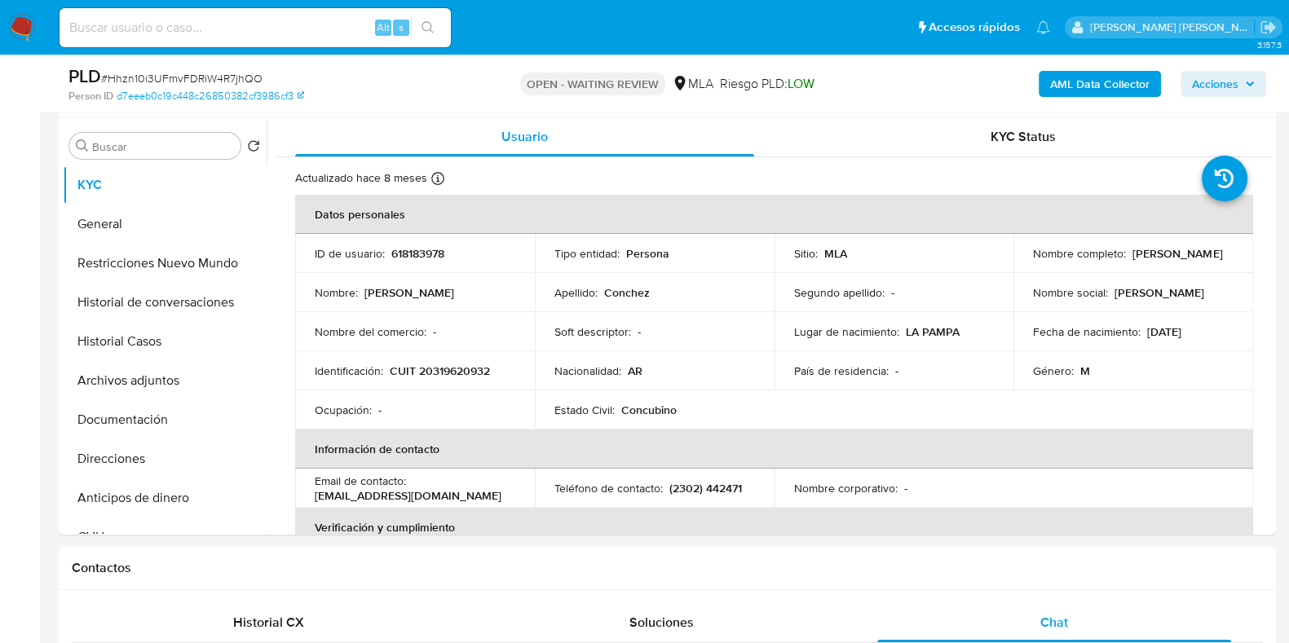
click at [162, 80] on span "# Hhzn10i3UFmvFDRiW4R7jhQO" at bounding box center [181, 78] width 161 height 16
copy span "Hhzn10i3UFmvFDRiW4R7jhQO"
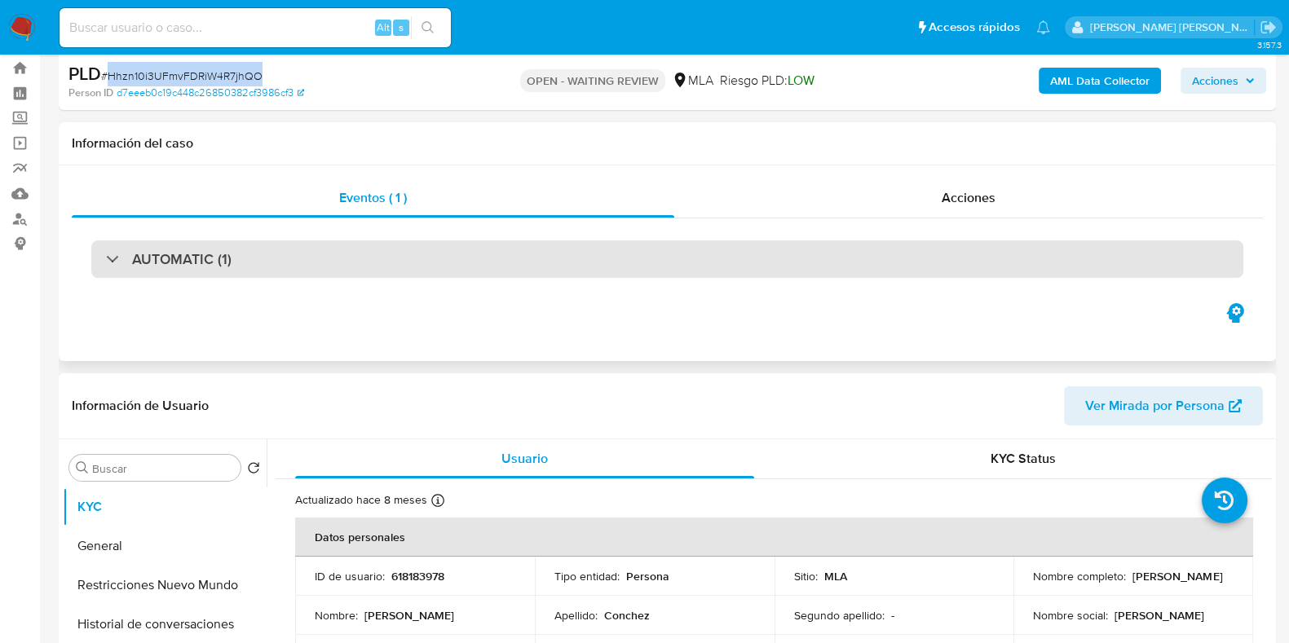
scroll to position [0, 0]
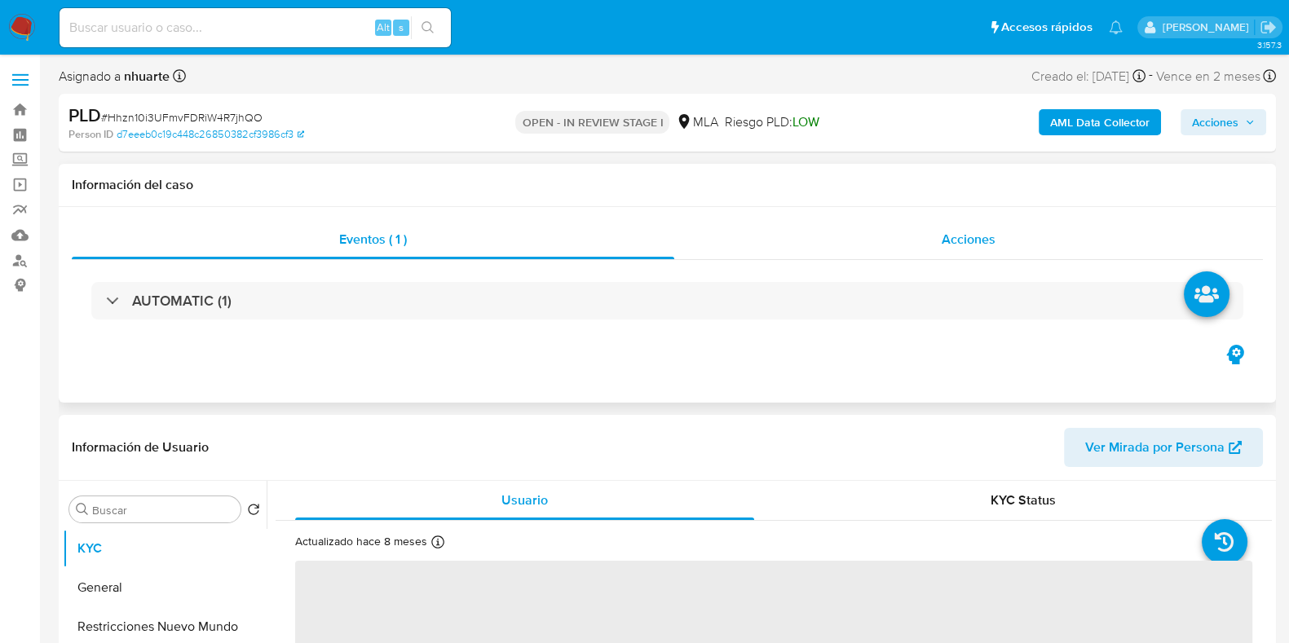
click at [957, 237] on span "Acciones" at bounding box center [969, 239] width 54 height 19
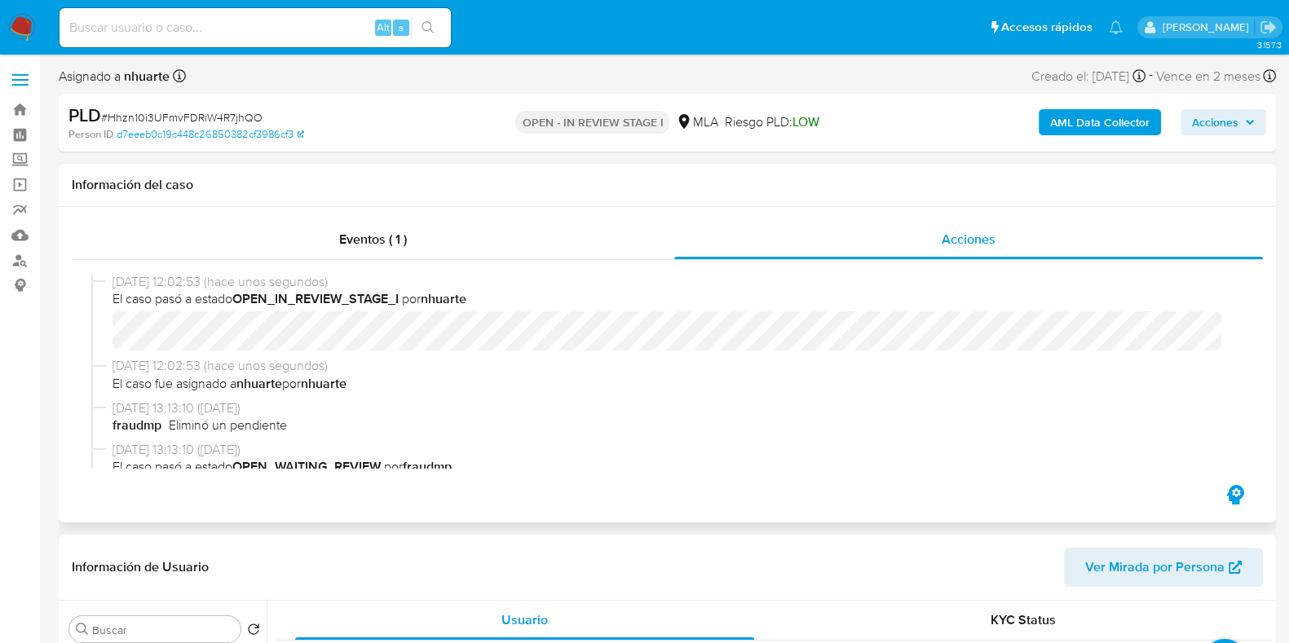
select select "10"
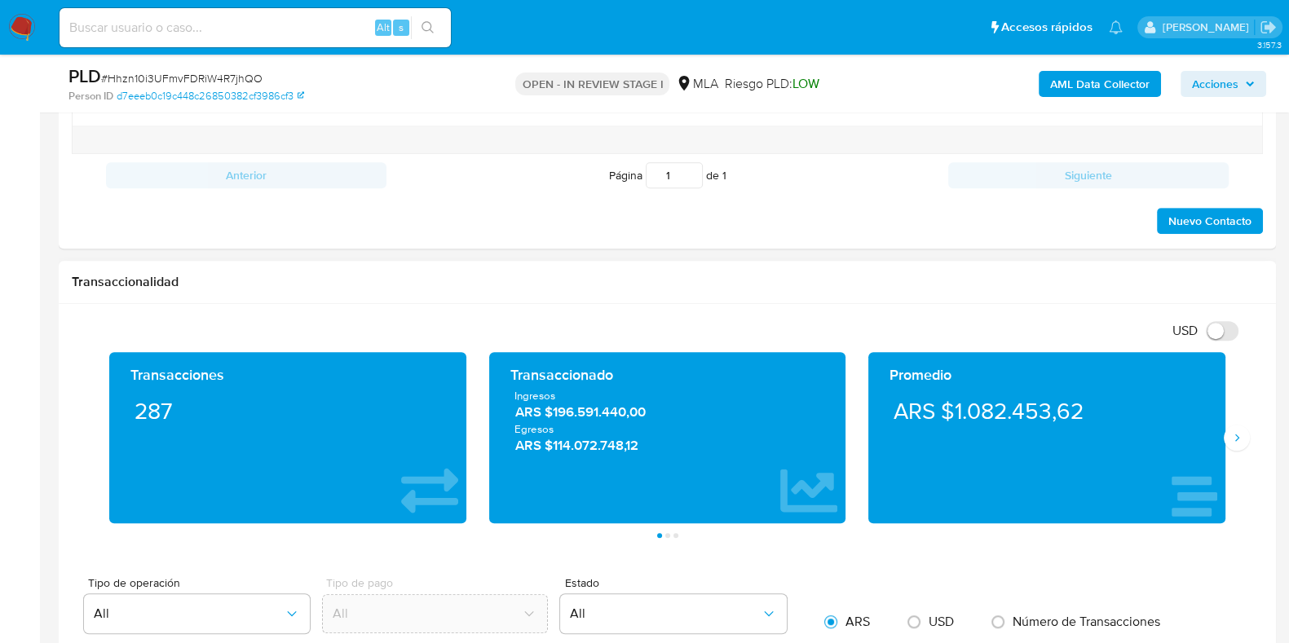
scroll to position [918, 0]
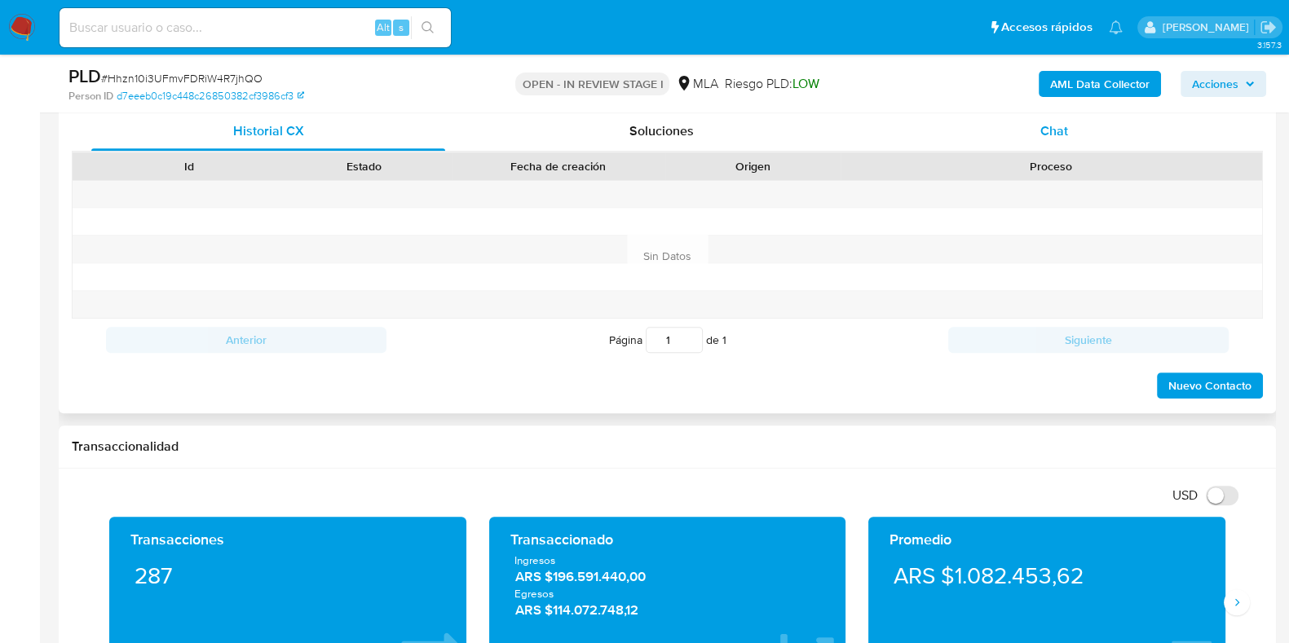
click at [1037, 122] on div "Chat" at bounding box center [1055, 131] width 354 height 39
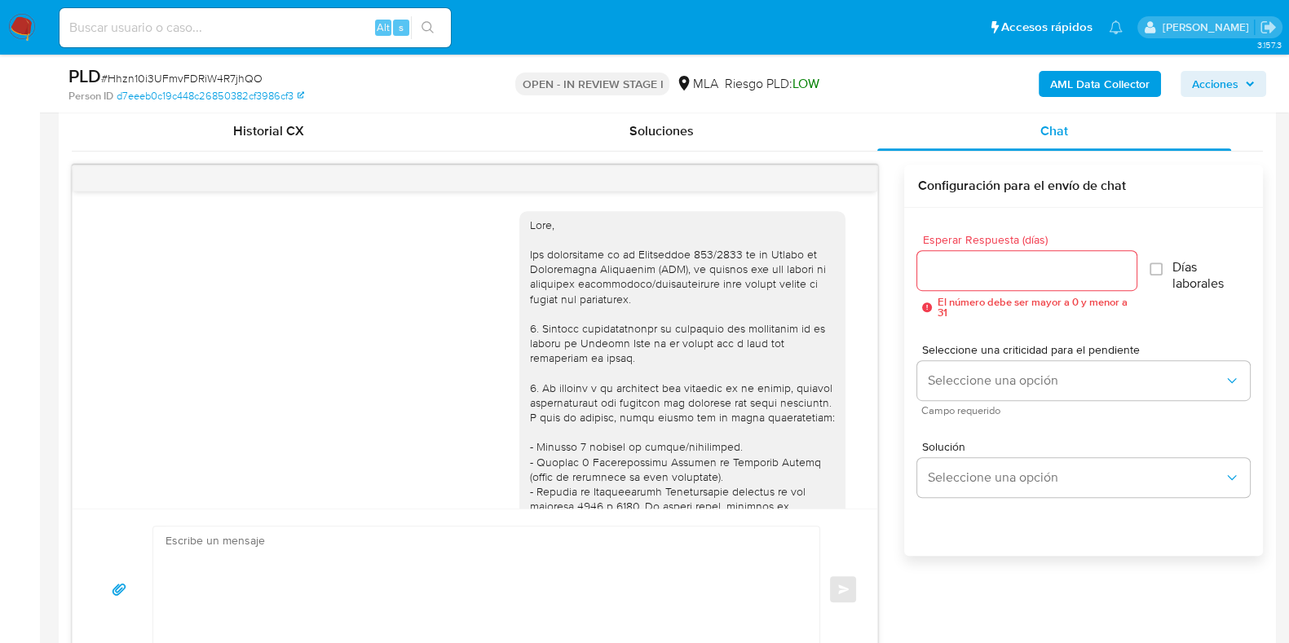
scroll to position [670, 0]
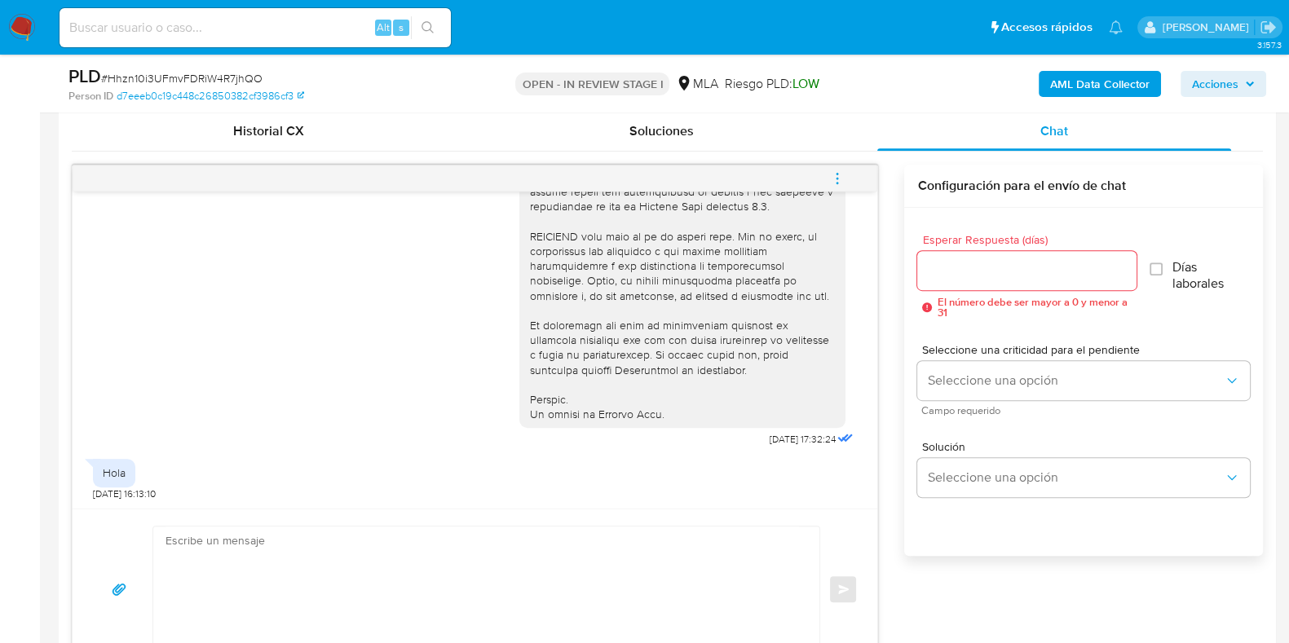
click at [836, 179] on icon "menu-action" at bounding box center [837, 178] width 15 height 15
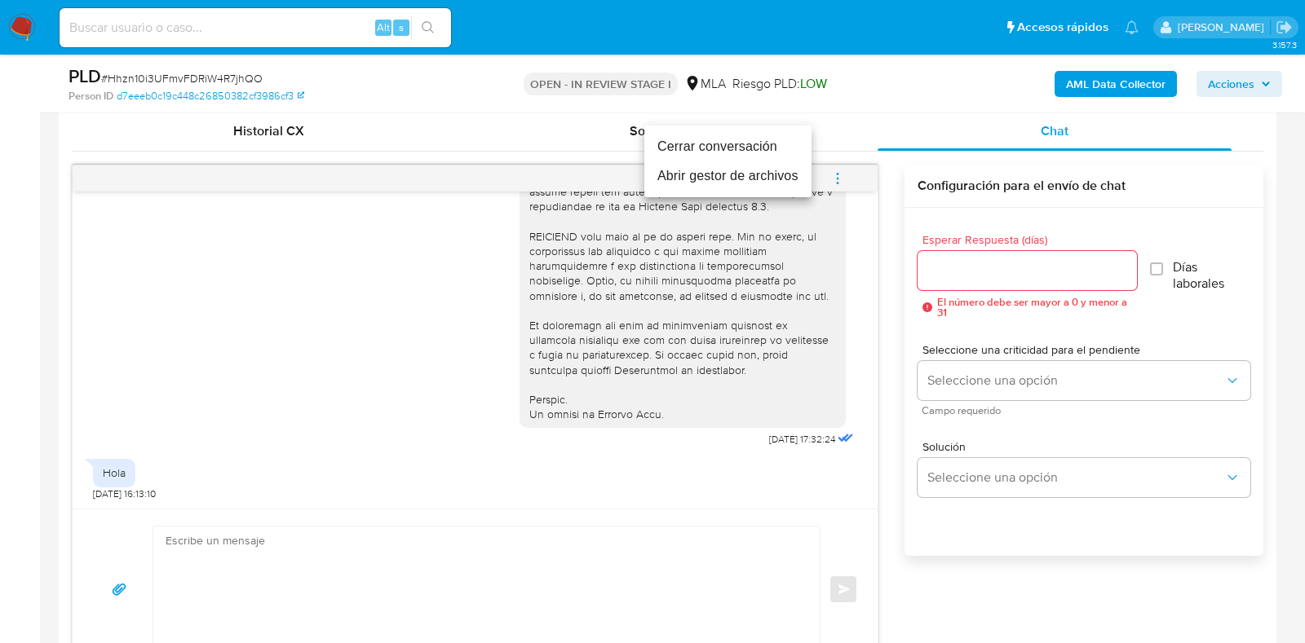
click at [734, 148] on li "Cerrar conversación" at bounding box center [727, 146] width 167 height 29
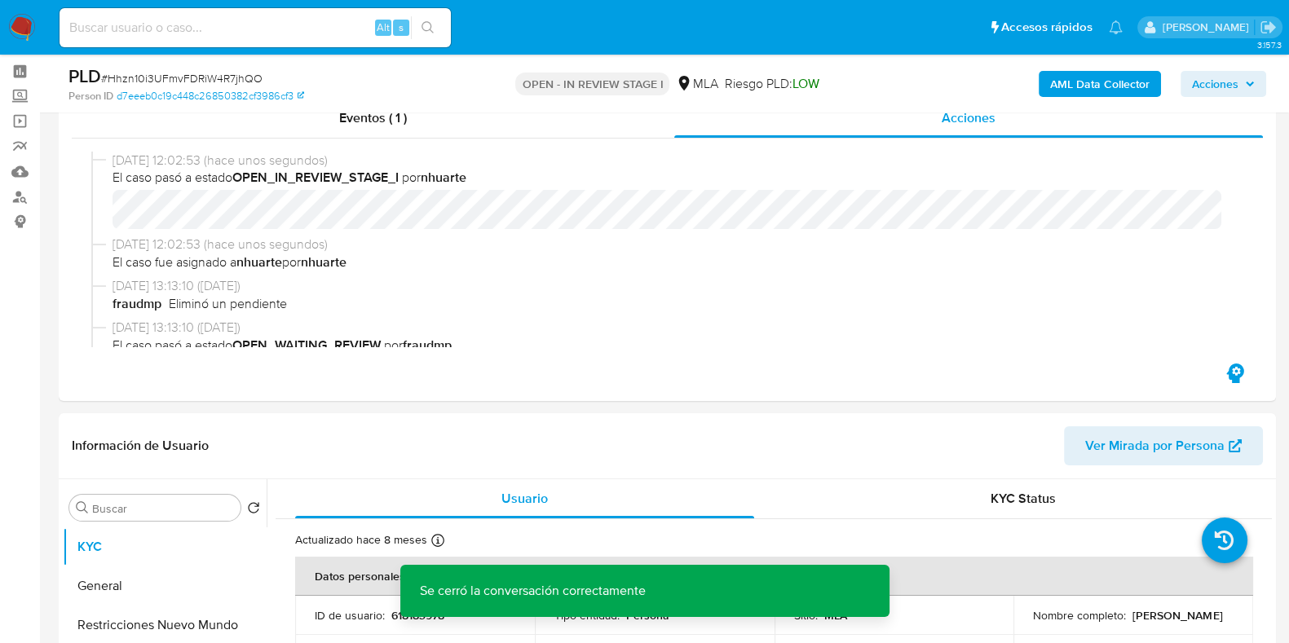
scroll to position [0, 0]
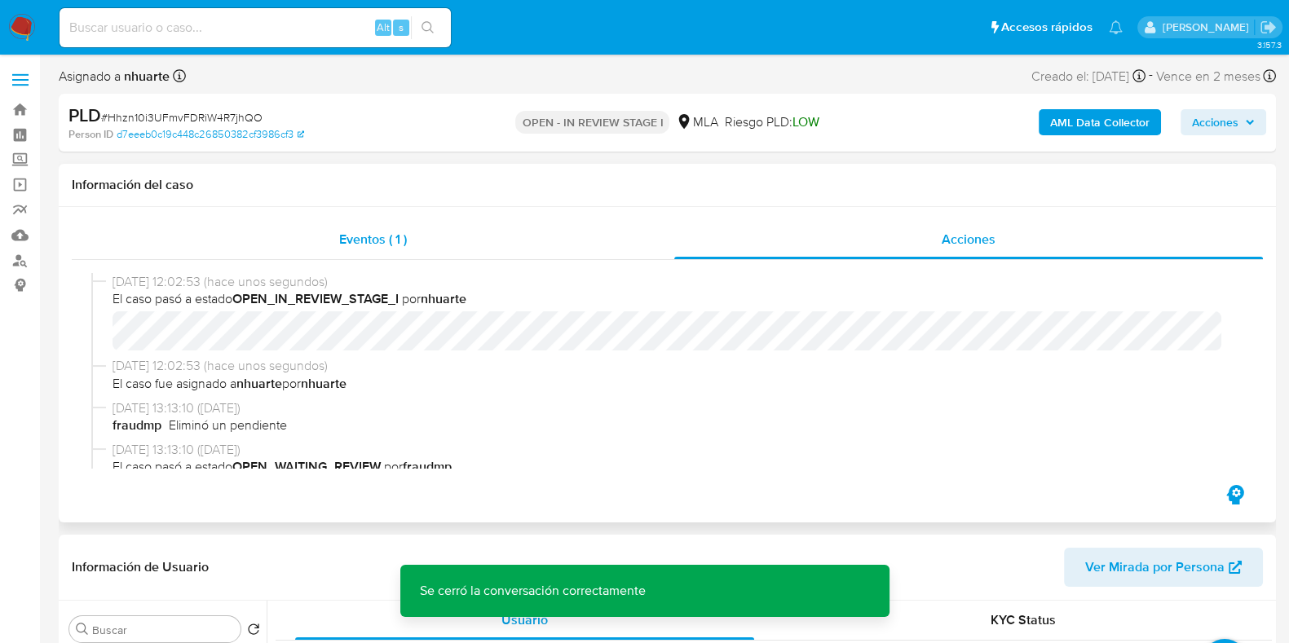
click at [342, 245] on span "Eventos ( 1 )" at bounding box center [373, 239] width 68 height 19
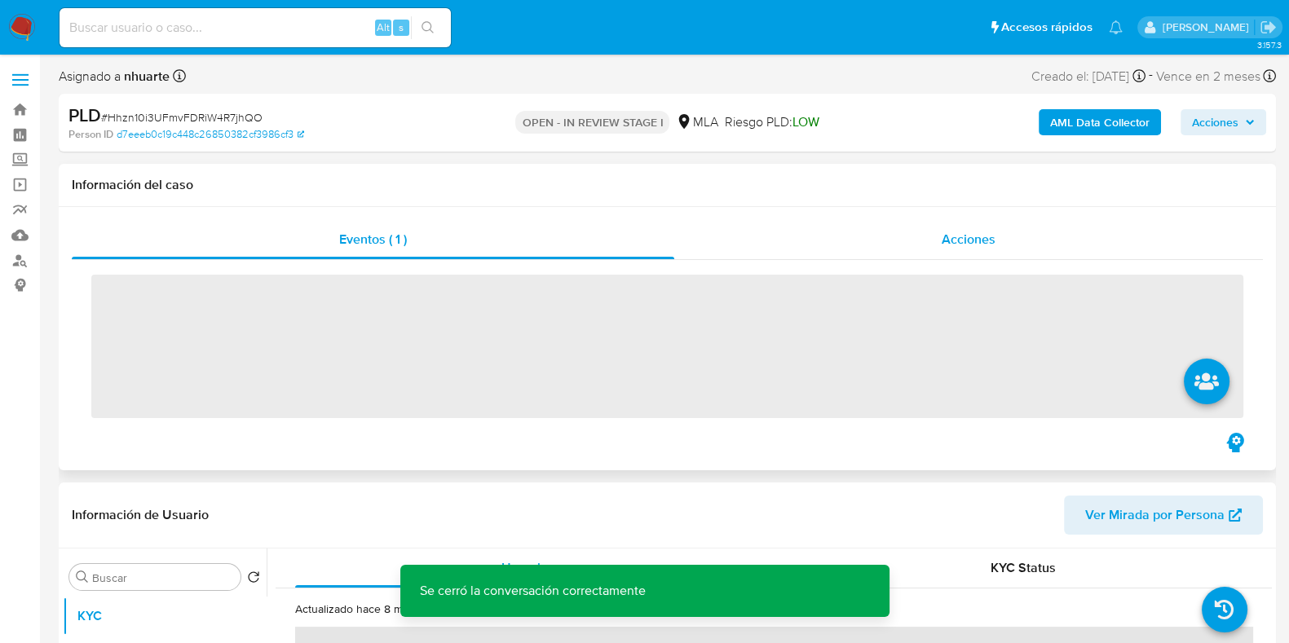
click at [926, 237] on div "Acciones" at bounding box center [968, 239] width 589 height 39
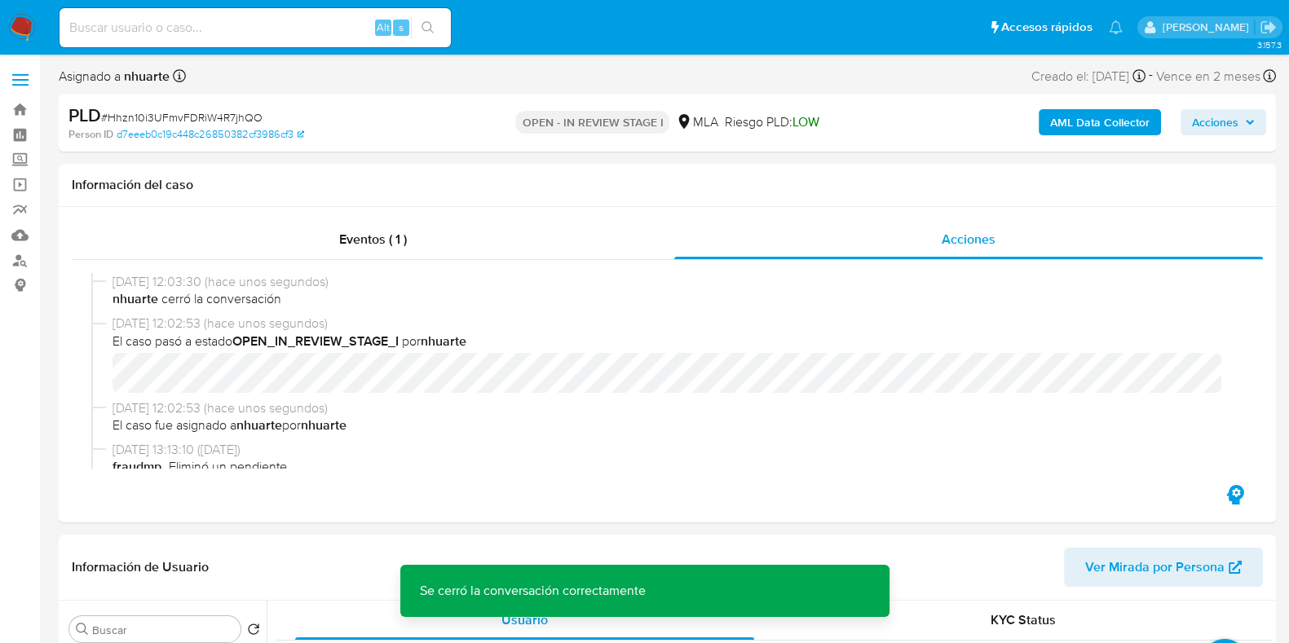
click at [1063, 119] on b "AML Data Collector" at bounding box center [1099, 122] width 99 height 26
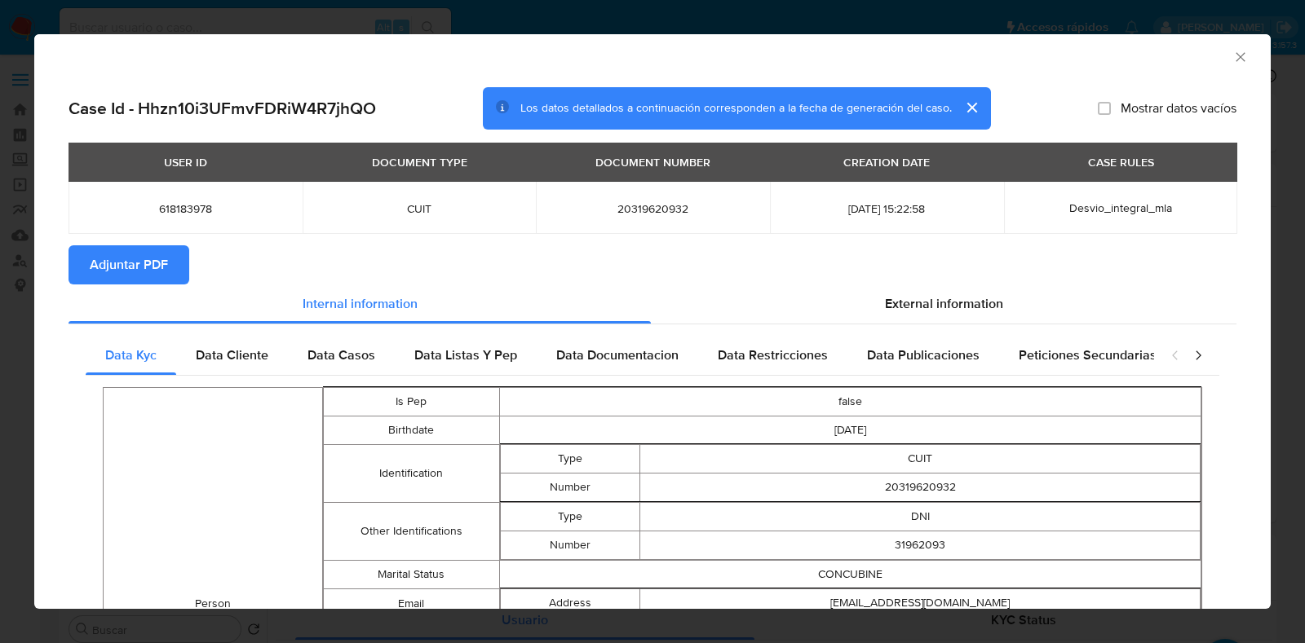
click at [132, 271] on span "Adjuntar PDF" at bounding box center [129, 265] width 78 height 36
click at [1232, 59] on icon "Cerrar ventana" at bounding box center [1240, 57] width 16 height 16
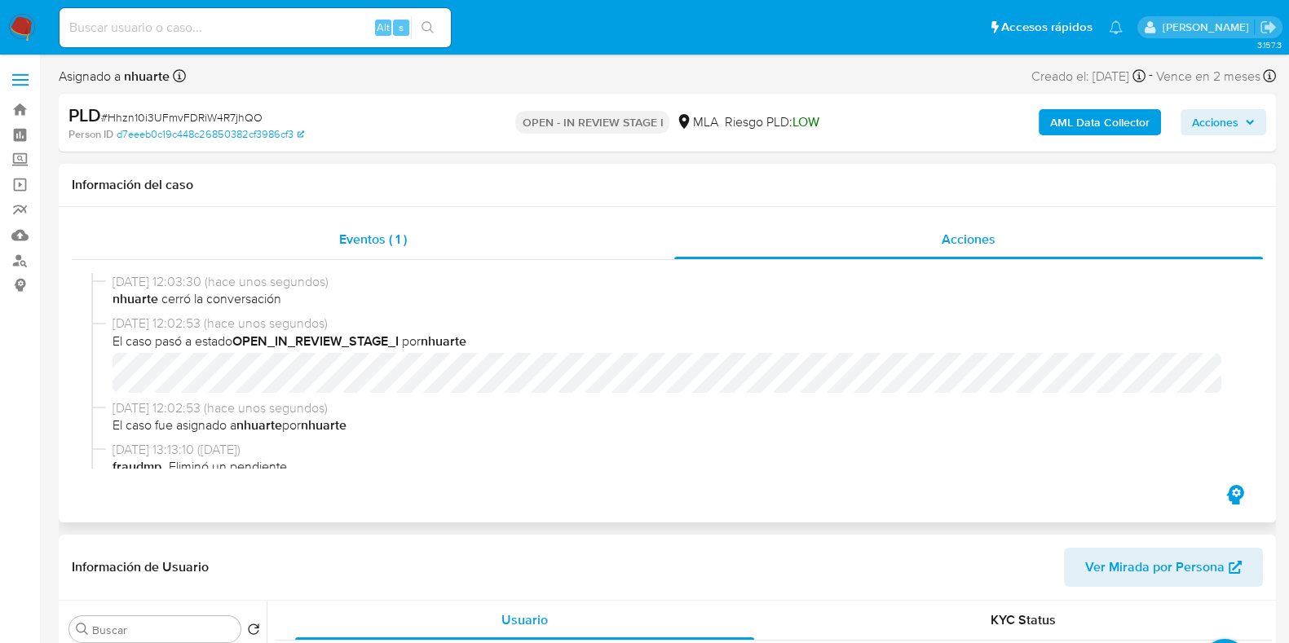
click at [396, 234] on span "Eventos ( 1 )" at bounding box center [373, 239] width 68 height 19
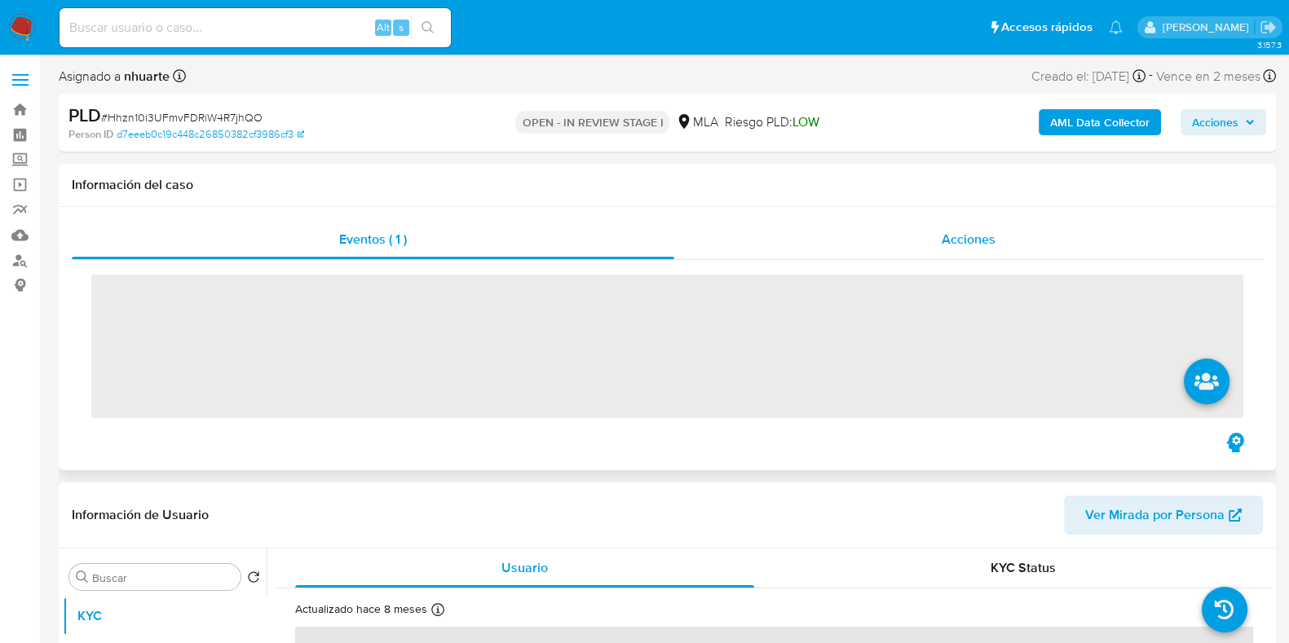
click at [924, 230] on div "Acciones" at bounding box center [968, 239] width 589 height 39
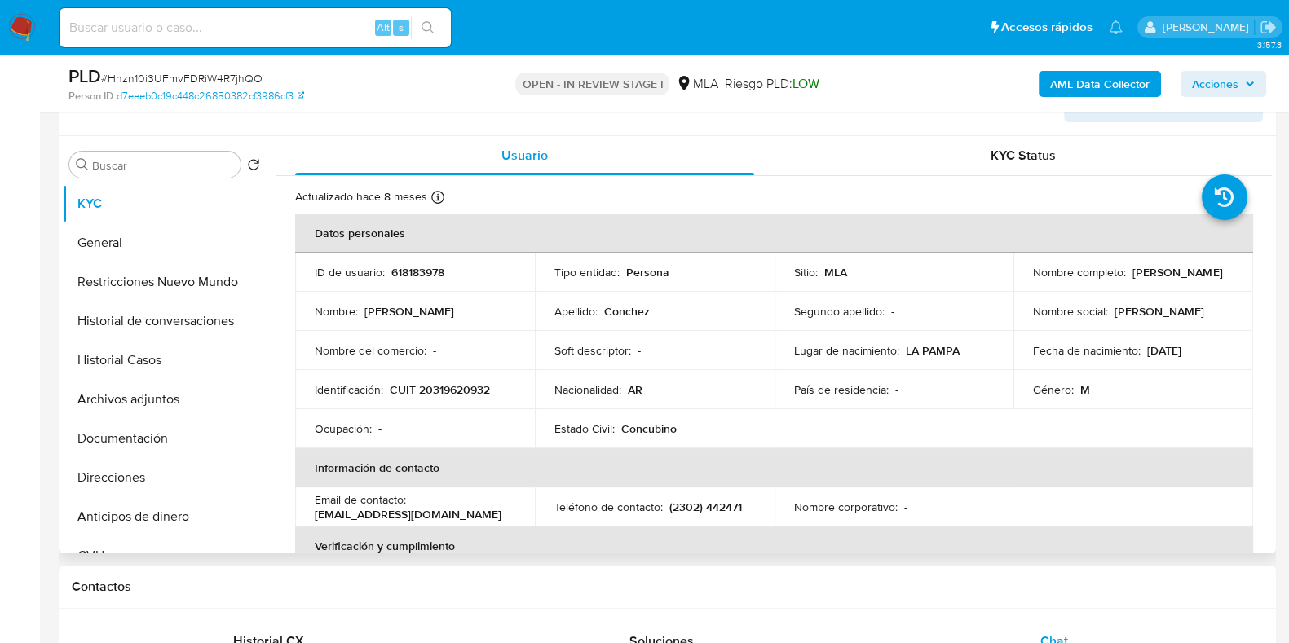
scroll to position [203, 0]
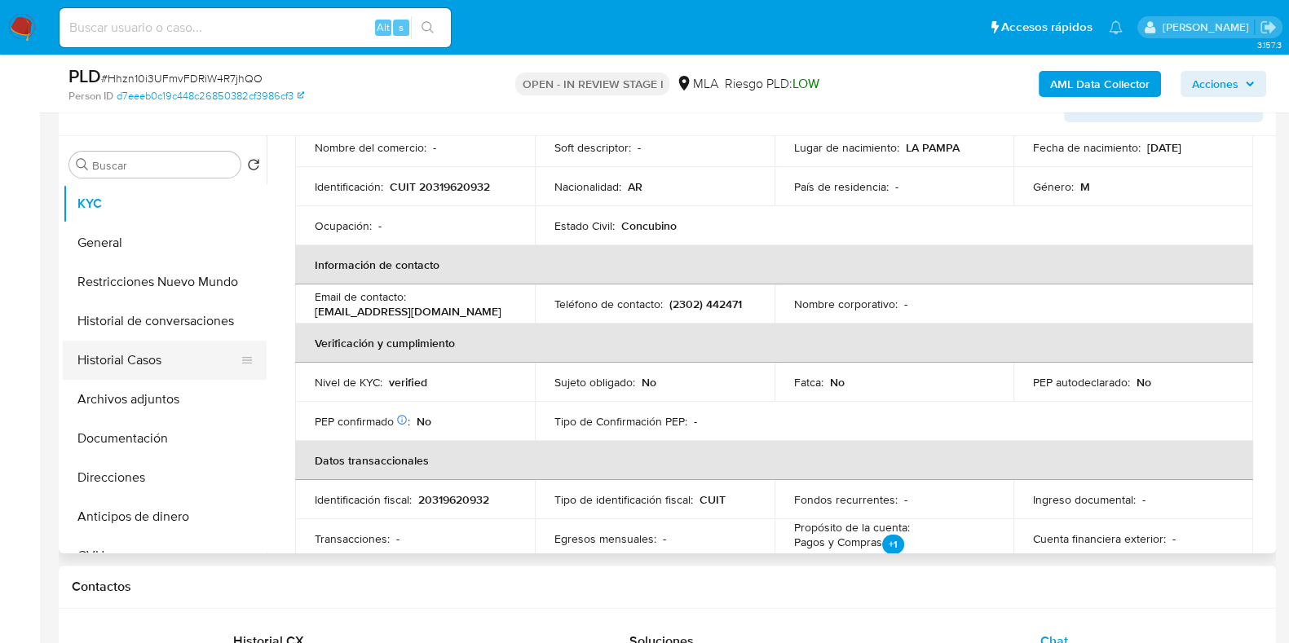
click at [152, 341] on button "Historial Casos" at bounding box center [158, 360] width 191 height 39
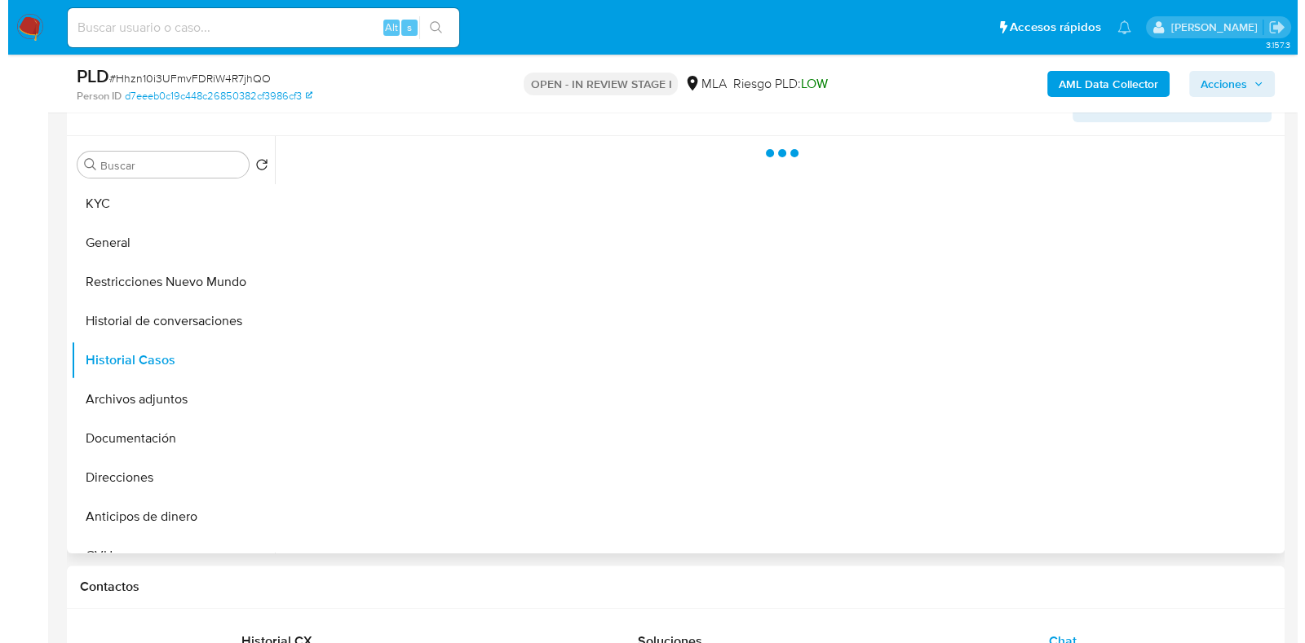
scroll to position [0, 0]
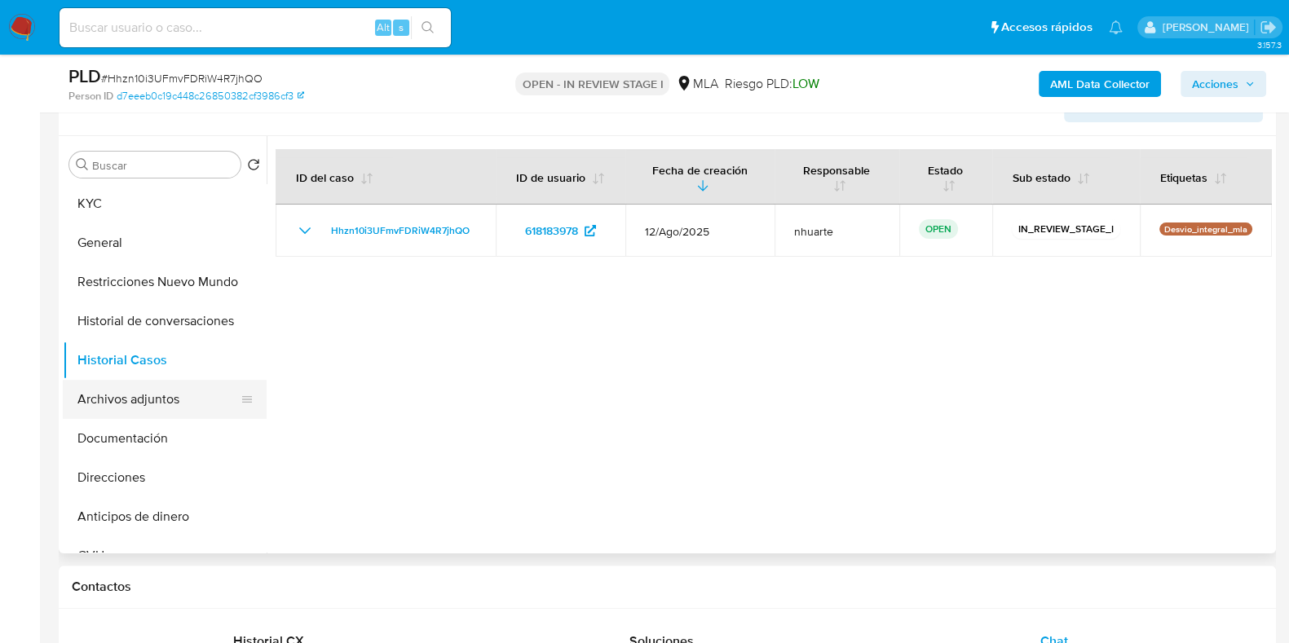
click at [167, 405] on button "Archivos adjuntos" at bounding box center [158, 399] width 191 height 39
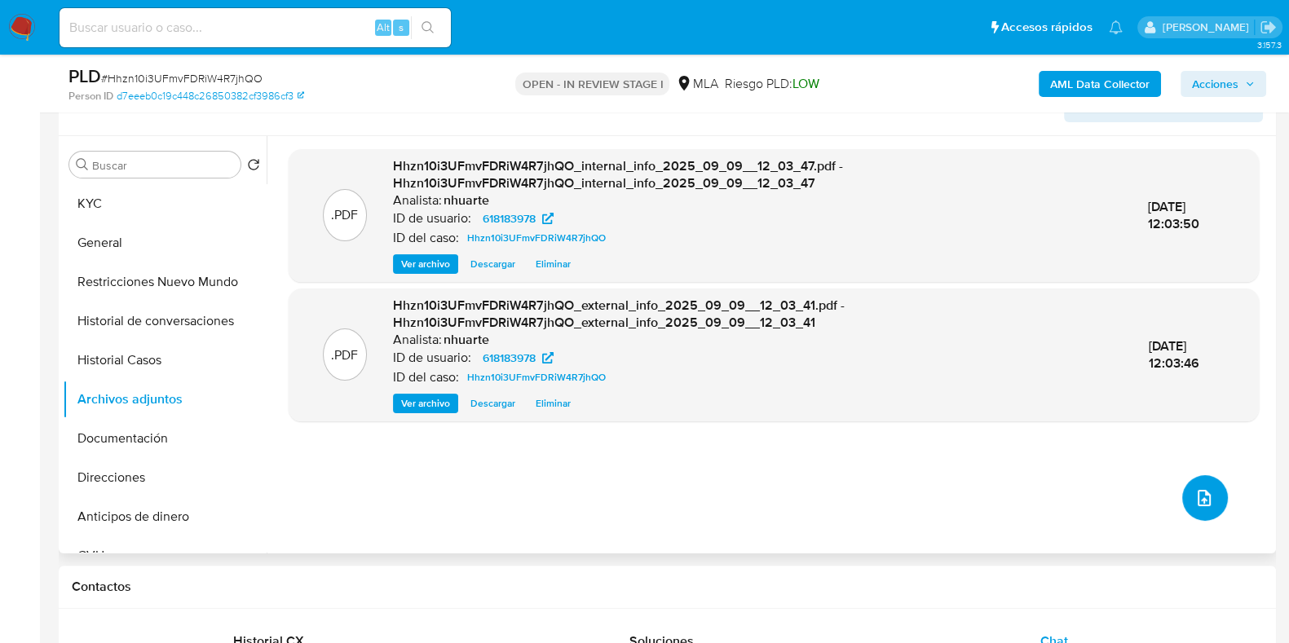
click at [1196, 491] on icon "upload-file" at bounding box center [1205, 499] width 20 height 20
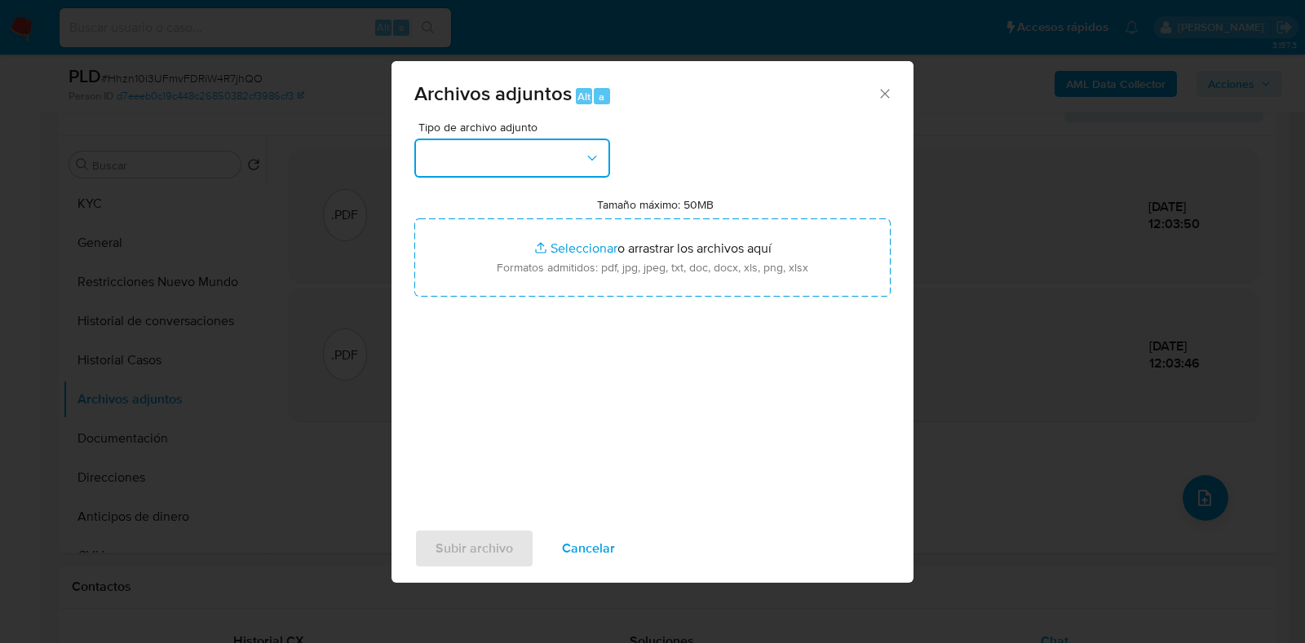
click at [587, 167] on button "button" at bounding box center [512, 158] width 196 height 39
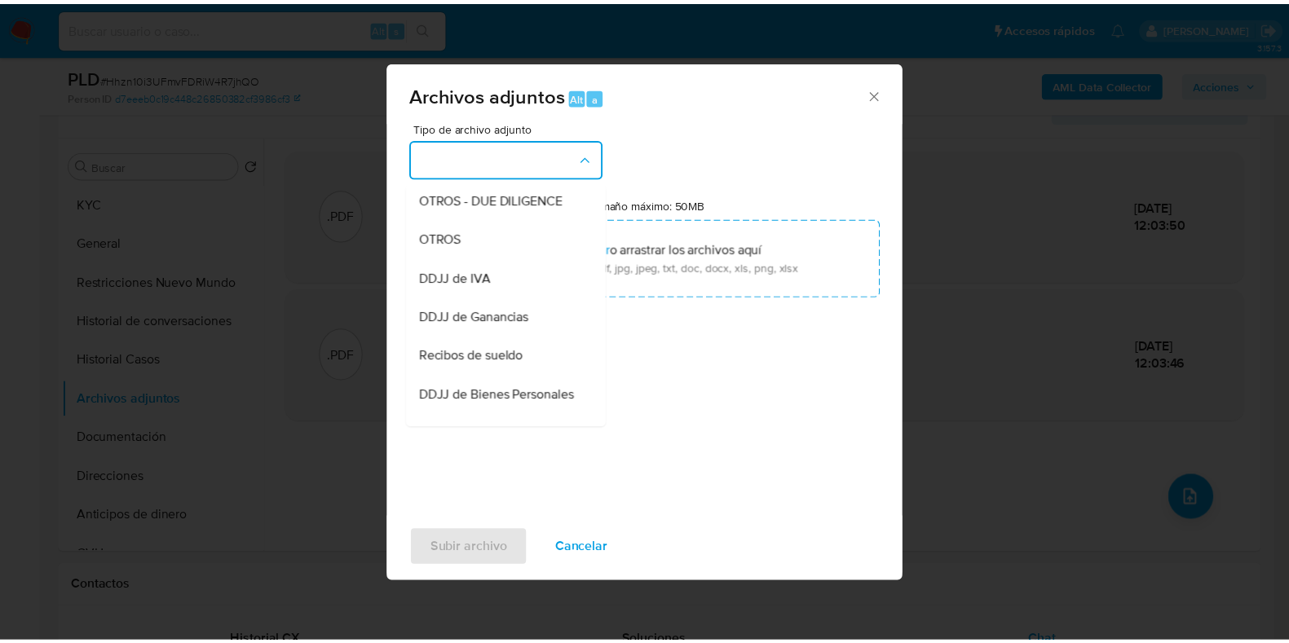
scroll to position [286, 0]
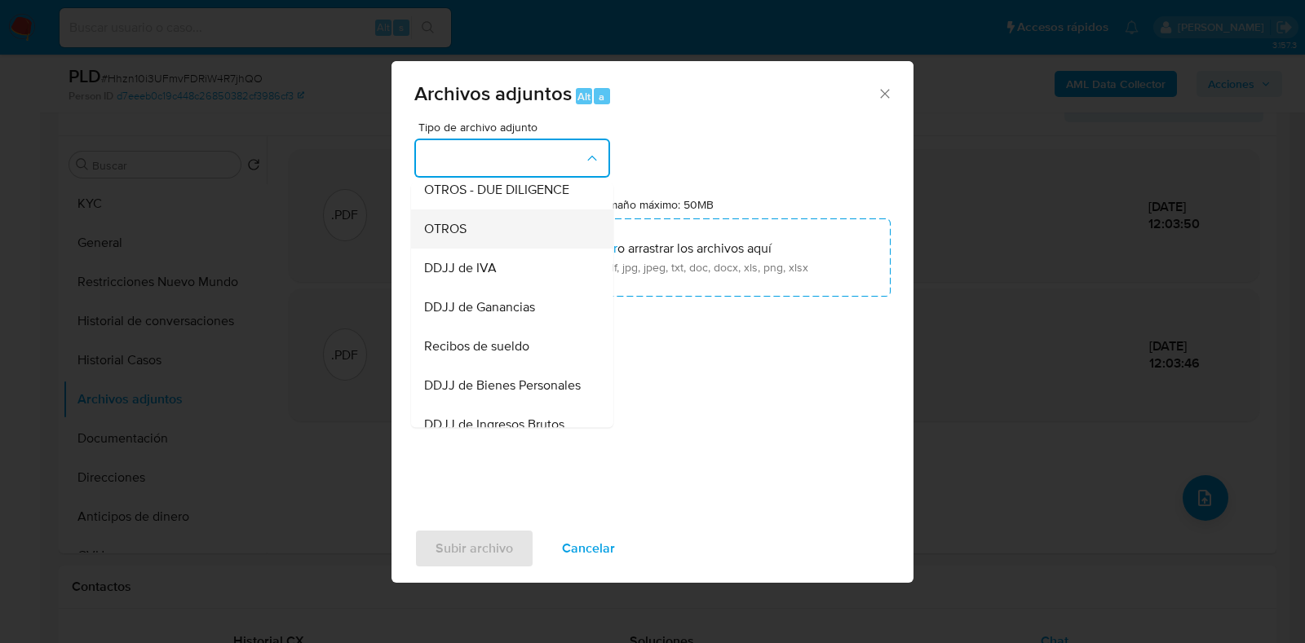
click at [494, 249] on div "OTROS" at bounding box center [507, 229] width 166 height 39
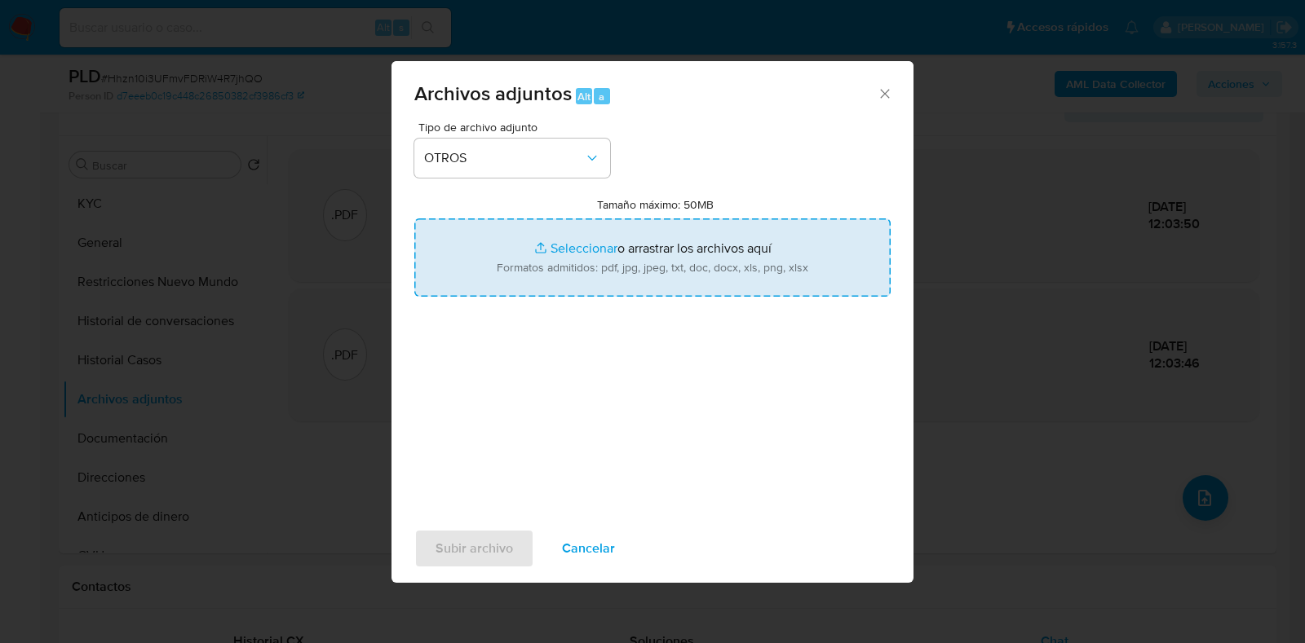
type input "C:\fakepath\Movimientos-618183978.xlsx"
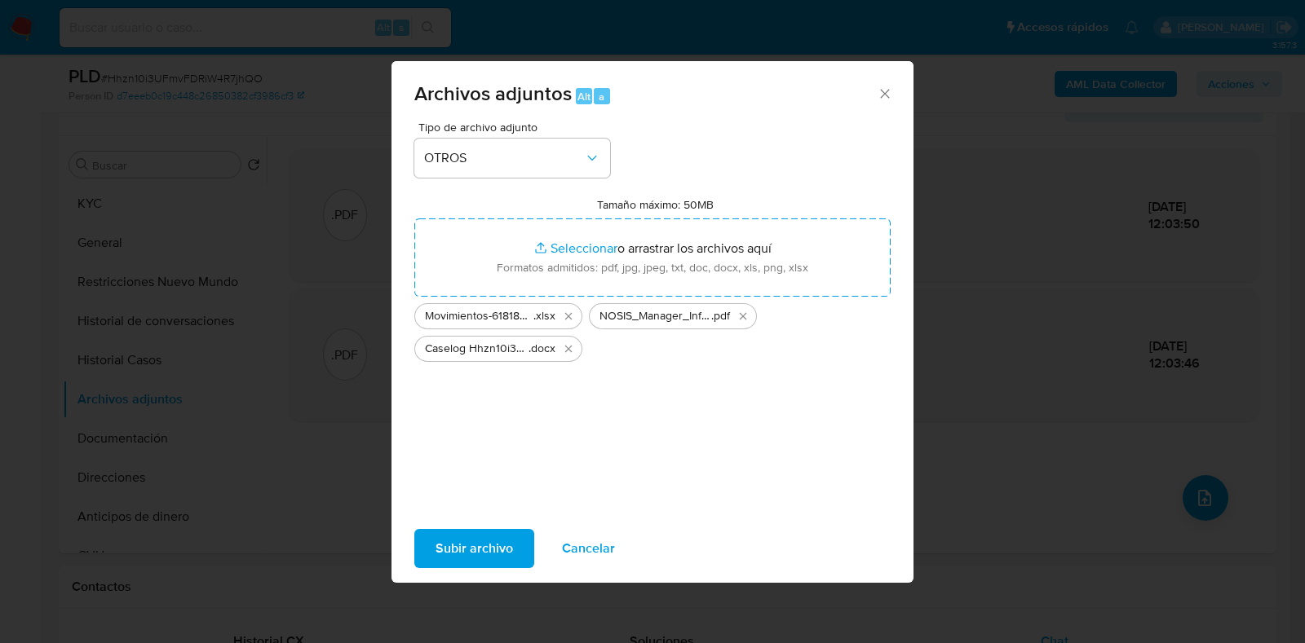
click at [449, 559] on span "Subir archivo" at bounding box center [474, 549] width 77 height 36
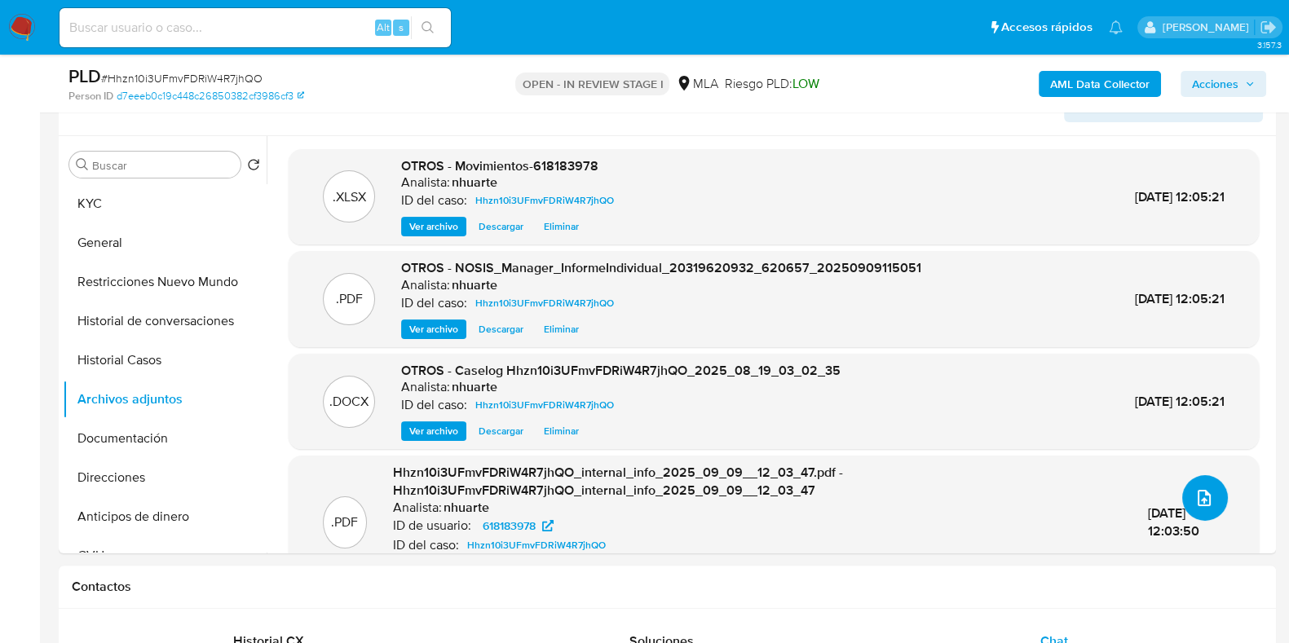
scroll to position [0, 0]
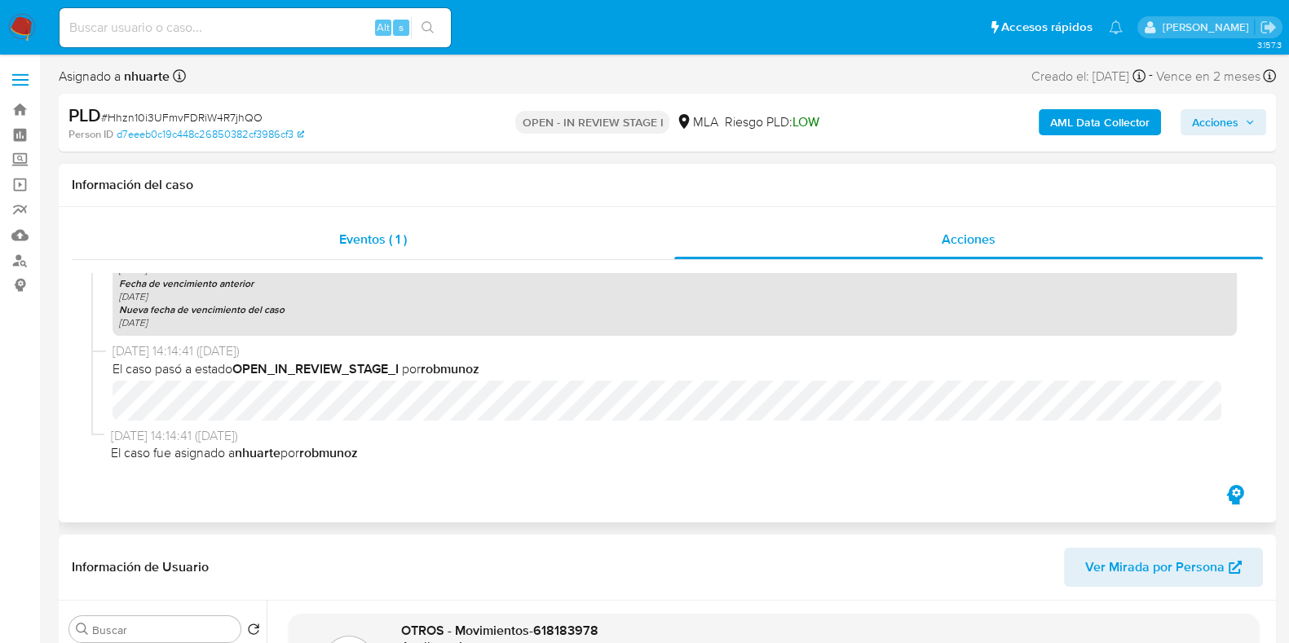
click at [343, 234] on span "Eventos ( 1 )" at bounding box center [373, 239] width 68 height 19
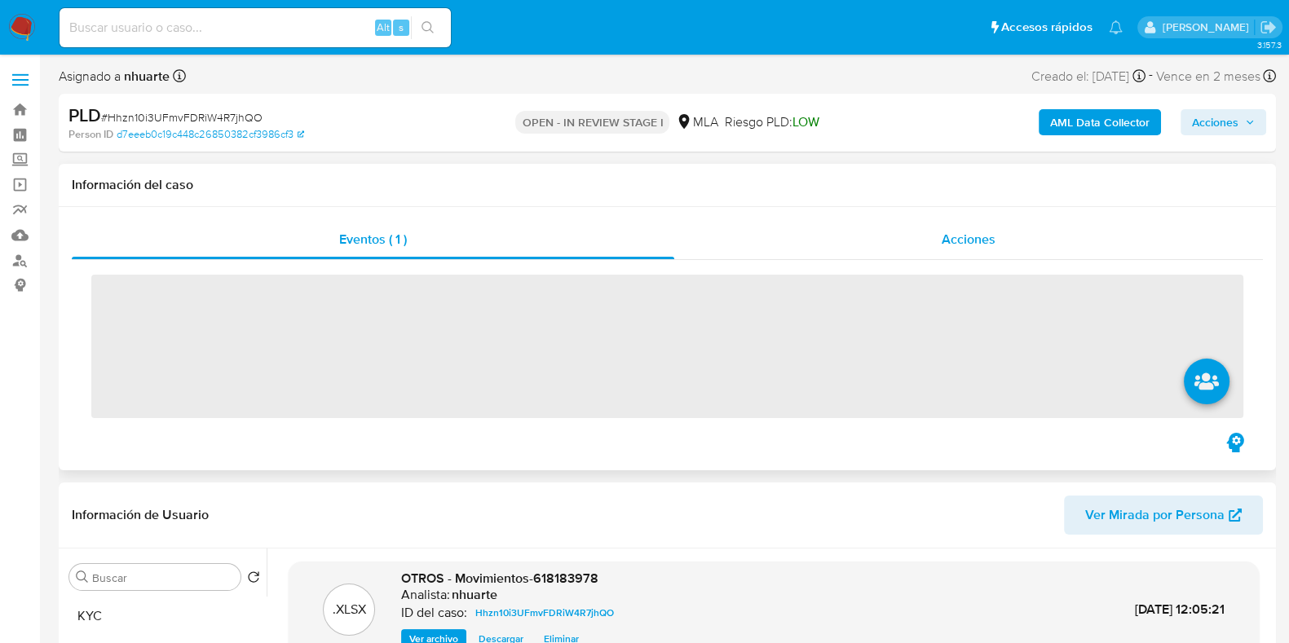
click at [1015, 246] on div "Acciones" at bounding box center [968, 239] width 589 height 39
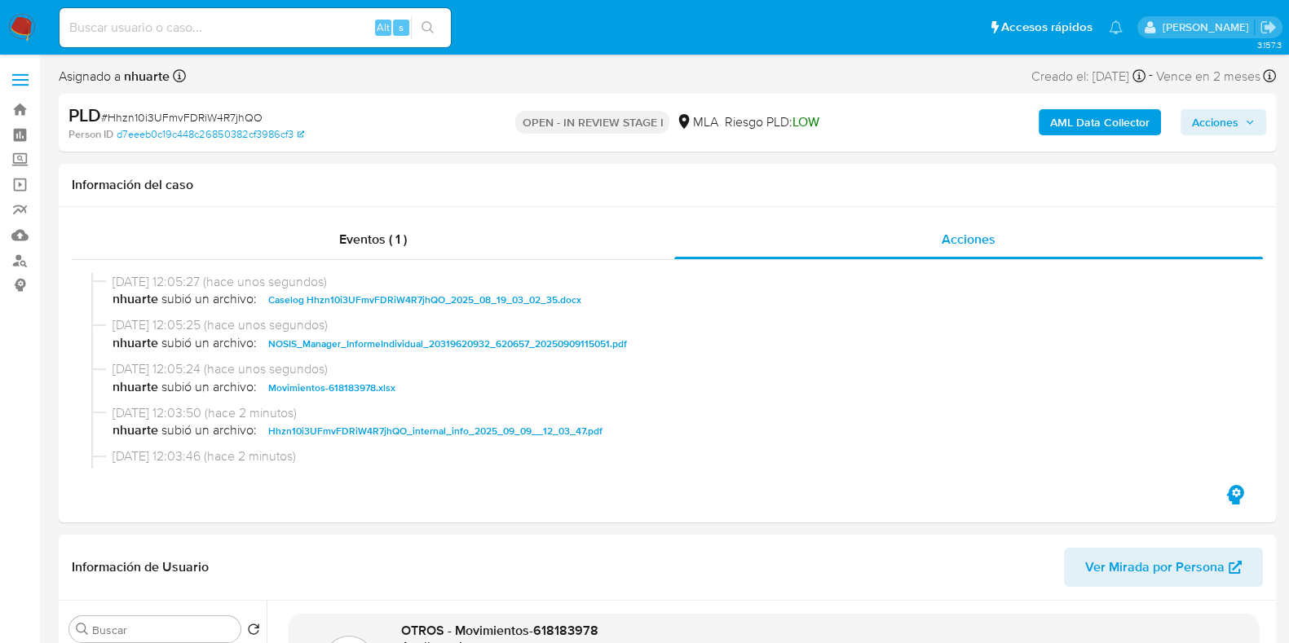
click at [1210, 132] on span "Acciones" at bounding box center [1215, 122] width 46 height 26
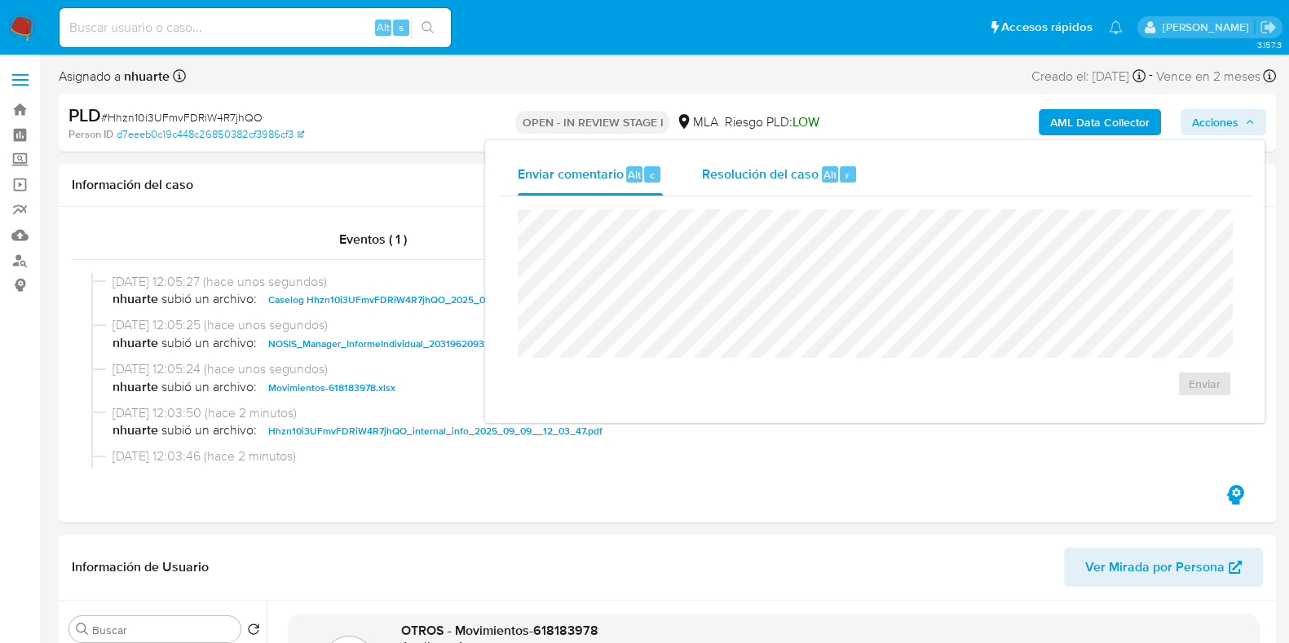
click at [829, 172] on span "Alt" at bounding box center [830, 174] width 13 height 15
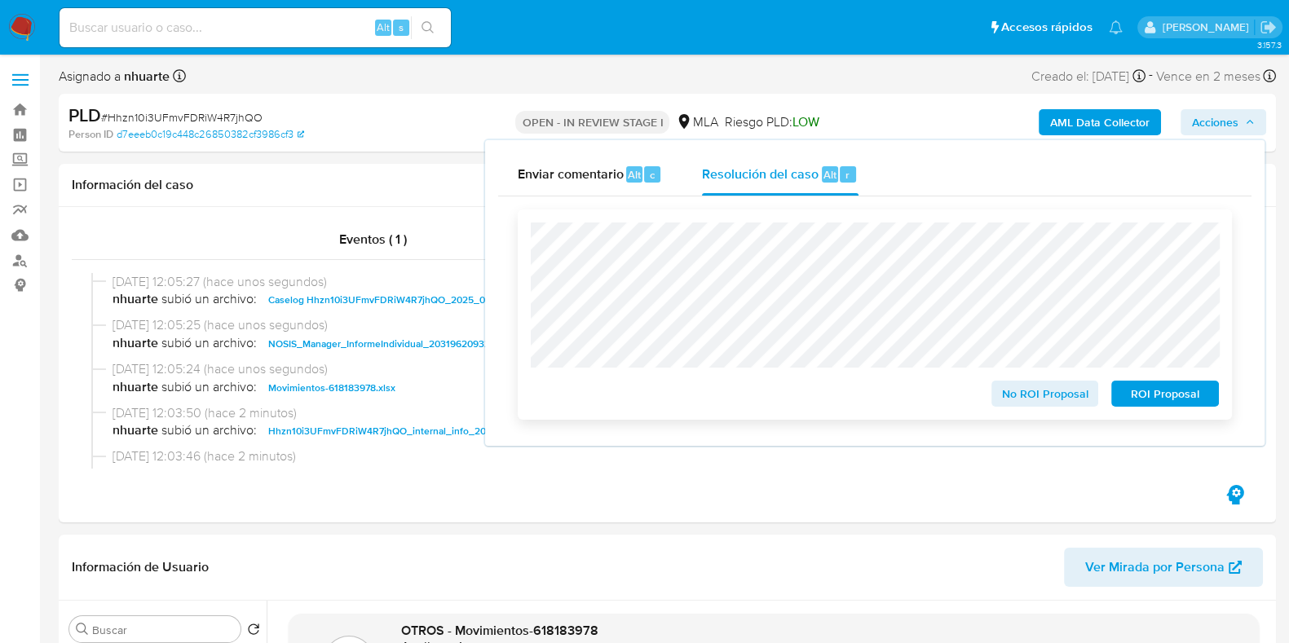
click at [1028, 401] on span "No ROI Proposal" at bounding box center [1045, 393] width 85 height 23
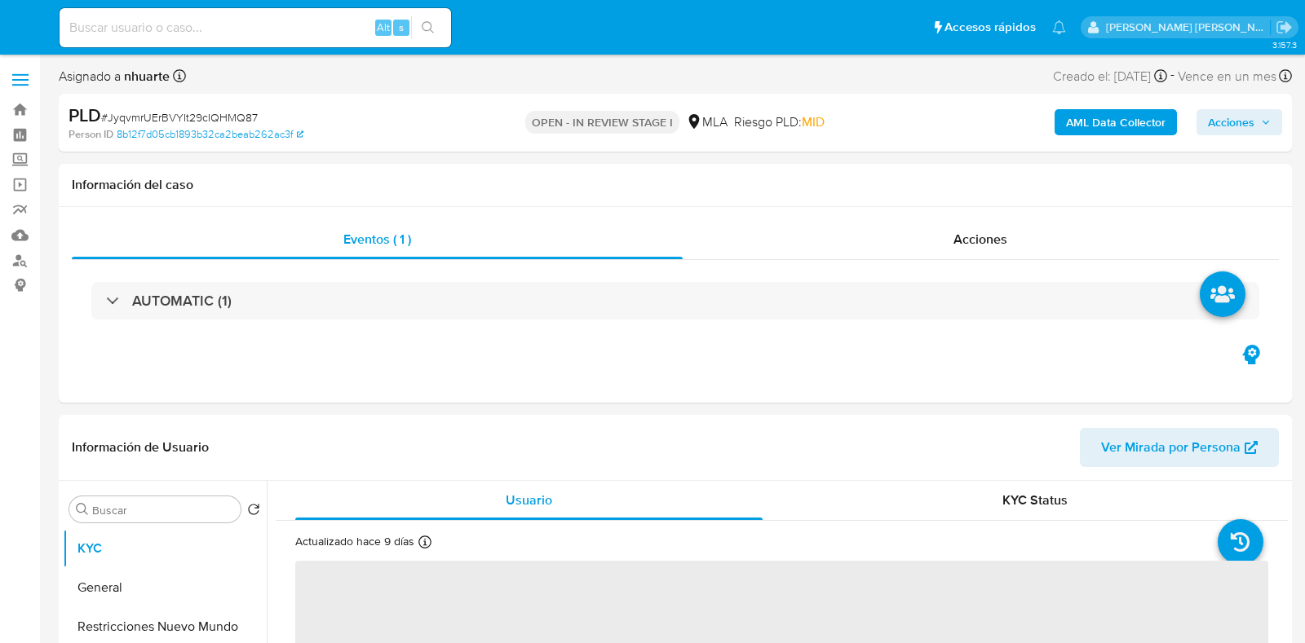
select select "10"
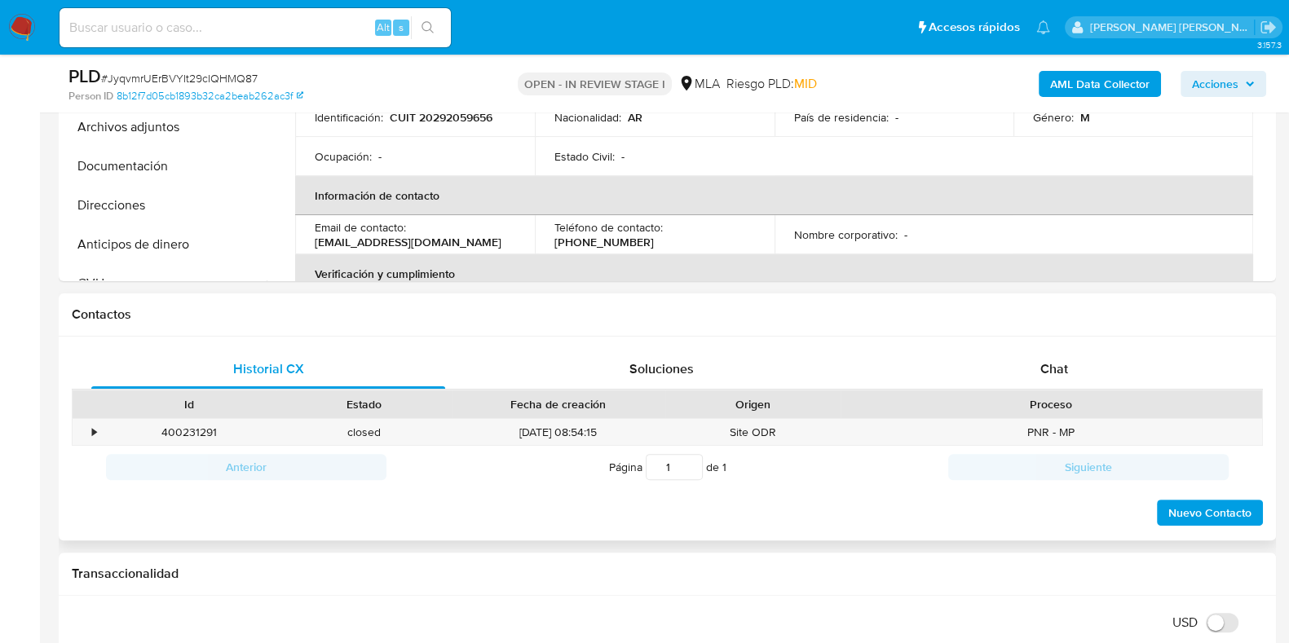
scroll to position [612, 0]
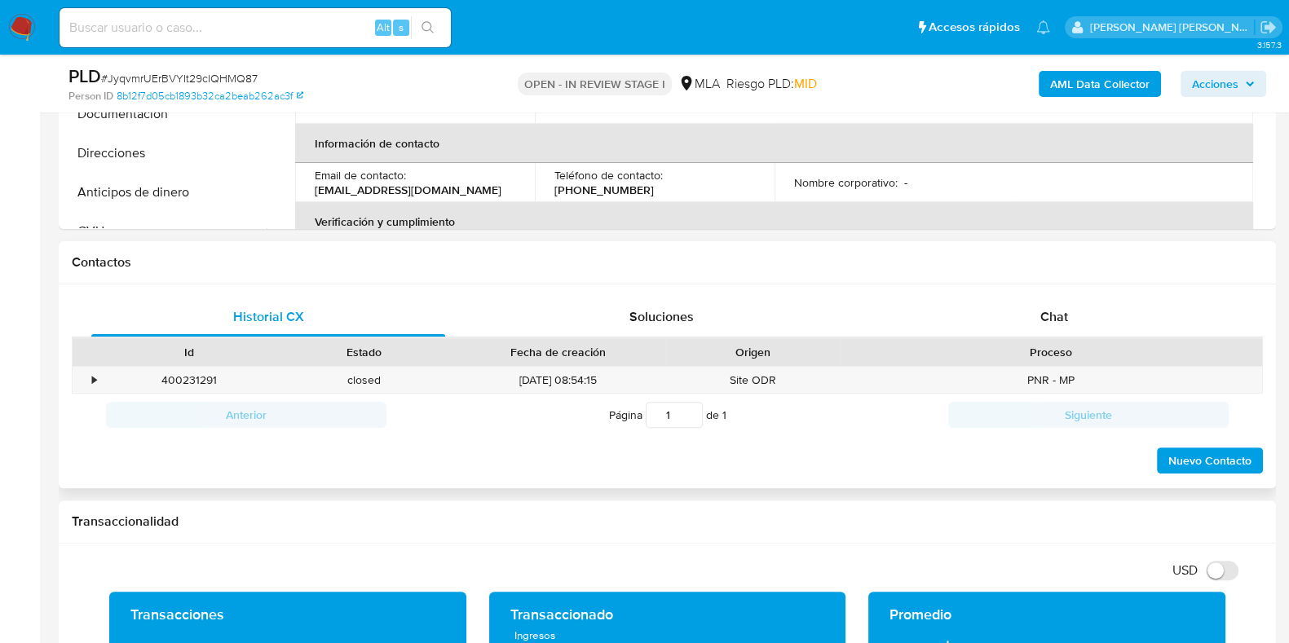
click at [1068, 338] on div "Proceso" at bounding box center [1052, 352] width 422 height 28
click at [1063, 316] on span "Chat" at bounding box center [1055, 316] width 28 height 19
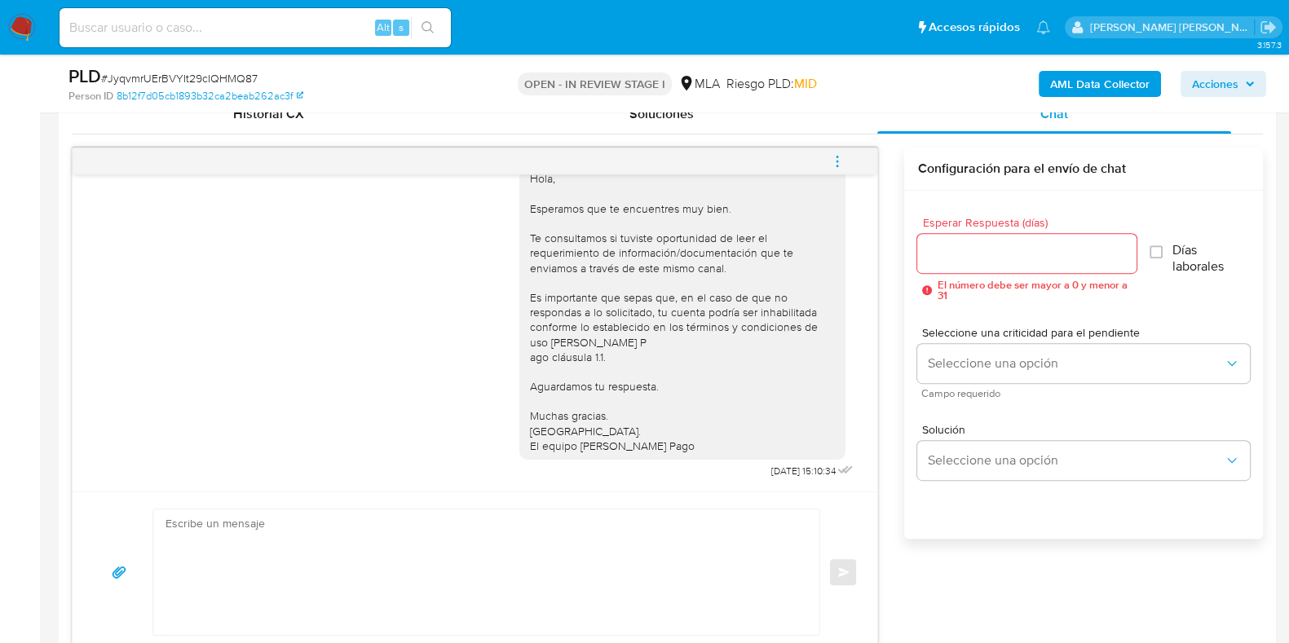
scroll to position [965, 0]
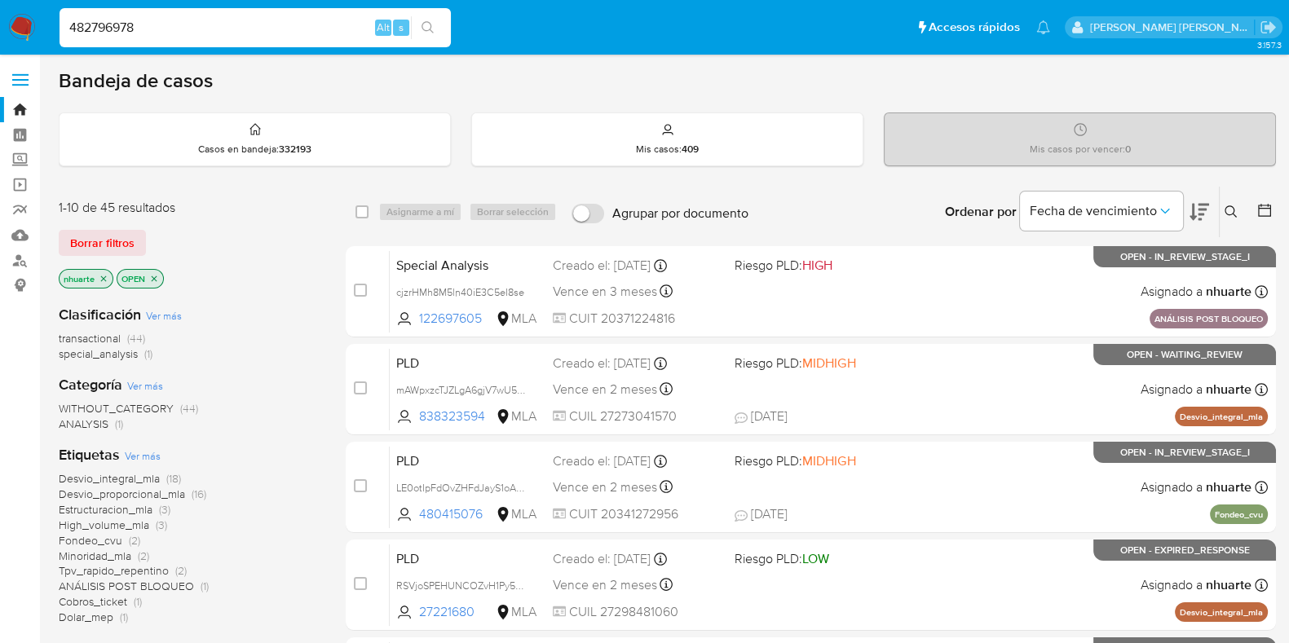
type input "482796978"
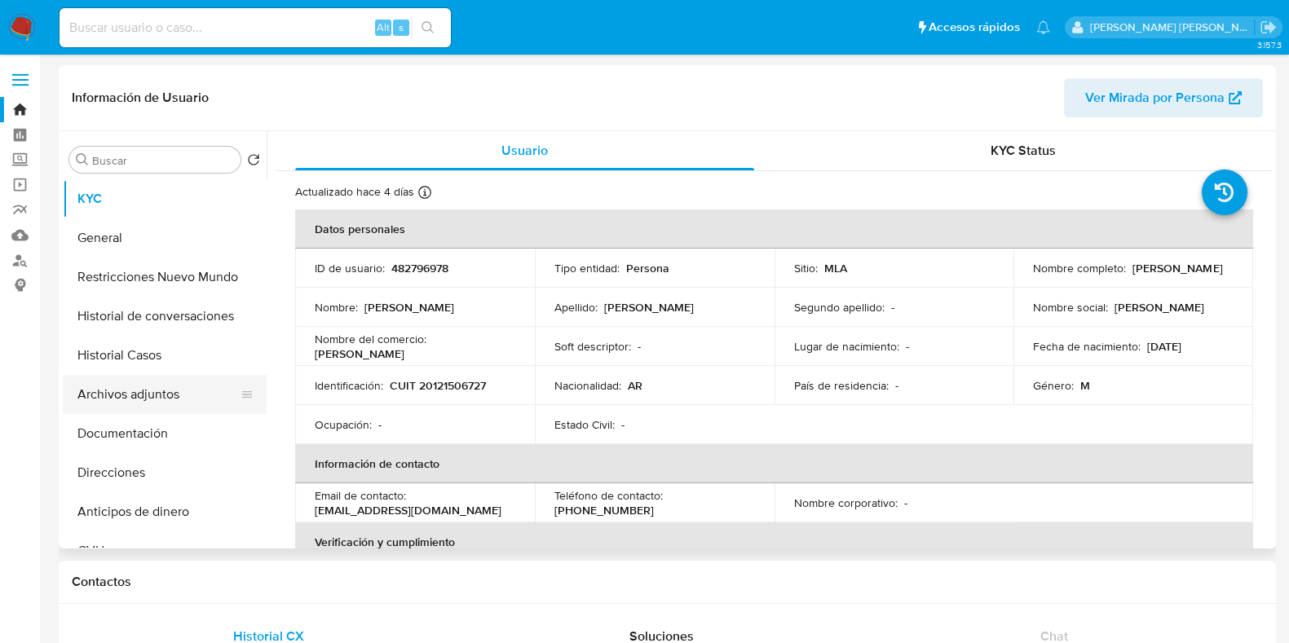
click at [135, 389] on button "Archivos adjuntos" at bounding box center [158, 394] width 191 height 39
select select "10"
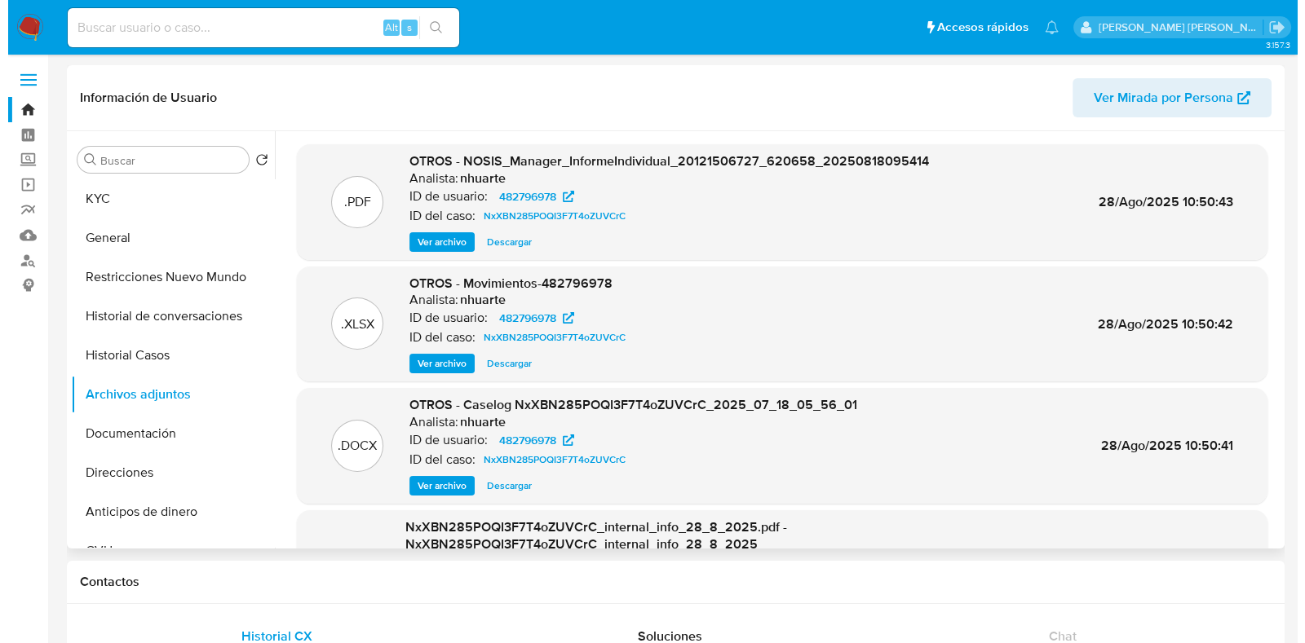
scroll to position [101, 0]
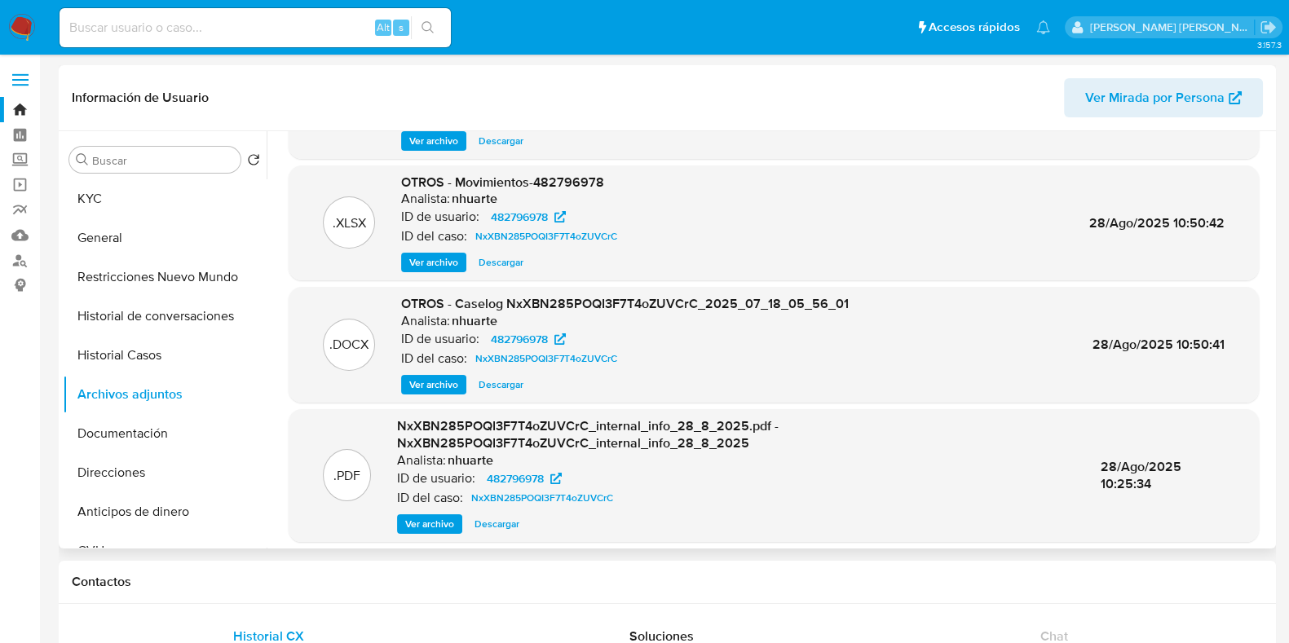
click at [437, 385] on span "Ver archivo" at bounding box center [433, 385] width 49 height 16
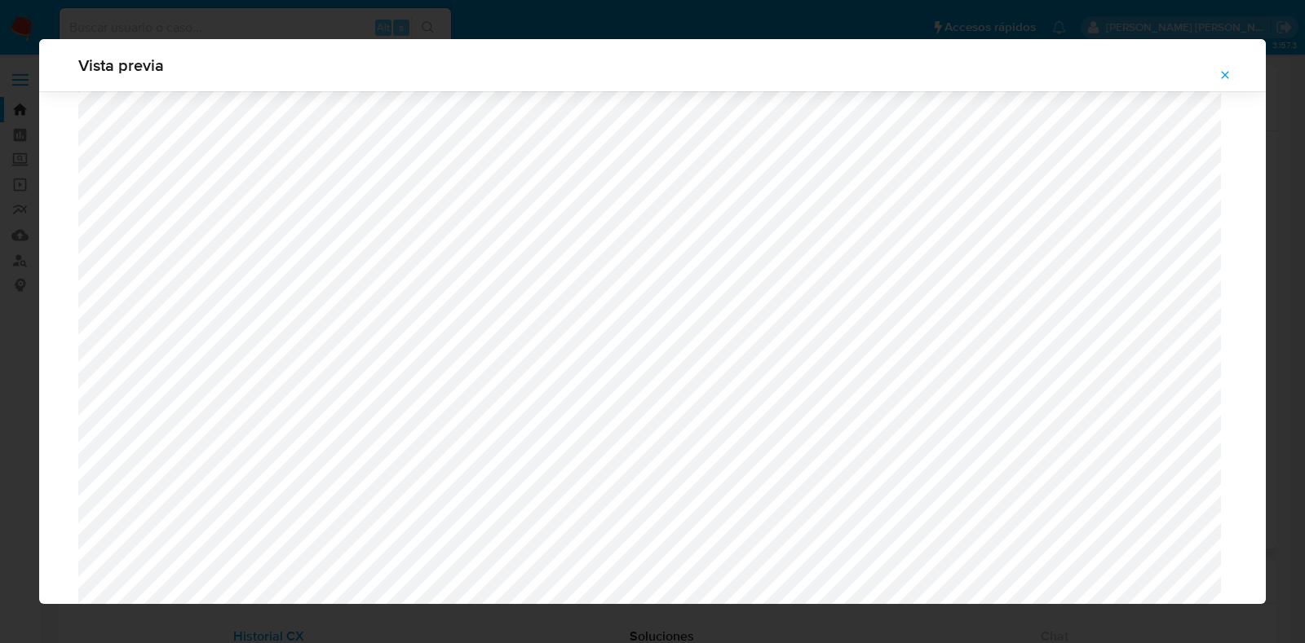
scroll to position [782, 0]
click at [1230, 71] on icon "Attachment preview" at bounding box center [1224, 75] width 13 height 13
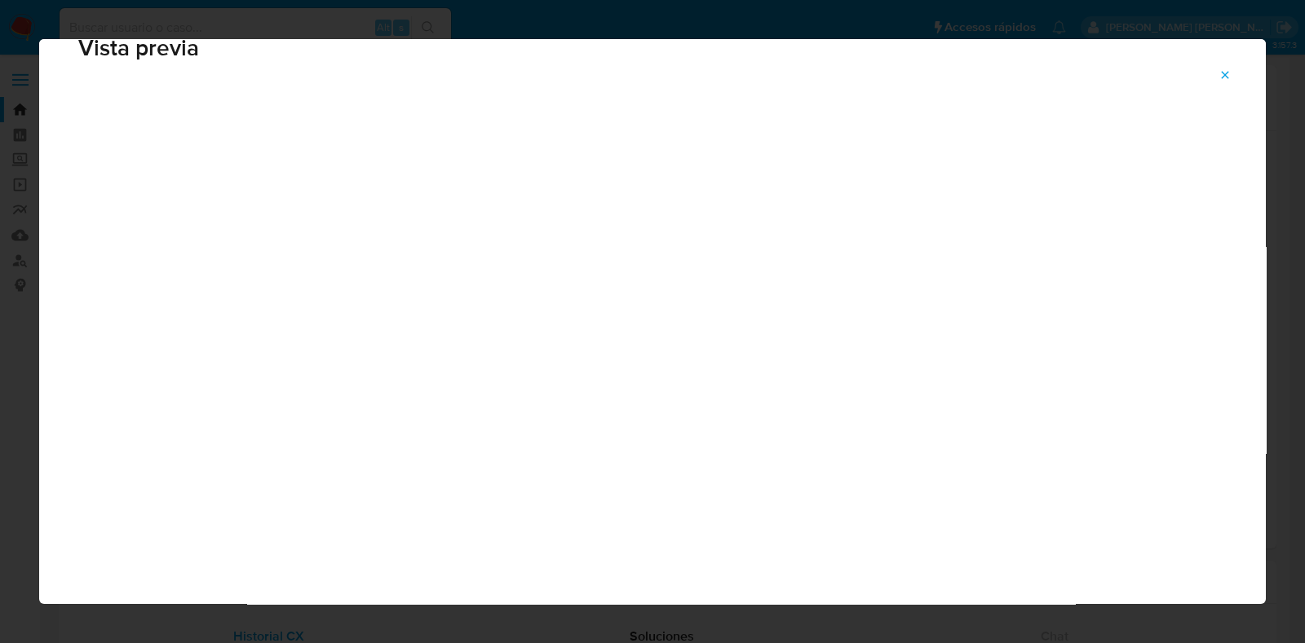
scroll to position [41, 0]
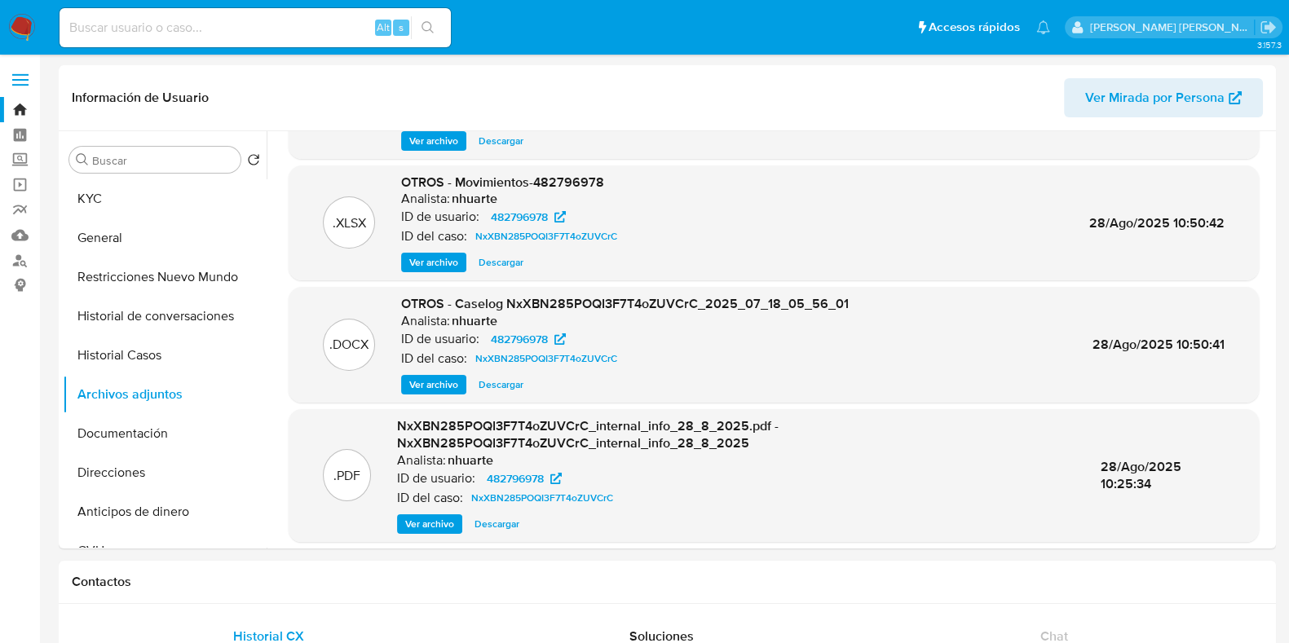
click at [203, 24] on input at bounding box center [255, 27] width 391 height 21
paste input "2472450312"
type input "2472450312"
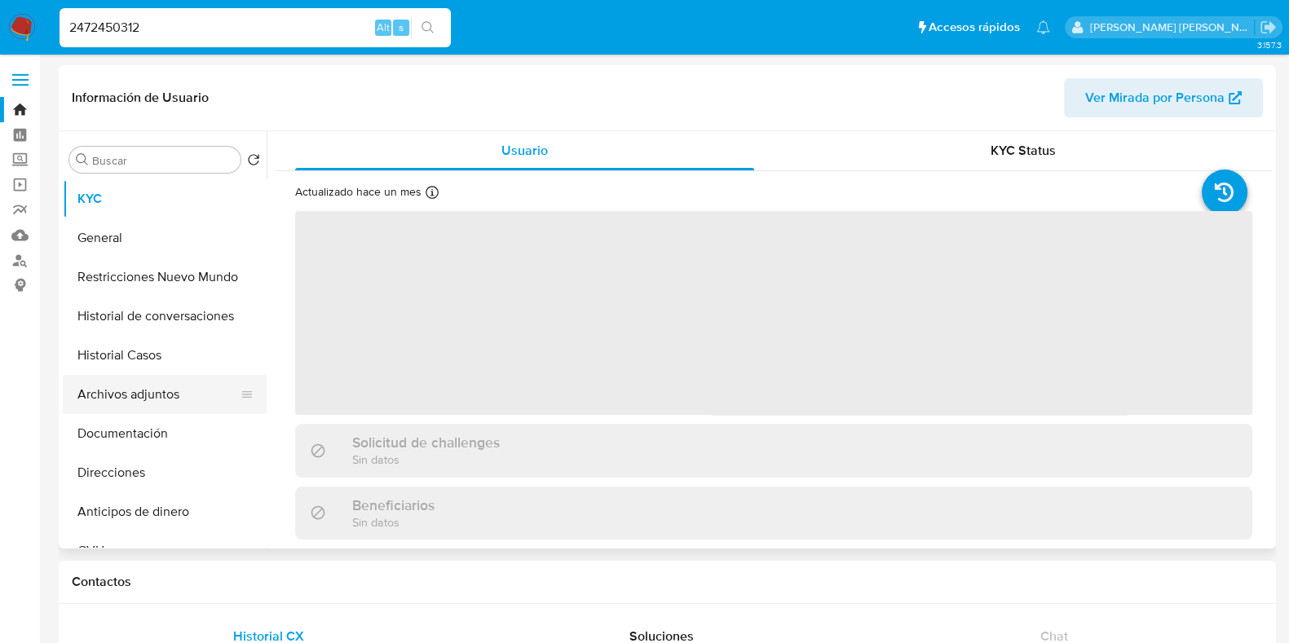
click at [136, 397] on button "Archivos adjuntos" at bounding box center [158, 394] width 191 height 39
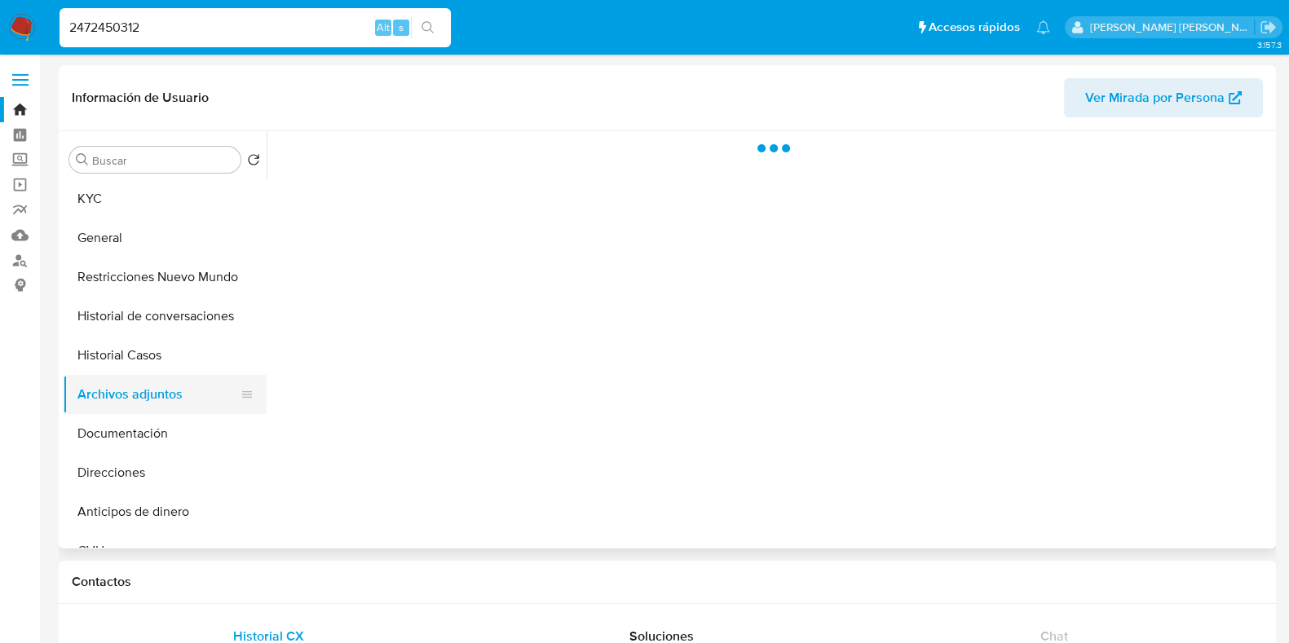
select select "10"
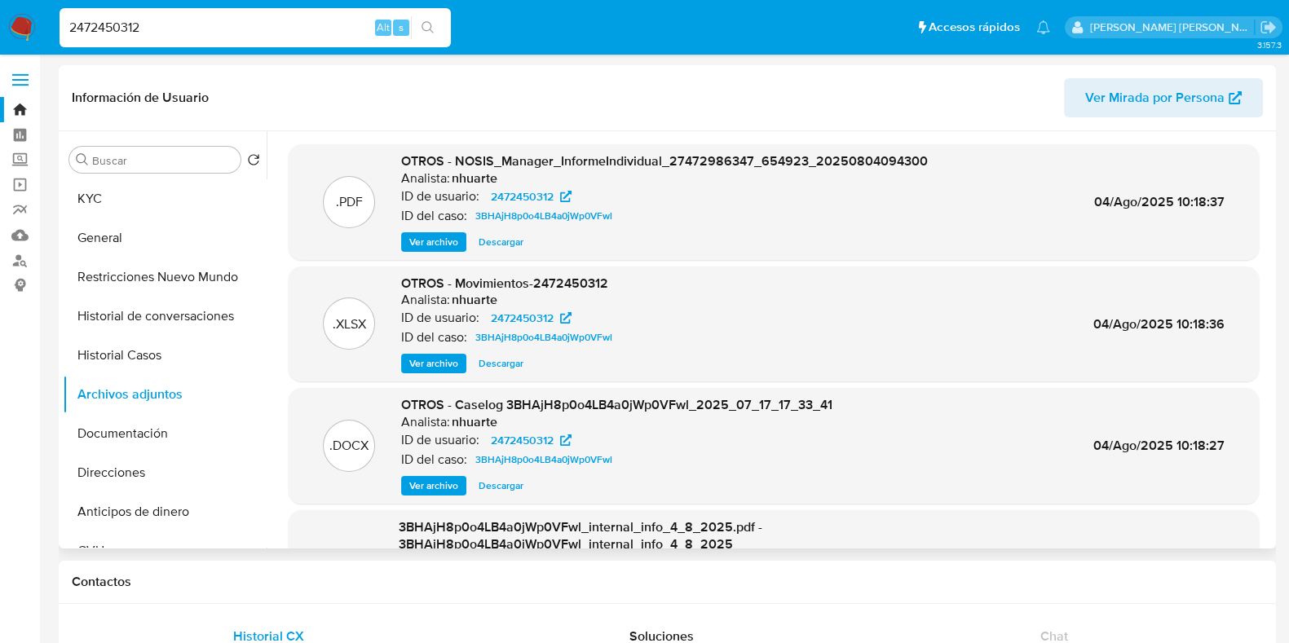
click at [431, 479] on span "Ver archivo" at bounding box center [433, 486] width 49 height 16
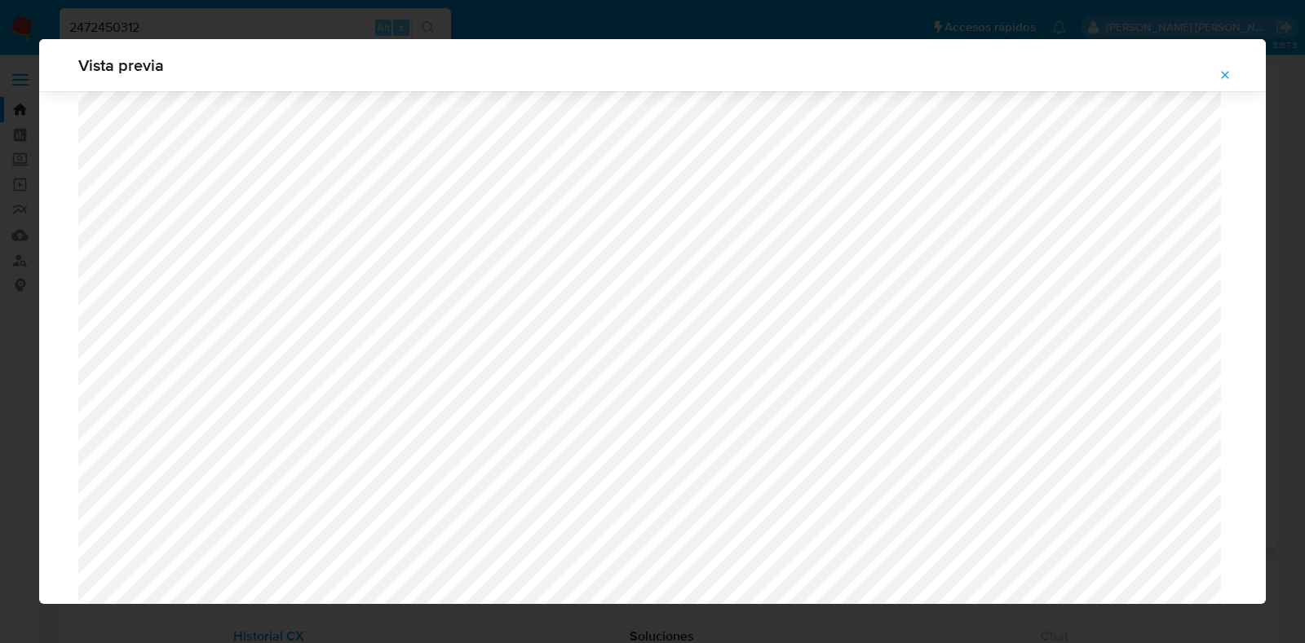
scroll to position [579, 0]
click at [1228, 74] on icon "Attachment preview" at bounding box center [1224, 75] width 13 height 13
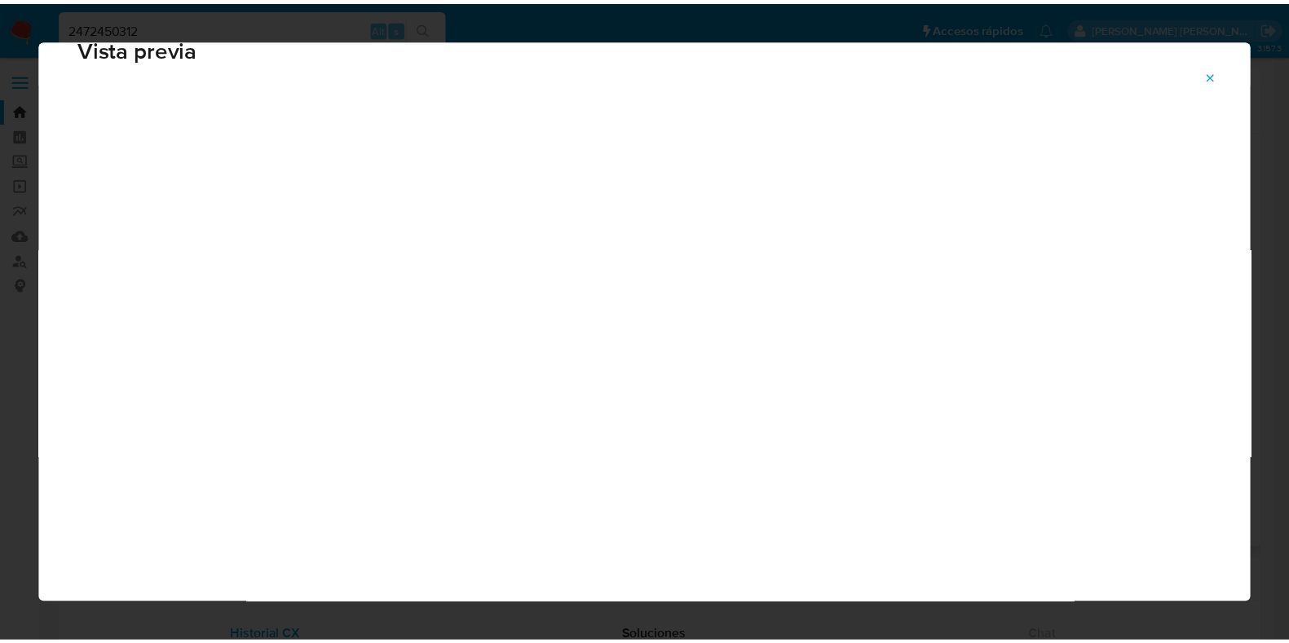
scroll to position [41, 0]
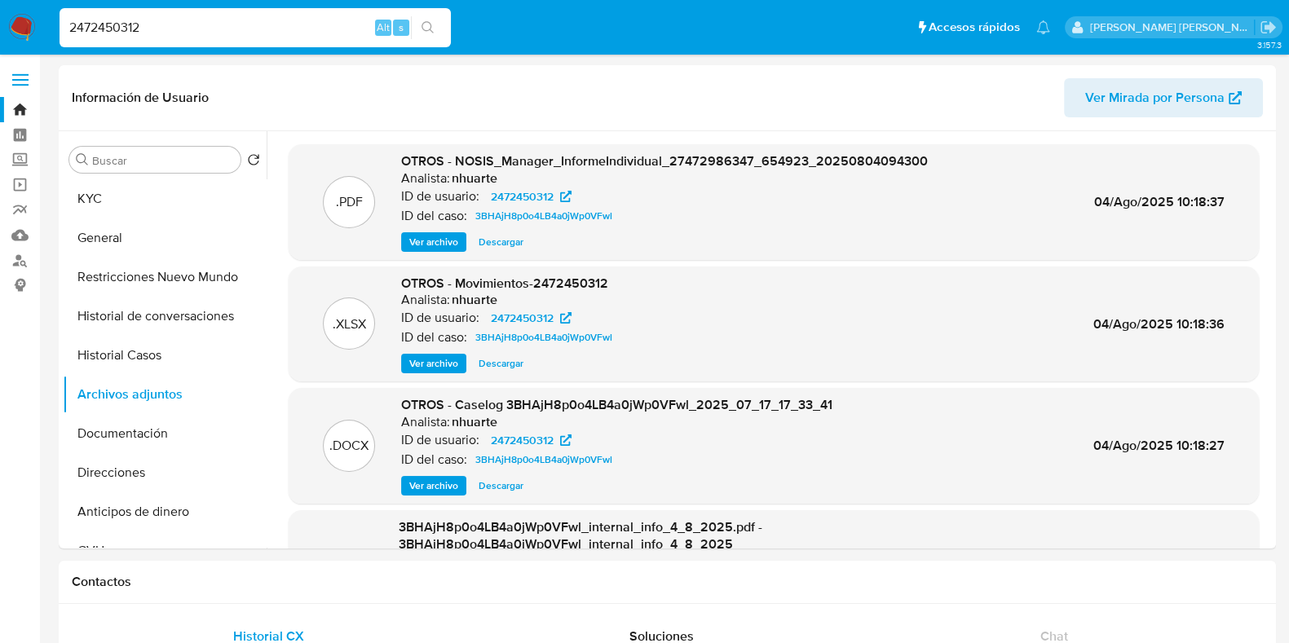
drag, startPoint x: 41, startPoint y: 35, endPoint x: 0, endPoint y: 35, distance: 40.8
click at [0, 35] on nav "Pausado Ver notificaciones 2472450312 Alt s Accesos rápidos Presiona las siguie…" at bounding box center [644, 27] width 1289 height 55
paste input "1232954611"
type input "1232954611"
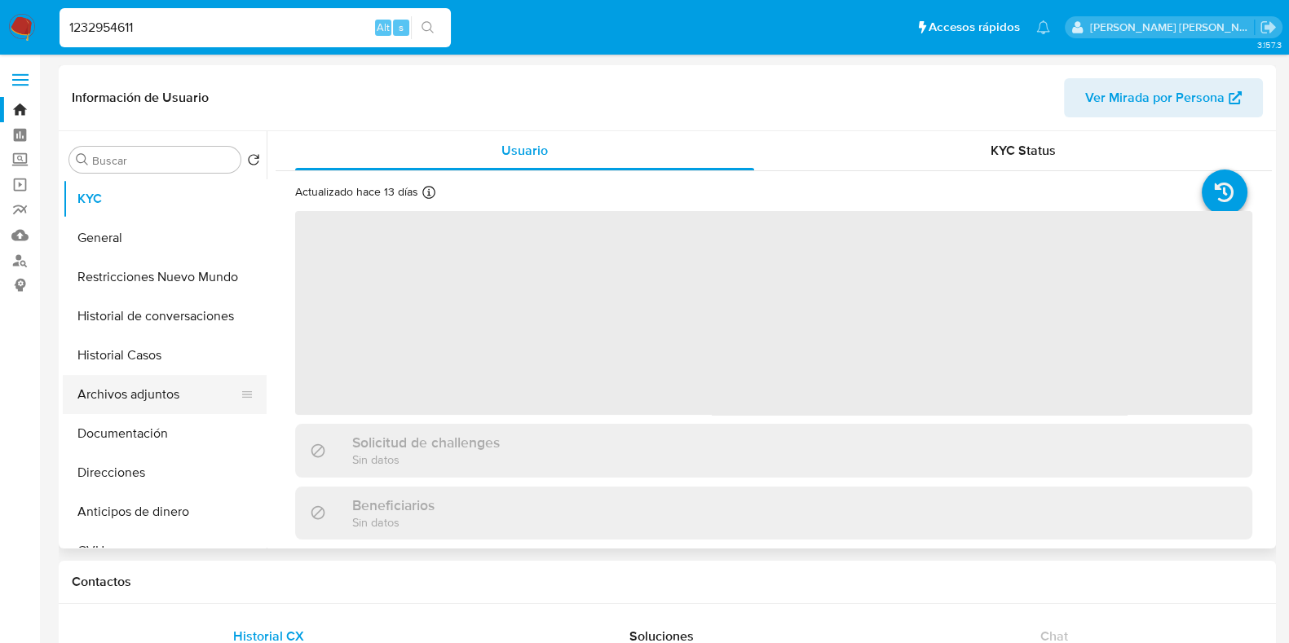
click at [154, 392] on button "Archivos adjuntos" at bounding box center [158, 394] width 191 height 39
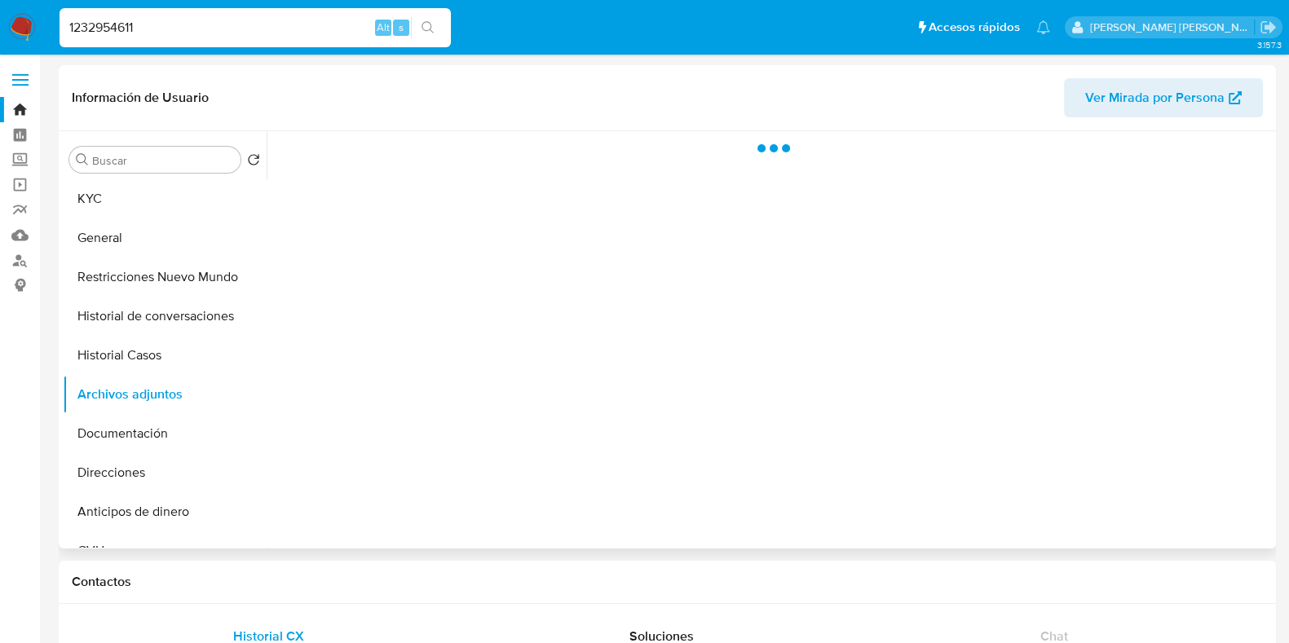
select select "10"
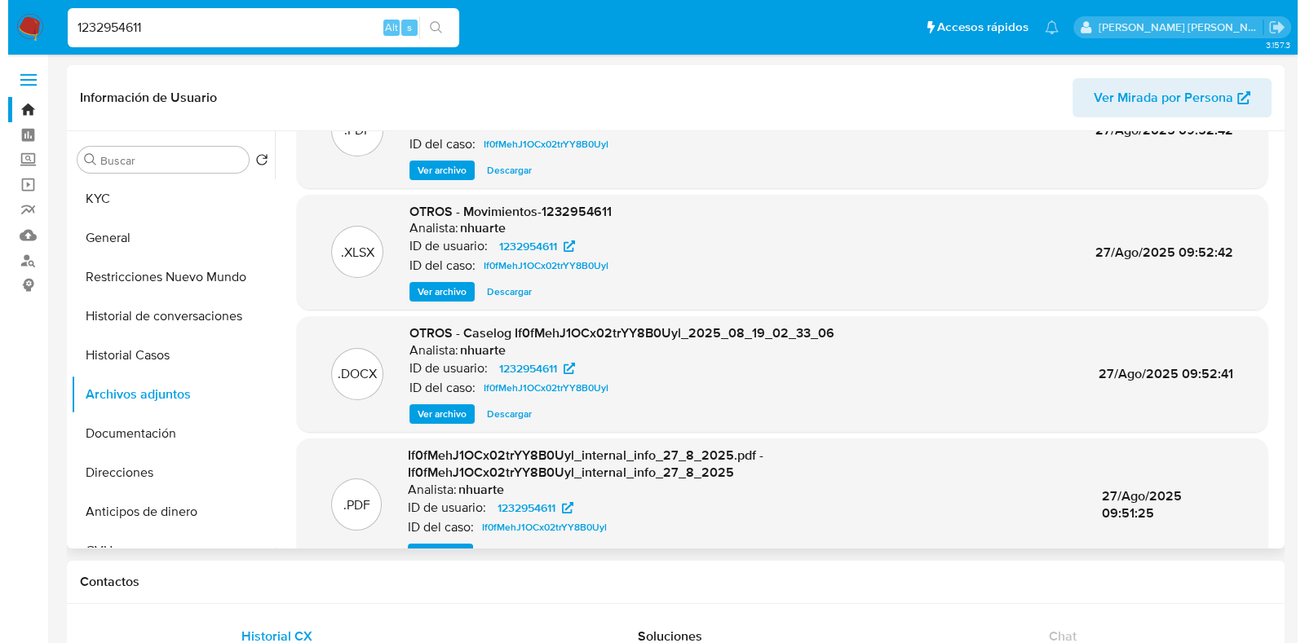
scroll to position [101, 0]
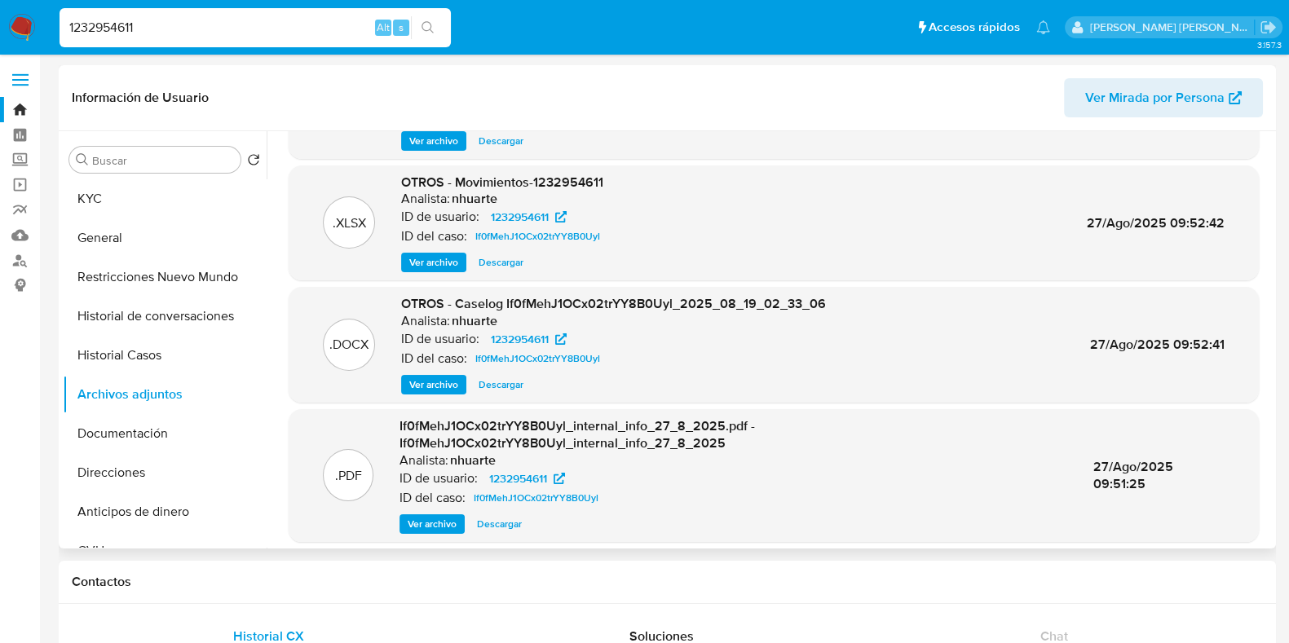
click at [449, 377] on span "Ver archivo" at bounding box center [433, 385] width 49 height 16
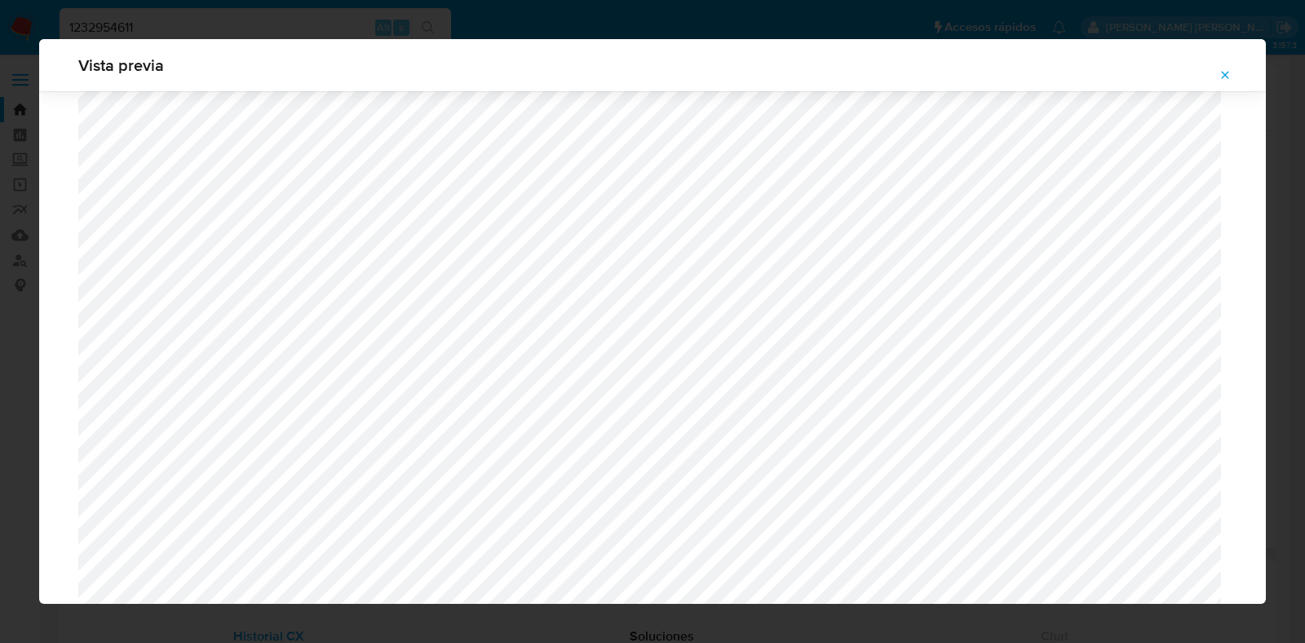
scroll to position [374, 0]
click at [1227, 70] on icon "Attachment preview" at bounding box center [1224, 75] width 13 height 13
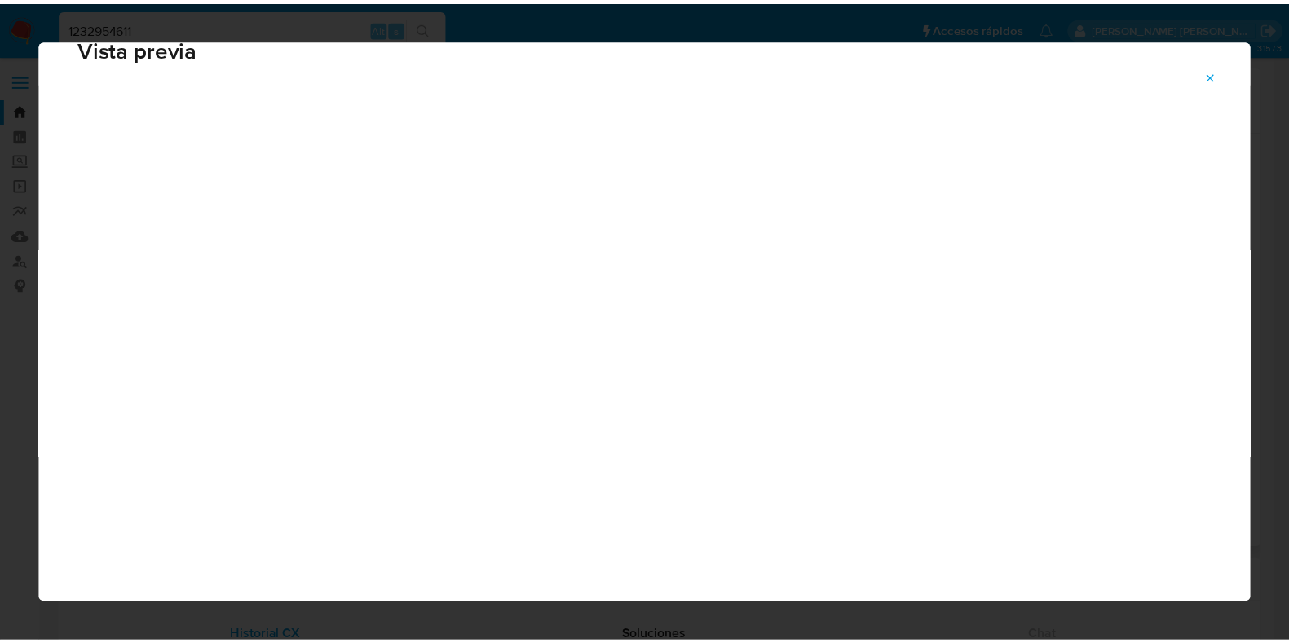
scroll to position [41, 0]
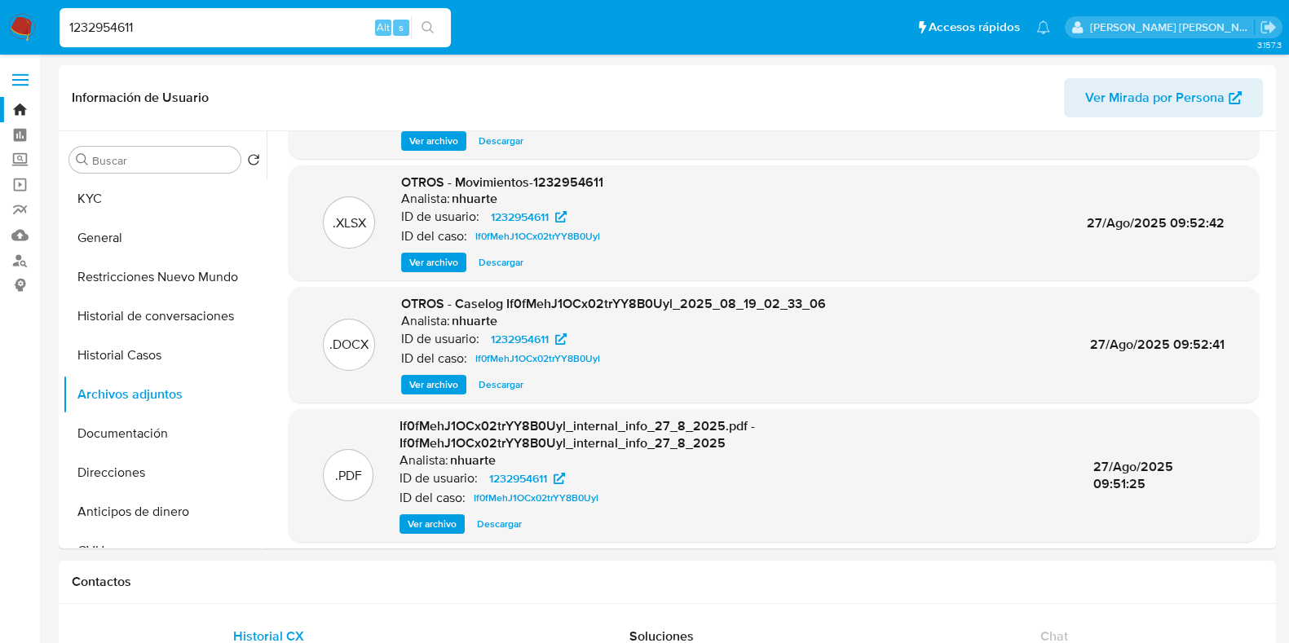
drag, startPoint x: 298, startPoint y: 30, endPoint x: 16, endPoint y: 32, distance: 281.4
click at [16, 32] on nav "Pausado Ver notificaciones 1232954611 Alt s Accesos rápidos Presiona las siguie…" at bounding box center [644, 27] width 1289 height 55
paste input "7tRNcD56yI2VudklXIT5d2gU"
type input "7tRNcD56yI2VudklXIT5d2gU"
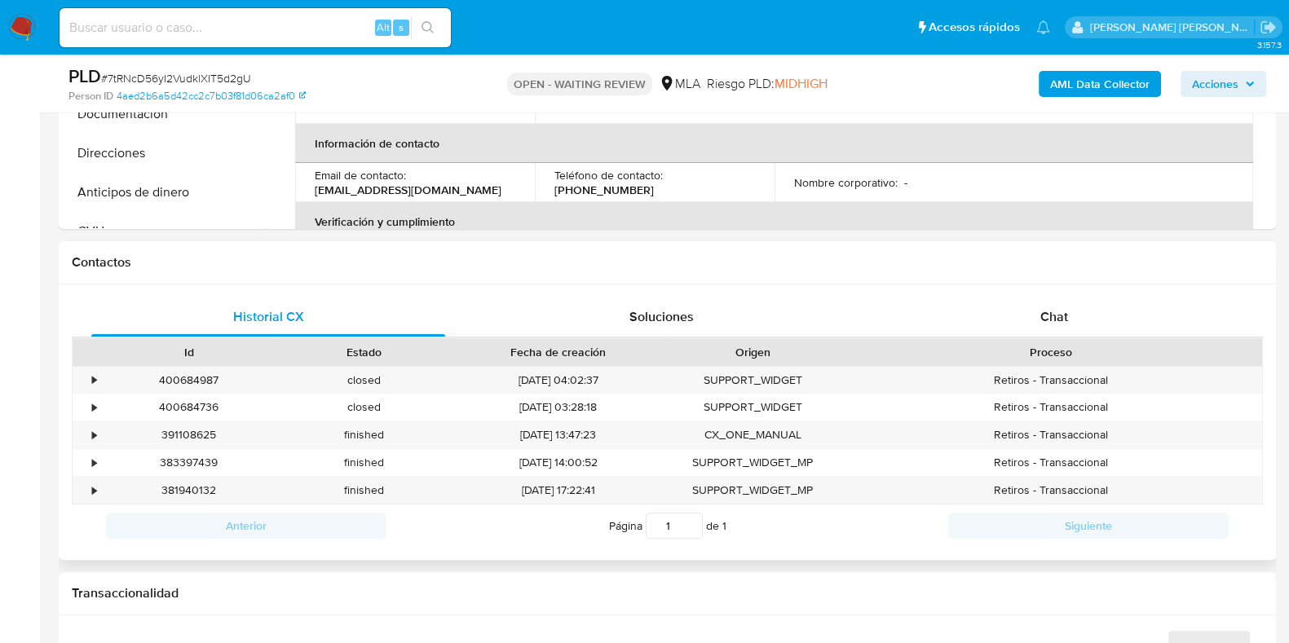
select select "10"
click at [1072, 314] on div "Chat" at bounding box center [1055, 317] width 354 height 39
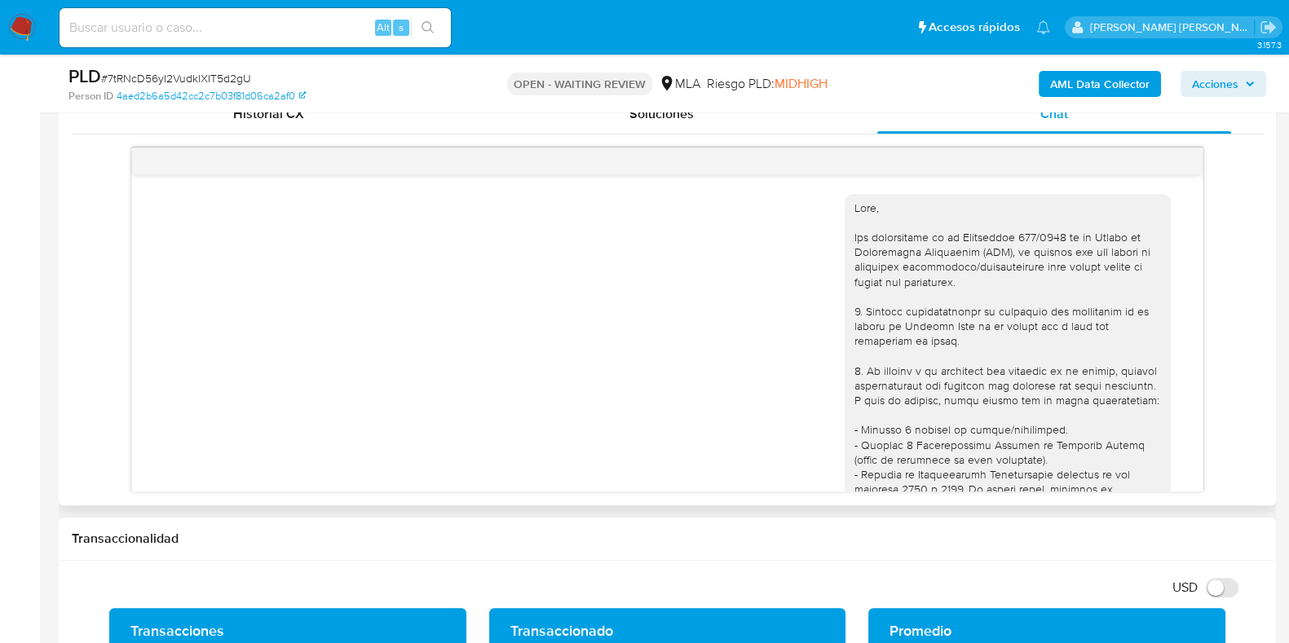
scroll to position [306, 0]
